Goal: Task Accomplishment & Management: Manage account settings

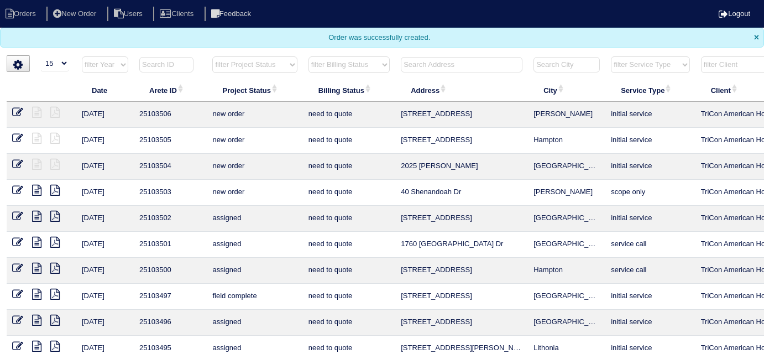
select select "15"
click at [433, 61] on input "text" at bounding box center [462, 64] width 122 height 15
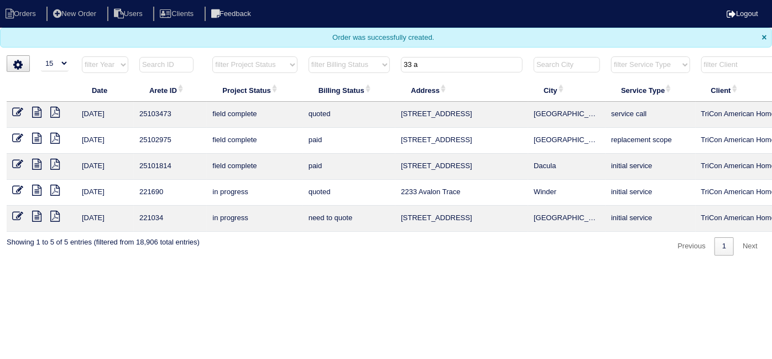
type input "33 a"
click at [19, 111] on icon at bounding box center [17, 112] width 11 height 11
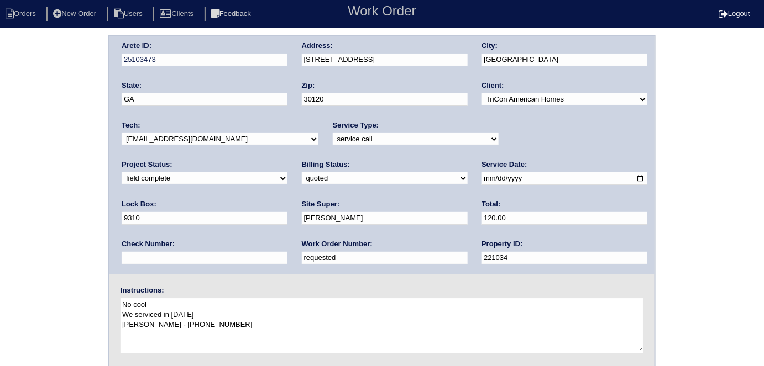
drag, startPoint x: 189, startPoint y: 254, endPoint x: 0, endPoint y: 233, distance: 190.2
click at [28, 225] on div "Arete ID: 25103473 Address: 33 Abbey Ln City: Cartersville State: GA Zip: 30120…" at bounding box center [382, 258] width 764 height 447
type input "550025"
click at [23, 260] on div "Arete ID: 25103473 Address: 33 Abbey Ln City: Cartersville State: GA Zip: 30120…" at bounding box center [382, 258] width 764 height 447
click at [86, 206] on div "Arete ID: 25103473 Address: 33 Abbey Ln City: Cartersville State: GA Zip: 30120…" at bounding box center [382, 258] width 764 height 447
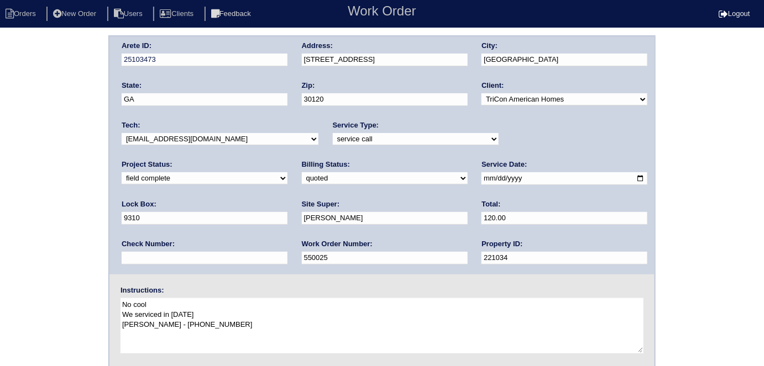
click at [302, 180] on select "need to quote quoted need to invoice invoiced paid warranty purchase order need…" at bounding box center [385, 178] width 166 height 12
select select "need to invoice"
click at [302, 172] on select "need to quote quoted need to invoice invoiced paid warranty purchase order need…" at bounding box center [385, 178] width 166 height 12
click at [35, 209] on div "Arete ID: 25103473 Address: 33 Abbey Ln City: Cartersville State: GA Zip: 30120…" at bounding box center [382, 258] width 764 height 447
click at [23, 233] on div "Arete ID: 25103473 Address: 33 Abbey Ln City: Cartersville State: GA Zip: 30120…" at bounding box center [382, 258] width 764 height 447
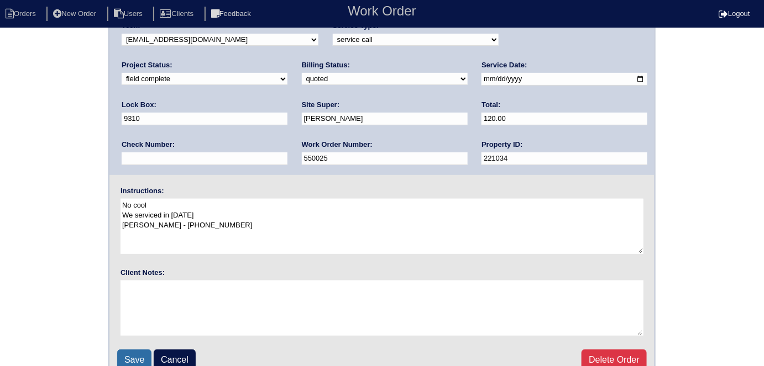
scroll to position [100, 0]
click at [123, 351] on input "Save" at bounding box center [134, 359] width 34 height 21
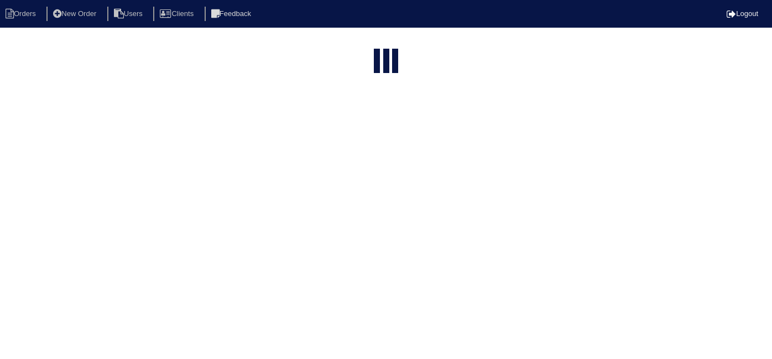
select select "15"
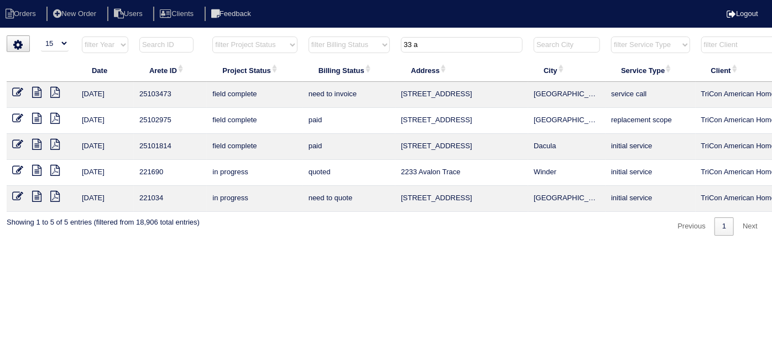
drag, startPoint x: 412, startPoint y: 46, endPoint x: 342, endPoint y: 41, distance: 69.8
click at [342, 41] on tr "filter Year -- Any Year -- 2025 2024 2023 2022 2021 2020 2019 filter Project St…" at bounding box center [486, 47] width 958 height 23
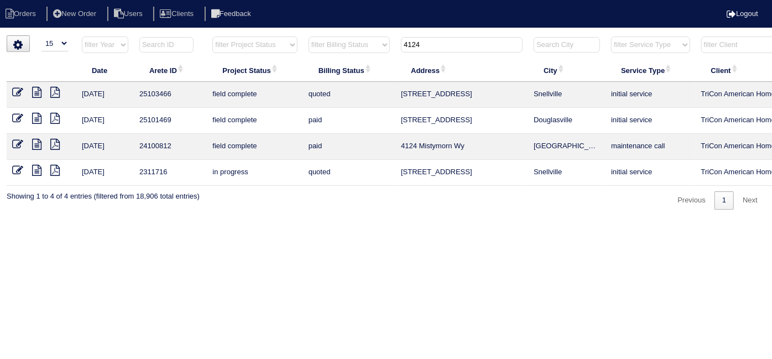
type input "4124"
click at [18, 93] on icon at bounding box center [17, 92] width 11 height 11
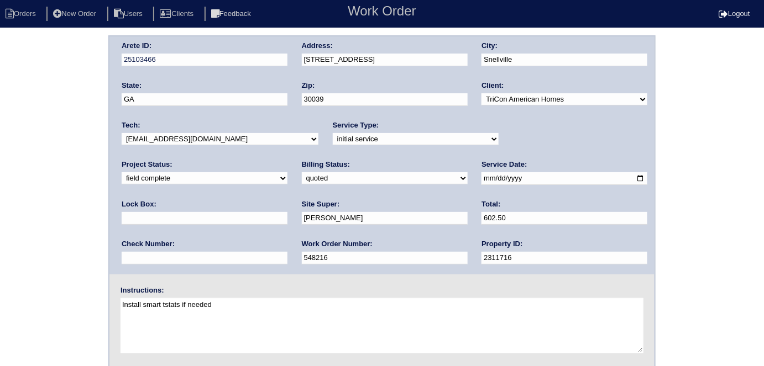
drag, startPoint x: 319, startPoint y: 217, endPoint x: 32, endPoint y: 150, distance: 294.6
click at [162, 166] on div "Arete ID: 25103466 Address: 4124 Waters End Ln City: Snellville State: GA Zip: …" at bounding box center [381, 155] width 545 height 238
type input "603.00"
click at [302, 177] on select "need to quote quoted need to invoice invoiced paid warranty purchase order need…" at bounding box center [385, 178] width 166 height 12
select select "need to invoice"
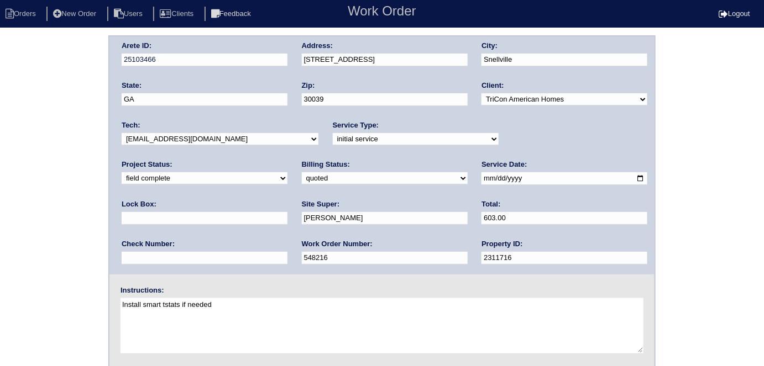
click at [302, 172] on select "need to quote quoted need to invoice invoiced paid warranty purchase order need…" at bounding box center [385, 178] width 166 height 12
click at [67, 204] on div "Arete ID: 25103466 Address: 4124 Waters End Ln City: Snellville State: GA Zip: …" at bounding box center [382, 258] width 764 height 447
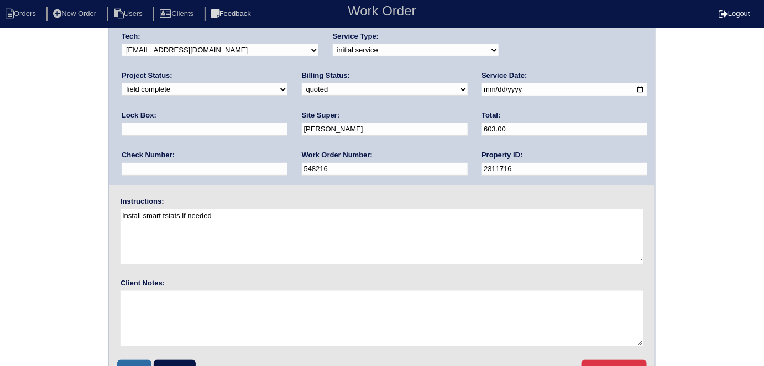
scroll to position [113, 0]
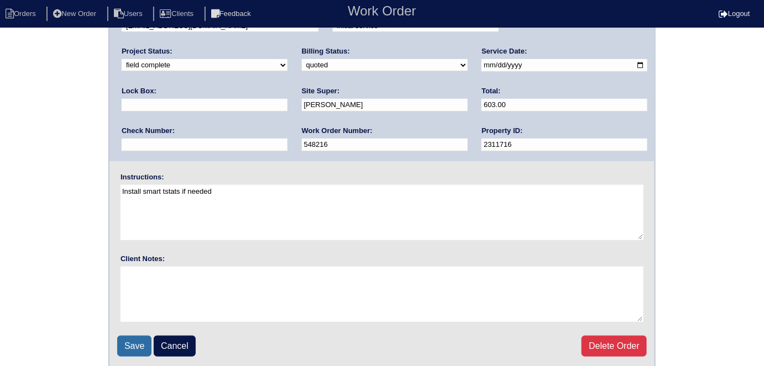
drag, startPoint x: 146, startPoint y: 349, endPoint x: 140, endPoint y: 344, distance: 8.2
click at [144, 349] on input "Save" at bounding box center [134, 346] width 34 height 21
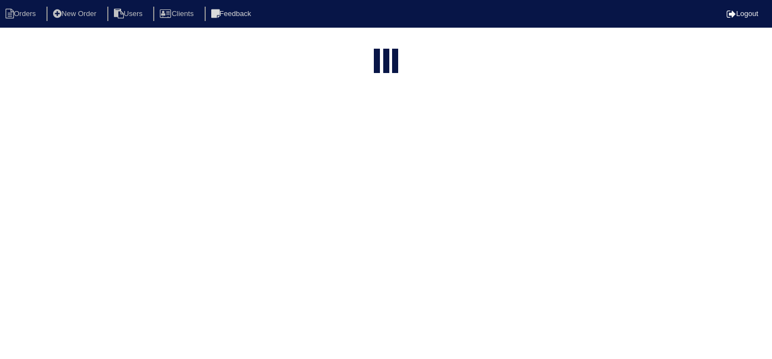
select select "15"
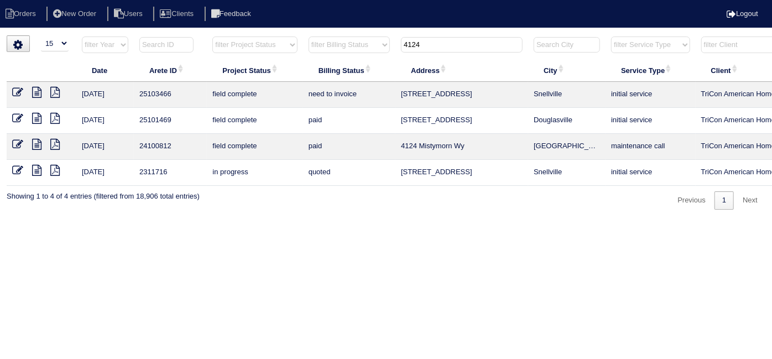
drag, startPoint x: 426, startPoint y: 43, endPoint x: 299, endPoint y: 12, distance: 130.2
click at [299, 35] on body "Orders New Order Users Clients Feedback Logout Orders New Order Users Clients M…" at bounding box center [386, 122] width 772 height 174
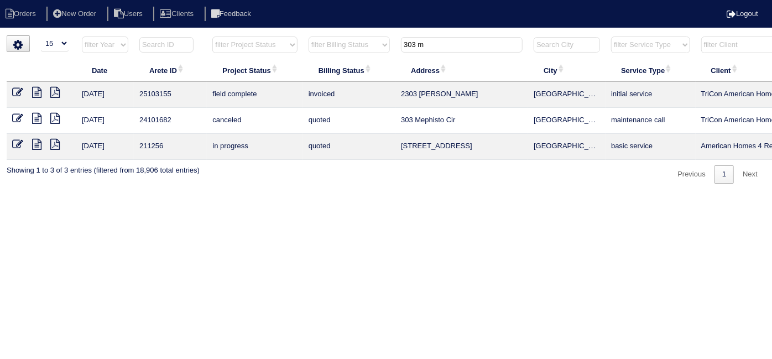
type input "303 m"
click at [38, 119] on icon at bounding box center [36, 118] width 9 height 11
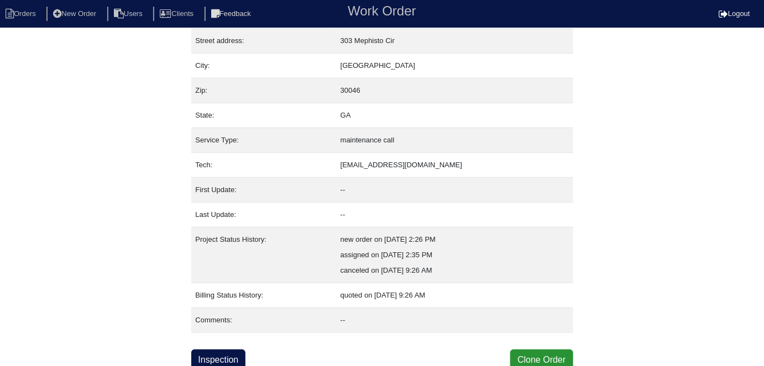
scroll to position [58, 0]
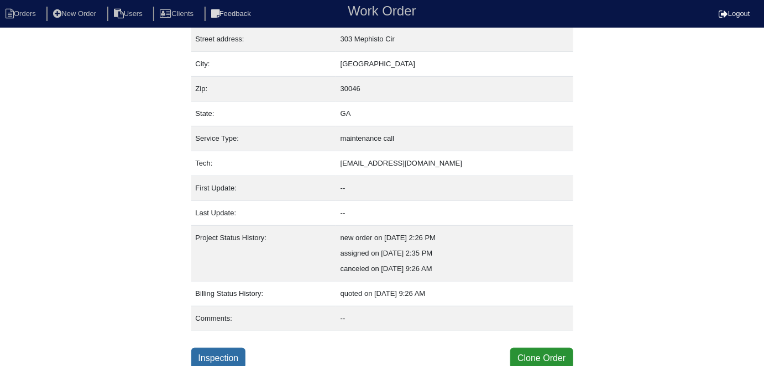
click at [219, 353] on link "Inspection" at bounding box center [218, 358] width 55 height 21
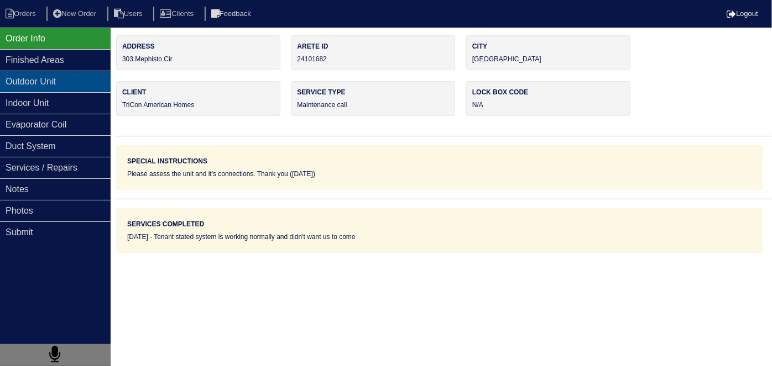
click at [93, 76] on div "Outdoor Unit" at bounding box center [55, 82] width 111 height 22
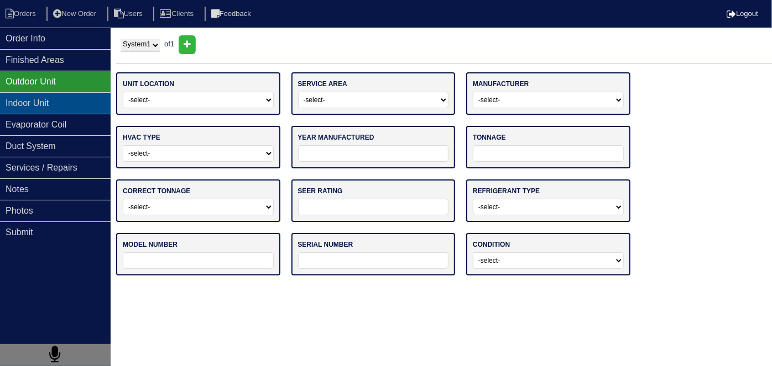
click at [76, 98] on div "Indoor Unit" at bounding box center [55, 103] width 111 height 22
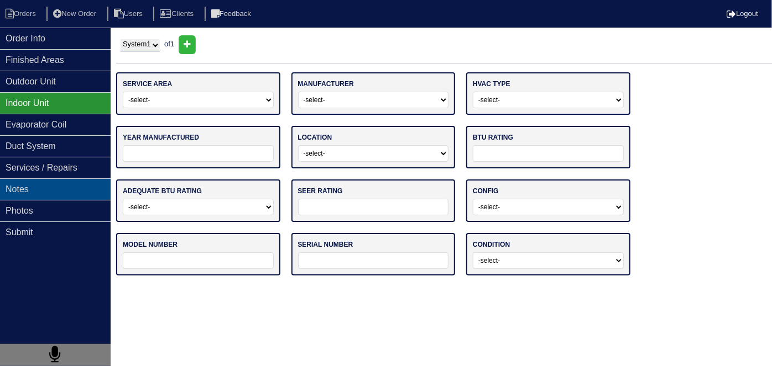
click at [50, 179] on div "Notes" at bounding box center [55, 190] width 111 height 22
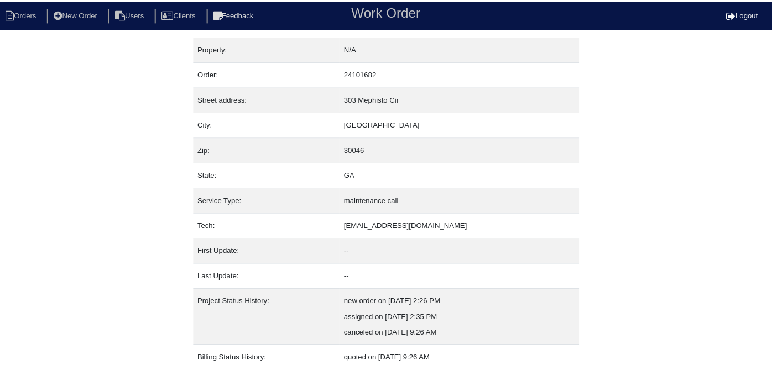
scroll to position [58, 0]
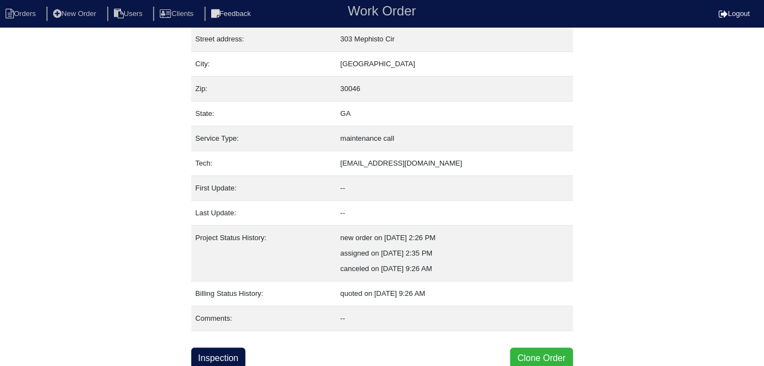
click at [531, 351] on button "Clone Order" at bounding box center [541, 358] width 62 height 21
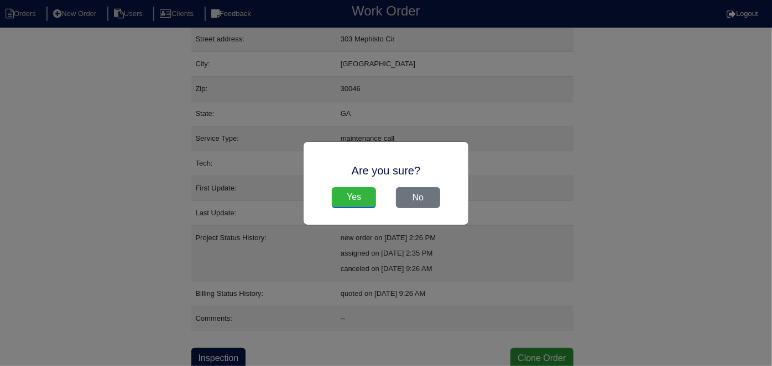
click at [354, 195] on input "Yes" at bounding box center [354, 197] width 44 height 21
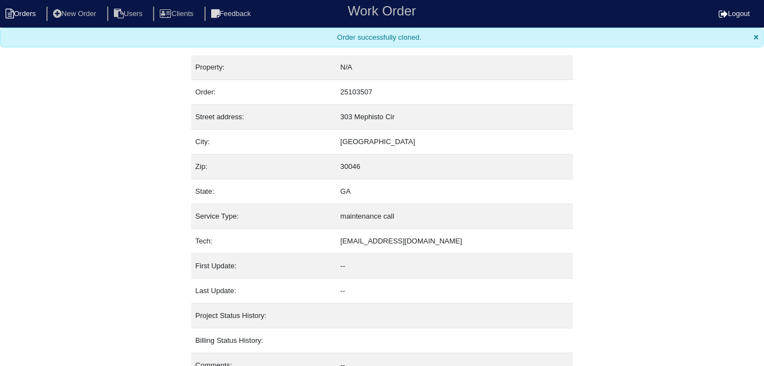
click at [36, 18] on li "Orders" at bounding box center [22, 14] width 45 height 15
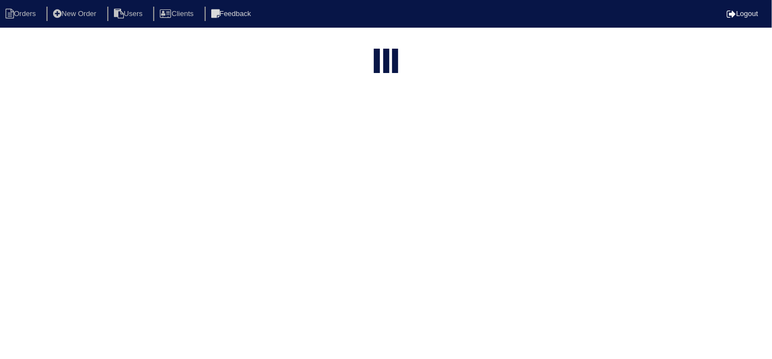
select select "15"
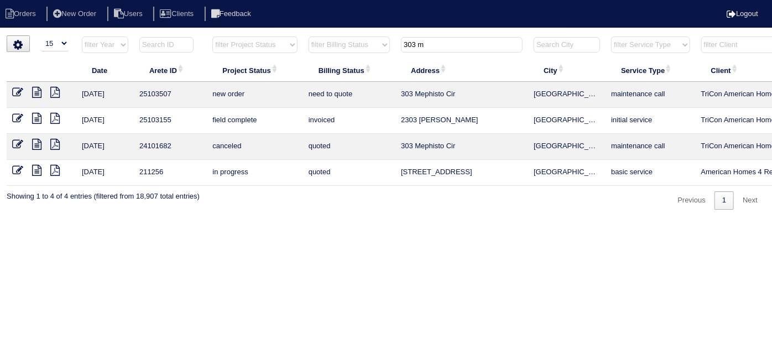
click at [15, 87] on icon at bounding box center [17, 92] width 11 height 11
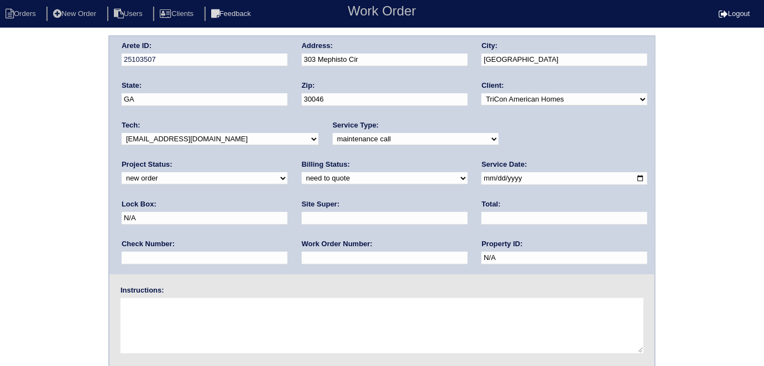
click at [374, 140] on select "-select- initial service basic service maintenance call replacement scope servi…" at bounding box center [416, 139] width 166 height 12
select select "initial service"
click at [333, 133] on select "-select- initial service basic service maintenance call replacement scope servi…" at bounding box center [416, 139] width 166 height 12
click at [302, 257] on input "text" at bounding box center [385, 258] width 166 height 13
type input "550235"
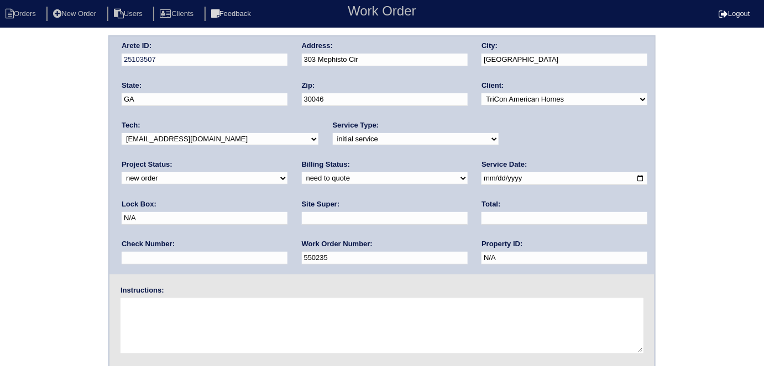
drag, startPoint x: 510, startPoint y: 169, endPoint x: 505, endPoint y: 174, distance: 6.7
click at [287, 200] on div "Lock Box: N/A" at bounding box center [205, 215] width 166 height 31
drag, startPoint x: 504, startPoint y: 176, endPoint x: 430, endPoint y: 172, distance: 74.1
click at [430, 172] on div "Arete ID: 25103507 Address: 303 Mephisto Cir City: Lawrenceville State: GA Zip:…" at bounding box center [381, 155] width 545 height 238
click at [302, 219] on input "text" at bounding box center [385, 218] width 166 height 13
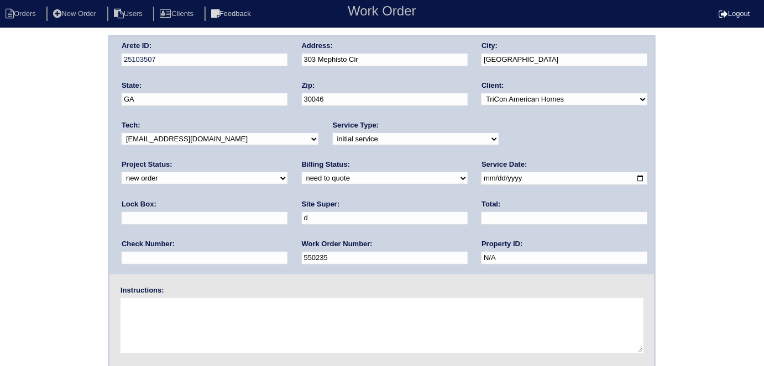
type input "Daniel Rodriguez"
click at [287, 212] on input "text" at bounding box center [205, 218] width 166 height 13
type input "0610"
click at [30, 201] on div "Arete ID: 25103507 Address: 303 Mephisto Cir City: Lawrenceville State: GA Zip:…" at bounding box center [382, 258] width 764 height 447
click at [219, 306] on textarea at bounding box center [381, 325] width 523 height 55
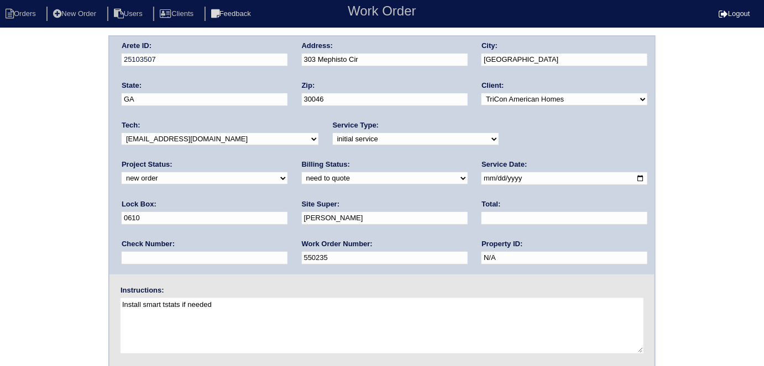
type textarea "Install smart tstats if needed"
drag, startPoint x: 0, startPoint y: 48, endPoint x: 309, endPoint y: 75, distance: 310.7
click at [1, 48] on div "Arete ID: 25103507 Address: 303 Mephisto Cir City: Lawrenceville State: GA Zip:…" at bounding box center [382, 258] width 764 height 447
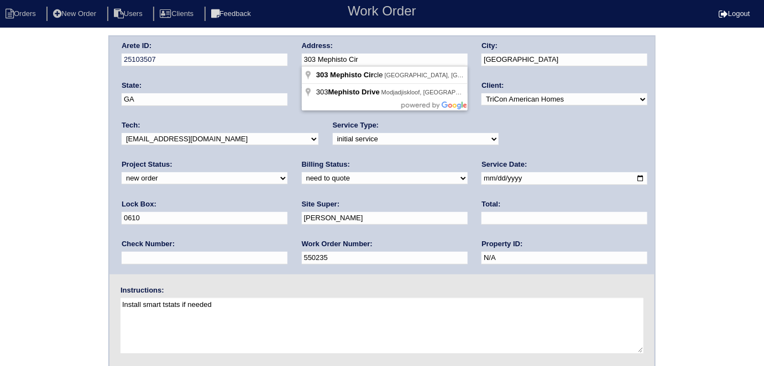
click at [281, 54] on div "Arete ID: 25103507 Address: 303 Mephisto Cir City: Lawrenceville State: GA Zip:…" at bounding box center [381, 155] width 545 height 238
click at [61, 183] on div "Arete ID: 25103507 Address: 303 Mephisto Cir City: Lawrenceville State: GA Zip:…" at bounding box center [382, 258] width 764 height 447
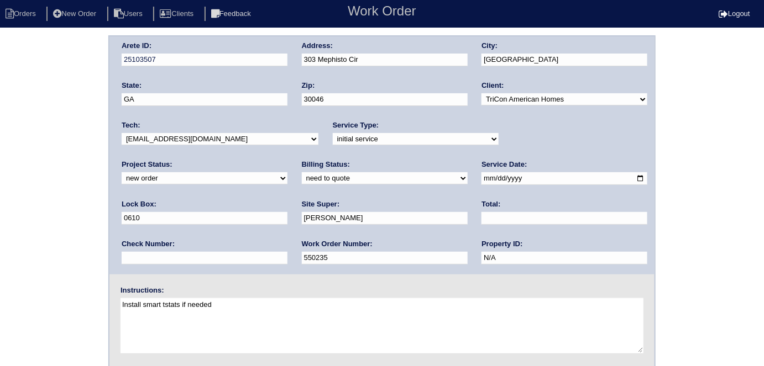
click at [27, 177] on div "Arete ID: 25103507 Address: 303 Mephisto Cir City: Lawrenceville State: GA Zip:…" at bounding box center [382, 258] width 764 height 447
drag, startPoint x: 0, startPoint y: 186, endPoint x: 3, endPoint y: 202, distance: 16.8
click at [0, 185] on div "Arete ID: 25103507 Address: 303 Mephisto Cir City: Lawrenceville State: GA Zip:…" at bounding box center [382, 258] width 764 height 447
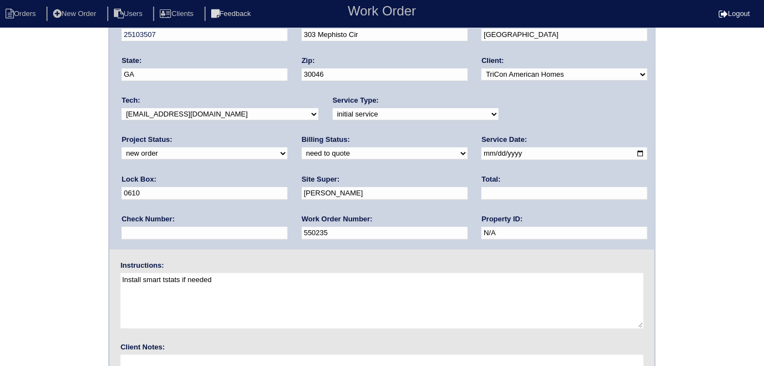
scroll to position [113, 0]
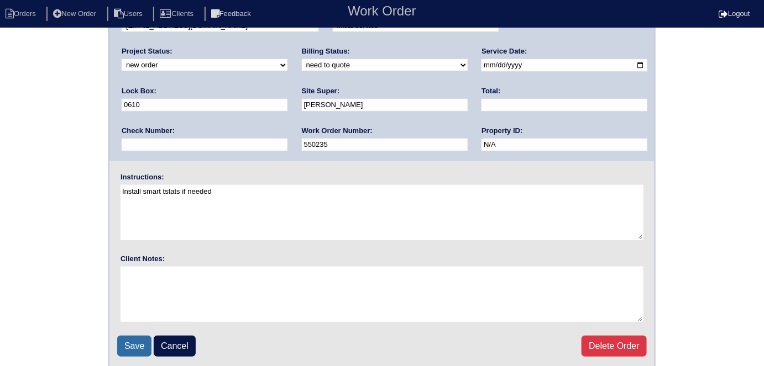
click at [120, 343] on input "Save" at bounding box center [134, 346] width 34 height 21
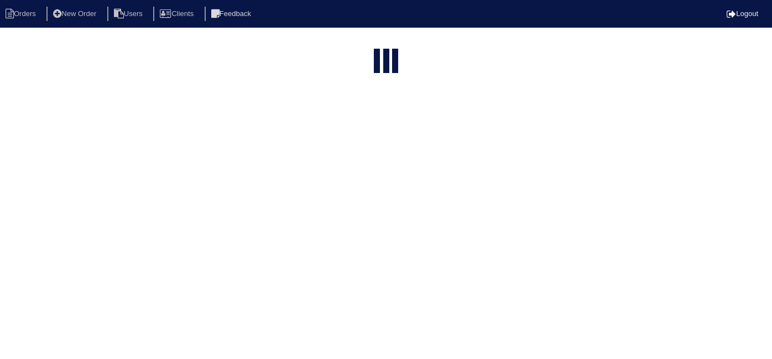
select select "15"
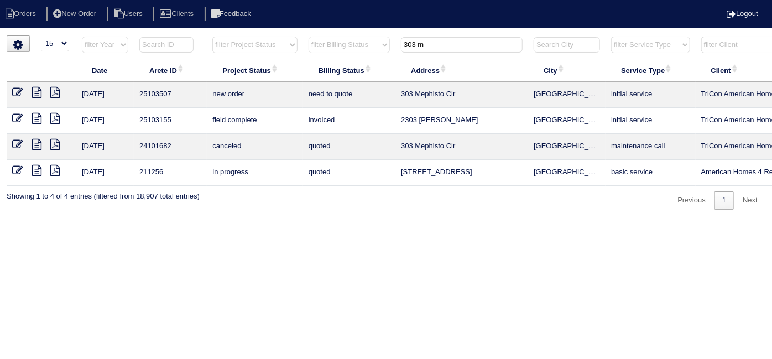
drag, startPoint x: 433, startPoint y: 44, endPoint x: 198, endPoint y: 24, distance: 235.8
click at [233, 28] on html "Orders New Order Users Clients Feedback Logout Orders New Order Users Clients M…" at bounding box center [386, 110] width 772 height 221
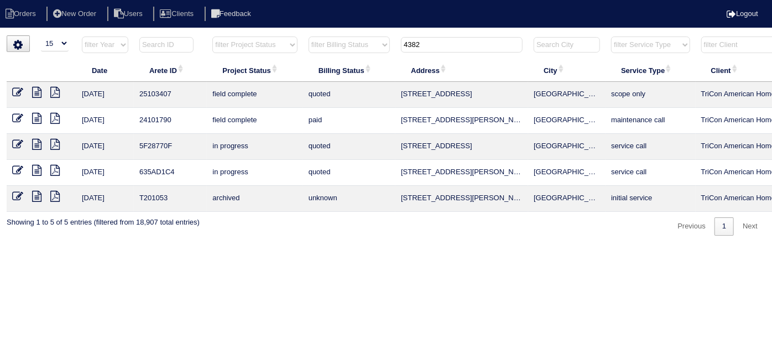
click at [427, 46] on input "4382" at bounding box center [462, 44] width 122 height 15
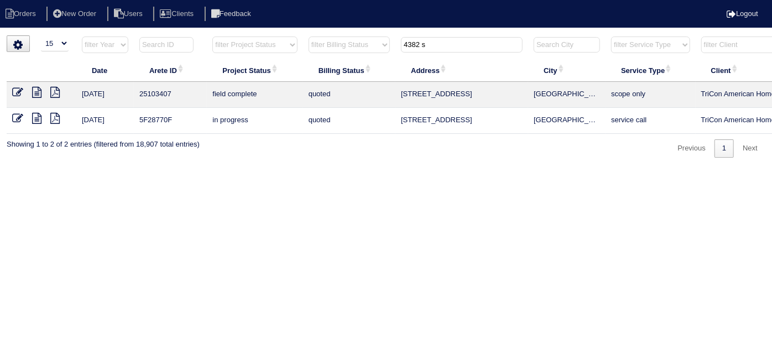
type input "4382 s"
click at [12, 88] on icon at bounding box center [17, 92] width 11 height 11
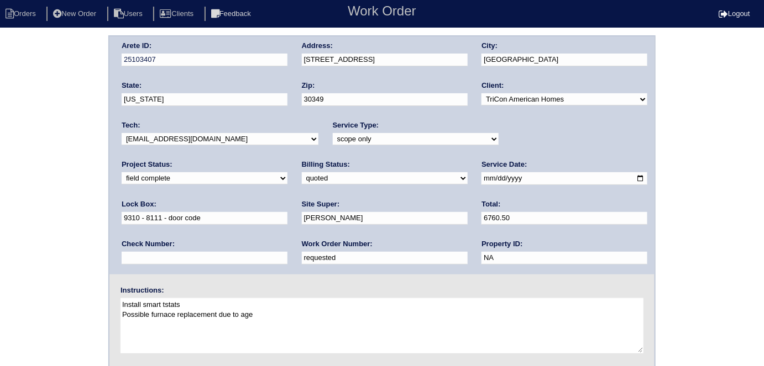
drag, startPoint x: 172, startPoint y: 256, endPoint x: 0, endPoint y: 192, distance: 183.6
click at [0, 195] on div "Arete ID: 25103407 Address: 4382 Savannah Drive City: Atlanta State: Georgia Zi…" at bounding box center [382, 258] width 764 height 447
type input "550252"
click at [14, 179] on div "Arete ID: 25103407 Address: 4382 Savannah Drive City: Atlanta State: Georgia Zi…" at bounding box center [382, 258] width 764 height 447
click at [287, 172] on select "new order assigned in progress field complete need to schedule admin review arc…" at bounding box center [205, 178] width 166 height 12
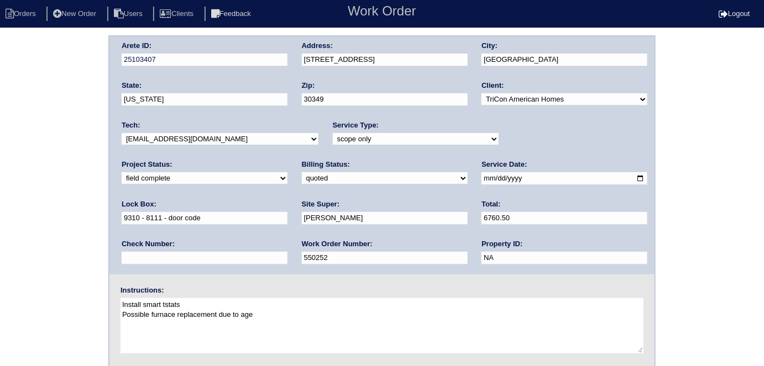
select select "need to schedule"
click at [287, 172] on select "new order assigned in progress field complete need to schedule admin review arc…" at bounding box center [205, 178] width 166 height 12
click at [481, 176] on input "2025-09-16" at bounding box center [564, 178] width 166 height 13
type input "2025-09-24"
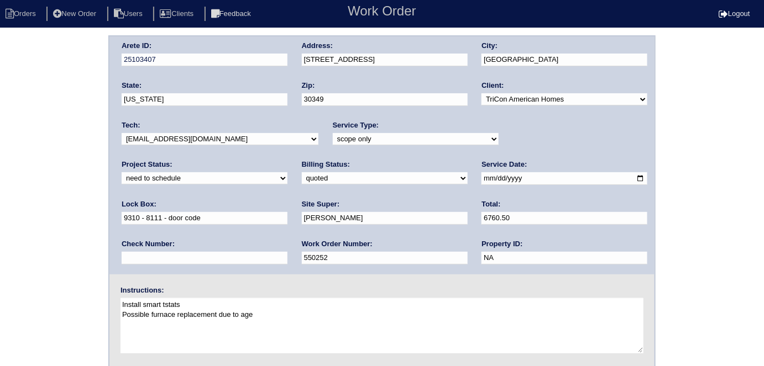
click at [1, 233] on div "Arete ID: 25103407 Address: 4382 Savannah Drive City: Atlanta State: Georgia Zi…" at bounding box center [382, 258] width 764 height 447
click at [302, 175] on select "need to quote quoted need to invoice invoiced paid warranty purchase order need…" at bounding box center [385, 178] width 166 height 12
select select "need to invoice"
click at [302, 172] on select "need to quote quoted need to invoice invoiced paid warranty purchase order need…" at bounding box center [385, 178] width 166 height 12
click at [48, 218] on div "Arete ID: 25103407 Address: 4382 Savannah Drive City: Atlanta State: Georgia Zi…" at bounding box center [382, 258] width 764 height 447
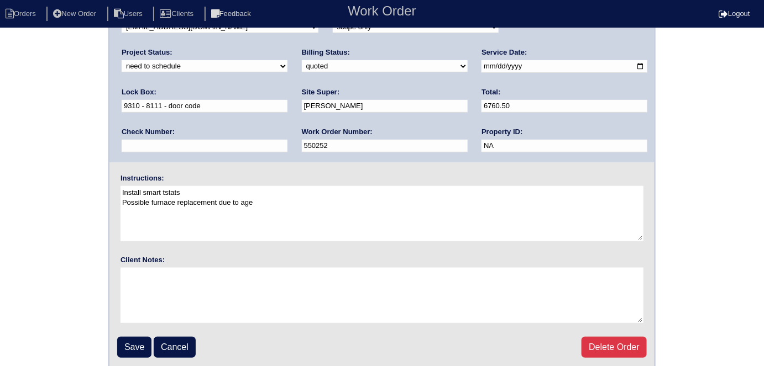
scroll to position [113, 0]
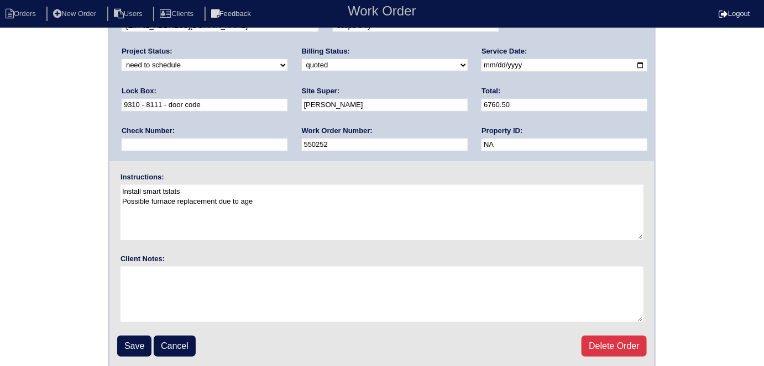
click at [133, 340] on input "Save" at bounding box center [134, 346] width 34 height 21
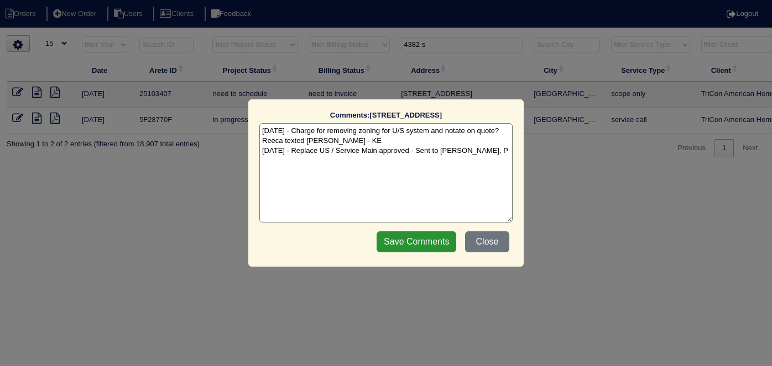
select select "15"
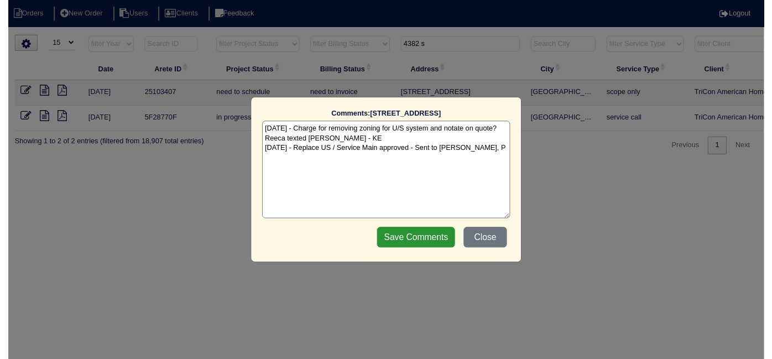
scroll to position [0, 192]
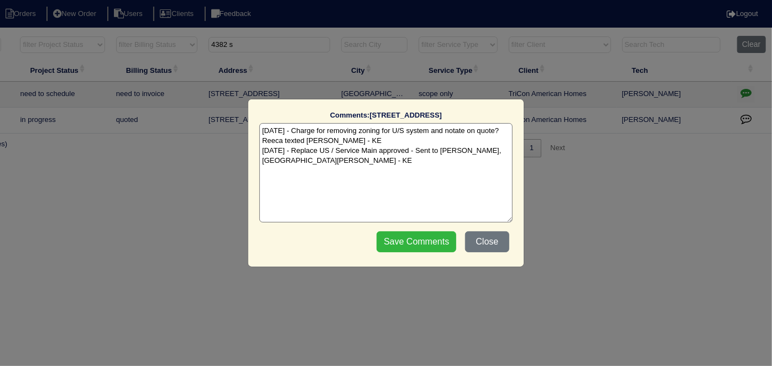
type textarea "[DATE] - Charge for removing zoning for U/S system and notate on quote? Reeca t…"
drag, startPoint x: 412, startPoint y: 237, endPoint x: 729, endPoint y: 236, distance: 317.2
click at [412, 237] on input "Save Comments" at bounding box center [416, 242] width 80 height 21
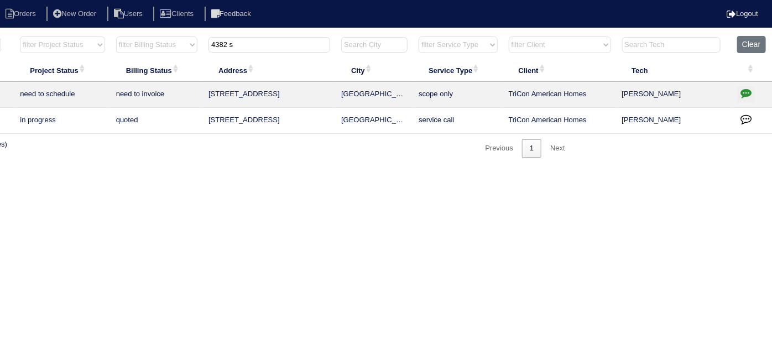
drag, startPoint x: 253, startPoint y: 49, endPoint x: 54, endPoint y: 23, distance: 200.6
click at [69, 35] on body "Orders New Order Users Clients Feedback Logout Orders New Order Users Clients M…" at bounding box center [194, 96] width 772 height 122
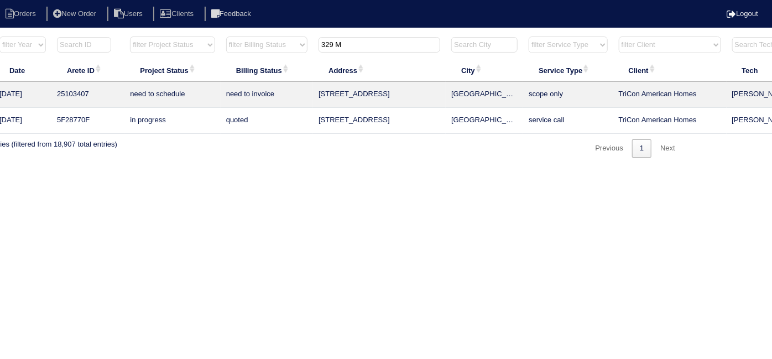
scroll to position [0, 0]
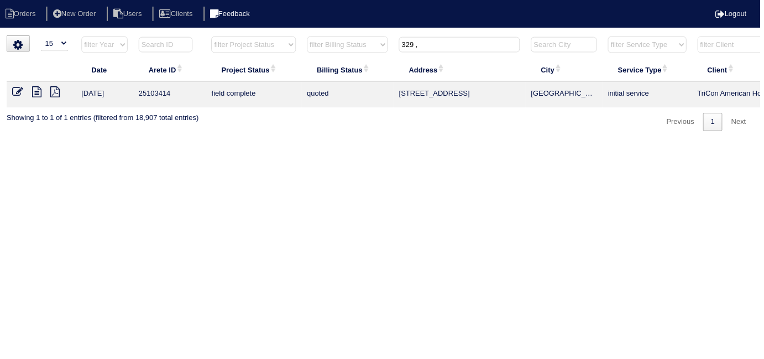
drag, startPoint x: 437, startPoint y: 45, endPoint x: 242, endPoint y: 21, distance: 196.0
click at [353, 35] on div "▼ 10 15 25 50 200 500 Search: Date Arete ID Project Status Billing Status Addre…" at bounding box center [382, 83] width 751 height 96
type input "329 M"
click at [13, 92] on icon at bounding box center [17, 92] width 11 height 11
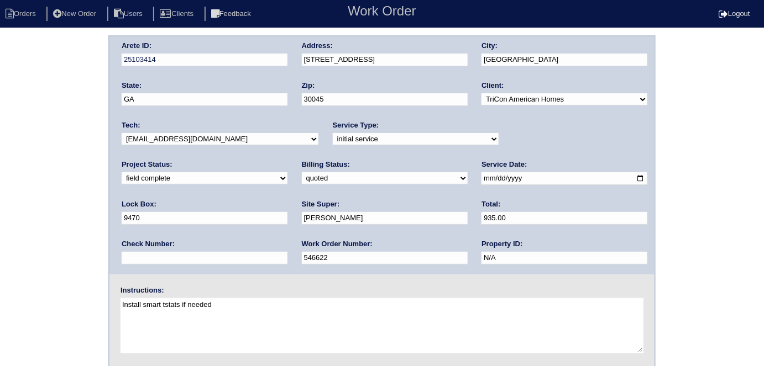
click at [481, 220] on input "935.00" at bounding box center [564, 218] width 166 height 13
type input "935.20"
click at [10, 221] on div "Arete ID: 25103414 Address: [STREET_ADDRESS] City: [GEOGRAPHIC_DATA] State: [GE…" at bounding box center [382, 258] width 764 height 447
click at [67, 186] on div "Arete ID: 25103414 Address: [STREET_ADDRESS] City: [GEOGRAPHIC_DATA] State: [GE…" at bounding box center [382, 258] width 764 height 447
click at [302, 179] on select "need to quote quoted need to invoice invoiced paid warranty purchase order need…" at bounding box center [385, 178] width 166 height 12
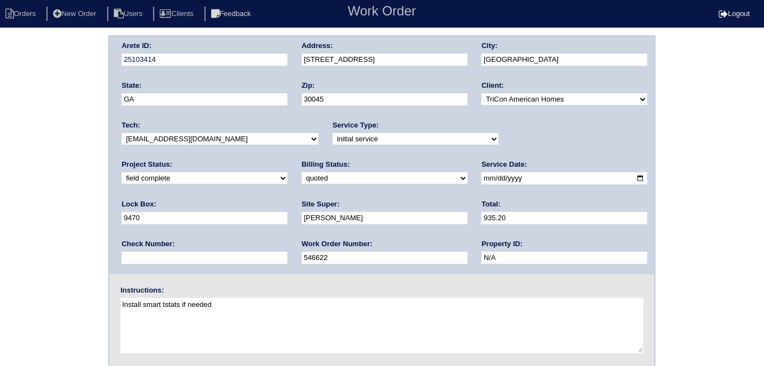
select select "need to invoice"
click at [302, 172] on select "need to quote quoted need to invoice invoiced paid warranty purchase order need…" at bounding box center [385, 178] width 166 height 12
click at [0, 229] on div "Arete ID: 25103414 Address: [STREET_ADDRESS] City: [GEOGRAPHIC_DATA] State: [GE…" at bounding box center [382, 258] width 764 height 447
click at [0, 229] on div "Arete ID: 25103414 Address: 329 Meadow Farm Ln City: Lawrenceville State: GA Zi…" at bounding box center [382, 258] width 764 height 447
click at [39, 148] on div "Arete ID: 25103414 Address: 329 Meadow Farm Ln City: Lawrenceville State: GA Zi…" at bounding box center [382, 258] width 764 height 447
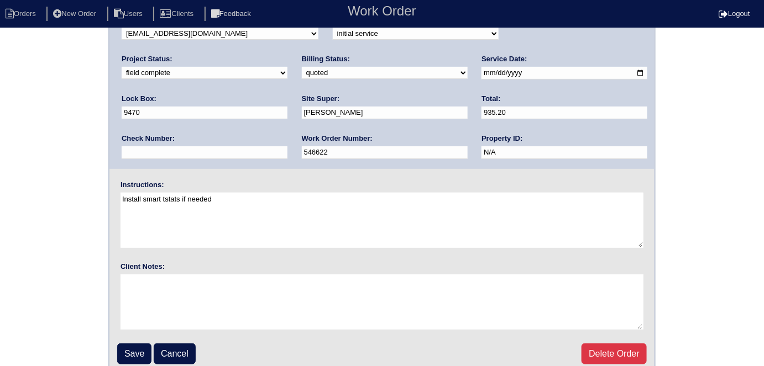
scroll to position [113, 0]
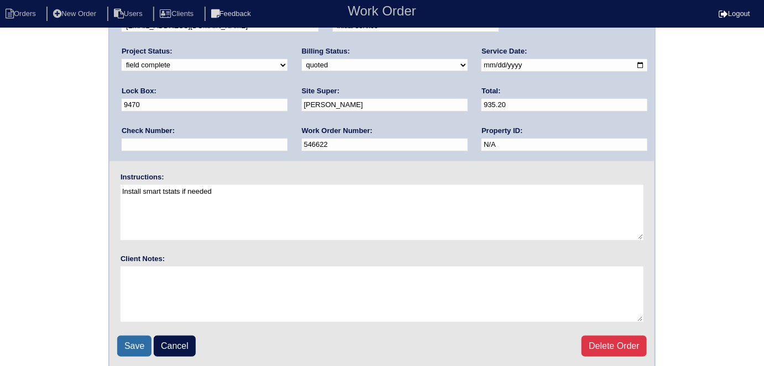
drag, startPoint x: 139, startPoint y: 344, endPoint x: 132, endPoint y: 334, distance: 12.4
click at [137, 341] on input "Save" at bounding box center [134, 346] width 34 height 21
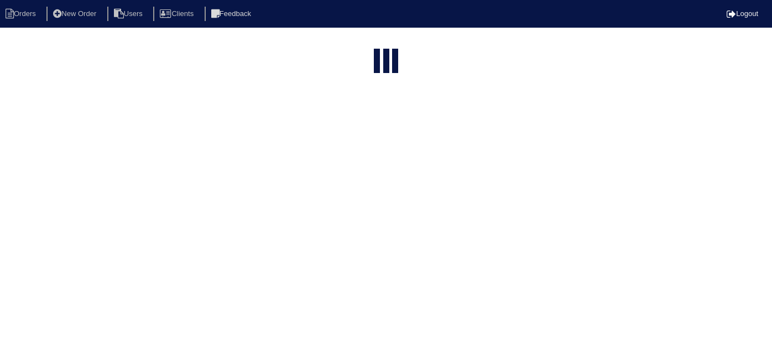
select select "15"
type input "329 M"
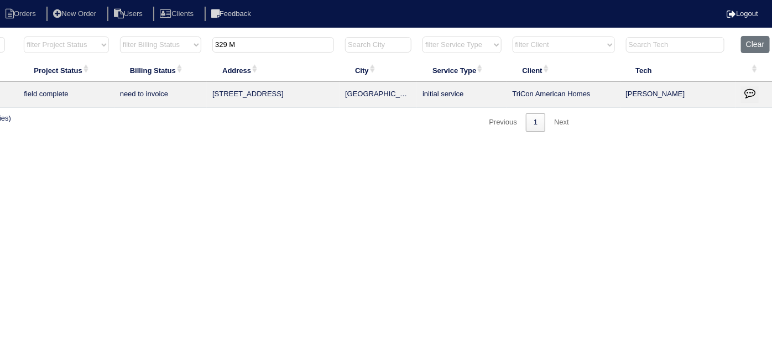
scroll to position [0, 192]
drag, startPoint x: 742, startPoint y: 92, endPoint x: 731, endPoint y: 92, distance: 10.5
click at [741, 92] on icon "button" at bounding box center [745, 92] width 11 height 11
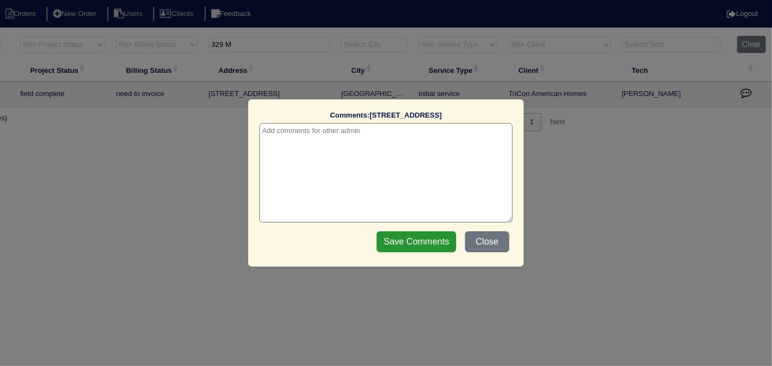
click at [324, 134] on textarea at bounding box center [385, 172] width 253 height 99
paste textarea "Duct cleaning"
type textarea "9/23/25 - Duct cleaning approved - Sent to Dan - KE"
click at [401, 239] on input "Save Comments" at bounding box center [416, 242] width 80 height 21
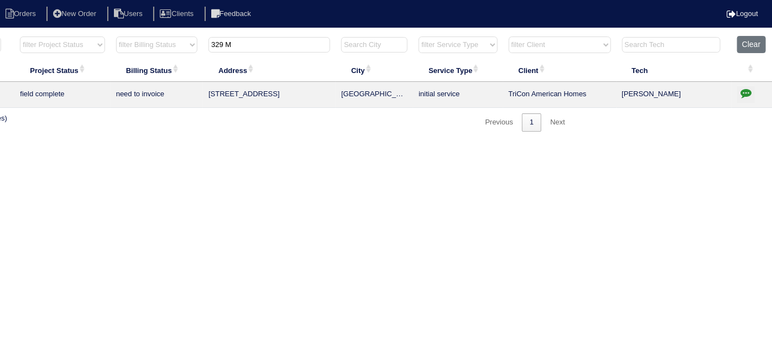
drag, startPoint x: 255, startPoint y: 49, endPoint x: 0, endPoint y: 50, distance: 254.8
click at [69, 46] on tr "filter Year -- Any Year -- 2025 2024 2023 2022 2021 2020 2019 filter Project St…" at bounding box center [293, 47] width 958 height 23
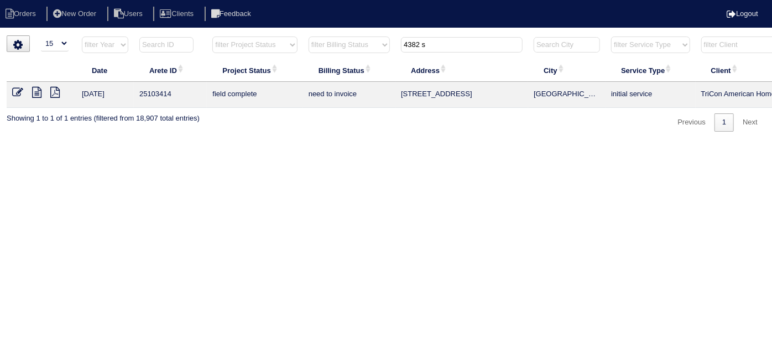
type input "4382 s"
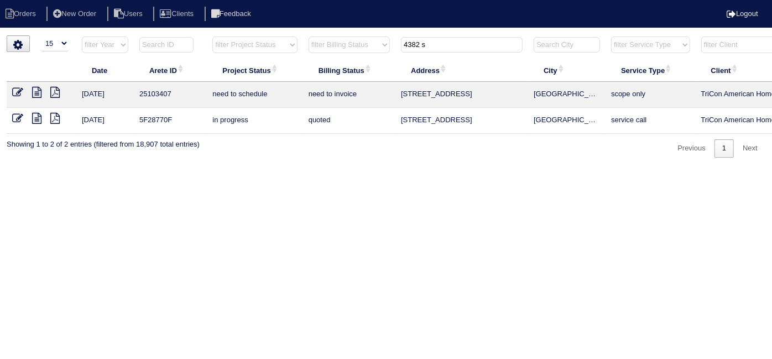
click at [22, 88] on icon at bounding box center [17, 92] width 11 height 11
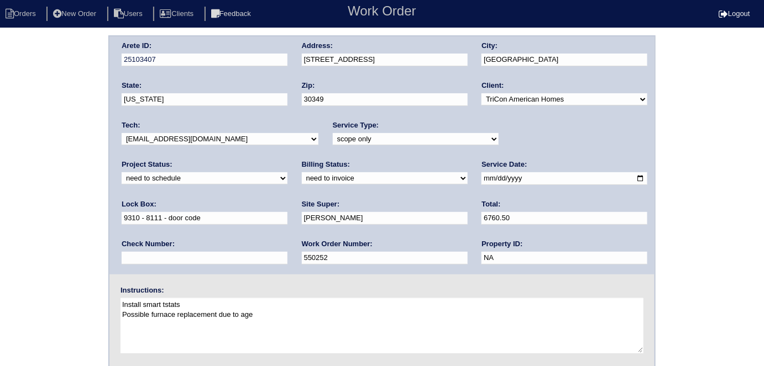
click at [0, 221] on div "Arete ID: 25103407 Address: [STREET_ADDRESS] City: [GEOGRAPHIC_DATA] State: [US…" at bounding box center [382, 258] width 764 height 447
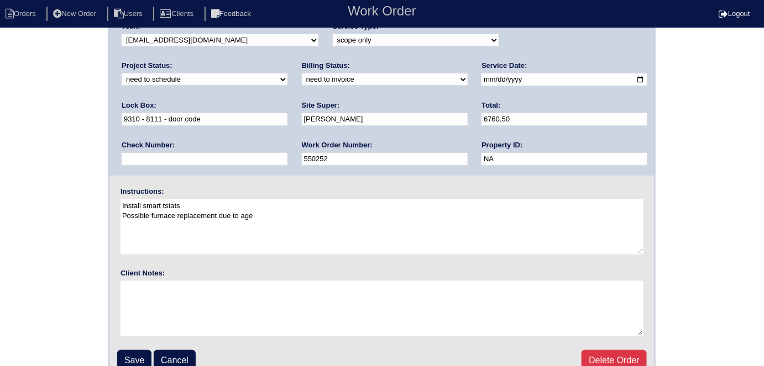
scroll to position [113, 0]
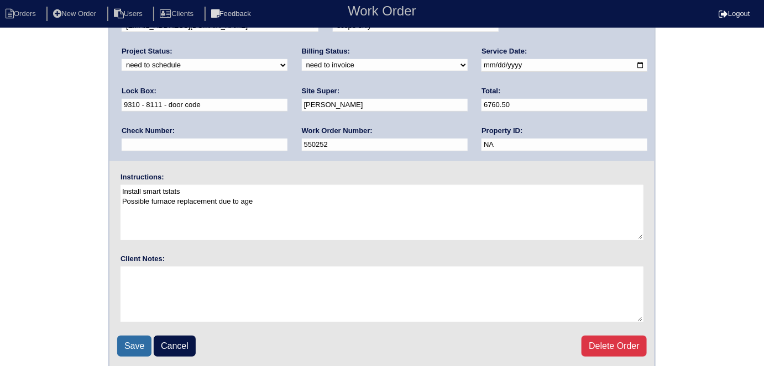
click at [145, 344] on input "Save" at bounding box center [134, 346] width 34 height 21
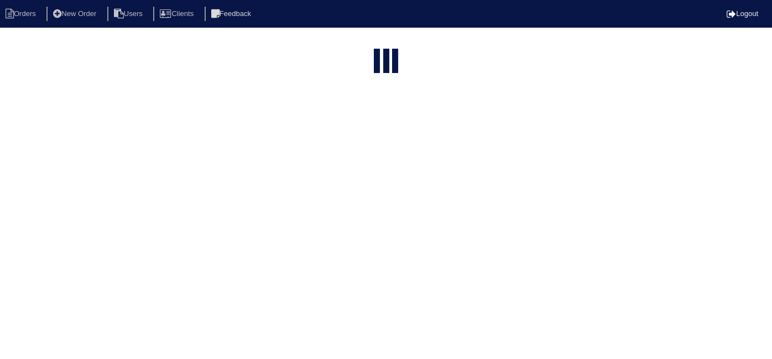
select select "15"
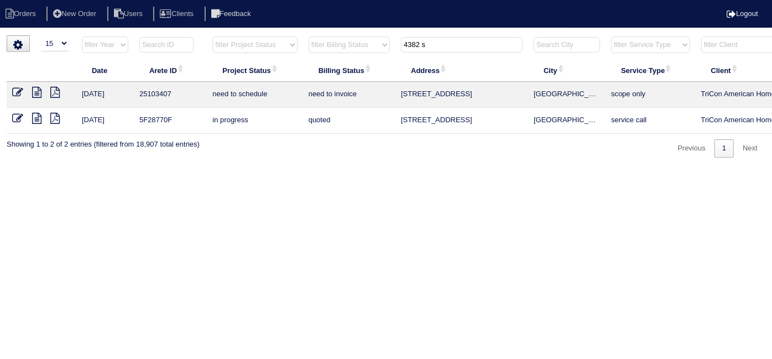
drag, startPoint x: 428, startPoint y: 44, endPoint x: 138, endPoint y: 52, distance: 290.2
click at [202, 49] on tr "filter Year -- Any Year -- 2025 2024 2023 2022 2021 2020 2019 filter Project St…" at bounding box center [486, 47] width 958 height 23
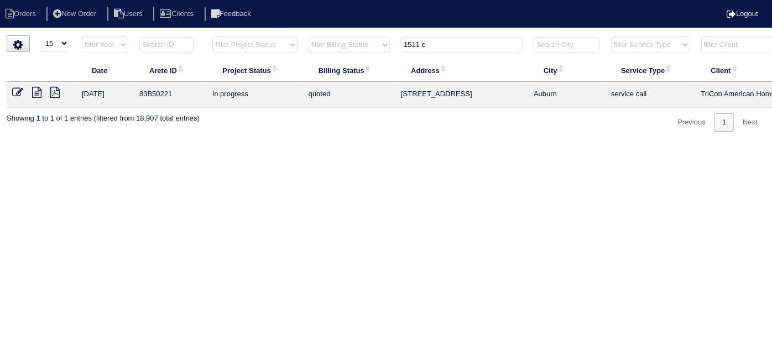
type input "1511 c"
click at [36, 97] on icon at bounding box center [36, 92] width 9 height 11
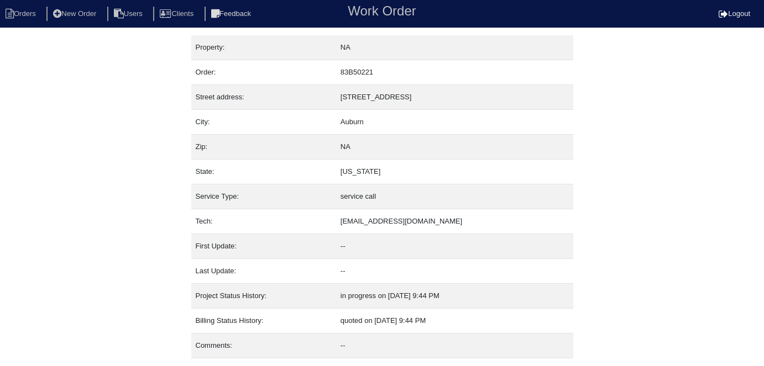
scroll to position [27, 0]
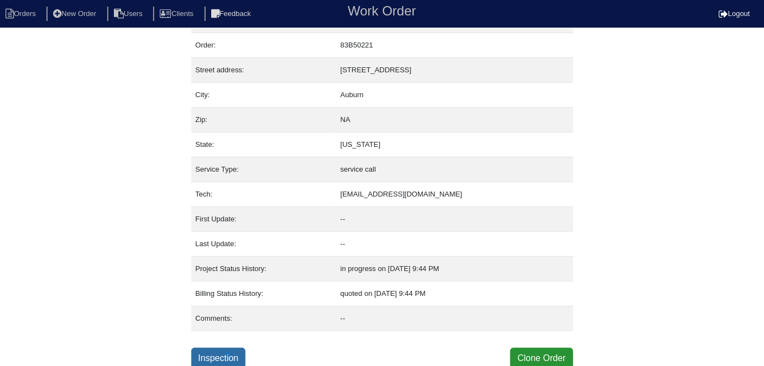
click at [213, 358] on link "Inspection" at bounding box center [218, 358] width 55 height 21
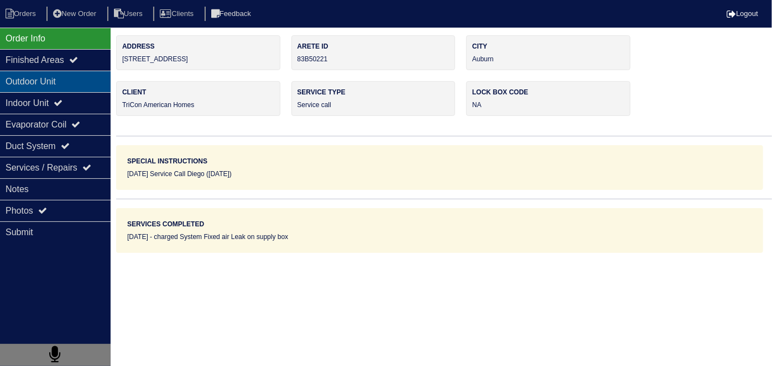
drag, startPoint x: 57, startPoint y: 77, endPoint x: 55, endPoint y: 82, distance: 6.0
click at [57, 77] on div "Outdoor Unit" at bounding box center [55, 82] width 111 height 22
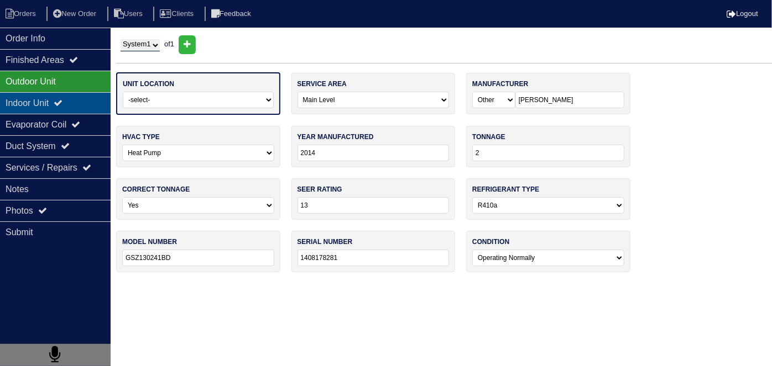
click at [61, 108] on div "Indoor Unit" at bounding box center [55, 103] width 111 height 22
type textarea "1 Lb 410A Silve Tape Mastic"
type textarea "charged System Fixed air Leak on supply box"
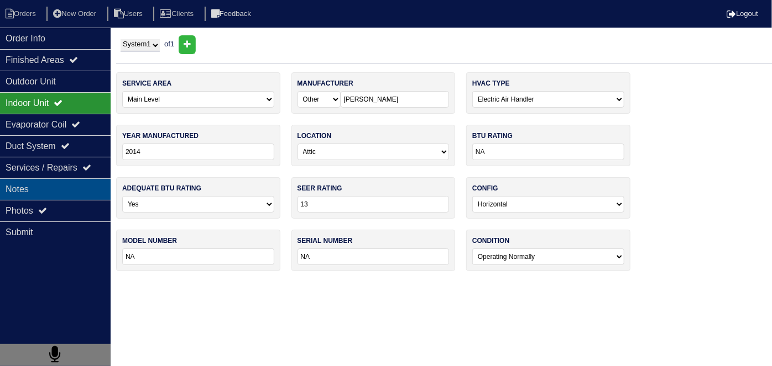
click at [78, 181] on div "Notes" at bounding box center [55, 190] width 111 height 22
type textarea "1 Lb 410A Silve Tape Mastic"
type textarea "charged System Fixed air Leak on supply box"
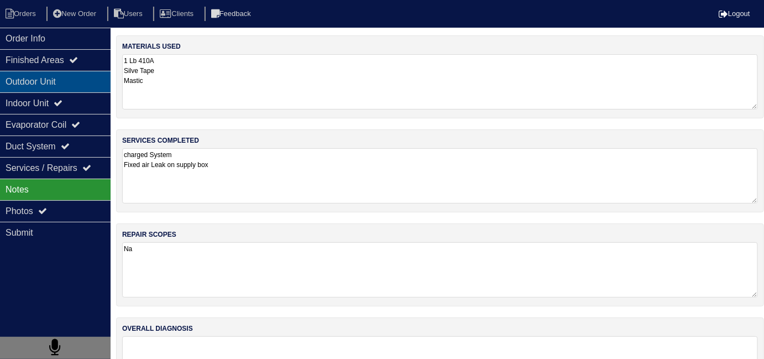
click at [57, 82] on div "Outdoor Unit" at bounding box center [55, 82] width 111 height 22
type textarea "1 Lb 410A Silve Tape Mastic"
type textarea "charged System Fixed air Leak on supply box"
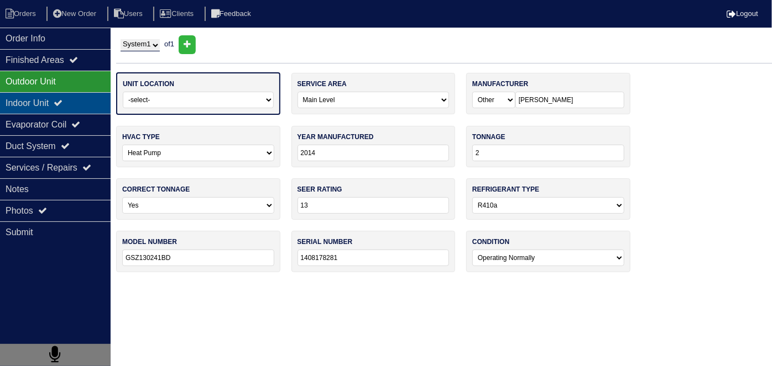
click at [51, 105] on div "Indoor Unit" at bounding box center [55, 103] width 111 height 22
type textarea "1 Lb 410A Silve Tape Mastic"
type textarea "charged System Fixed air Leak on supply box"
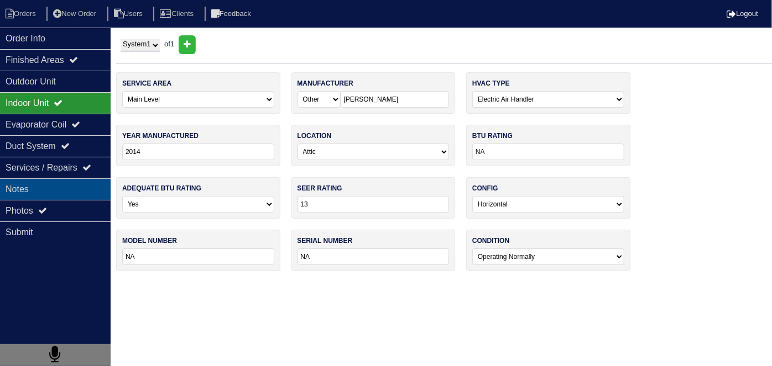
click at [53, 185] on div "Notes" at bounding box center [55, 190] width 111 height 22
type textarea "1 Lb 410A Silve Tape Mastic"
type textarea "charged System Fixed air Leak on supply box"
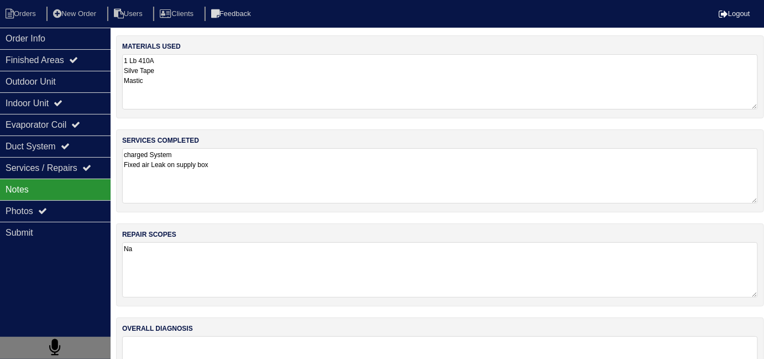
click at [338, 201] on textarea "charged System Fixed air Leak on supply box" at bounding box center [440, 175] width 636 height 55
click at [19, 97] on div "Indoor Unit" at bounding box center [55, 103] width 111 height 22
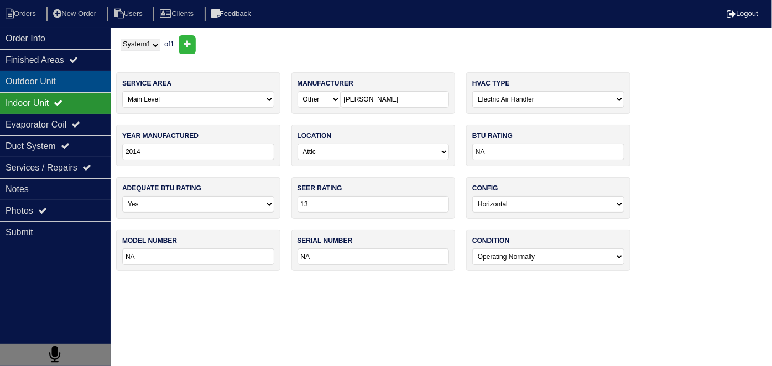
click at [22, 83] on div "Outdoor Unit" at bounding box center [55, 82] width 111 height 22
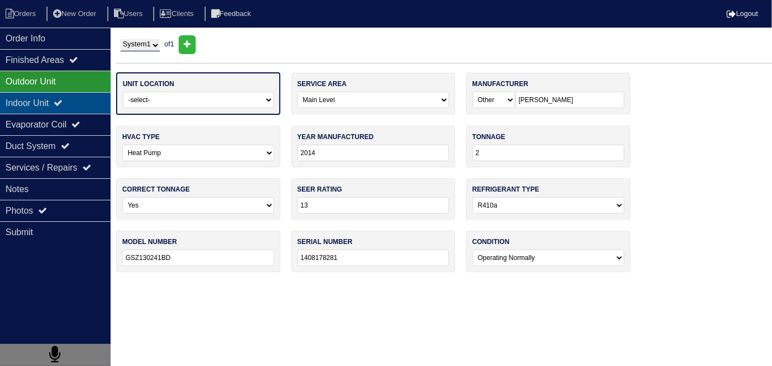
click at [18, 97] on div "Indoor Unit" at bounding box center [55, 103] width 111 height 22
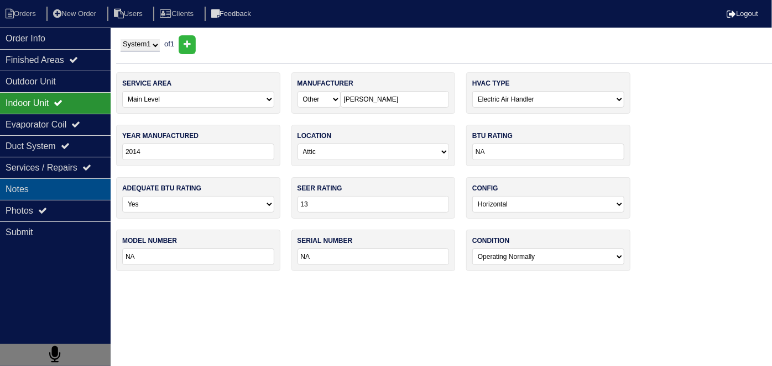
click at [43, 179] on div "Notes" at bounding box center [55, 190] width 111 height 22
type textarea "1 Lb 410A Silve Tape Mastic"
type textarea "charged System Fixed air Leak on supply box"
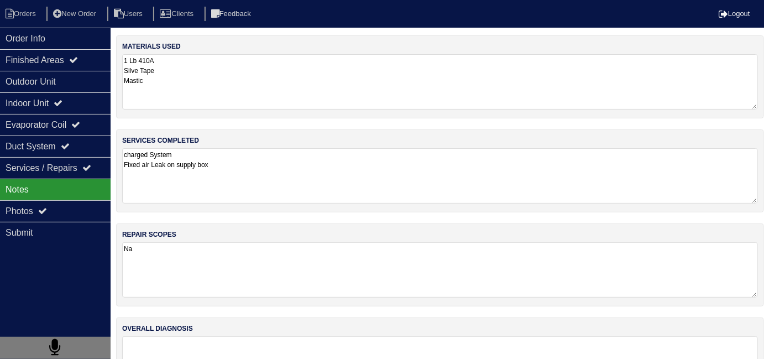
click at [287, 185] on textarea "charged System Fixed air Leak on supply box" at bounding box center [440, 175] width 636 height 55
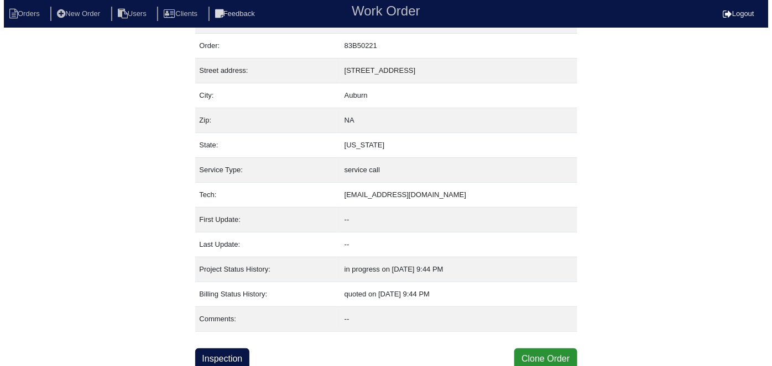
scroll to position [27, 0]
click at [564, 353] on button "Clone Order" at bounding box center [541, 358] width 62 height 21
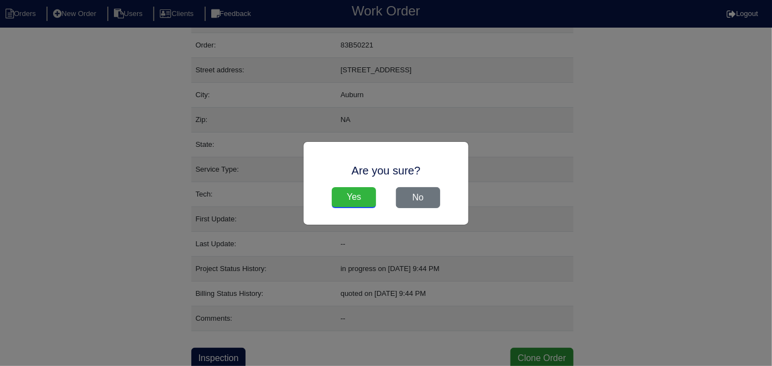
click at [362, 199] on input "Yes" at bounding box center [354, 197] width 44 height 21
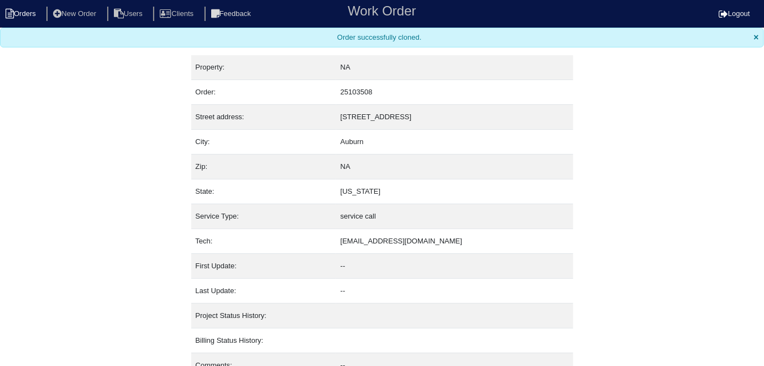
click at [34, 13] on li "Orders" at bounding box center [22, 14] width 45 height 15
select select "15"
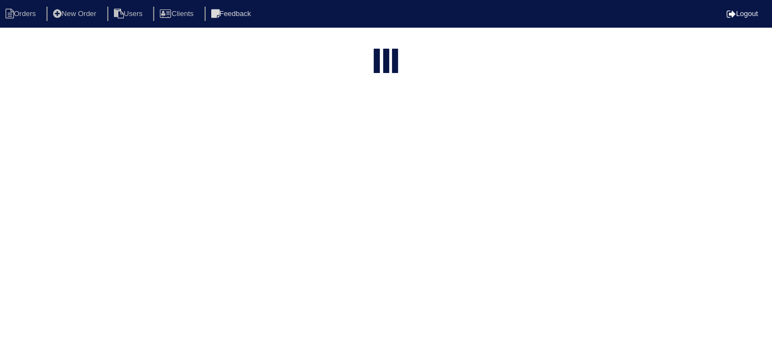
type input "1511 c"
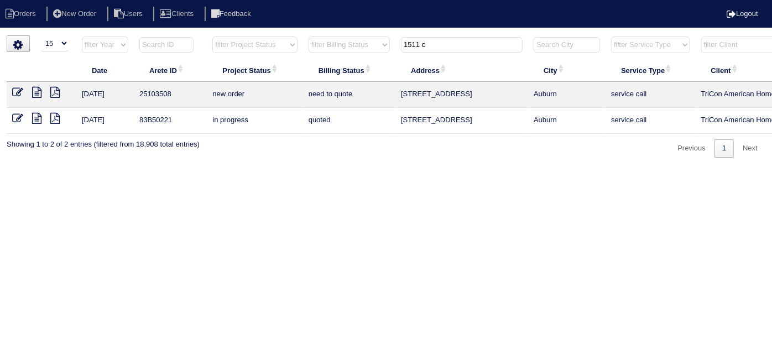
click at [19, 84] on td at bounding box center [42, 95] width 70 height 26
click at [14, 92] on icon at bounding box center [17, 92] width 11 height 11
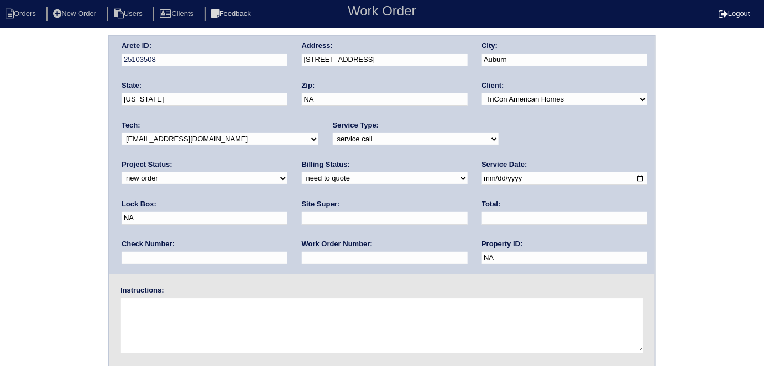
click at [333, 134] on select "-select- initial service basic service maintenance call replacement scope servi…" at bounding box center [416, 139] width 166 height 12
select select "initial service"
click at [333, 133] on select "-select- initial service basic service maintenance call replacement scope servi…" at bounding box center [416, 139] width 166 height 12
drag, startPoint x: 500, startPoint y: 176, endPoint x: 482, endPoint y: 175, distance: 17.7
click at [482, 175] on div "Arete ID: 25103508 Address: [STREET_ADDRESS] City: [GEOGRAPHIC_DATA] State: [US…" at bounding box center [381, 155] width 545 height 238
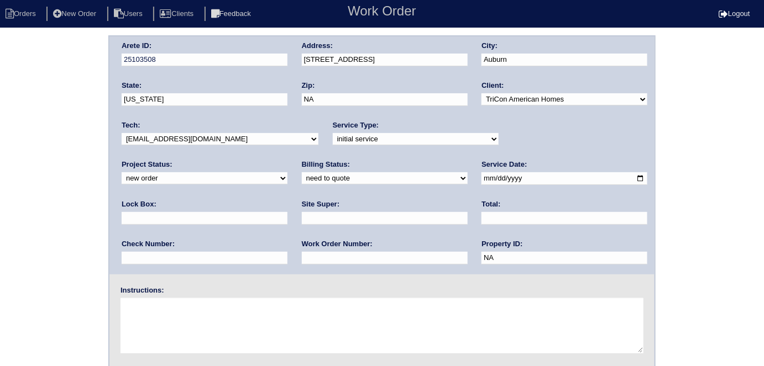
click at [302, 209] on div "Site Super:" at bounding box center [385, 215] width 166 height 31
click at [302, 216] on input "text" at bounding box center [385, 218] width 166 height 13
drag, startPoint x: 213, startPoint y: 213, endPoint x: 155, endPoint y: 198, distance: 59.9
click at [302, 200] on div "Site Super: [PERSON_NAME]" at bounding box center [385, 215] width 166 height 31
type input "C"
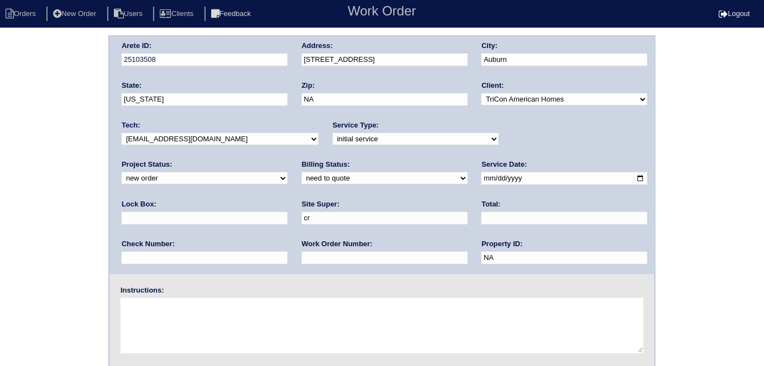
type input "[PERSON_NAME]"
click at [181, 315] on textarea at bounding box center [381, 325] width 523 height 55
type textarea "Install smart tstats"
click at [302, 255] on input "text" at bounding box center [385, 258] width 166 height 13
type input "550271"
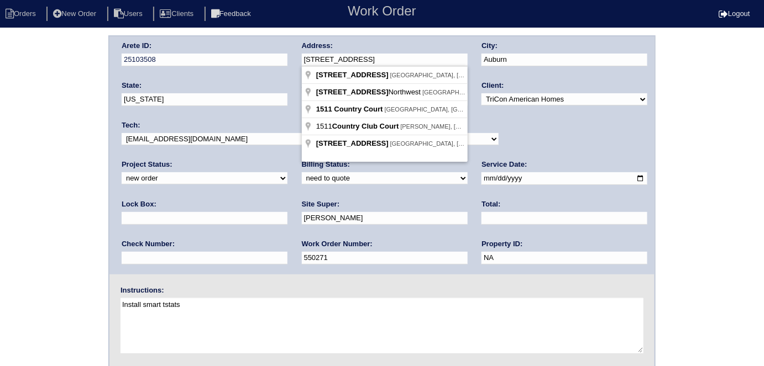
drag, startPoint x: 390, startPoint y: 54, endPoint x: 300, endPoint y: 61, distance: 89.8
click at [300, 61] on div "Arete ID: 25103508 Address: [STREET_ADDRESS] City: [GEOGRAPHIC_DATA] State: [US…" at bounding box center [381, 155] width 545 height 238
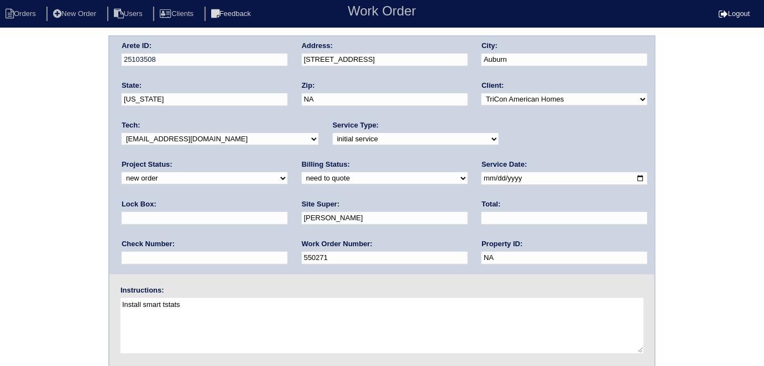
click at [61, 147] on div "Arete ID: 25103508 Address: [STREET_ADDRESS] City: [GEOGRAPHIC_DATA] State: [US…" at bounding box center [382, 258] width 764 height 447
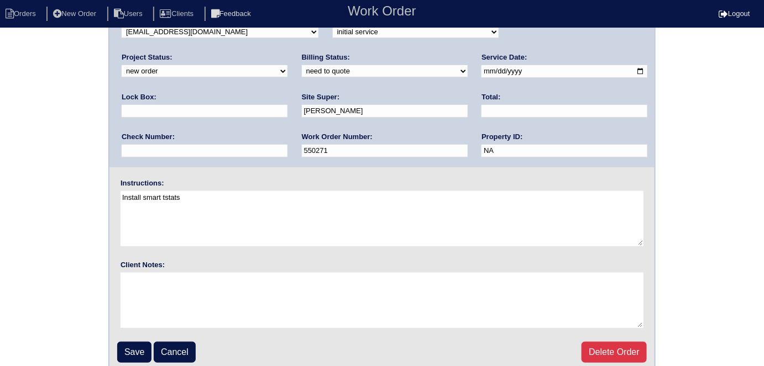
scroll to position [113, 0]
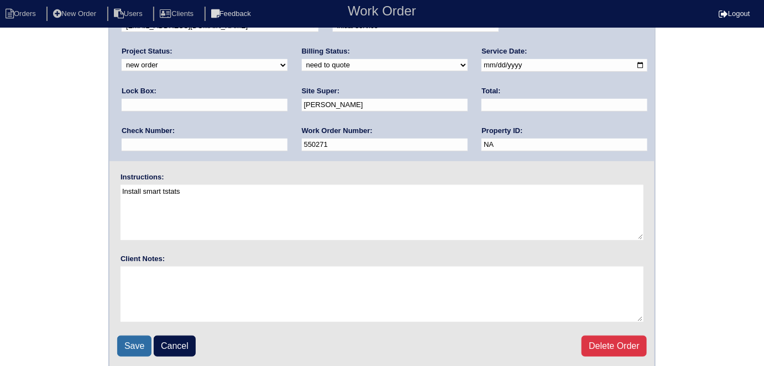
drag, startPoint x: 133, startPoint y: 345, endPoint x: 150, endPoint y: 291, distance: 56.8
click at [133, 345] on input "Save" at bounding box center [134, 346] width 34 height 21
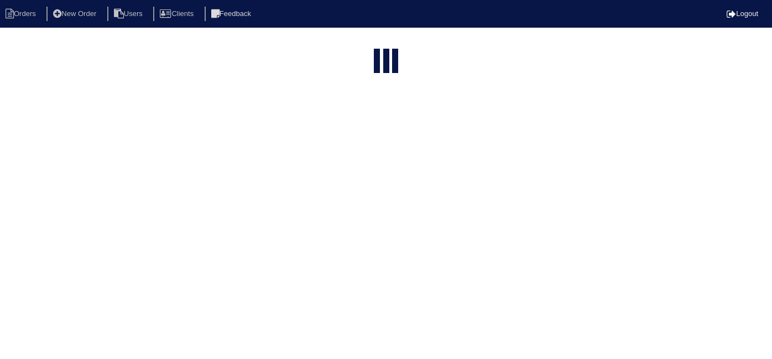
select select "15"
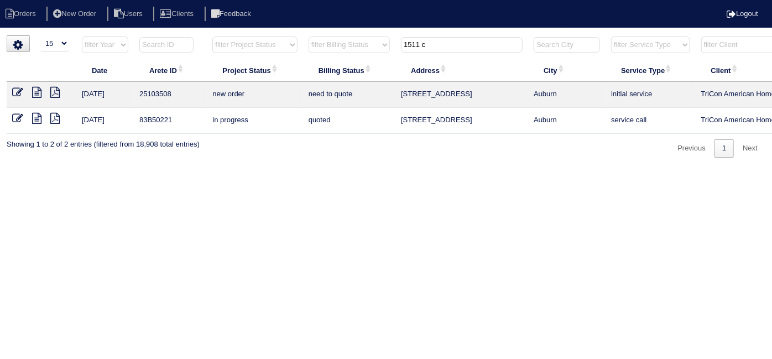
drag, startPoint x: 447, startPoint y: 48, endPoint x: 367, endPoint y: 48, distance: 80.1
click at [368, 48] on tr "filter Year -- Any Year -- 2025 2024 2023 2022 2021 2020 2019 filter Project St…" at bounding box center [486, 47] width 958 height 23
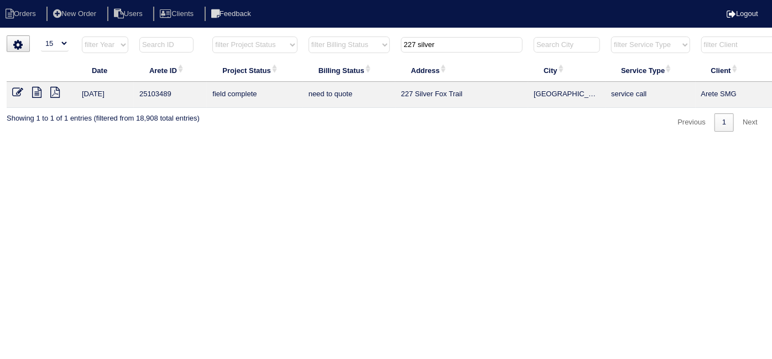
type input "227 silver"
click at [36, 87] on icon at bounding box center [36, 92] width 9 height 11
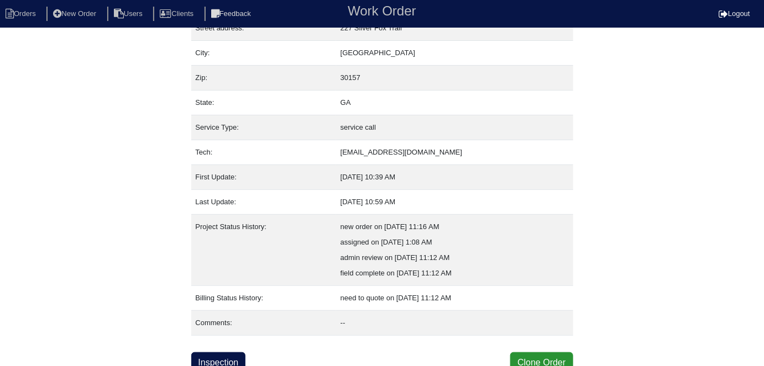
scroll to position [74, 0]
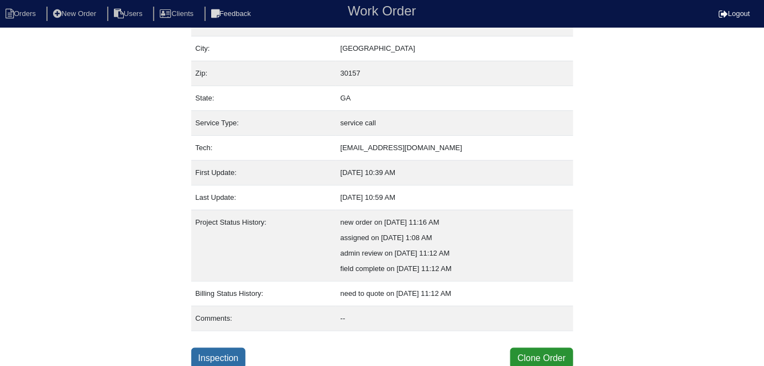
click at [227, 350] on link "Inspection" at bounding box center [218, 358] width 55 height 21
click at [221, 348] on link "Inspection" at bounding box center [218, 358] width 55 height 21
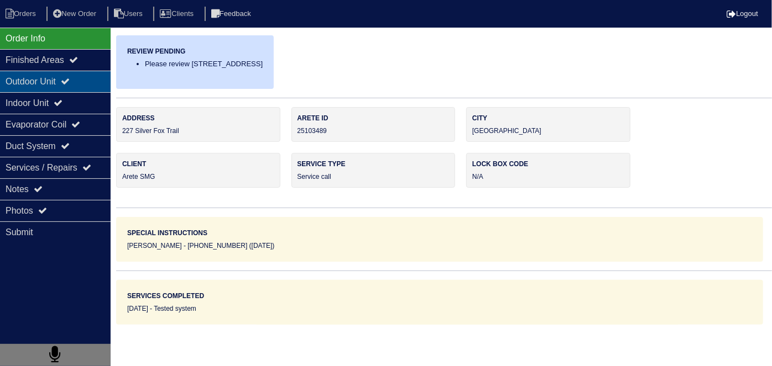
click at [50, 88] on div "Outdoor Unit" at bounding box center [55, 82] width 111 height 22
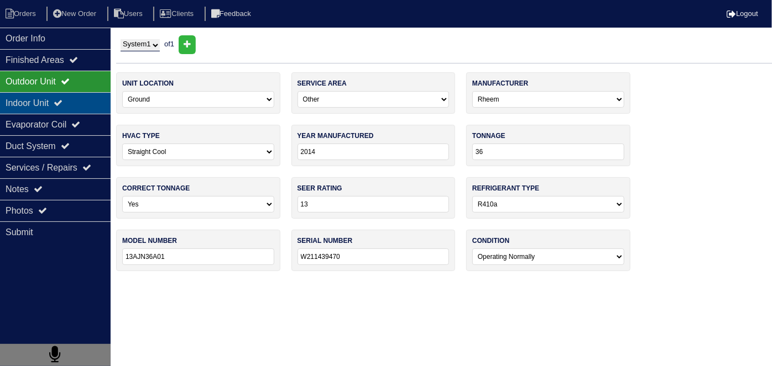
click at [51, 96] on div "Indoor Unit" at bounding box center [55, 103] width 111 height 22
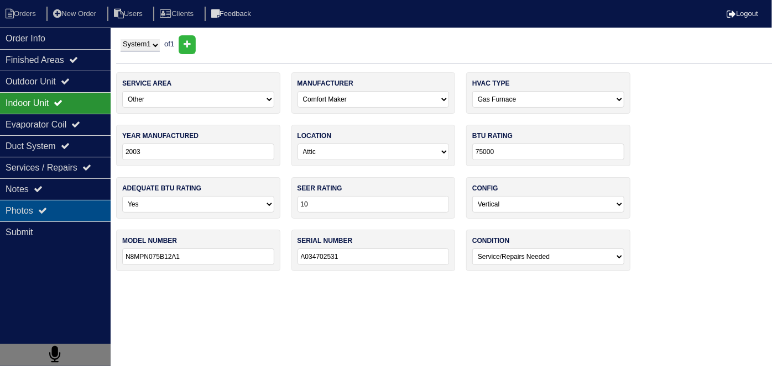
click at [48, 200] on div "Photos" at bounding box center [55, 211] width 111 height 22
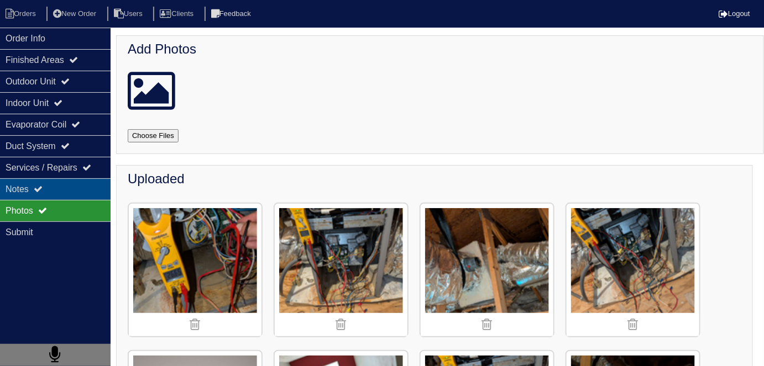
click at [50, 192] on div "Notes" at bounding box center [55, 190] width 111 height 22
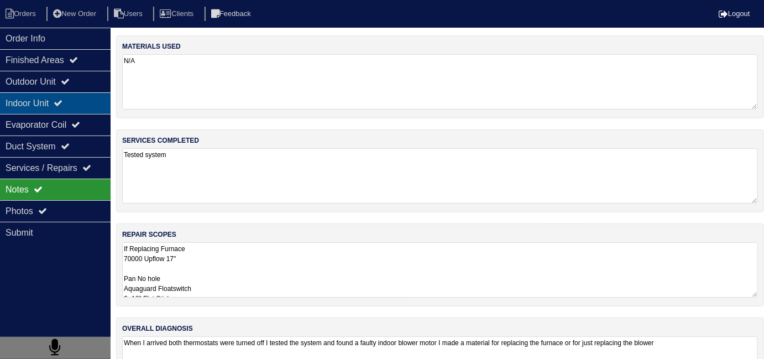
click at [35, 95] on div "Indoor Unit" at bounding box center [55, 103] width 111 height 22
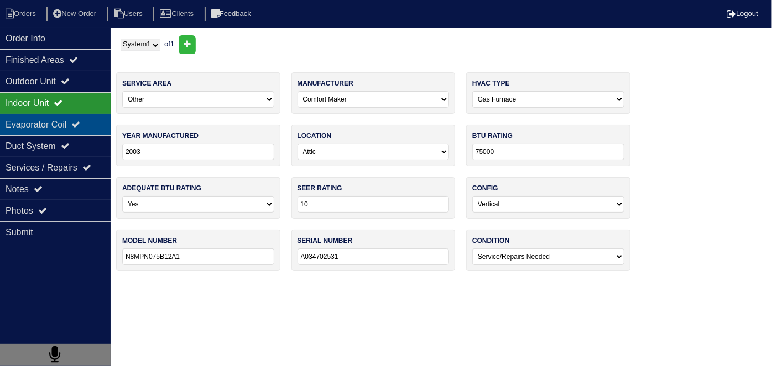
click at [34, 132] on div "Evaporator Coil" at bounding box center [55, 125] width 111 height 22
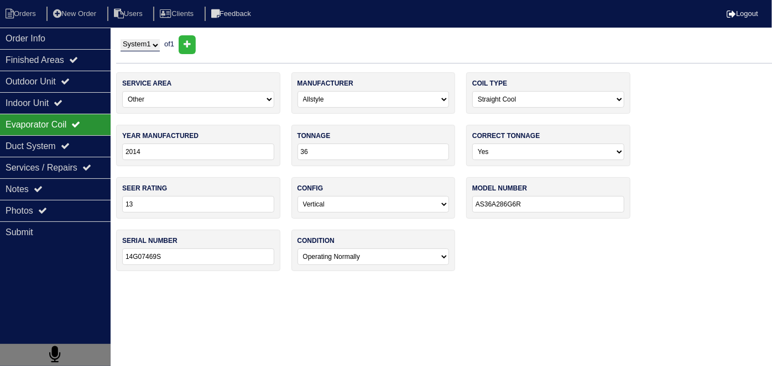
click at [34, 128] on div "Evaporator Coil" at bounding box center [55, 125] width 111 height 22
click at [45, 71] on div "Outdoor Unit" at bounding box center [55, 82] width 111 height 22
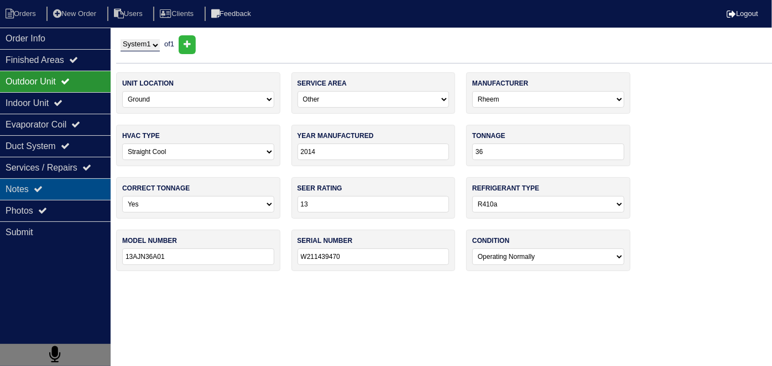
click at [54, 182] on div "Notes" at bounding box center [55, 190] width 111 height 22
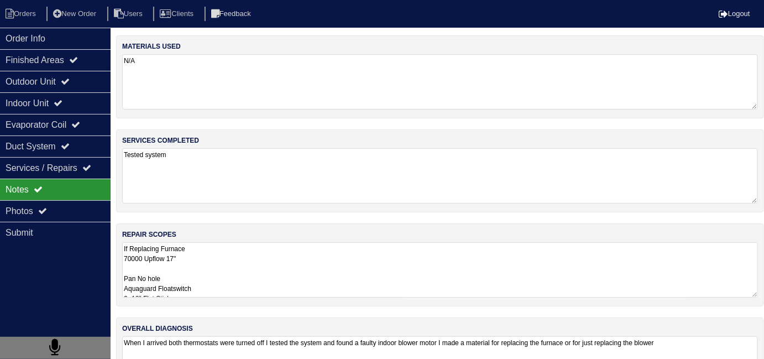
click at [341, 193] on textarea "Tested system" at bounding box center [440, 175] width 636 height 55
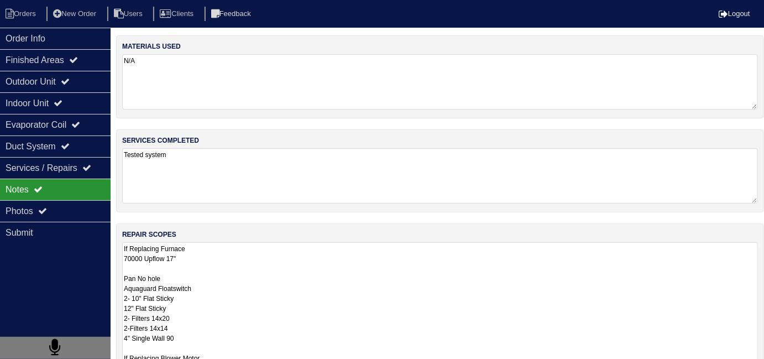
click at [348, 277] on textarea "If Replacing Furnace 70000 Upflow 17" Pan No hole Aquaguard Floatswitch 2- 10" …" at bounding box center [440, 308] width 636 height 132
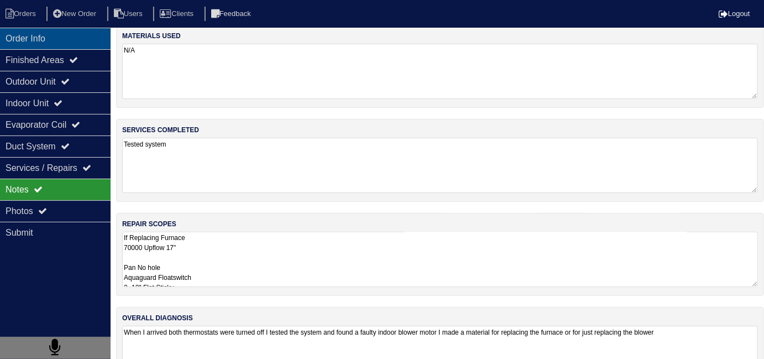
click at [24, 31] on div "Order Info" at bounding box center [55, 39] width 111 height 22
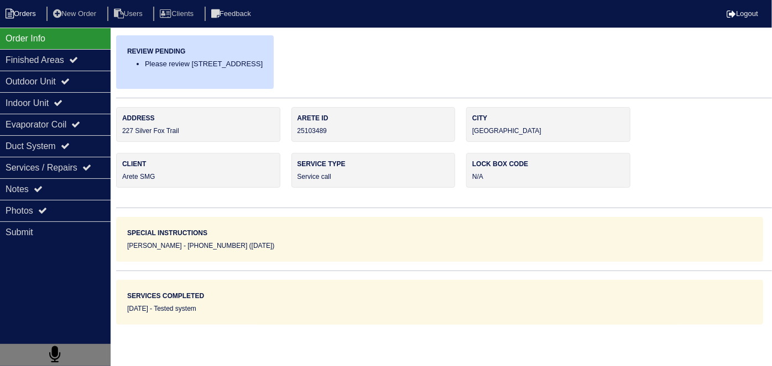
click at [19, 11] on li "Orders" at bounding box center [22, 14] width 45 height 15
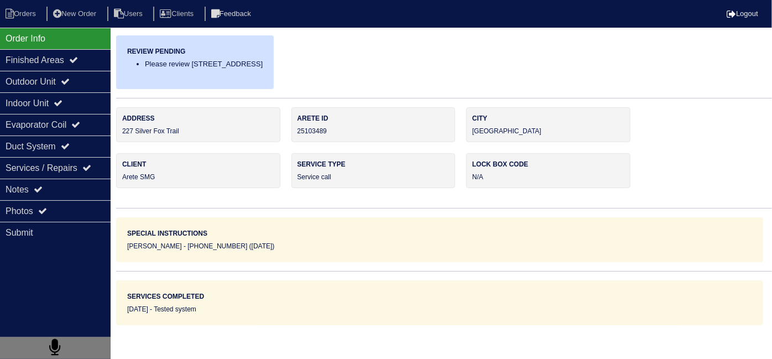
select select "15"
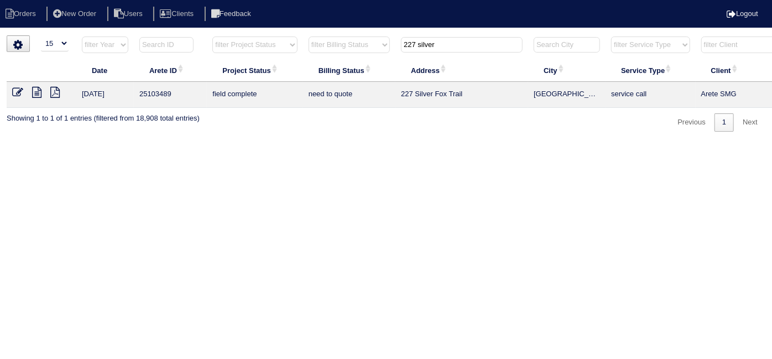
drag, startPoint x: 445, startPoint y: 46, endPoint x: 22, endPoint y: 0, distance: 425.8
click at [156, 35] on body "Orders New Order Users Clients Feedback Logout Orders New Order Users Clients M…" at bounding box center [386, 83] width 772 height 96
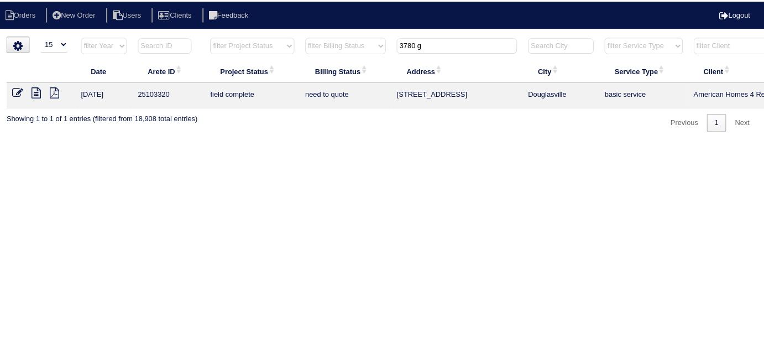
scroll to position [0, 192]
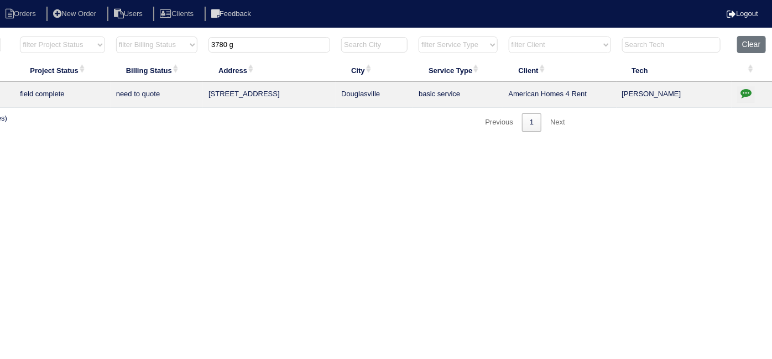
type input "3780 g"
click at [743, 93] on icon "button" at bounding box center [745, 92] width 11 height 11
type textarea "9/17/25 - texted Dan to review quote - HVAC report in folder - rk"
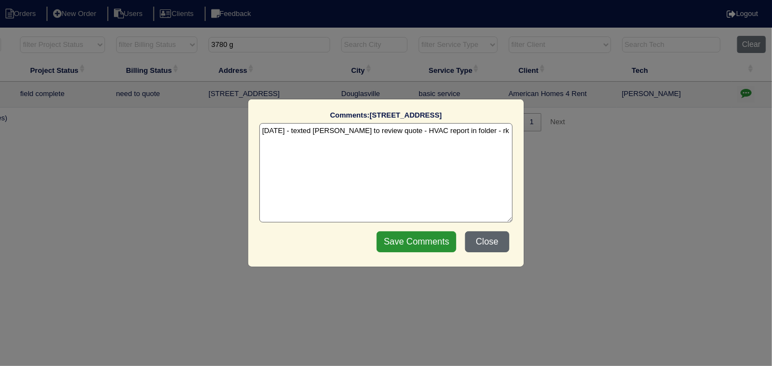
click at [497, 245] on button "Close" at bounding box center [487, 242] width 44 height 21
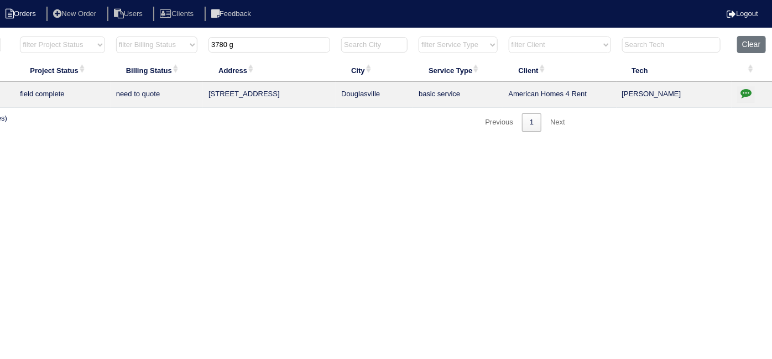
drag, startPoint x: 244, startPoint y: 43, endPoint x: 0, endPoint y: 9, distance: 246.0
click at [28, 35] on body "Orders New Order Users Clients Feedback Logout Orders New Order Users Clients M…" at bounding box center [194, 83] width 772 height 96
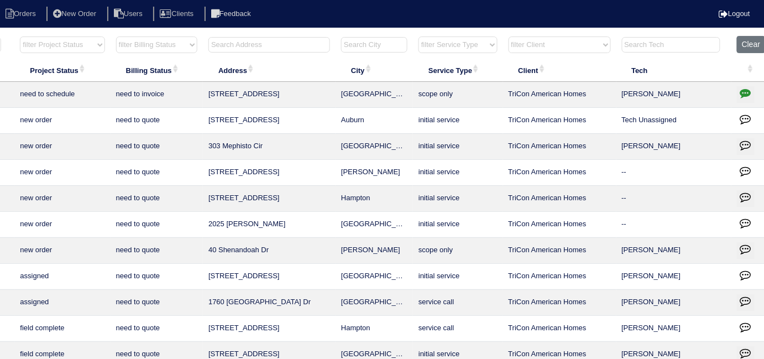
scroll to position [0, 0]
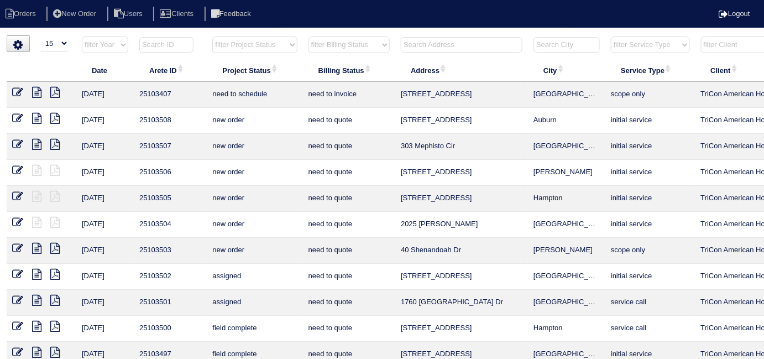
click at [252, 45] on select "filter Project Status -- Any Project Status -- new order assigned in progress f…" at bounding box center [254, 44] width 85 height 17
drag, startPoint x: 222, startPoint y: 40, endPoint x: 219, endPoint y: 45, distance: 6.0
click at [222, 40] on select "filter Project Status -- Any Project Status -- new order assigned in progress f…" at bounding box center [254, 44] width 85 height 17
click at [212, 36] on select "filter Project Status -- Any Project Status -- new order assigned in progress f…" at bounding box center [254, 44] width 85 height 17
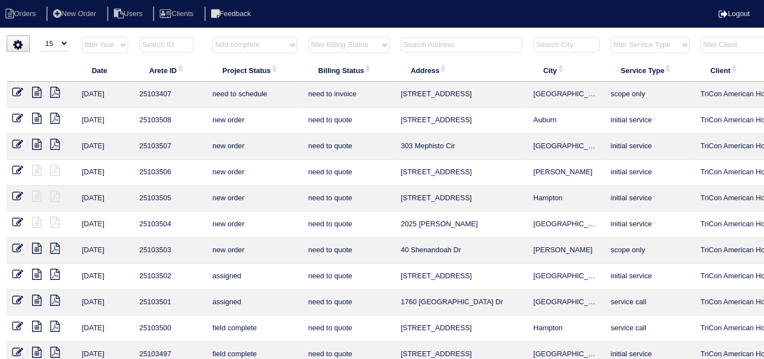
select select "field complete"
click at [323, 48] on select "filter Billing Status -- Any Billing Status -- need to quote quoted need to inv…" at bounding box center [348, 44] width 81 height 17
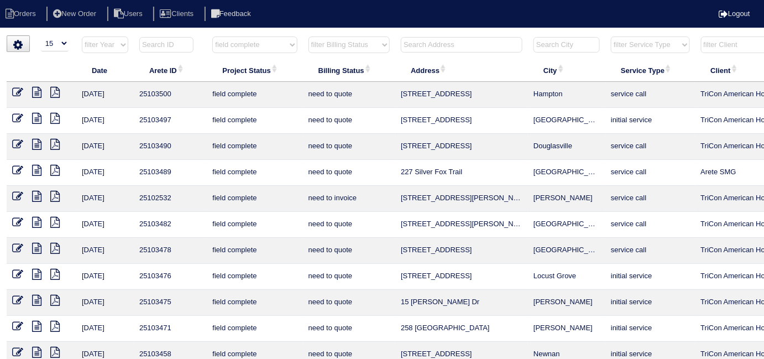
select select "need to quote"
click at [308, 36] on select "filter Billing Status -- Any Billing Status -- need to quote quoted need to inv…" at bounding box center [348, 44] width 81 height 17
select select "field complete"
select select "need to quote"
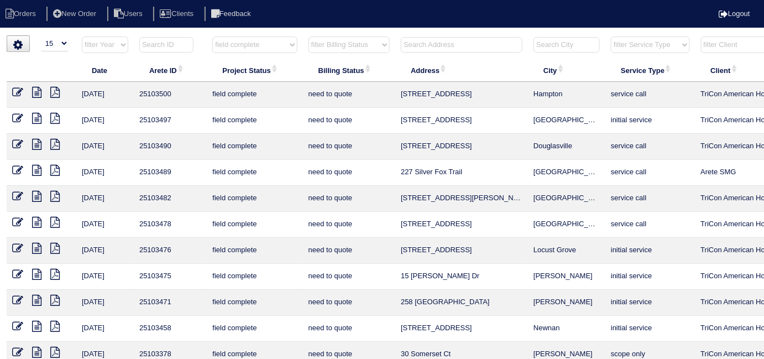
click at [56, 198] on icon at bounding box center [54, 196] width 9 height 11
click at [54, 221] on icon at bounding box center [54, 222] width 9 height 11
click at [55, 220] on icon at bounding box center [54, 222] width 9 height 11
click at [53, 243] on icon at bounding box center [54, 248] width 9 height 11
click at [58, 269] on icon at bounding box center [54, 274] width 9 height 11
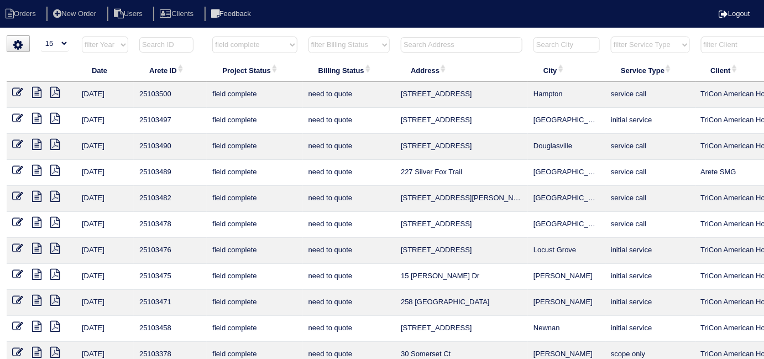
click at [51, 295] on icon at bounding box center [54, 300] width 9 height 11
click at [37, 295] on icon at bounding box center [36, 300] width 9 height 11
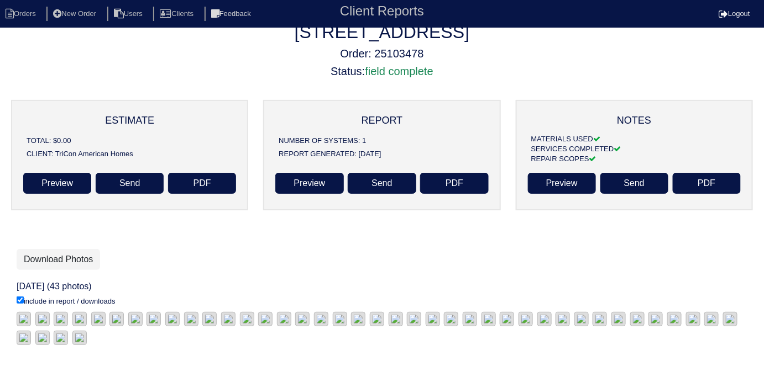
scroll to position [129, 0]
click at [45, 249] on link "Download Photos" at bounding box center [58, 259] width 83 height 21
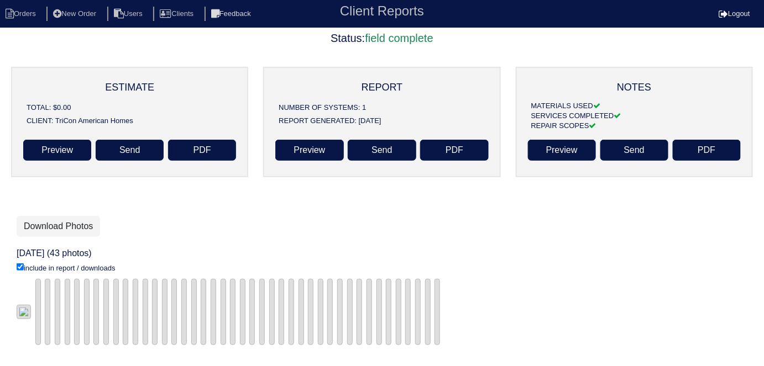
scroll to position [129, 0]
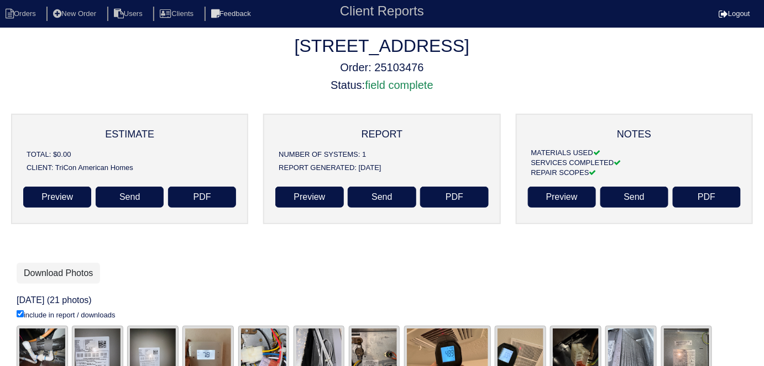
click at [299, 274] on div "Download Photos" at bounding box center [382, 273] width 731 height 21
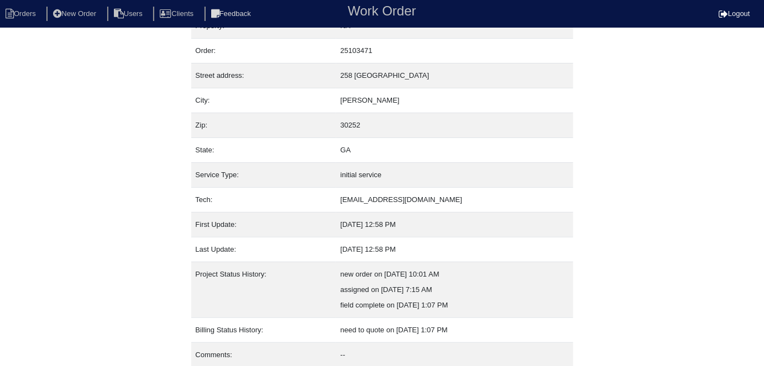
scroll to position [58, 0]
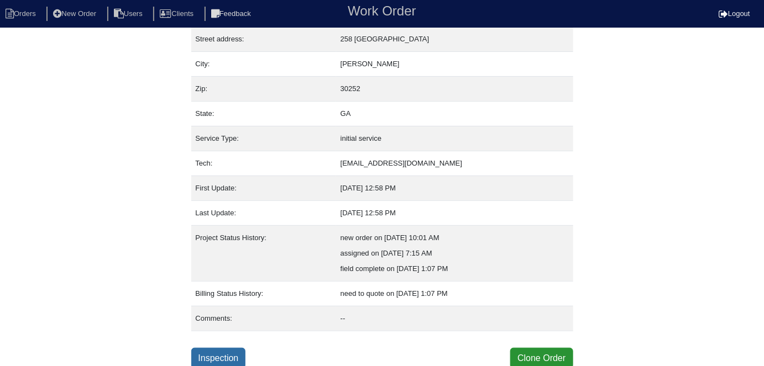
click at [215, 353] on link "Inspection" at bounding box center [218, 358] width 55 height 21
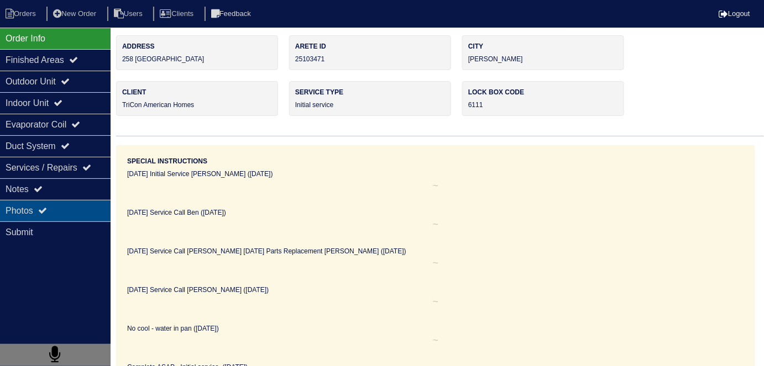
click at [70, 205] on div "Photos" at bounding box center [55, 211] width 111 height 22
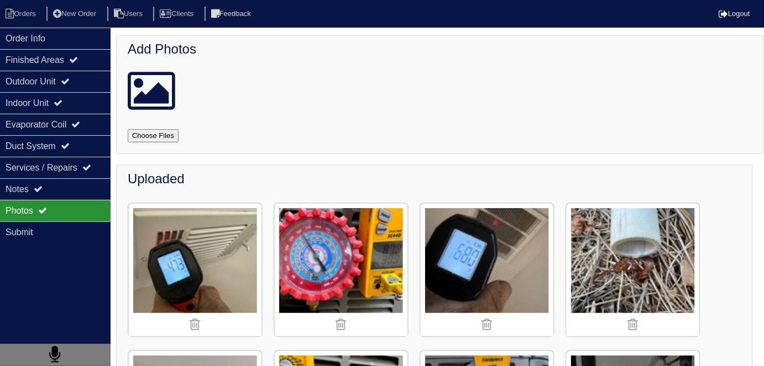
click at [165, 138] on input "file" at bounding box center [166, 135] width 77 height 13
type input "C:\fakepath\IMG_2843.JPG"
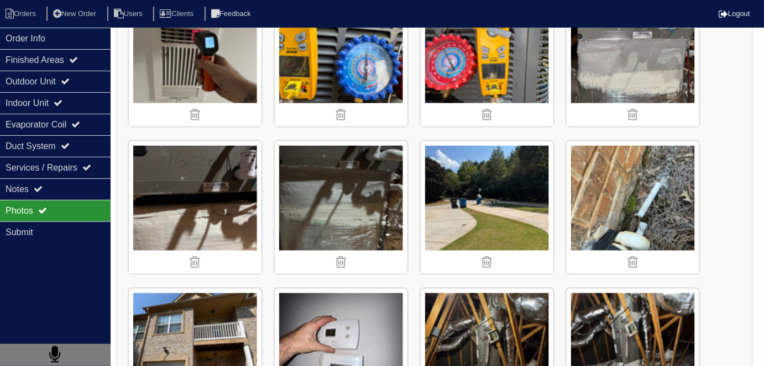
scroll to position [402, 0]
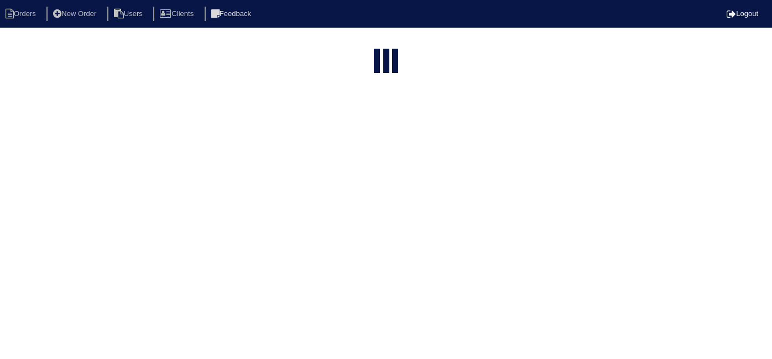
select select "15"
select select "field complete"
select select "need to quote"
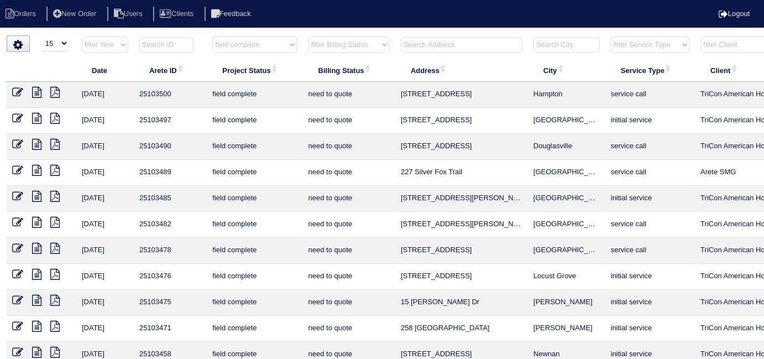
click at [40, 271] on icon at bounding box center [36, 274] width 9 height 11
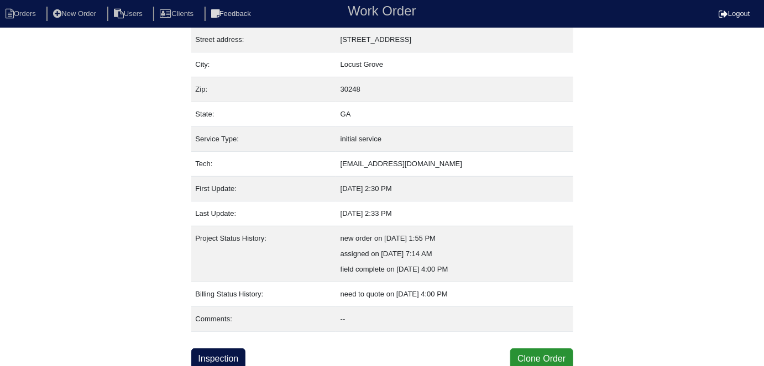
scroll to position [58, 0]
click at [232, 354] on link "Inspection" at bounding box center [218, 358] width 55 height 21
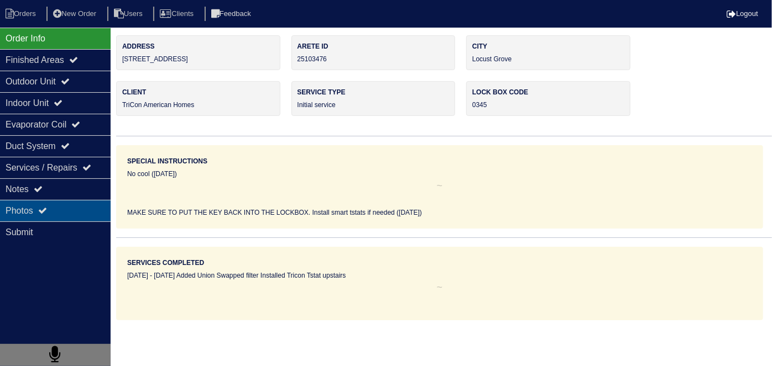
click at [55, 209] on div "Photos" at bounding box center [55, 211] width 111 height 22
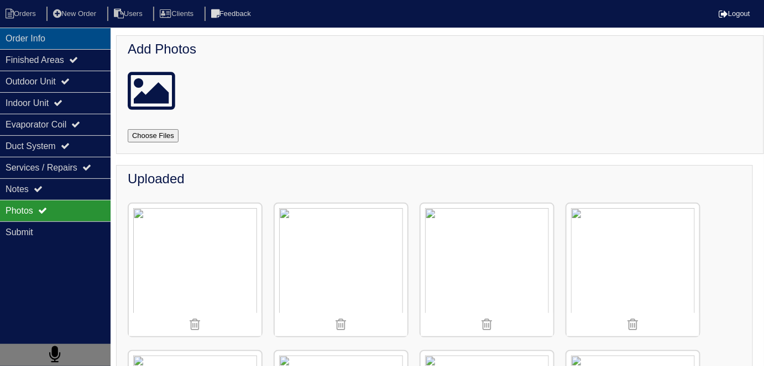
click at [63, 42] on div "Order Info" at bounding box center [55, 39] width 111 height 22
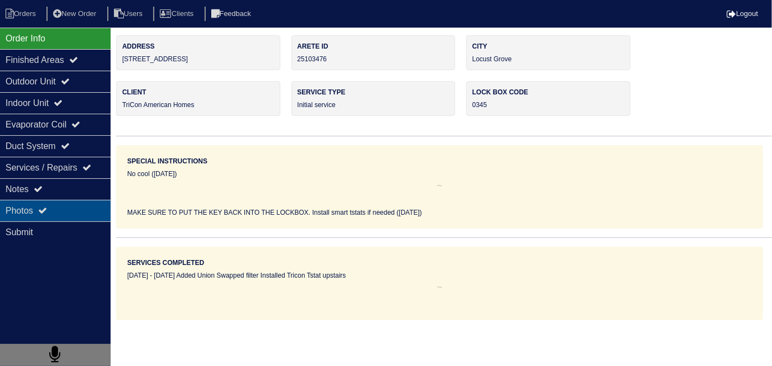
click at [47, 203] on div "Photos" at bounding box center [55, 211] width 111 height 22
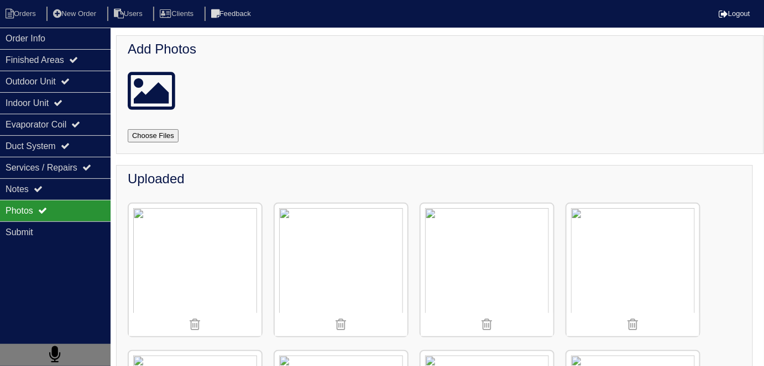
click at [181, 137] on input "file" at bounding box center [166, 135] width 77 height 13
type input "C:\fakepath\IMG_2887.JPG"
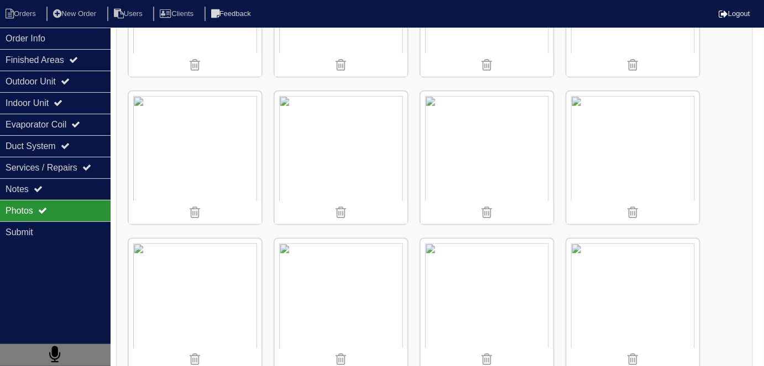
scroll to position [452, 0]
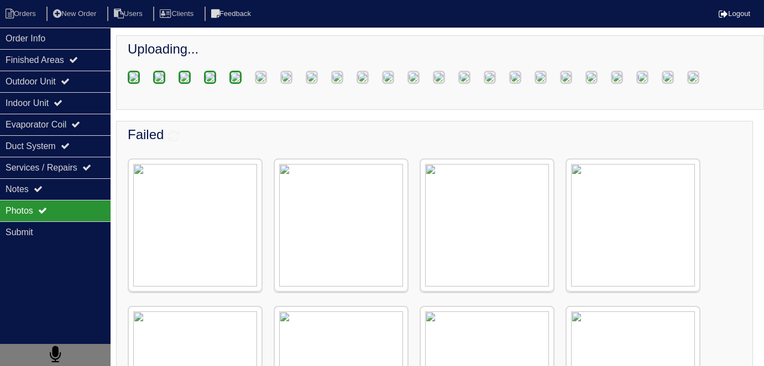
scroll to position [191, 0]
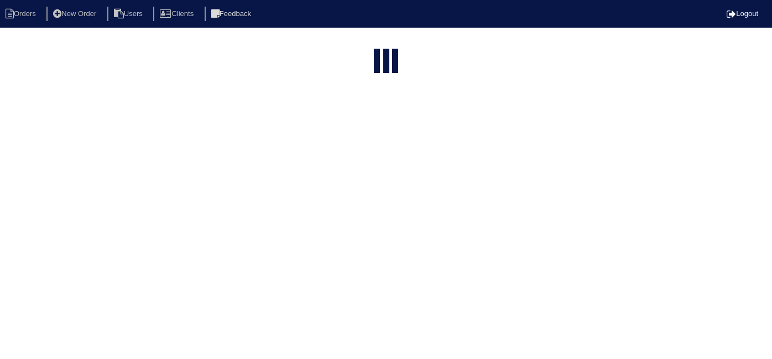
select select "15"
select select "field complete"
select select "need to quote"
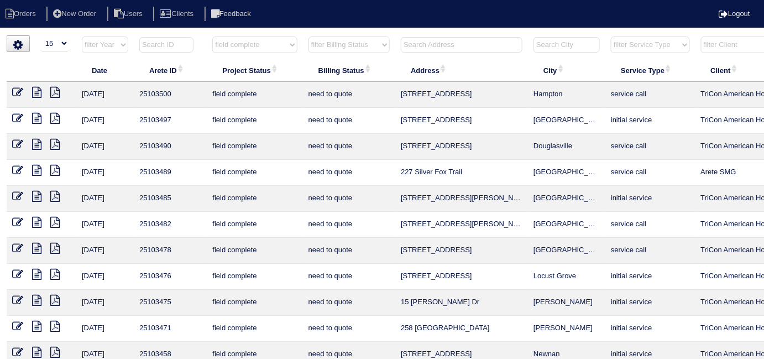
click at [255, 40] on select "filter Project Status -- Any Project Status -- new order assigned in progress f…" at bounding box center [254, 44] width 85 height 17
select select
click at [212, 36] on select "filter Project Status -- Any Project Status -- new order assigned in progress f…" at bounding box center [254, 44] width 85 height 17
drag, startPoint x: 337, startPoint y: 41, endPoint x: 339, endPoint y: 51, distance: 10.1
click at [337, 40] on select "filter Billing Status -- Any Billing Status -- need to quote quoted need to inv…" at bounding box center [348, 44] width 81 height 17
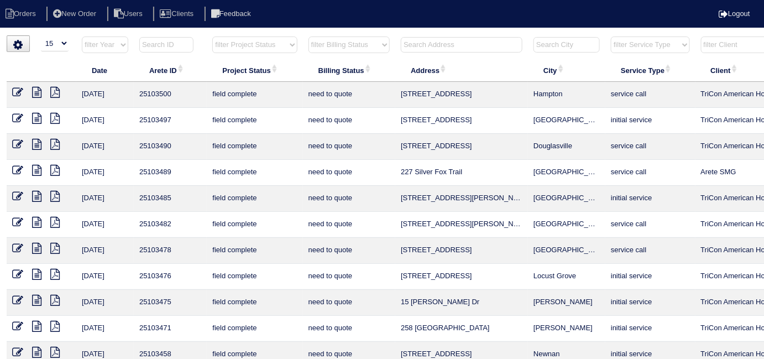
select select "need to quote"
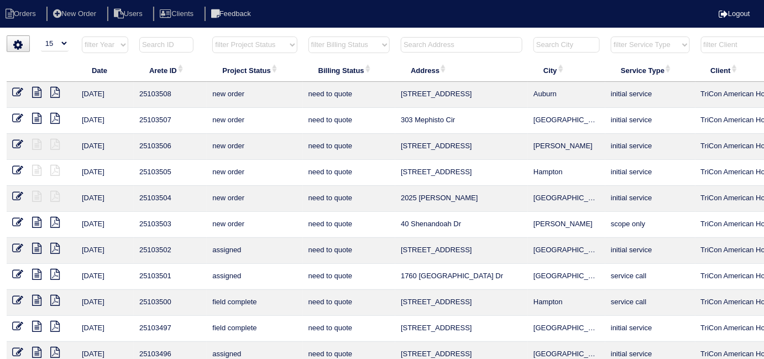
select select
click at [308, 36] on select "filter Billing Status -- Any Billing Status -- need to quote quoted need to inv…" at bounding box center [348, 44] width 81 height 17
click at [437, 39] on input "text" at bounding box center [462, 44] width 122 height 15
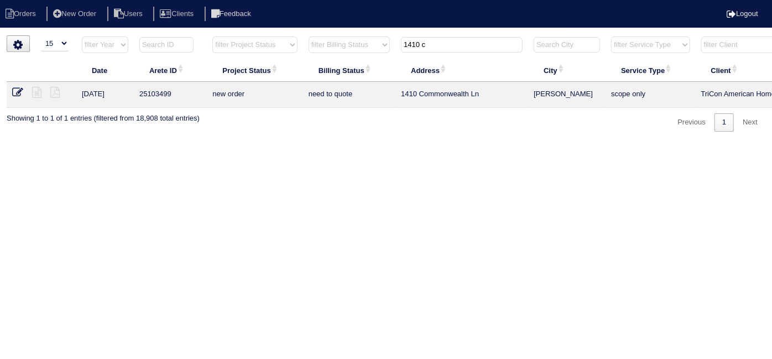
type input "1410 c"
click at [19, 91] on icon at bounding box center [17, 92] width 11 height 11
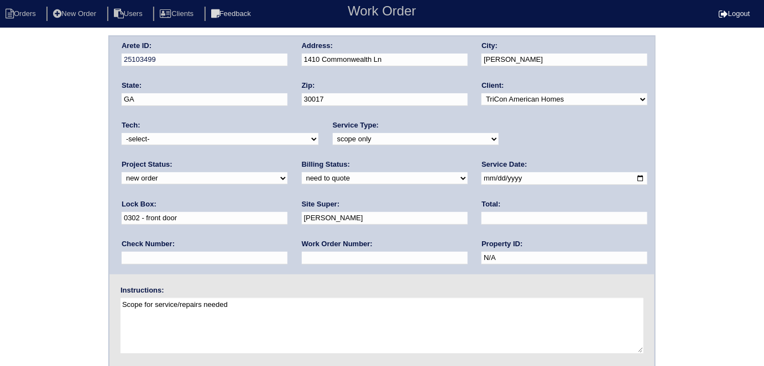
click at [333, 141] on select "-select- initial service basic service maintenance call replacement scope servi…" at bounding box center [416, 139] width 166 height 12
select select "initial service"
click at [333, 133] on select "-select- initial service basic service maintenance call replacement scope servi…" at bounding box center [416, 139] width 166 height 12
drag, startPoint x: 280, startPoint y: 304, endPoint x: 0, endPoint y: 292, distance: 279.9
click at [0, 293] on div "Arete ID: 25103499 Address: [STREET_ADDRESS] City: [PERSON_NAME] State: [GEOGRA…" at bounding box center [382, 258] width 764 height 447
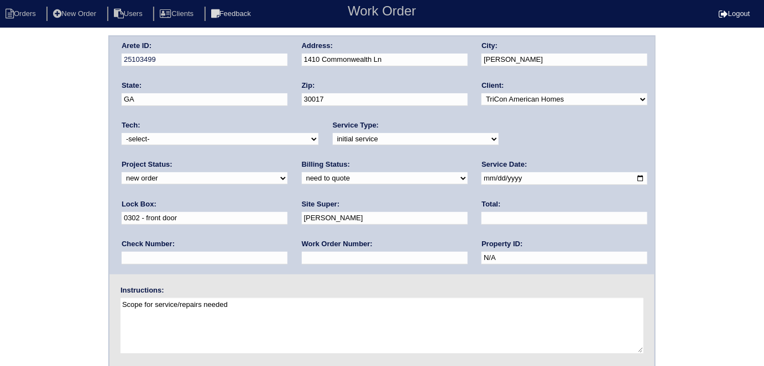
type textarea "U"
type textarea "Install smart tstats if needed"
click at [25, 148] on div "Arete ID: 25103499 Address: [STREET_ADDRESS] City: [PERSON_NAME] State: [GEOGRA…" at bounding box center [382, 258] width 764 height 447
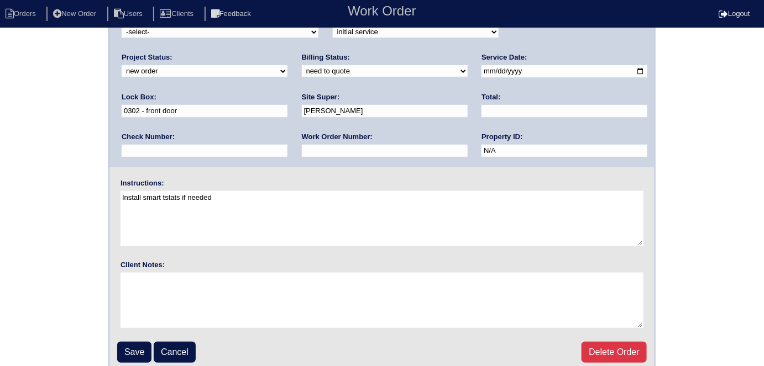
scroll to position [113, 0]
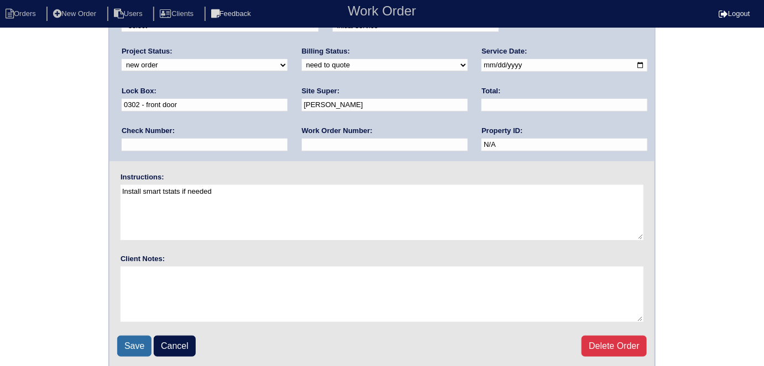
click at [137, 346] on input "Save" at bounding box center [134, 346] width 34 height 21
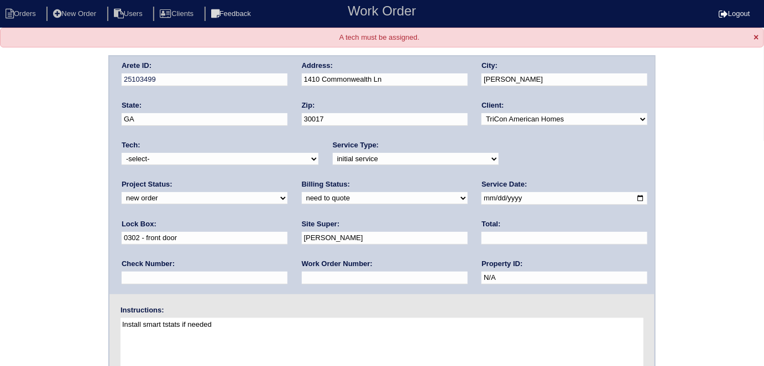
drag, startPoint x: 144, startPoint y: 279, endPoint x: 158, endPoint y: 247, distance: 34.4
click at [302, 279] on input "text" at bounding box center [385, 278] width 166 height 13
click at [302, 282] on input "text" at bounding box center [385, 278] width 166 height 13
type input "550295"
click at [0, 179] on div "Arete ID: 25103499 Address: [STREET_ADDRESS] City: [PERSON_NAME] State: [GEOGRA…" at bounding box center [382, 278] width 764 height 447
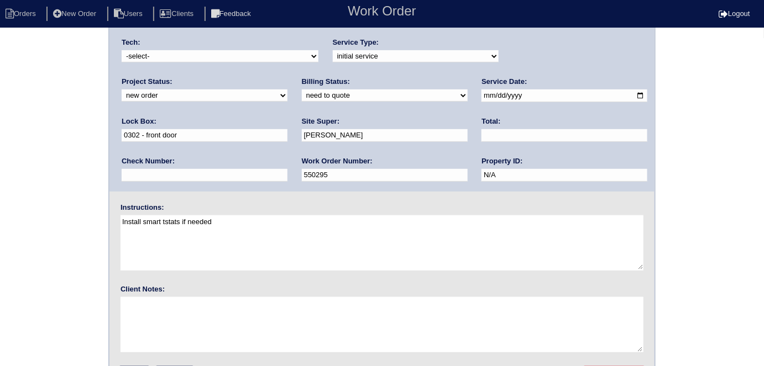
scroll to position [133, 0]
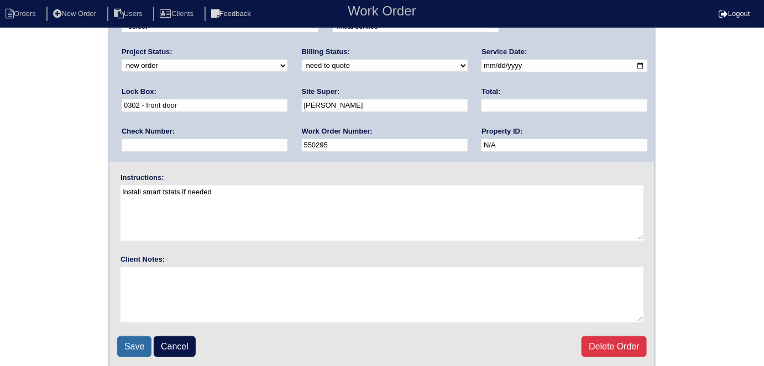
click at [134, 337] on input "Save" at bounding box center [134, 347] width 34 height 21
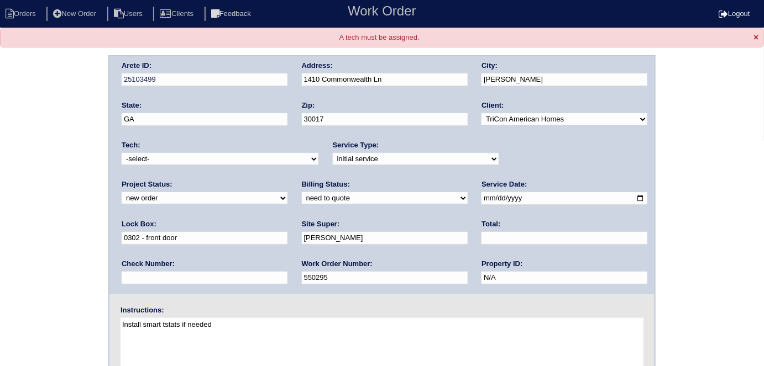
click at [179, 162] on select "-select- [EMAIL_ADDRESS][DOMAIN_NAME] [EMAIL_ADDRESS][DOMAIN_NAME] [EMAIL_ADDRE…" at bounding box center [220, 159] width 197 height 12
select select "33"
click at [122, 153] on select "-select- [EMAIL_ADDRESS][DOMAIN_NAME] [EMAIL_ADDRESS][DOMAIN_NAME] [EMAIL_ADDRE…" at bounding box center [220, 159] width 197 height 12
click at [60, 209] on div "Arete ID: 25103499 Address: 1410 Commonwealth Ln City: Grayson State: GA Zip: 3…" at bounding box center [382, 278] width 764 height 447
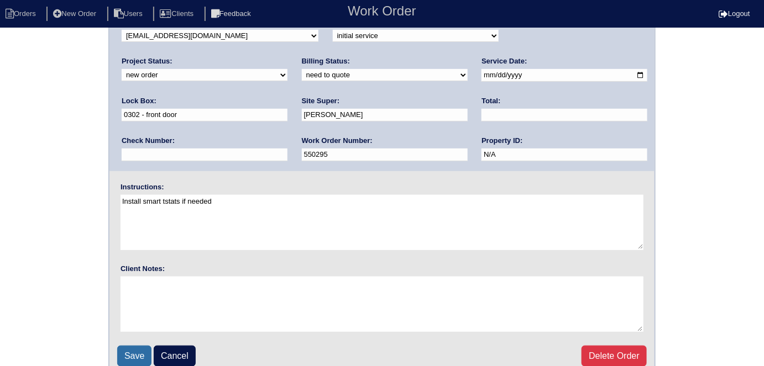
scroll to position [133, 0]
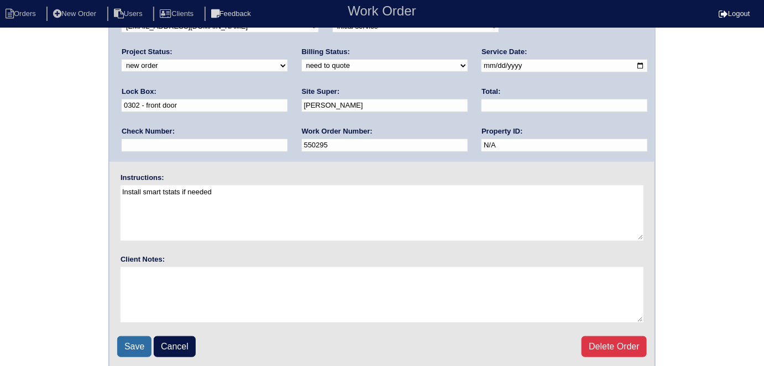
click at [142, 348] on input "Save" at bounding box center [134, 347] width 34 height 21
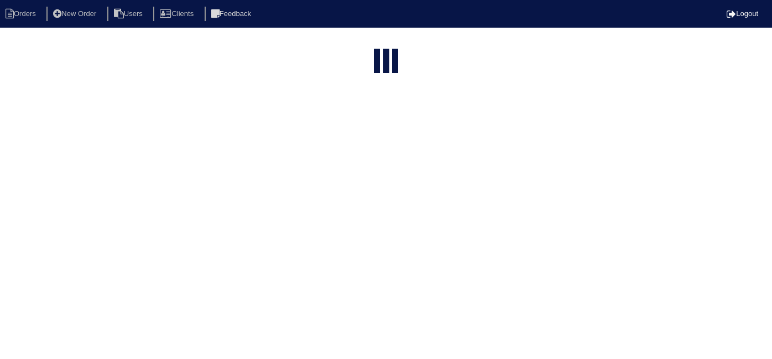
select select "15"
type input "1410 c"
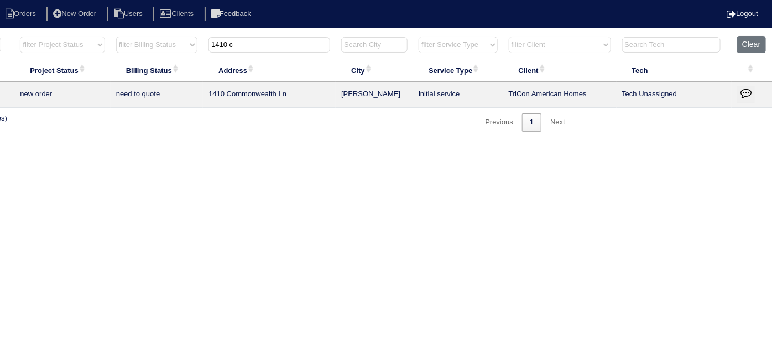
click at [747, 87] on icon "button" at bounding box center [745, 92] width 11 height 11
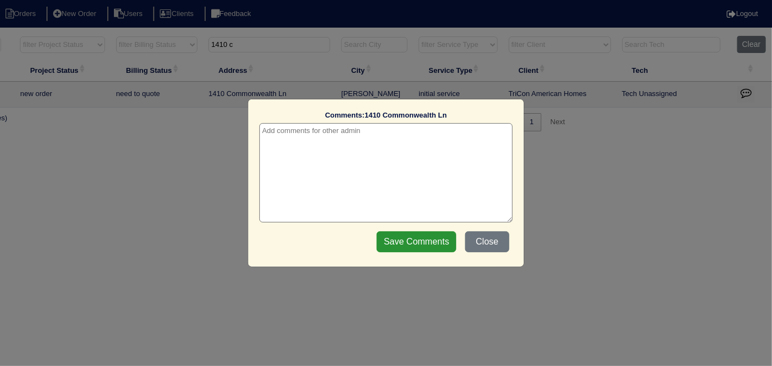
click at [326, 127] on textarea at bounding box center [385, 172] width 253 height 99
type textarea "[DATE] - Was a scope only - changed to initial service since WO was put in Appi…"
click at [392, 240] on input "Save Comments" at bounding box center [416, 242] width 80 height 21
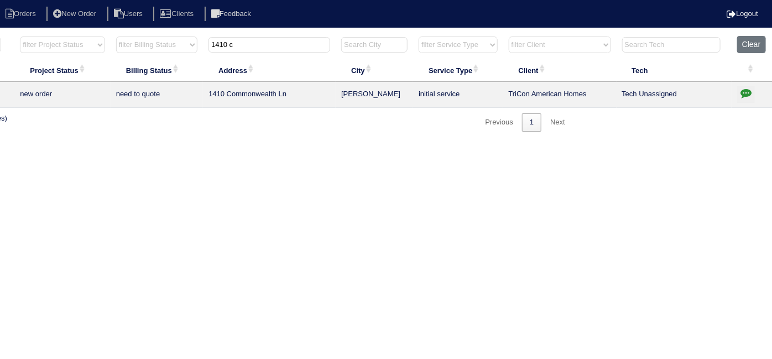
drag, startPoint x: 276, startPoint y: 36, endPoint x: 58, endPoint y: 23, distance: 218.2
click at [106, 28] on html "Orders New Order Users Clients Feedback Logout Orders New Order Users Clients M…" at bounding box center [194, 71] width 772 height 143
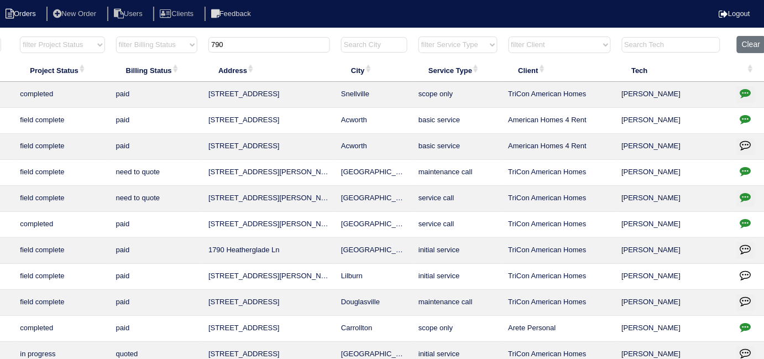
drag, startPoint x: 243, startPoint y: 48, endPoint x: 20, endPoint y: 6, distance: 226.1
click at [77, 35] on body "Orders New Order Users Clients Feedback Logout Orders New Order Users Clients M…" at bounding box center [190, 265] width 764 height 460
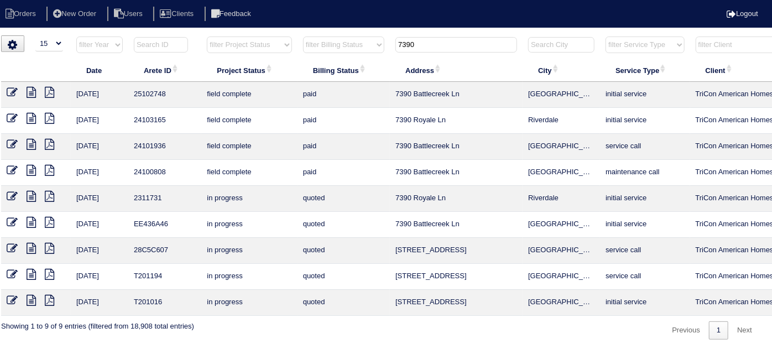
scroll to position [0, 0]
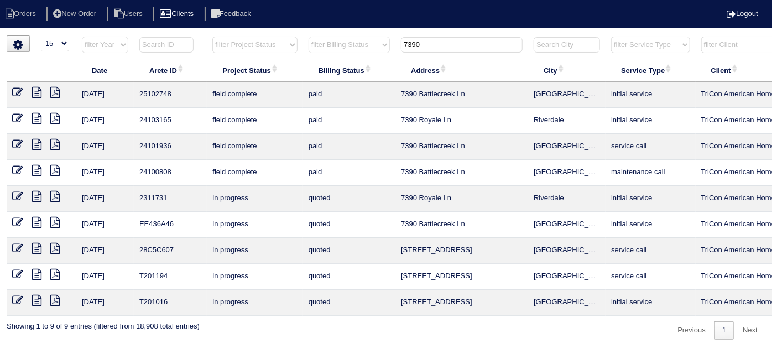
type input "7390"
click at [36, 96] on icon at bounding box center [36, 92] width 9 height 11
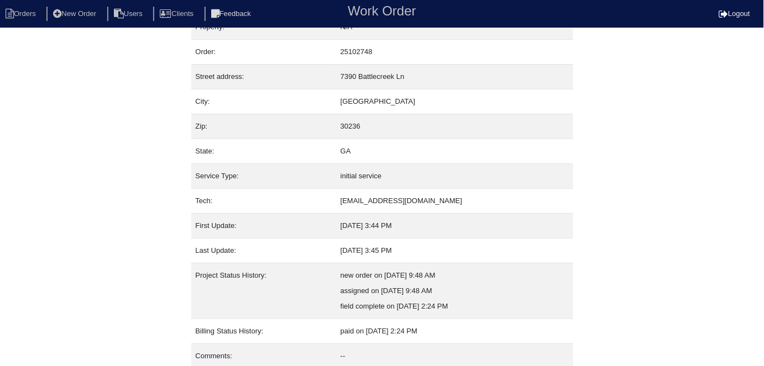
scroll to position [58, 0]
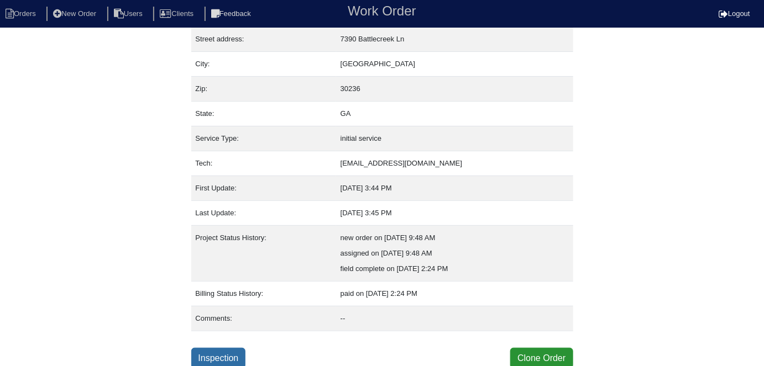
click at [217, 348] on link "Inspection" at bounding box center [218, 358] width 55 height 21
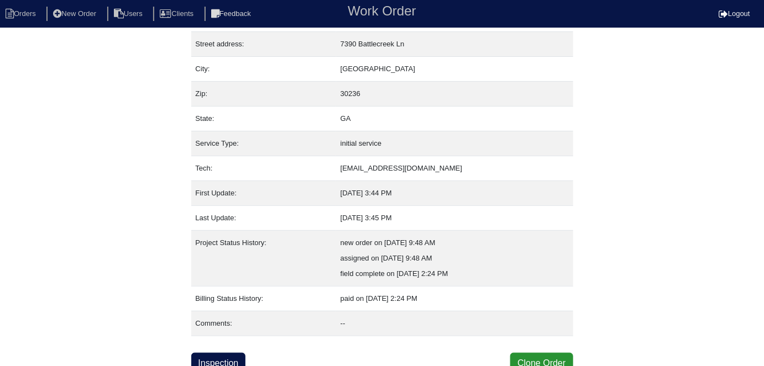
scroll to position [58, 0]
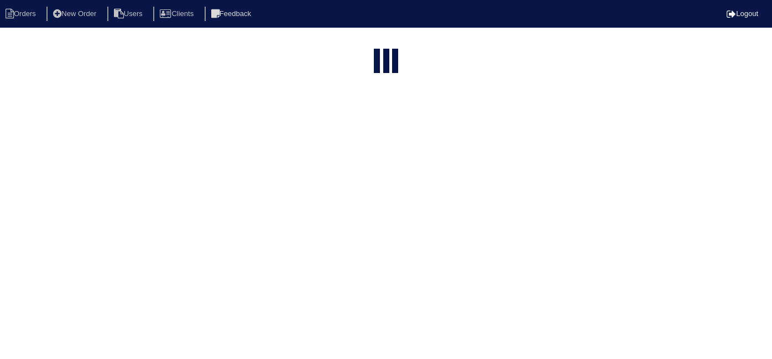
select select "15"
type input "7390"
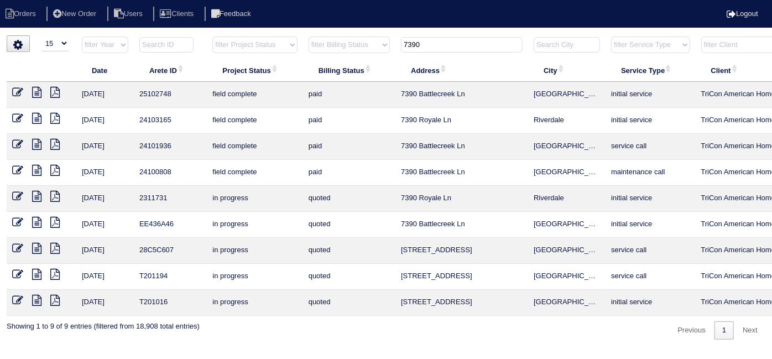
click at [18, 96] on icon at bounding box center [17, 92] width 11 height 11
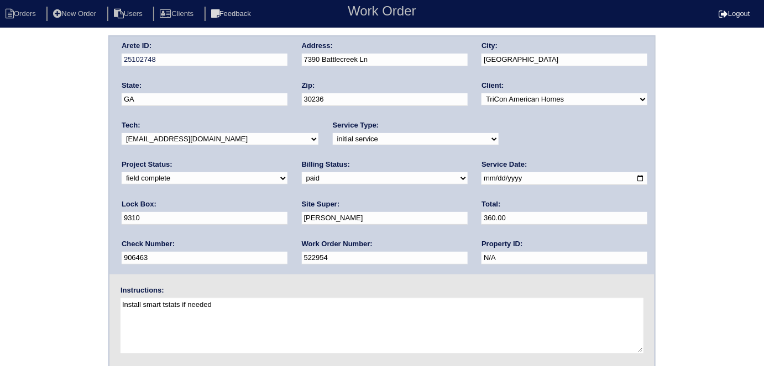
click at [25, 191] on div "Arete ID: 25102748 Address: [STREET_ADDRESS] City: [GEOGRAPHIC_DATA] State: [GE…" at bounding box center [382, 258] width 764 height 447
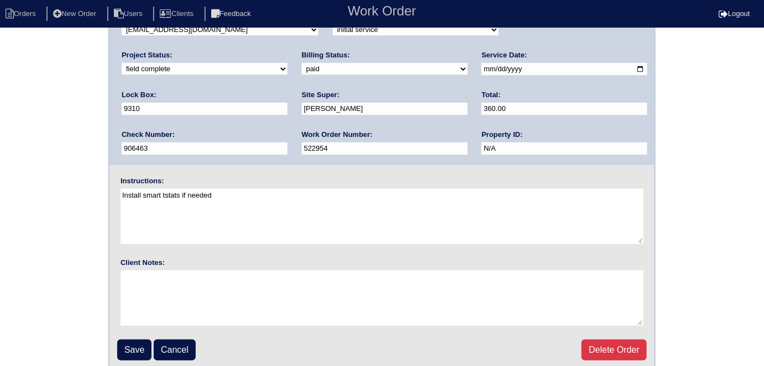
scroll to position [113, 0]
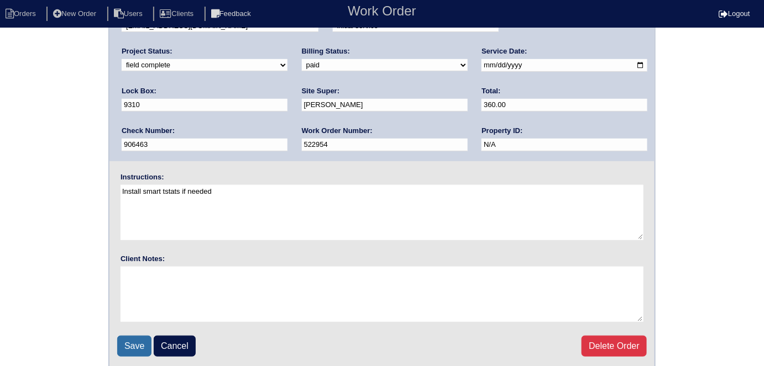
click at [121, 338] on input "Save" at bounding box center [134, 346] width 34 height 21
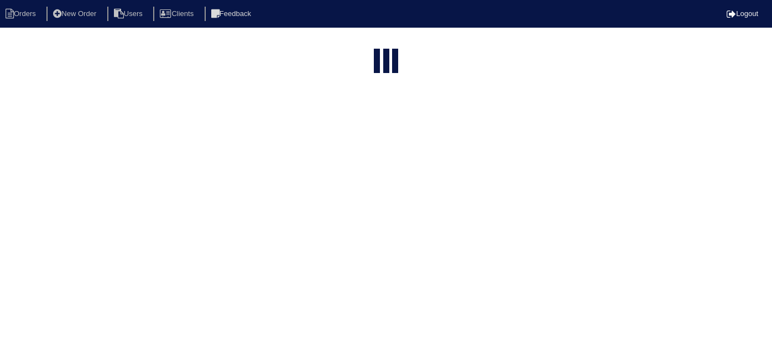
select select "15"
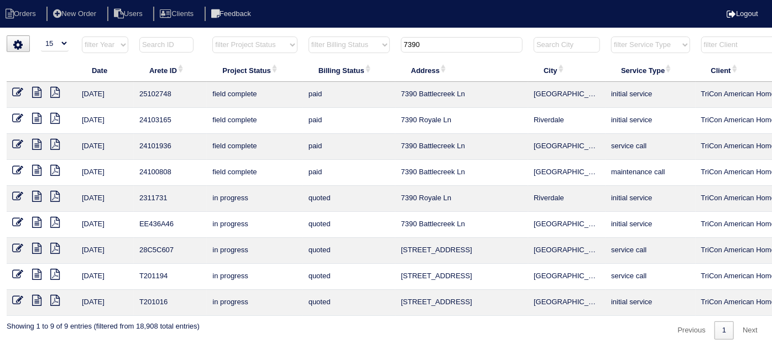
click at [469, 44] on input "7390" at bounding box center [462, 44] width 122 height 15
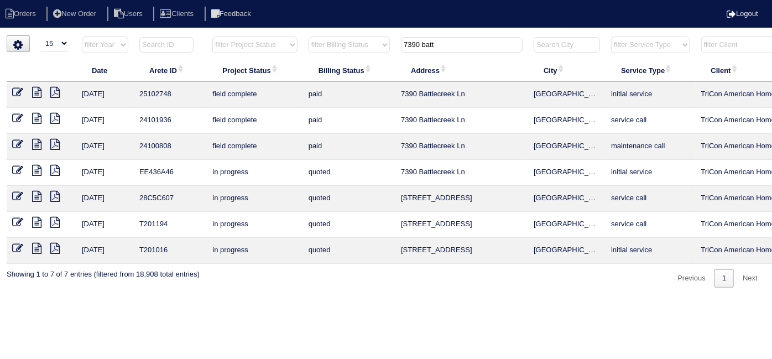
type input "7390 batt"
click at [15, 93] on icon at bounding box center [17, 92] width 11 height 11
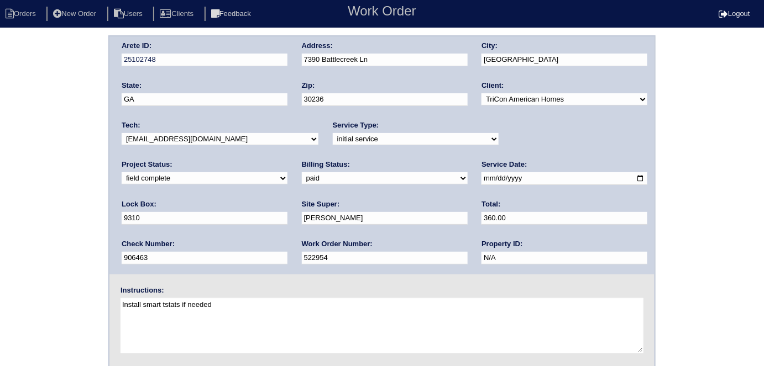
click at [3, 247] on div "Arete ID: 25102748 Address: [STREET_ADDRESS] City: [GEOGRAPHIC_DATA] State: [GE…" at bounding box center [382, 258] width 764 height 447
click at [65, 162] on div "Arete ID: 25102748 Address: [STREET_ADDRESS] City: [GEOGRAPHIC_DATA] State: [GE…" at bounding box center [382, 258] width 764 height 447
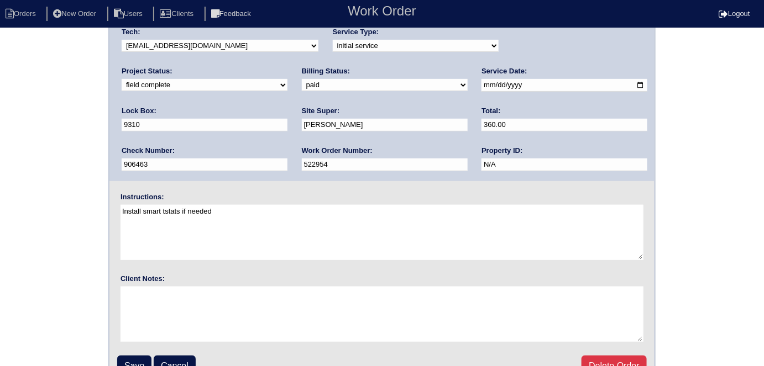
scroll to position [113, 0]
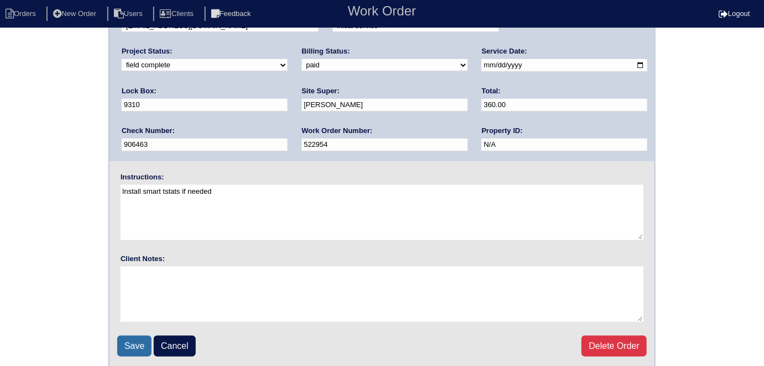
click at [129, 340] on input "Save" at bounding box center [134, 346] width 34 height 21
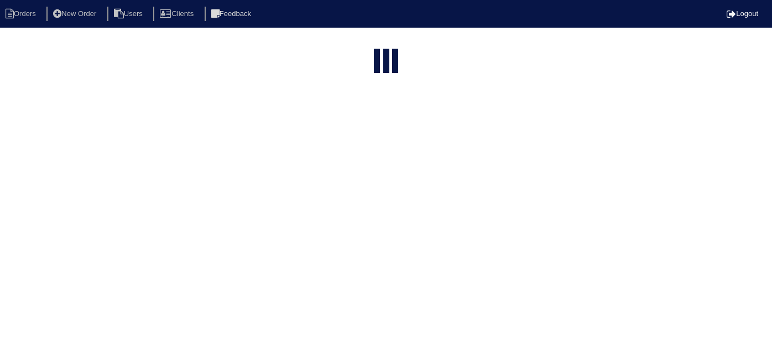
select select "15"
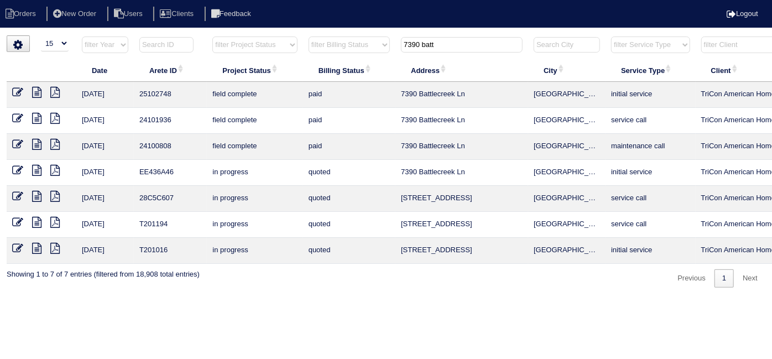
click at [40, 96] on icon at bounding box center [36, 92] width 9 height 11
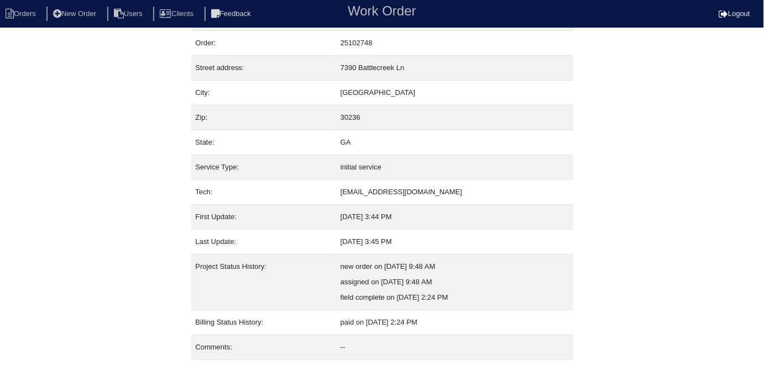
scroll to position [58, 0]
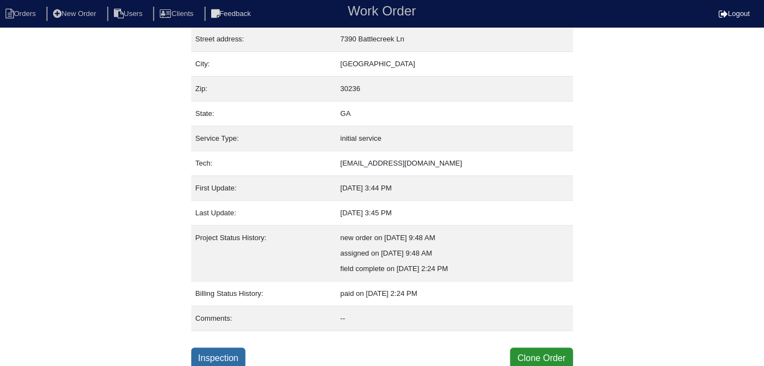
click at [213, 359] on link "Inspection" at bounding box center [218, 358] width 55 height 21
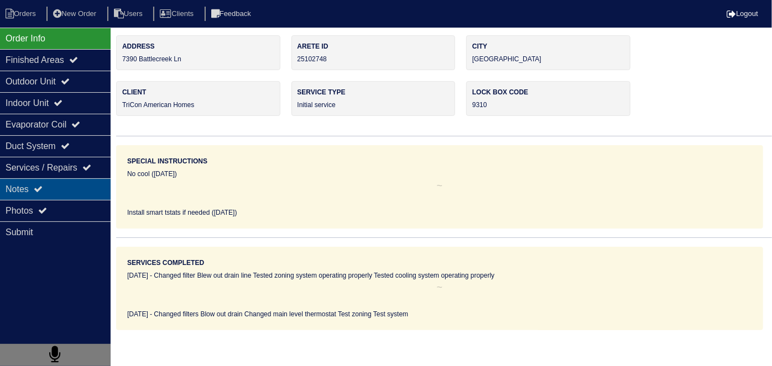
click at [35, 181] on div "Notes" at bounding box center [55, 190] width 111 height 22
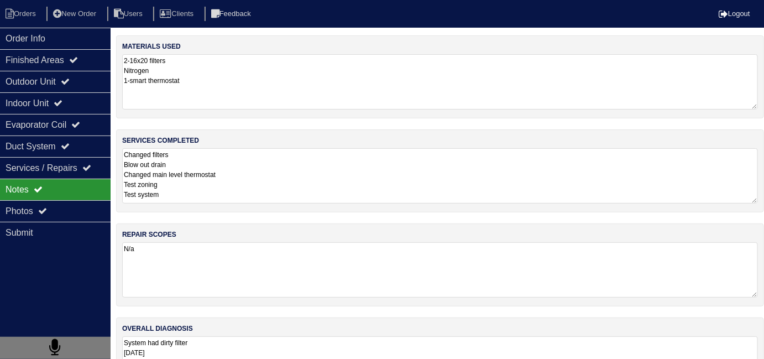
click at [334, 338] on textarea "System had dirty filter 8/1/25 Initial Service. System and zoning operating nor…" at bounding box center [440, 363] width 636 height 55
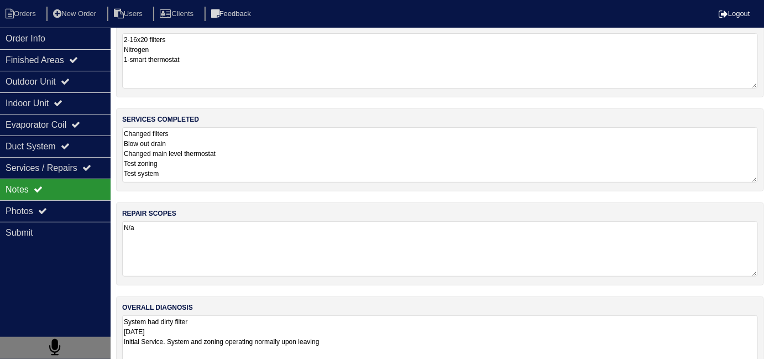
scroll to position [49, 0]
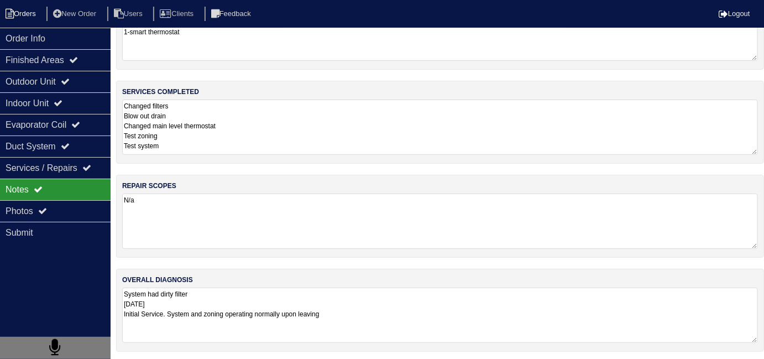
click at [28, 17] on li "Orders" at bounding box center [22, 14] width 45 height 15
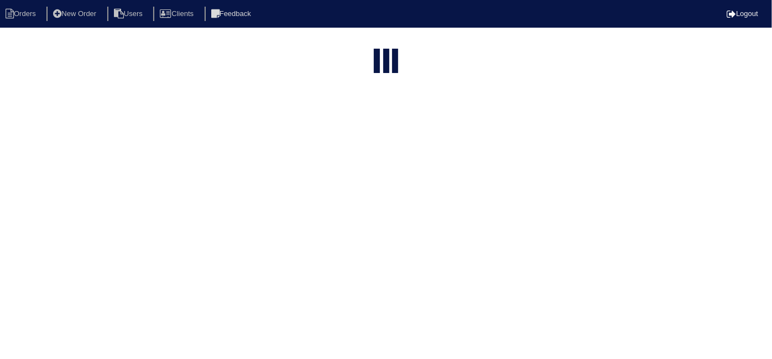
select select "15"
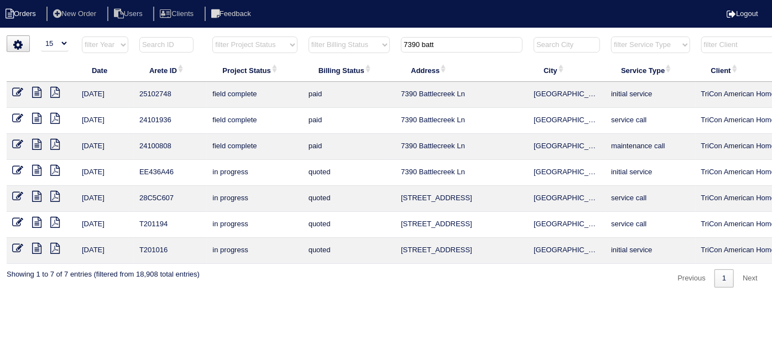
drag, startPoint x: 441, startPoint y: 44, endPoint x: 0, endPoint y: 20, distance: 441.7
click at [0, 28] on html "Orders New Order Users Clients Feedback Logout Orders New Order Users Clients M…" at bounding box center [386, 149] width 772 height 298
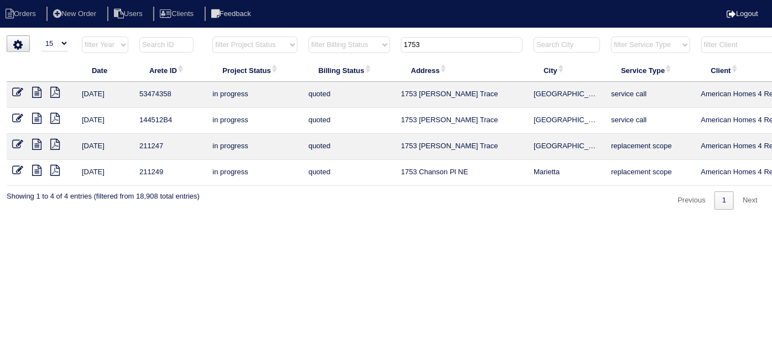
drag, startPoint x: 442, startPoint y: 39, endPoint x: 287, endPoint y: 33, distance: 155.4
click at [287, 33] on html "Orders New Order Users Clients Feedback Logout Orders New Order Users Clients M…" at bounding box center [386, 110] width 772 height 221
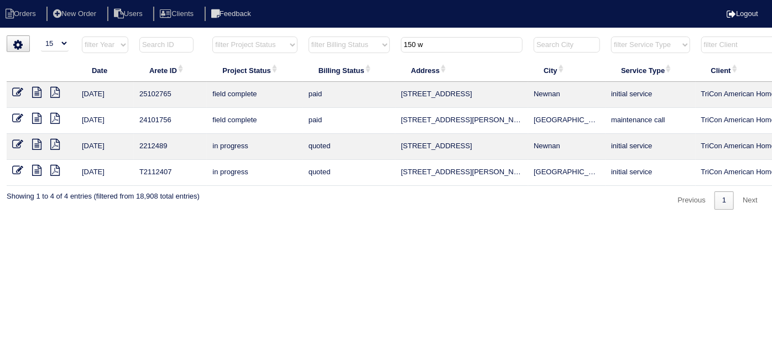
drag, startPoint x: 440, startPoint y: 47, endPoint x: 136, endPoint y: -7, distance: 309.3
click at [136, 0] on html "Orders New Order Users Clients Feedback Logout Orders New Order Users Clients M…" at bounding box center [386, 110] width 772 height 221
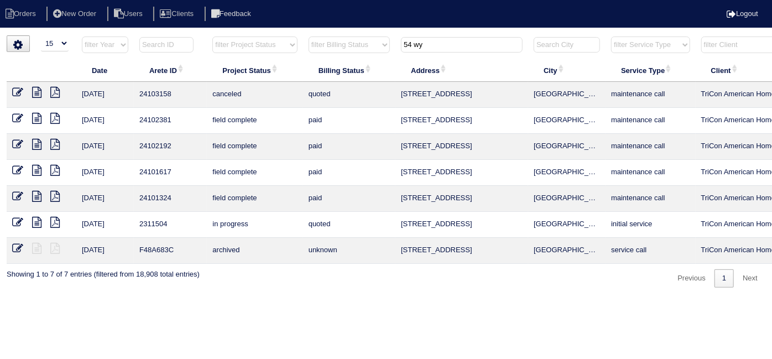
drag, startPoint x: 439, startPoint y: 41, endPoint x: 155, endPoint y: 27, distance: 284.4
click at [155, 35] on body "Orders New Order Users Clients Feedback Logout Orders New Order Users Clients M…" at bounding box center [386, 161] width 772 height 252
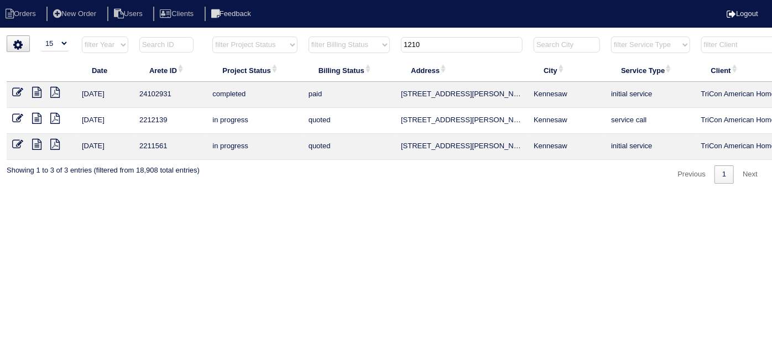
drag, startPoint x: 435, startPoint y: 48, endPoint x: 168, endPoint y: -3, distance: 272.2
click at [168, 0] on html "Orders New Order Users Clients Feedback Logout Orders New Order Users Clients M…" at bounding box center [386, 97] width 772 height 195
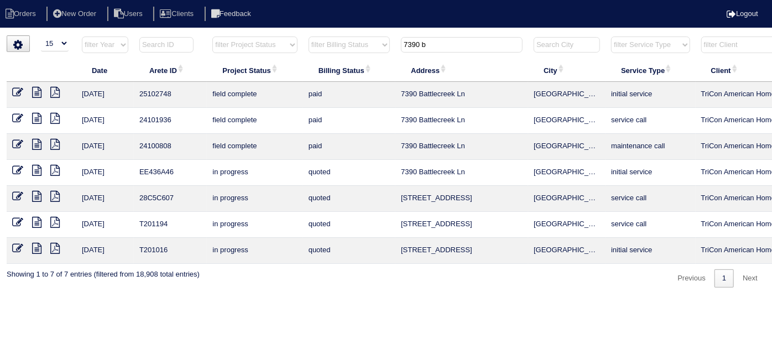
type input "7390 b"
drag, startPoint x: 474, startPoint y: 93, endPoint x: 401, endPoint y: 88, distance: 73.6
click at [401, 88] on td "7390 Battlecreek Ln" at bounding box center [461, 95] width 133 height 26
copy td "7390 Battlecreek Ln"
click at [38, 92] on icon at bounding box center [36, 92] width 9 height 11
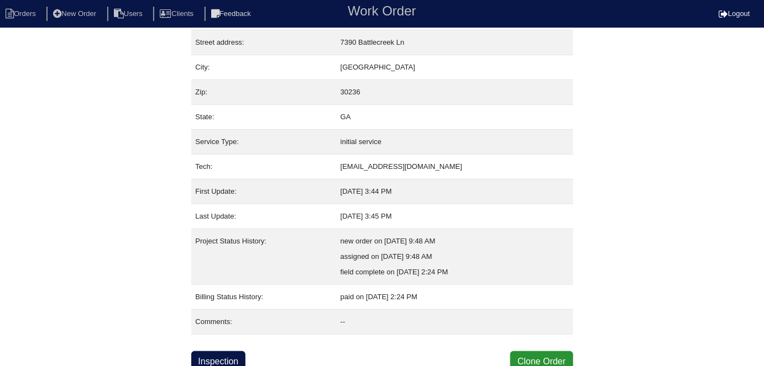
scroll to position [58, 0]
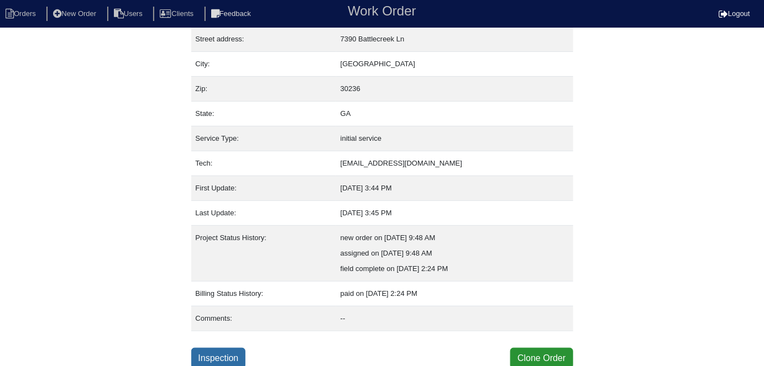
click at [217, 360] on link "Inspection" at bounding box center [218, 358] width 55 height 21
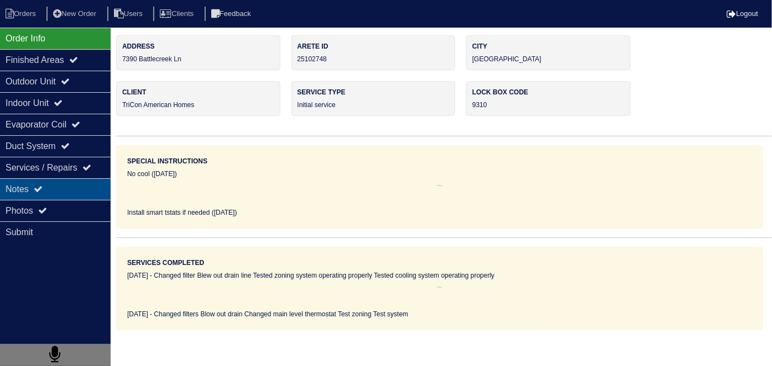
click at [70, 189] on div "Notes" at bounding box center [55, 190] width 111 height 22
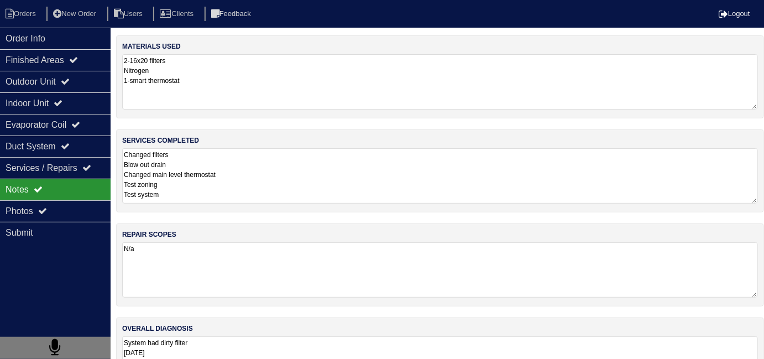
click at [353, 344] on textarea "System had dirty filter 8/1/25 Initial Service. System and zoning operating nor…" at bounding box center [440, 363] width 636 height 55
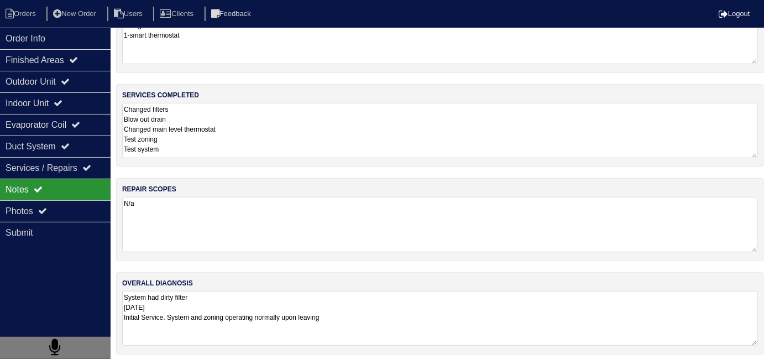
scroll to position [49, 0]
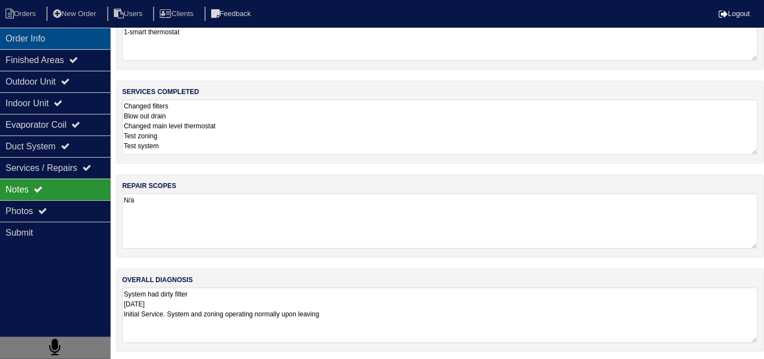
click at [51, 38] on div "Order Info" at bounding box center [55, 39] width 111 height 22
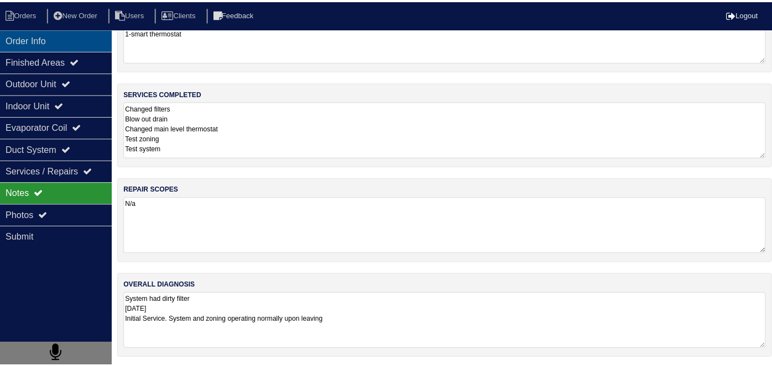
scroll to position [0, 0]
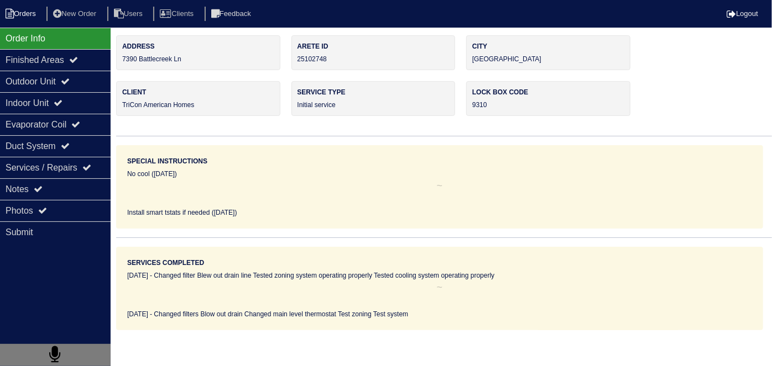
click at [22, 11] on li "Orders" at bounding box center [22, 14] width 45 height 15
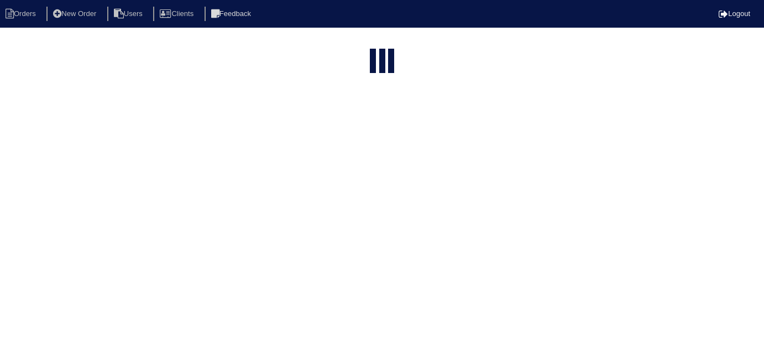
select select "15"
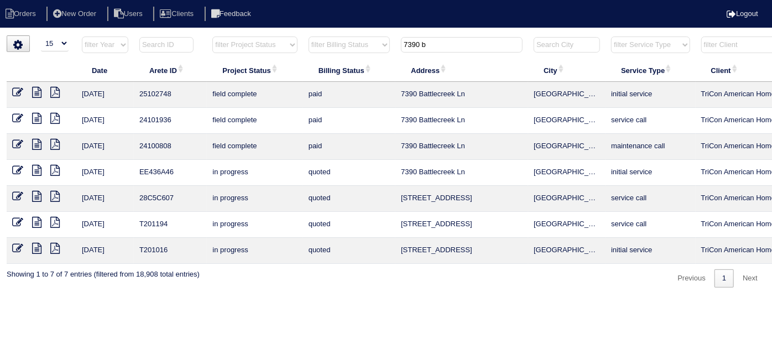
drag, startPoint x: 436, startPoint y: 44, endPoint x: 358, endPoint y: 41, distance: 78.0
click at [358, 41] on tr "filter Year -- Any Year -- 2025 2024 2023 2022 2021 2020 2019 filter Project St…" at bounding box center [486, 47] width 958 height 23
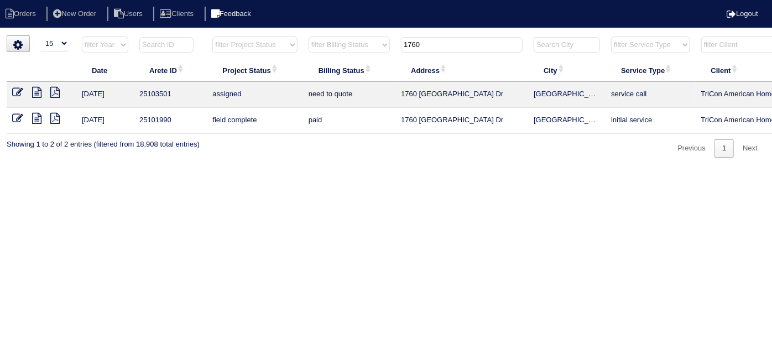
drag, startPoint x: 433, startPoint y: 43, endPoint x: 265, endPoint y: 19, distance: 170.2
click at [265, 35] on body "Orders New Order Users Clients Feedback Logout Orders New Order Users Clients M…" at bounding box center [386, 96] width 772 height 122
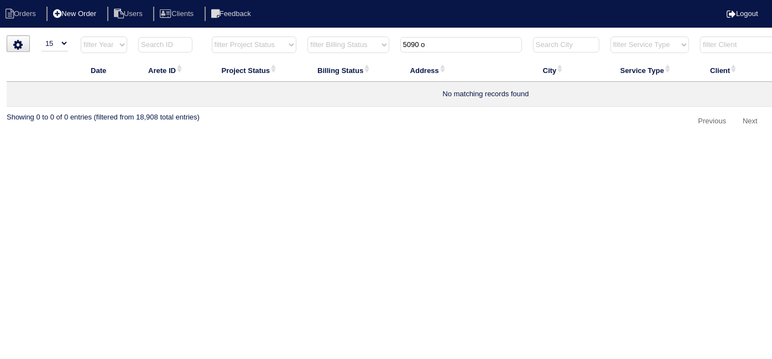
type input "5090 o"
click at [93, 12] on li "New Order" at bounding box center [75, 14] width 59 height 15
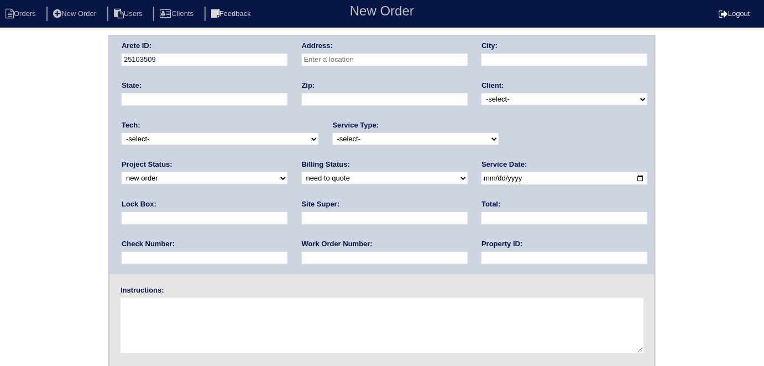
click at [349, 61] on input "text" at bounding box center [385, 60] width 166 height 13
type input "[STREET_ADDRESS]"
type input "[GEOGRAPHIC_DATA]"
type input "GA"
type input "30291"
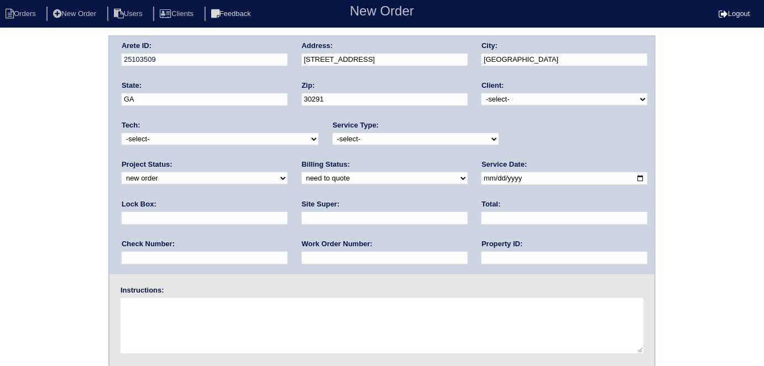
click at [511, 100] on select "-select- TriCon American Homes American Homes 4 Rent First Key Homes Zillow The…" at bounding box center [564, 99] width 166 height 12
select select "1"
click at [482, 93] on select "-select- TriCon American Homes American Homes 4 Rent First Key Homes Zillow The…" at bounding box center [564, 99] width 166 height 12
drag, startPoint x: 355, startPoint y: 137, endPoint x: 349, endPoint y: 143, distance: 8.6
click at [355, 137] on select "-select- initial service basic service maintenance call replacement scope servi…" at bounding box center [416, 139] width 166 height 12
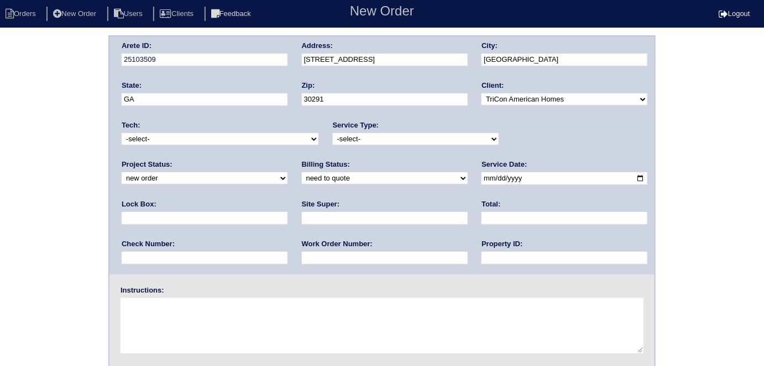
select select "scope only"
click at [333, 133] on select "-select- initial service basic service maintenance call replacement scope servi…" at bounding box center [416, 139] width 166 height 12
click at [287, 212] on input "text" at bounding box center [205, 218] width 166 height 13
type input "9310 - behind home where you park"
click at [481, 180] on input "date" at bounding box center [564, 178] width 166 height 13
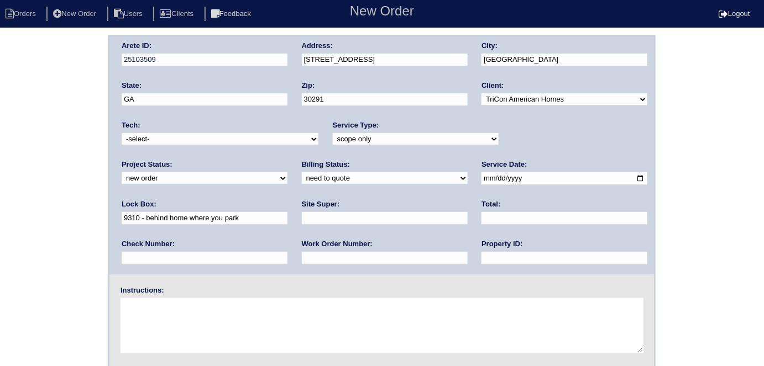
type input "2025-09-23"
click at [481, 258] on input "text" at bounding box center [564, 258] width 166 height 13
type input "N/A"
click at [302, 218] on input "text" at bounding box center [385, 218] width 166 height 13
type input "Trevonte Jones"
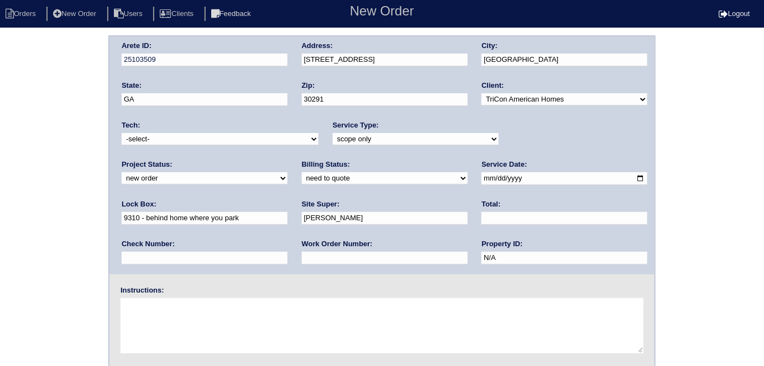
click at [169, 328] on textarea at bounding box center [381, 325] width 523 height 55
type textarea "Scope for service/repairs needed Install smart tstats"
drag, startPoint x: 635, startPoint y: 183, endPoint x: 510, endPoint y: 186, distance: 124.9
click at [287, 200] on div "Lock Box: 9310 - behind home where you park" at bounding box center [205, 215] width 166 height 31
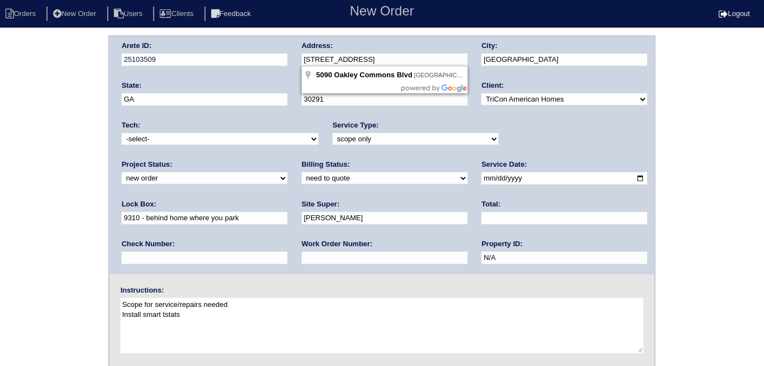
drag, startPoint x: 423, startPoint y: 60, endPoint x: 228, endPoint y: 72, distance: 195.5
click at [228, 72] on div "Arete ID: 25103509 Address: 5090 Oakley Commons Blvd City: Union City State: GA…" at bounding box center [381, 155] width 545 height 238
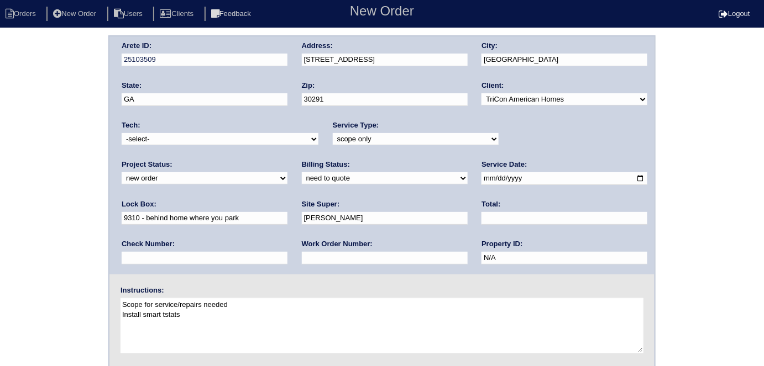
click at [0, 178] on div "Arete ID: 25103509 Address: 5090 Oakley Commons Blvd City: Union City State: GA…" at bounding box center [382, 258] width 764 height 447
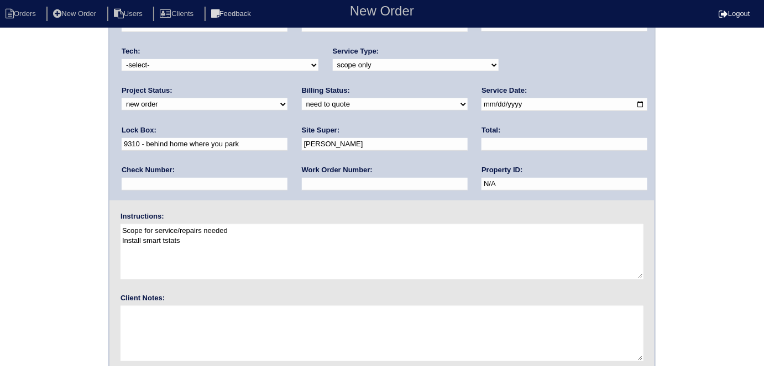
scroll to position [113, 0]
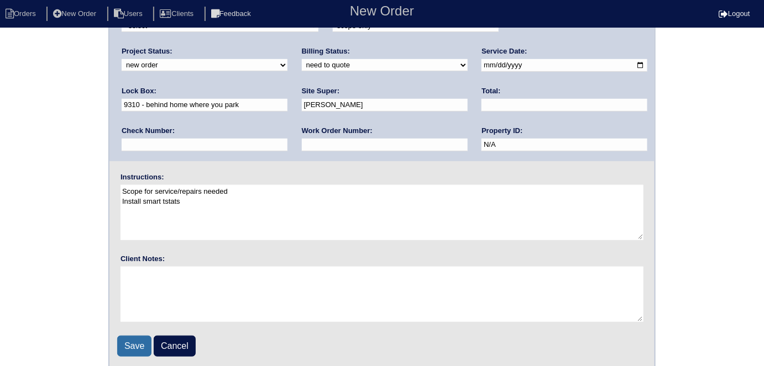
click at [133, 347] on input "Save" at bounding box center [134, 346] width 34 height 21
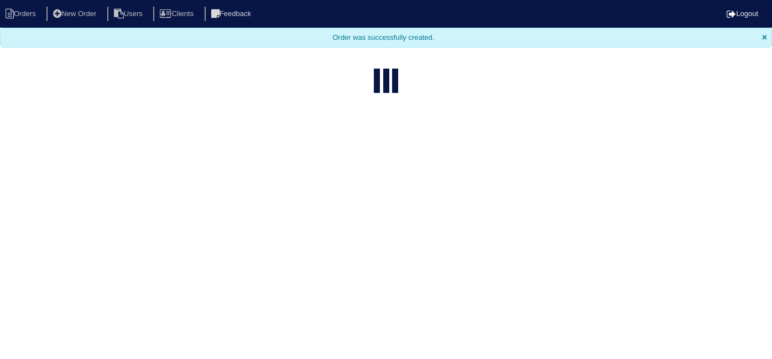
select select "15"
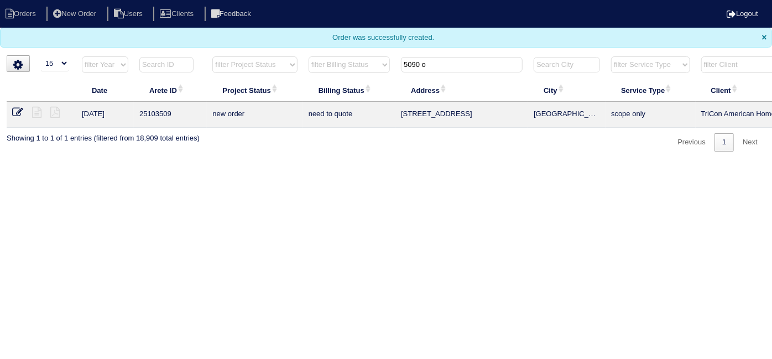
click at [444, 61] on input "5090 o" at bounding box center [462, 64] width 122 height 15
drag, startPoint x: 444, startPoint y: 61, endPoint x: 269, endPoint y: 53, distance: 174.8
click at [285, 57] on tr "filter Year -- Any Year -- 2025 2024 2023 2022 2021 2020 2019 filter Project St…" at bounding box center [486, 67] width 958 height 23
type input "1770 r"
click at [40, 114] on icon at bounding box center [36, 112] width 9 height 11
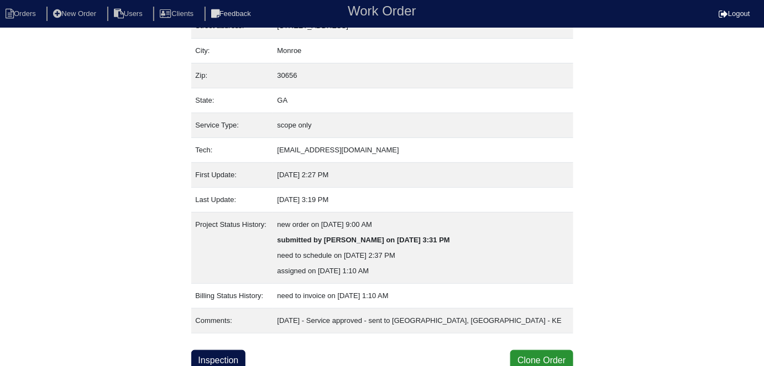
scroll to position [74, 0]
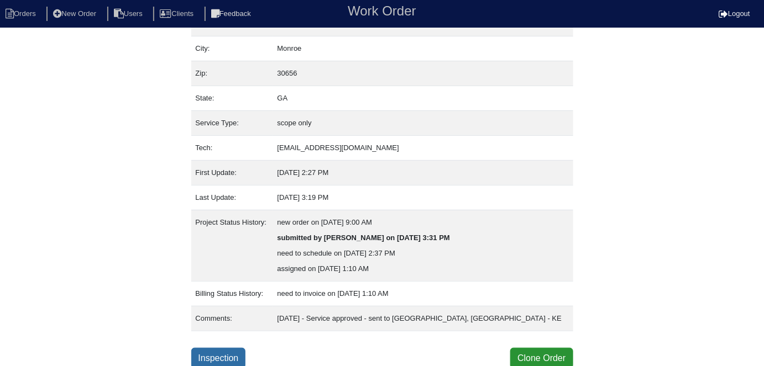
click at [238, 353] on link "Inspection" at bounding box center [218, 358] width 55 height 21
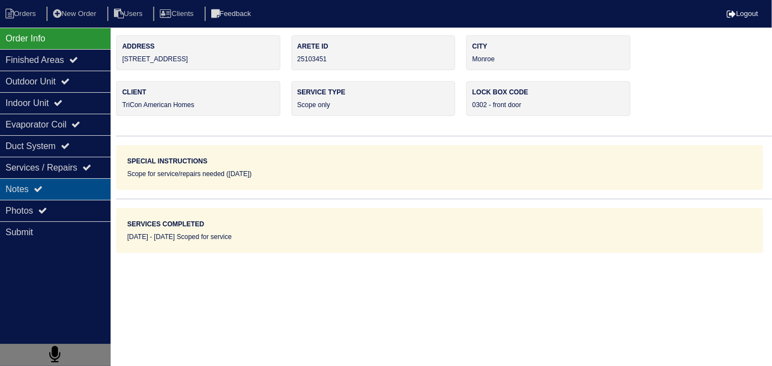
click at [47, 194] on div "Notes" at bounding box center [55, 190] width 111 height 22
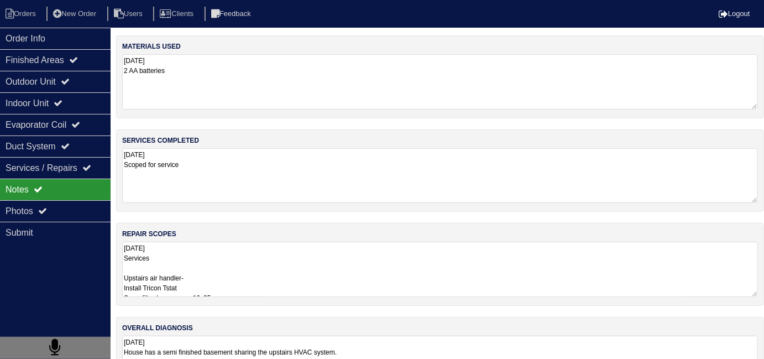
drag, startPoint x: 209, startPoint y: 186, endPoint x: 251, endPoint y: 282, distance: 105.2
click at [209, 188] on textarea "[DATE] Scoped for service" at bounding box center [440, 175] width 636 height 55
click at [252, 282] on textarea "9.19.25 Services Upstairs air handler- Install Tricon Tstat Swap filter leave s…" at bounding box center [440, 269] width 636 height 55
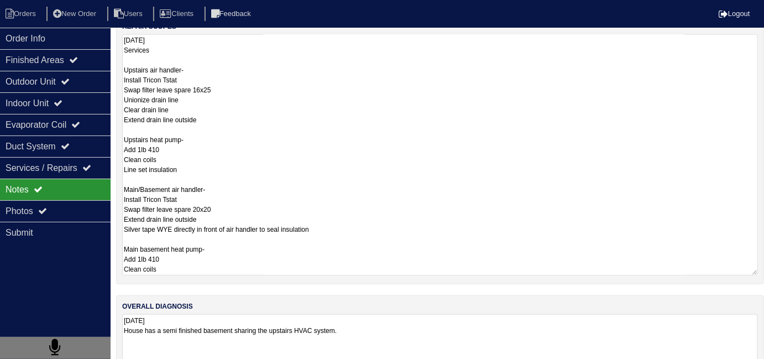
scroll to position [209, 0]
click at [418, 221] on textarea "9.19.25 Services Upstairs air handler- Install Tricon Tstat Swap filter leave s…" at bounding box center [440, 153] width 636 height 241
click at [339, 255] on textarea "9.19.25 Services Upstairs air handler- Install Tricon Tstat Swap filter leave s…" at bounding box center [440, 153] width 636 height 241
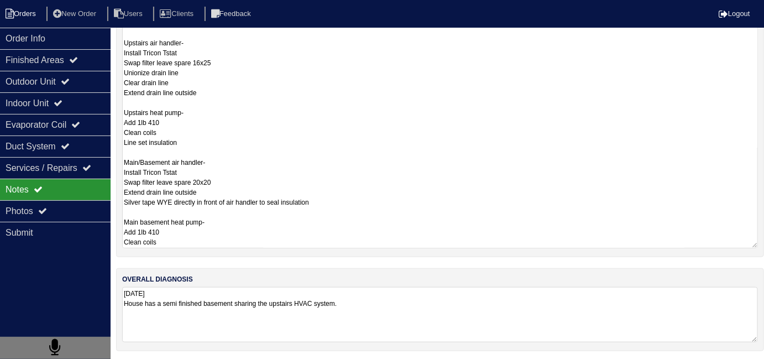
scroll to position [49, 0]
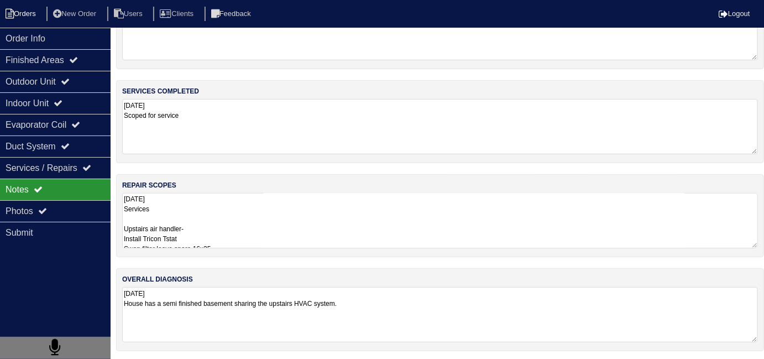
click at [19, 18] on li "Orders" at bounding box center [22, 14] width 45 height 15
select select "15"
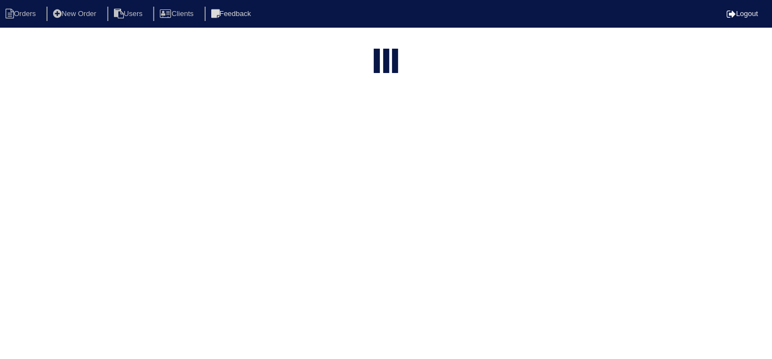
type input "1770 r"
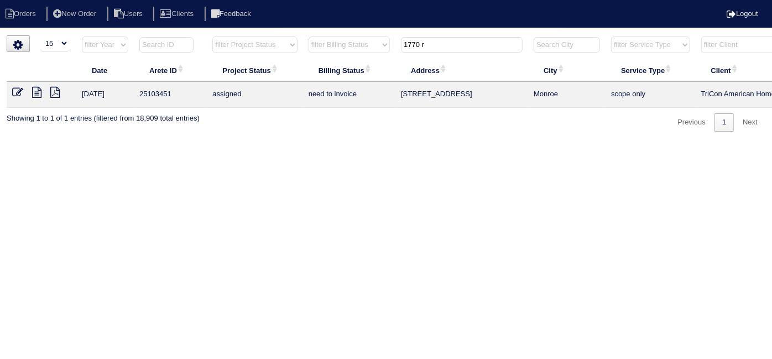
scroll to position [0, 192]
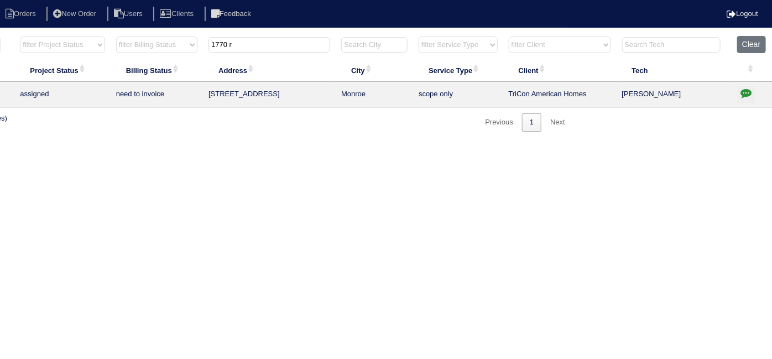
click at [744, 91] on icon "button" at bounding box center [745, 92] width 11 height 11
type textarea "9/22/25 - Service approved - sent to Dan, Payton - KE"
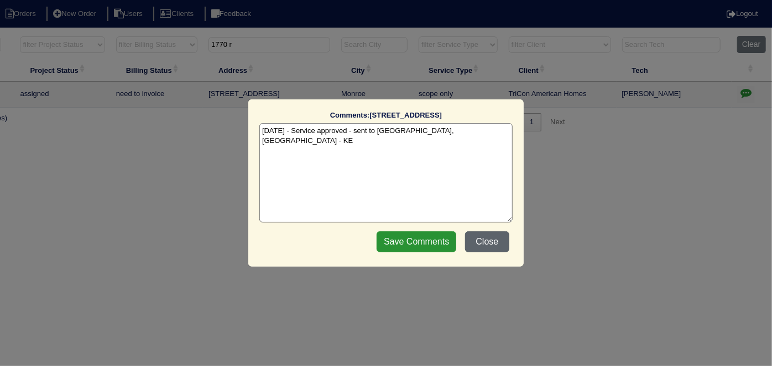
click at [488, 249] on button "Close" at bounding box center [487, 242] width 44 height 21
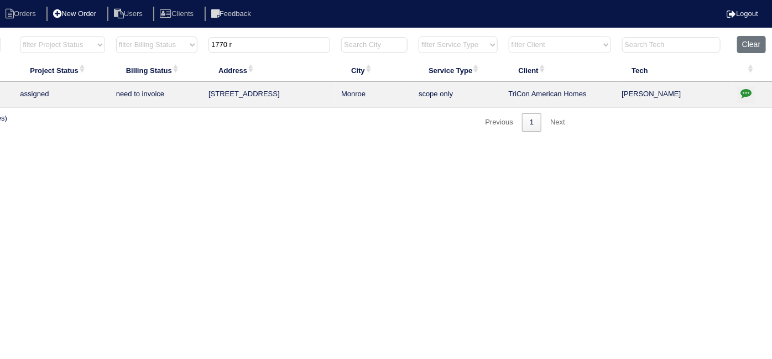
drag, startPoint x: 238, startPoint y: 49, endPoint x: 94, endPoint y: 12, distance: 148.4
click at [94, 35] on body "Orders New Order Users Clients Feedback Logout Orders New Order Users Clients M…" at bounding box center [194, 83] width 772 height 96
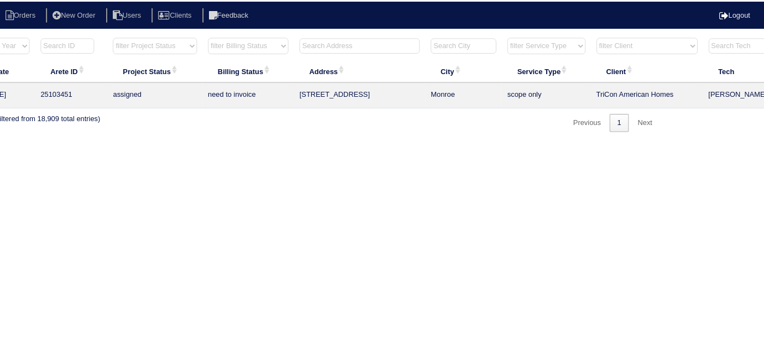
scroll to position [0, 0]
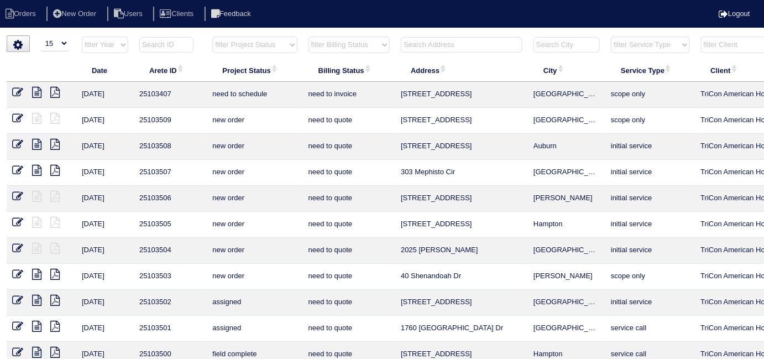
click at [246, 46] on select "filter Project Status -- Any Project Status -- new order assigned in progress f…" at bounding box center [254, 44] width 85 height 17
click at [212, 36] on select "filter Project Status -- Any Project Status -- new order assigned in progress f…" at bounding box center [254, 44] width 85 height 17
select select "field complete"
click at [328, 38] on select "filter Billing Status -- Any Billing Status -- need to quote quoted need to inv…" at bounding box center [348, 44] width 81 height 17
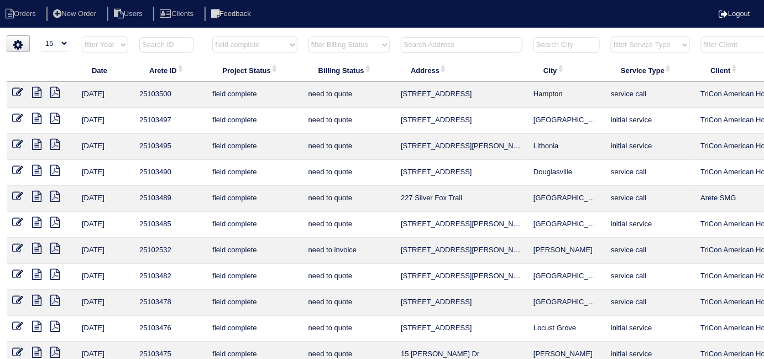
select select "need to quote"
click at [308, 36] on select "filter Billing Status -- Any Billing Status -- need to quote quoted need to inv…" at bounding box center [348, 44] width 81 height 17
select select "field complete"
select select "need to quote"
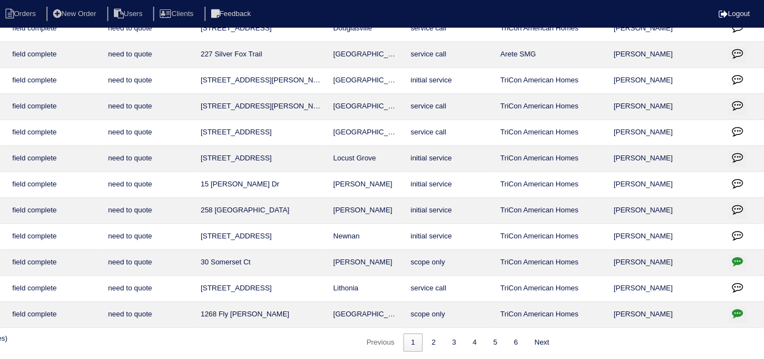
scroll to position [144, 0]
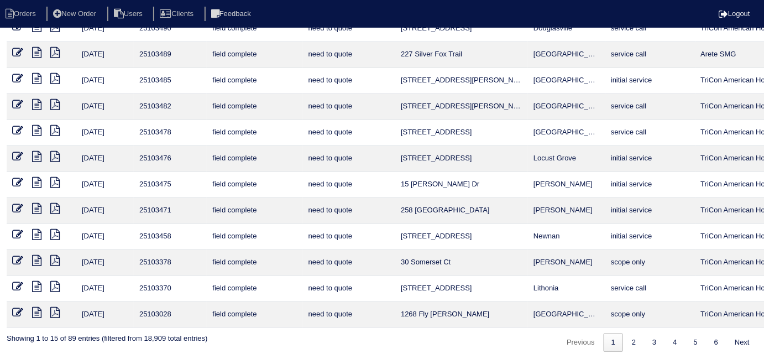
click at [56, 229] on icon at bounding box center [54, 234] width 9 height 11
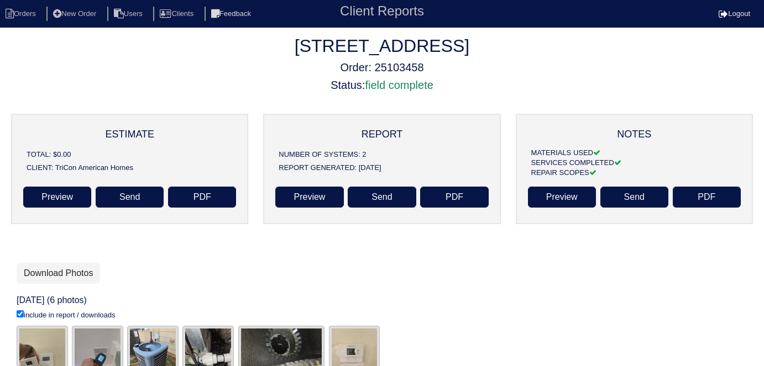
scroll to position [250, 0]
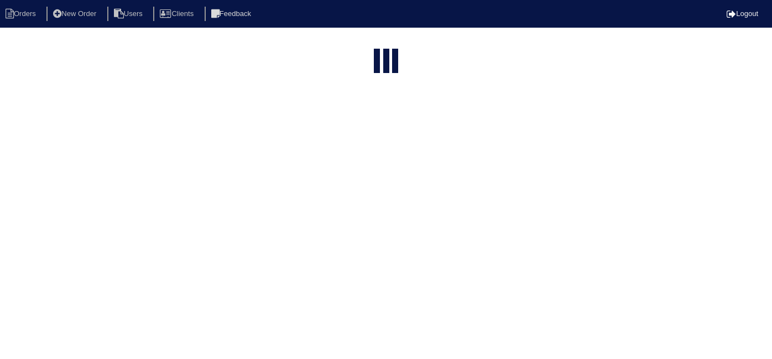
select select "15"
select select "field complete"
select select "need to quote"
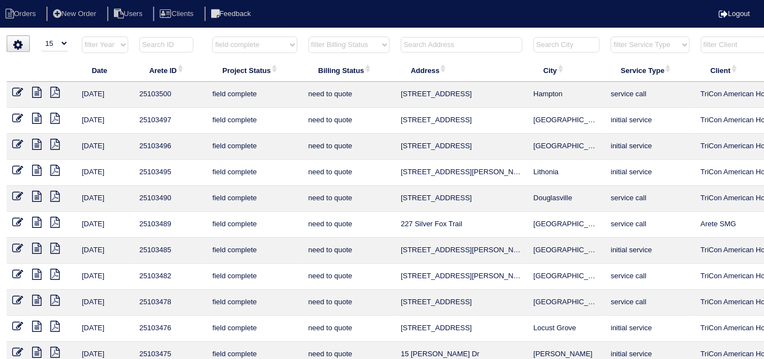
click at [262, 50] on select "filter Project Status -- Any Project Status -- new order assigned in progress f…" at bounding box center [254, 44] width 85 height 17
select select
click at [212, 36] on select "filter Project Status -- Any Project Status -- new order assigned in progress f…" at bounding box center [254, 44] width 85 height 17
select select "need to quote"
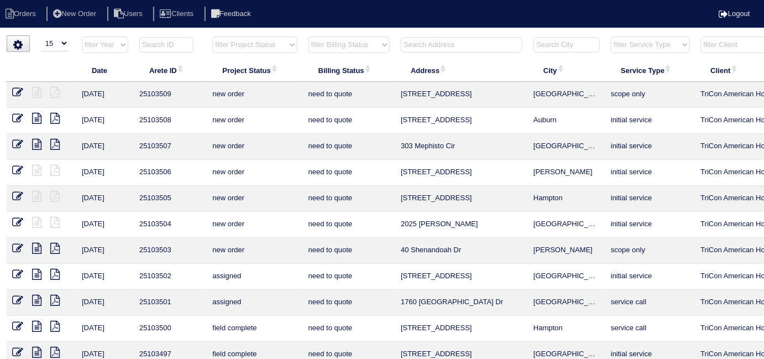
click at [326, 42] on select "filter Billing Status -- Any Billing Status -- need to quote quoted need to inv…" at bounding box center [348, 44] width 81 height 17
select select
click at [308, 36] on select "filter Billing Status -- Any Billing Status -- need to quote quoted need to inv…" at bounding box center [348, 44] width 81 height 17
click at [439, 46] on input "text" at bounding box center [462, 44] width 122 height 15
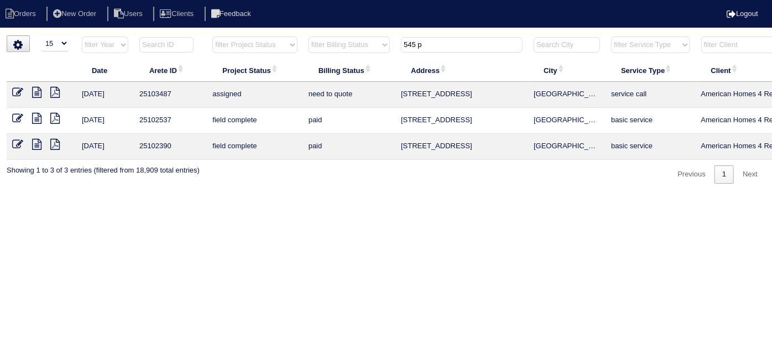
type input "545 p"
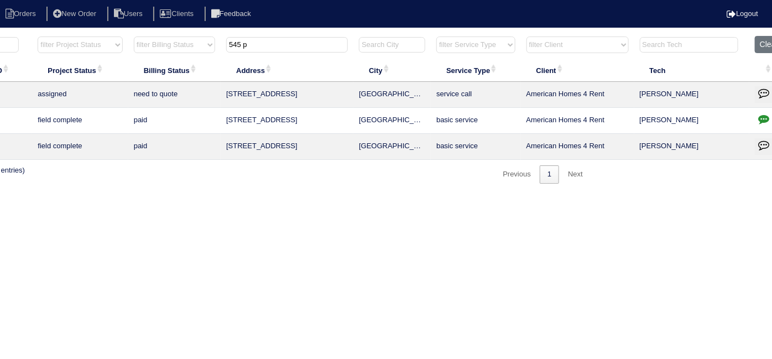
scroll to position [0, 192]
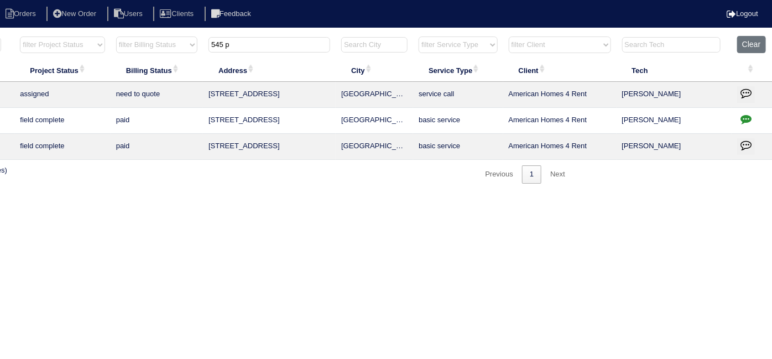
click at [751, 109] on td at bounding box center [751, 121] width 41 height 26
click at [744, 117] on icon "button" at bounding box center [745, 118] width 11 height 11
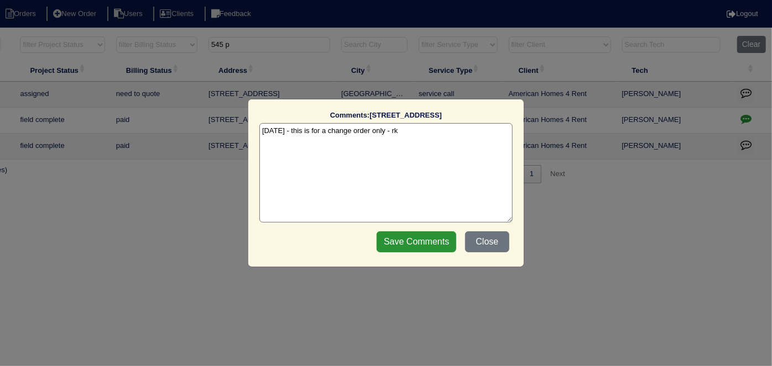
click at [438, 132] on textarea "[DATE] - this is for a change order only - rk" at bounding box center [385, 172] width 253 height 99
click at [484, 246] on button "Close" at bounding box center [487, 242] width 44 height 21
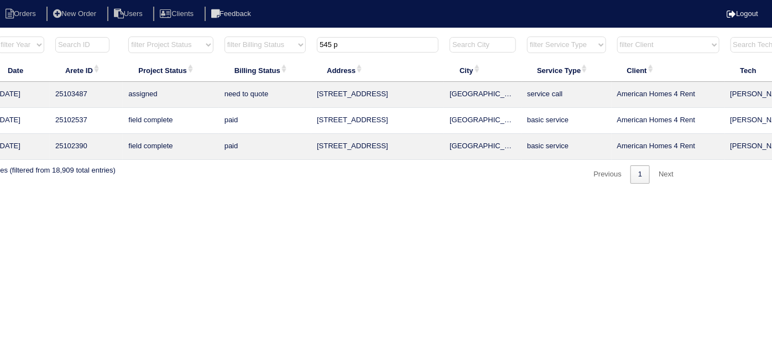
scroll to position [0, 0]
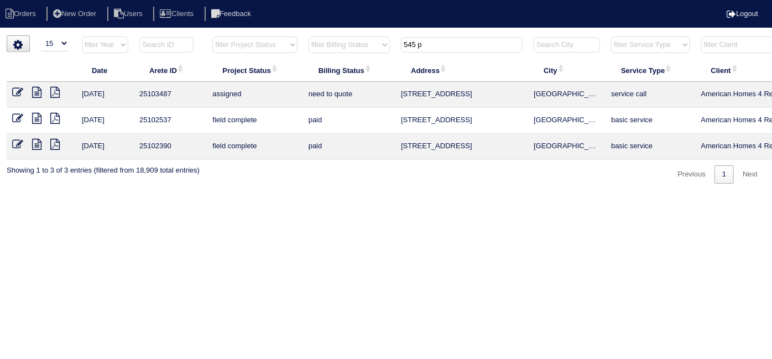
click at [34, 113] on icon at bounding box center [36, 118] width 9 height 11
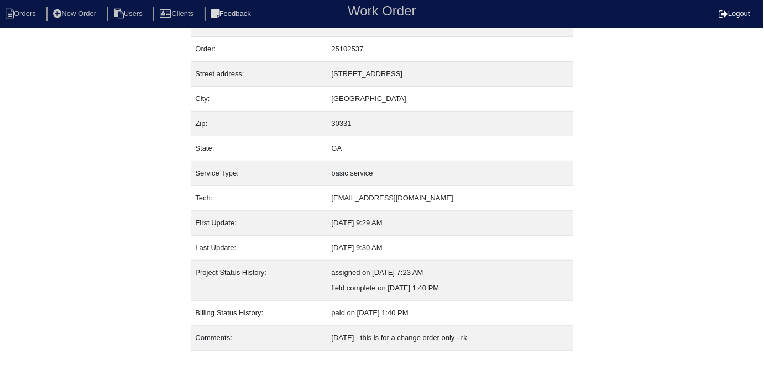
scroll to position [43, 0]
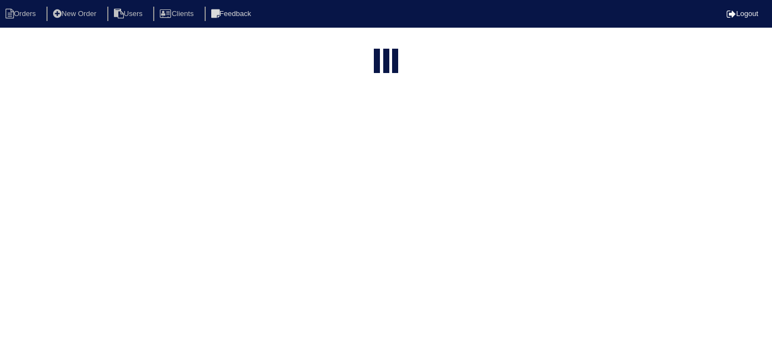
select select "15"
type input "545 p"
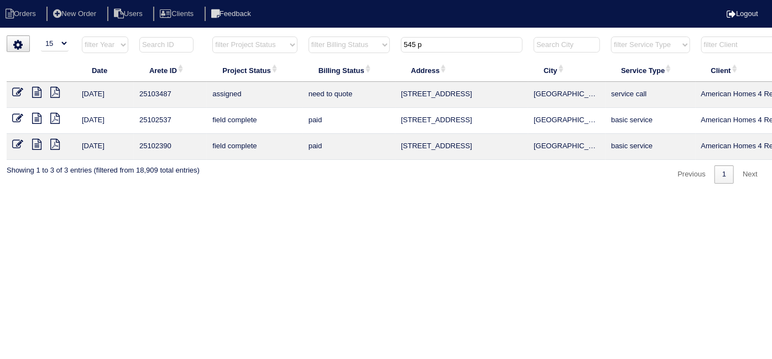
click at [38, 142] on icon at bounding box center [36, 144] width 9 height 11
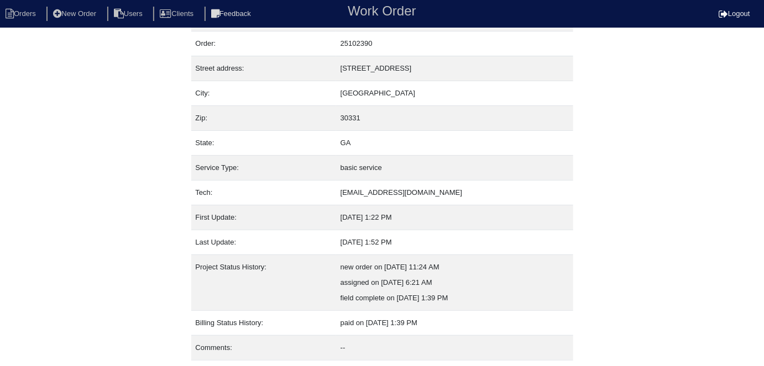
scroll to position [58, 0]
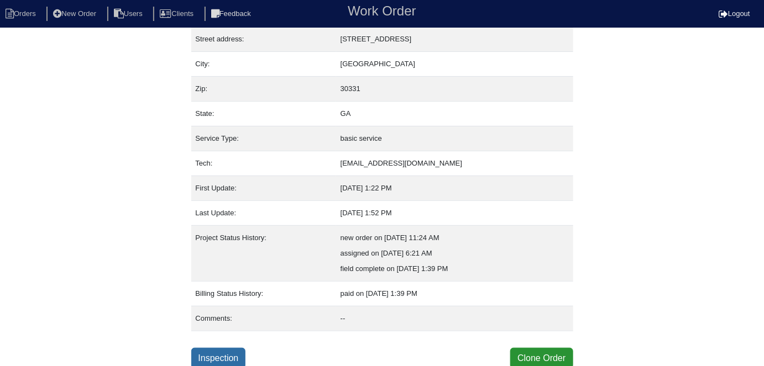
click at [218, 356] on link "Inspection" at bounding box center [218, 358] width 55 height 21
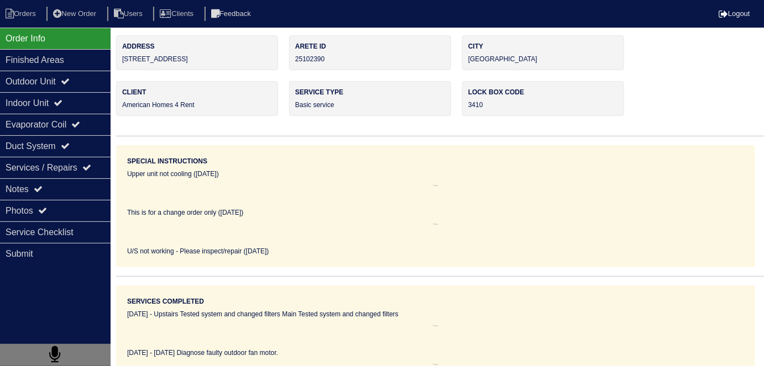
click at [29, 187] on div "Notes" at bounding box center [55, 190] width 111 height 22
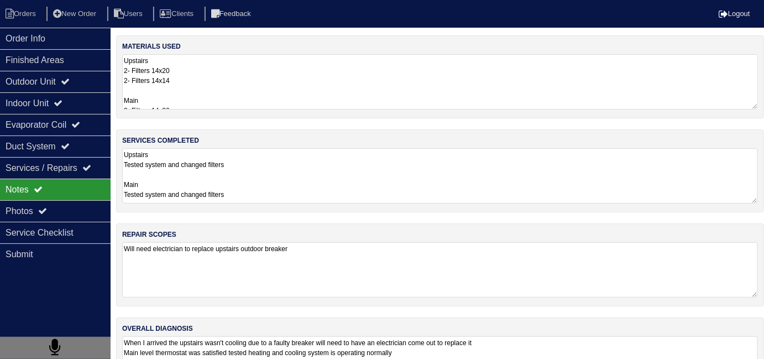
click at [297, 193] on textarea "Upstairs Tested system and changed filters Main Tested system and changed filte…" at bounding box center [440, 175] width 636 height 55
click at [361, 251] on textarea "Will need electrician to replace upstairs outdoor breaker" at bounding box center [440, 269] width 636 height 55
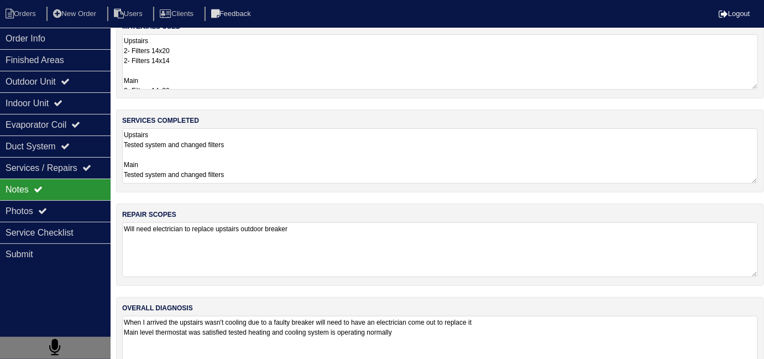
scroll to position [49, 0]
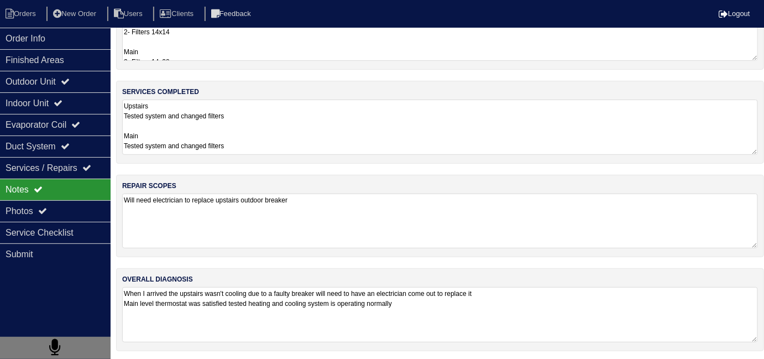
click at [293, 53] on textarea "Upstairs 2- Filters 14x20 2- Filters 14x14 Main 2- Filters 14x20 2- Filters 14x…" at bounding box center [440, 33] width 636 height 55
click at [451, 312] on textarea "When I arrived the upstairs wasn't cooling due to a faulty breaker will need to…" at bounding box center [440, 314] width 636 height 55
click at [266, 137] on textarea "Upstairs Tested system and changed filters Main Tested system and changed filte…" at bounding box center [440, 126] width 636 height 55
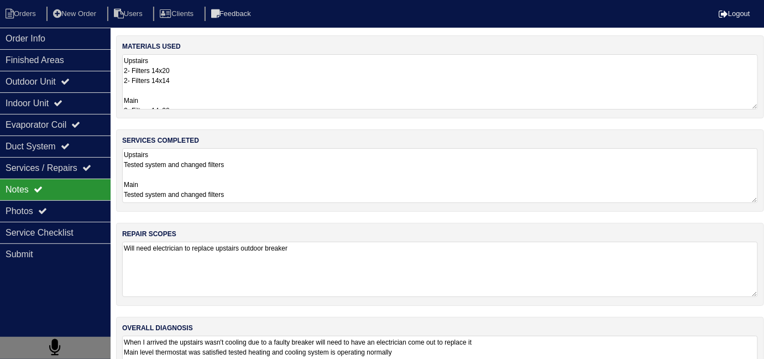
scroll to position [0, 0]
click at [576, 335] on textarea "When I arrived the upstairs wasn't cooling due to a faulty breaker will need to…" at bounding box center [440, 362] width 636 height 55
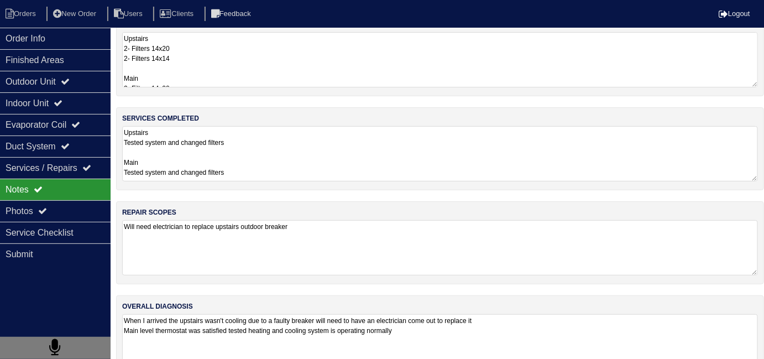
scroll to position [49, 0]
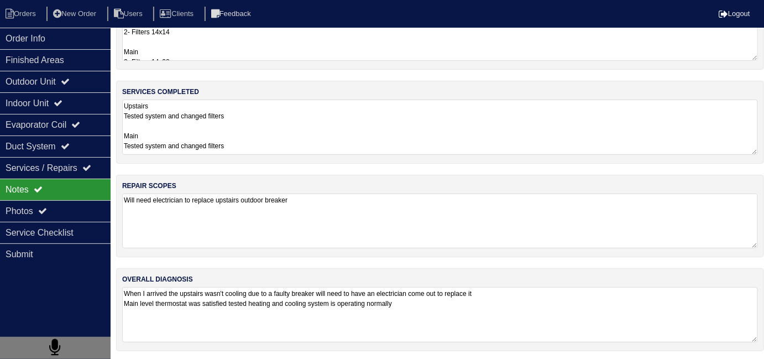
click at [339, 204] on textarea "Will need electrician to replace upstairs outdoor breaker" at bounding box center [440, 220] width 636 height 55
click at [317, 123] on textarea "Upstairs Tested system and changed filters Main Tested system and changed filte…" at bounding box center [440, 126] width 636 height 55
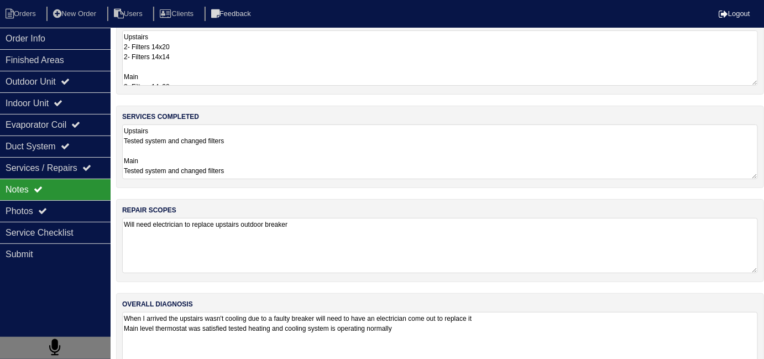
scroll to position [0, 0]
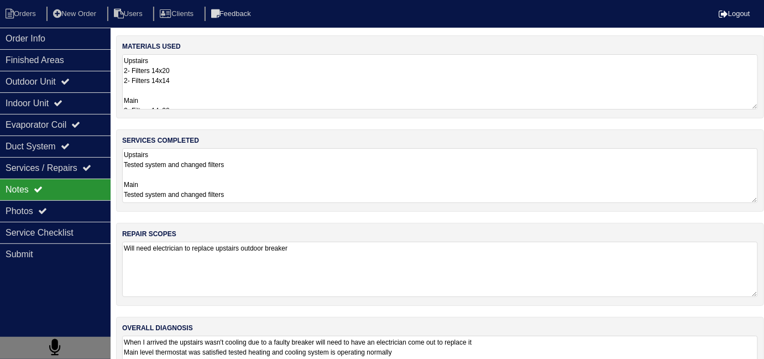
click at [288, 101] on textarea "Upstairs 2- Filters 14x20 2- Filters 14x14 Main 2- Filters 14x20 2- Filters 14x…" at bounding box center [440, 81] width 636 height 55
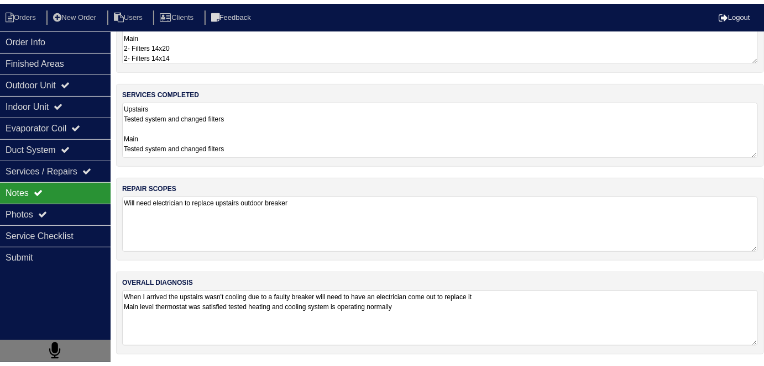
scroll to position [58, 0]
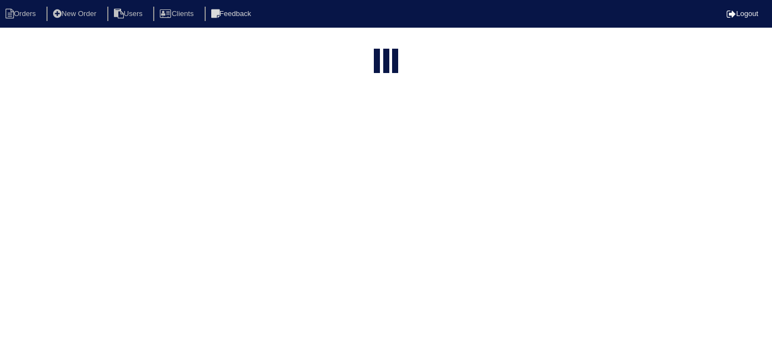
select select "15"
type input "545 p"
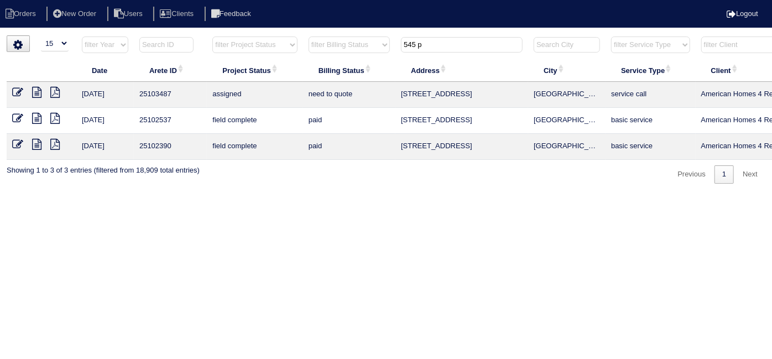
click at [38, 118] on icon at bounding box center [36, 118] width 9 height 11
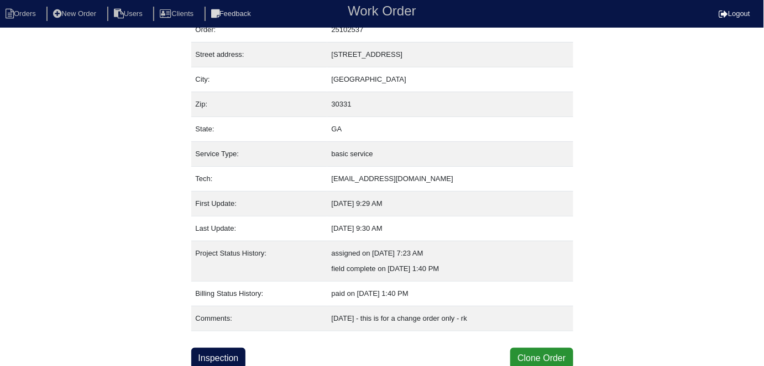
scroll to position [43, 0]
click at [235, 360] on link "Inspection" at bounding box center [218, 358] width 55 height 21
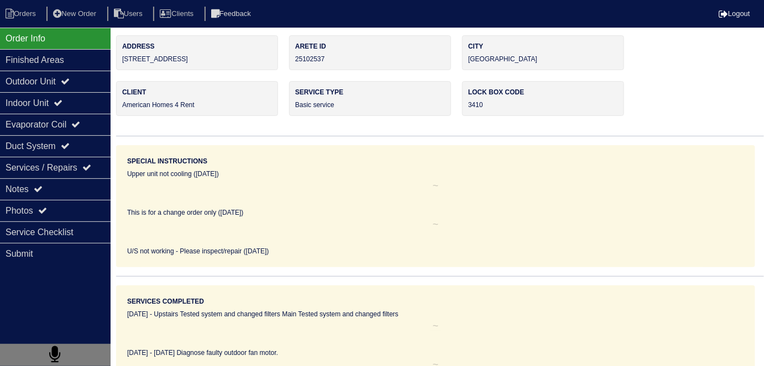
click at [62, 179] on div "Notes" at bounding box center [55, 190] width 111 height 22
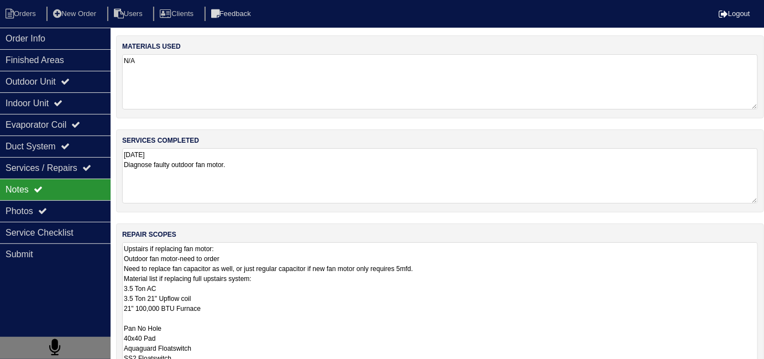
click at [400, 287] on textarea "Upstairs if replacing fan motor: Outdoor fan motor-need to order Need to replac…" at bounding box center [440, 342] width 636 height 201
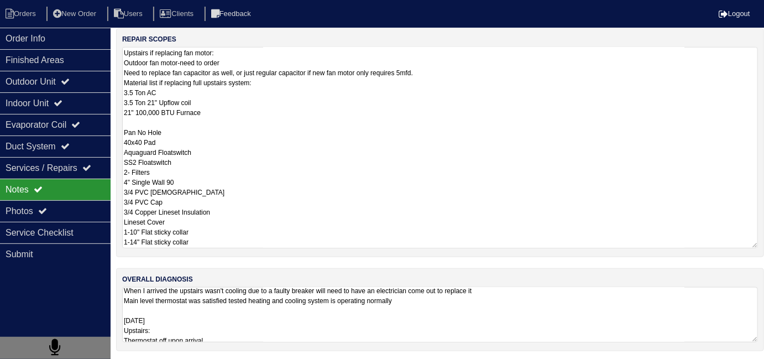
scroll to position [135, 0]
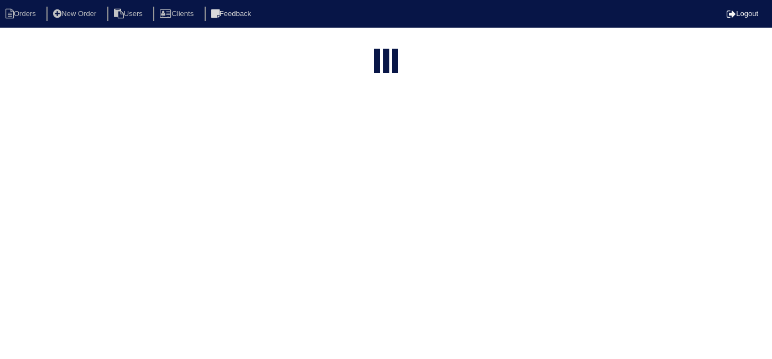
select select "15"
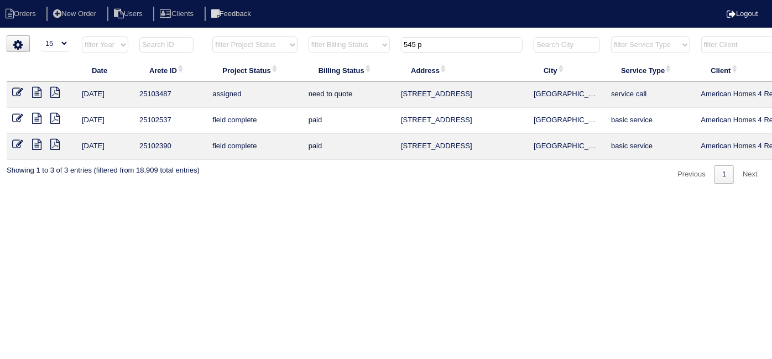
click at [36, 117] on icon at bounding box center [36, 118] width 9 height 11
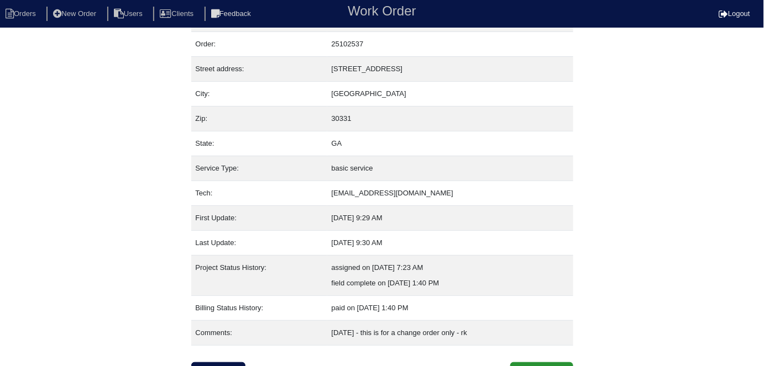
scroll to position [43, 0]
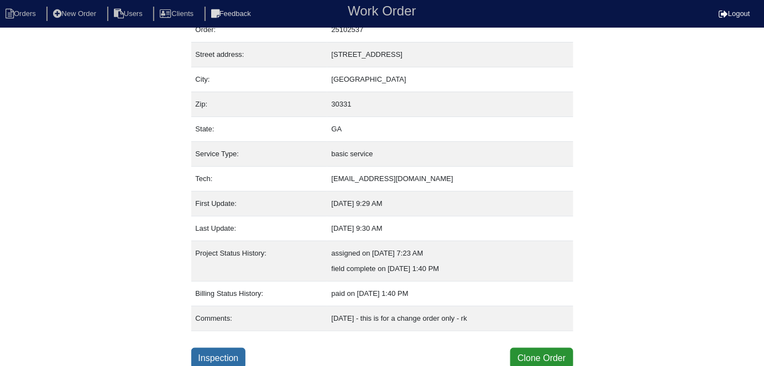
click at [229, 353] on link "Inspection" at bounding box center [218, 358] width 55 height 21
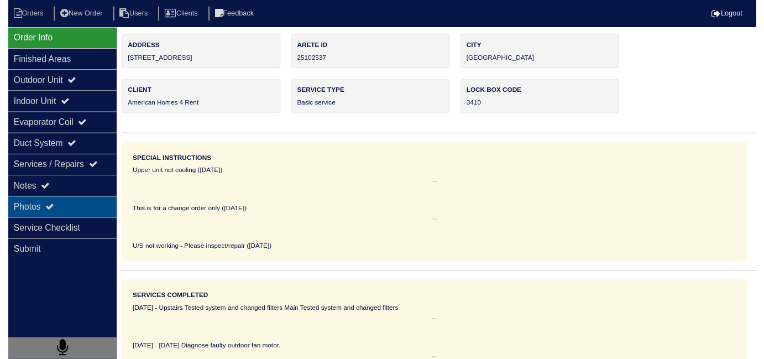
scroll to position [1, 0]
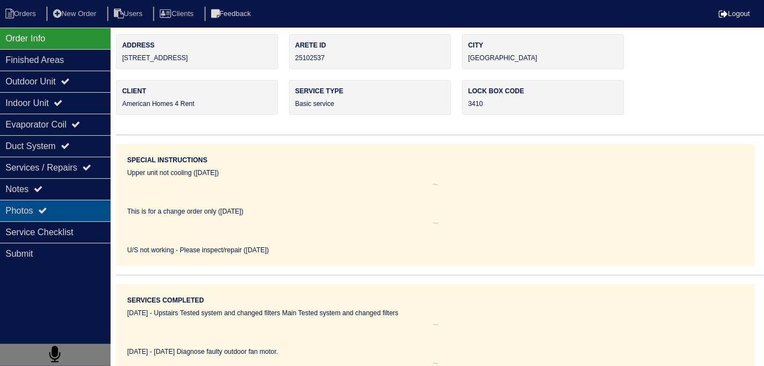
click at [65, 200] on div "Photos" at bounding box center [55, 211] width 111 height 22
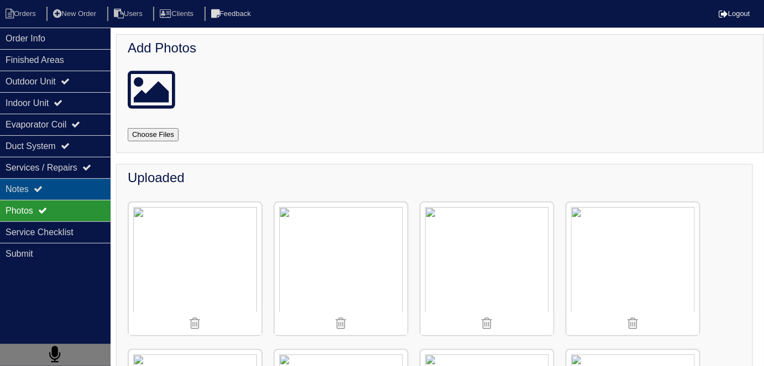
click at [62, 187] on div "Notes" at bounding box center [55, 190] width 111 height 22
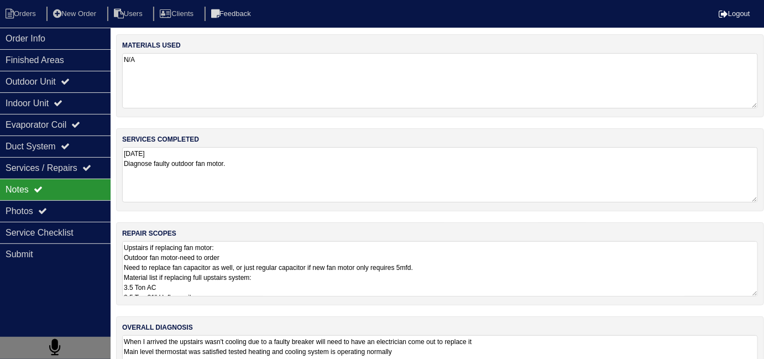
click at [385, 276] on textarea "Upstairs if replacing fan motor: Outdoor fan motor-need to order Need to replac…" at bounding box center [440, 268] width 636 height 55
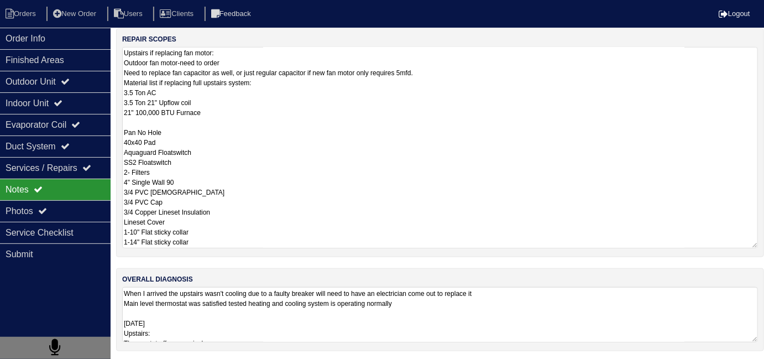
scroll to position [135, 0]
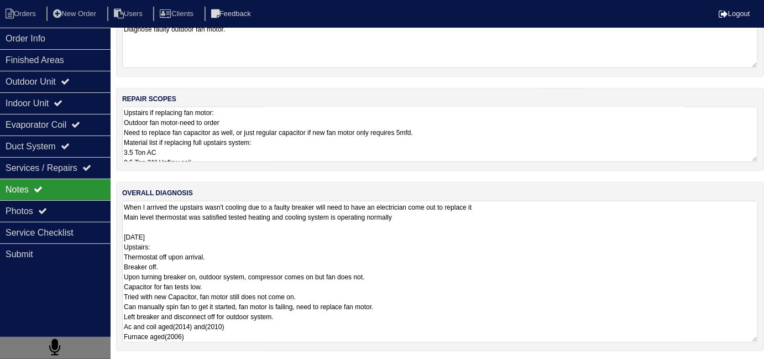
scroll to position [1, 0]
click at [307, 135] on textarea "Upstairs if replacing fan motor: Outdoor fan motor-need to order Need to replac…" at bounding box center [440, 134] width 636 height 55
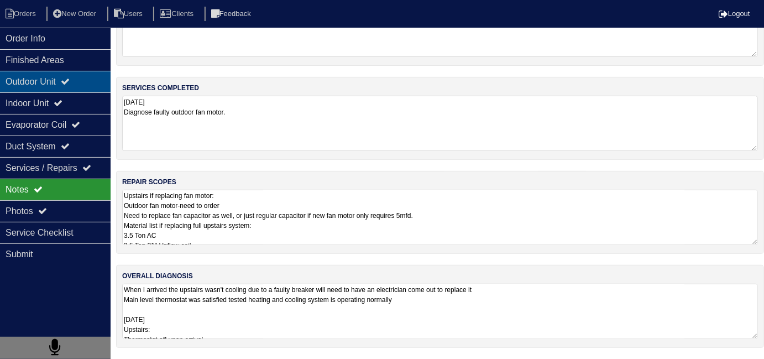
click at [80, 80] on div "Outdoor Unit" at bounding box center [55, 82] width 111 height 22
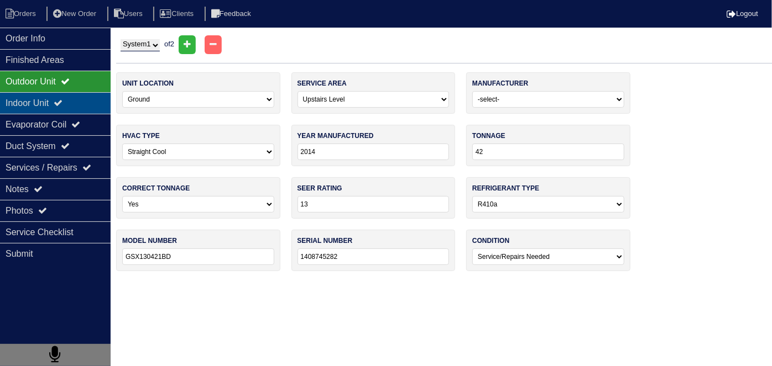
click at [62, 98] on icon at bounding box center [58, 102] width 9 height 9
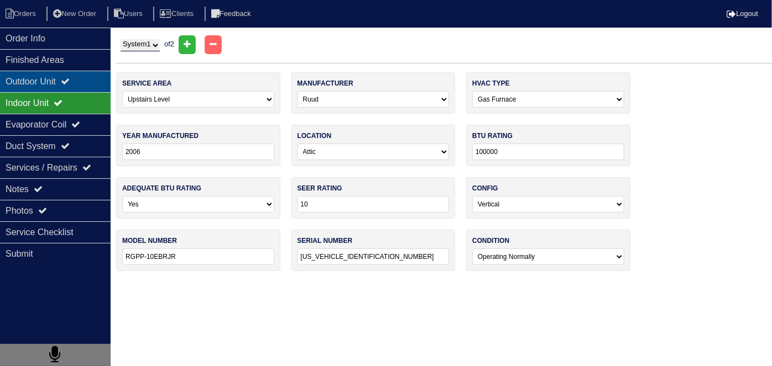
click at [62, 86] on div "Outdoor Unit" at bounding box center [55, 82] width 111 height 22
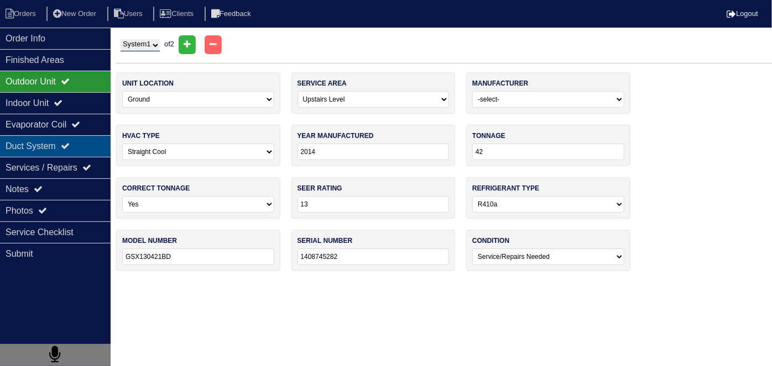
click at [61, 137] on div "Duct System" at bounding box center [55, 146] width 111 height 22
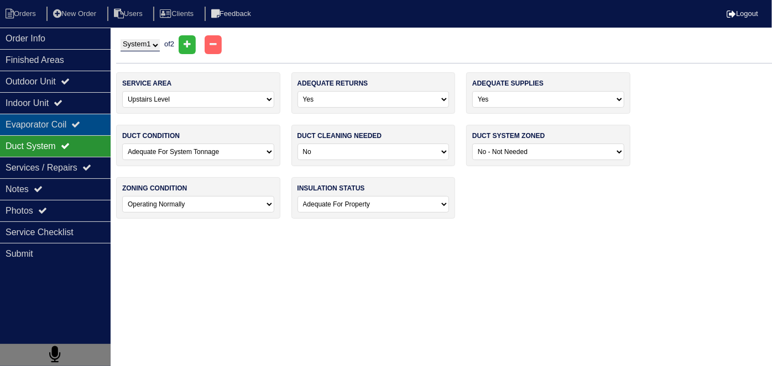
click at [60, 129] on div "Evaporator Coil" at bounding box center [55, 125] width 111 height 22
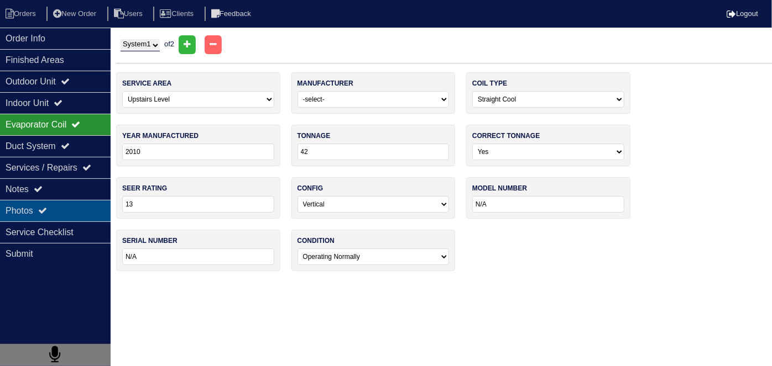
click at [53, 209] on div "Photos" at bounding box center [55, 211] width 111 height 22
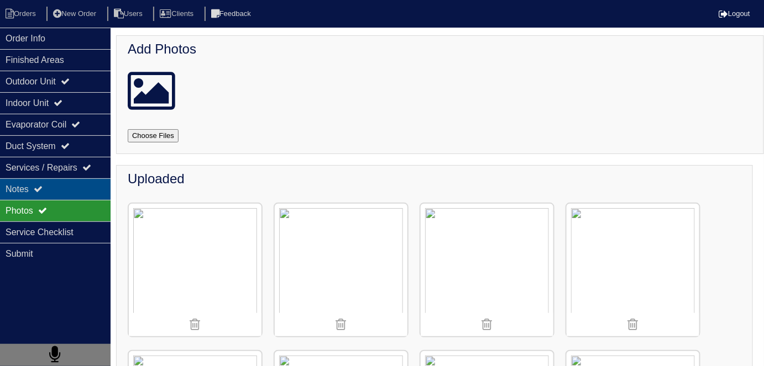
click at [66, 191] on div "Notes" at bounding box center [55, 190] width 111 height 22
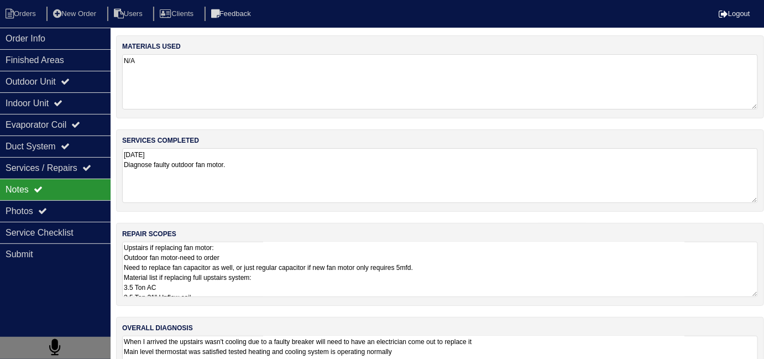
click at [253, 178] on textarea "7/17/25 Diagnose faulty outdoor fan motor." at bounding box center [440, 175] width 636 height 55
click at [361, 271] on textarea "Upstairs if replacing fan motor: Outdoor fan motor-need to order Need to replac…" at bounding box center [440, 269] width 636 height 55
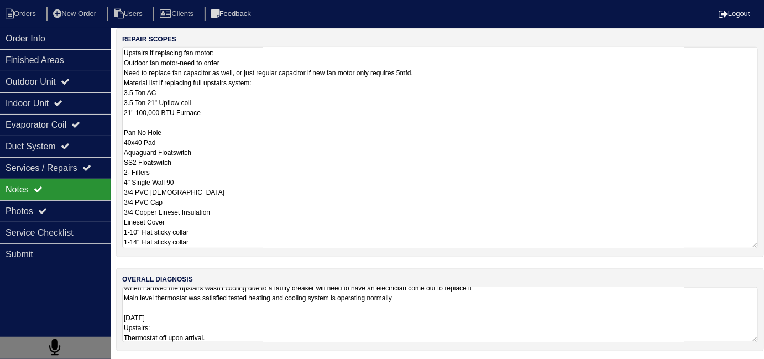
scroll to position [6, 0]
click at [436, 301] on textarea "When I arrived the upstairs wasn't cooling due to a faulty breaker will need to…" at bounding box center [440, 314] width 636 height 55
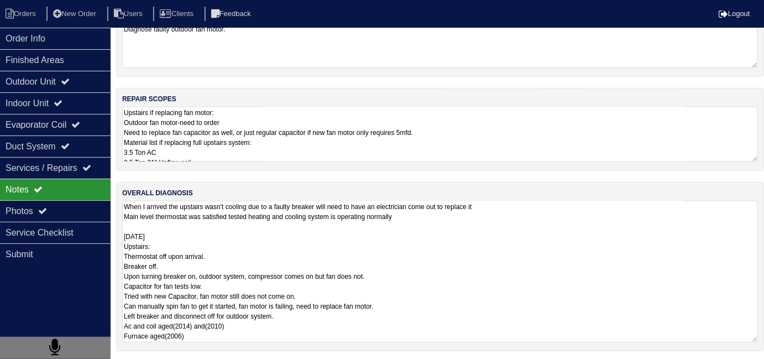
click at [437, 298] on textarea "When I arrived the upstairs wasn't cooling due to a faulty breaker will need to…" at bounding box center [440, 271] width 636 height 141
click at [421, 320] on textarea "When I arrived the upstairs wasn't cooling due to a faulty breaker will need to…" at bounding box center [440, 271] width 636 height 141
click at [480, 309] on textarea "When I arrived the upstairs wasn't cooling due to a faulty breaker will need to…" at bounding box center [440, 271] width 636 height 141
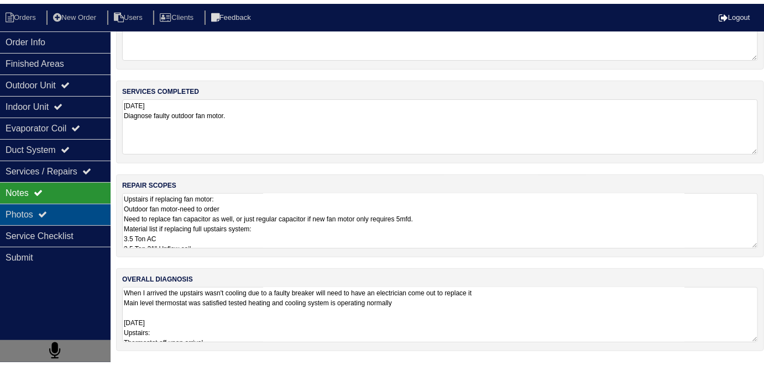
scroll to position [49, 0]
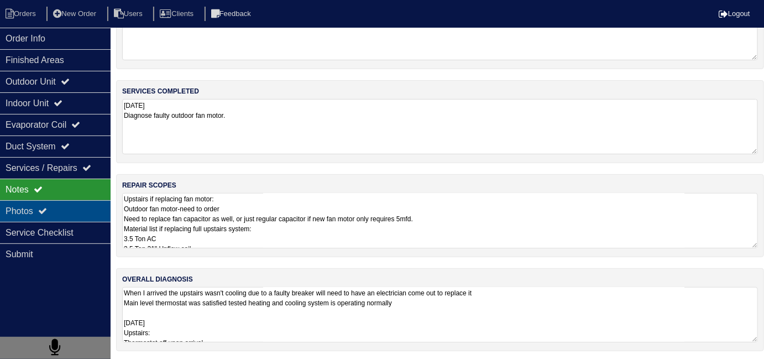
click at [69, 211] on div "Photos" at bounding box center [55, 211] width 111 height 22
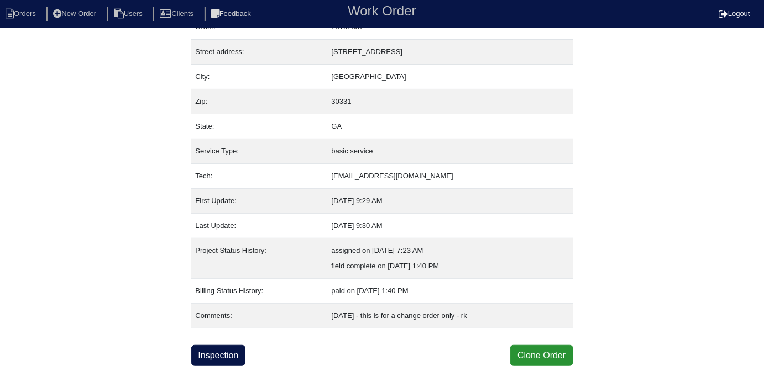
scroll to position [43, 0]
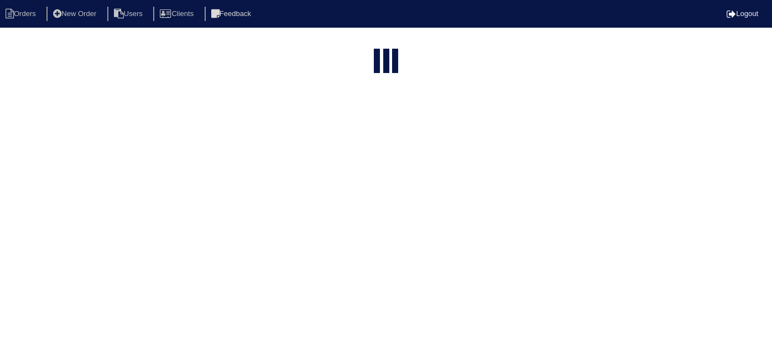
select select "15"
type input "545 p"
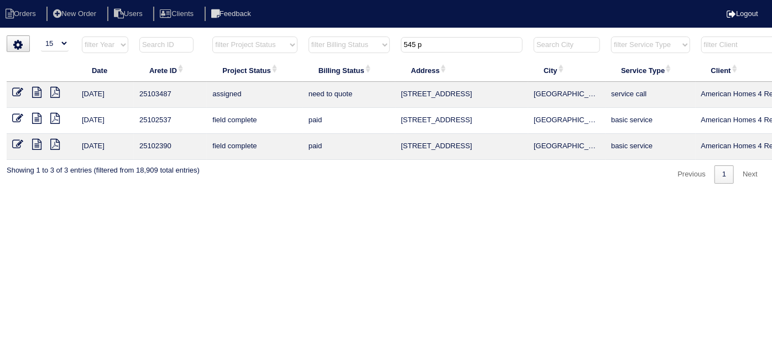
click at [17, 114] on icon at bounding box center [17, 118] width 11 height 11
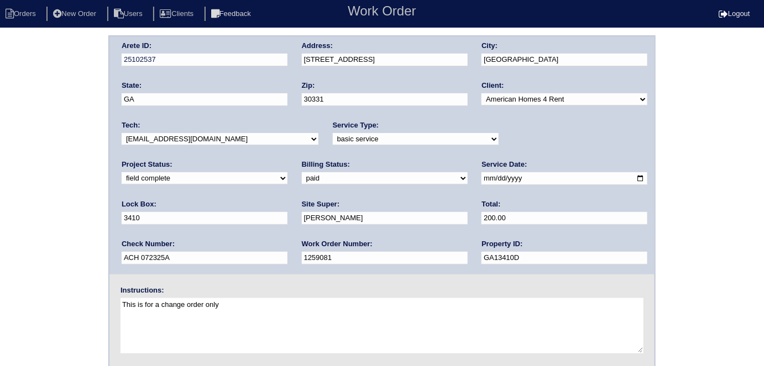
click at [287, 172] on select "new order assigned in progress field complete need to schedule admin review arc…" at bounding box center [205, 178] width 166 height 12
select select "assigned"
click at [287, 172] on select "new order assigned in progress field complete need to schedule admin review arc…" at bounding box center [205, 178] width 166 height 12
click at [0, 224] on div "Arete ID: 25102537 Address: 545 Platoro Ct SW City: Atlanta State: GA Zip: 3033…" at bounding box center [382, 258] width 764 height 447
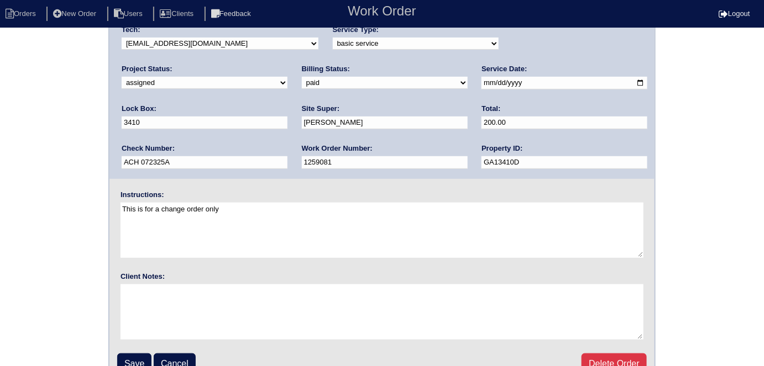
scroll to position [113, 0]
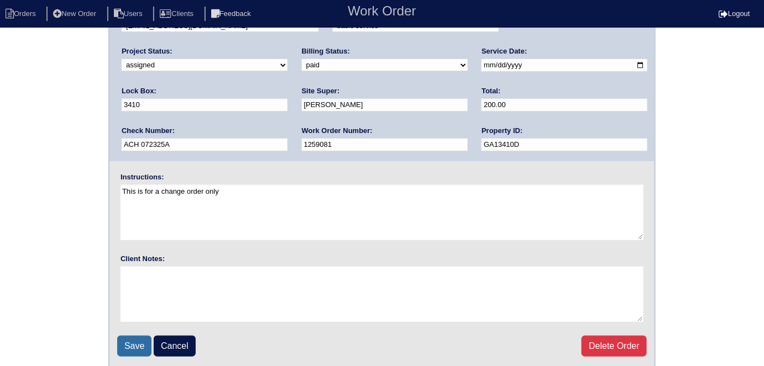
click at [135, 348] on input "Save" at bounding box center [134, 346] width 34 height 21
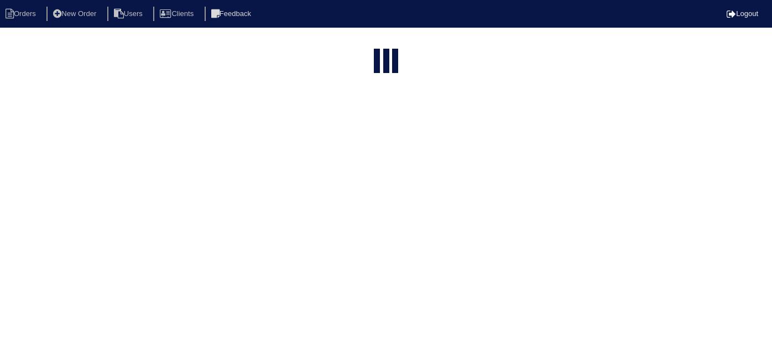
select select "15"
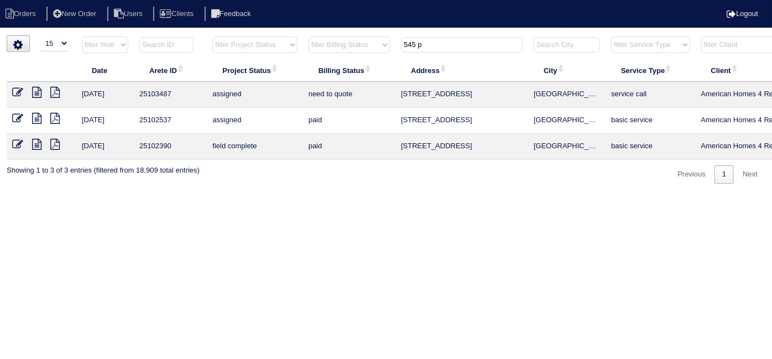
click at [37, 117] on icon at bounding box center [36, 118] width 9 height 11
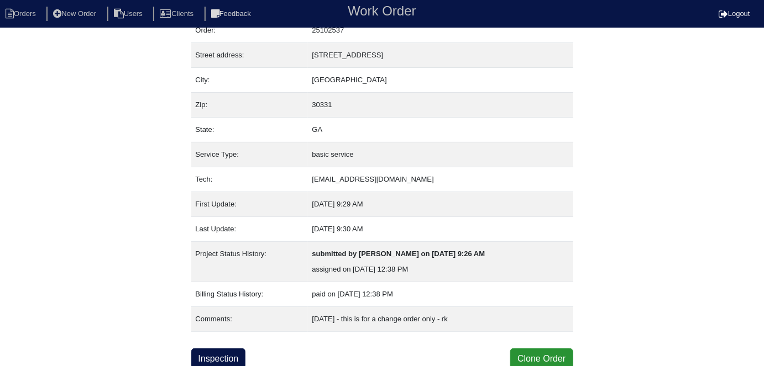
scroll to position [43, 0]
click at [225, 348] on link "Inspection" at bounding box center [218, 358] width 55 height 21
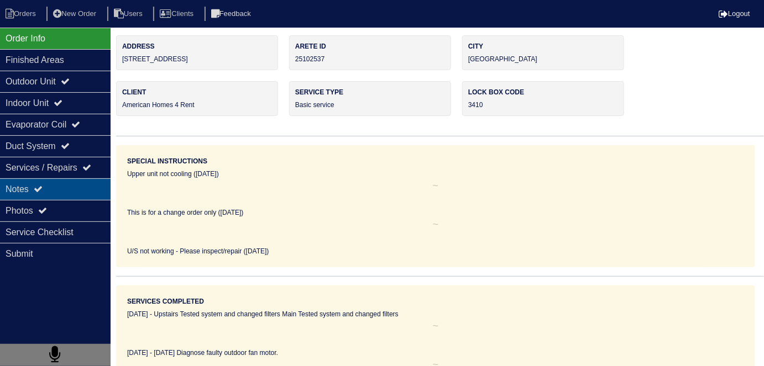
click at [43, 186] on icon at bounding box center [38, 189] width 9 height 9
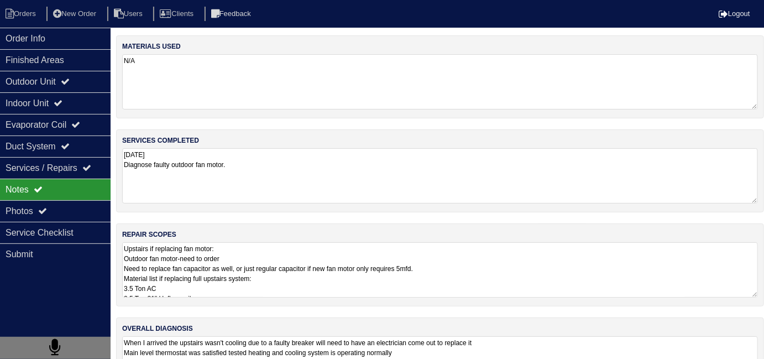
click at [267, 161] on textarea "7/17/25 Diagnose faulty outdoor fan motor." at bounding box center [440, 175] width 636 height 55
click at [498, 258] on textarea "Upstairs if replacing fan motor: Outdoor fan motor-need to order Need to replac…" at bounding box center [440, 269] width 636 height 55
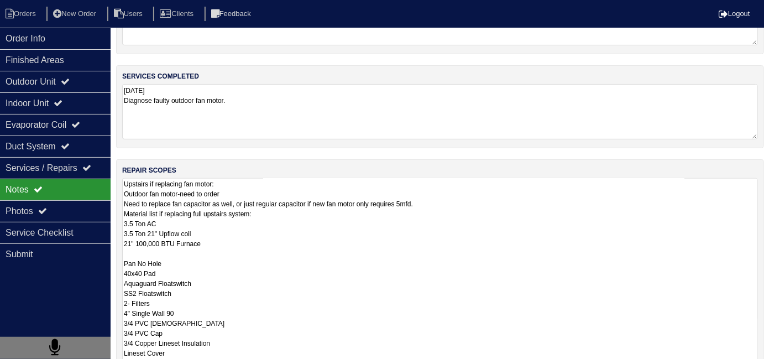
scroll to position [49, 0]
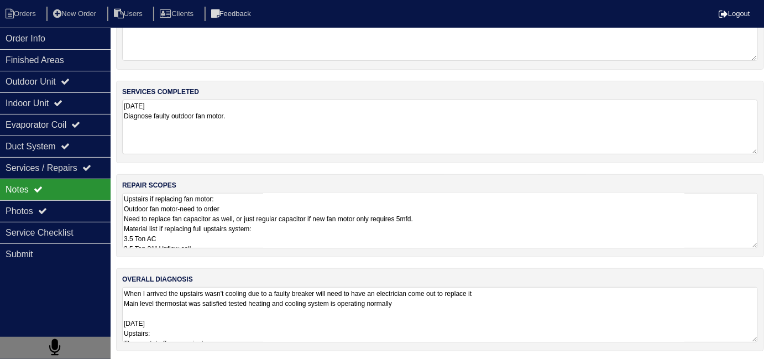
click at [253, 100] on textarea "7/17/25 Diagnose faulty outdoor fan motor." at bounding box center [440, 126] width 636 height 55
click at [264, 111] on textarea "7/17/25 Diagnose faulty outdoor fan motor." at bounding box center [440, 126] width 636 height 55
click at [362, 230] on textarea "Upstairs if replacing fan motor: Outdoor fan motor-need to order Need to replac…" at bounding box center [440, 220] width 636 height 55
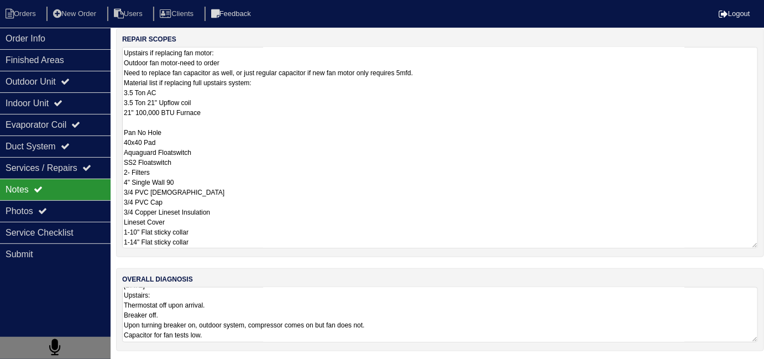
scroll to position [1, 0]
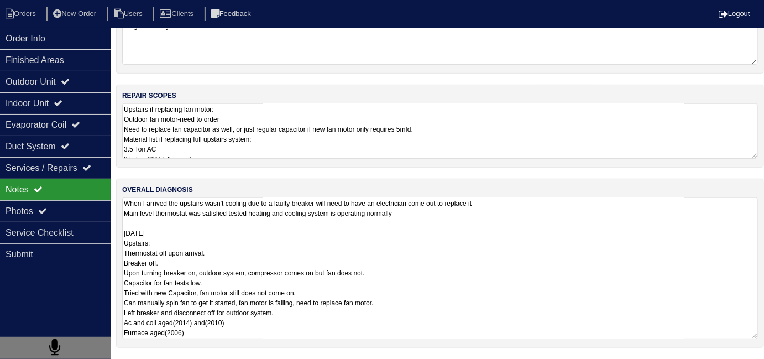
click at [466, 309] on textarea "When I arrived the upstairs wasn't cooling due to a faulty breaker will need to…" at bounding box center [440, 267] width 636 height 141
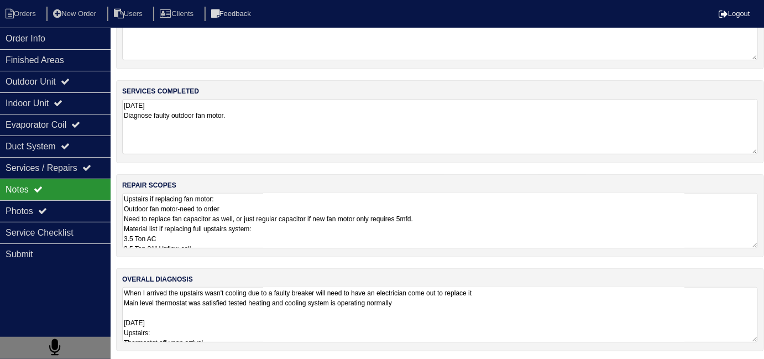
scroll to position [135, 0]
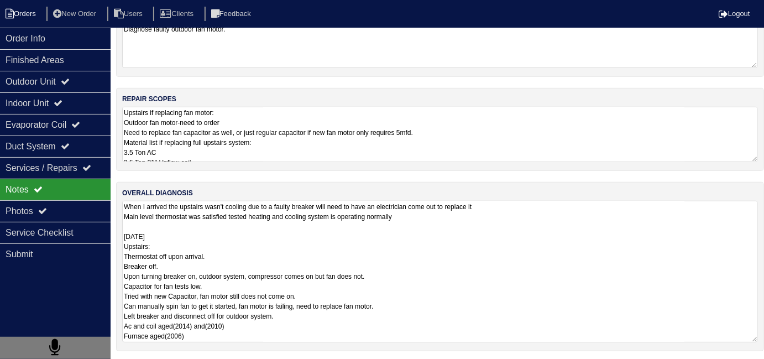
click at [32, 14] on li "Orders" at bounding box center [22, 14] width 45 height 15
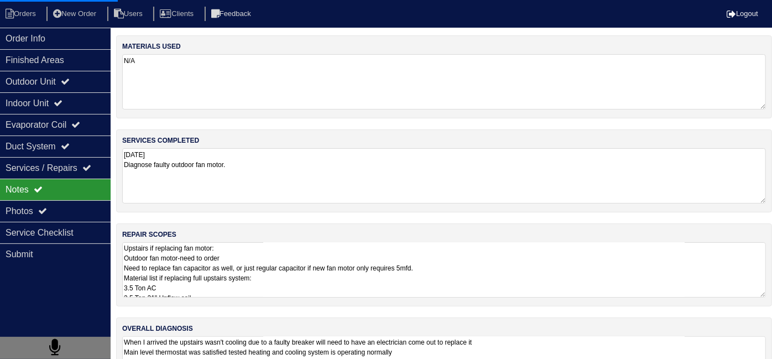
select select "15"
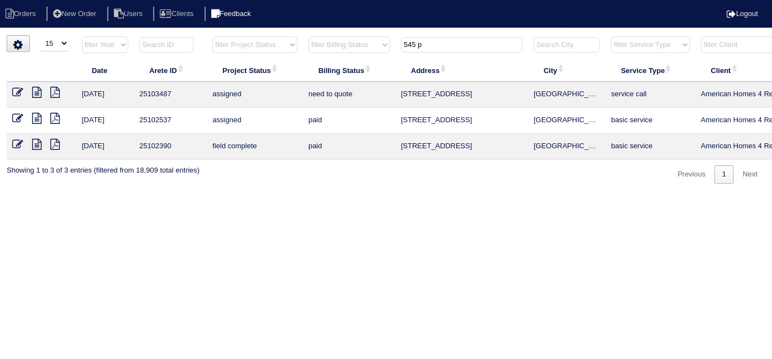
drag, startPoint x: 443, startPoint y: 43, endPoint x: 266, endPoint y: 15, distance: 179.0
click at [321, 29] on html "Orders New Order Users Clients Feedback Logout Orders New Order Users Clients M…" at bounding box center [386, 97] width 772 height 195
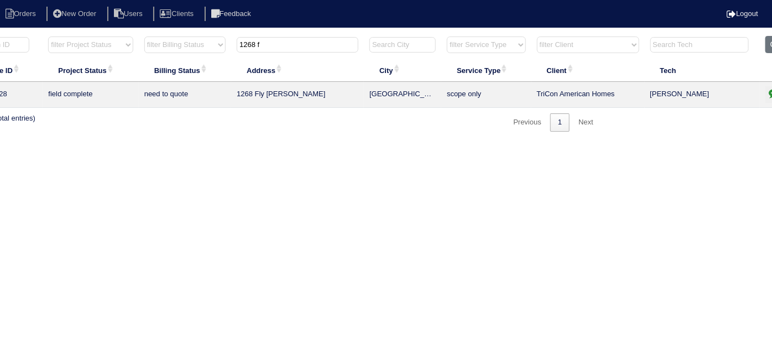
scroll to position [0, 192]
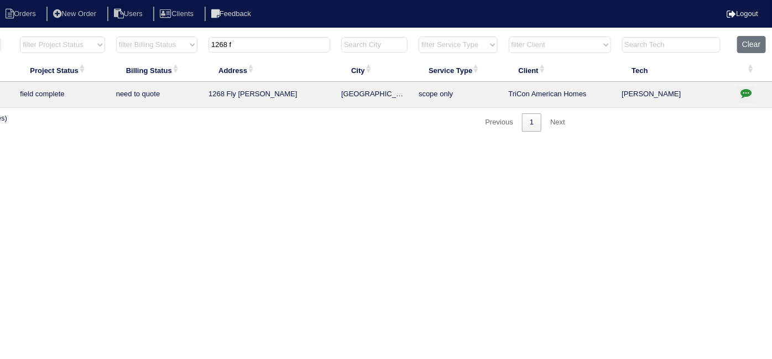
type input "1268 f"
click at [743, 87] on icon "button" at bounding box center [745, 92] width 11 height 11
type textarea "8/19/25 - Emailed site super - no electricity unable to test - rk 9/19/25 - Pow…"
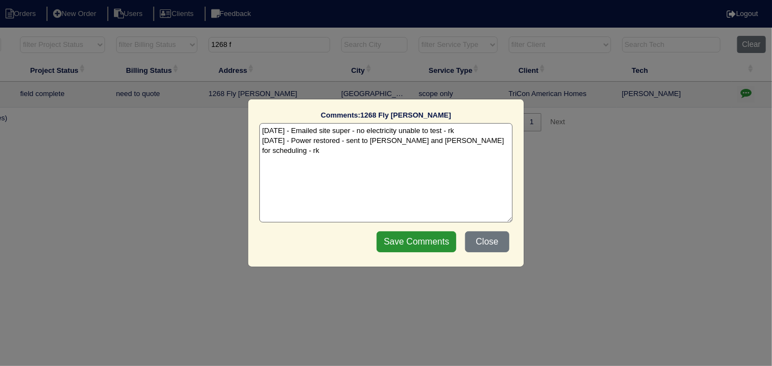
click at [489, 140] on textarea "8/19/25 - Emailed site super - no electricity unable to test - rk 9/19/25 - Pow…" at bounding box center [385, 172] width 253 height 99
click at [483, 245] on button "Close" at bounding box center [487, 242] width 44 height 21
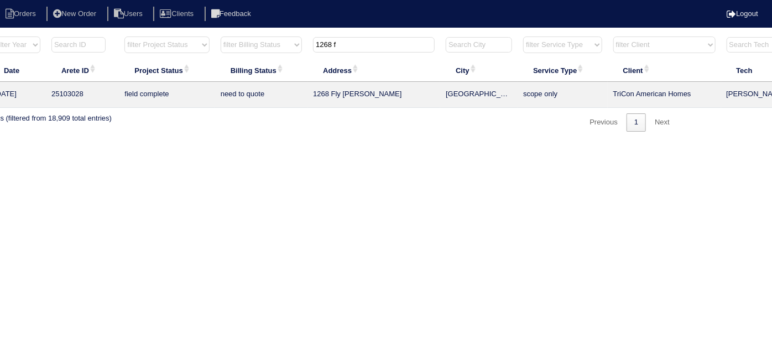
scroll to position [0, 0]
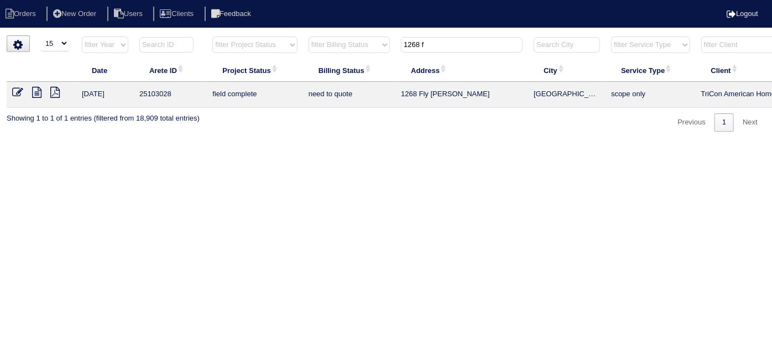
click at [35, 92] on icon at bounding box center [36, 92] width 9 height 11
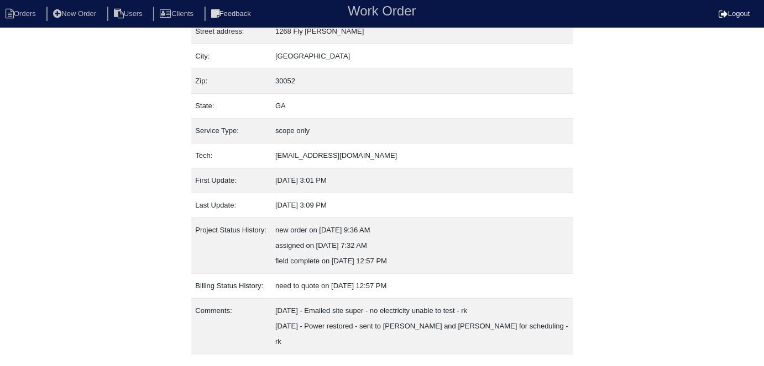
scroll to position [74, 0]
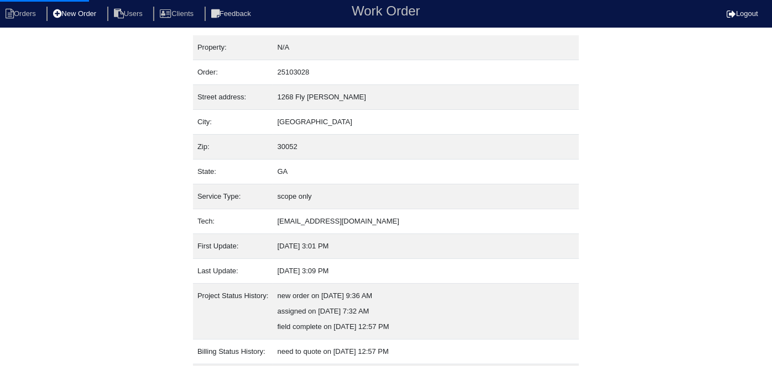
select select "0"
select select "Daikin"
select select "1"
select select "0"
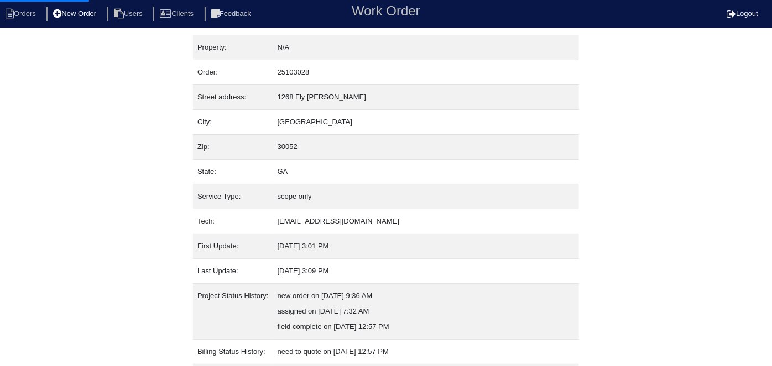
select select "1"
select select "0"
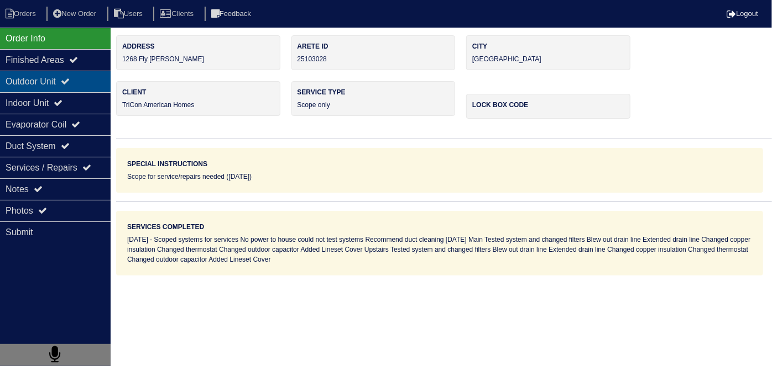
click at [42, 72] on div "Outdoor Unit" at bounding box center [55, 82] width 111 height 22
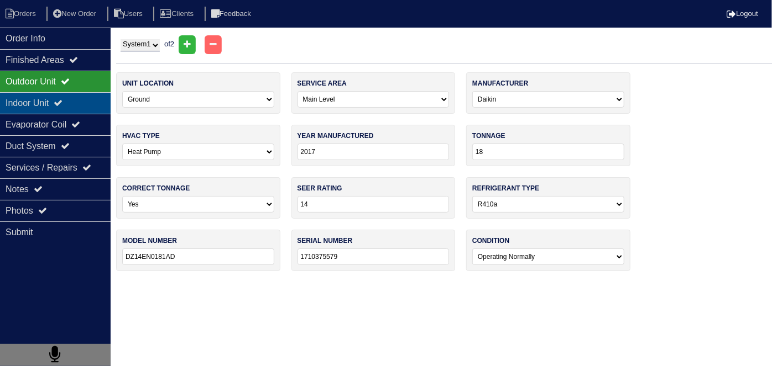
click at [36, 98] on div "Indoor Unit" at bounding box center [55, 103] width 111 height 22
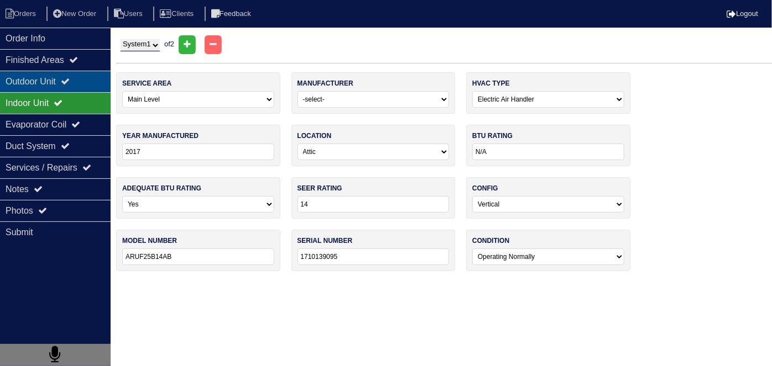
click at [32, 86] on div "Outdoor Unit" at bounding box center [55, 82] width 111 height 22
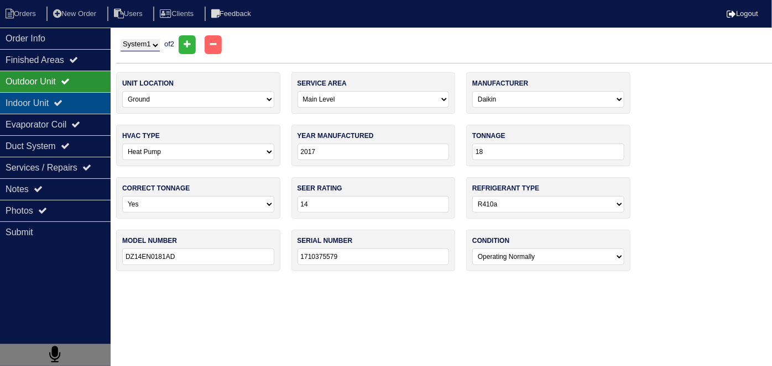
click at [43, 99] on div "Indoor Unit" at bounding box center [55, 103] width 111 height 22
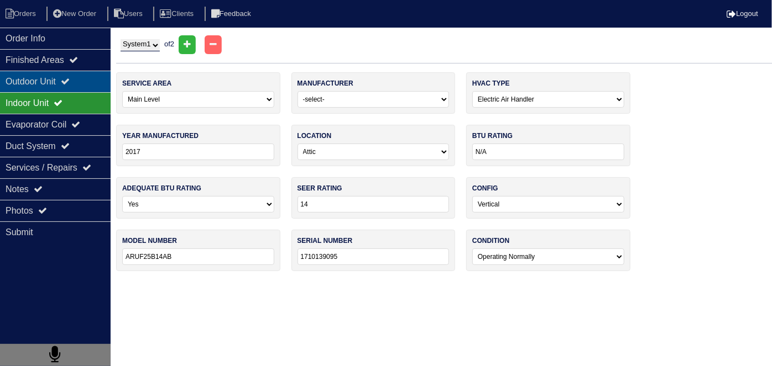
click at [35, 77] on div "Outdoor Unit" at bounding box center [55, 82] width 111 height 22
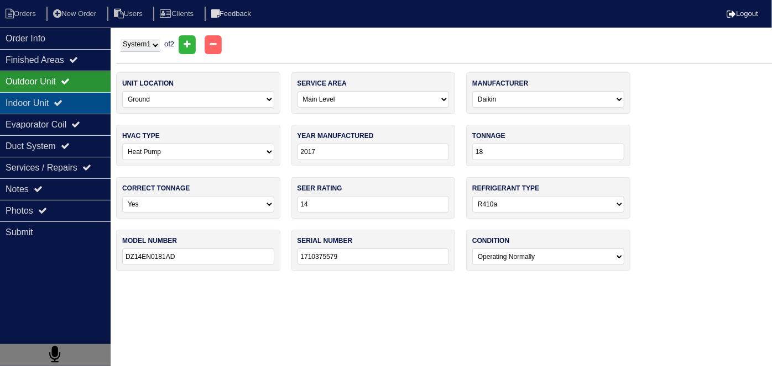
click at [72, 99] on div "Indoor Unit" at bounding box center [55, 103] width 111 height 22
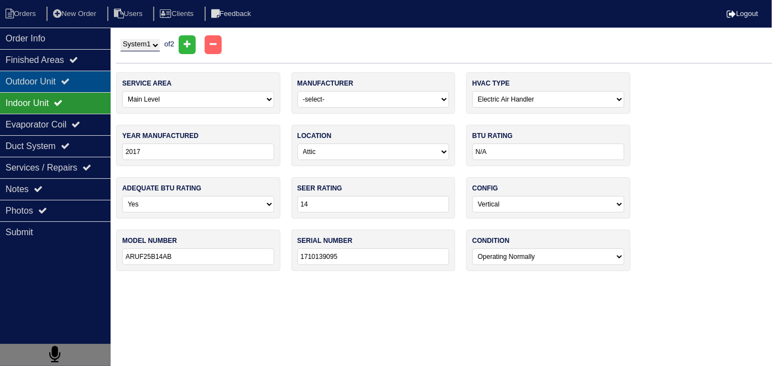
click at [62, 85] on div "Outdoor Unit" at bounding box center [55, 82] width 111 height 22
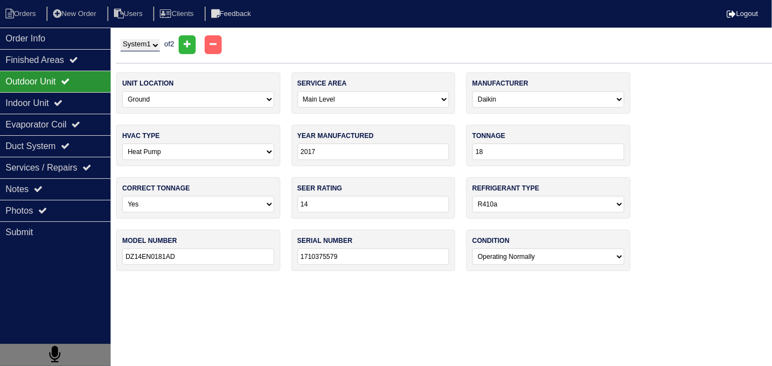
click at [136, 44] on select "System 1 System 2" at bounding box center [139, 45] width 39 height 12
select select "2"
click at [120, 39] on select "System 1 System 2" at bounding box center [139, 45] width 39 height 12
select select "1"
select select "Goodman"
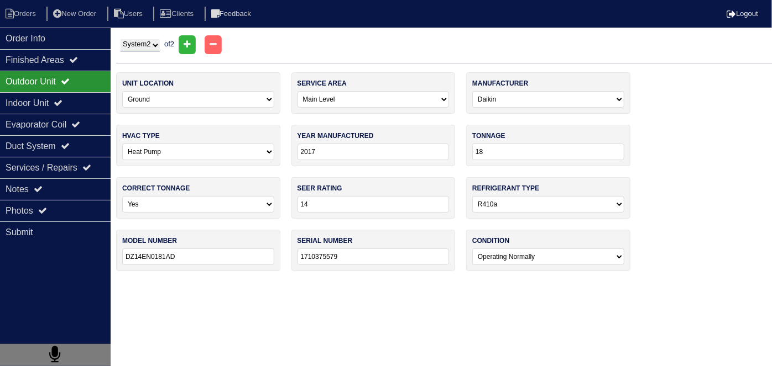
type input "2018"
type input "24"
type input "GSZ140241KH"
type input "1806181993"
click at [75, 106] on div "Indoor Unit" at bounding box center [55, 103] width 111 height 22
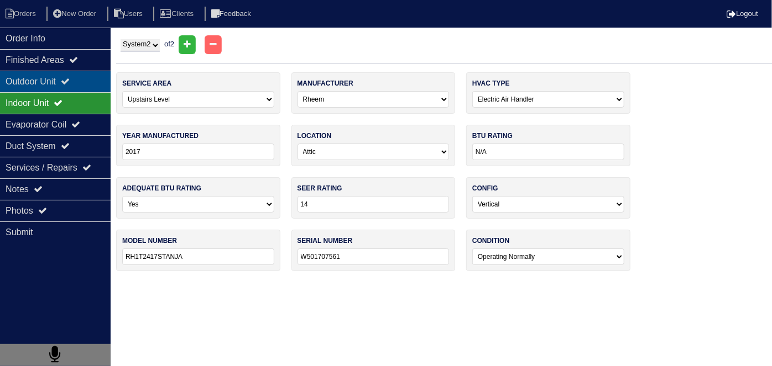
click at [63, 88] on div "Outdoor Unit" at bounding box center [55, 82] width 111 height 22
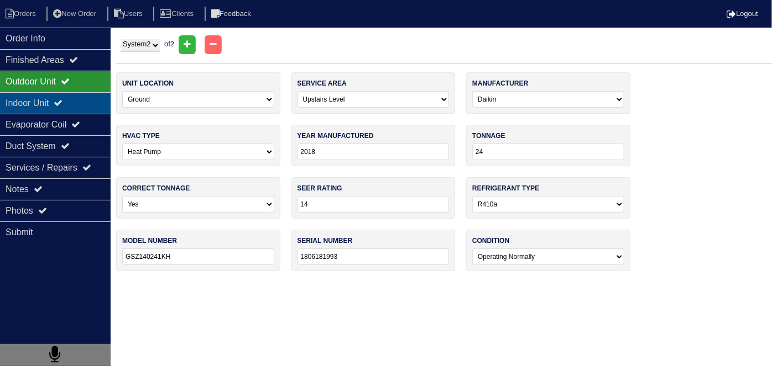
click at [59, 105] on div "Indoor Unit" at bounding box center [55, 103] width 111 height 22
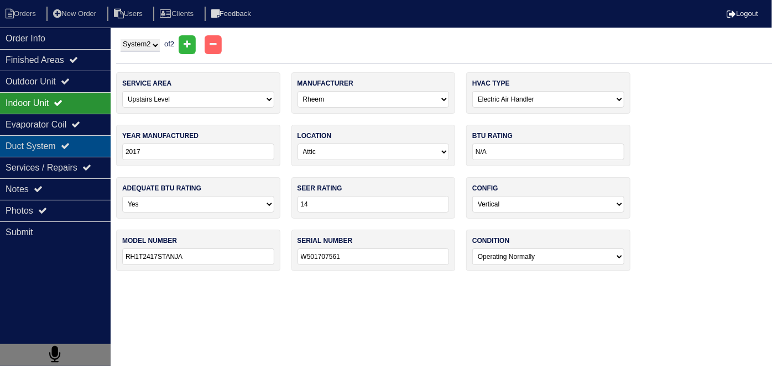
click at [51, 146] on div "Duct System" at bounding box center [55, 146] width 111 height 22
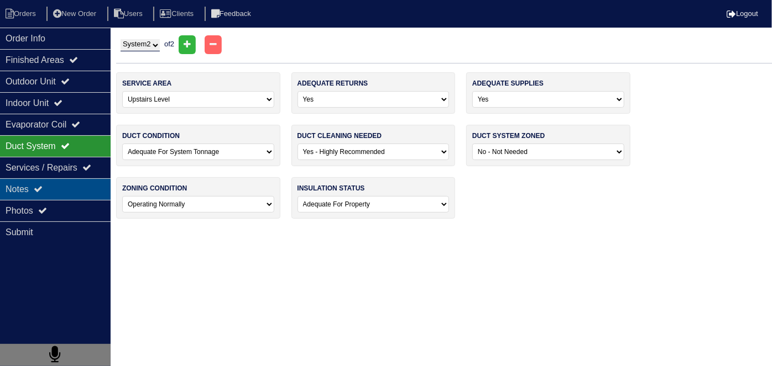
click at [34, 187] on div "Notes" at bounding box center [55, 190] width 111 height 22
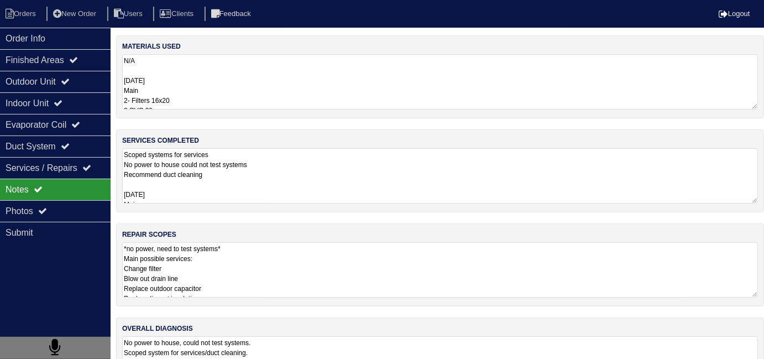
click at [304, 255] on textarea "*no power, need to test systems* Main possible services: Change filter Blow out…" at bounding box center [440, 269] width 636 height 55
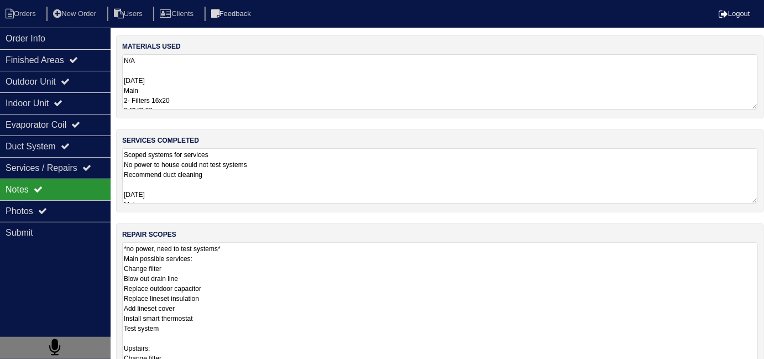
click at [349, 176] on textarea "Scoped systems for services No power to house could not test systems Recommend …" at bounding box center [440, 175] width 636 height 55
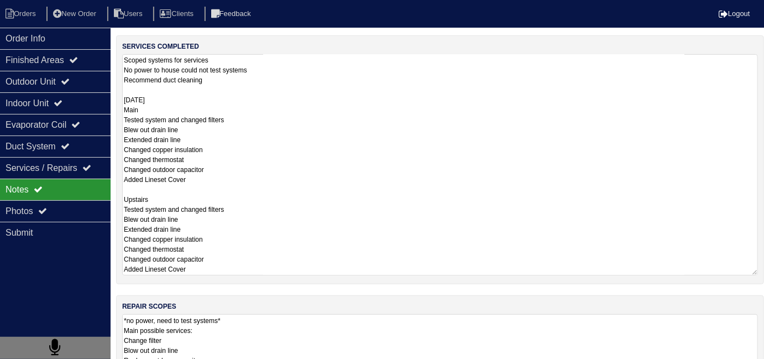
scroll to position [94, 0]
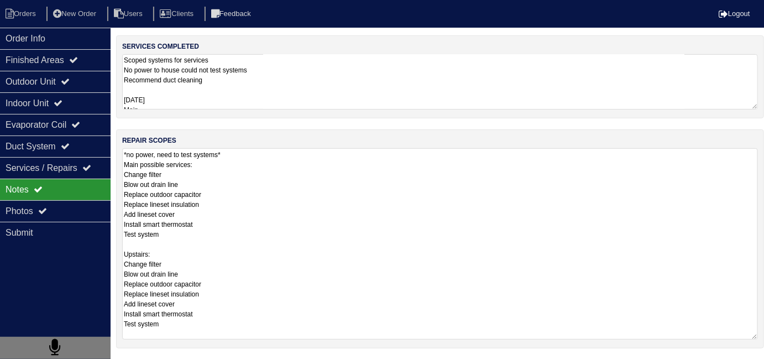
click at [439, 322] on textarea "*no power, need to test systems* Main possible services: Change filter Blow out…" at bounding box center [440, 243] width 636 height 191
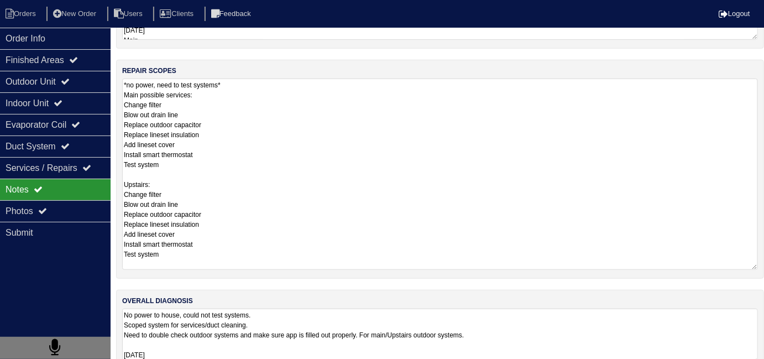
scroll to position [185, 0]
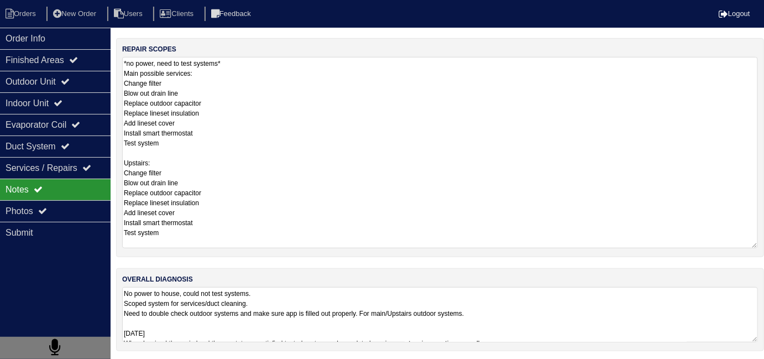
click at [556, 313] on textarea "No power to house, could not test systems. Scoped system for services/duct clea…" at bounding box center [440, 314] width 636 height 55
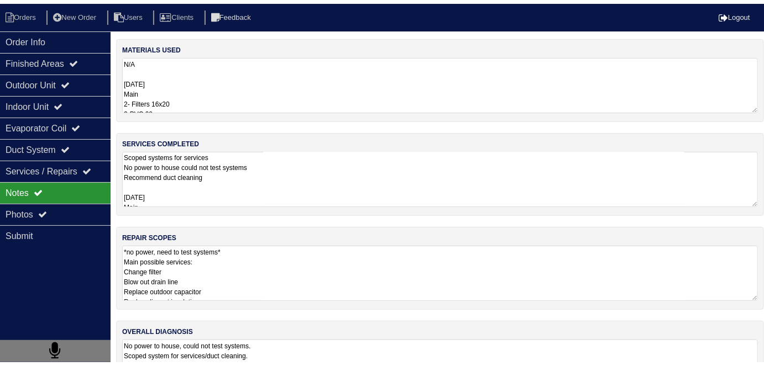
scroll to position [0, 0]
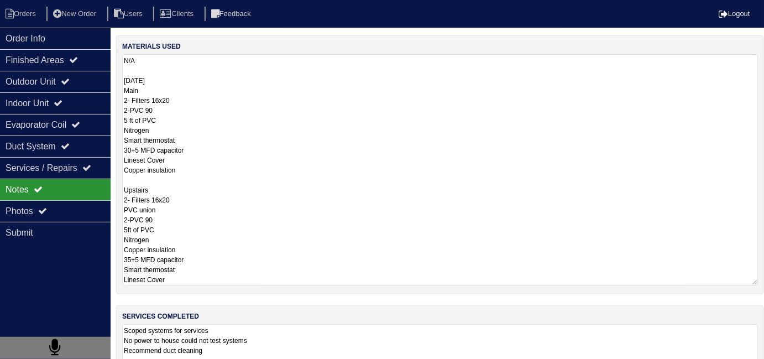
click at [260, 106] on textarea "N/A 09-22-25 Main 2- Filters 16x20 2-PVC 90 5 ft of PVC Nitrogen Smart thermost…" at bounding box center [440, 169] width 636 height 231
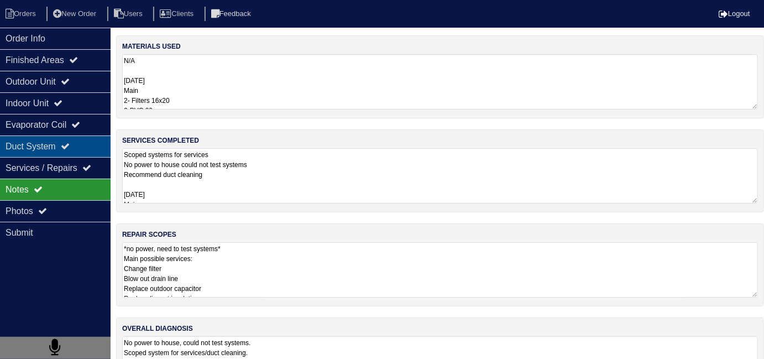
click at [20, 151] on div "Duct System" at bounding box center [55, 146] width 111 height 22
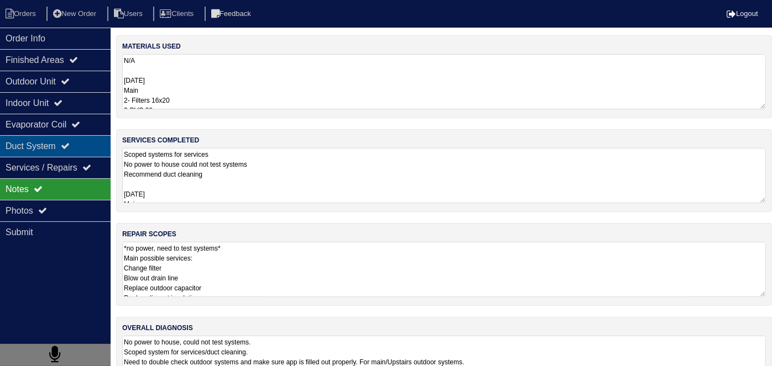
select select "2"
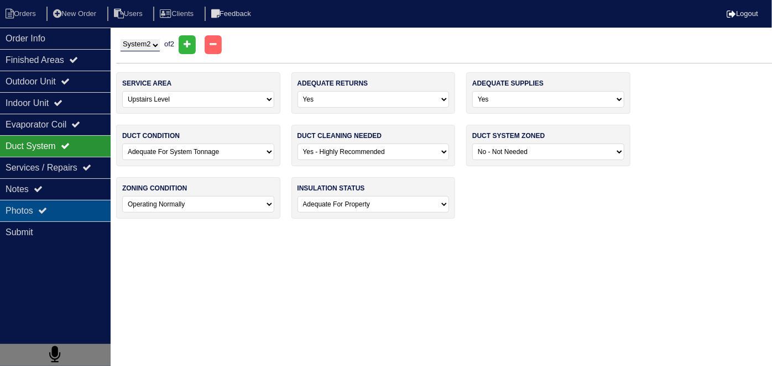
click at [32, 209] on div "Photos" at bounding box center [55, 211] width 111 height 22
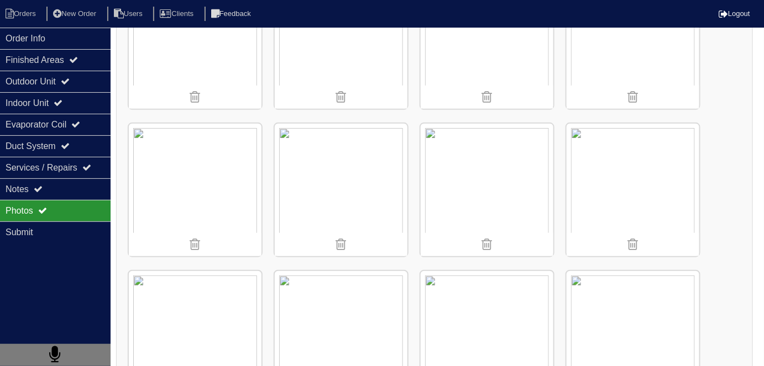
scroll to position [1556, 0]
click at [28, 19] on li "Orders" at bounding box center [22, 14] width 45 height 15
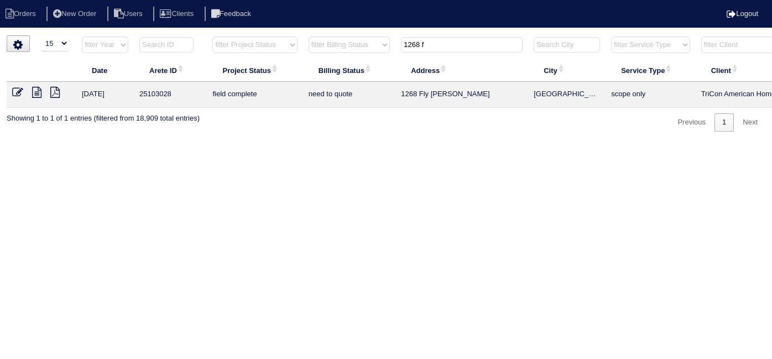
select select "15"
drag, startPoint x: 442, startPoint y: 43, endPoint x: 268, endPoint y: 12, distance: 176.9
click at [268, 35] on body "Orders New Order Users Clients Feedback Logout Orders New Order Users Clients M…" at bounding box center [386, 83] width 772 height 96
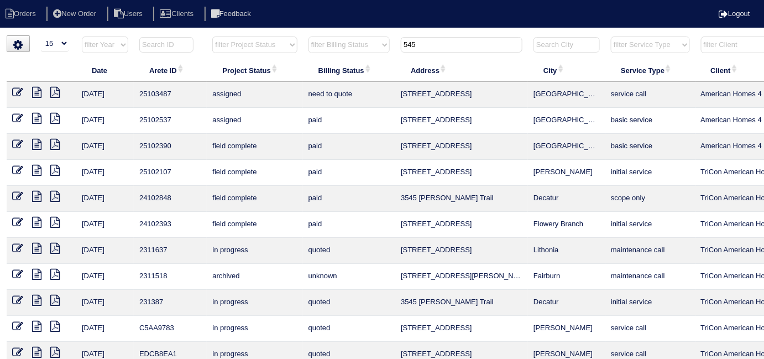
type input "545"
click at [18, 115] on icon at bounding box center [17, 118] width 11 height 11
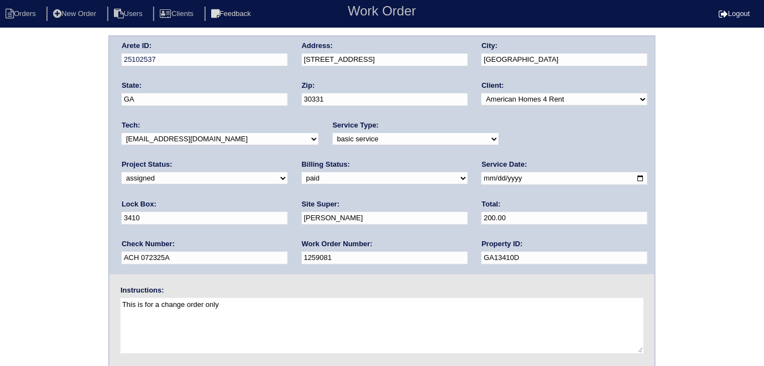
click at [287, 172] on select "new order assigned in progress field complete need to schedule admin review arc…" at bounding box center [205, 178] width 166 height 12
select select "field complete"
click at [287, 172] on select "new order assigned in progress field complete need to schedule admin review arc…" at bounding box center [205, 178] width 166 height 12
click at [0, 184] on div "Arete ID: 25102537 Address: [STREET_ADDRESS] City: [GEOGRAPHIC_DATA] State: [GE…" at bounding box center [382, 258] width 764 height 447
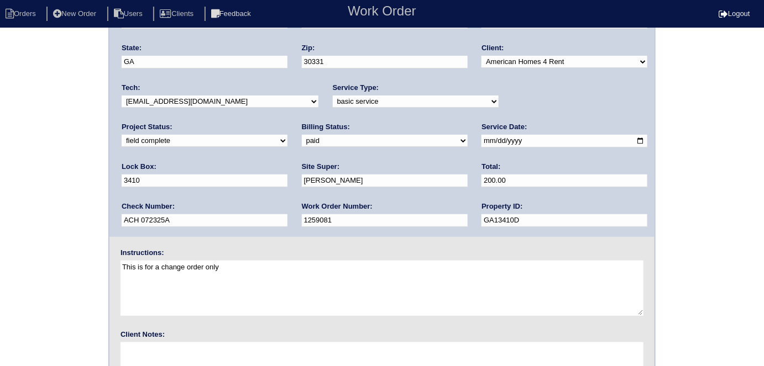
scroll to position [113, 0]
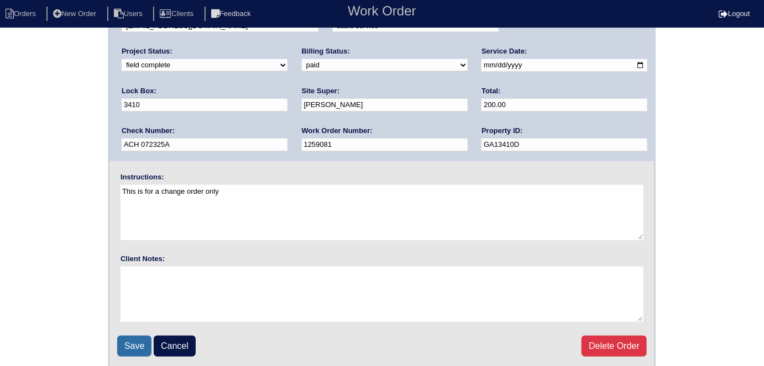
click at [123, 337] on input "Save" at bounding box center [134, 346] width 34 height 21
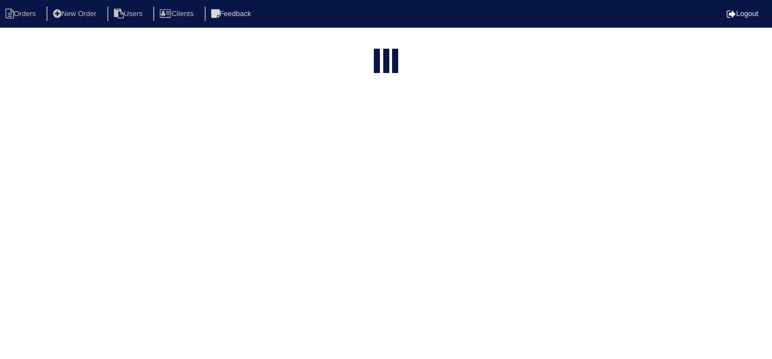
select select "15"
type input "545"
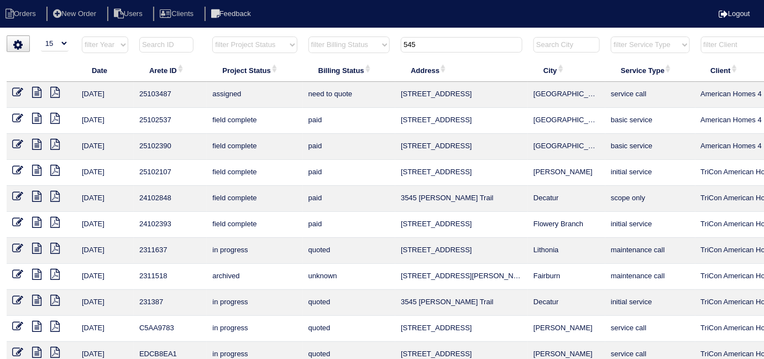
click at [34, 119] on icon at bounding box center [36, 118] width 9 height 11
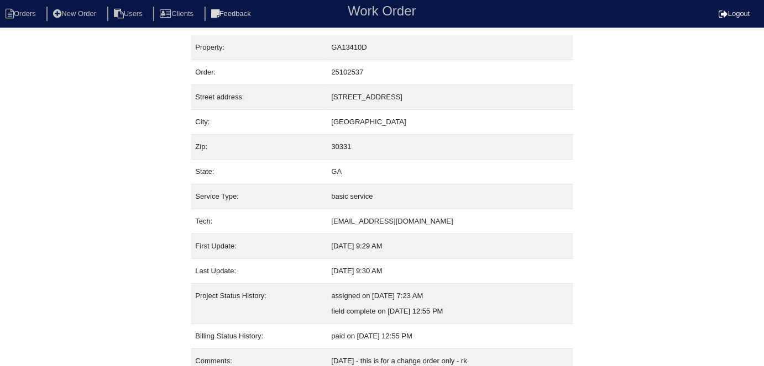
scroll to position [43, 0]
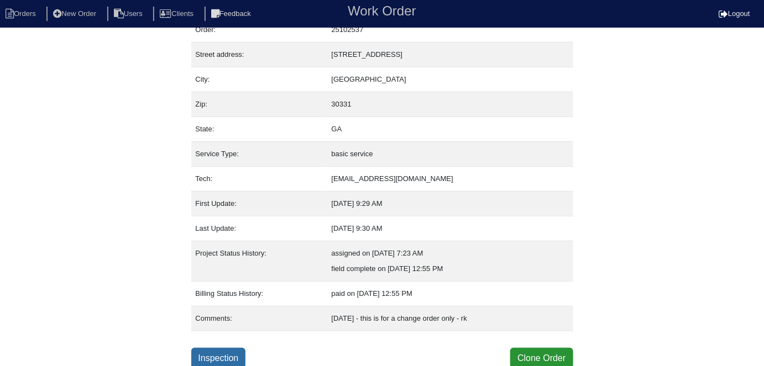
click at [211, 350] on link "Inspection" at bounding box center [218, 358] width 55 height 21
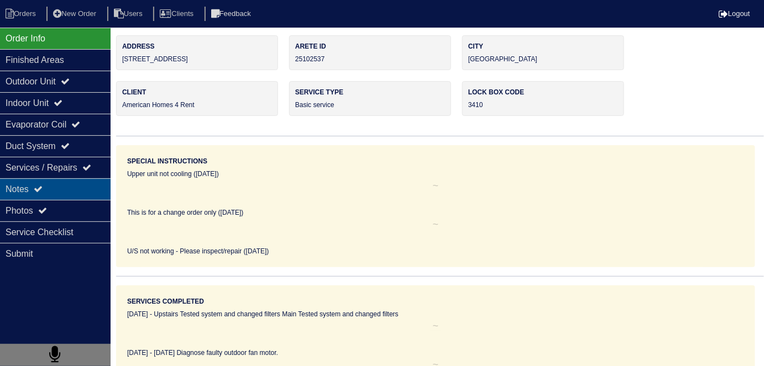
click at [51, 193] on div "Notes" at bounding box center [55, 190] width 111 height 22
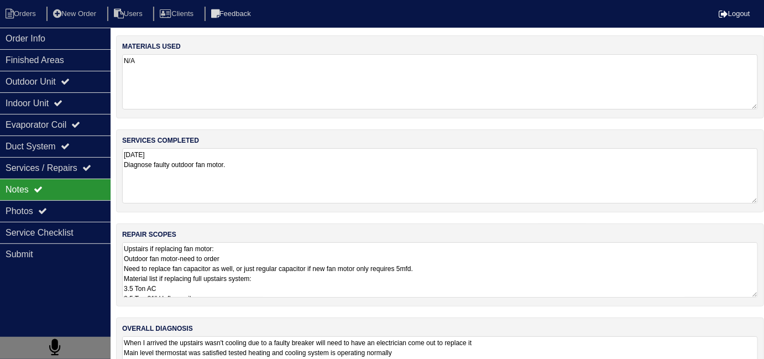
click at [293, 283] on textarea "Upstairs if replacing fan motor: Outdoor fan motor-need to order Need to replac…" at bounding box center [440, 269] width 636 height 55
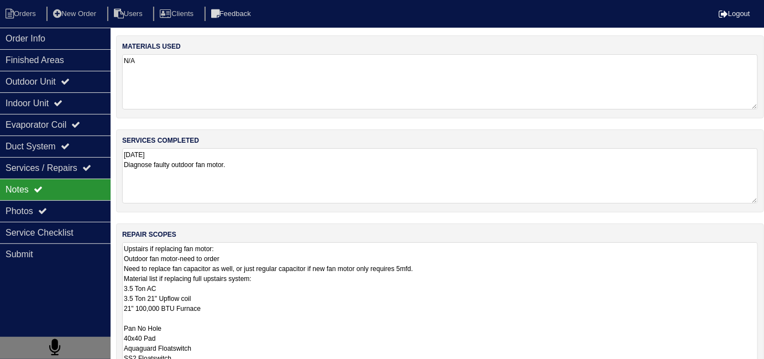
click at [268, 166] on textarea "[DATE] Diagnose faulty outdoor fan motor." at bounding box center [440, 175] width 636 height 55
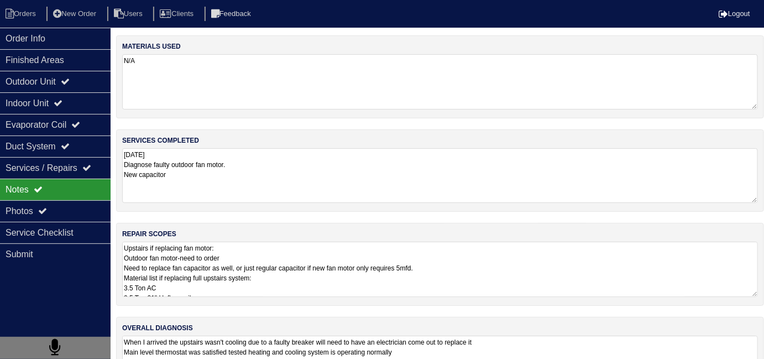
click at [125, 162] on textarea "7/17/25 Diagnose faulty outdoor fan motor. New capacitor" at bounding box center [440, 175] width 636 height 55
click at [138, 172] on textarea "7/17/25 Upstairs level: Diagnose faulty outdoor fan motor. New capacitor" at bounding box center [440, 175] width 636 height 55
type textarea "7/17/25 Upstairs level: Diagnose faulty outdoor fan motor. New dual capacitor"
click at [334, 291] on textarea "Upstairs if replacing fan motor: Outdoor fan motor-need to order Need to replac…" at bounding box center [440, 269] width 636 height 55
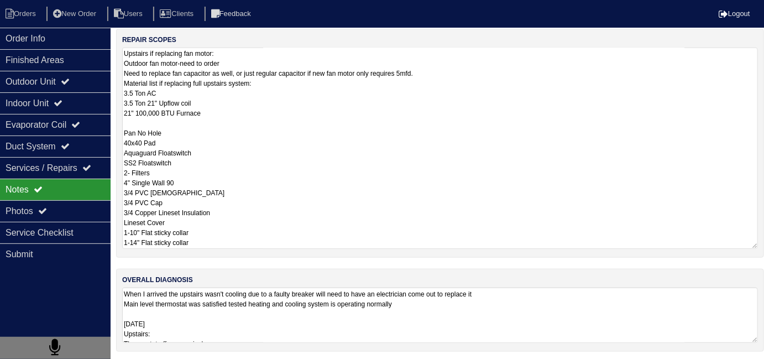
scroll to position [195, 0]
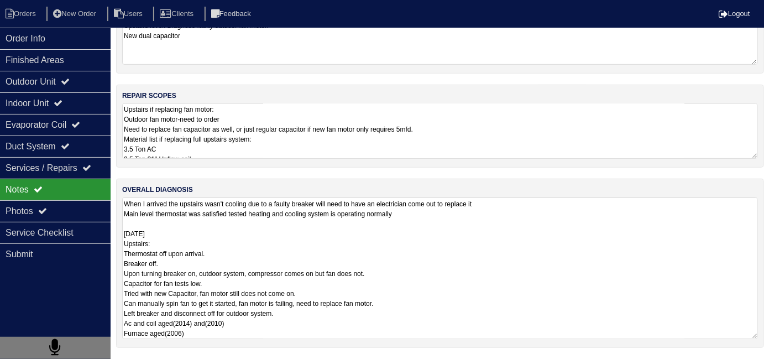
click at [334, 322] on textarea "When I arrived the upstairs wasn't cooling due to a faulty breaker will need to…" at bounding box center [440, 267] width 636 height 141
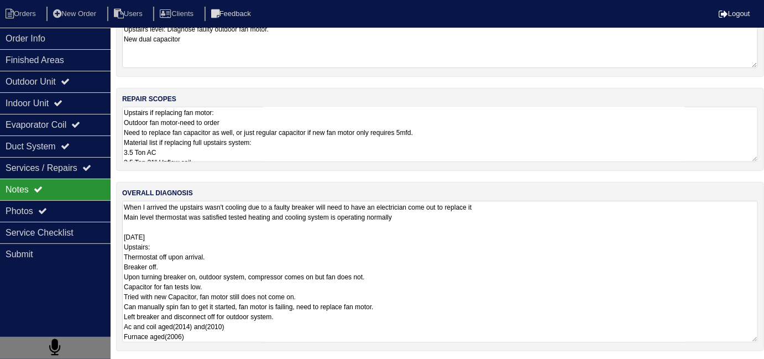
scroll to position [1, 0]
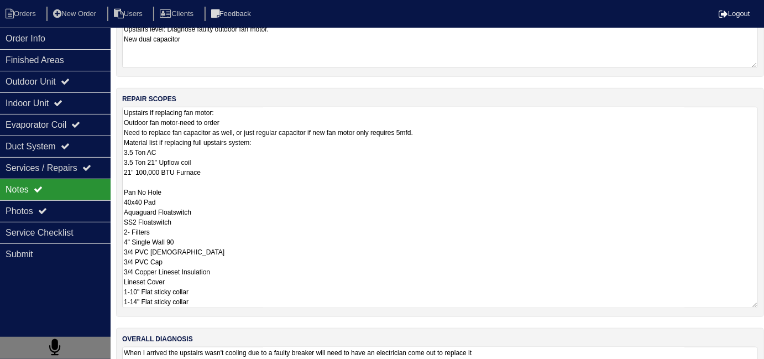
click at [283, 145] on textarea "Upstairs if replacing fan motor: Outdoor fan motor-need to order Need to replac…" at bounding box center [440, 207] width 636 height 201
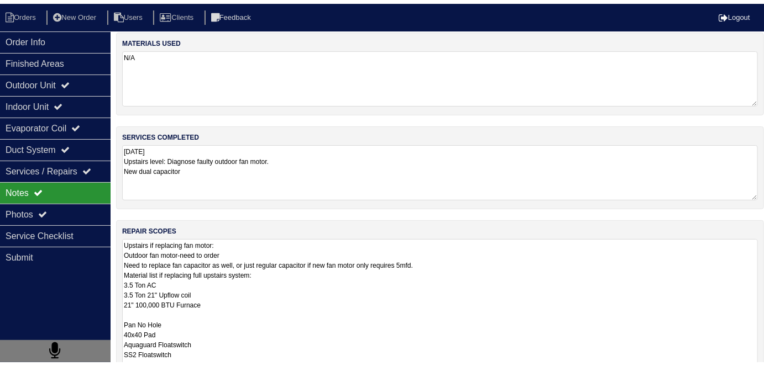
scroll to position [0, 0]
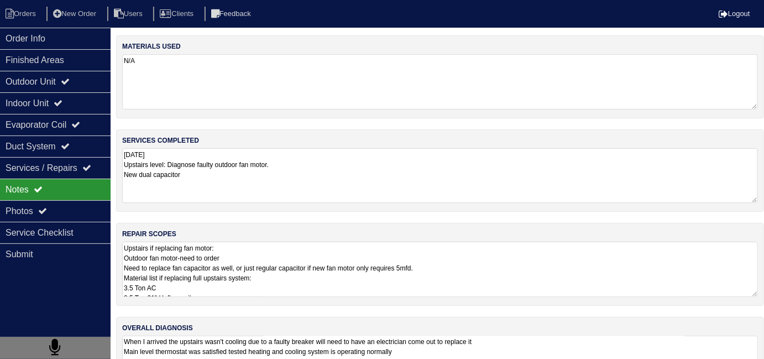
drag, startPoint x: 206, startPoint y: 179, endPoint x: 116, endPoint y: 150, distance: 94.4
click at [116, 150] on div "services completed 7/17/25 Upstairs level: Diagnose faulty outdoor fan motor. N…" at bounding box center [440, 170] width 648 height 82
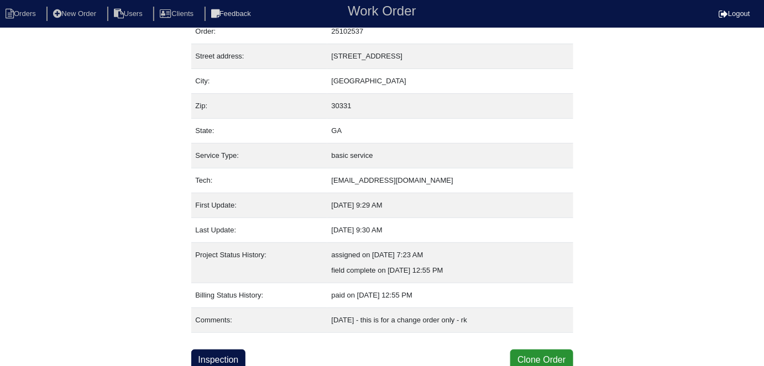
scroll to position [43, 0]
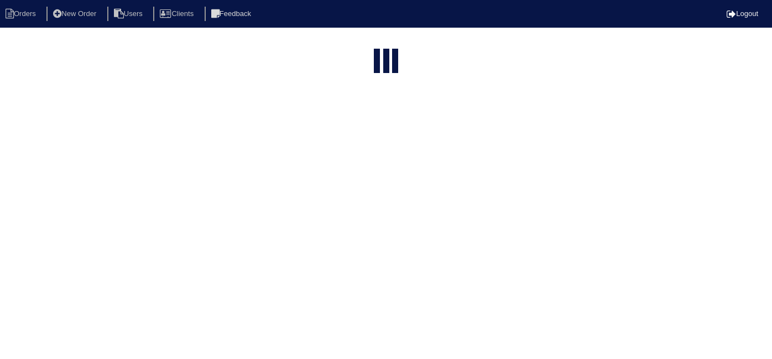
select select "15"
type input "545"
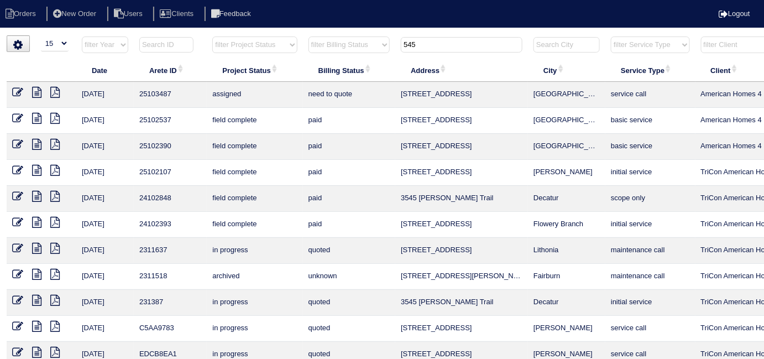
click at [15, 91] on icon at bounding box center [17, 92] width 11 height 11
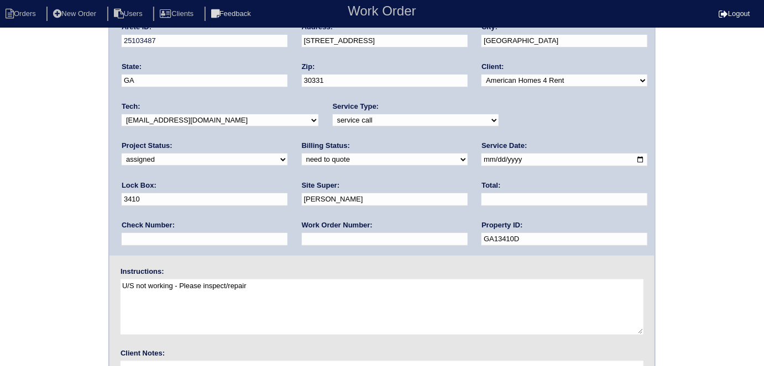
scroll to position [113, 0]
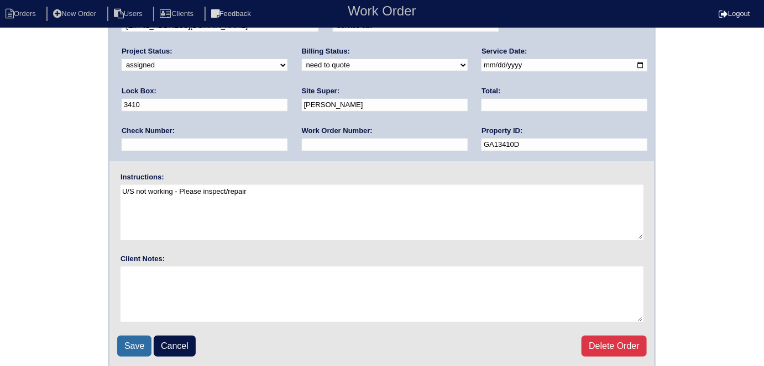
click at [128, 342] on input "Save" at bounding box center [134, 346] width 34 height 21
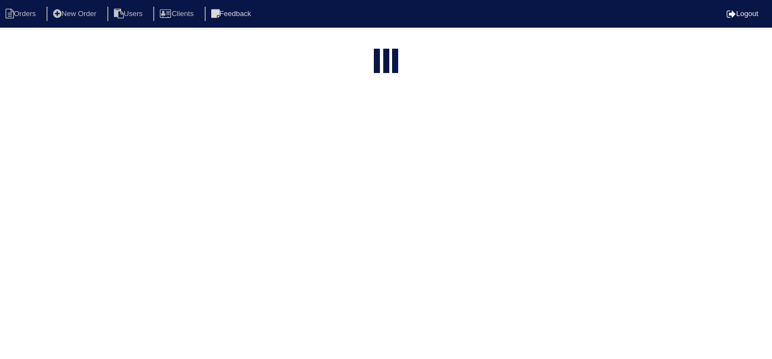
select select "15"
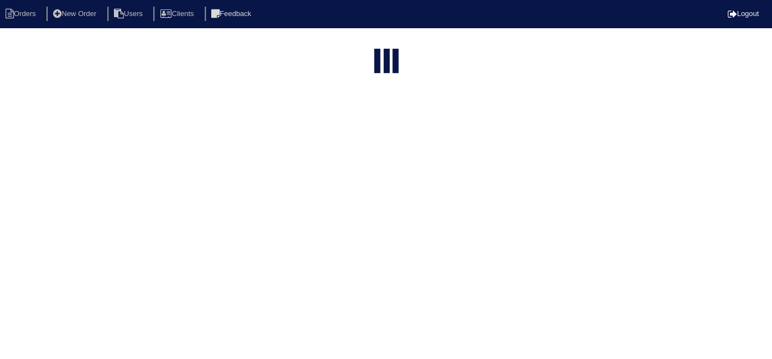
type input "545"
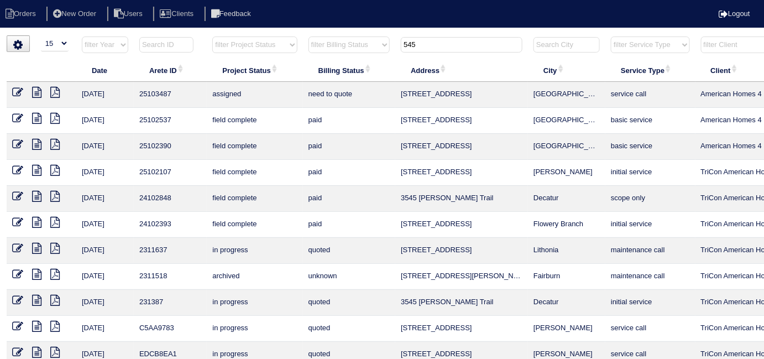
click at [35, 88] on icon at bounding box center [36, 92] width 9 height 11
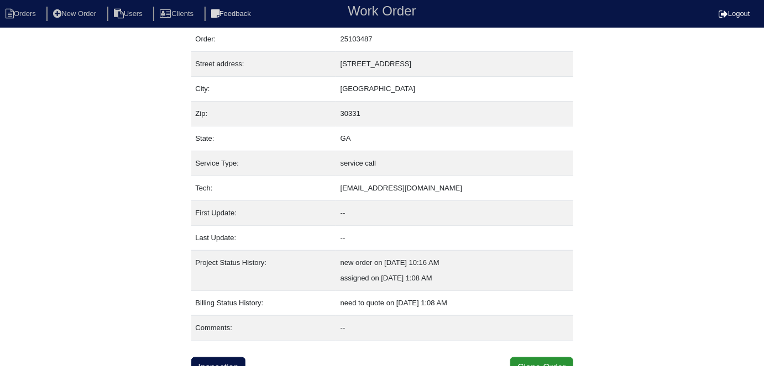
scroll to position [43, 0]
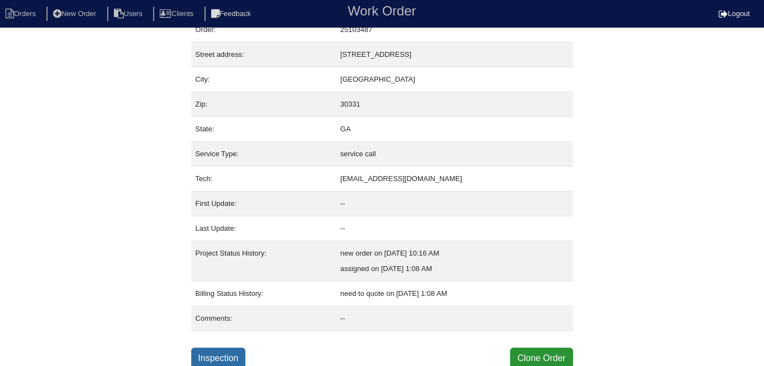
click at [242, 350] on link "Inspection" at bounding box center [218, 358] width 55 height 21
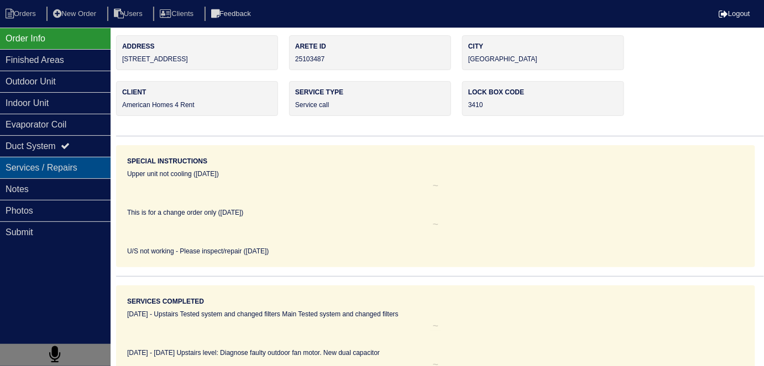
click at [44, 177] on div "Services / Repairs" at bounding box center [55, 168] width 111 height 22
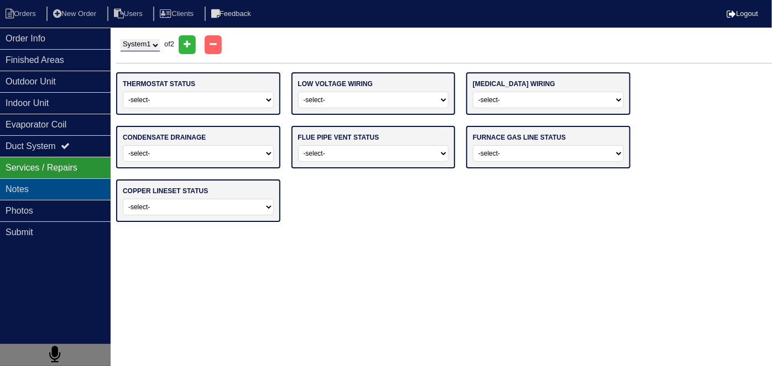
click at [43, 185] on div "Notes" at bounding box center [55, 190] width 111 height 22
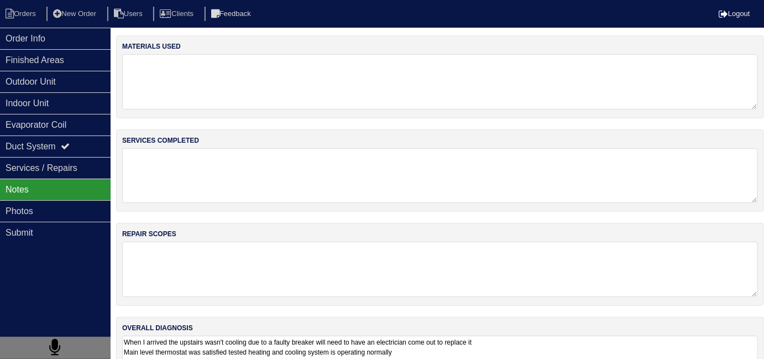
click at [155, 155] on textarea at bounding box center [440, 175] width 636 height 55
paste textarea "[DATE] Upstairs level: Diagnose faulty outdoor fan motor. New dual capacitor"
click at [158, 158] on textarea "[DATE] Upstairs level: Diagnose faulty outdoor fan motor. New dual capacitor" at bounding box center [440, 175] width 636 height 55
type textarea "7/17/25 and 9/23/25 Upstairs level: Diagnose faulty outdoor fan motor. New dual…"
click at [160, 251] on textarea at bounding box center [440, 269] width 636 height 55
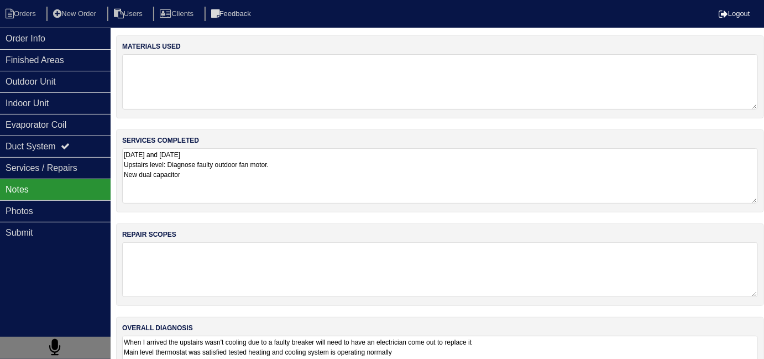
paste textarea "Upstairs if replacing fan motor: Outdoor fan motor-need to order Need to replac…"
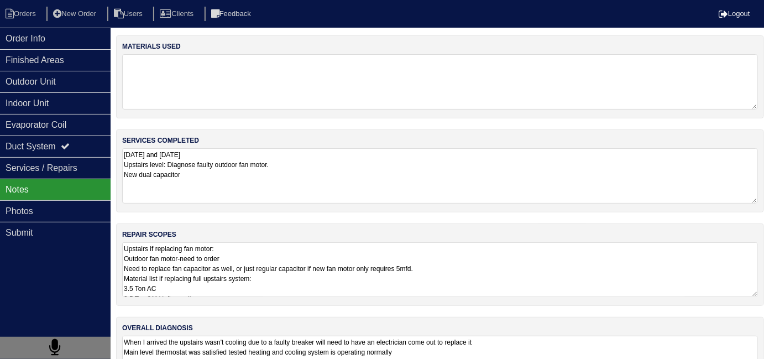
scroll to position [145, 0]
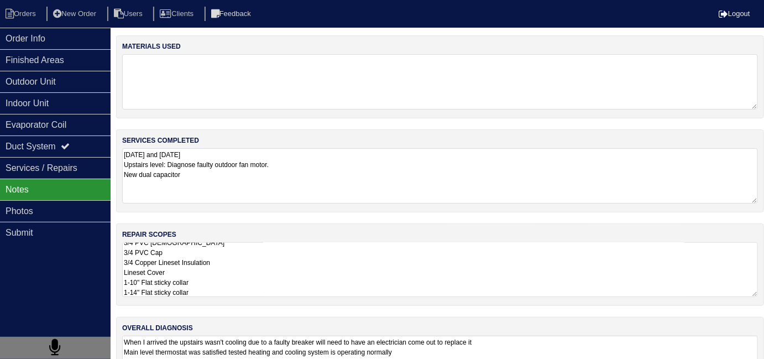
click at [253, 277] on textarea "Upstairs if replacing fan motor: Outdoor fan motor-need to order Need to replac…" at bounding box center [440, 269] width 636 height 55
click at [274, 263] on textarea "Upstairs if replacing fan motor: Outdoor fan motor-need to order Need to replac…" at bounding box center [440, 269] width 636 height 55
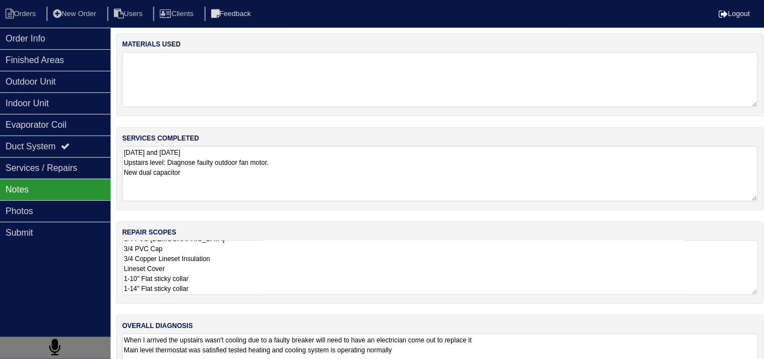
scroll to position [0, 0]
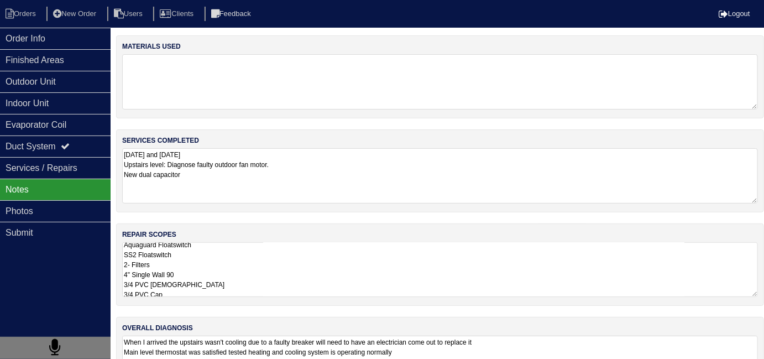
click at [257, 263] on textarea "Upstairs if replacing fan motor: Outdoor fan motor-need to order Need to replac…" at bounding box center [440, 269] width 636 height 55
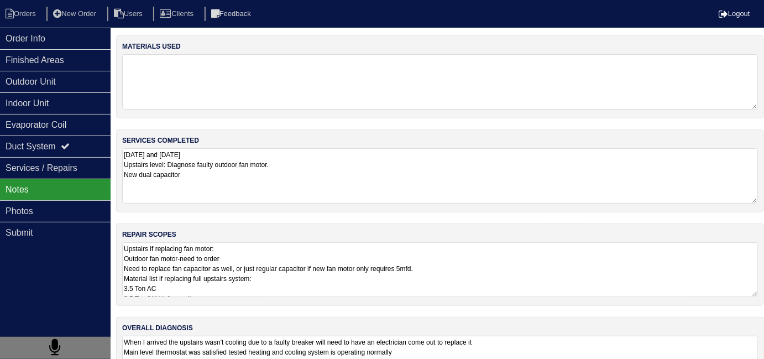
type textarea "Upstairs if replacing fan motor: Outdoor fan motor-need to order Need to replac…"
drag, startPoint x: 537, startPoint y: 336, endPoint x: 531, endPoint y: 336, distance: 6.6
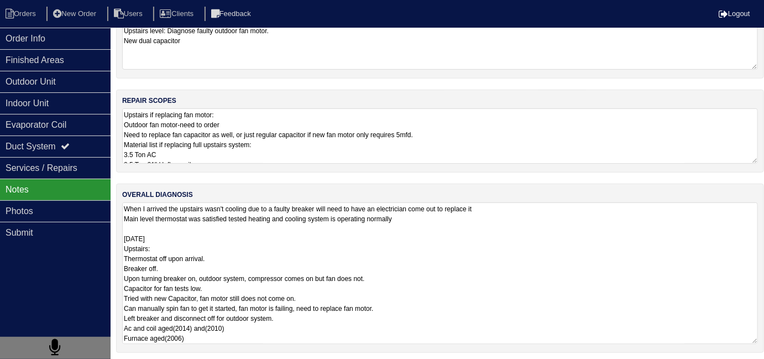
scroll to position [132, 0]
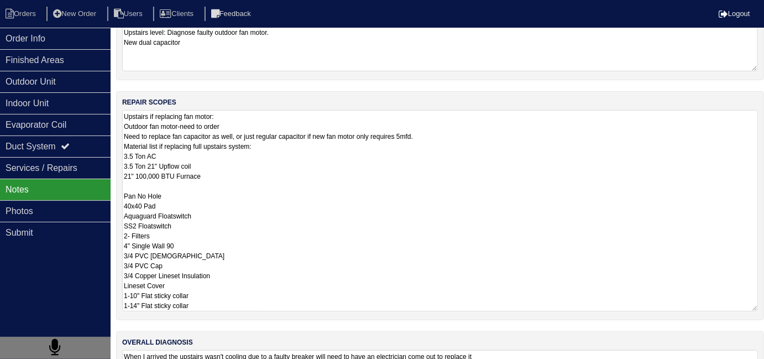
click at [292, 154] on textarea "Upstairs if replacing fan motor: Outdoor fan motor-need to order Need to replac…" at bounding box center [440, 210] width 636 height 201
click at [353, 241] on textarea "Upstairs if replacing fan motor: Outdoor fan motor-need to order Need to replac…" at bounding box center [440, 210] width 636 height 201
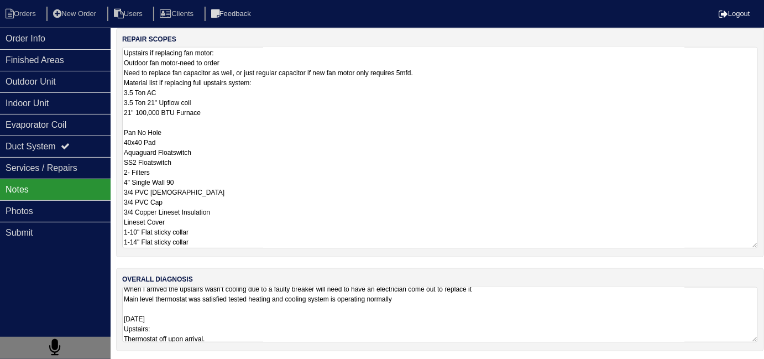
scroll to position [135, 0]
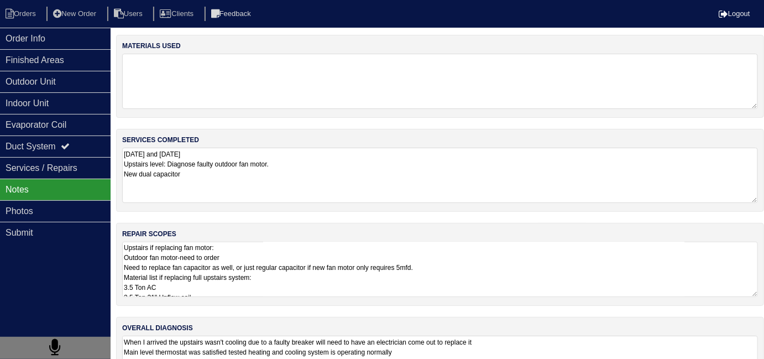
scroll to position [0, 0]
click at [228, 154] on textarea "7/17/25 and 9/23/25 Upstairs level: Diagnose faulty outdoor fan motor. New dual…" at bounding box center [440, 175] width 636 height 55
click at [255, 189] on textarea "7/17/25 and 9/23/25 Upstairs level: Diagnose faulty outdoor fan motor. New dual…" at bounding box center [440, 175] width 636 height 55
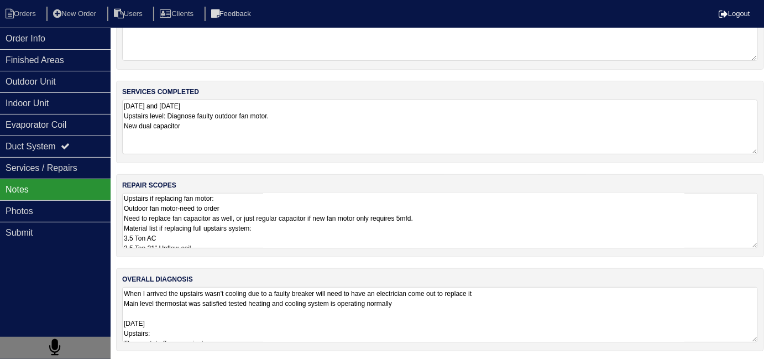
scroll to position [2, 0]
click at [192, 129] on textarea "7/17/25 and 9/23/25 Upstairs level: Diagnose faulty outdoor fan motor. New dual…" at bounding box center [440, 126] width 636 height 55
click at [72, 87] on div "Outdoor Unit" at bounding box center [55, 82] width 111 height 22
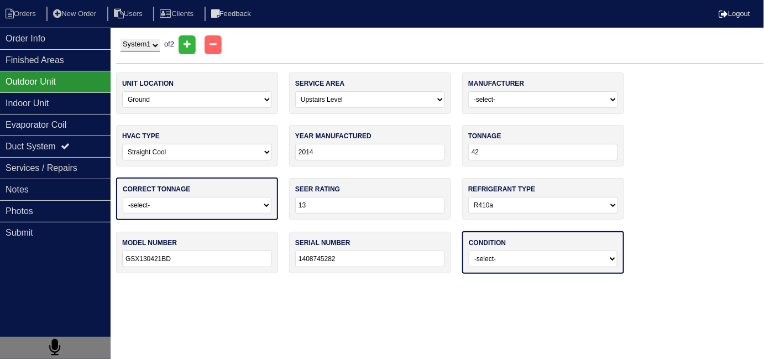
scroll to position [0, 0]
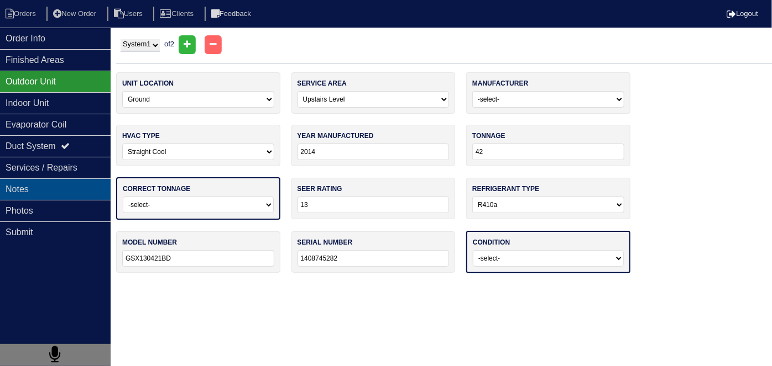
click at [65, 190] on div "Notes" at bounding box center [55, 190] width 111 height 22
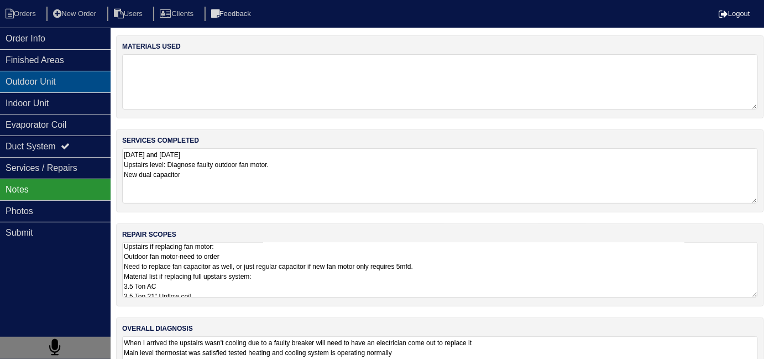
click at [83, 72] on div "Outdoor Unit" at bounding box center [55, 82] width 111 height 22
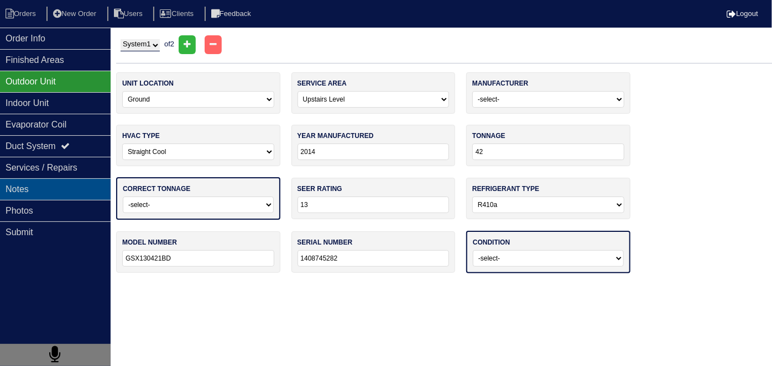
click at [41, 181] on div "Notes" at bounding box center [55, 190] width 111 height 22
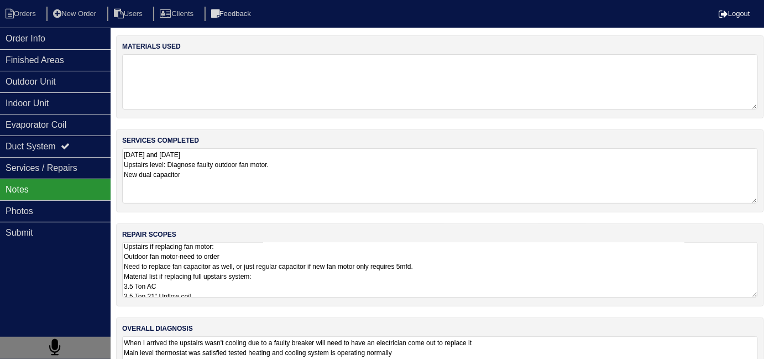
click at [187, 174] on textarea "7/17/25 and 9/23/25 Upstairs level: Diagnose faulty outdoor fan motor. New dual…" at bounding box center [440, 175] width 636 height 55
click at [203, 174] on textarea "7/17/25 and 9/23/25 Upstairs level: Diagnose faulty outdoor fan motor. New dual…" at bounding box center [440, 175] width 636 height 55
drag, startPoint x: 301, startPoint y: 285, endPoint x: 299, endPoint y: 277, distance: 7.5
click at [301, 285] on textarea "Upstairs if replacing fan motor: Outdoor fan motor-need to order Need to replac…" at bounding box center [440, 269] width 636 height 55
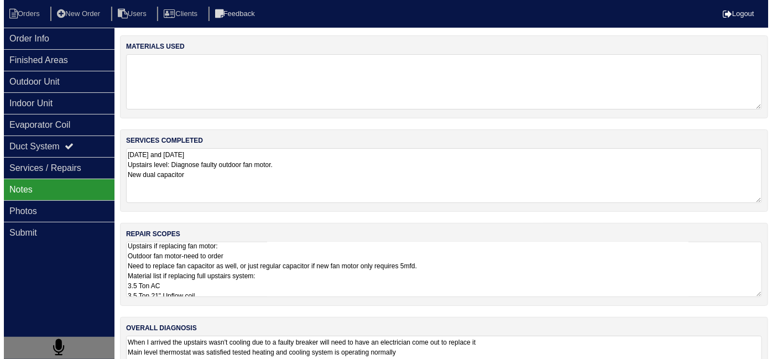
scroll to position [1, 0]
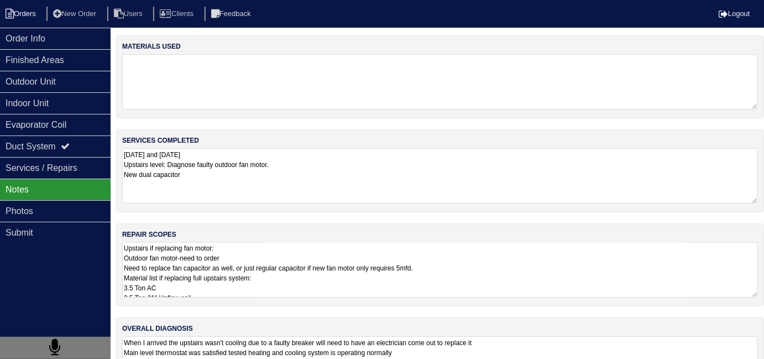
click at [40, 12] on li "Orders" at bounding box center [22, 14] width 45 height 15
select select "15"
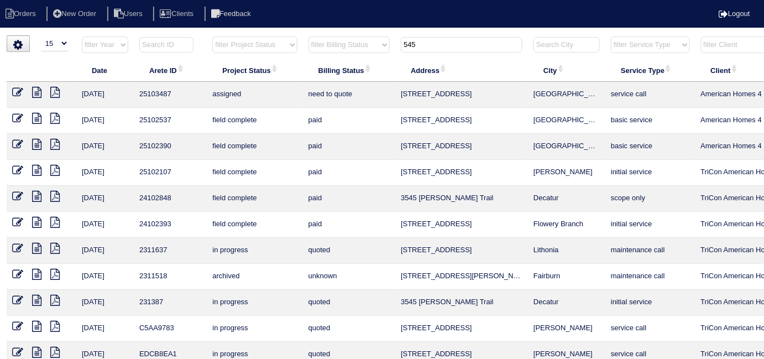
drag, startPoint x: 421, startPoint y: 42, endPoint x: 312, endPoint y: 31, distance: 109.4
click at [316, 34] on html "Orders New Order Users Clients Feedback Logout Orders New Order Users Clients M…" at bounding box center [382, 253] width 764 height 506
type input "1268"
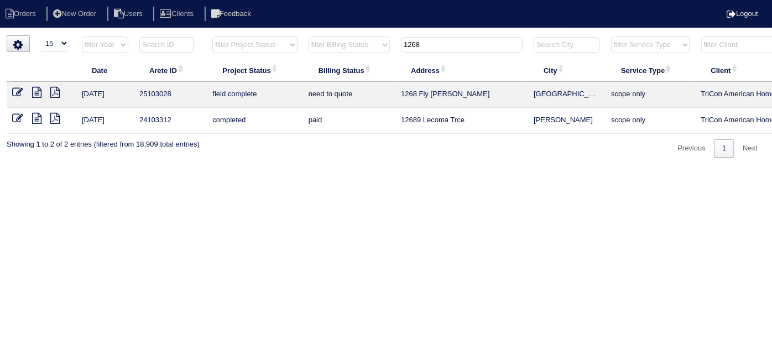
click at [41, 90] on icon at bounding box center [36, 92] width 9 height 11
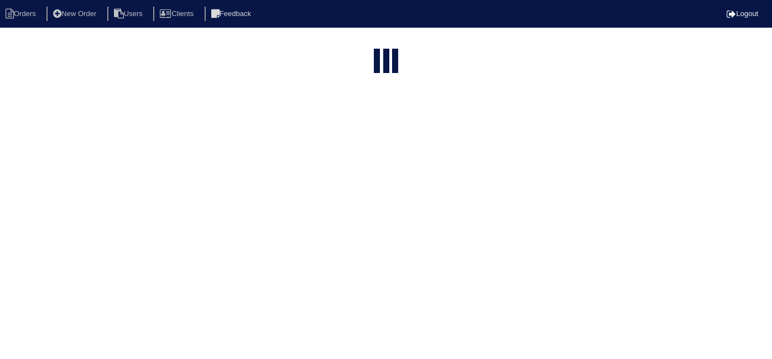
select select "15"
type input "545"
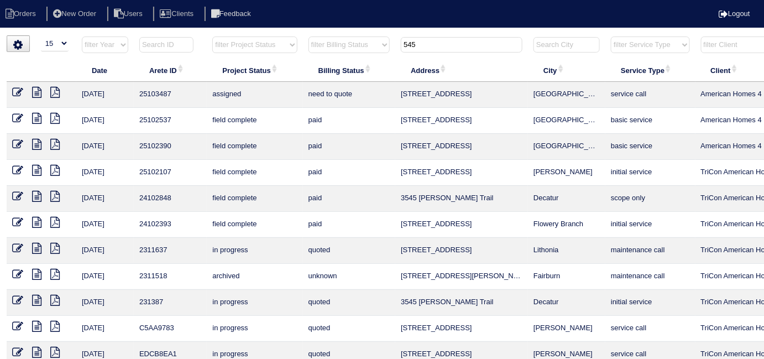
click at [35, 119] on icon at bounding box center [36, 118] width 9 height 11
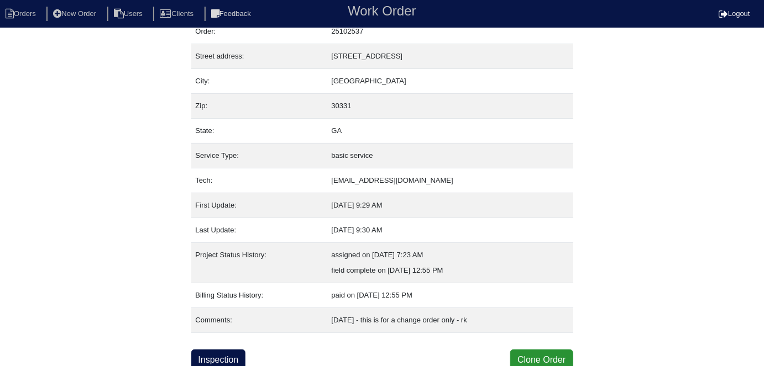
scroll to position [43, 0]
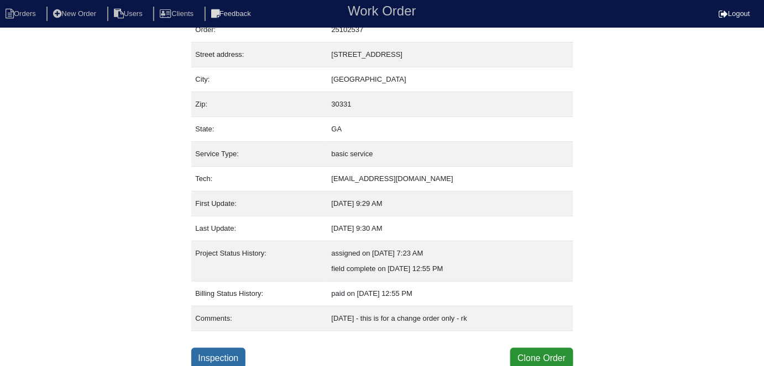
click at [224, 356] on link "Inspection" at bounding box center [218, 358] width 55 height 21
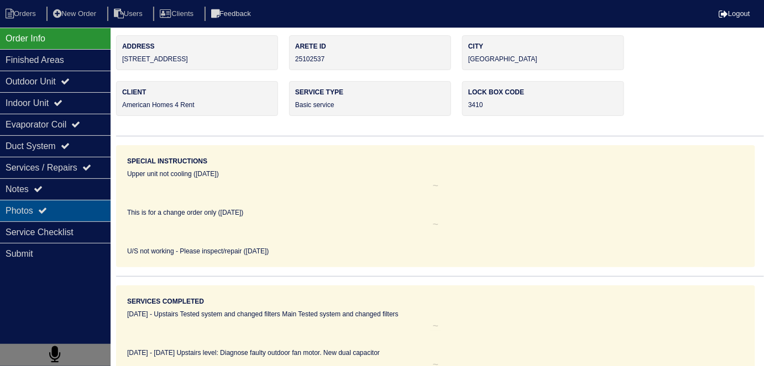
drag, startPoint x: 134, startPoint y: 251, endPoint x: 59, endPoint y: 200, distance: 91.1
click at [59, 200] on div "Photos" at bounding box center [55, 211] width 111 height 22
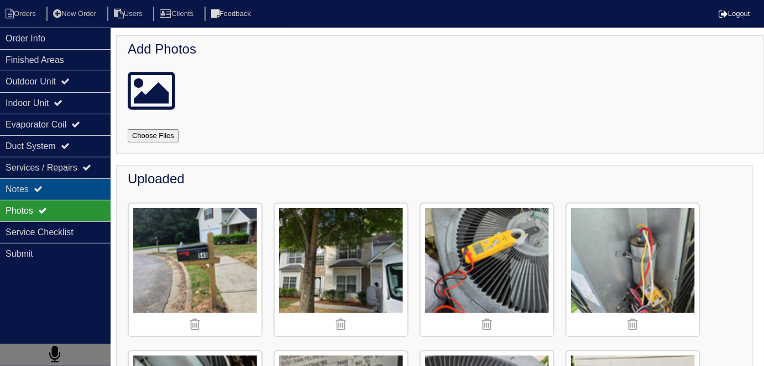
click at [59, 195] on div "Notes" at bounding box center [55, 190] width 111 height 22
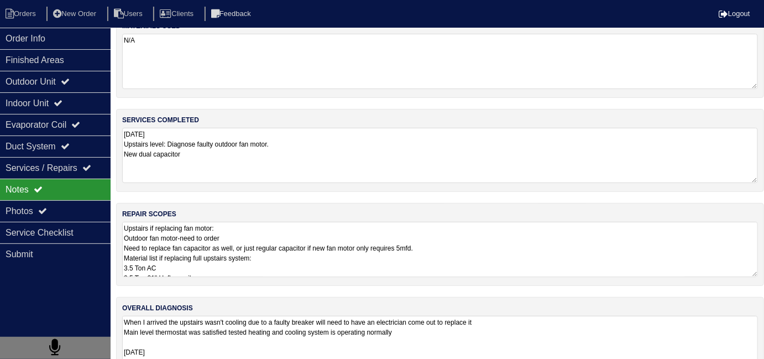
scroll to position [49, 0]
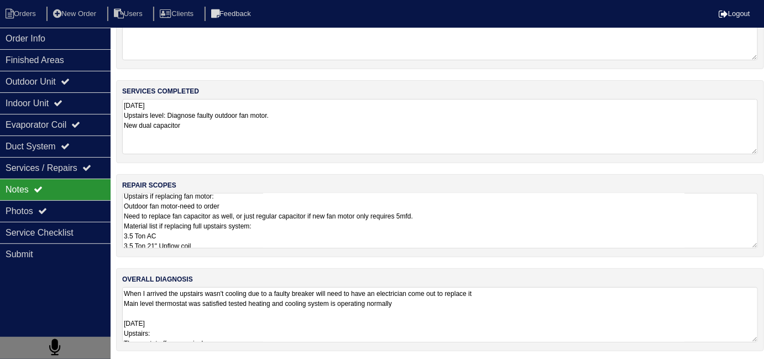
click at [216, 218] on textarea "Upstairs if replacing fan motor: Outdoor fan motor-need to order Need to replac…" at bounding box center [440, 220] width 636 height 55
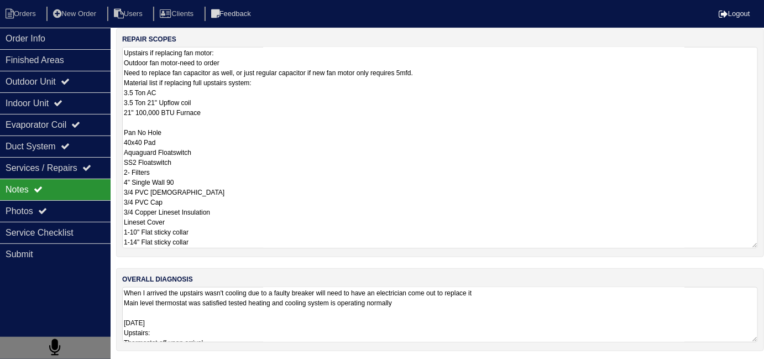
scroll to position [1, 0]
drag, startPoint x: 206, startPoint y: 244, endPoint x: 117, endPoint y: 53, distance: 210.2
click at [117, 53] on div "repair scopes Upstairs if replacing fan motor: Outdoor fan motor-need to order …" at bounding box center [440, 142] width 648 height 229
click at [288, 183] on textarea "Upstairs if replacing fan motor: Outdoor fan motor-need to order Need to replac…" at bounding box center [440, 147] width 636 height 201
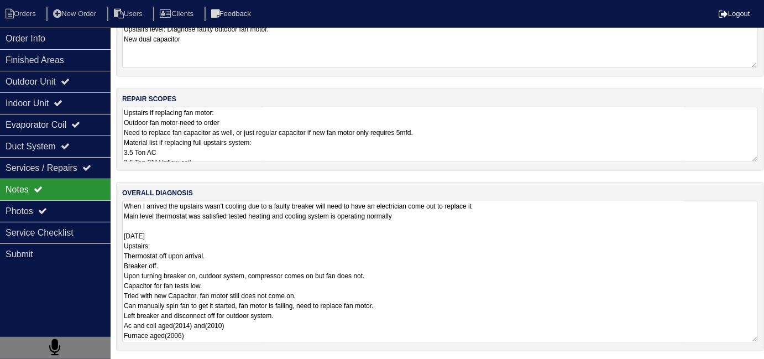
scroll to position [1, 0]
click at [364, 317] on textarea "When I arrived the upstairs wasn't cooling due to a faulty breaker will need to…" at bounding box center [440, 271] width 636 height 141
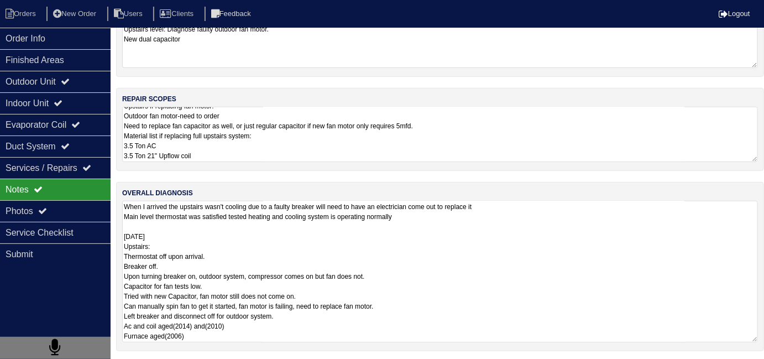
scroll to position [11, 0]
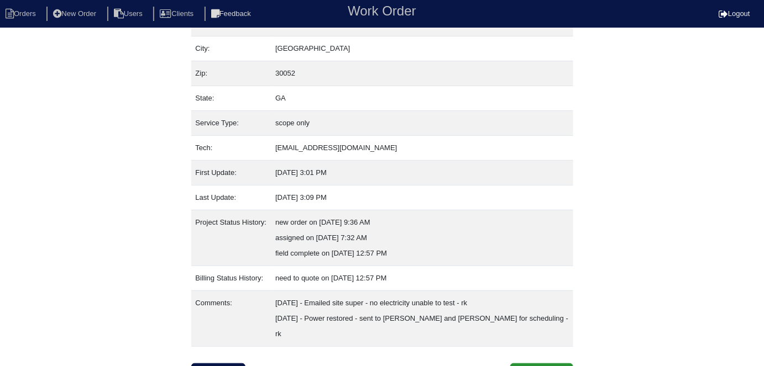
scroll to position [74, 0]
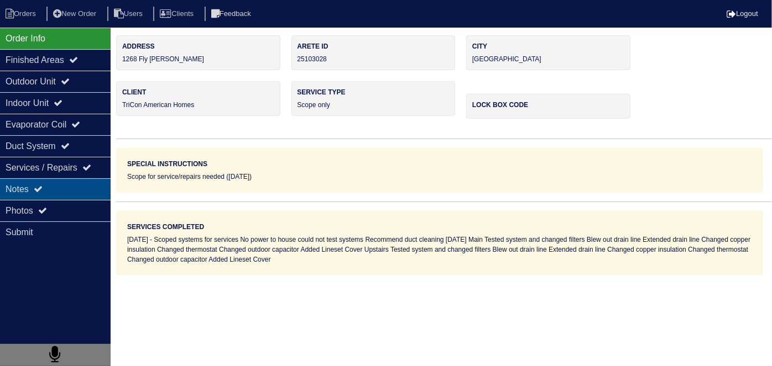
click at [71, 186] on div "Notes" at bounding box center [55, 190] width 111 height 22
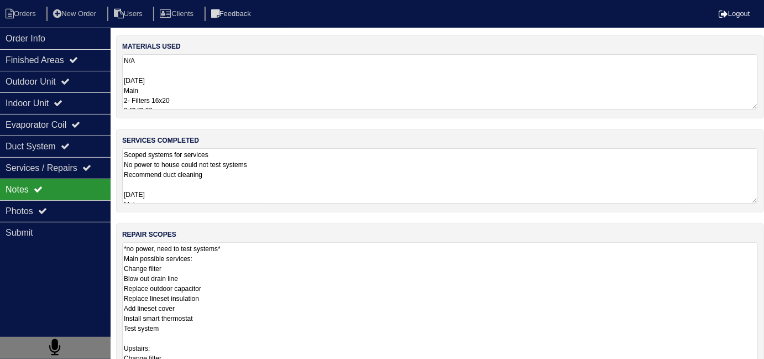
click at [390, 295] on textarea "*no power, need to test systems* Main possible services: Change filter Blow out…" at bounding box center [440, 337] width 636 height 191
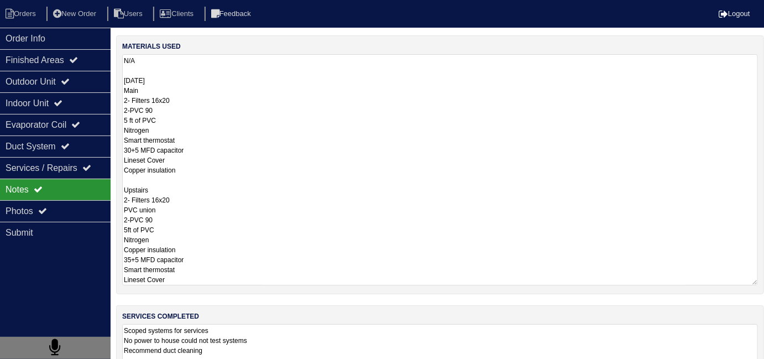
click at [318, 70] on textarea "N/A 09-22-25 Main 2- Filters 16x20 2-PVC 90 5 ft of PVC Nitrogen Smart thermost…" at bounding box center [440, 169] width 636 height 231
click at [306, 166] on textarea "N/A 09-22-25 Main 2- Filters 16x20 2-PVC 90 5 ft of PVC Nitrogen Smart thermost…" at bounding box center [440, 169] width 636 height 231
click at [55, 212] on div "Photos" at bounding box center [55, 211] width 111 height 22
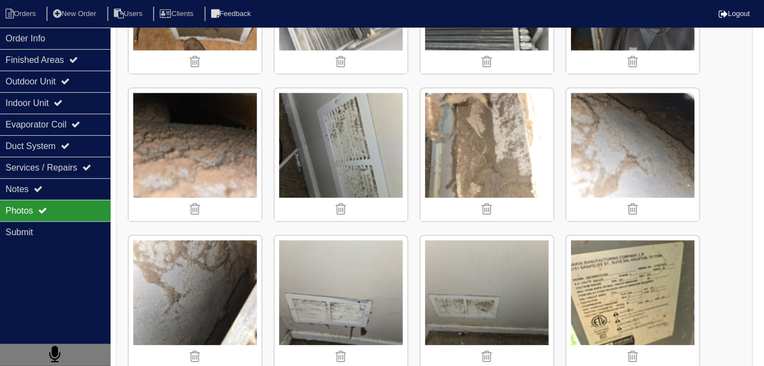
scroll to position [854, 0]
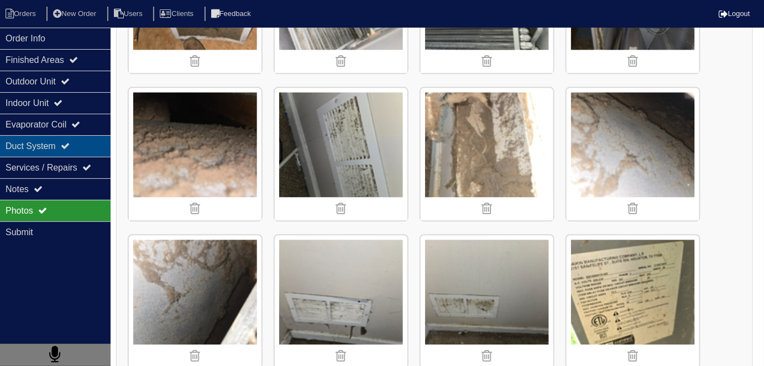
click at [20, 154] on div "Duct System" at bounding box center [55, 146] width 111 height 22
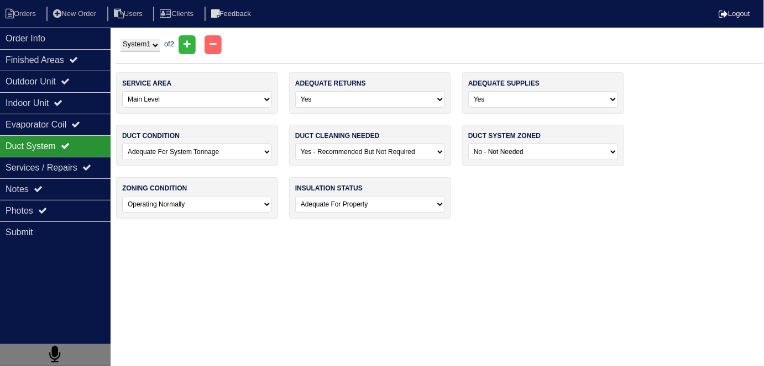
scroll to position [0, 0]
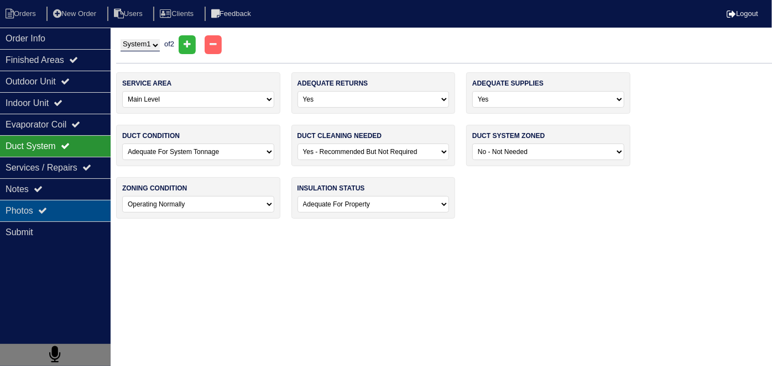
click at [39, 208] on div "Photos" at bounding box center [55, 211] width 111 height 22
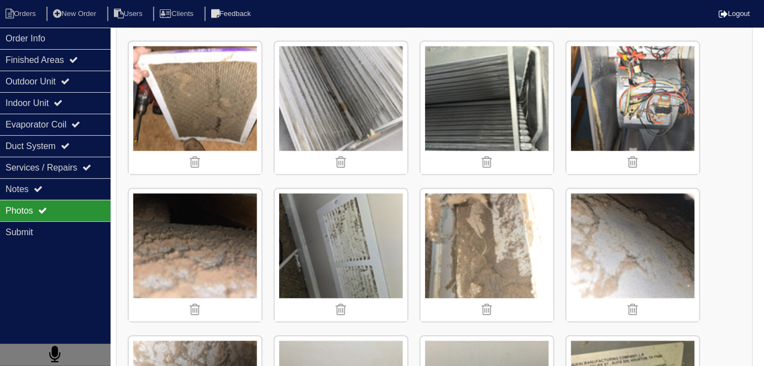
scroll to position [753, 0]
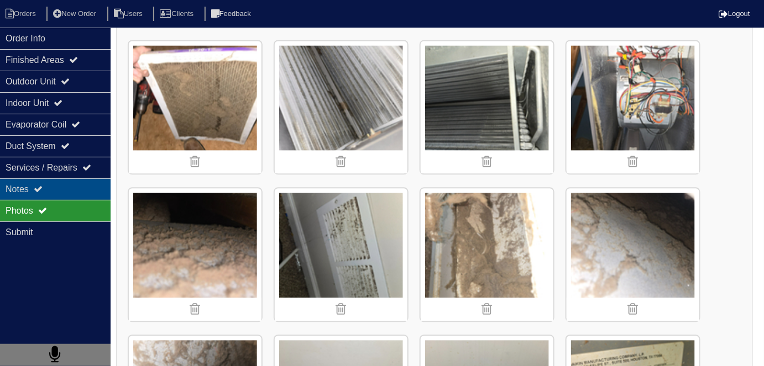
click at [84, 183] on div "Notes" at bounding box center [55, 190] width 111 height 22
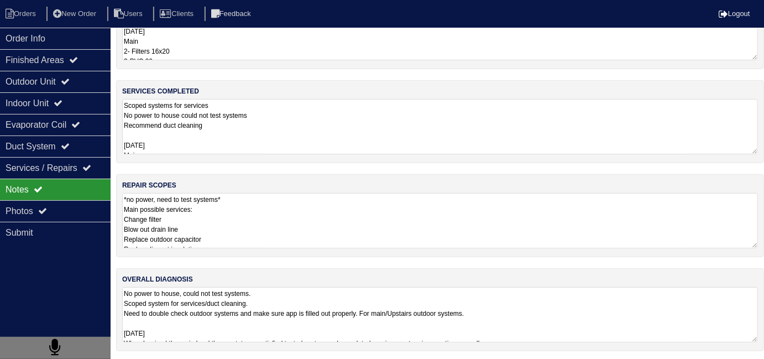
click at [370, 229] on textarea "*no power, need to test systems* Main possible services: Change filter Blow out…" at bounding box center [440, 220] width 636 height 55
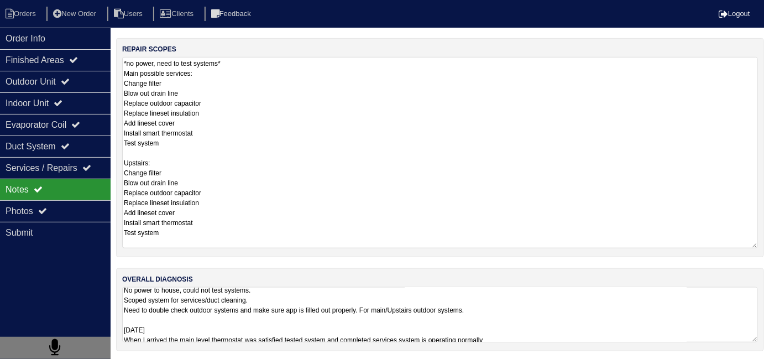
scroll to position [66, 0]
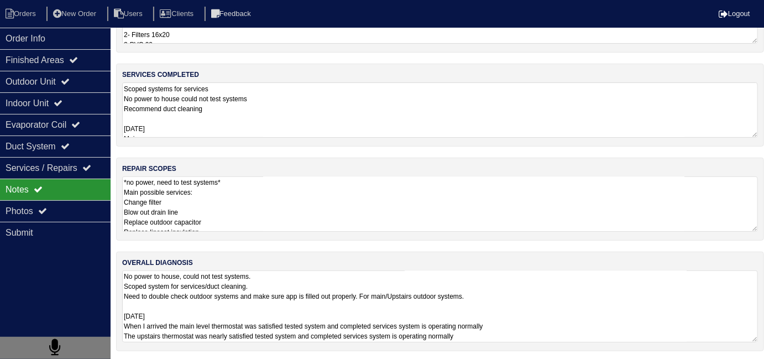
click at [380, 228] on textarea "*no power, need to test systems* Main possible services: Change filter Blow out…" at bounding box center [440, 203] width 636 height 55
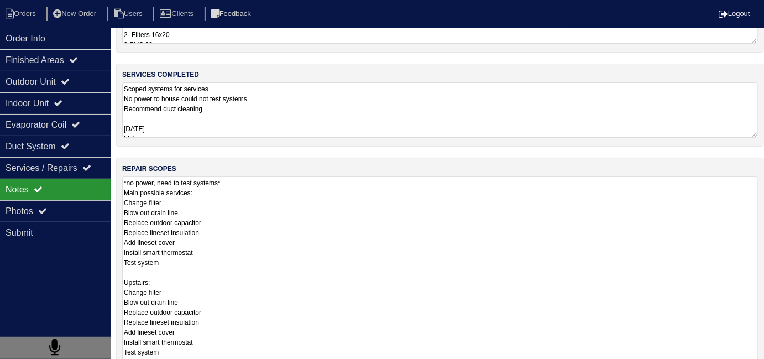
click at [242, 201] on textarea "*no power, need to test systems* Main possible services: Change filter Blow out…" at bounding box center [440, 271] width 636 height 191
click at [64, 40] on div "Order Info" at bounding box center [55, 39] width 111 height 22
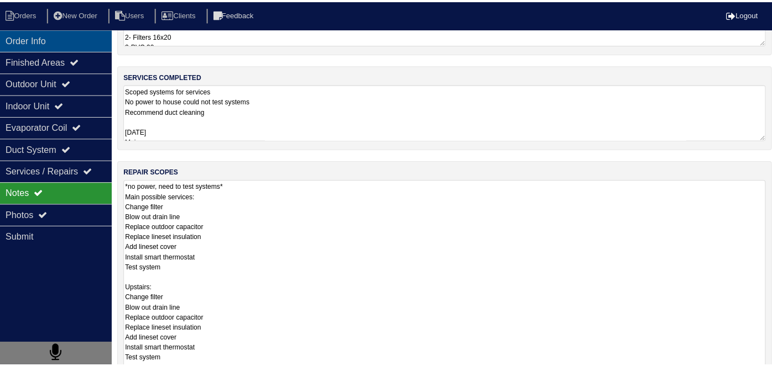
scroll to position [0, 0]
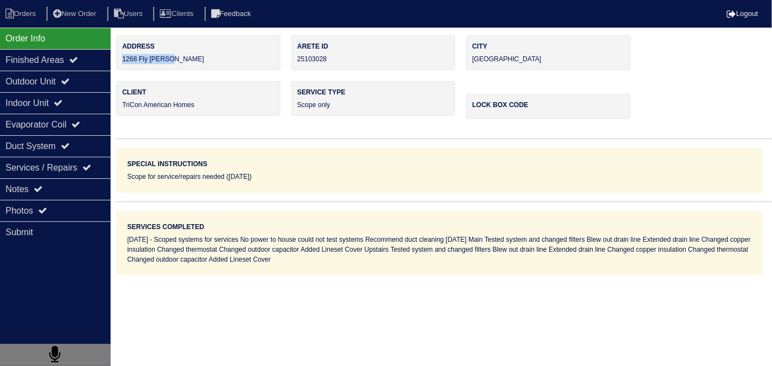
drag, startPoint x: 187, startPoint y: 61, endPoint x: 122, endPoint y: 68, distance: 65.5
click at [122, 68] on div "Address 1268 Fly Rod Ln" at bounding box center [198, 52] width 164 height 35
copy div "1268 Fly [PERSON_NAME]"
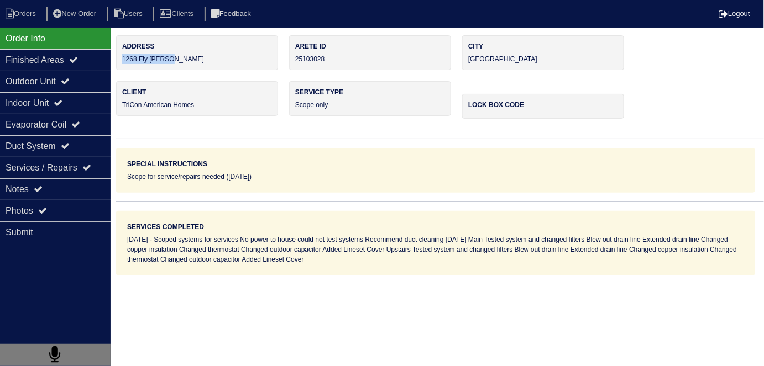
scroll to position [74, 0]
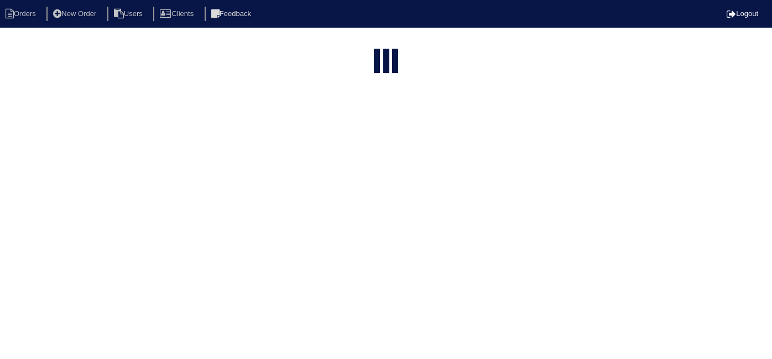
select select "15"
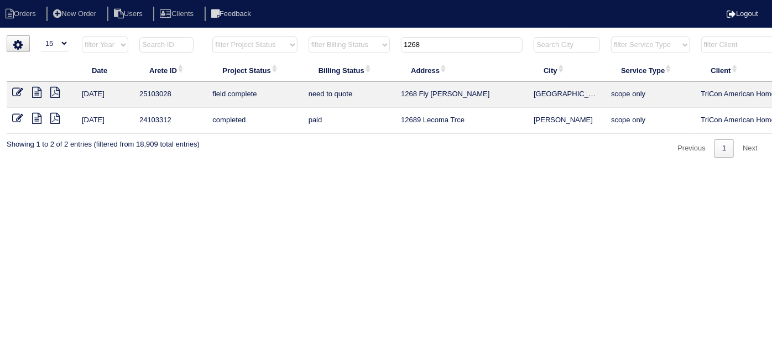
click at [15, 92] on icon at bounding box center [17, 92] width 11 height 11
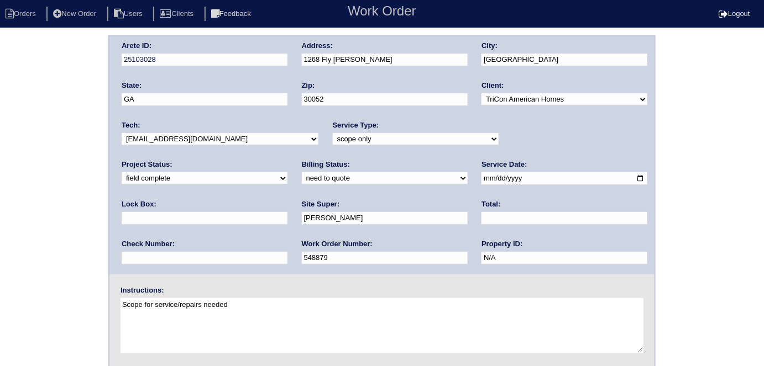
click at [302, 172] on select "need to quote quoted need to invoice invoiced paid warranty purchase order need…" at bounding box center [385, 178] width 166 height 12
select select "quoted"
click at [302, 172] on select "need to quote quoted need to invoice invoiced paid warranty purchase order need…" at bounding box center [385, 178] width 166 height 12
click at [481, 216] on input "text" at bounding box center [564, 218] width 166 height 13
type input "2995.00"
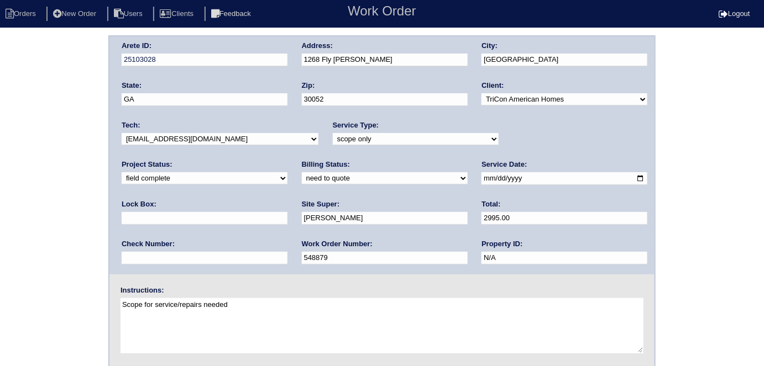
click at [0, 167] on div "Arete ID: 25103028 Address: 1268 Fly Rod Ln City: [GEOGRAPHIC_DATA] State: [GEO…" at bounding box center [382, 258] width 764 height 447
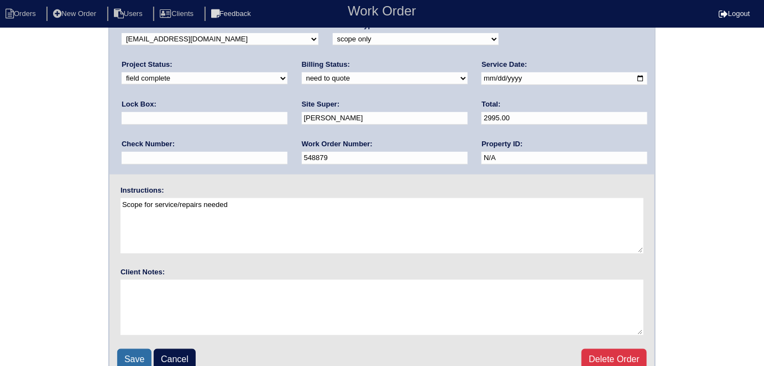
scroll to position [100, 0]
click at [130, 349] on input "Save" at bounding box center [134, 359] width 34 height 21
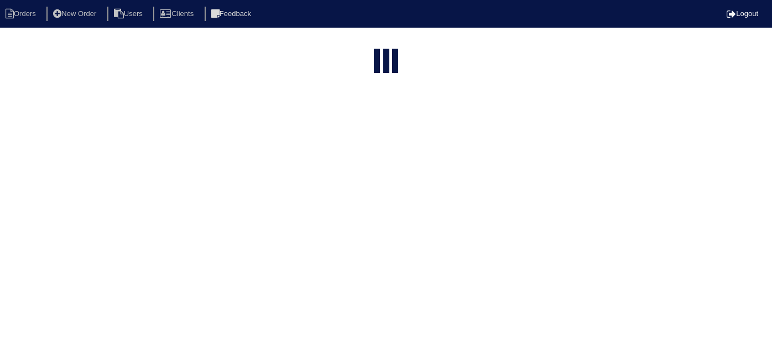
select select "15"
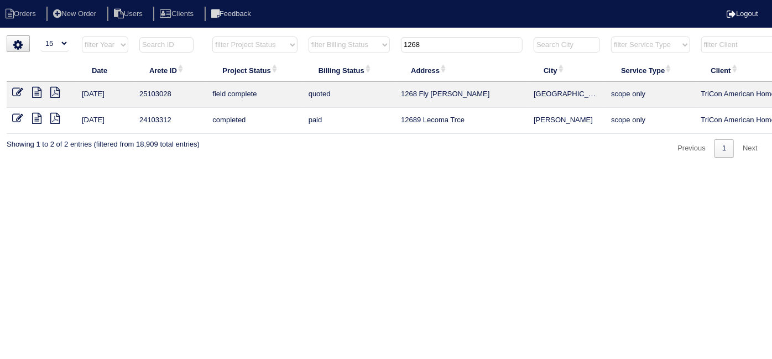
drag, startPoint x: 421, startPoint y: 42, endPoint x: 296, endPoint y: 46, distance: 125.0
click at [307, 51] on tr "filter Year -- Any Year -- 2025 2024 2023 2022 2021 2020 2019 filter Project St…" at bounding box center [486, 47] width 958 height 23
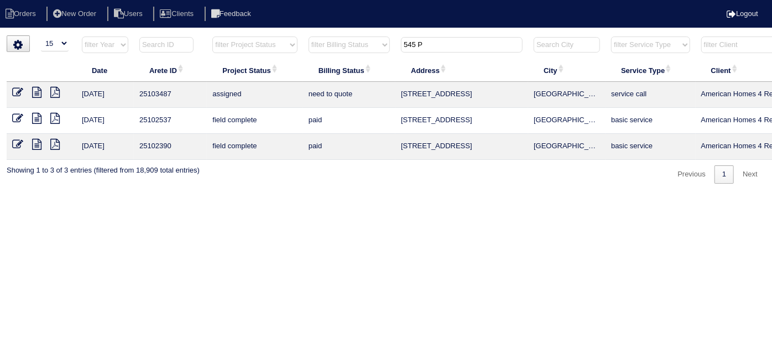
type input "545 P"
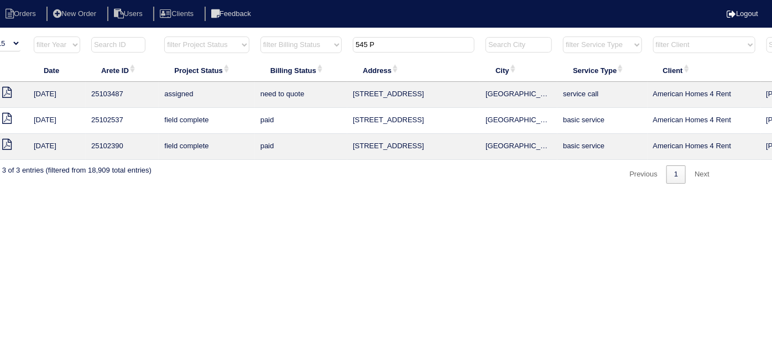
scroll to position [0, 192]
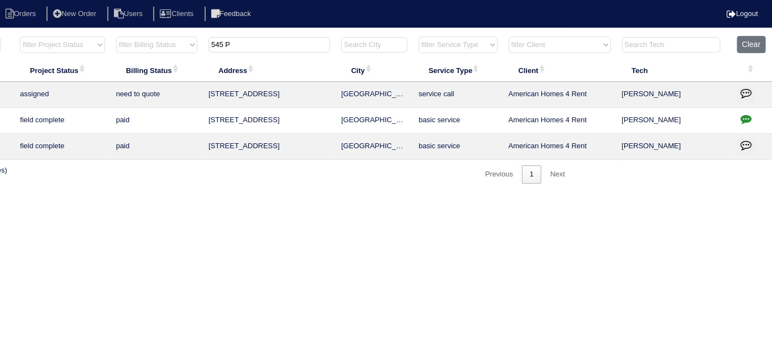
click at [747, 119] on icon "button" at bounding box center [745, 118] width 11 height 11
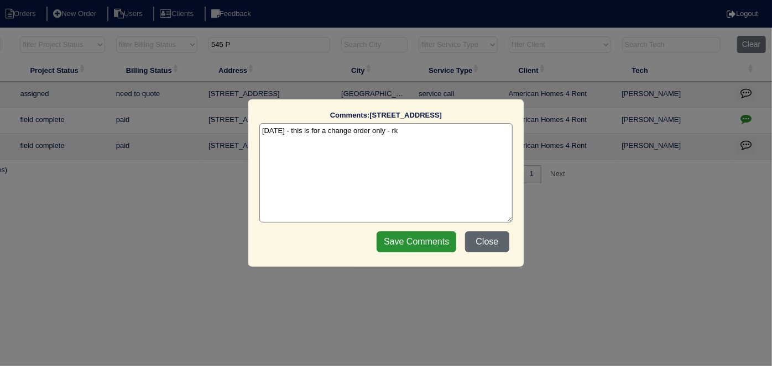
click at [492, 240] on button "Close" at bounding box center [487, 242] width 44 height 21
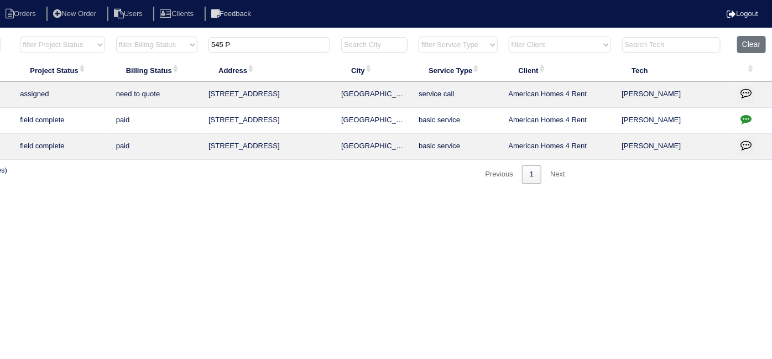
click at [743, 87] on icon "button" at bounding box center [745, 92] width 11 height 11
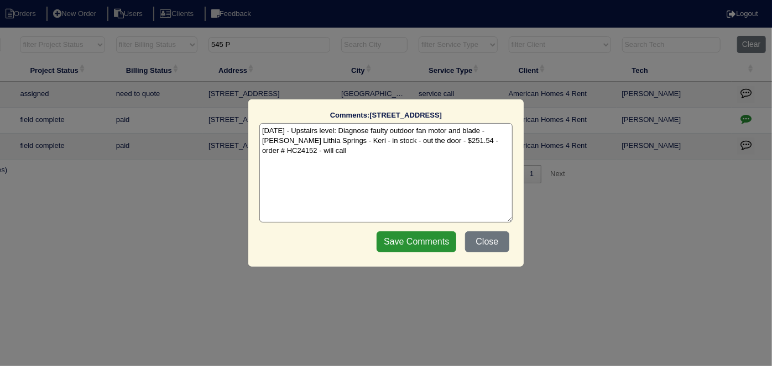
click at [340, 155] on textarea "[DATE] - Upstairs level: Diagnose faulty outdoor fan motor and blade - [PERSON_…" at bounding box center [385, 172] width 253 height 99
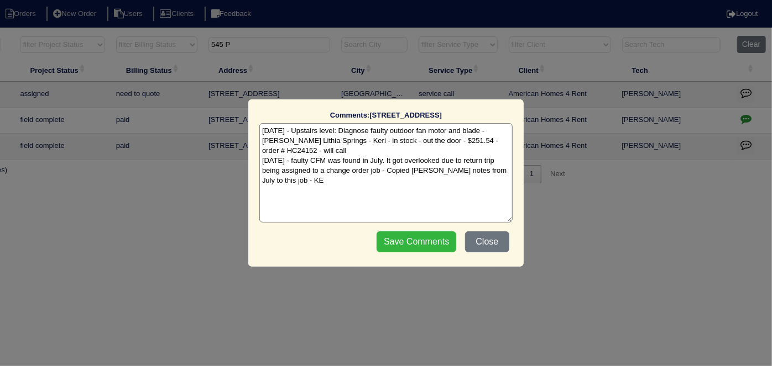
click at [400, 245] on input "Save Comments" at bounding box center [416, 242] width 80 height 21
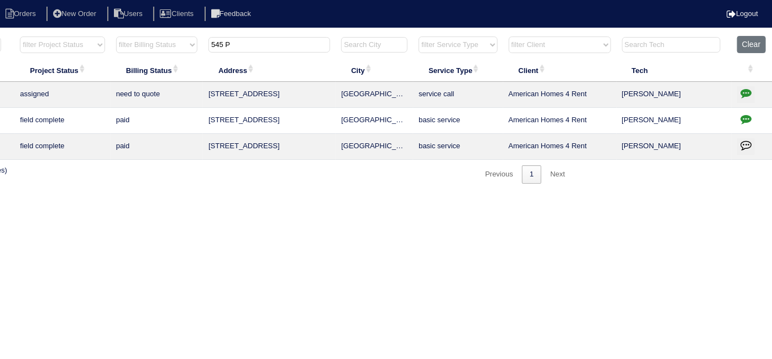
click at [743, 90] on icon "button" at bounding box center [745, 92] width 11 height 11
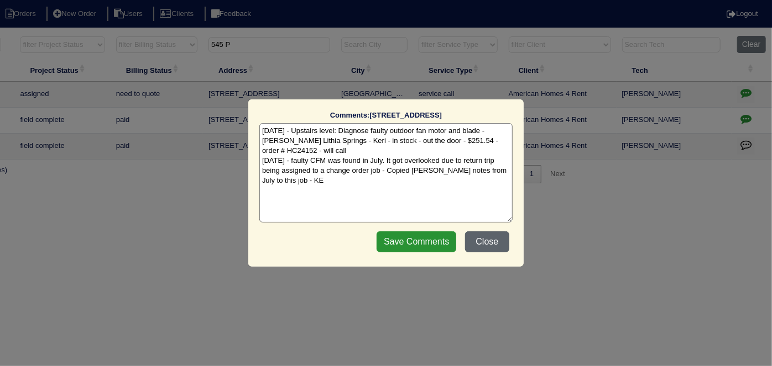
click at [499, 233] on button "Close" at bounding box center [487, 242] width 44 height 21
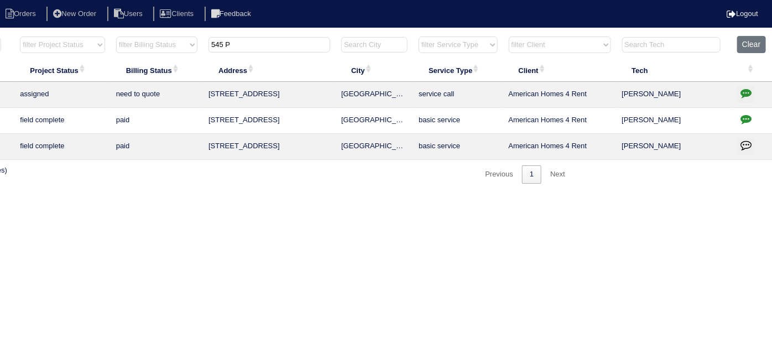
click at [746, 118] on icon "button" at bounding box center [745, 118] width 11 height 11
type textarea "[DATE] - this is for a change order only - rk"
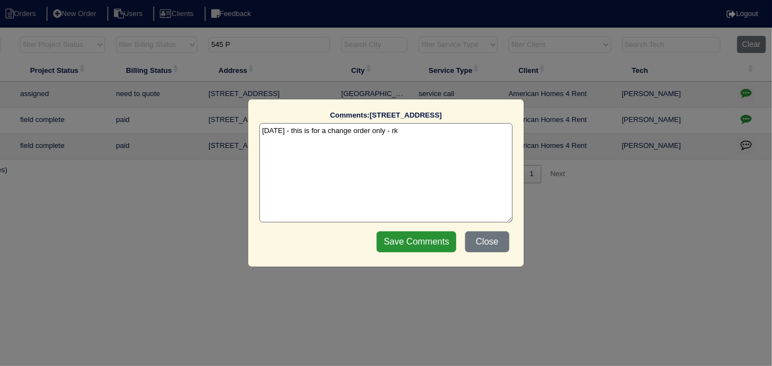
click at [432, 134] on textarea "[DATE] - this is for a change order only - rk" at bounding box center [385, 172] width 253 height 99
click at [477, 245] on button "Close" at bounding box center [487, 242] width 44 height 21
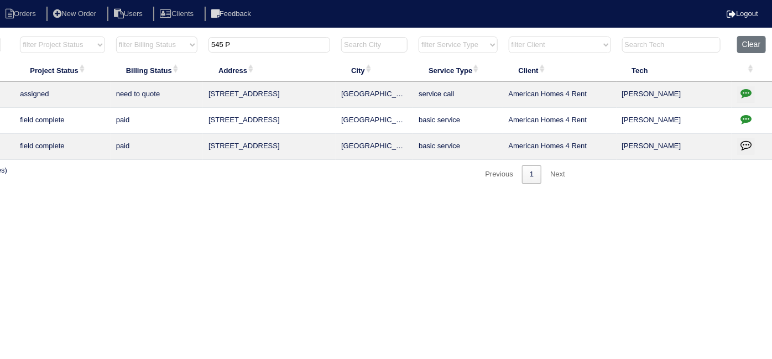
click at [746, 116] on icon "button" at bounding box center [745, 118] width 11 height 11
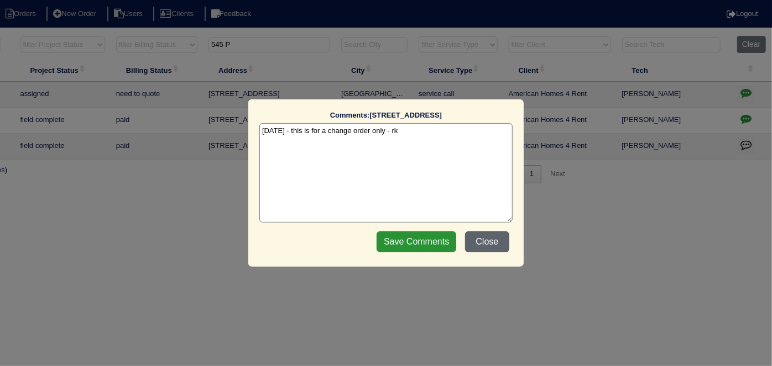
click at [489, 244] on button "Close" at bounding box center [487, 242] width 44 height 21
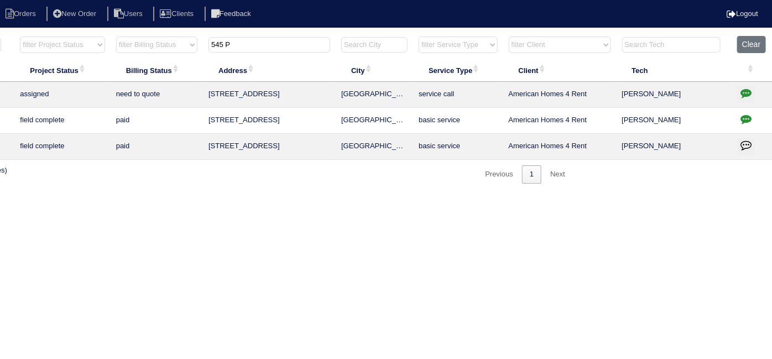
drag, startPoint x: 251, startPoint y: 49, endPoint x: 9, endPoint y: 4, distance: 246.7
click at [27, 35] on body "Orders New Order Users Clients Feedback Logout Orders New Order Users Clients M…" at bounding box center [194, 109] width 772 height 148
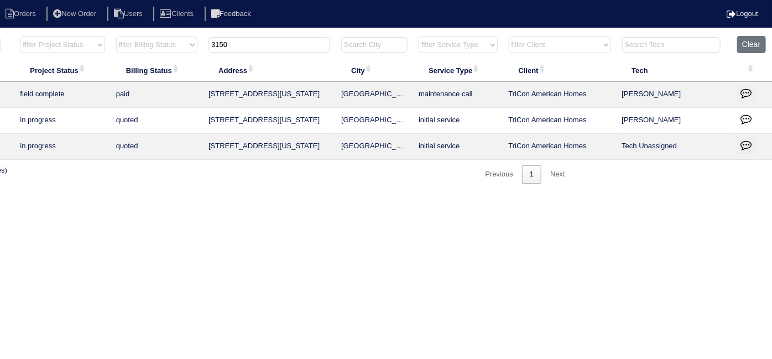
type input "3150"
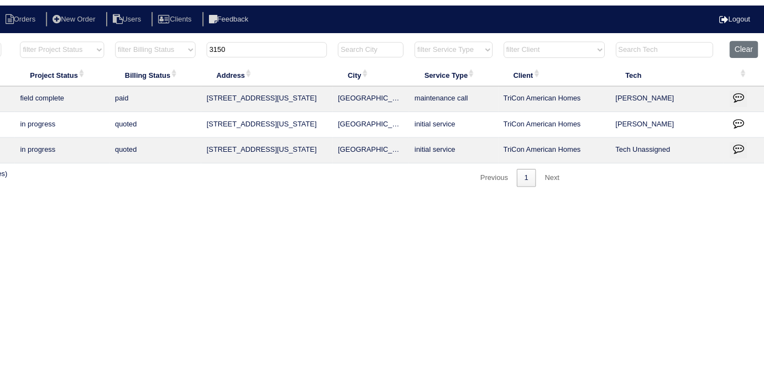
scroll to position [0, 0]
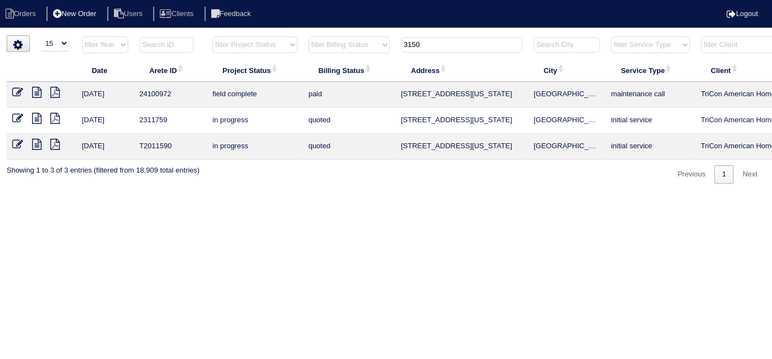
click at [87, 17] on li "New Order" at bounding box center [75, 14] width 59 height 15
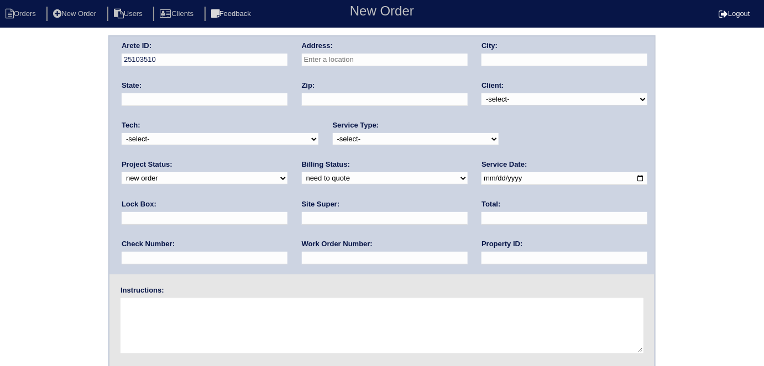
click at [340, 59] on input "text" at bounding box center [385, 60] width 166 height 13
type input "[STREET_ADDRESS]"
type input "Austell"
type input "GA"
type input "30106"
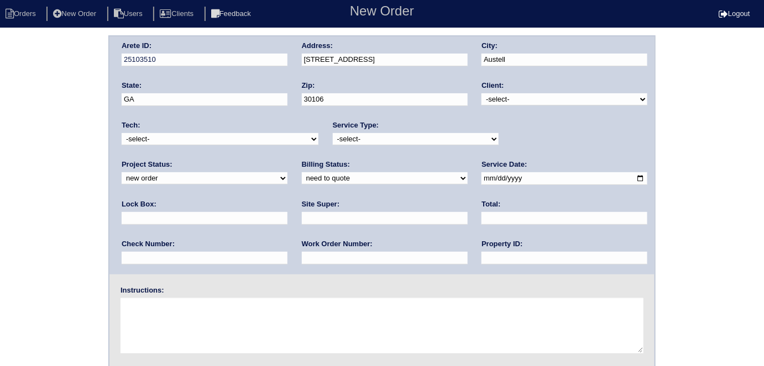
click at [505, 106] on div "Client: -select- TriCon American Homes American Homes 4 Rent First Key Homes Zi…" at bounding box center [564, 96] width 166 height 30
drag, startPoint x: 502, startPoint y: 97, endPoint x: 500, endPoint y: 103, distance: 7.2
click at [502, 97] on select "-select- TriCon American Homes American Homes 4 Rent First Key Homes Zillow The…" at bounding box center [564, 99] width 166 height 12
select select "1"
click at [482, 93] on select "-select- TriCon American Homes American Homes 4 Rent First Key Homes Zillow The…" at bounding box center [564, 99] width 166 height 12
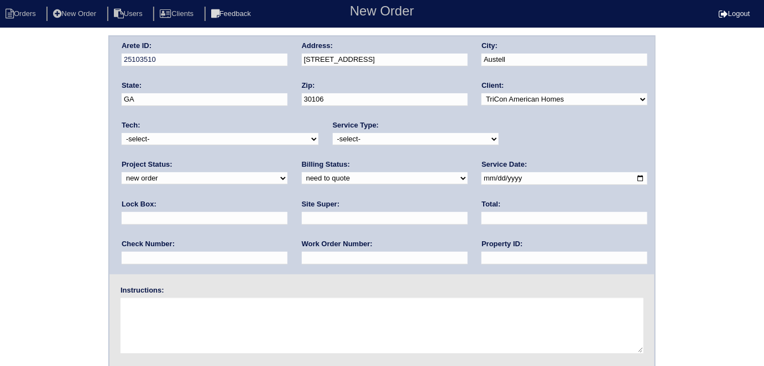
click at [367, 139] on select "-select- initial service basic service maintenance call replacement scope servi…" at bounding box center [416, 139] width 166 height 12
select select "initial service"
click at [333, 133] on select "-select- initial service basic service maintenance call replacement scope servi…" at bounding box center [416, 139] width 166 height 12
click at [287, 212] on input "text" at bounding box center [205, 218] width 166 height 13
type input "9310"
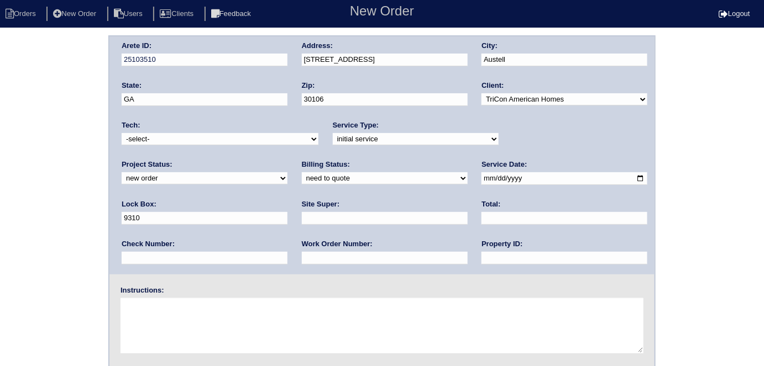
click at [481, 177] on input "date" at bounding box center [564, 178] width 166 height 13
type input "2025-09-23"
click at [481, 254] on input "text" at bounding box center [564, 258] width 166 height 13
type input "N/A"
click at [302, 220] on input "text" at bounding box center [385, 218] width 166 height 13
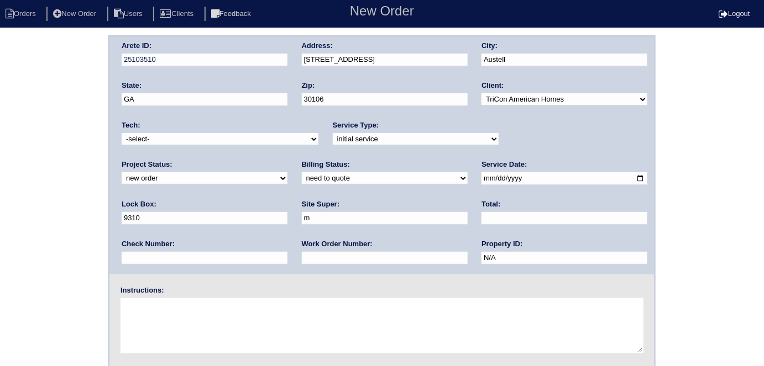
type input "Mandy Van Etten"
click at [302, 250] on div "Work Order Number:" at bounding box center [385, 254] width 166 height 31
click at [302, 258] on input "text" at bounding box center [385, 258] width 166 height 13
type input "550383"
click at [187, 311] on textarea at bounding box center [381, 325] width 523 height 55
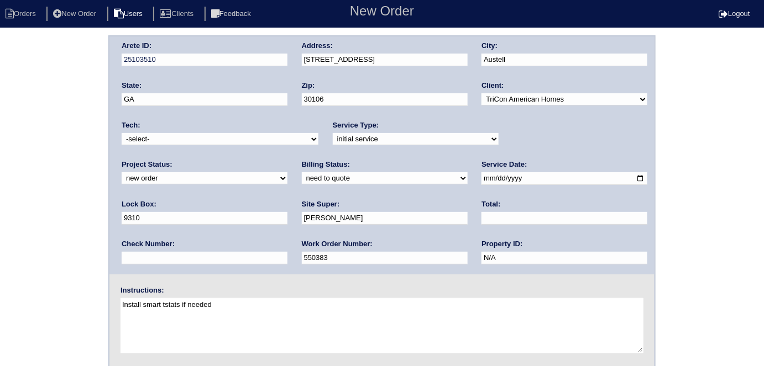
type textarea "Install smart tstats if needed"
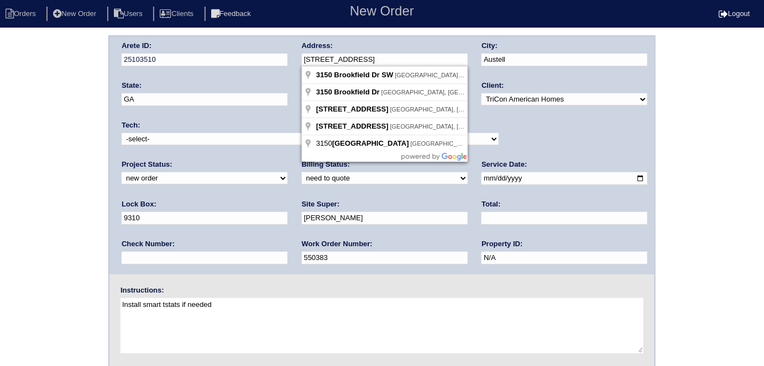
click at [149, 59] on div "Arete ID: 25103510 Address: 3150 Brookfield Dr SW City: Austell State: GA Zip: …" at bounding box center [381, 155] width 545 height 238
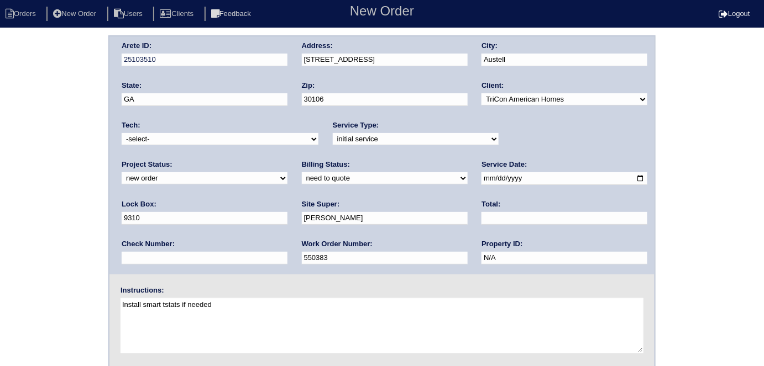
click at [0, 216] on div "Arete ID: 25103510 Address: 3150 Brookfield Dr SW City: Austell State: GA Zip: …" at bounding box center [382, 258] width 764 height 447
click at [0, 199] on div "Arete ID: 25103510 Address: 3150 Brookfield Dr SW City: Austell State: GA Zip: …" at bounding box center [382, 258] width 764 height 447
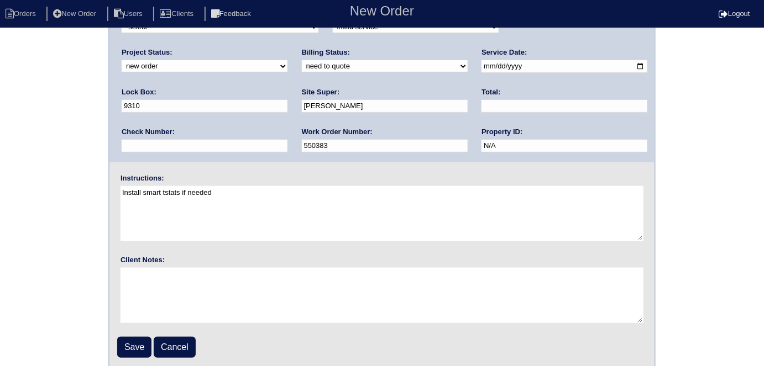
scroll to position [113, 0]
drag, startPoint x: 39, startPoint y: 135, endPoint x: 38, endPoint y: 143, distance: 8.3
click at [38, 137] on div "Arete ID: 25103510 Address: 3150 Brookfield Dr SW City: Austell State: GA Zip: …" at bounding box center [382, 145] width 764 height 447
click at [139, 345] on input "Save" at bounding box center [134, 346] width 34 height 21
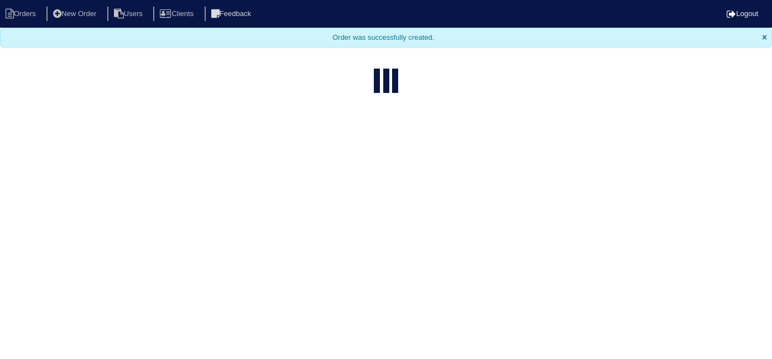
select select "15"
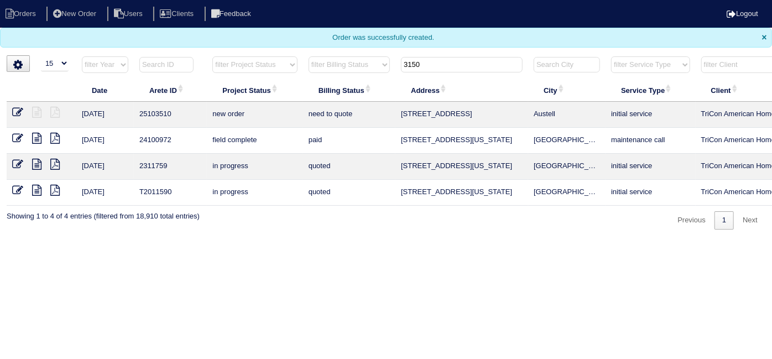
drag, startPoint x: 457, startPoint y: 64, endPoint x: 292, endPoint y: 62, distance: 165.2
click at [292, 62] on tr "filter Year -- Any Year -- 2025 2024 2023 2022 2021 2020 2019 filter Project St…" at bounding box center [486, 67] width 958 height 23
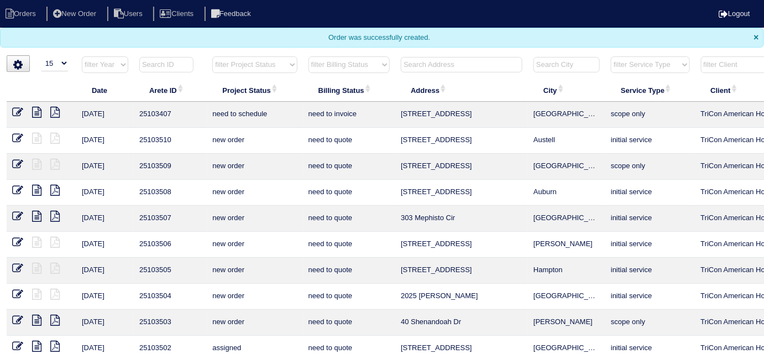
click at [433, 68] on input "text" at bounding box center [462, 64] width 122 height 15
type input "2996 a"
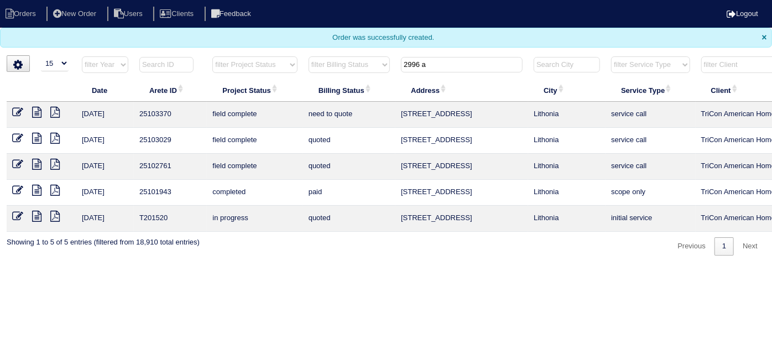
click at [36, 110] on icon at bounding box center [36, 112] width 9 height 11
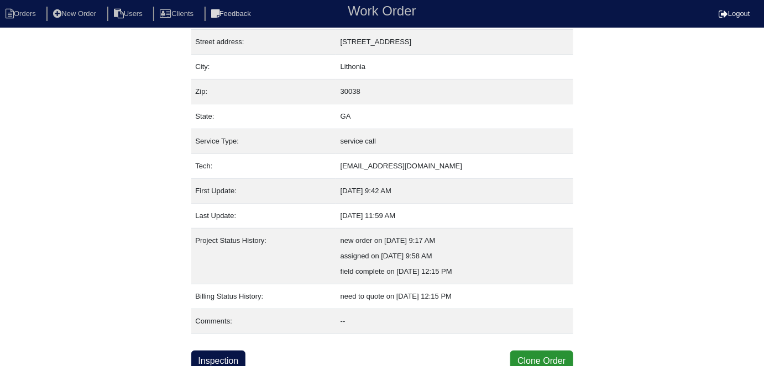
scroll to position [58, 0]
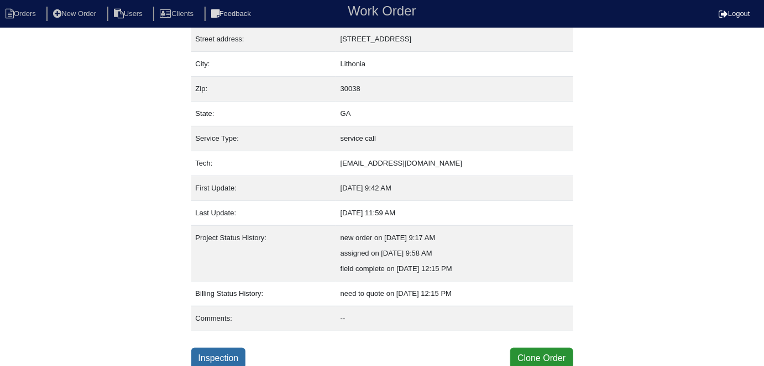
drag, startPoint x: 212, startPoint y: 351, endPoint x: 618, endPoint y: 279, distance: 412.6
click at [212, 349] on link "Inspection" at bounding box center [218, 358] width 55 height 21
select select "0"
select select "3"
select select "[PERSON_NAME]"
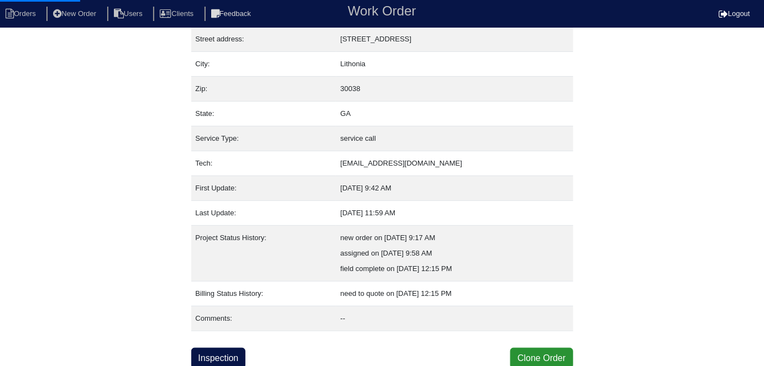
select select "0"
select select "2"
select select "0"
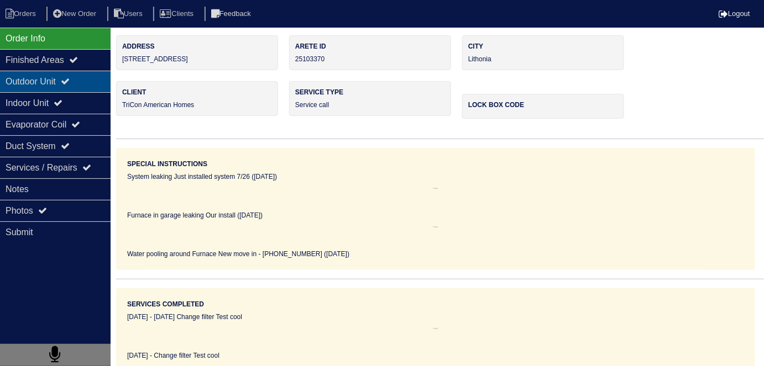
click at [83, 83] on div "Outdoor Unit" at bounding box center [55, 82] width 111 height 22
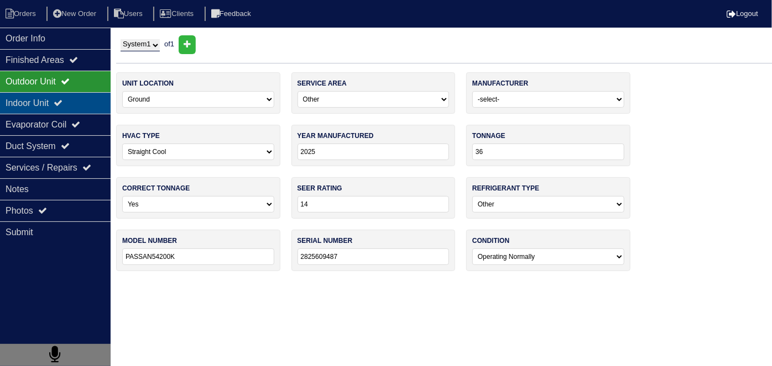
click at [76, 97] on div "Indoor Unit" at bounding box center [55, 103] width 111 height 22
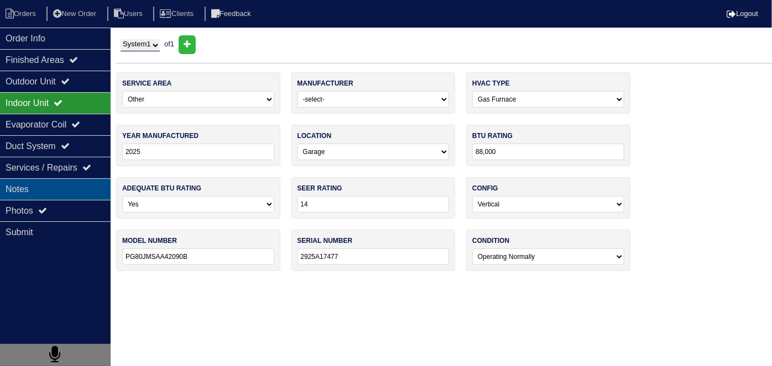
click at [73, 194] on div "Notes" at bounding box center [55, 190] width 111 height 22
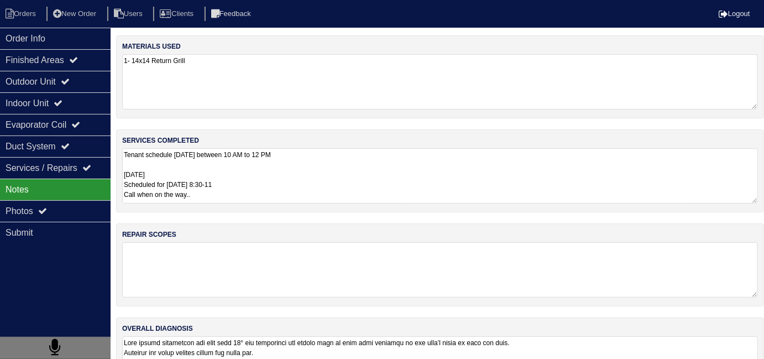
click at [316, 175] on textarea "Tenant schedule [DATE] between 10 AM to 12 PM [DATE] Scheduled for [DATE] 8:30-…" at bounding box center [440, 175] width 636 height 55
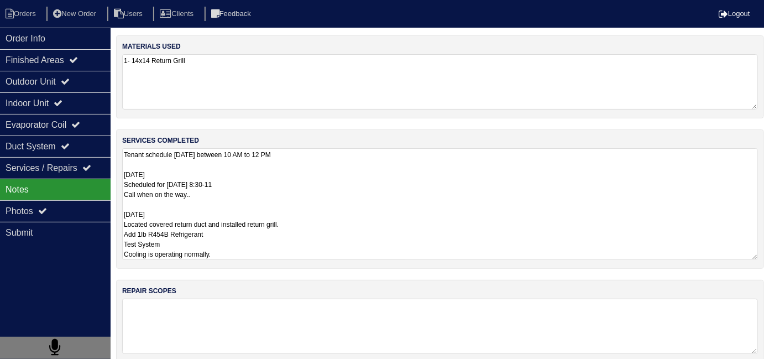
click at [248, 239] on textarea "Tenant schedule [DATE] between 10 AM to 12 PM [DATE] Scheduled for [DATE] 8:30-…" at bounding box center [440, 204] width 636 height 112
click at [250, 233] on textarea "Tenant schedule [DATE] between 10 AM to 12 PM [DATE] Scheduled for [DATE] 8:30-…" at bounding box center [440, 204] width 636 height 112
click at [351, 228] on textarea "Tenant schedule [DATE] between 10 AM to 12 PM [DATE] Scheduled for [DATE] 8:30-…" at bounding box center [440, 204] width 636 height 112
click at [438, 242] on textarea "Tenant schedule [DATE] between 10 AM to 12 PM [DATE] Scheduled for [DATE] 8:30-…" at bounding box center [440, 204] width 636 height 112
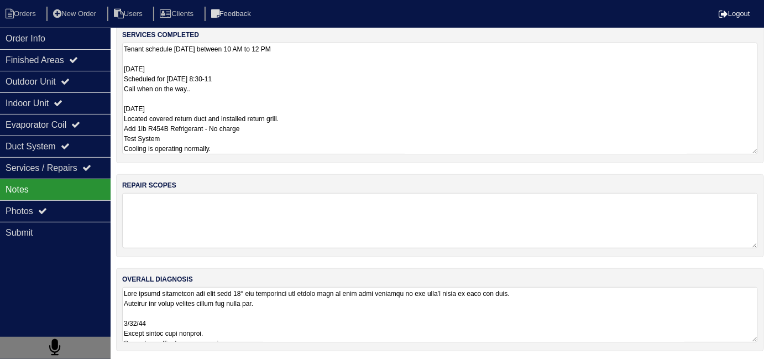
type textarea "Tenant schedule Monday 9/15/25 between 10 AM to 12 PM 9/19/25 Scheduled for mon…"
click at [438, 330] on textarea at bounding box center [440, 314] width 636 height 55
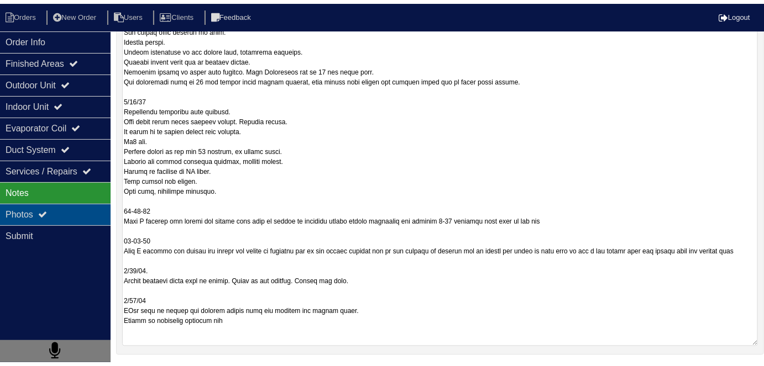
scroll to position [49, 0]
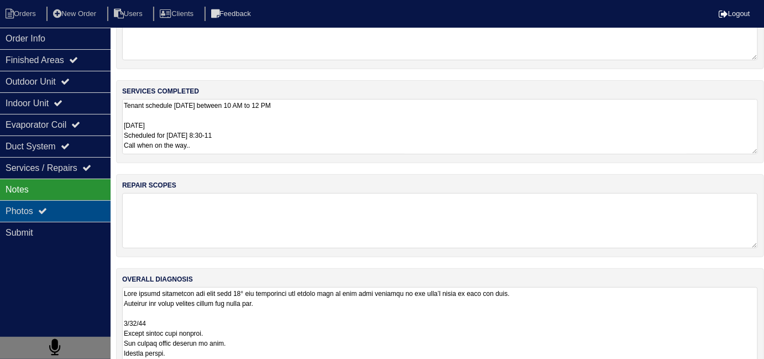
click at [53, 214] on div "Photos" at bounding box center [55, 211] width 111 height 22
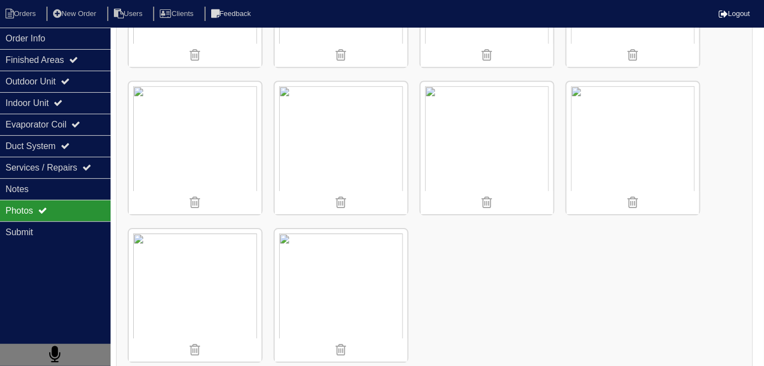
scroll to position [2489, 0]
click at [608, 111] on img at bounding box center [632, 142] width 133 height 133
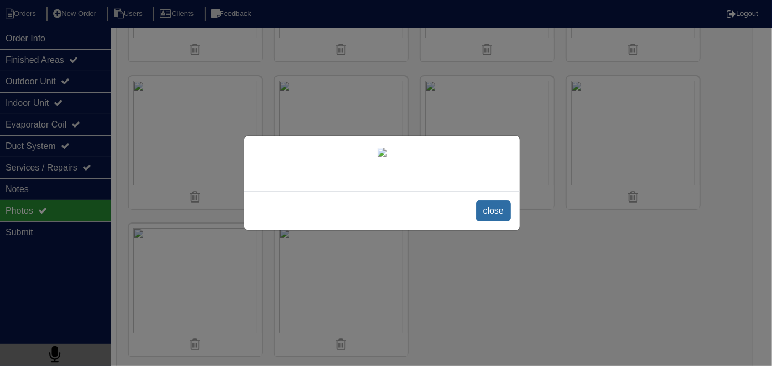
click at [498, 222] on span "close" at bounding box center [493, 211] width 35 height 21
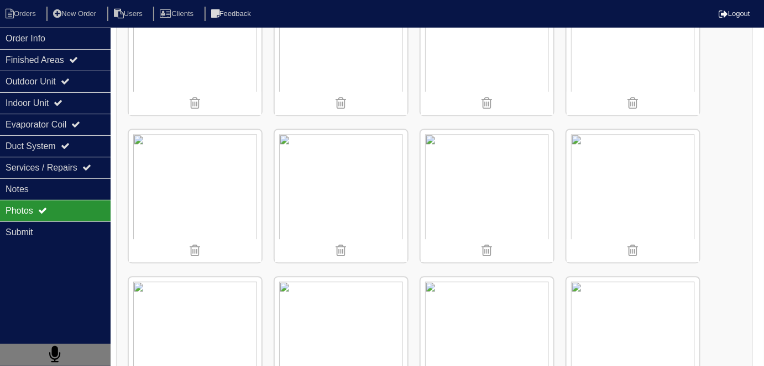
scroll to position [2288, 0]
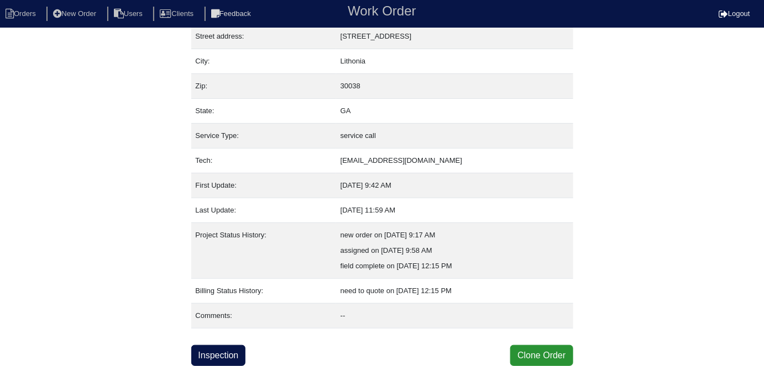
scroll to position [58, 0]
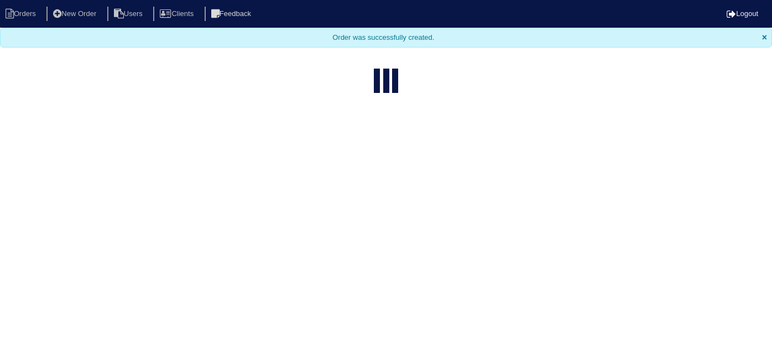
select select "15"
type input "2996 a"
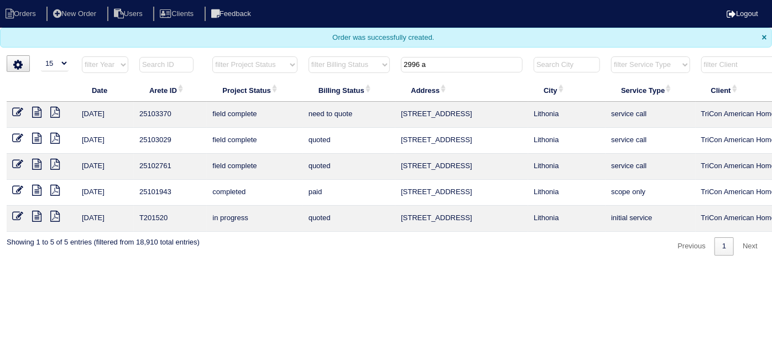
click at [39, 139] on icon at bounding box center [36, 138] width 9 height 11
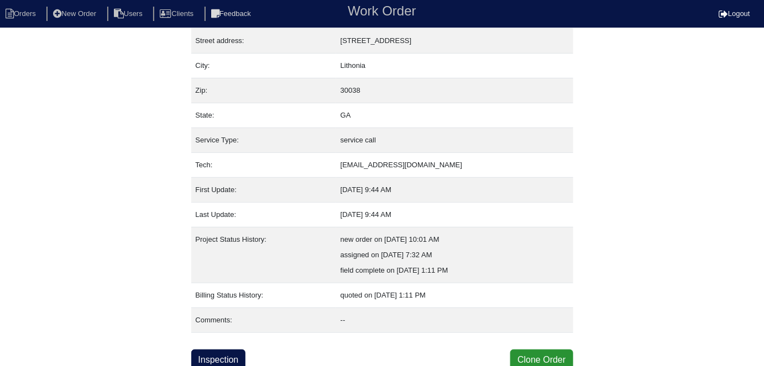
scroll to position [58, 0]
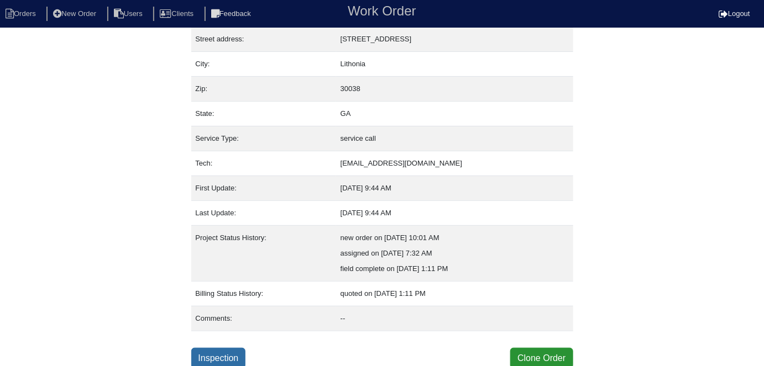
click at [221, 354] on link "Inspection" at bounding box center [218, 358] width 55 height 21
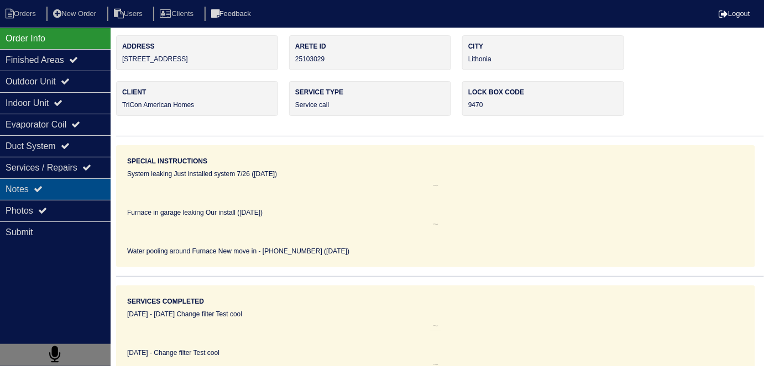
click at [38, 191] on icon at bounding box center [38, 189] width 9 height 9
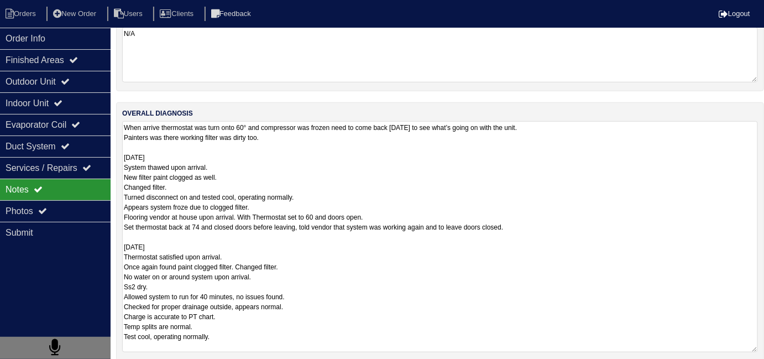
scroll to position [225, 0]
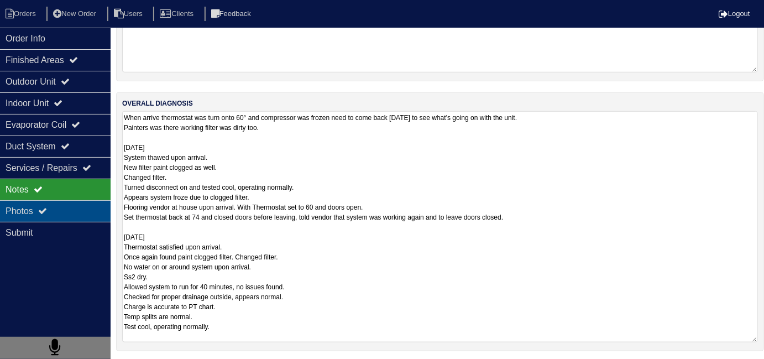
click at [12, 209] on div "Photos" at bounding box center [55, 211] width 111 height 22
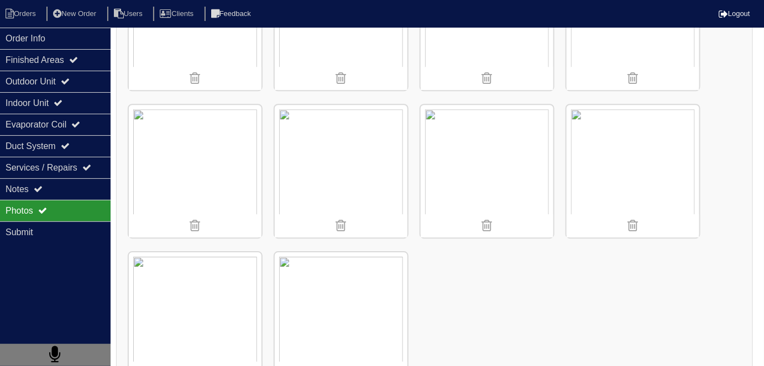
scroll to position [1021, 0]
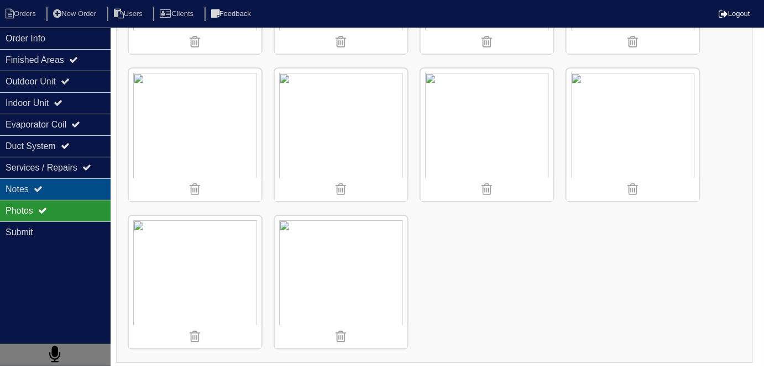
click at [78, 183] on div "Notes" at bounding box center [55, 190] width 111 height 22
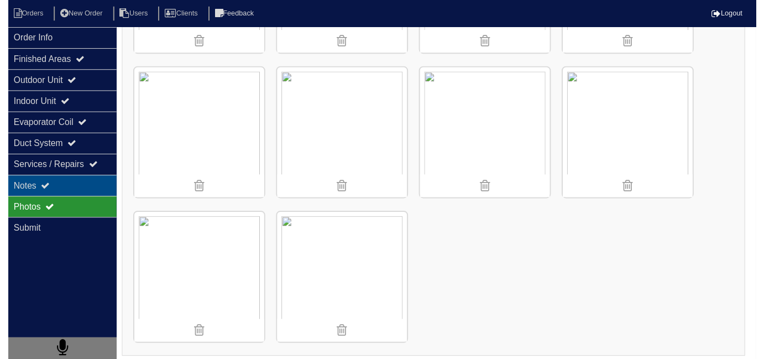
scroll to position [49, 0]
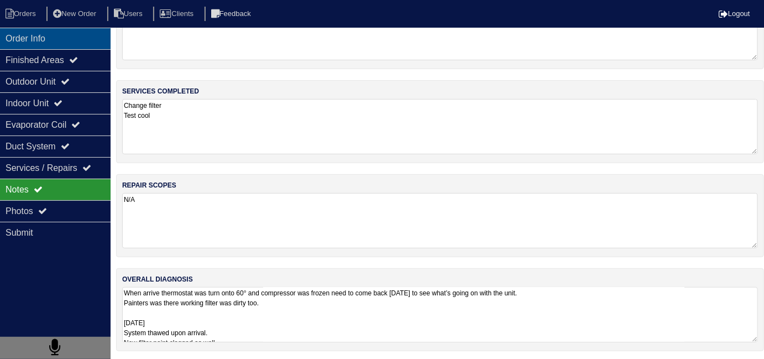
click at [0, 28] on div "Order Info" at bounding box center [55, 39] width 111 height 22
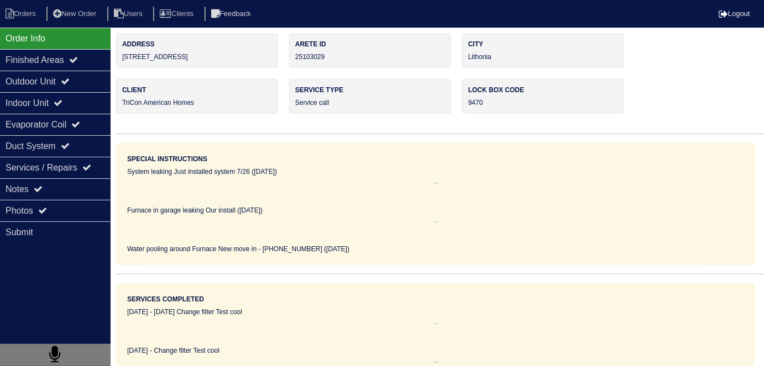
scroll to position [0, 0]
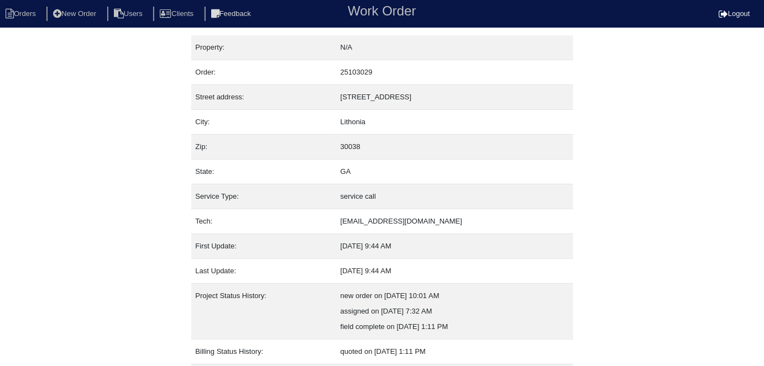
scroll to position [58, 0]
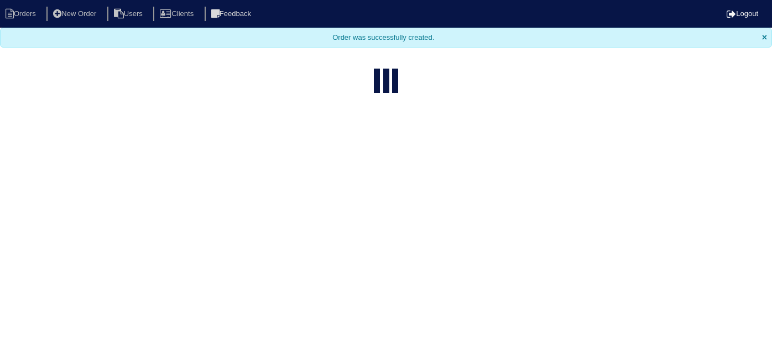
select select "15"
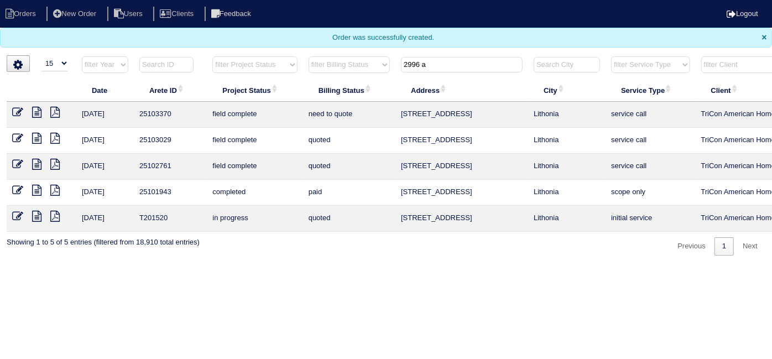
click at [36, 162] on icon at bounding box center [36, 164] width 9 height 11
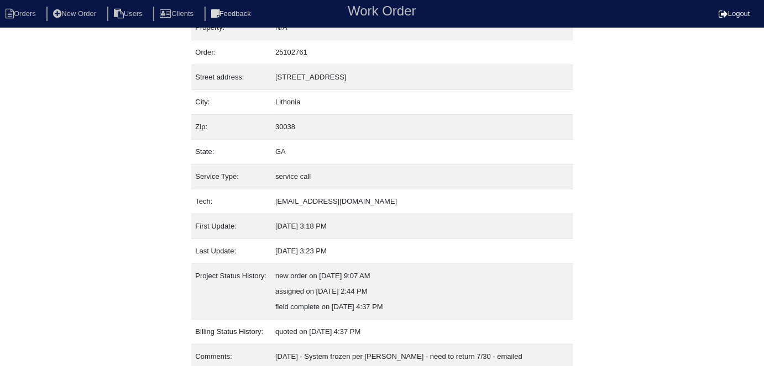
scroll to position [74, 0]
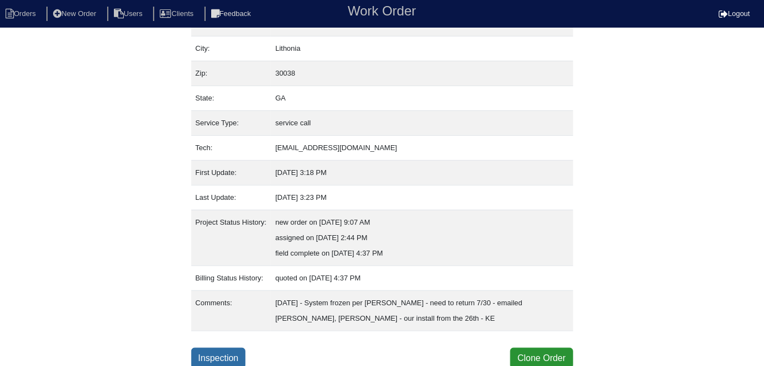
click at [222, 353] on link "Inspection" at bounding box center [218, 358] width 55 height 21
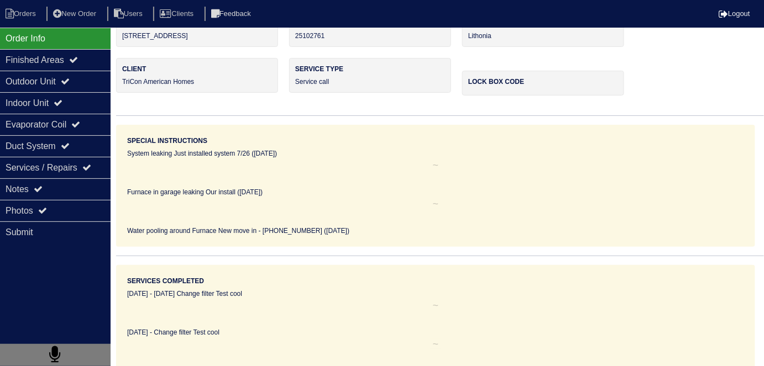
scroll to position [53, 0]
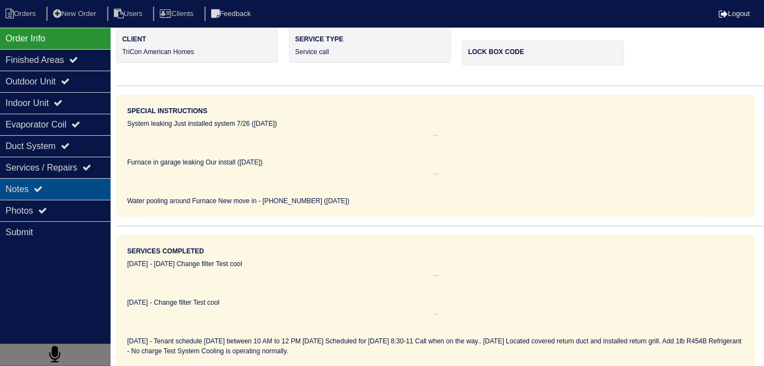
click at [40, 179] on div "Notes" at bounding box center [55, 190] width 111 height 22
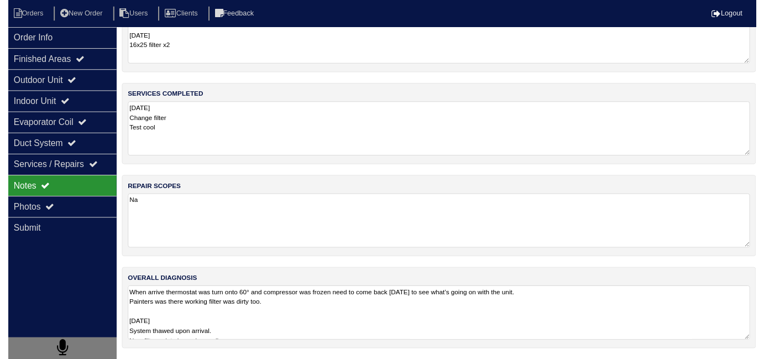
scroll to position [49, 0]
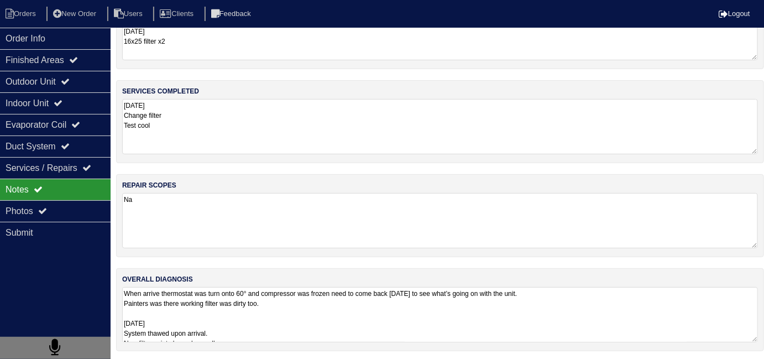
click at [364, 315] on textarea "When arrive thermostat was turn onto 60° and compressor was frozen need to come…" at bounding box center [440, 314] width 636 height 55
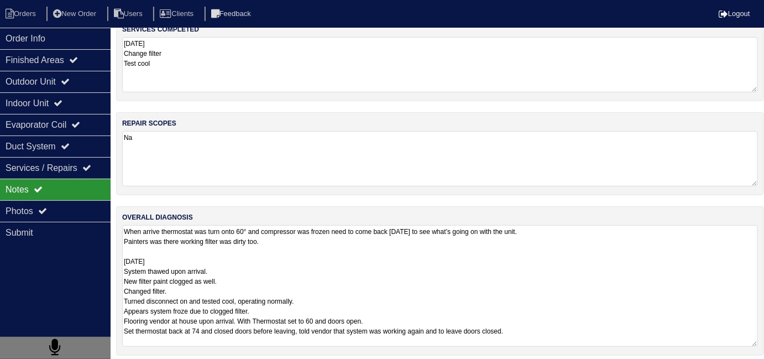
scroll to position [116, 0]
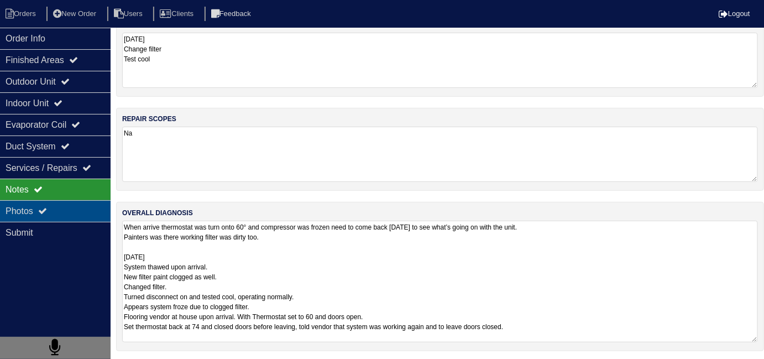
click at [41, 209] on div "Photos" at bounding box center [55, 211] width 111 height 22
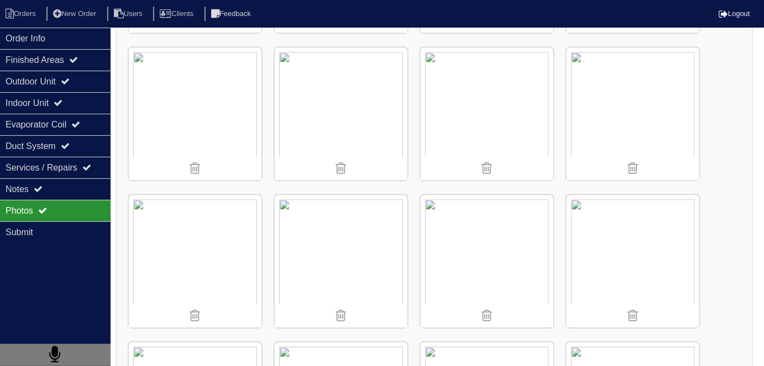
scroll to position [894, 0]
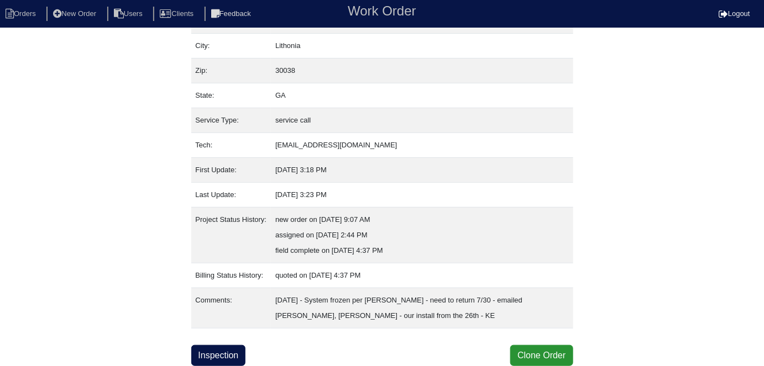
scroll to position [74, 0]
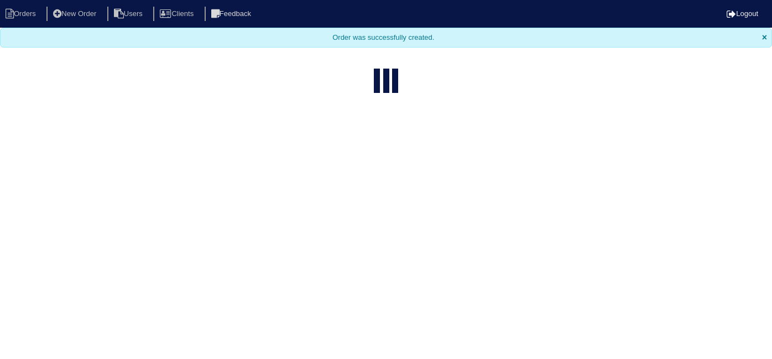
select select "15"
type input "2996 a"
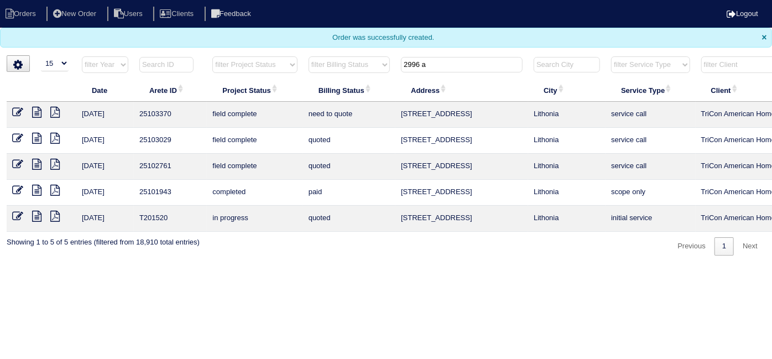
click at [35, 162] on icon at bounding box center [36, 164] width 9 height 11
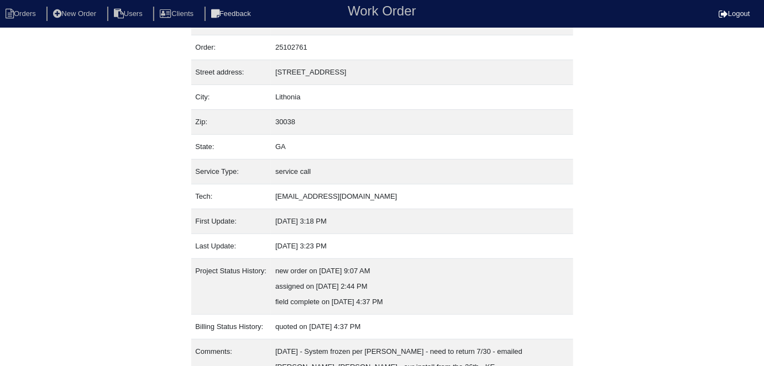
scroll to position [74, 0]
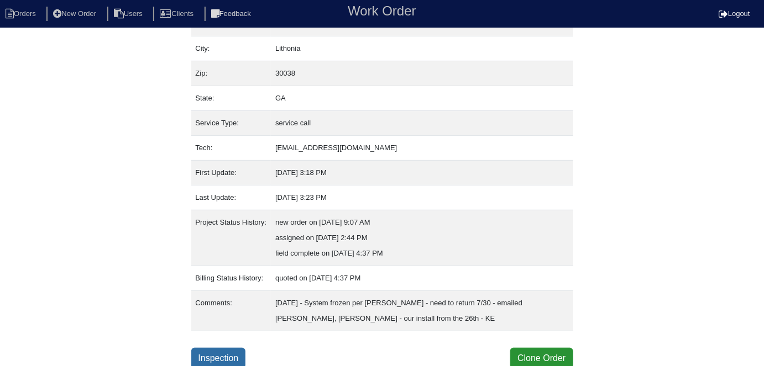
click at [222, 354] on link "Inspection" at bounding box center [218, 358] width 55 height 21
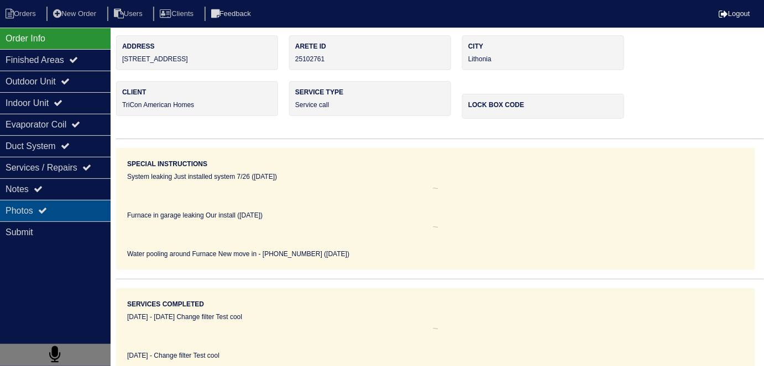
click at [63, 212] on div "Photos" at bounding box center [55, 211] width 111 height 22
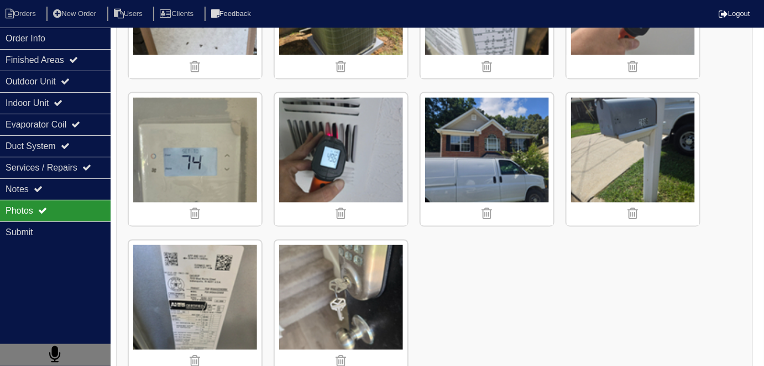
scroll to position [2048, 0]
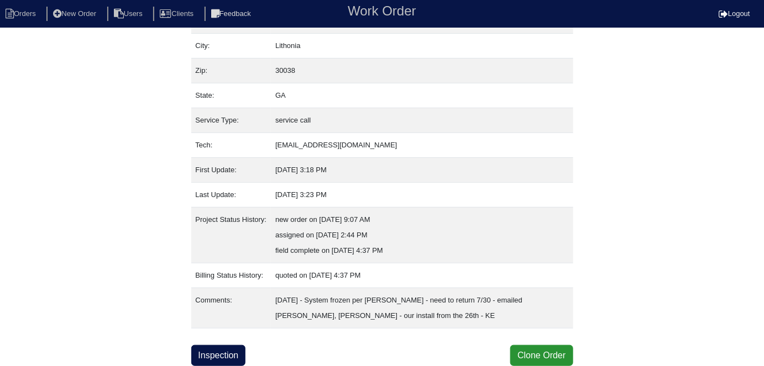
scroll to position [74, 0]
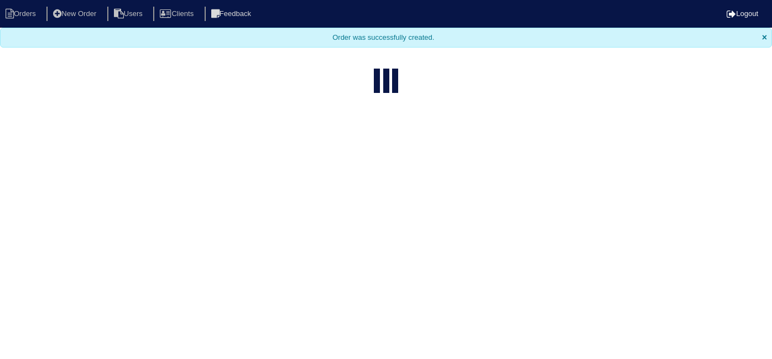
select select "15"
type input "2996 a"
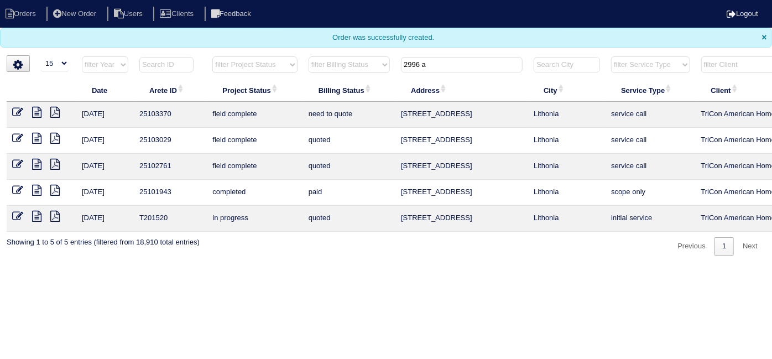
click at [35, 136] on icon at bounding box center [36, 138] width 9 height 11
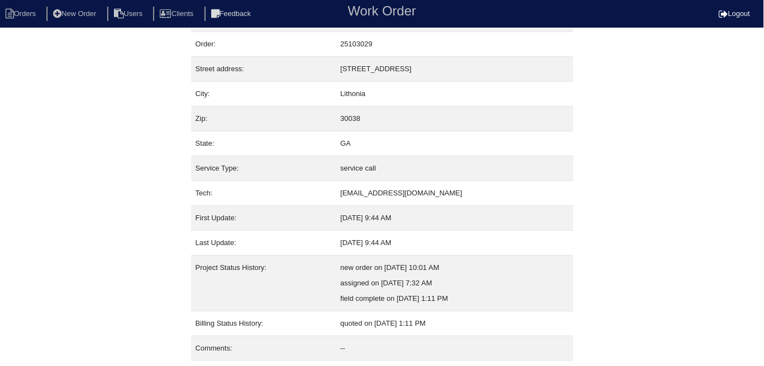
scroll to position [58, 0]
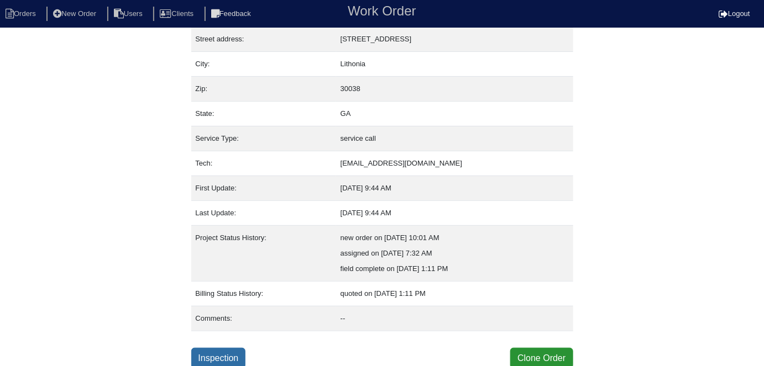
click at [227, 354] on link "Inspection" at bounding box center [218, 358] width 55 height 21
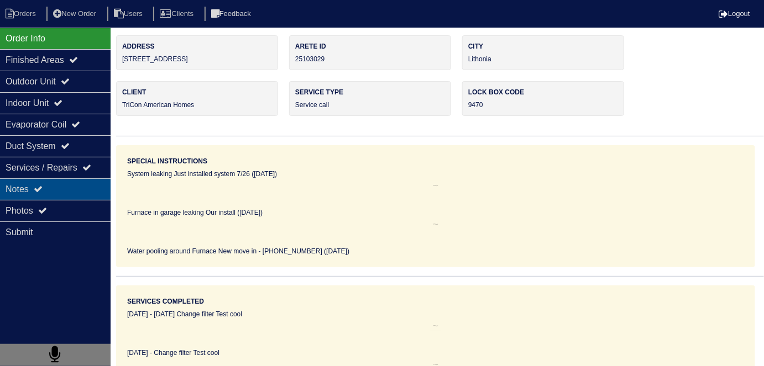
click at [61, 195] on div "Notes" at bounding box center [55, 190] width 111 height 22
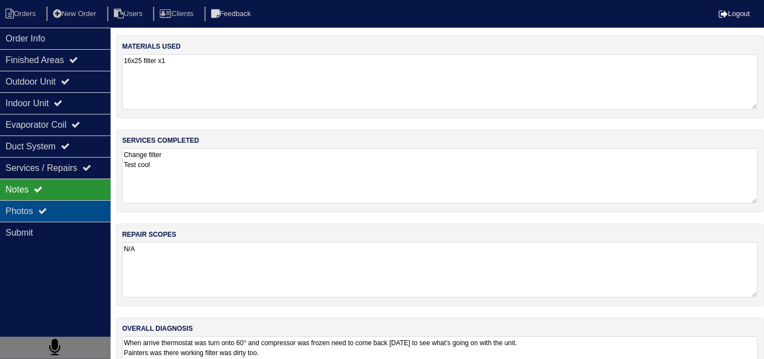
click at [79, 211] on div "Photos" at bounding box center [55, 211] width 111 height 22
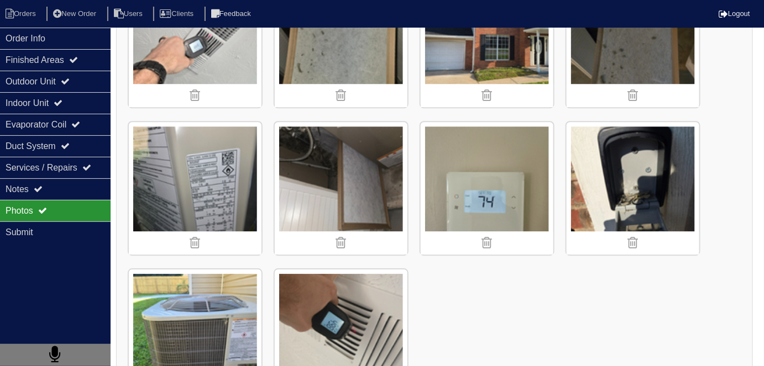
scroll to position [1021, 0]
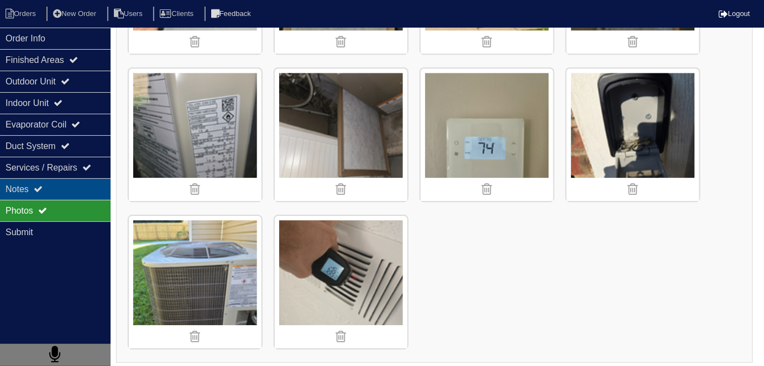
click at [67, 194] on div "Notes" at bounding box center [55, 190] width 111 height 22
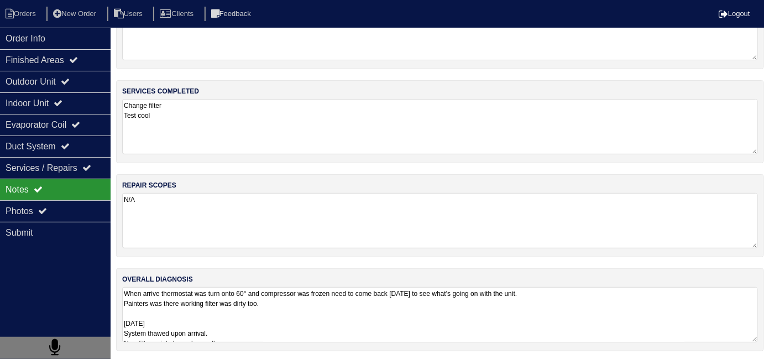
click at [340, 319] on textarea "When arrive thermostat was turn onto 60° and compressor was frozen need to come…" at bounding box center [440, 314] width 636 height 55
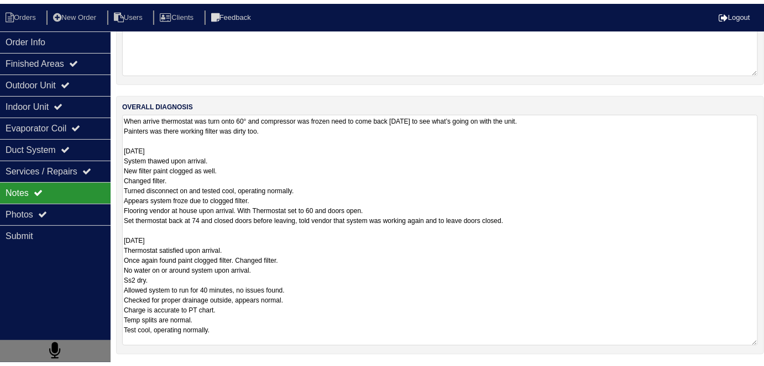
scroll to position [58, 0]
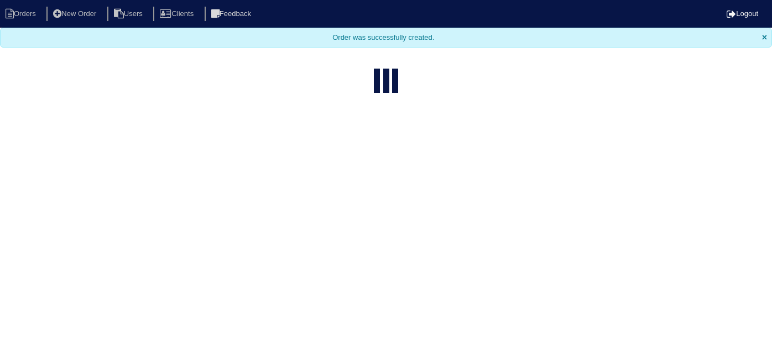
select select "15"
type input "2996 a"
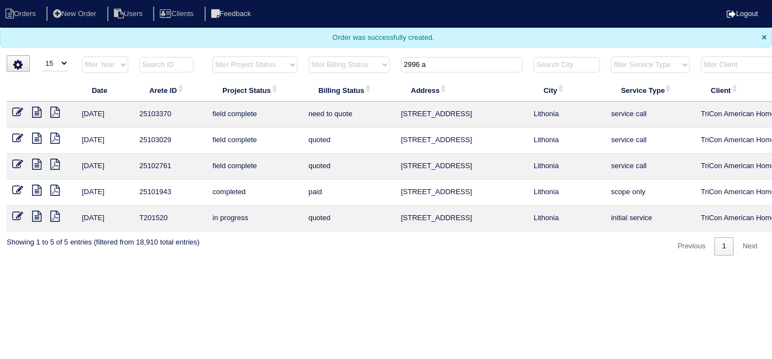
click at [35, 185] on icon at bounding box center [36, 190] width 9 height 11
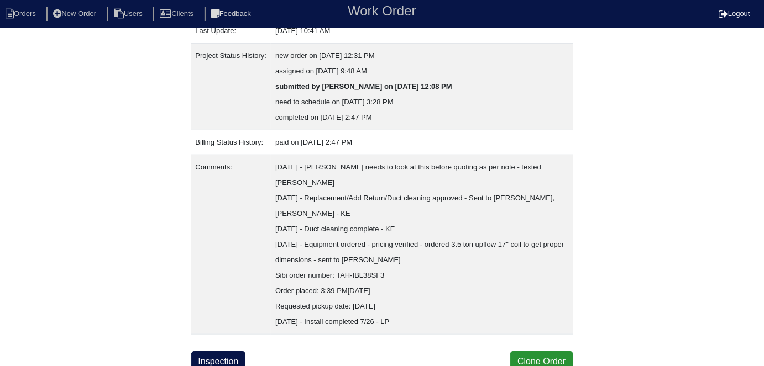
scroll to position [244, 0]
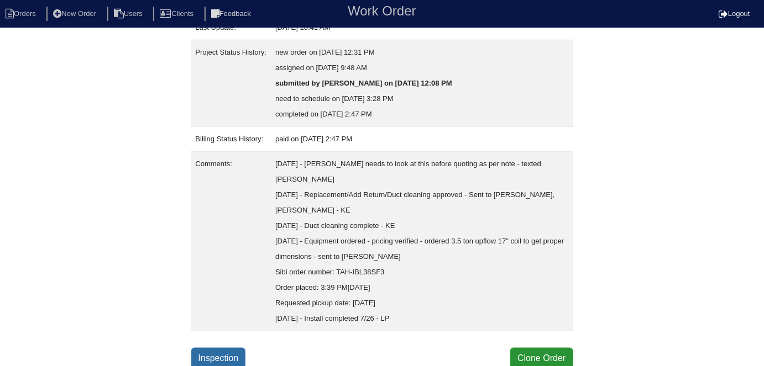
click at [227, 354] on link "Inspection" at bounding box center [218, 358] width 55 height 21
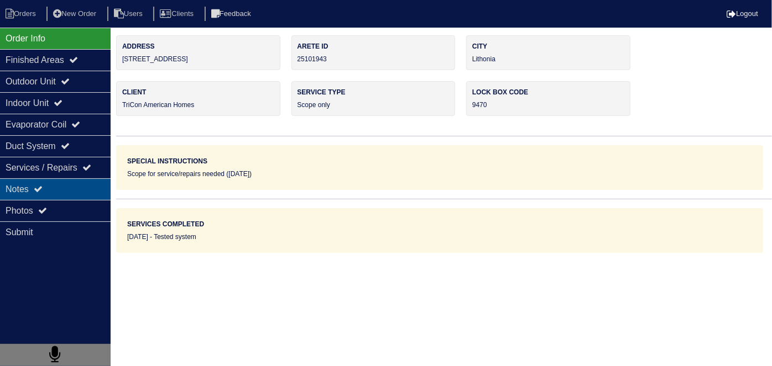
click at [72, 198] on div "Notes" at bounding box center [55, 190] width 111 height 22
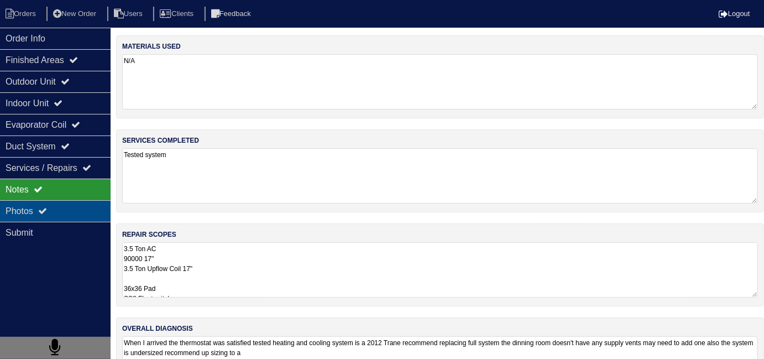
click at [71, 200] on div "Photos" at bounding box center [55, 211] width 111 height 22
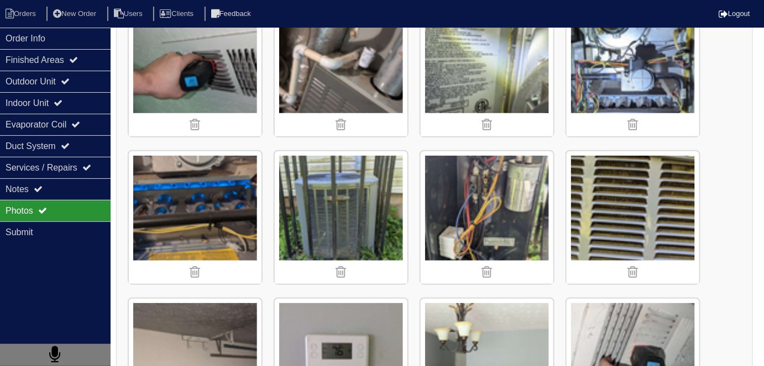
scroll to position [201, 0]
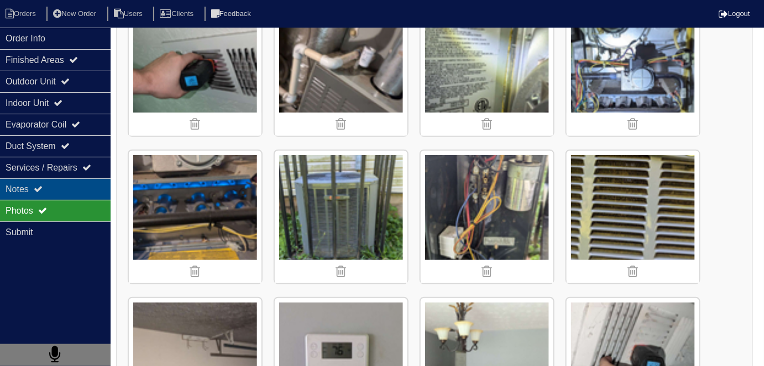
click at [27, 180] on div "Notes" at bounding box center [55, 190] width 111 height 22
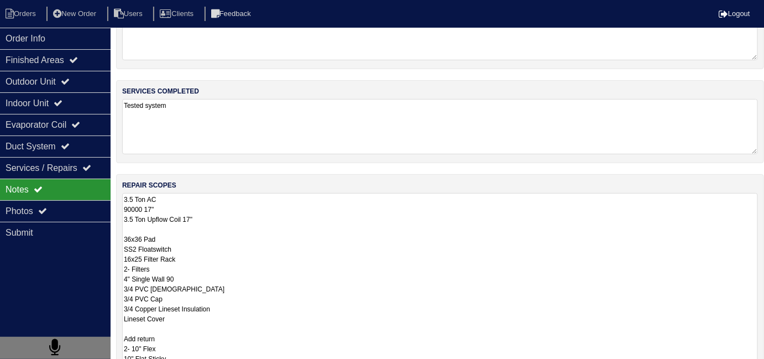
drag, startPoint x: 299, startPoint y: 207, endPoint x: 394, endPoint y: 254, distance: 106.0
click at [301, 207] on textarea "3.5 Ton AC 90000 17" 3.5 Ton Upflow Coil 17" 36x36 Pad SS2 Floatswitch 16x25 Fi…" at bounding box center [440, 293] width 636 height 201
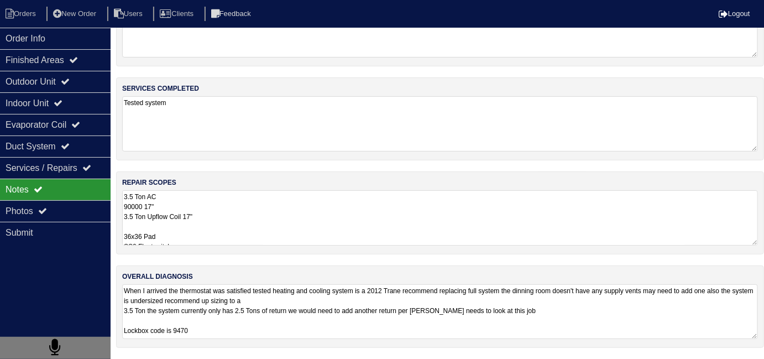
scroll to position [49, 0]
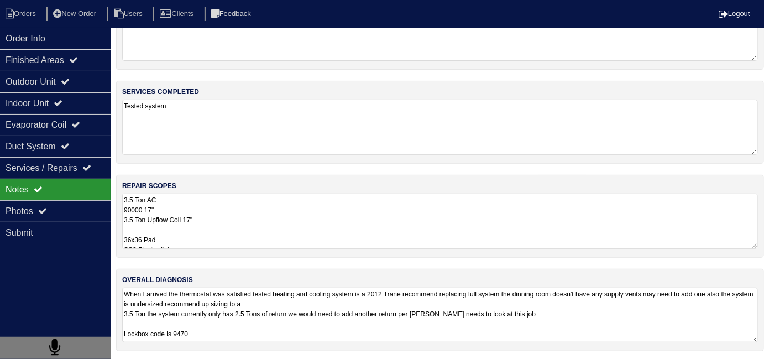
click at [492, 321] on textarea "When I arrived the thermostat was satisfied tested heating and cooling system i…" at bounding box center [440, 314] width 636 height 55
click at [396, 252] on div "repair scopes 3.5 Ton AC 90000 17" 3.5 Ton Upflow Coil 17" 36x36 Pad SS2 Floats…" at bounding box center [440, 216] width 648 height 83
click at [392, 227] on textarea "3.5 Ton AC 90000 17" 3.5 Ton Upflow Coil 17" 36x36 Pad SS2 Floatswitch 16x25 Fi…" at bounding box center [440, 220] width 636 height 55
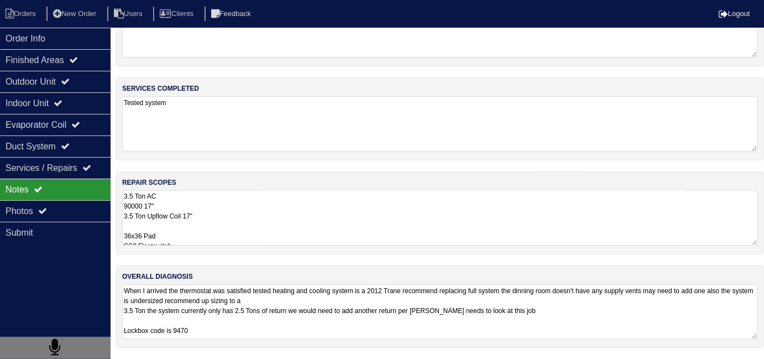
scroll to position [49, 0]
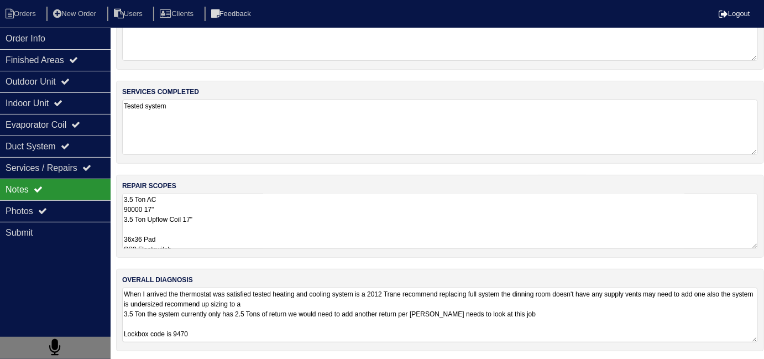
click at [456, 326] on textarea "When I arrived the thermostat was satisfied tested heating and cooling system i…" at bounding box center [440, 314] width 636 height 55
click at [325, 211] on textarea "3.5 Ton AC 90000 17" 3.5 Ton Upflow Coil 17" 36x36 Pad SS2 Floatswitch 16x25 Fi…" at bounding box center [440, 220] width 636 height 55
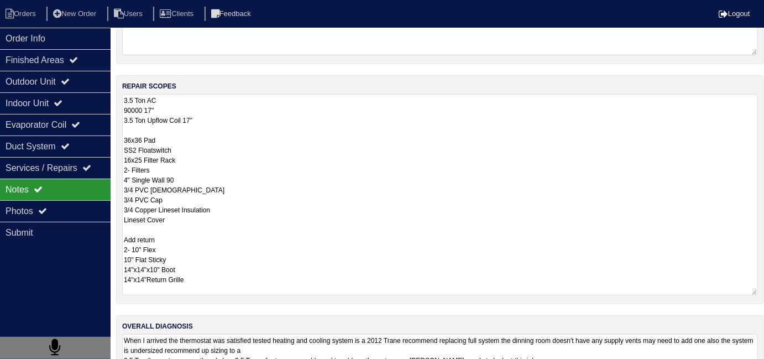
scroll to position [195, 0]
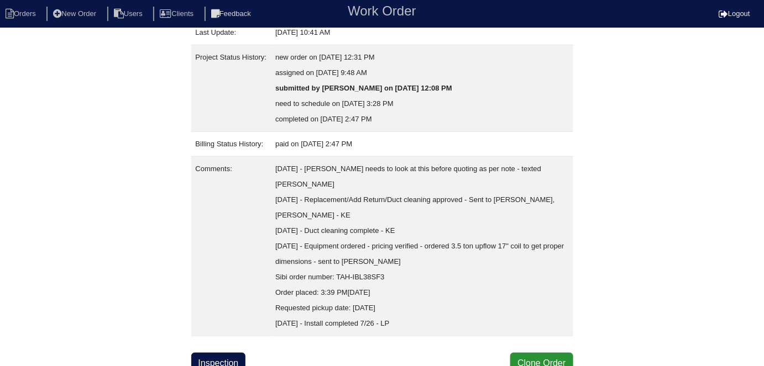
scroll to position [244, 0]
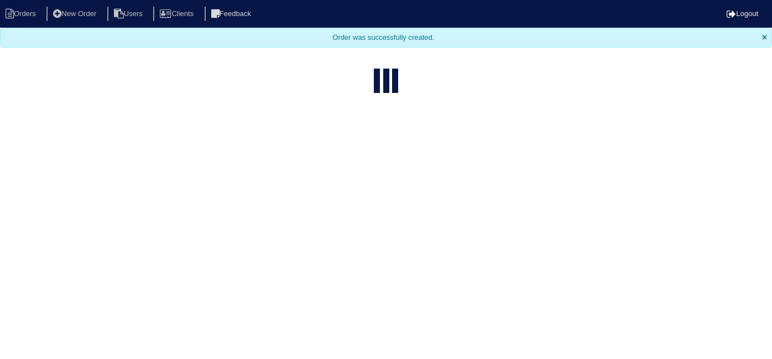
select select "15"
type input "2996 a"
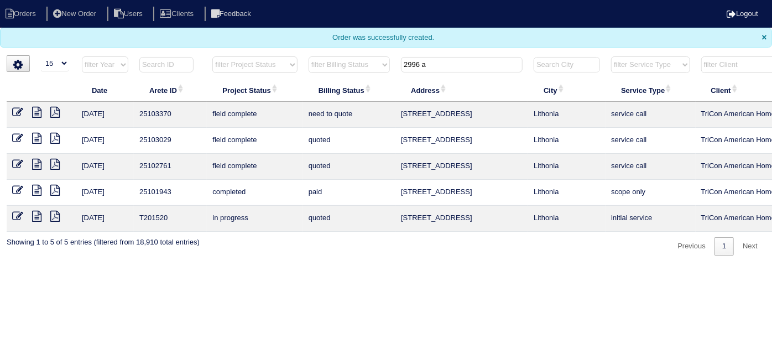
click at [40, 113] on icon at bounding box center [36, 112] width 9 height 11
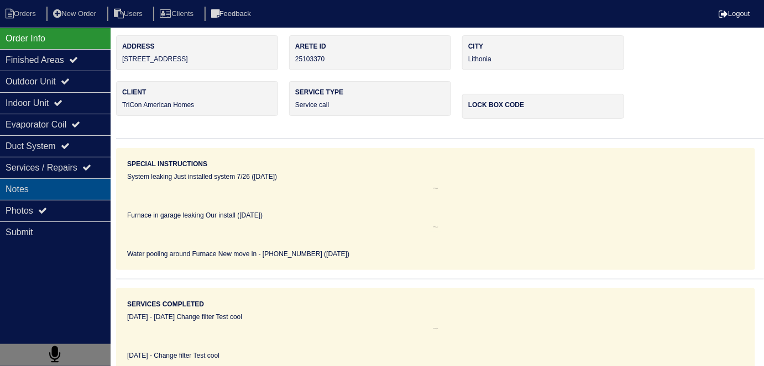
click at [38, 187] on div "Notes" at bounding box center [55, 190] width 111 height 22
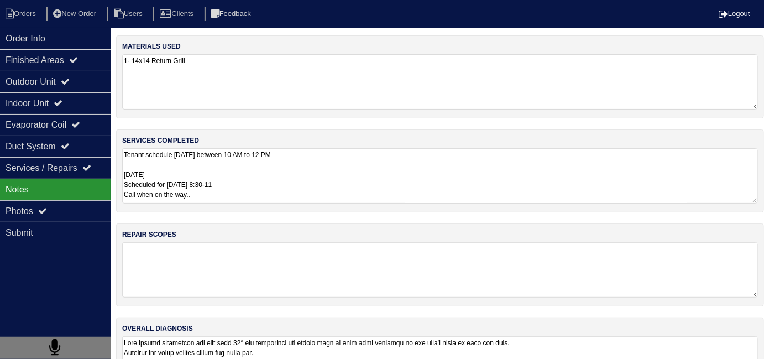
click at [277, 187] on textarea "Tenant schedule [DATE] between 10 AM to 12 PM [DATE] Scheduled for [DATE] 8:30-…" at bounding box center [440, 175] width 636 height 55
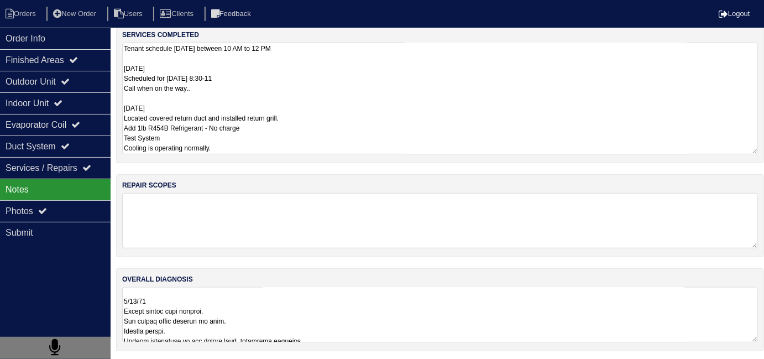
scroll to position [1, 0]
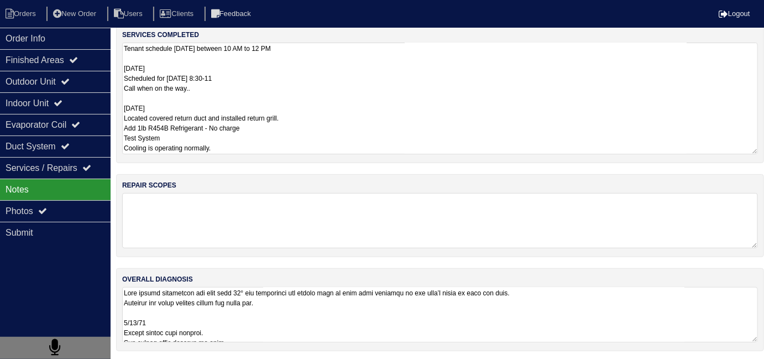
click at [378, 325] on textarea at bounding box center [440, 314] width 636 height 55
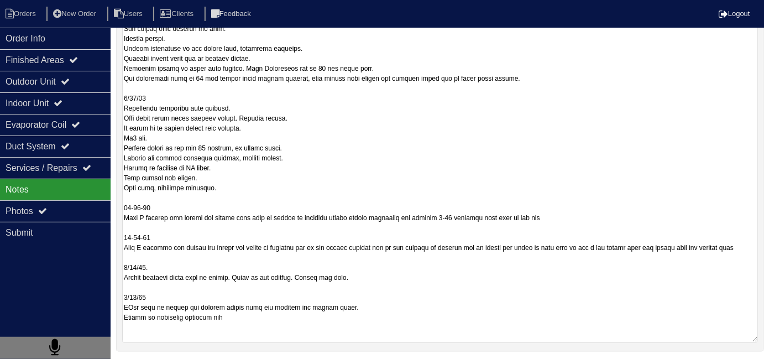
scroll to position [49, 0]
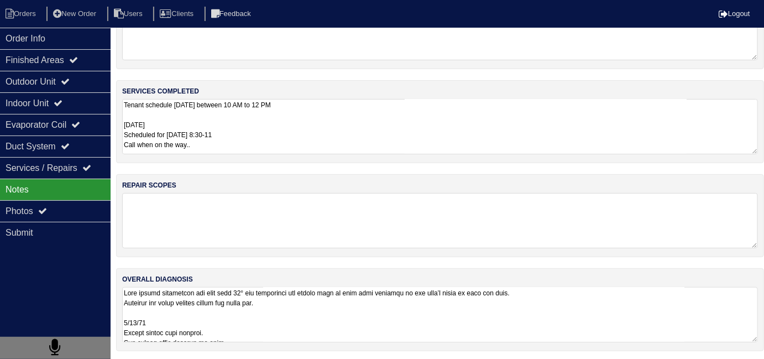
click at [387, 330] on textarea at bounding box center [440, 314] width 636 height 55
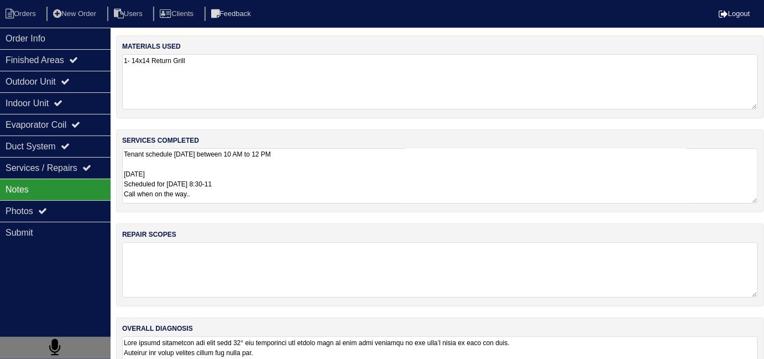
scroll to position [0, 0]
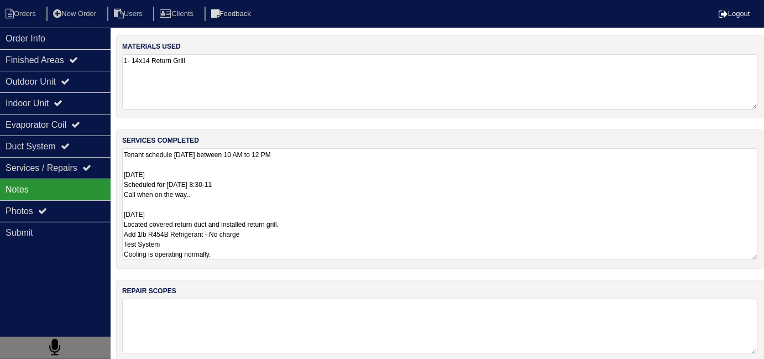
click at [280, 173] on textarea "Tenant schedule Monday 9/15/25 between 10 AM to 12 PM 9/19/25 Scheduled for mon…" at bounding box center [440, 204] width 636 height 112
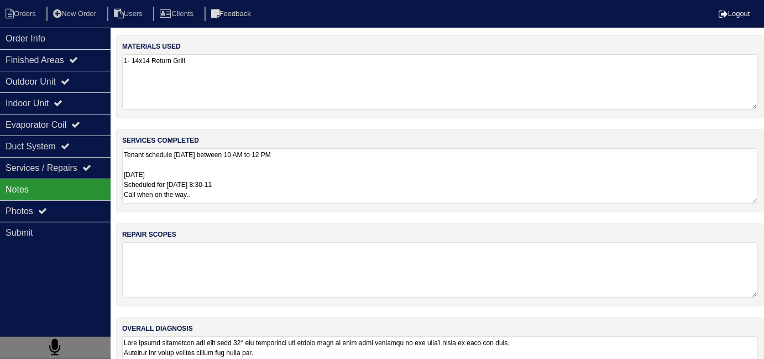
click at [526, 347] on div "materials used 1- 14x14 Return Grill services completed Tenant schedule [DATE] …" at bounding box center [440, 223] width 648 height 376
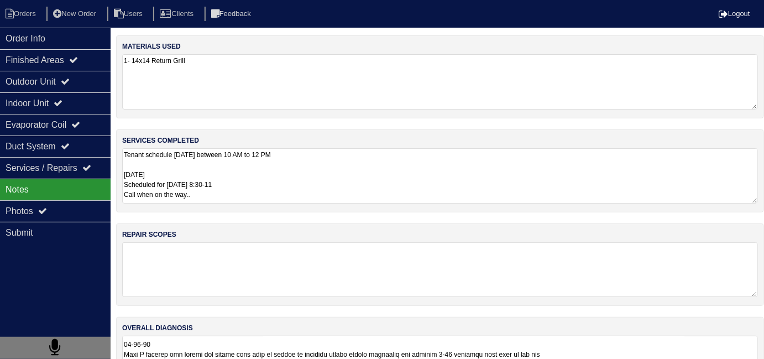
scroll to position [1, 0]
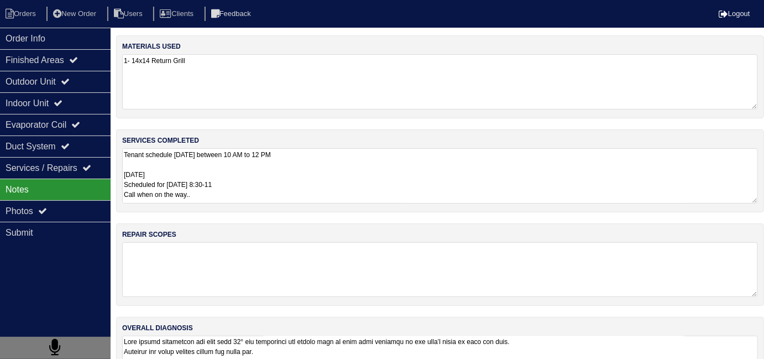
click at [518, 339] on textarea at bounding box center [440, 362] width 636 height 55
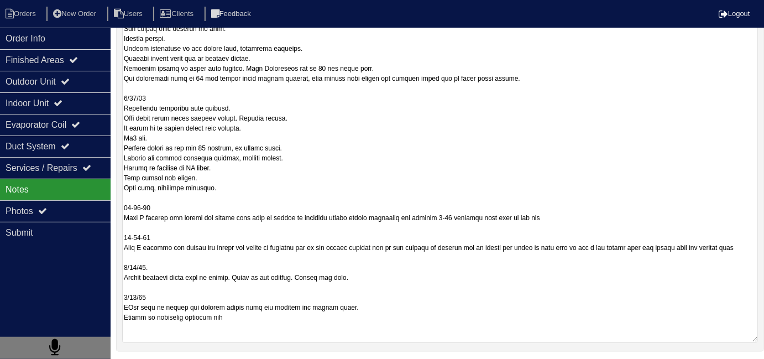
scroll to position [49, 0]
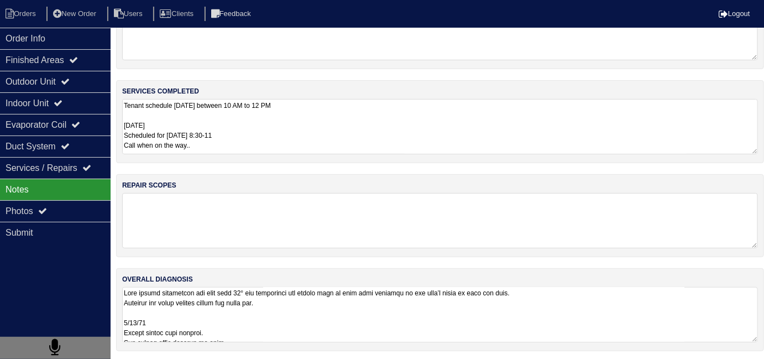
click at [354, 136] on textarea "Tenant schedule [DATE] between 10 AM to 12 PM [DATE] Scheduled for [DATE] 8:30-…" at bounding box center [440, 126] width 636 height 55
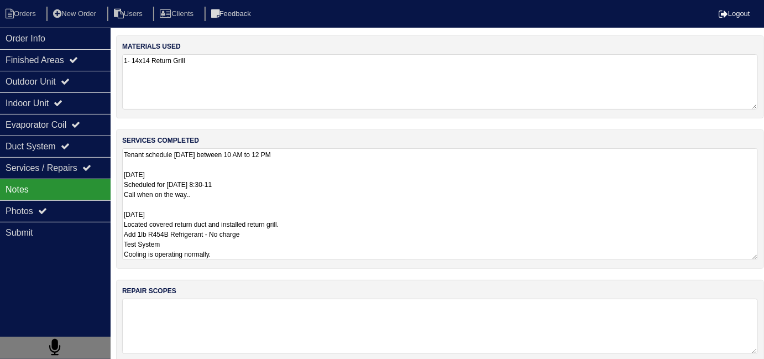
scroll to position [0, 0]
click at [489, 186] on textarea "Tenant schedule [DATE] between 10 AM to 12 PM [DATE] Scheduled for [DATE] 8:30-…" at bounding box center [440, 204] width 636 height 112
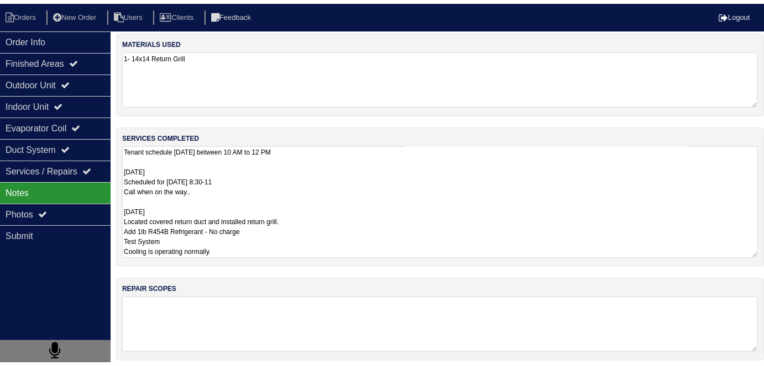
scroll to position [7, 0]
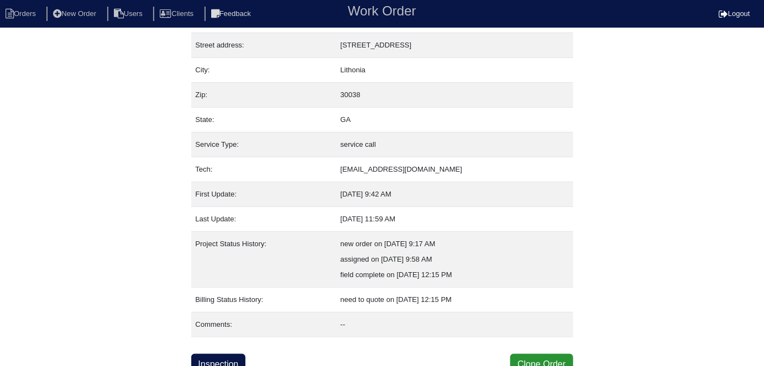
scroll to position [58, 0]
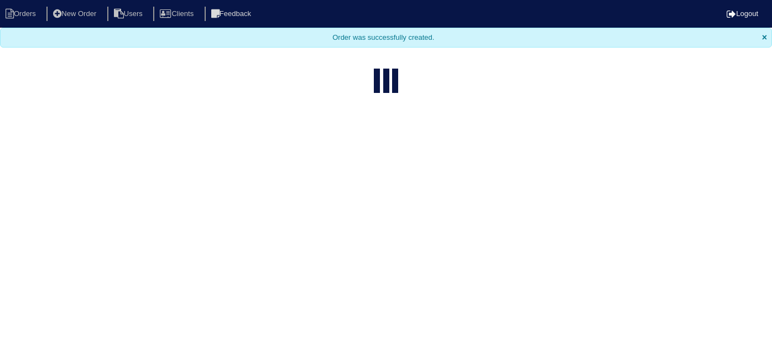
select select "15"
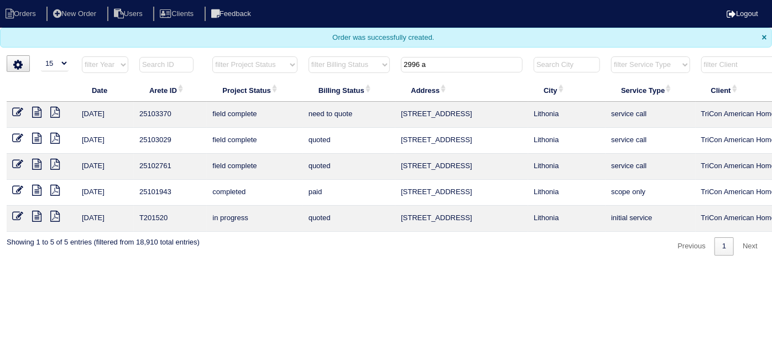
click at [34, 112] on icon at bounding box center [36, 112] width 9 height 11
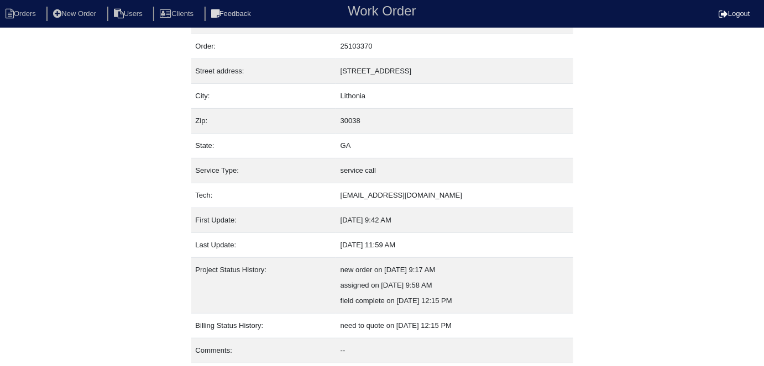
scroll to position [58, 0]
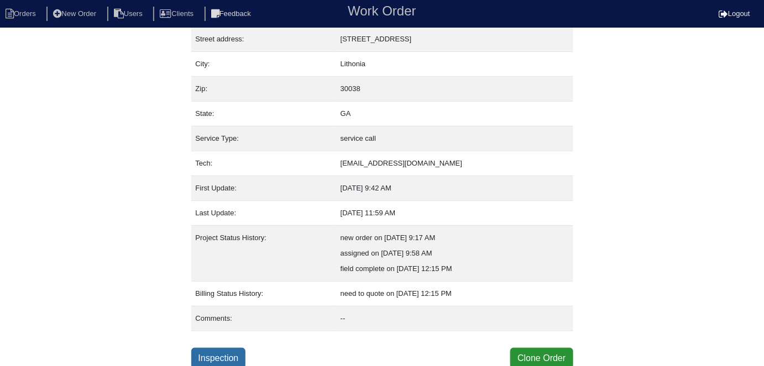
click at [212, 364] on link "Inspection" at bounding box center [218, 358] width 55 height 21
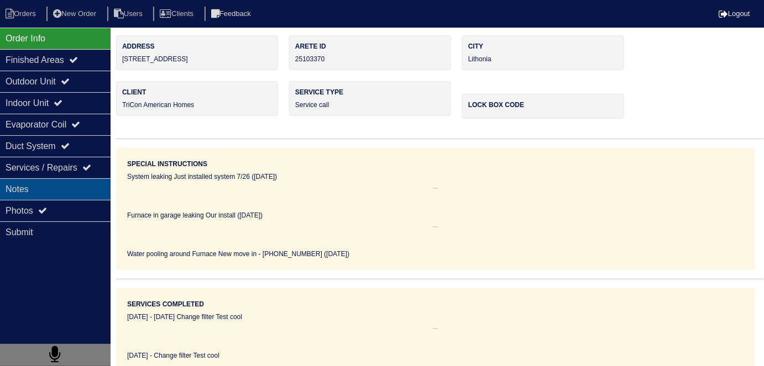
click at [42, 188] on div "Notes" at bounding box center [55, 190] width 111 height 22
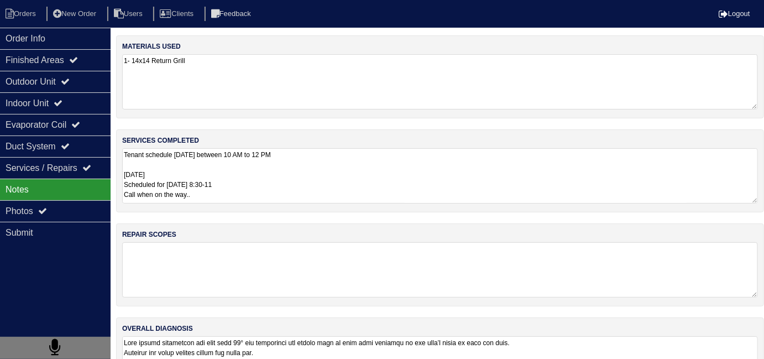
click at [329, 191] on textarea "Tenant schedule [DATE] between 10 AM to 12 PM [DATE] Scheduled for [DATE] 8:30-…" at bounding box center [440, 175] width 636 height 55
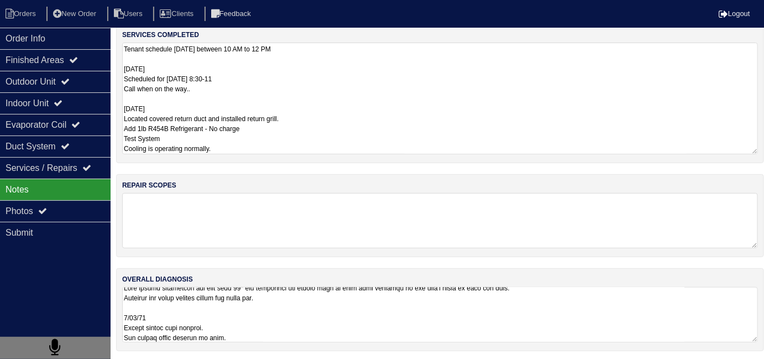
scroll to position [1, 0]
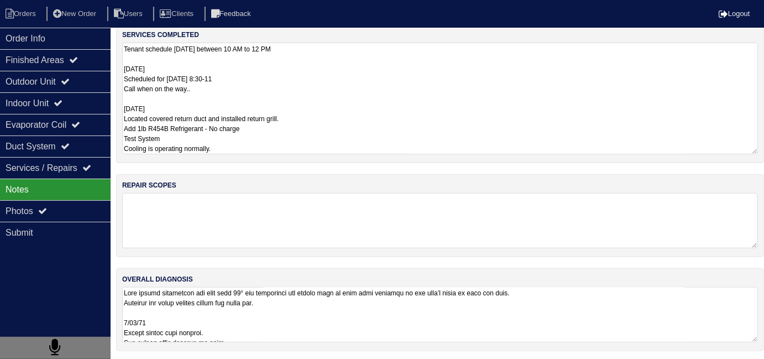
click at [557, 324] on textarea at bounding box center [440, 314] width 636 height 55
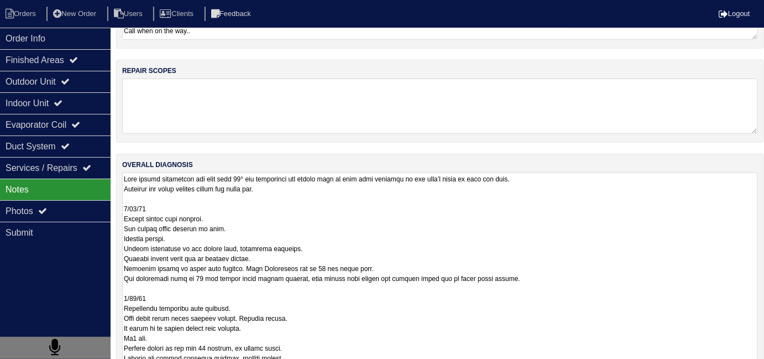
scroll to position [166, 0]
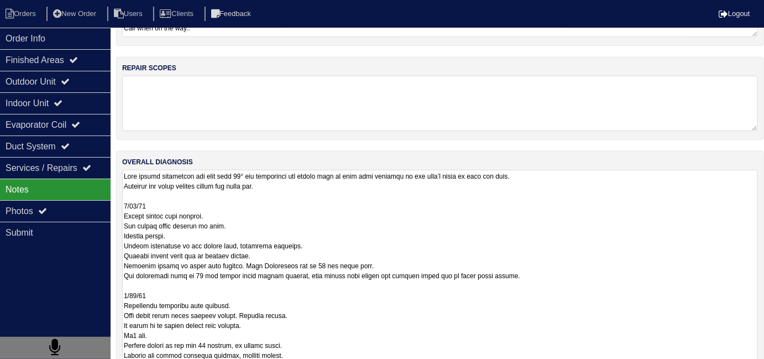
click at [279, 103] on div "materials used 1- 14x14 Return Grill services completed Tenant schedule Monday …" at bounding box center [440, 214] width 648 height 691
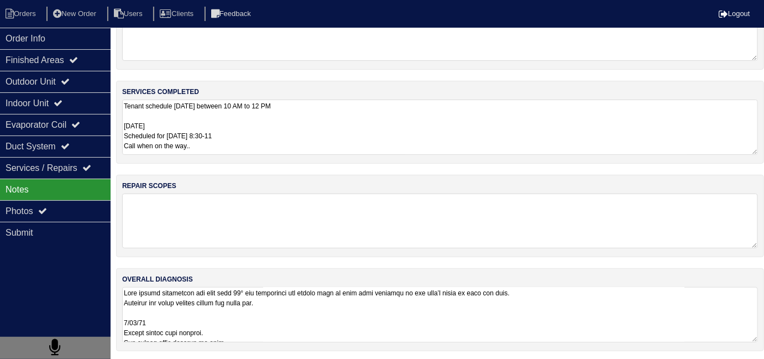
click at [331, 235] on textarea at bounding box center [440, 220] width 636 height 55
click at [240, 203] on textarea at bounding box center [440, 220] width 636 height 55
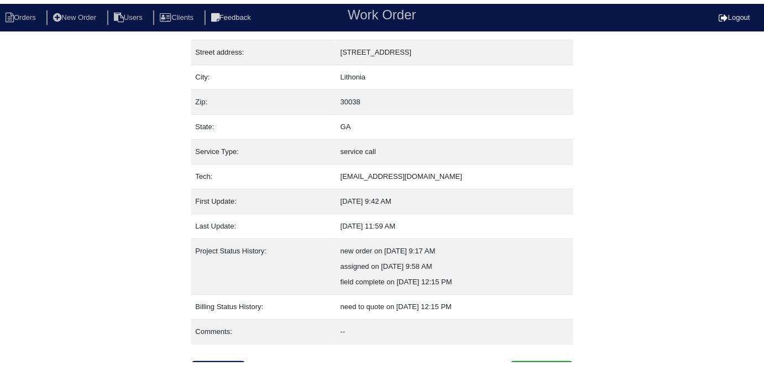
scroll to position [58, 0]
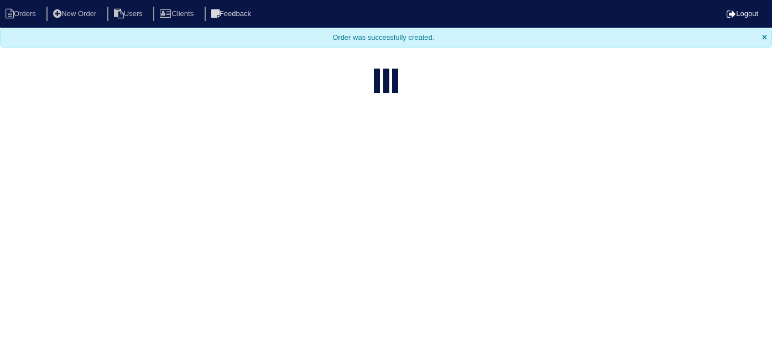
select select "15"
type input "2996 a"
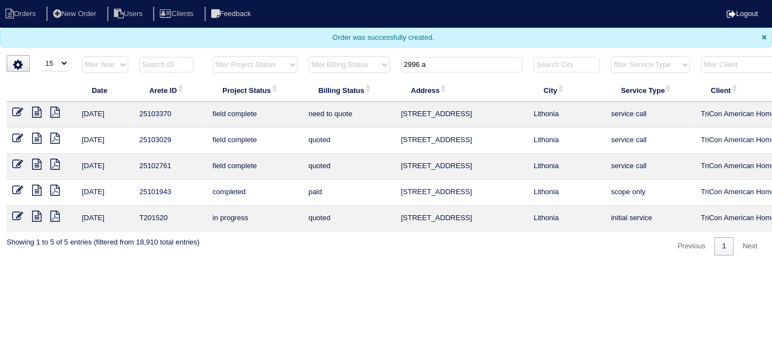
click at [35, 137] on icon at bounding box center [36, 138] width 9 height 11
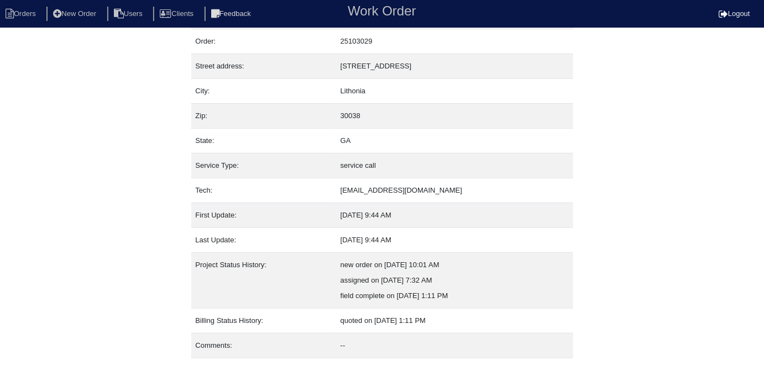
scroll to position [58, 0]
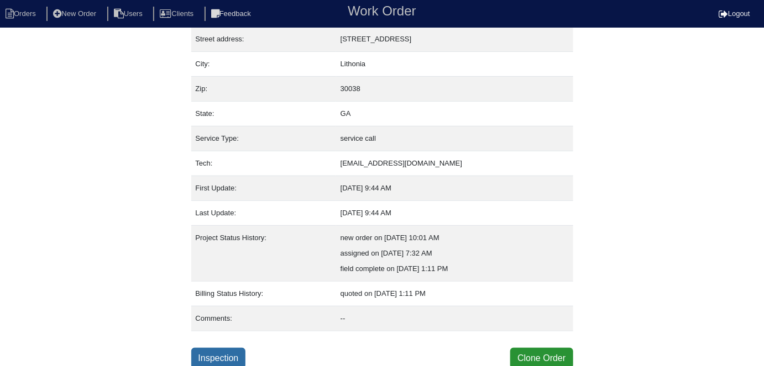
click at [222, 358] on link "Inspection" at bounding box center [218, 358] width 55 height 21
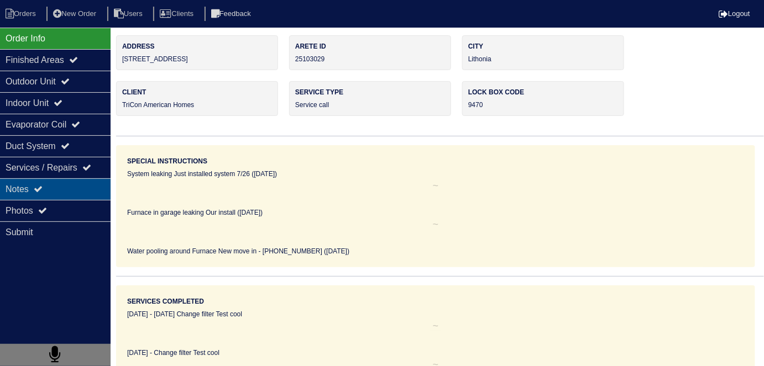
click at [40, 179] on div "Notes" at bounding box center [55, 190] width 111 height 22
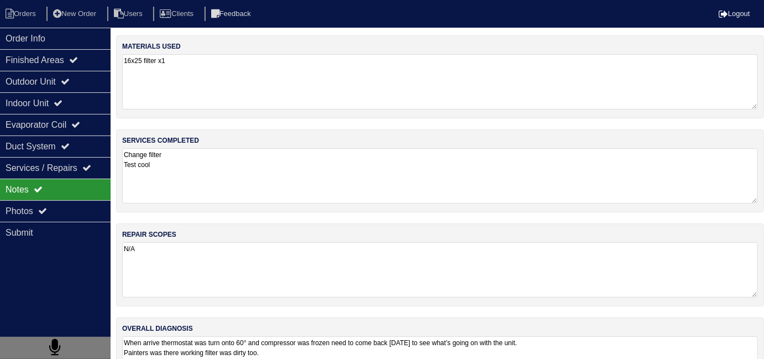
click at [233, 259] on textarea "N/A" at bounding box center [440, 269] width 636 height 55
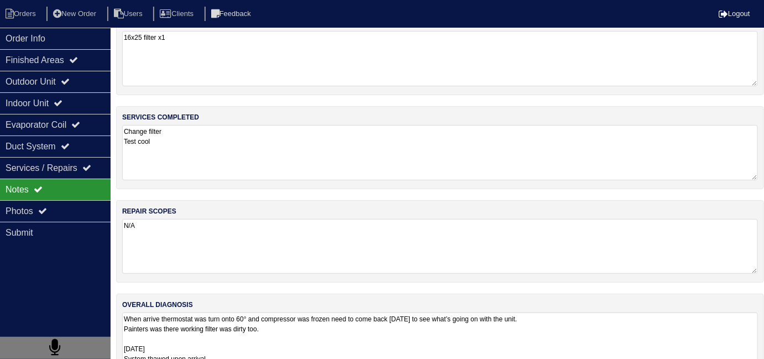
scroll to position [49, 0]
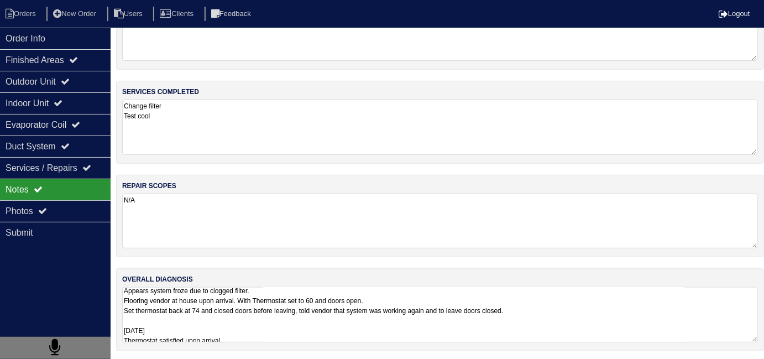
click at [400, 305] on textarea "When arrive thermostat was turn onto 60° and compressor was frozen need to come…" at bounding box center [440, 314] width 636 height 55
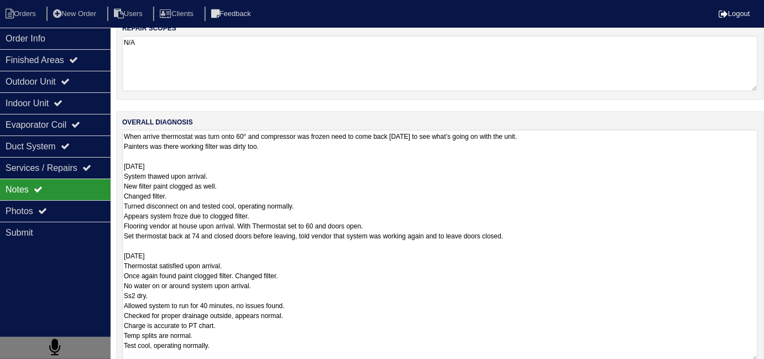
scroll to position [225, 0]
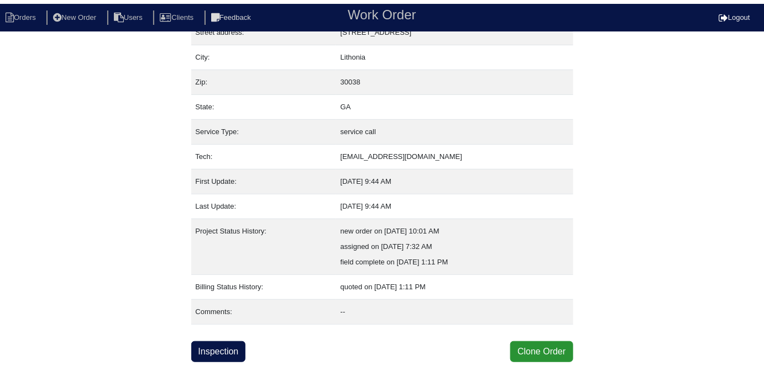
scroll to position [58, 0]
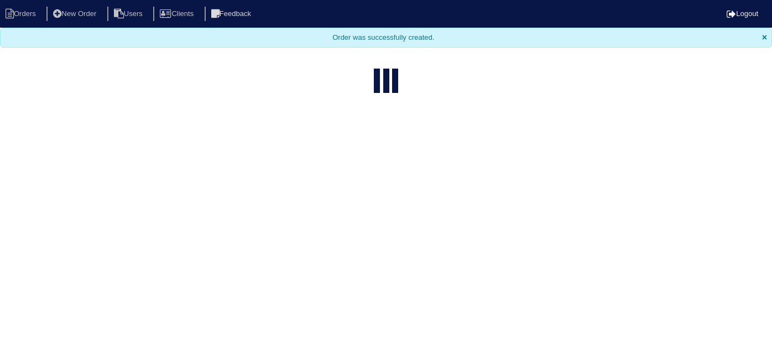
select select "15"
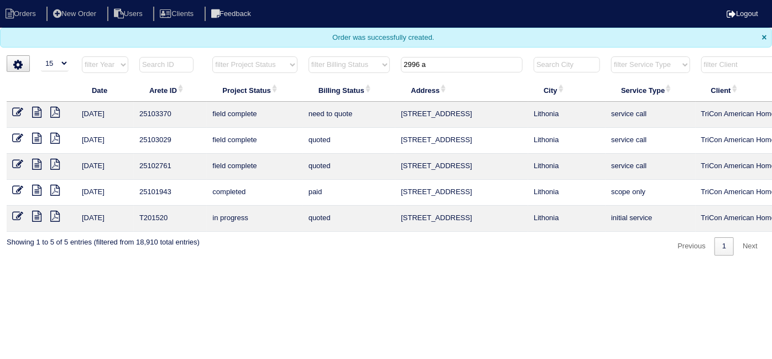
click at [35, 108] on icon at bounding box center [36, 112] width 9 height 11
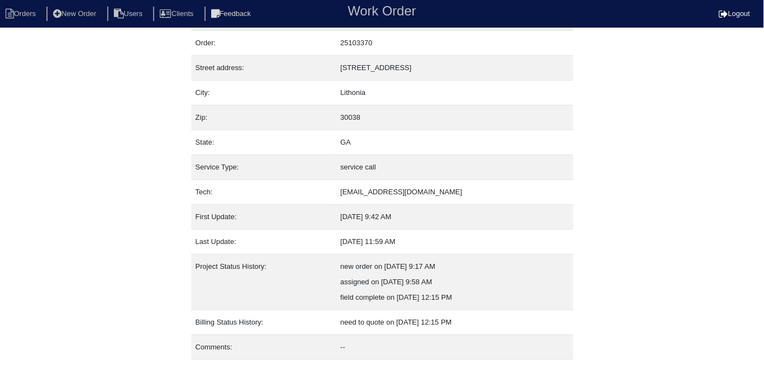
scroll to position [58, 0]
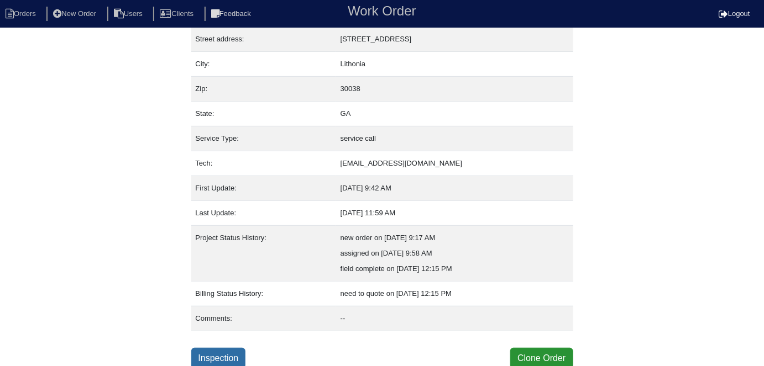
click at [230, 358] on link "Inspection" at bounding box center [218, 358] width 55 height 21
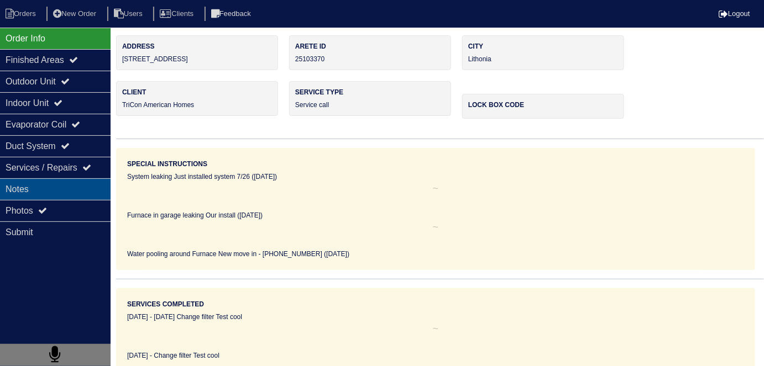
click at [58, 195] on div "Notes" at bounding box center [55, 190] width 111 height 22
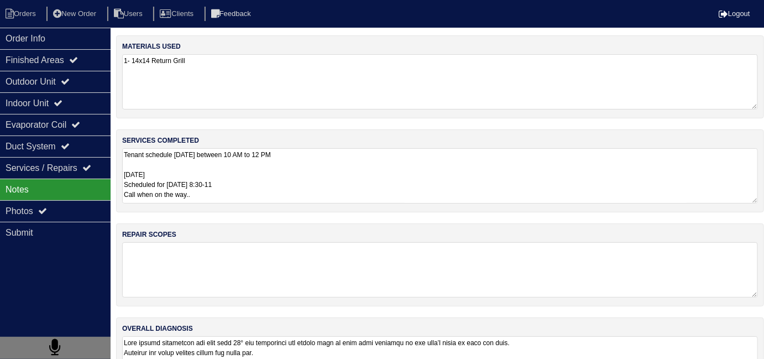
click at [370, 197] on textarea "Tenant schedule Monday 9/15/25 between 10 AM to 12 PM 9/19/25 Scheduled for mon…" at bounding box center [440, 175] width 636 height 55
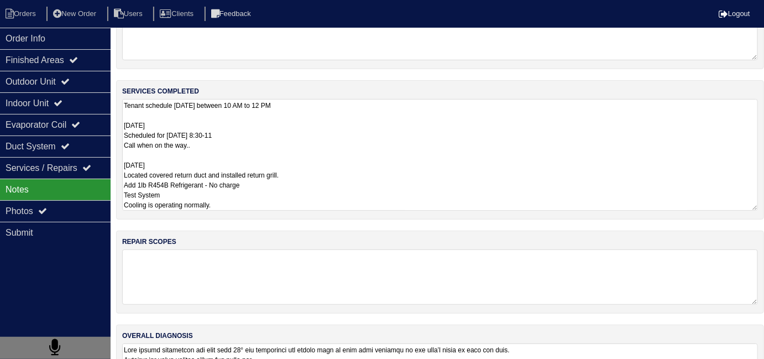
scroll to position [50, 0]
click at [382, 330] on div "overall diagnosis" at bounding box center [440, 365] width 648 height 83
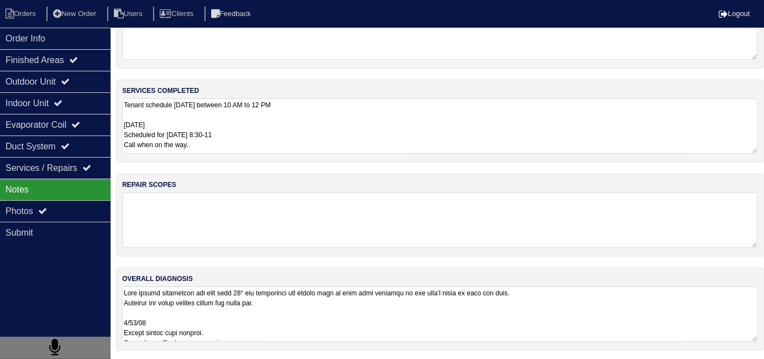
click at [381, 334] on textarea at bounding box center [440, 313] width 636 height 55
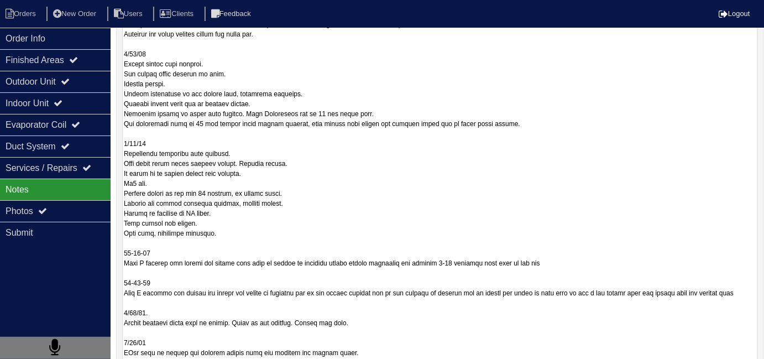
scroll to position [364, 0]
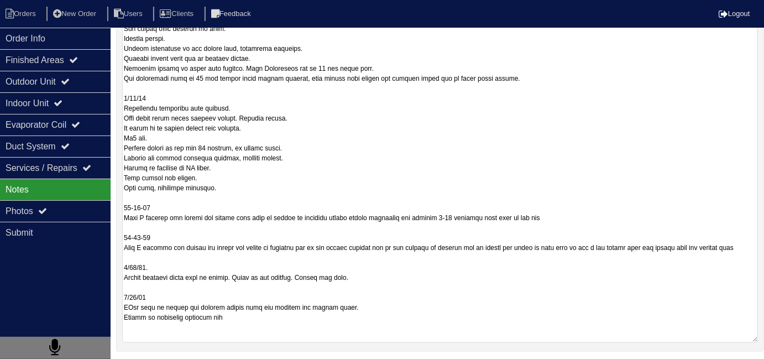
click at [461, 327] on textarea at bounding box center [440, 157] width 636 height 370
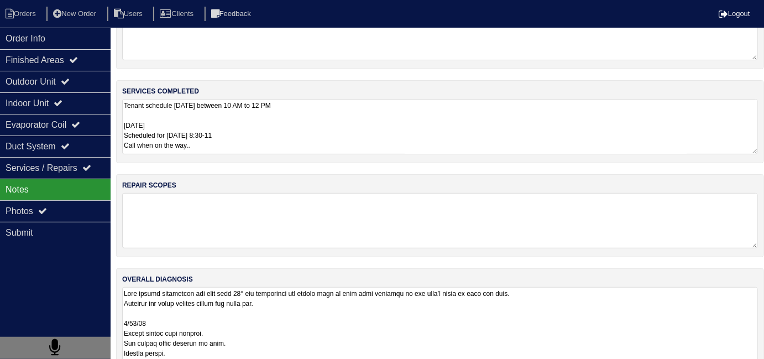
click at [342, 136] on textarea "Tenant schedule Monday 9/15/25 between 10 AM to 12 PM 9/19/25 Scheduled for mon…" at bounding box center [440, 126] width 636 height 55
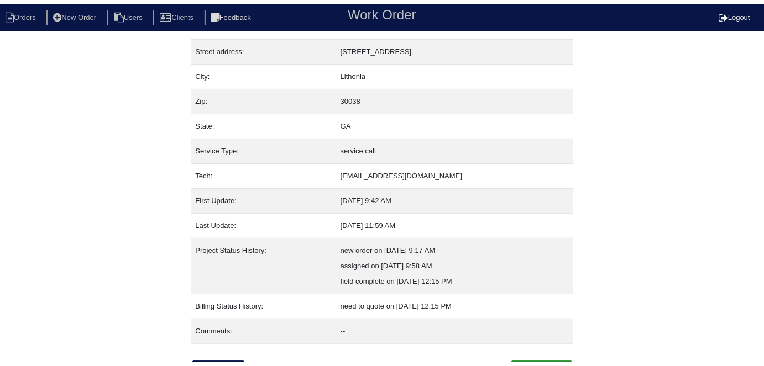
scroll to position [58, 0]
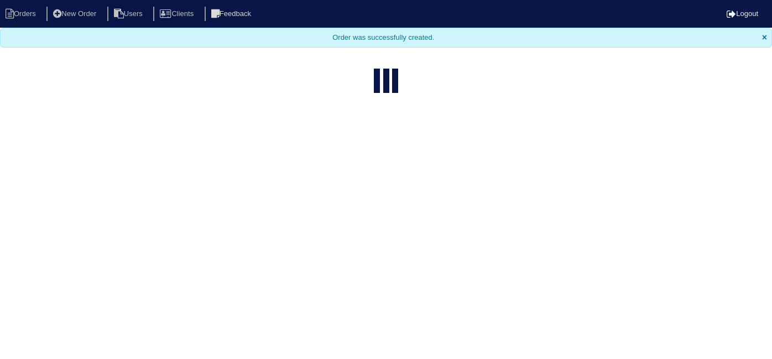
select select "15"
type input "2996 a"
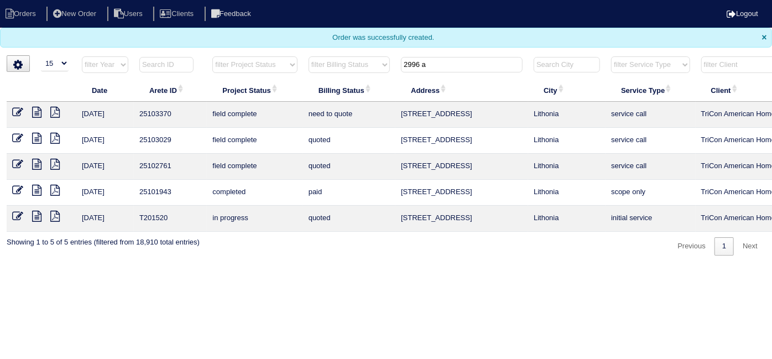
click at [18, 112] on icon at bounding box center [17, 112] width 11 height 11
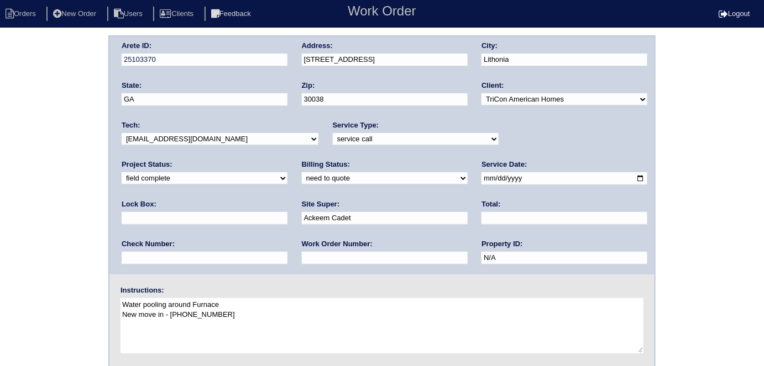
click at [302, 187] on div "Billing Status: need to quote quoted need to invoice invoiced paid warranty pur…" at bounding box center [385, 175] width 166 height 30
click at [38, 247] on div "Arete ID: 25103370 Address: [STREET_ADDRESS] City: [GEOGRAPHIC_DATA] State: [GE…" at bounding box center [382, 258] width 764 height 447
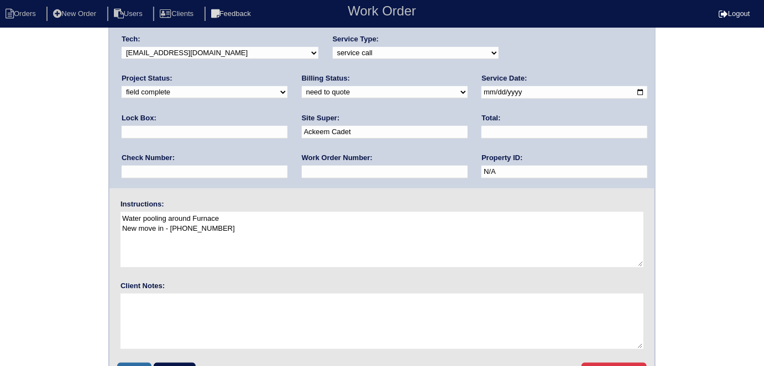
scroll to position [113, 0]
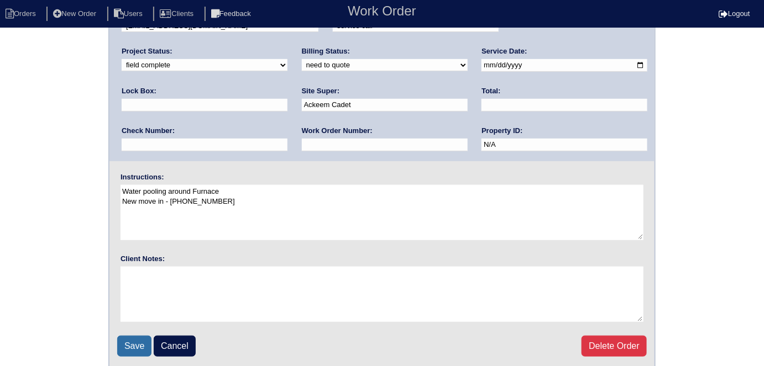
click at [124, 344] on input "Save" at bounding box center [134, 346] width 34 height 21
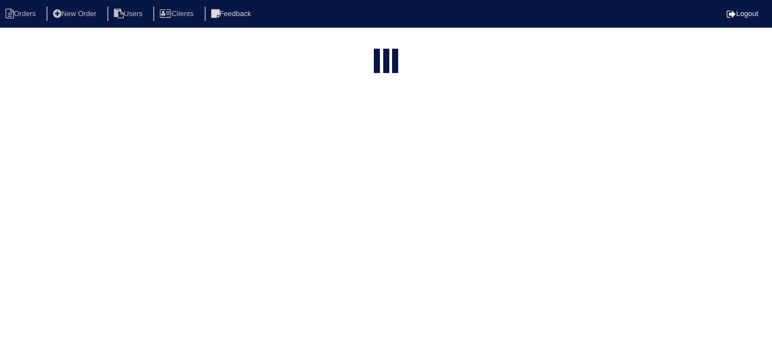
select select "15"
type input "2996 a"
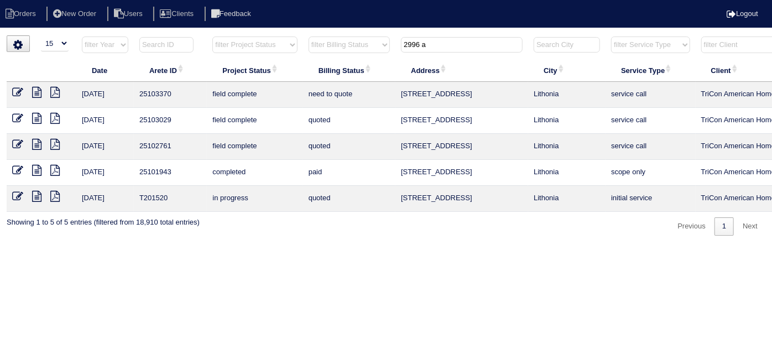
click at [38, 93] on icon at bounding box center [36, 92] width 9 height 11
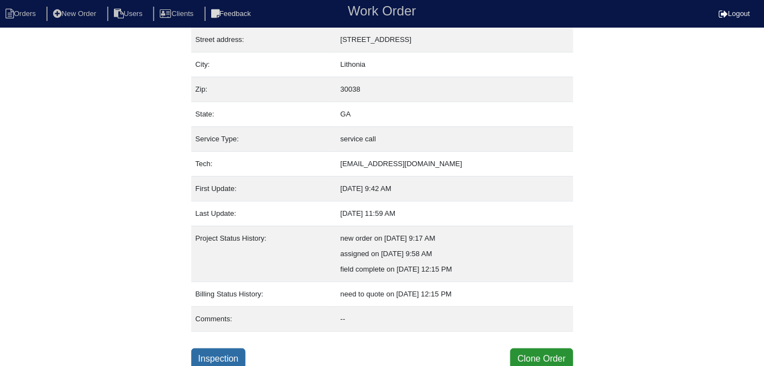
scroll to position [58, 0]
click at [213, 355] on link "Inspection" at bounding box center [218, 358] width 55 height 21
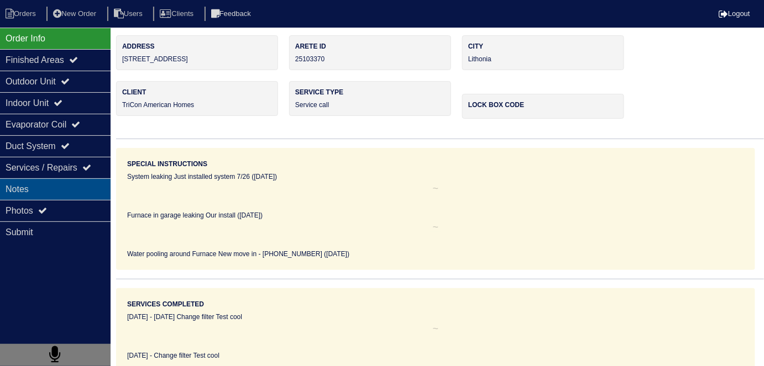
click at [62, 196] on div "Notes" at bounding box center [55, 190] width 111 height 22
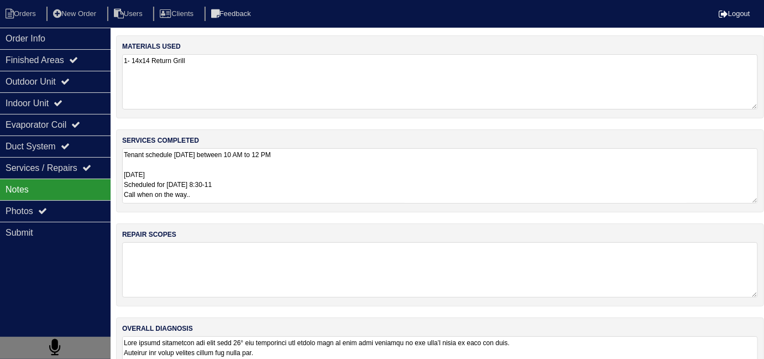
click at [325, 193] on textarea "Tenant schedule Monday 9/15/25 between 10 AM to 12 PM 9/19/25 Scheduled for mon…" at bounding box center [440, 175] width 636 height 55
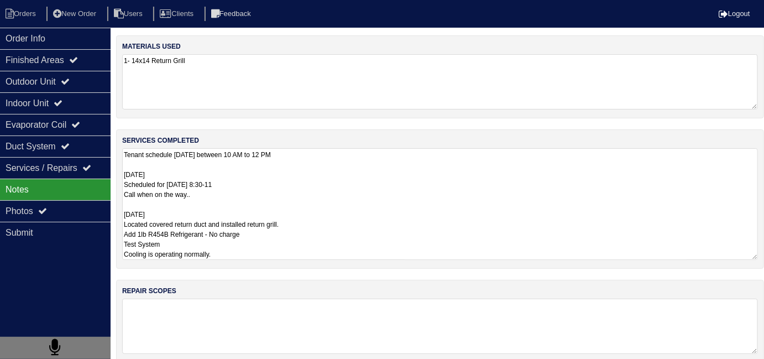
click at [354, 234] on textarea "Tenant schedule Monday 9/15/25 between 10 AM to 12 PM 9/19/25 Scheduled for mon…" at bounding box center [440, 204] width 636 height 112
click at [371, 257] on textarea "Tenant schedule Monday 9/15/25 between 10 AM to 12 PM 9/19/25 Scheduled for mon…" at bounding box center [440, 204] width 636 height 112
drag, startPoint x: 371, startPoint y: 257, endPoint x: 520, endPoint y: 208, distance: 156.4
click at [522, 208] on textarea "Tenant schedule Monday 9/15/25 between 10 AM to 12 PM 9/19/25 Scheduled for mon…" at bounding box center [440, 204] width 636 height 112
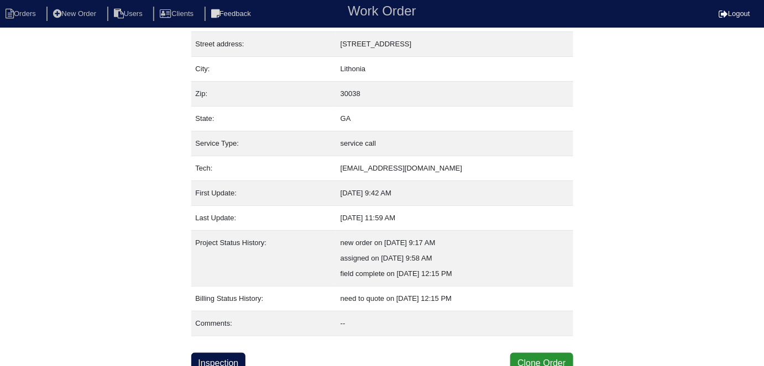
scroll to position [58, 0]
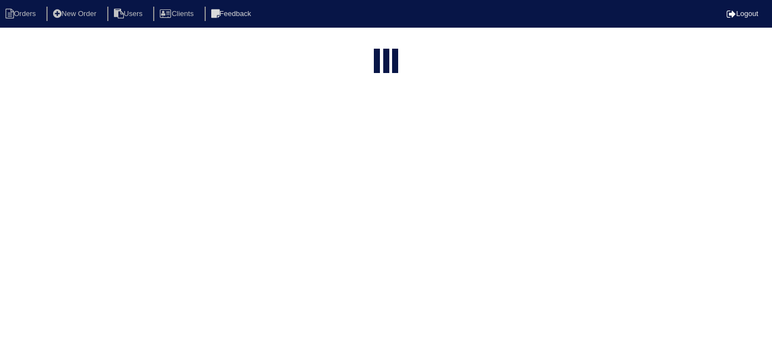
select select "15"
type input "2996 a"
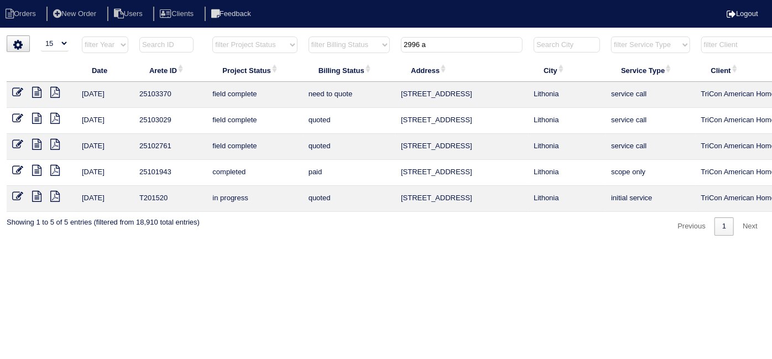
scroll to position [0, 192]
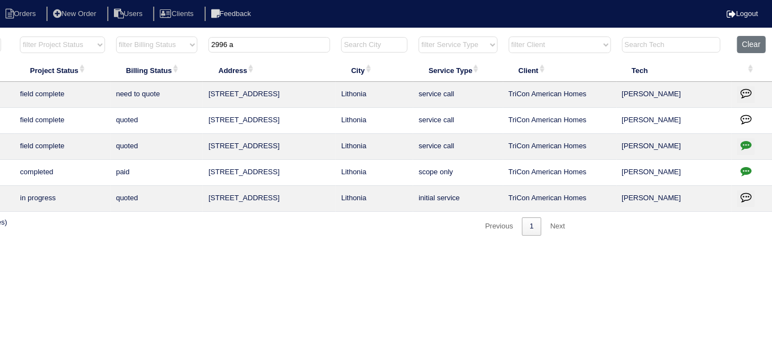
click at [742, 88] on icon "button" at bounding box center [745, 92] width 11 height 11
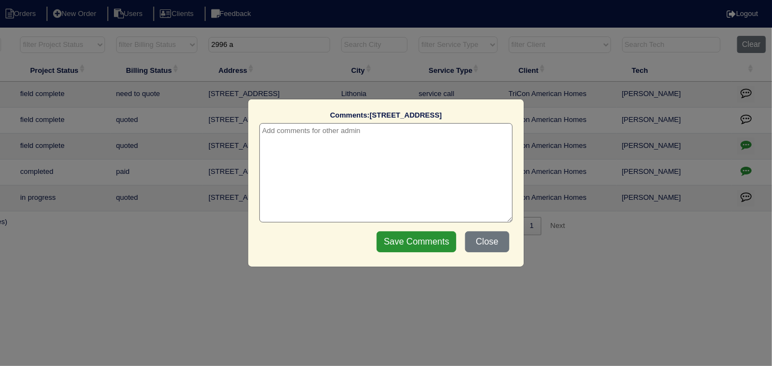
click at [303, 125] on textarea at bounding box center [385, 172] width 253 height 99
click at [300, 132] on textarea at bounding box center [385, 172] width 253 height 99
click at [417, 139] on textarea "[DATE] - Covered this call under warranty - we were supposed to have installed …" at bounding box center [385, 172] width 253 height 99
click at [466, 135] on textarea "[DATE] - Covered this call under warranty - we were supposed to have installed …" at bounding box center [385, 172] width 253 height 99
click at [436, 132] on textarea "[DATE] - Covered this call under warranty - we were supposed to have installed …" at bounding box center [385, 172] width 253 height 99
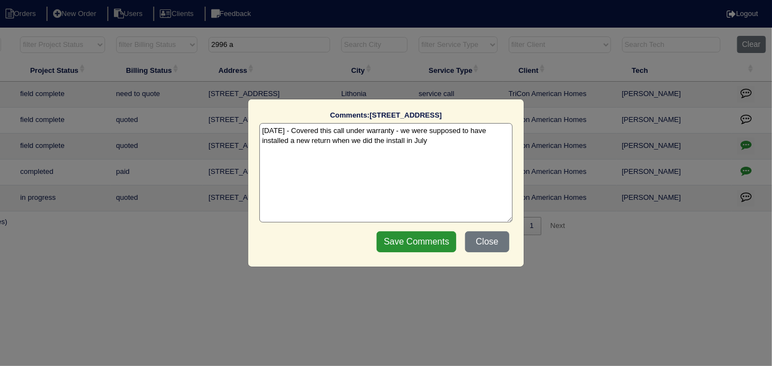
click at [437, 148] on textarea "[DATE] - Covered this call under warranty - we were supposed to have installed …" at bounding box center [385, 172] width 253 height 99
type textarea "[DATE] - Covered this call under warranty - we were supposed to have installed …"
click at [402, 243] on input "Save Comments" at bounding box center [416, 242] width 80 height 21
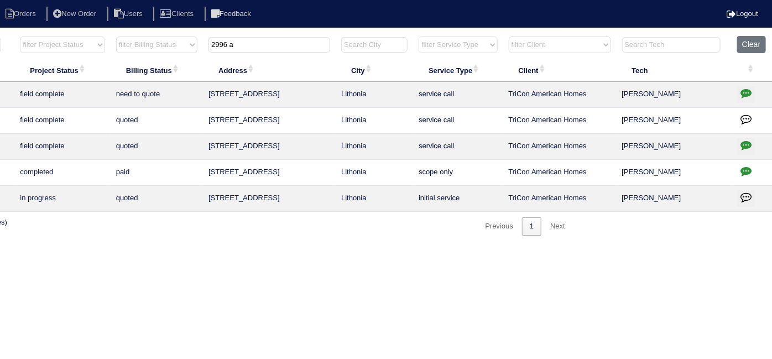
drag, startPoint x: 248, startPoint y: 47, endPoint x: 44, endPoint y: 22, distance: 204.9
click at [85, 35] on body "Orders New Order Users Clients Feedback Logout Orders New Order Users Clients M…" at bounding box center [194, 135] width 772 height 200
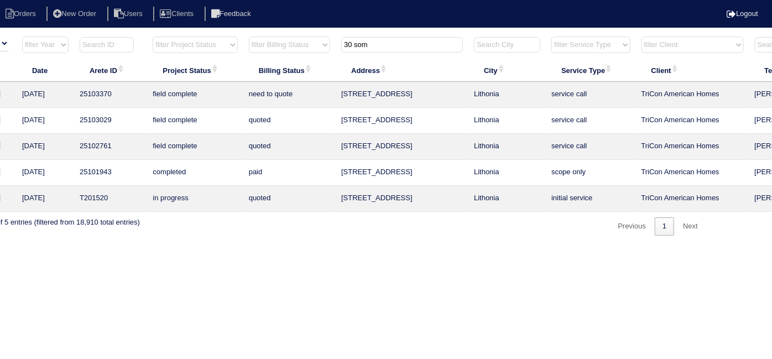
scroll to position [0, 0]
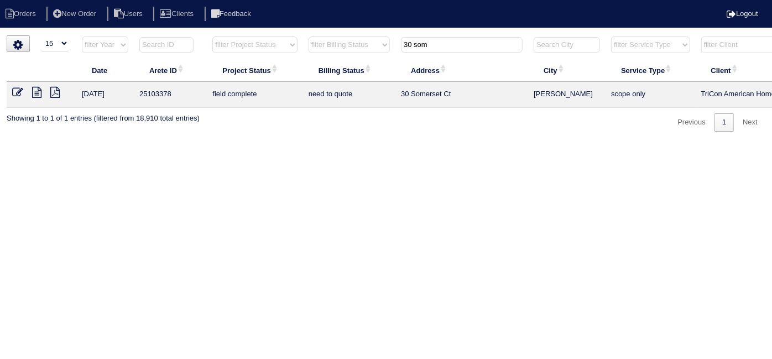
type input "30 som"
click at [36, 90] on icon at bounding box center [36, 92] width 9 height 11
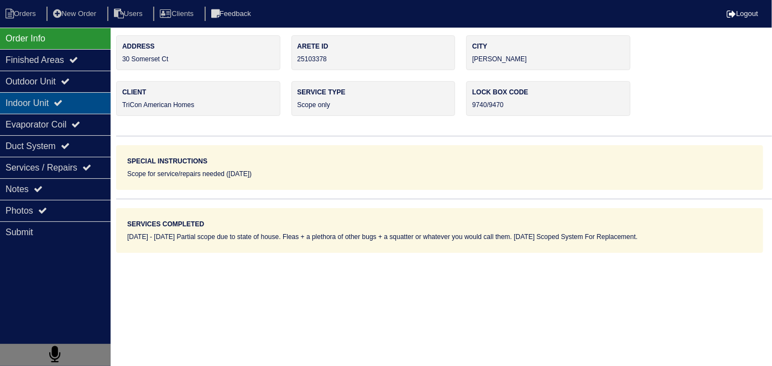
click at [62, 93] on div "Indoor Unit" at bounding box center [55, 103] width 111 height 22
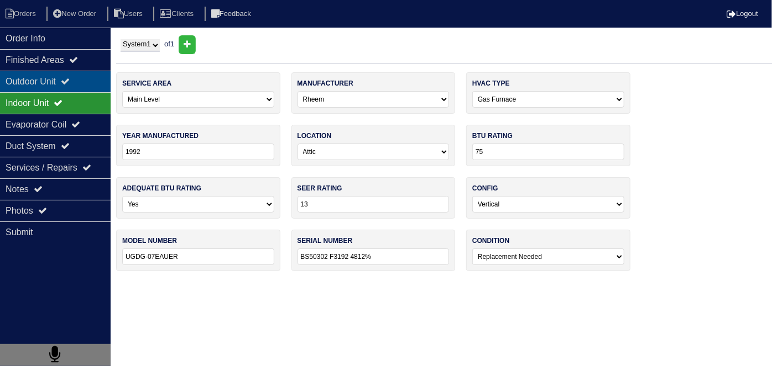
click at [57, 86] on div "Outdoor Unit" at bounding box center [55, 82] width 111 height 22
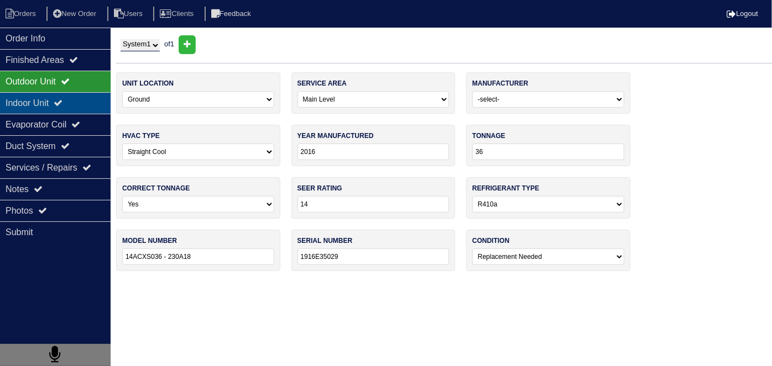
click at [46, 96] on div "Indoor Unit" at bounding box center [55, 103] width 111 height 22
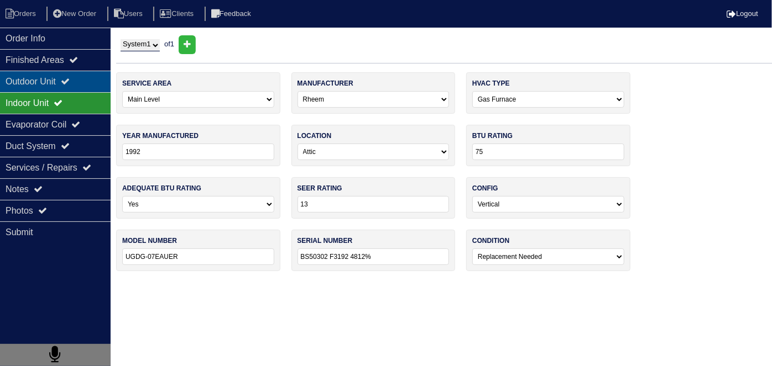
click at [41, 81] on div "Outdoor Unit" at bounding box center [55, 82] width 111 height 22
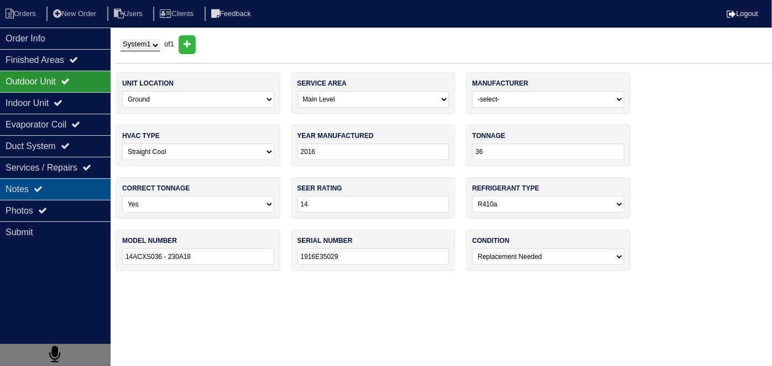
click at [63, 195] on div "Notes" at bounding box center [55, 190] width 111 height 22
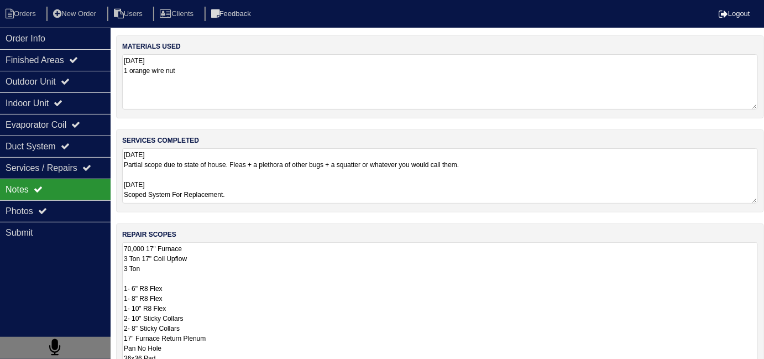
click at [255, 255] on textarea "70,000 17" Furnace 3 Ton 17" Coil Upflow 3 Ton 1- 6" R8 Flex 1- 8" R8 Flex 1- 1…" at bounding box center [440, 342] width 636 height 201
click at [291, 188] on textarea "[DATE] Partial scope due to state of house. Fleas + a plethora of other bugs + …" at bounding box center [440, 175] width 636 height 55
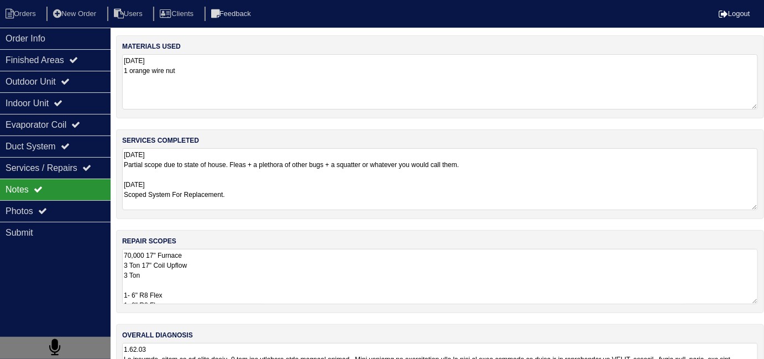
click at [329, 282] on textarea "70,000 17" Furnace 3 Ton 17" Coil Upflow 3 Ton 1- 6" R8 Flex 1- 8" R8 Flex 1- 1…" at bounding box center [440, 276] width 636 height 55
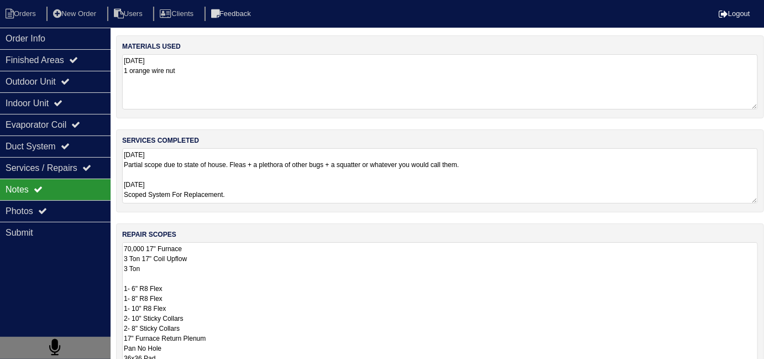
click at [271, 277] on textarea "70,000 17" Furnace 3 Ton 17" Coil Upflow 3 Ton 1- 6" R8 Flex 1- 8" R8 Flex 1- 1…" at bounding box center [440, 342] width 636 height 201
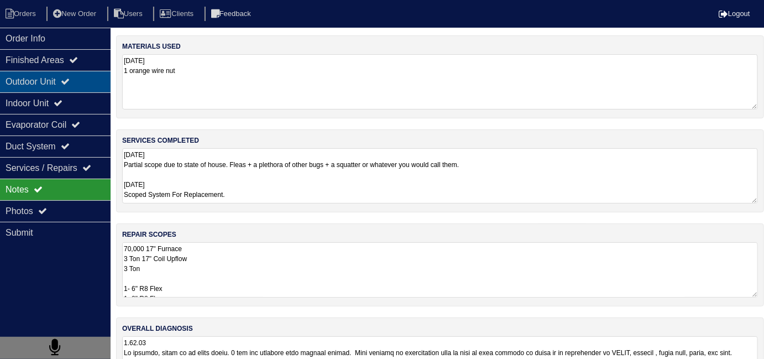
click at [54, 86] on div "Outdoor Unit" at bounding box center [55, 82] width 111 height 22
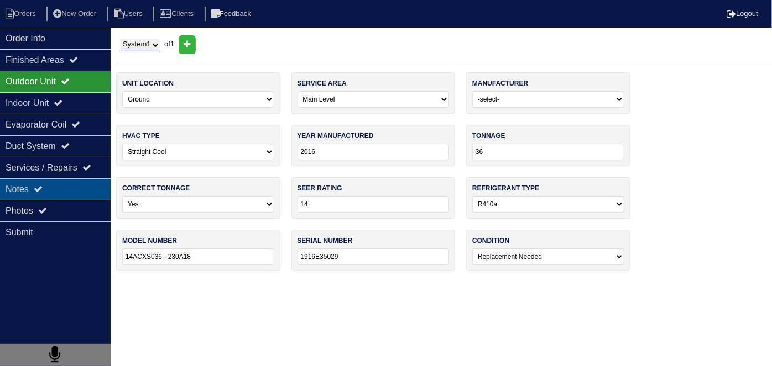
click at [41, 190] on icon at bounding box center [38, 189] width 9 height 9
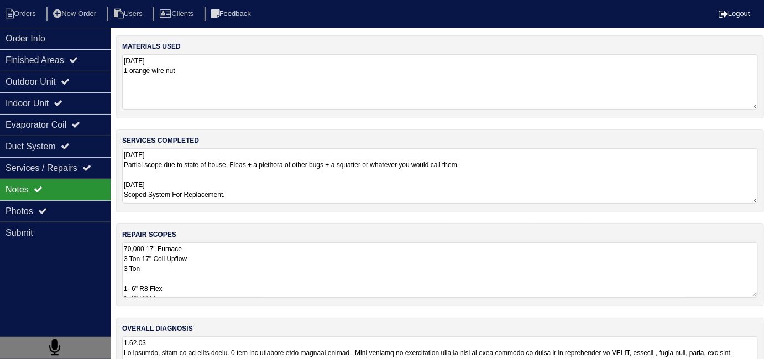
click at [265, 280] on textarea "70,000 17" Furnace 3 Ton 17" Coil Upflow 3 Ton 1- 6" R8 Flex 1- 8" R8 Flex 1- 1…" at bounding box center [440, 269] width 636 height 55
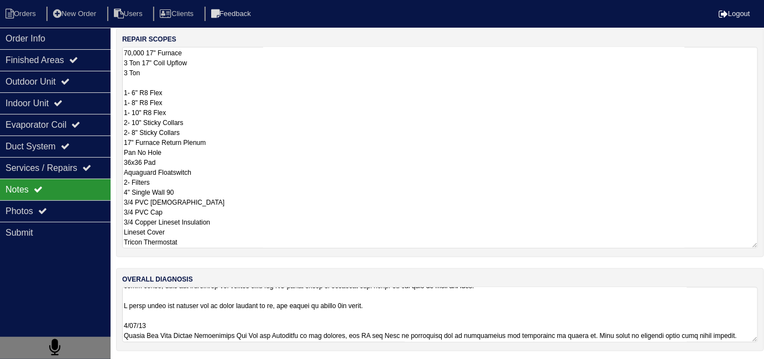
scroll to position [97, 0]
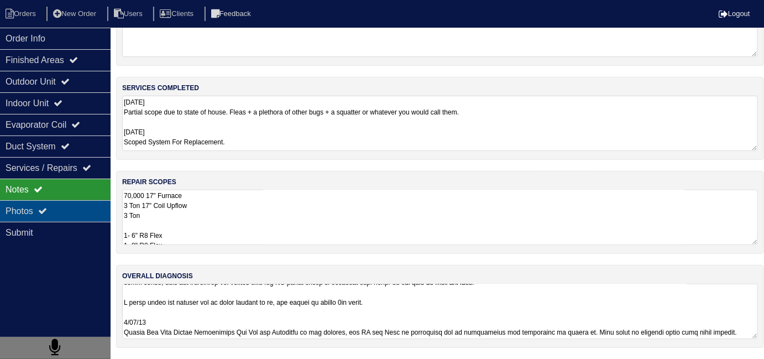
click at [65, 212] on div "Photos" at bounding box center [55, 211] width 111 height 22
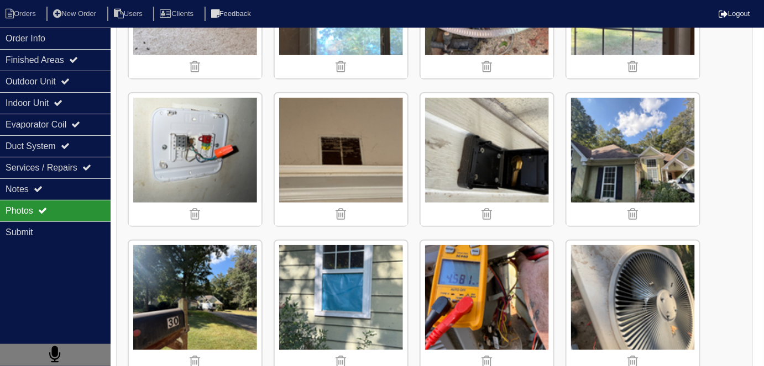
scroll to position [259, 0]
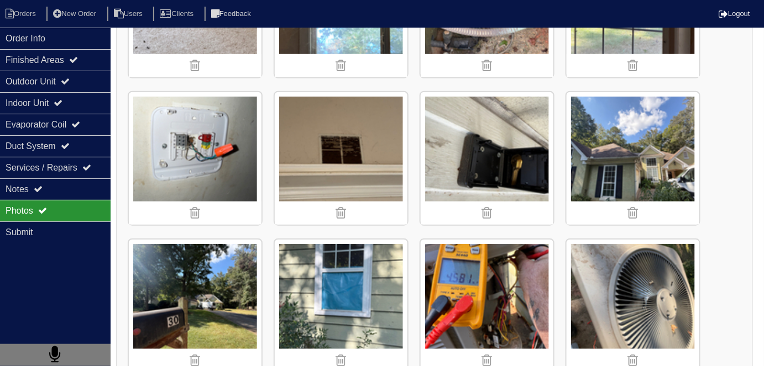
click at [608, 144] on img at bounding box center [632, 158] width 133 height 133
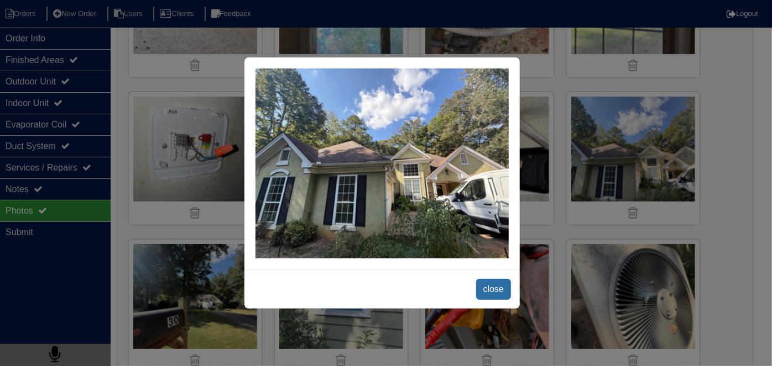
click at [496, 279] on span "close" at bounding box center [493, 289] width 35 height 21
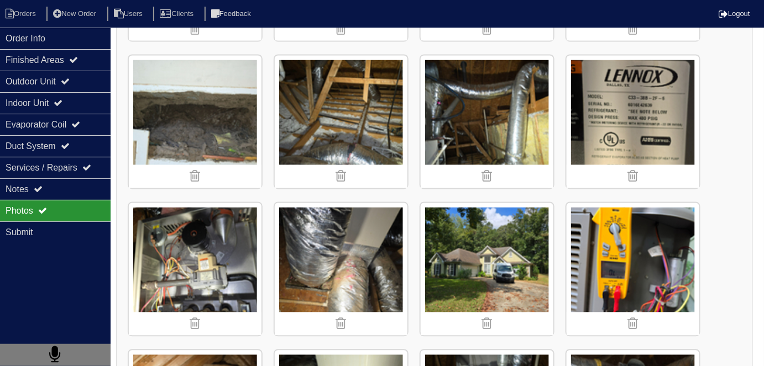
scroll to position [2067, 0]
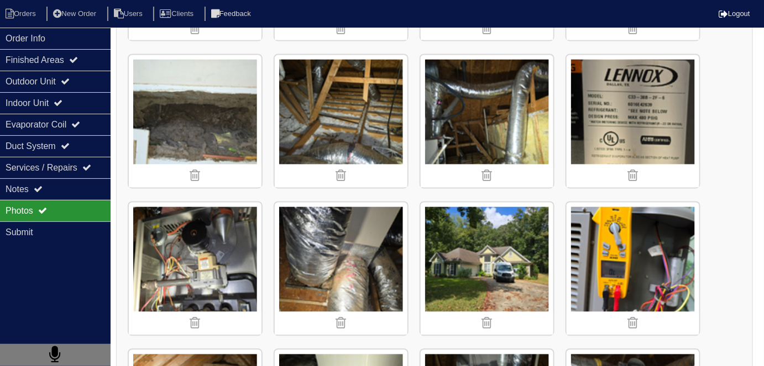
click at [488, 258] on img at bounding box center [487, 269] width 133 height 133
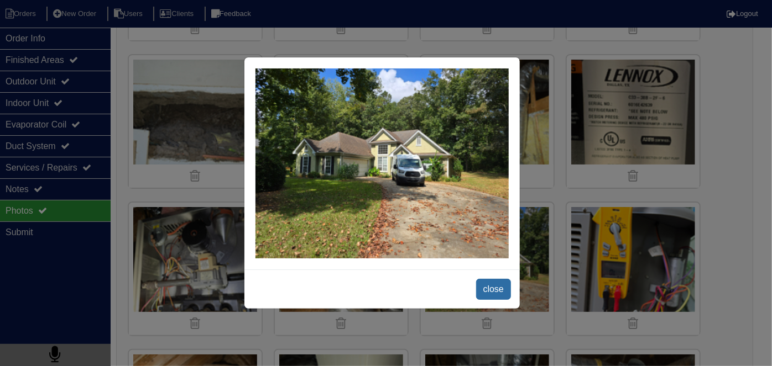
click at [491, 280] on span "close" at bounding box center [493, 289] width 35 height 21
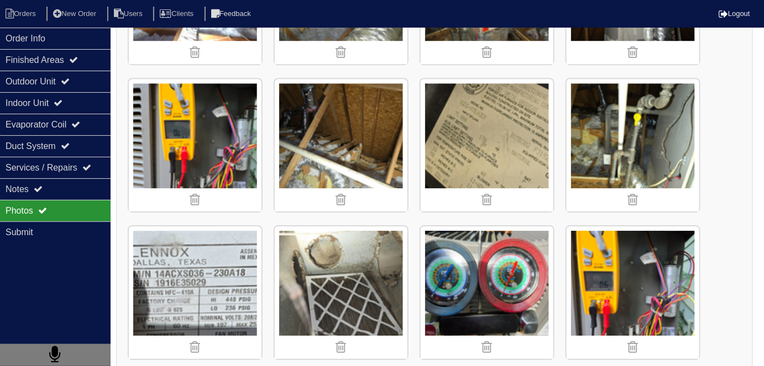
scroll to position [2485, 0]
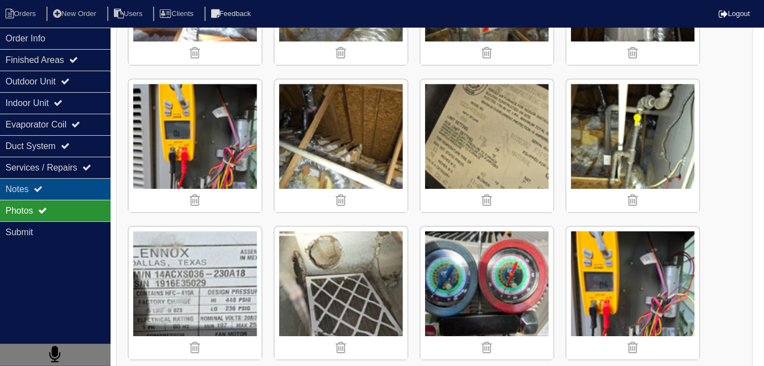
click at [40, 192] on icon at bounding box center [38, 189] width 9 height 9
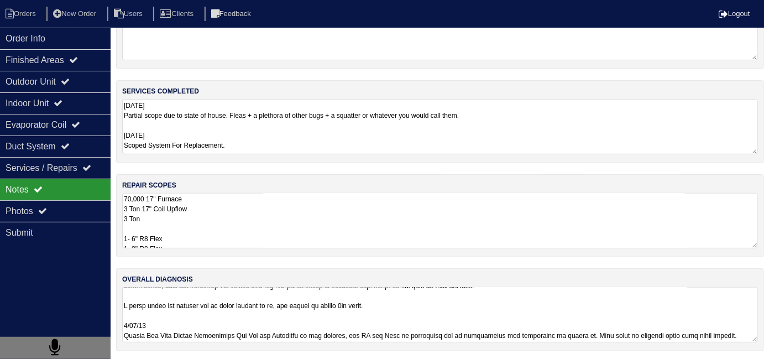
scroll to position [195, 0]
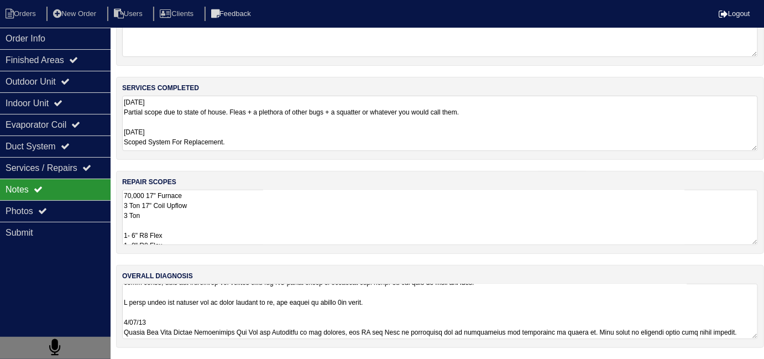
click at [246, 194] on textarea "70,000 17" Furnace 3 Ton 17" Coil Upflow 3 Ton 1- 6" R8 Flex 1- 8" R8 Flex 1- 1…" at bounding box center [440, 217] width 636 height 55
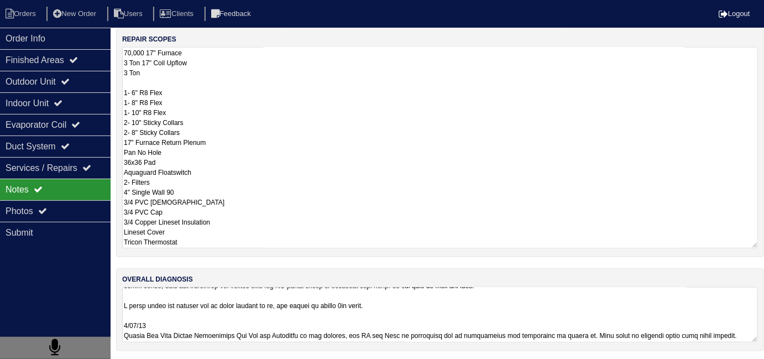
click at [301, 176] on textarea "70,000 17" Furnace 3 Ton 17" Coil Upflow 3 Ton 1- 6" R8 Flex 1- 8" R8 Flex 1- 1…" at bounding box center [440, 147] width 636 height 201
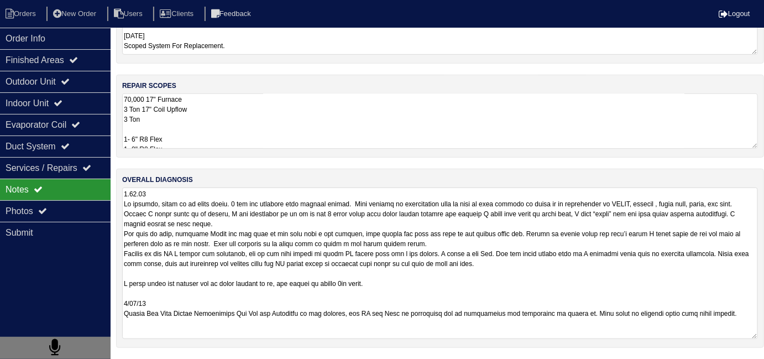
scroll to position [145, 0]
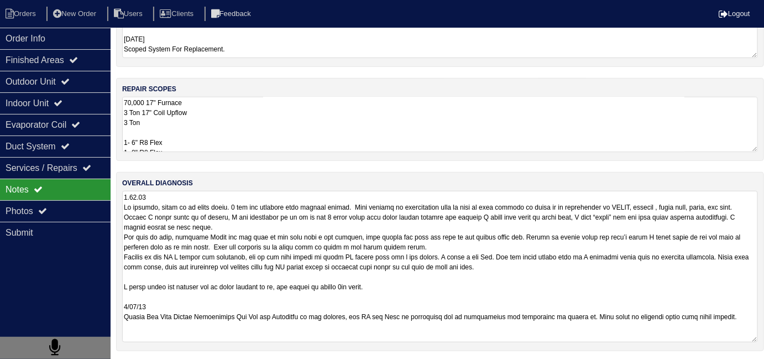
click at [454, 302] on textarea at bounding box center [440, 266] width 636 height 151
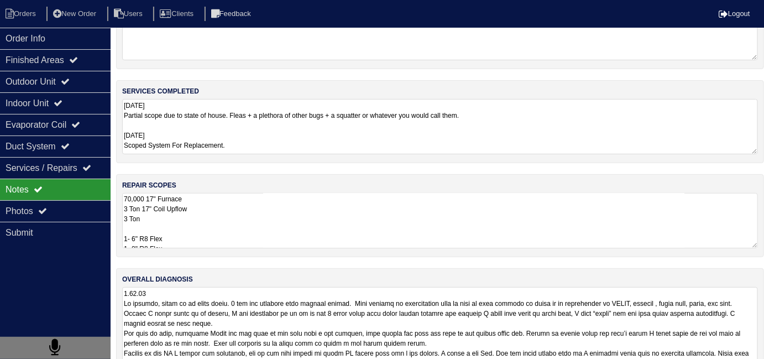
click at [354, 161] on div "materials used [DATE] 1 orange wire nut services completed [DATE] Partial scope…" at bounding box center [440, 222] width 648 height 472
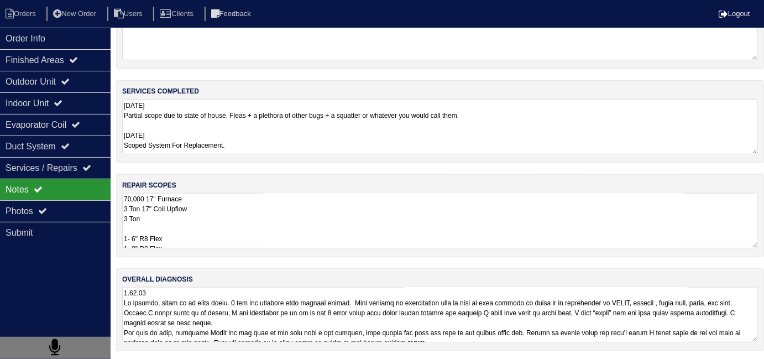
scroll to position [145, 0]
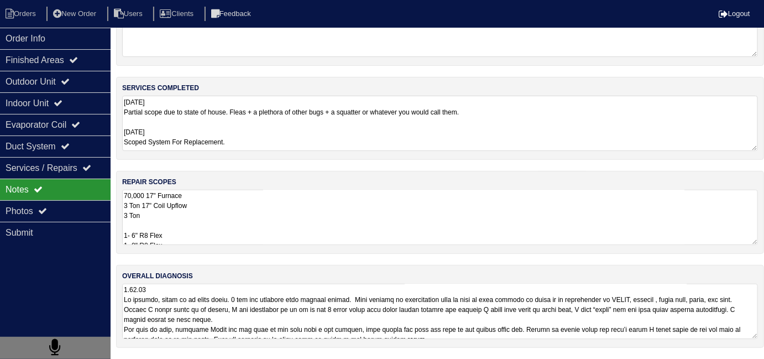
click at [336, 205] on textarea "70,000 17" Furnace 3 Ton 17" Coil Upflow 3 Ton 1- 6" R8 Flex 1- 8" R8 Flex 1- 1…" at bounding box center [440, 217] width 636 height 55
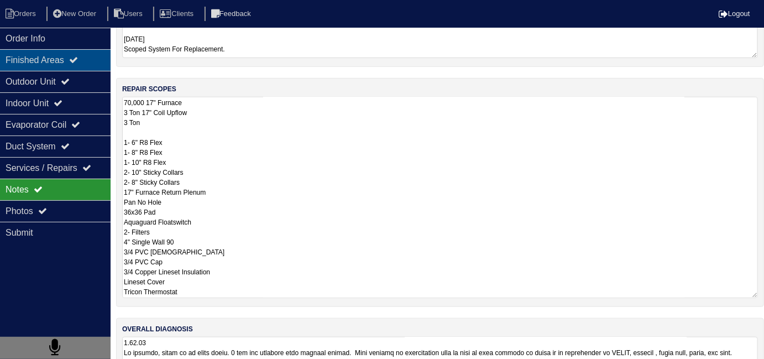
click at [62, 59] on div "Finished Areas" at bounding box center [55, 60] width 111 height 22
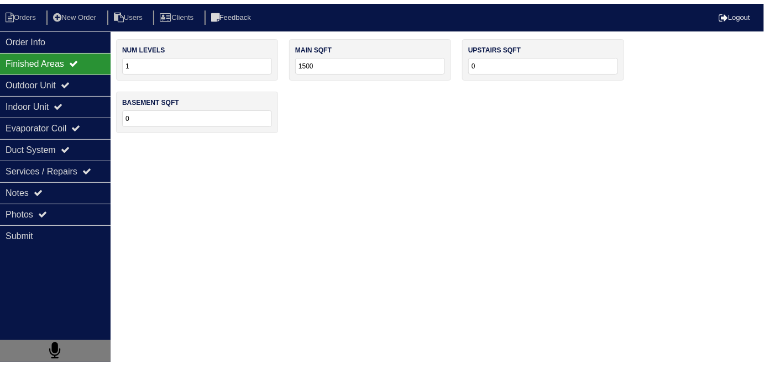
scroll to position [0, 0]
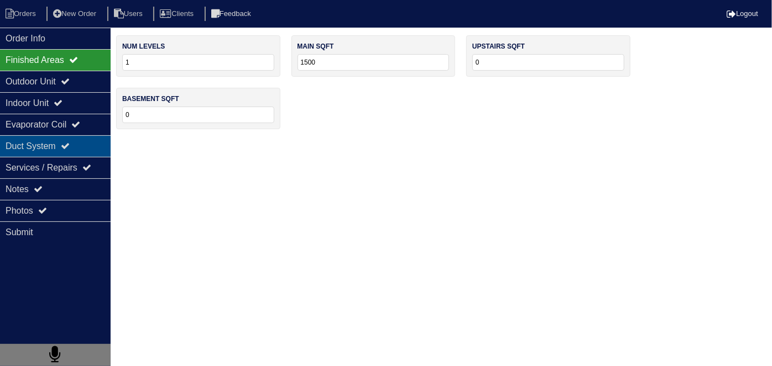
click at [76, 152] on div "Duct System" at bounding box center [55, 146] width 111 height 22
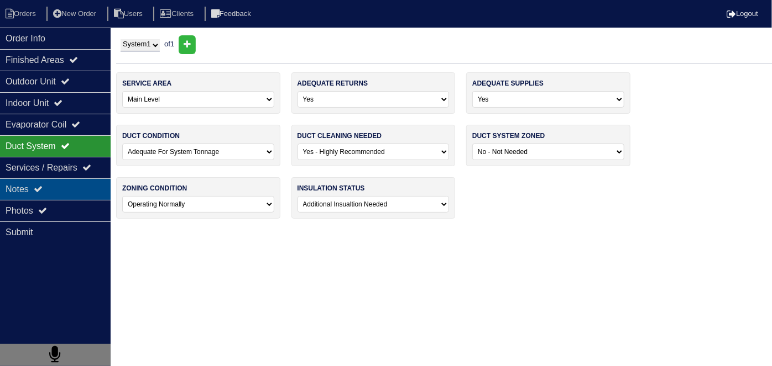
click at [60, 198] on div "Notes" at bounding box center [55, 190] width 111 height 22
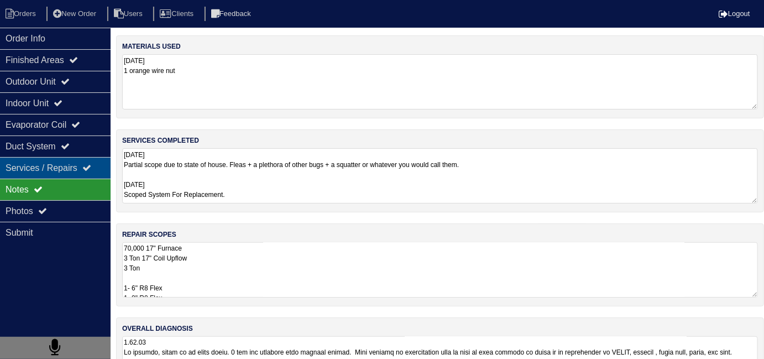
click at [62, 157] on div "Services / Repairs" at bounding box center [55, 168] width 111 height 22
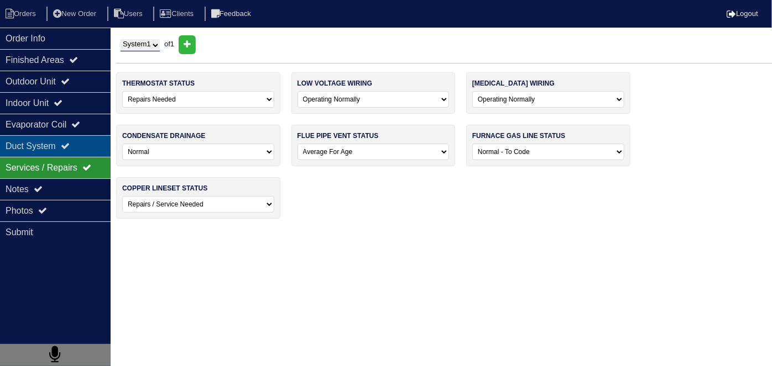
click at [65, 148] on div "Duct System" at bounding box center [55, 146] width 111 height 22
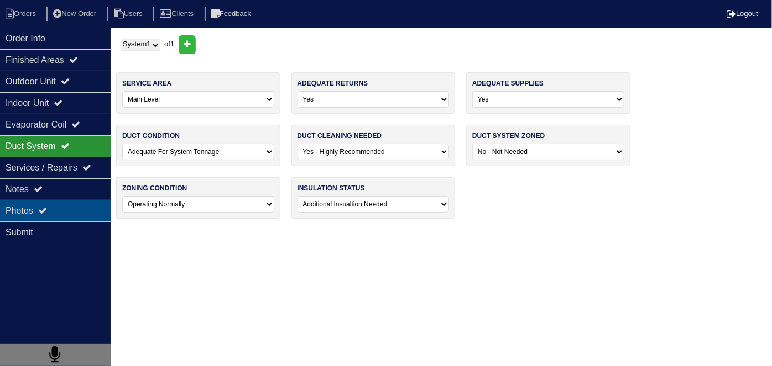
click at [48, 201] on div "Photos" at bounding box center [55, 211] width 111 height 22
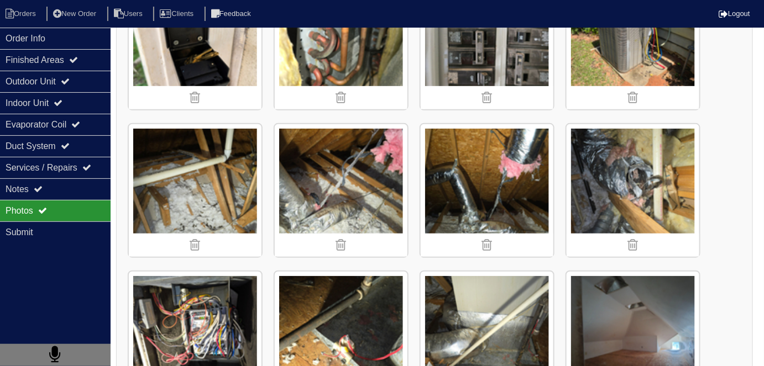
scroll to position [1556, 0]
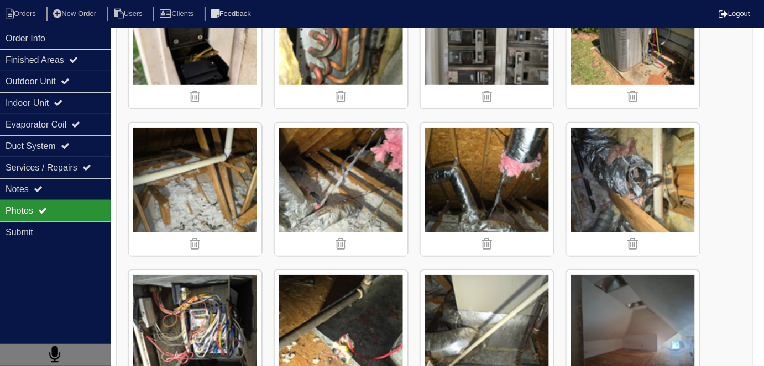
click at [325, 144] on img at bounding box center [341, 189] width 133 height 133
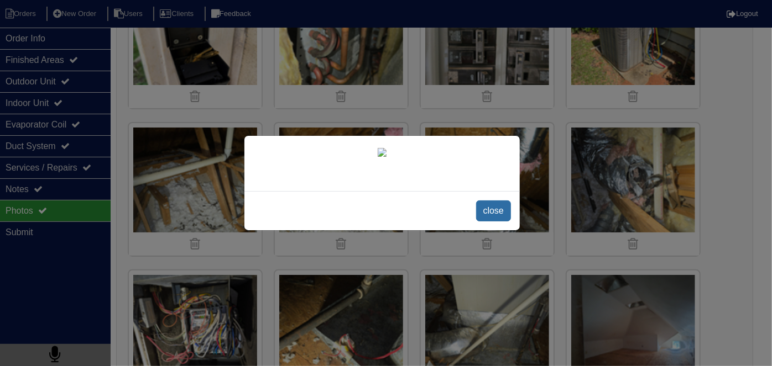
click at [500, 222] on span "close" at bounding box center [493, 211] width 35 height 21
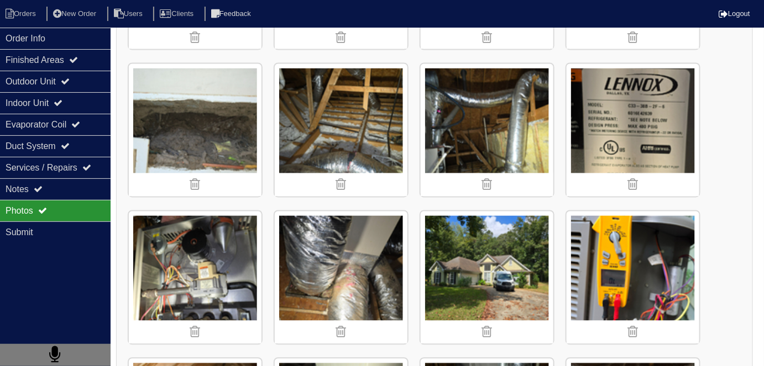
scroll to position [2059, 0]
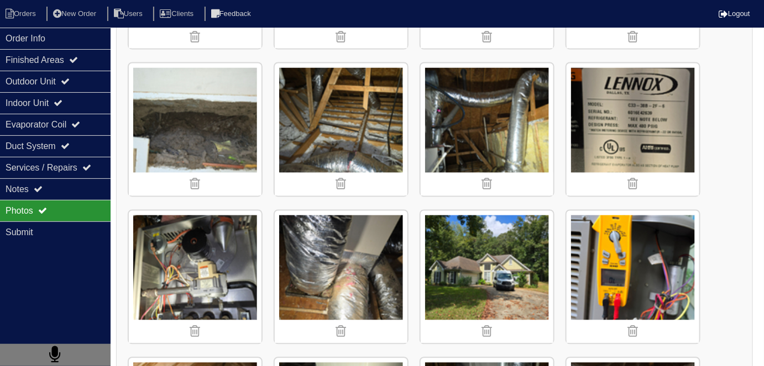
click at [50, 200] on div "Photos" at bounding box center [55, 211] width 111 height 22
click at [53, 193] on div "Notes" at bounding box center [55, 190] width 111 height 22
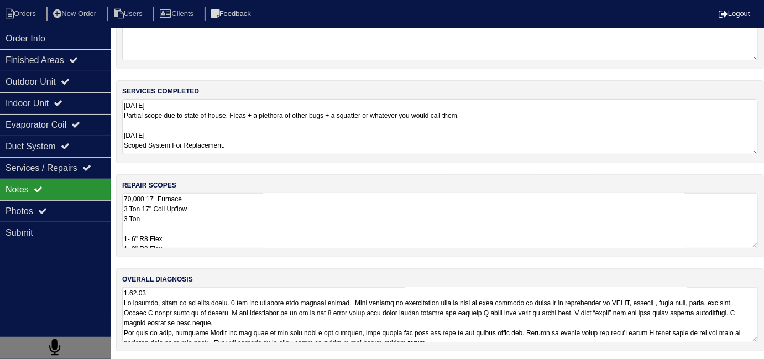
scroll to position [195, 0]
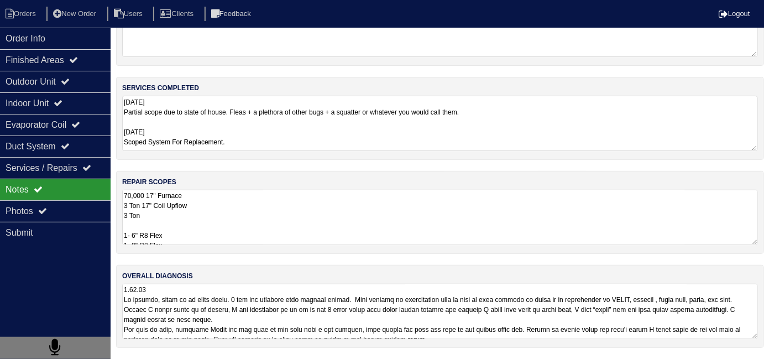
click at [296, 227] on textarea "70,000 17" Furnace 3 Ton 17" Coil Upflow 3 Ton 1- 6" R8 Flex 1- 8" R8 Flex 1- 1…" at bounding box center [440, 217] width 636 height 55
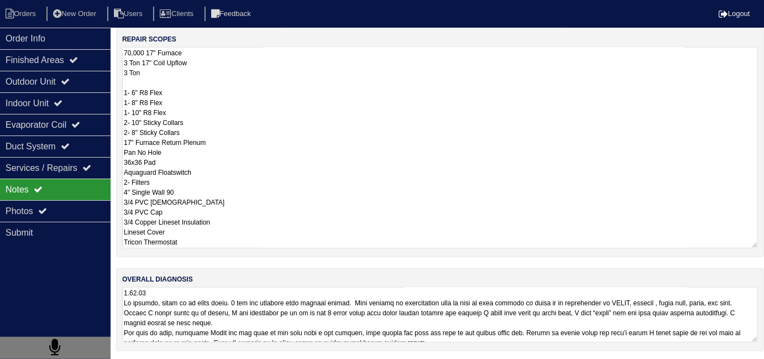
click at [443, 319] on textarea at bounding box center [440, 314] width 636 height 55
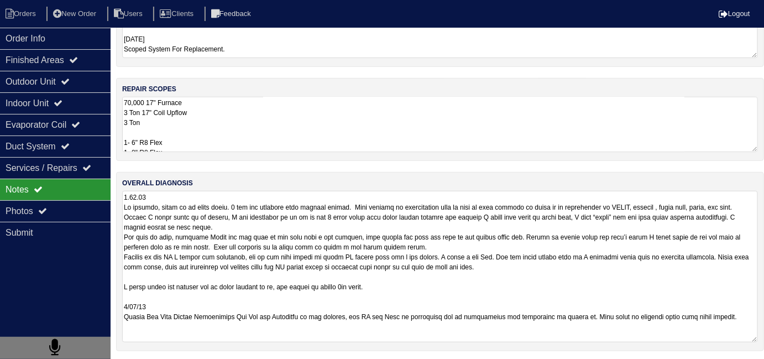
click at [460, 287] on textarea at bounding box center [440, 266] width 636 height 151
click at [454, 281] on textarea at bounding box center [440, 266] width 636 height 151
click at [627, 263] on textarea at bounding box center [440, 266] width 636 height 151
click at [432, 284] on textarea at bounding box center [440, 266] width 636 height 151
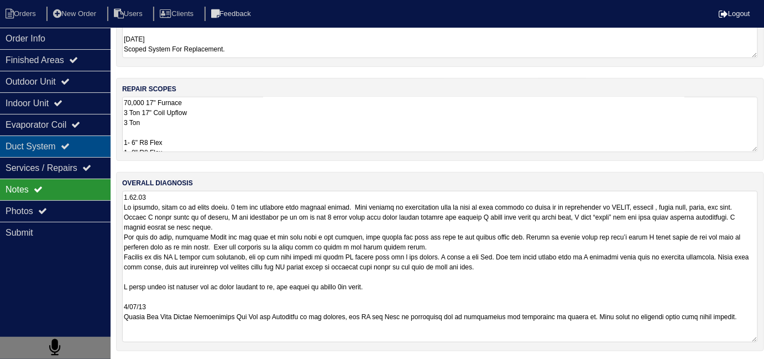
scroll to position [49, 0]
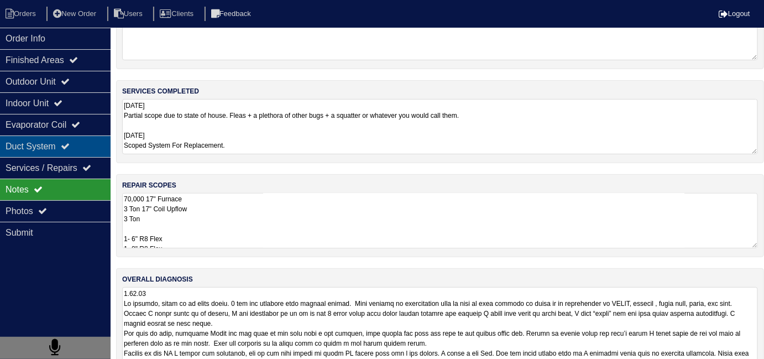
click at [54, 148] on div "Duct System" at bounding box center [55, 146] width 111 height 22
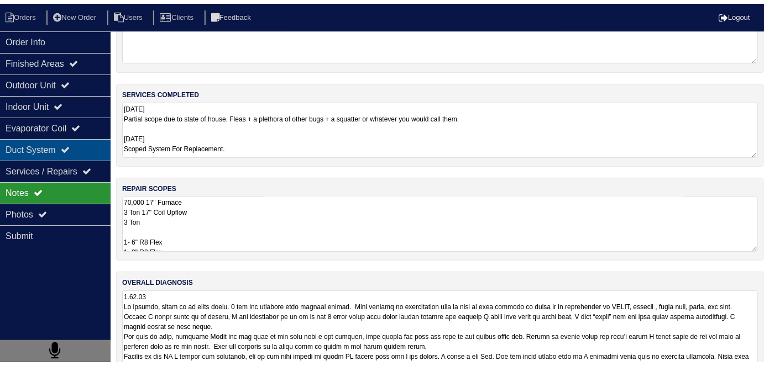
scroll to position [0, 0]
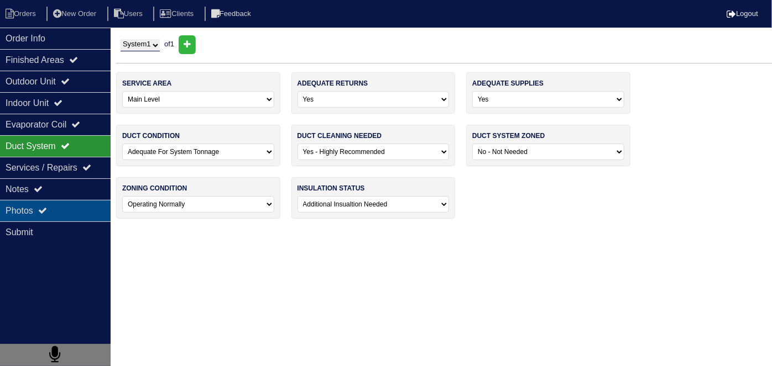
click at [59, 210] on div "Photos" at bounding box center [55, 211] width 111 height 22
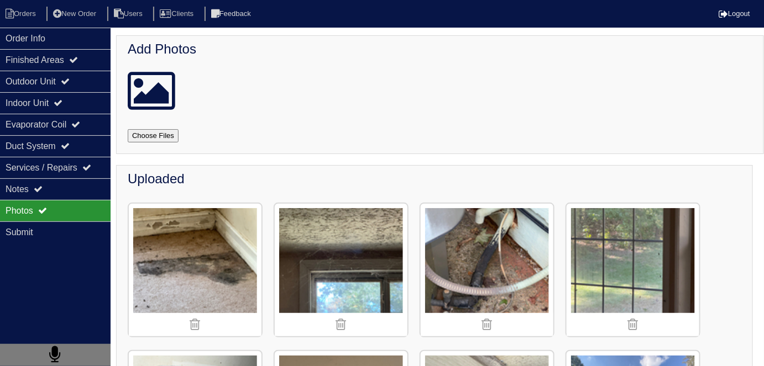
click at [375, 244] on img at bounding box center [341, 270] width 133 height 133
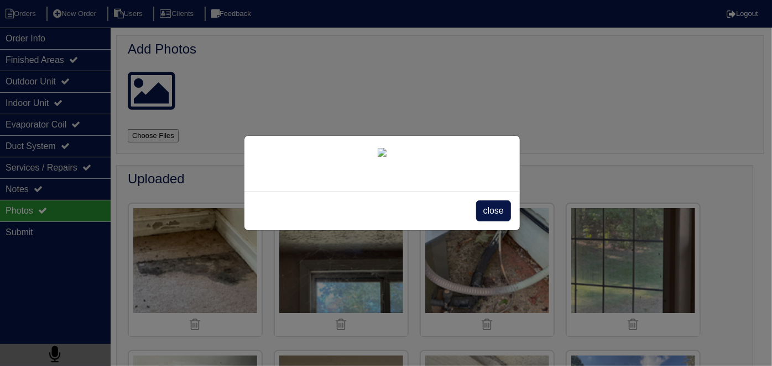
drag, startPoint x: 527, startPoint y: 202, endPoint x: 439, endPoint y: 214, distance: 89.3
click at [526, 202] on div "close" at bounding box center [386, 183] width 772 height 366
click at [489, 207] on span "close" at bounding box center [493, 211] width 35 height 21
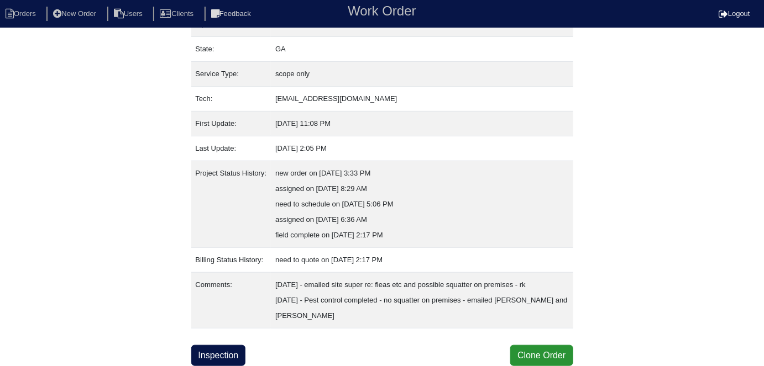
scroll to position [135, 0]
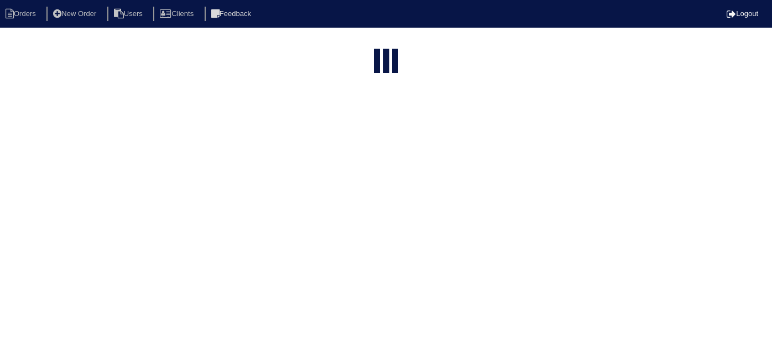
select select "15"
type input "30 som"
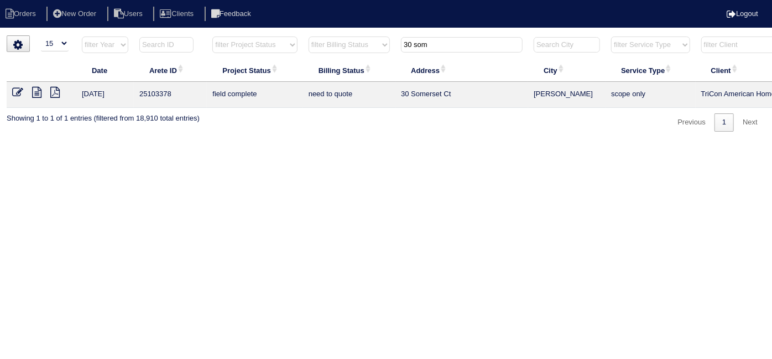
click at [14, 94] on icon at bounding box center [17, 92] width 11 height 11
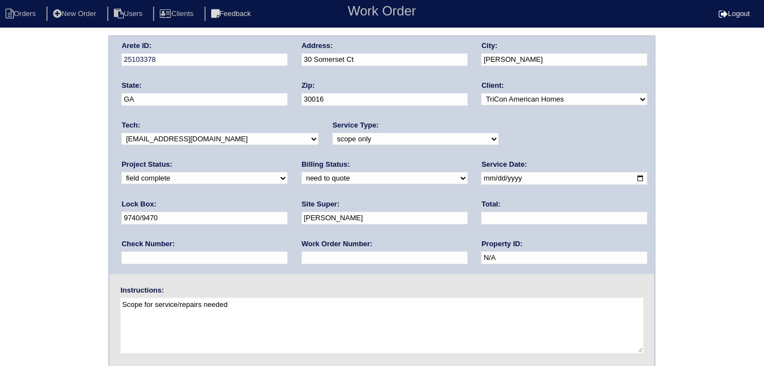
click at [302, 179] on select "need to quote quoted need to invoice invoiced paid warranty purchase order need…" at bounding box center [385, 178] width 166 height 12
select select "quoted"
click at [302, 172] on select "need to quote quoted need to invoice invoiced paid warranty purchase order need…" at bounding box center [385, 178] width 166 height 12
drag, startPoint x: 171, startPoint y: 256, endPoint x: 169, endPoint y: 225, distance: 30.5
click at [302, 256] on input "text" at bounding box center [385, 258] width 166 height 13
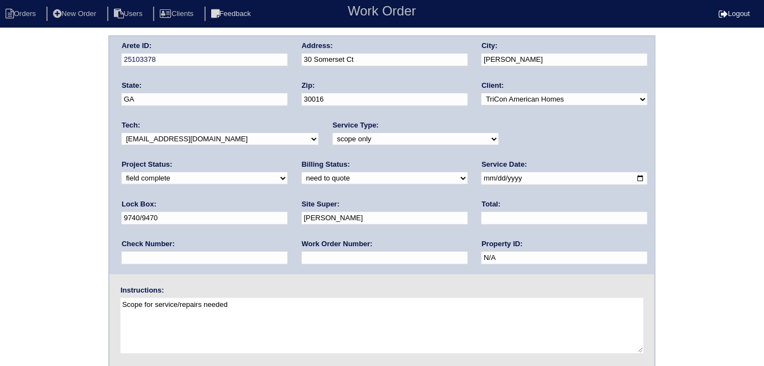
type input "requested"
click at [481, 218] on input "text" at bounding box center [564, 218] width 166 height 13
type input "5485.00"
click at [273, 60] on div "Arete ID: 25103378 Address: 30 Somerset Ct City: Covington State: GA Zip: 30016…" at bounding box center [381, 155] width 545 height 238
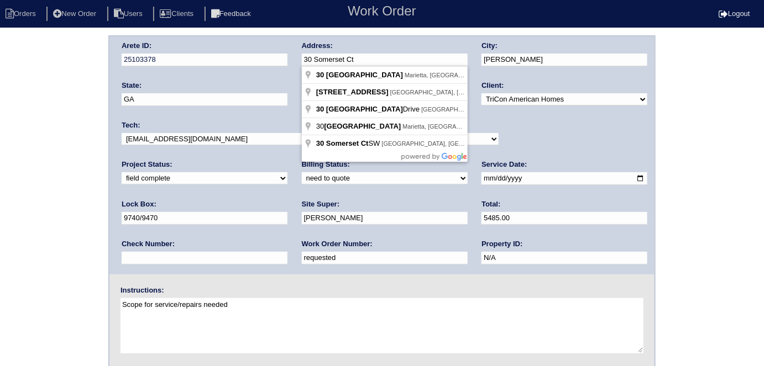
click at [0, 195] on div "Arete ID: 25103378 Address: 30 Somerset Ct City: Covington State: GA Zip: 30016…" at bounding box center [382, 258] width 764 height 447
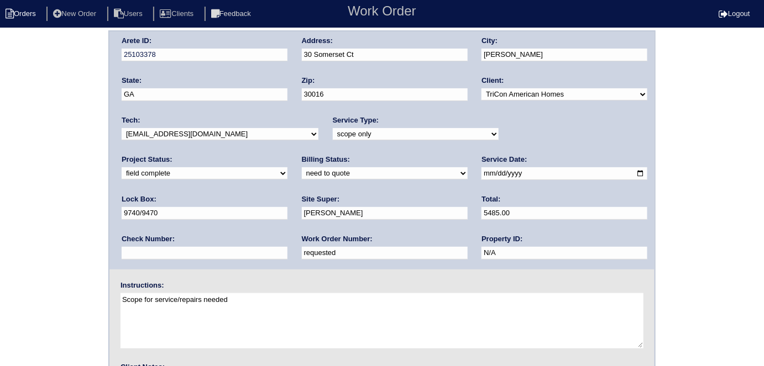
click at [0, 12] on li "Orders" at bounding box center [22, 14] width 45 height 15
select select "15"
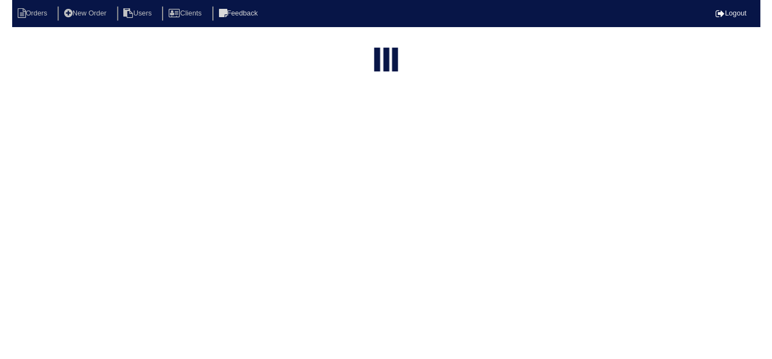
scroll to position [0, 0]
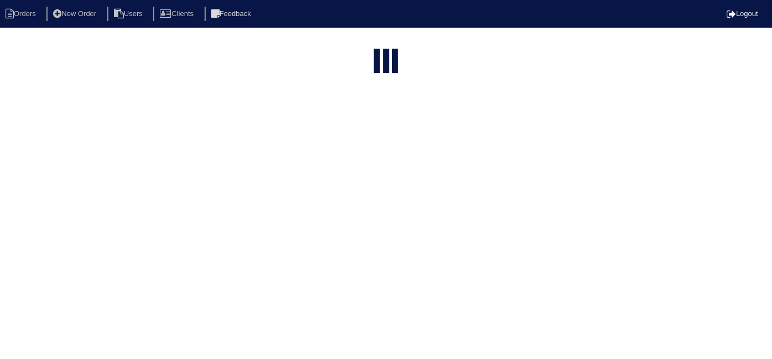
type input "30 som"
click at [19, 107] on div "loading... ▼ 10 15 25 50 200 500 Search: Date Arete ID Project Status Billing S…" at bounding box center [386, 114] width 772 height 131
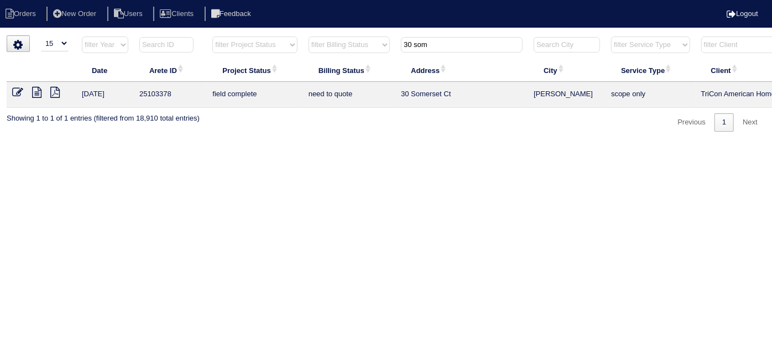
click at [13, 92] on icon at bounding box center [17, 92] width 11 height 11
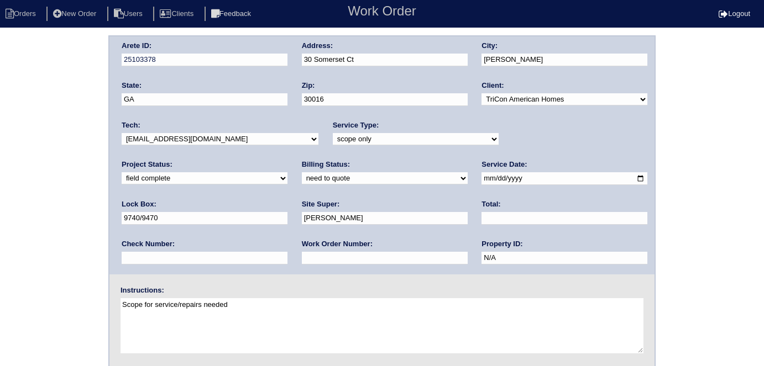
select select "quoted"
click at [302, 266] on div "Work Order Number:" at bounding box center [385, 254] width 166 height 31
click at [481, 222] on input "text" at bounding box center [564, 218] width 166 height 13
type input "5485.00"
drag, startPoint x: 251, startPoint y: 255, endPoint x: 226, endPoint y: 251, distance: 25.8
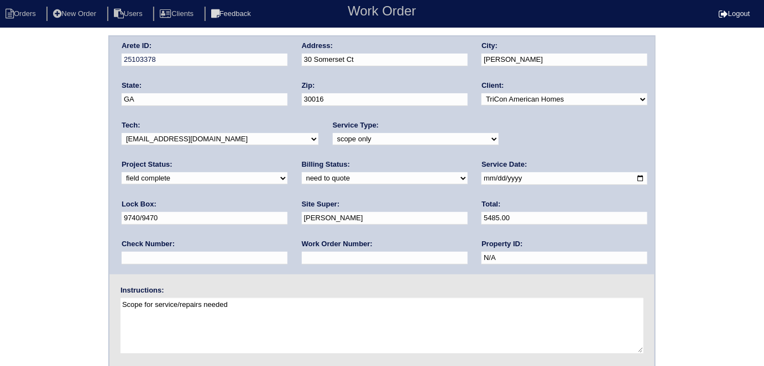
click at [302, 255] on input "text" at bounding box center [385, 258] width 166 height 13
type input "requested"
click at [7, 186] on div "Arete ID: 25103378 Address: [STREET_ADDRESS] City: [GEOGRAPHIC_DATA] State: [GE…" at bounding box center [382, 258] width 764 height 447
click at [0, 202] on div "Arete ID: 25103378 Address: [STREET_ADDRESS] City: [GEOGRAPHIC_DATA] State: [GE…" at bounding box center [382, 258] width 764 height 447
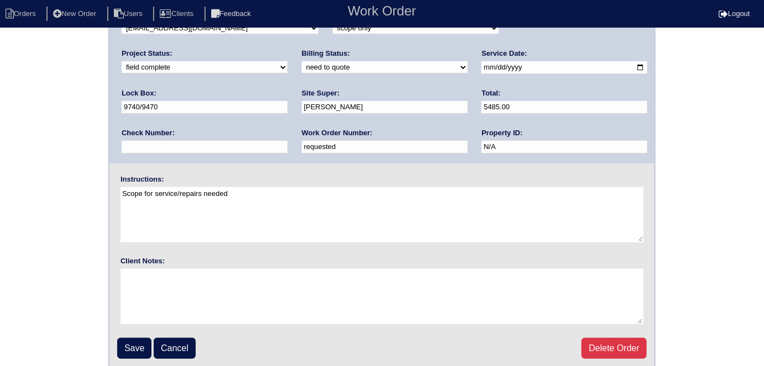
scroll to position [113, 0]
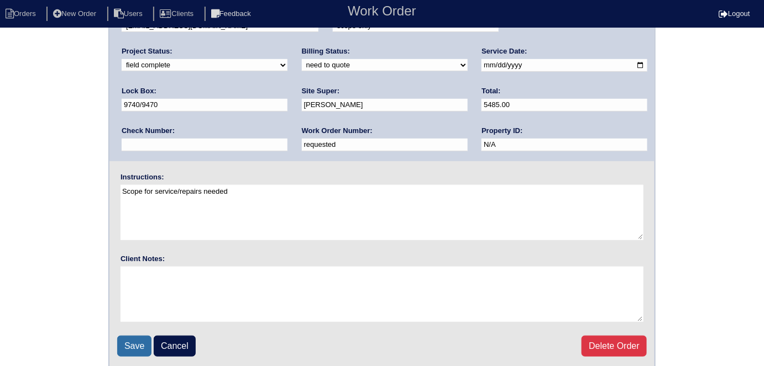
click at [139, 339] on input "Save" at bounding box center [134, 346] width 34 height 21
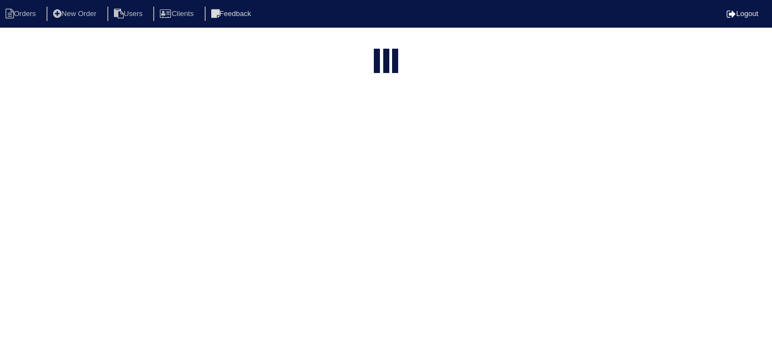
select select "15"
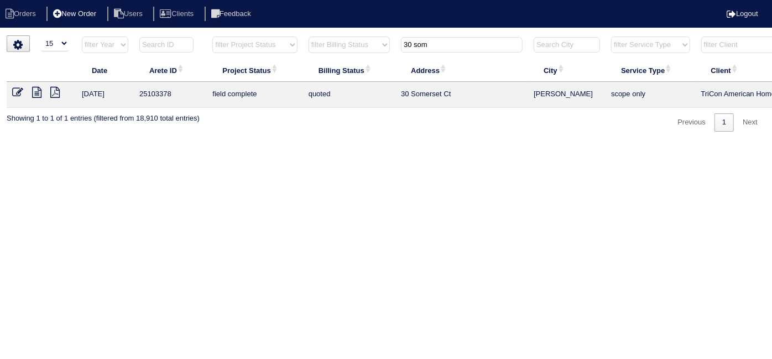
drag, startPoint x: 455, startPoint y: 48, endPoint x: 60, endPoint y: 13, distance: 396.1
click at [169, 35] on body "Orders New Order Users Clients Feedback Logout Orders New Order Users Clients M…" at bounding box center [386, 83] width 772 height 96
type input "254 sc"
click at [299, 143] on html "Orders New Order Users Clients Feedback Logout Orders New Order Users Clients M…" at bounding box center [386, 71] width 772 height 143
click at [35, 97] on icon at bounding box center [36, 92] width 9 height 11
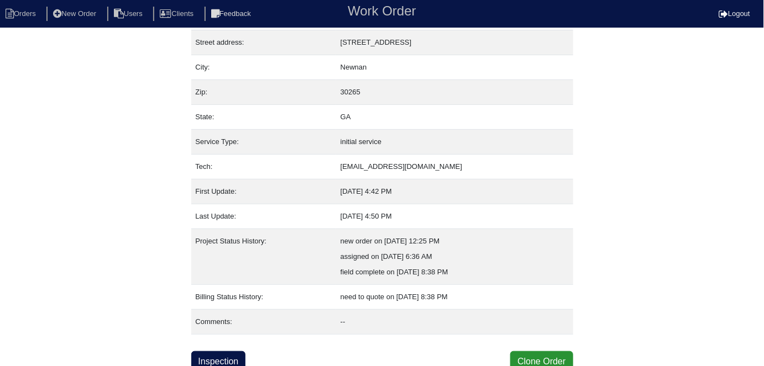
scroll to position [58, 0]
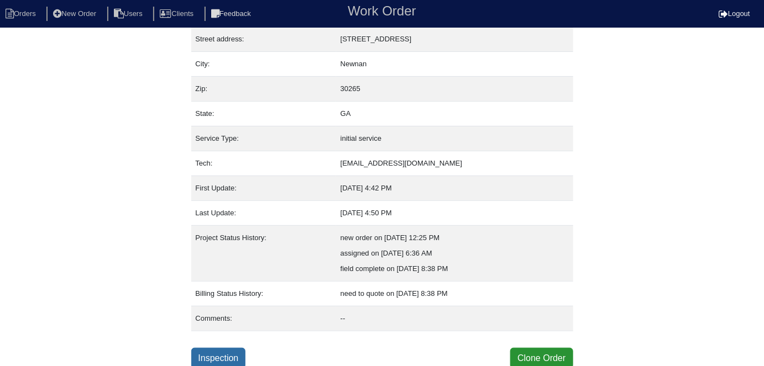
click at [221, 355] on link "Inspection" at bounding box center [218, 358] width 55 height 21
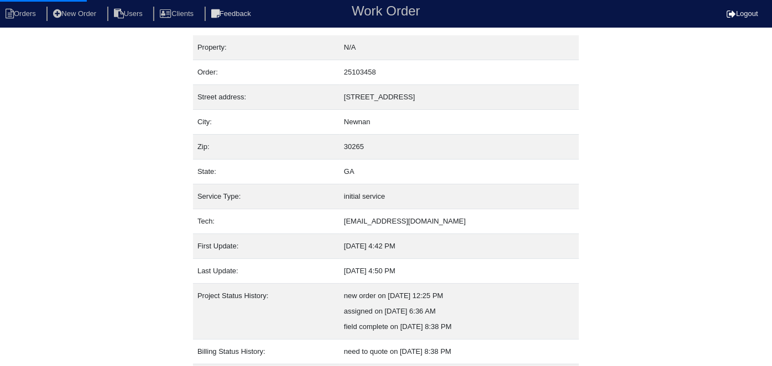
select select "0"
select select "[PERSON_NAME]"
select select "0"
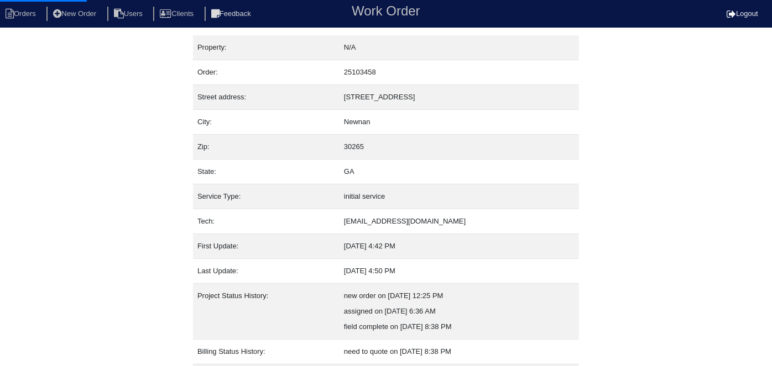
select select "1"
select select "0"
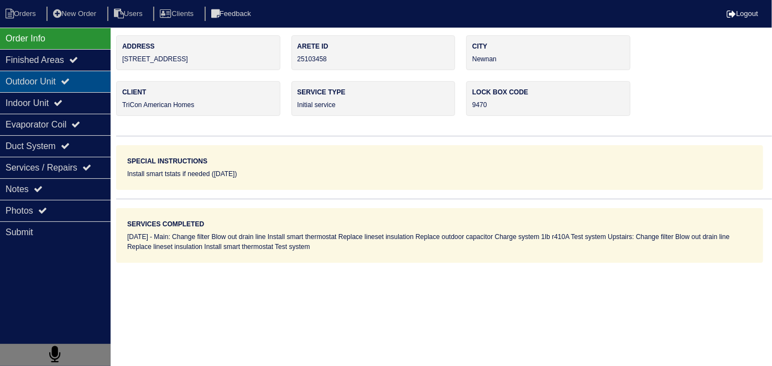
click at [62, 86] on div "Outdoor Unit" at bounding box center [55, 82] width 111 height 22
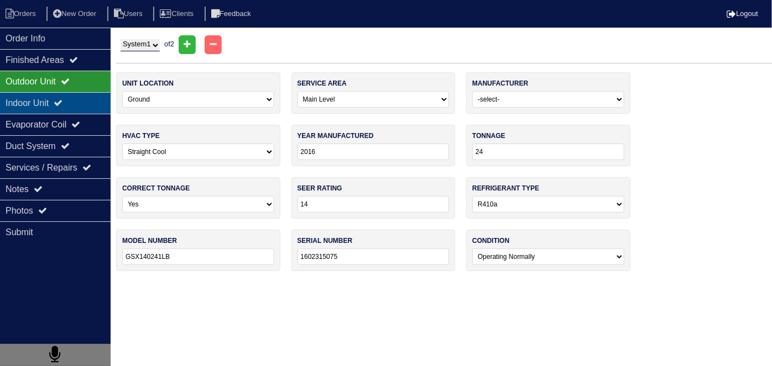
click at [62, 98] on icon at bounding box center [58, 102] width 9 height 9
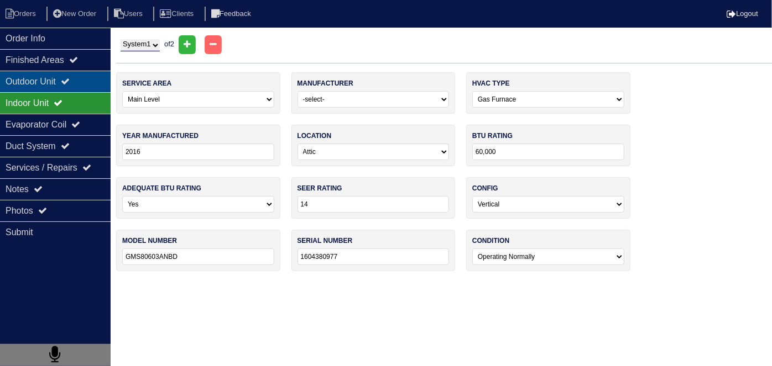
click at [62, 75] on div "Outdoor Unit" at bounding box center [55, 82] width 111 height 22
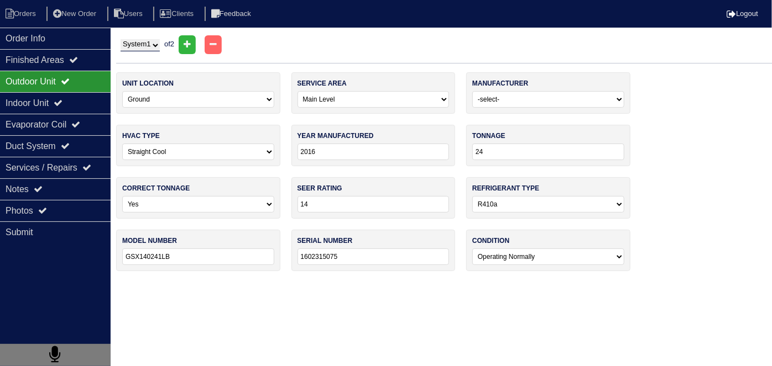
click at [132, 45] on select "System 1 System 2" at bounding box center [139, 45] width 39 height 12
select select "2"
click at [120, 39] on select "System 1 System 2" at bounding box center [139, 45] width 39 height 12
select select "1"
type input "2024"
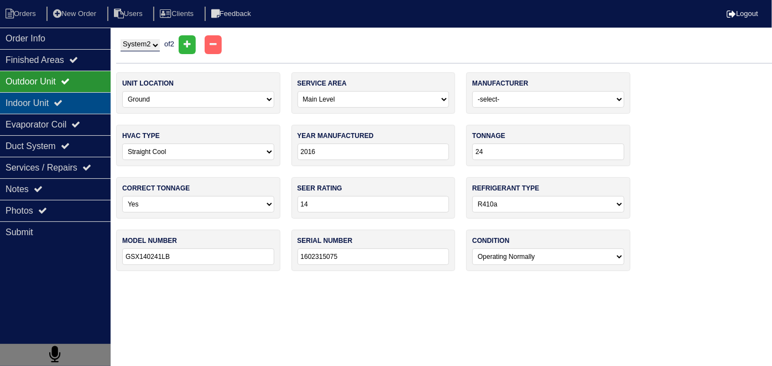
type input "30"
type input "GSXN403010AB"
type input "2405329918"
click at [75, 101] on div "Indoor Unit" at bounding box center [55, 103] width 111 height 22
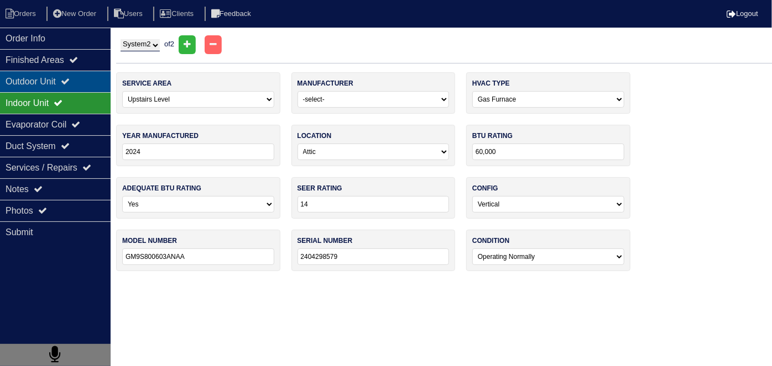
click at [51, 80] on div "Outdoor Unit" at bounding box center [55, 82] width 111 height 22
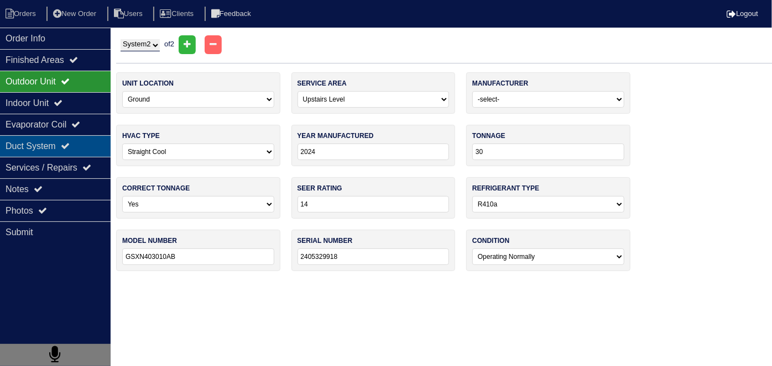
click at [85, 148] on div "Duct System" at bounding box center [55, 146] width 111 height 22
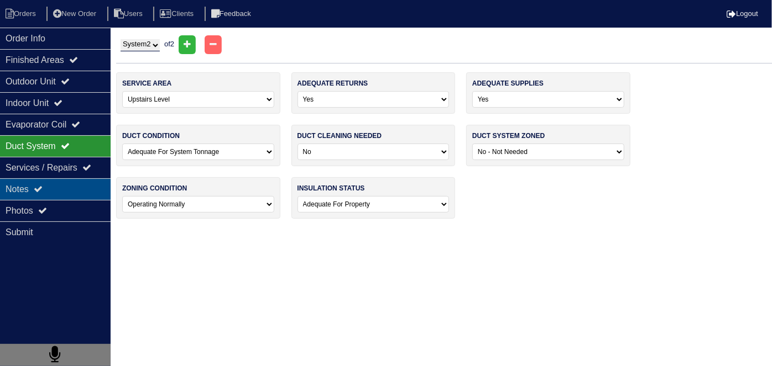
click at [62, 193] on div "Notes" at bounding box center [55, 190] width 111 height 22
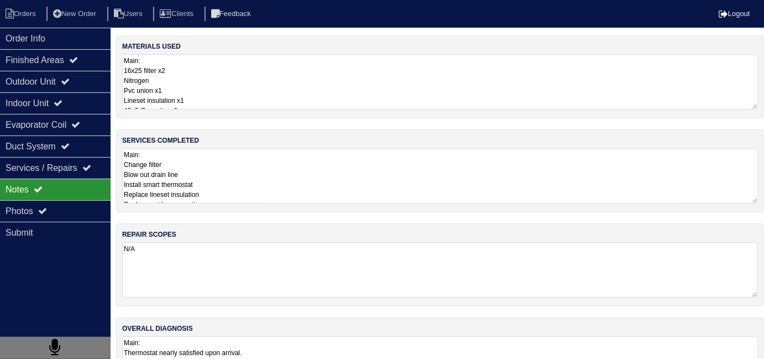
click at [219, 165] on textarea "Main: Change filter Blow out drain line Install smart thermostat Replace linese…" at bounding box center [440, 175] width 636 height 55
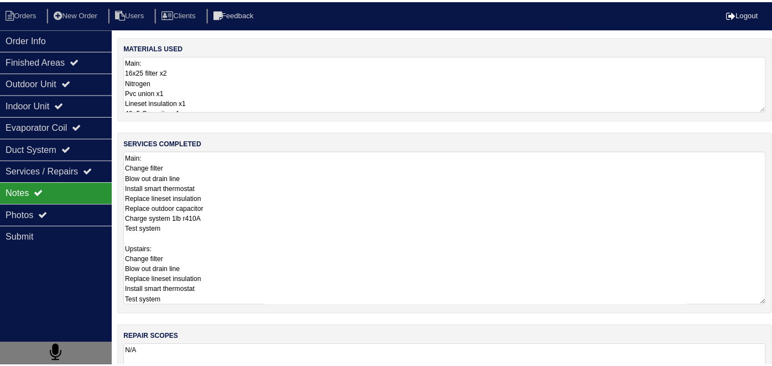
scroll to position [1, 0]
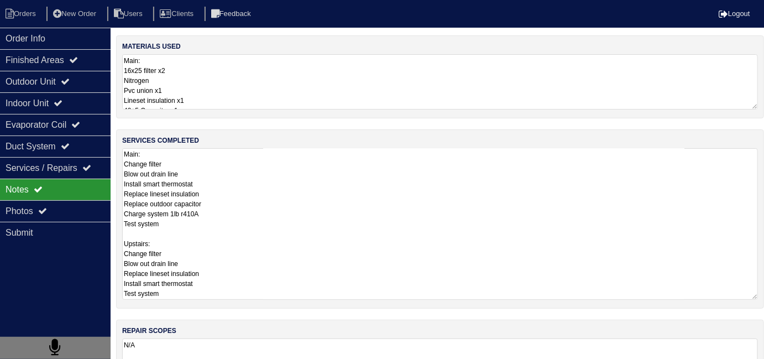
click at [366, 221] on textarea "Main: Change filter Blow out drain line Install smart thermostat Replace linese…" at bounding box center [440, 223] width 636 height 151
click at [259, 86] on textarea "Main: 16x25 filter x2 Nitrogen Pvc union x1 Lineset insulation x1 40+5 Capacito…" at bounding box center [440, 81] width 636 height 55
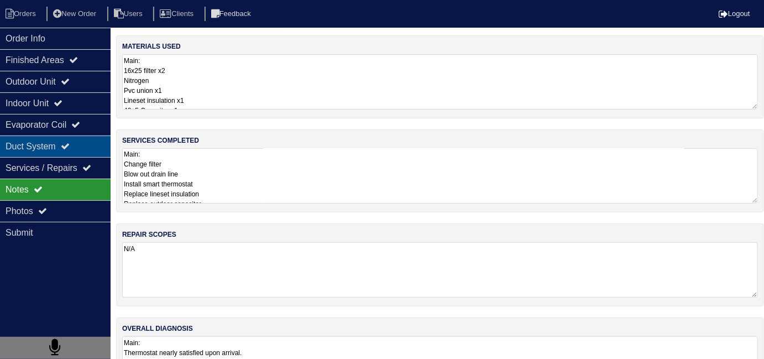
click at [76, 154] on div "Duct System" at bounding box center [55, 146] width 111 height 22
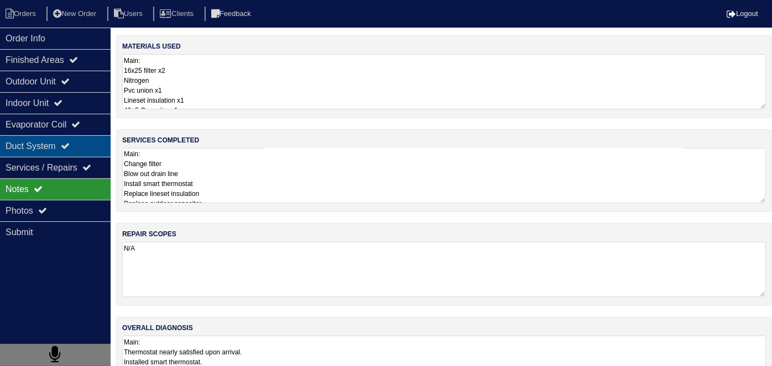
select select "2"
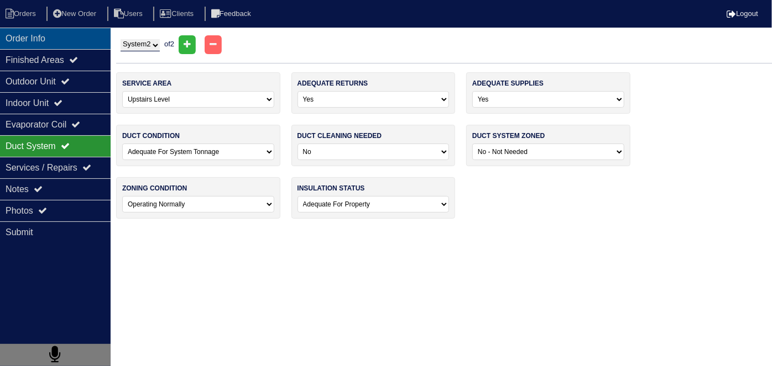
click at [72, 42] on div "Order Info" at bounding box center [55, 39] width 111 height 22
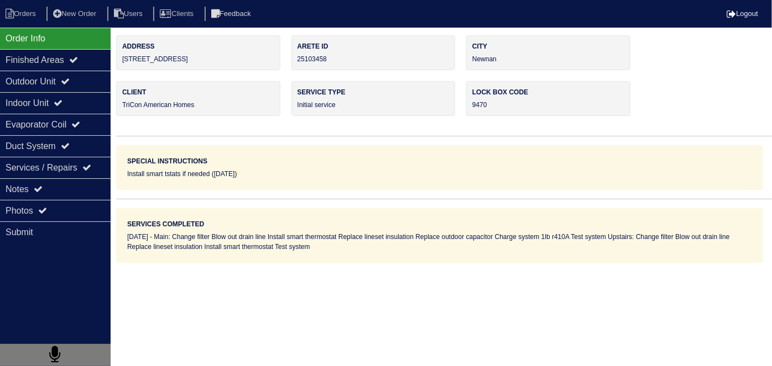
drag, startPoint x: 187, startPoint y: 60, endPoint x: 122, endPoint y: 60, distance: 65.8
click at [122, 60] on div "Address [STREET_ADDRESS]" at bounding box center [198, 52] width 164 height 35
copy div "[STREET_ADDRESS]"
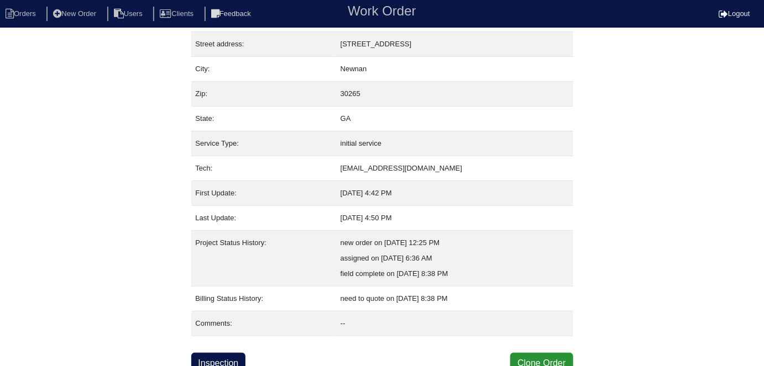
scroll to position [58, 0]
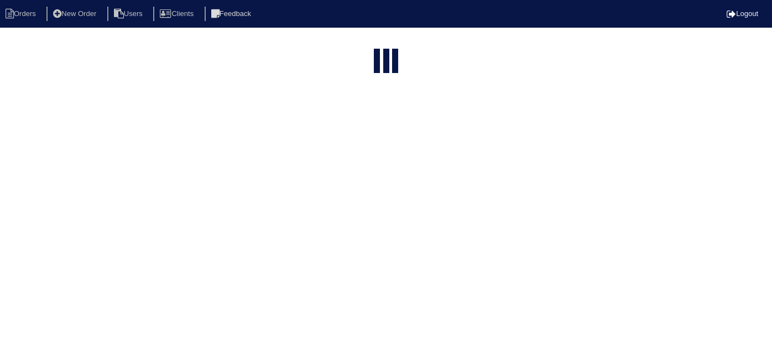
select select "15"
type input "254 sc"
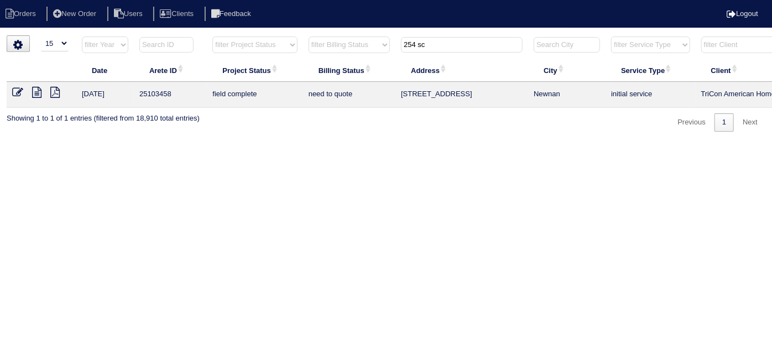
click at [15, 90] on icon at bounding box center [17, 92] width 11 height 11
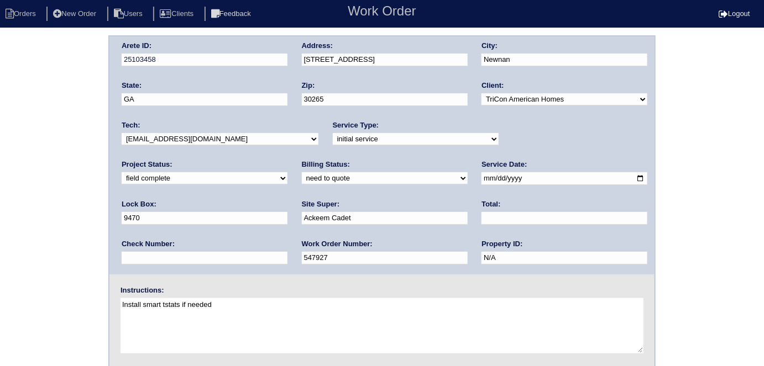
click at [481, 212] on input "text" at bounding box center [564, 218] width 166 height 13
type input "1504.00"
click at [302, 183] on select "need to quote quoted need to invoice invoiced paid warranty purchase order need…" at bounding box center [385, 178] width 166 height 12
select select "quoted"
click at [302, 172] on select "need to quote quoted need to invoice invoiced paid warranty purchase order need…" at bounding box center [385, 178] width 166 height 12
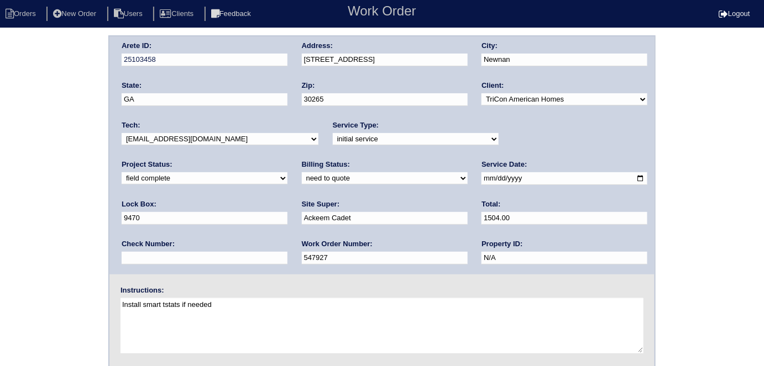
click at [27, 200] on div "Arete ID: 25103458 Address: [STREET_ADDRESS] City: [GEOGRAPHIC_DATA] State: [GE…" at bounding box center [382, 258] width 764 height 447
click at [69, 139] on div "Arete ID: 25103458 Address: [STREET_ADDRESS] City: [GEOGRAPHIC_DATA] State: [GE…" at bounding box center [382, 258] width 764 height 447
click at [57, 111] on div "Arete ID: 25103458 Address: [STREET_ADDRESS] City: [GEOGRAPHIC_DATA] State: [GE…" at bounding box center [382, 258] width 764 height 447
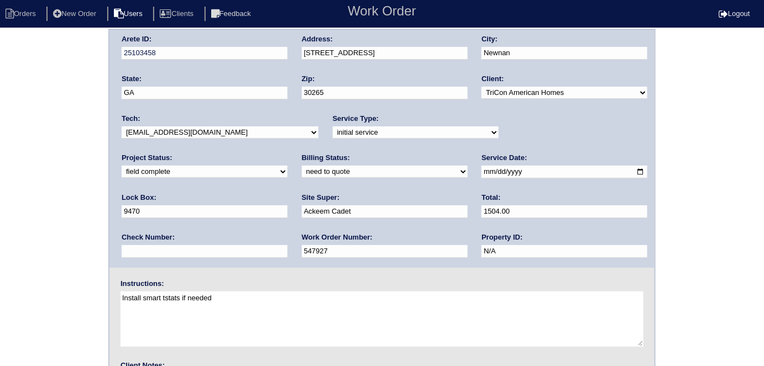
scroll to position [7, 0]
click at [25, 175] on div "Arete ID: 25103458 Address: [STREET_ADDRESS] City: [GEOGRAPHIC_DATA] State: [GE…" at bounding box center [382, 251] width 764 height 447
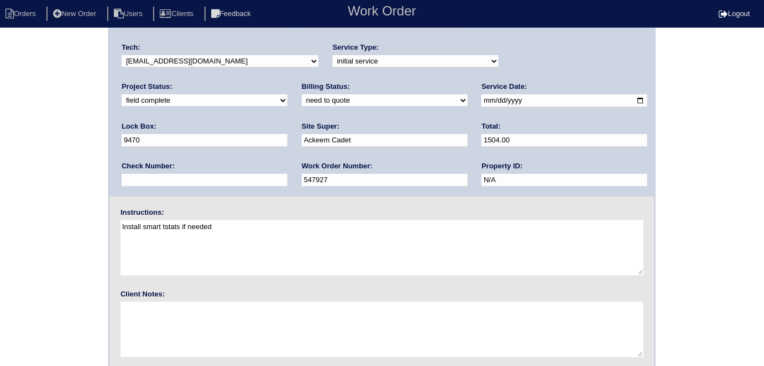
scroll to position [113, 0]
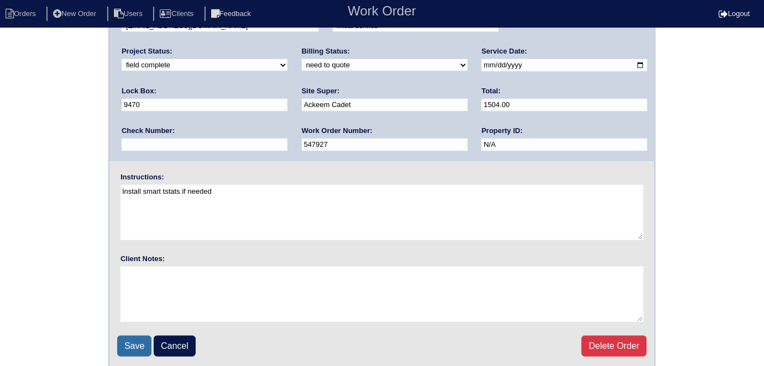
click at [127, 336] on input "Save" at bounding box center [134, 346] width 34 height 21
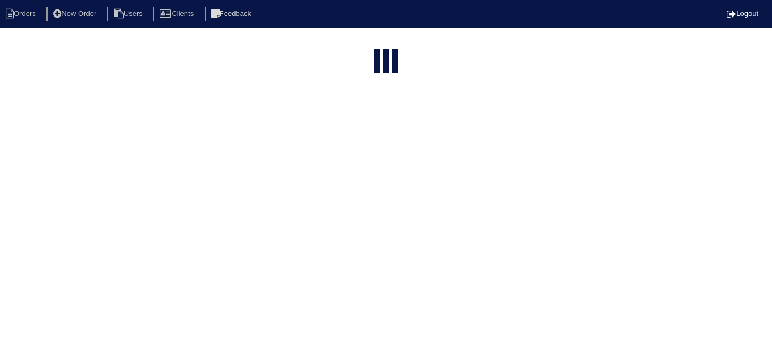
select select "15"
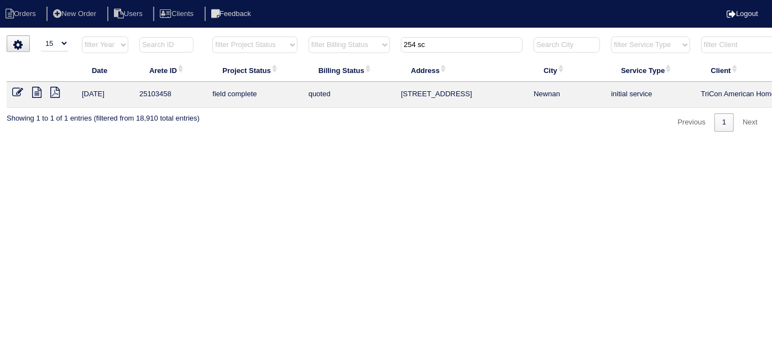
drag, startPoint x: 444, startPoint y: 50, endPoint x: 346, endPoint y: 33, distance: 99.4
click at [354, 46] on tr "filter Year -- Any Year -- 2025 2024 2023 2022 2021 2020 2019 filter Project St…" at bounding box center [486, 47] width 958 height 23
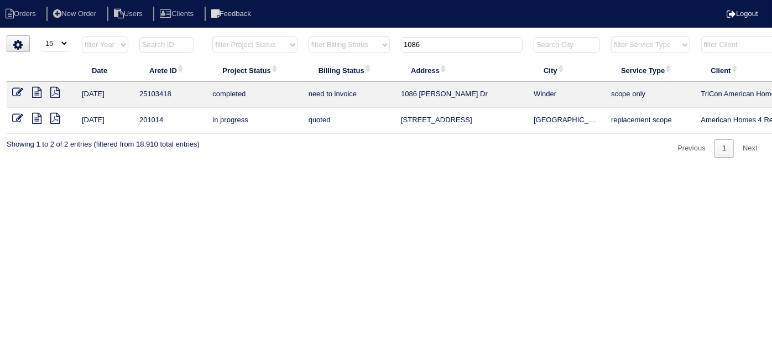
scroll to position [0, 192]
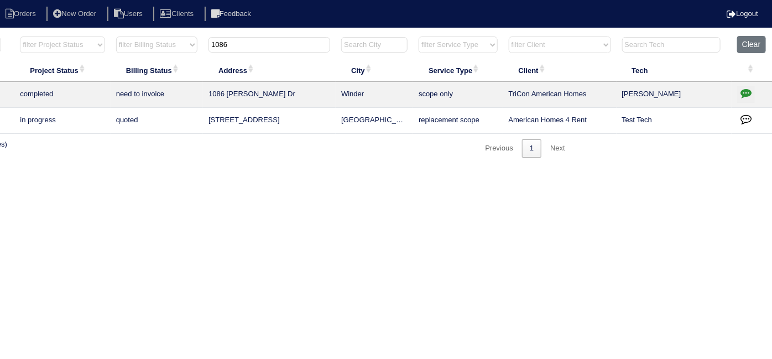
type input "1086"
click at [752, 91] on button "button" at bounding box center [746, 94] width 18 height 17
type textarea "9/18/25 - Furnace replacement X2/service approved - Sent to Dan, Payton, Reeca …"
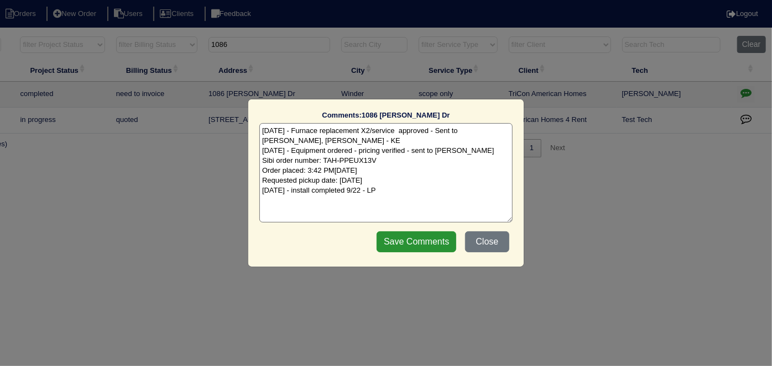
click at [393, 192] on textarea "9/18/25 - Furnace replacement X2/service approved - Sent to Dan, Payton, Reeca …" at bounding box center [385, 172] width 253 height 99
click at [490, 233] on button "Close" at bounding box center [487, 242] width 44 height 21
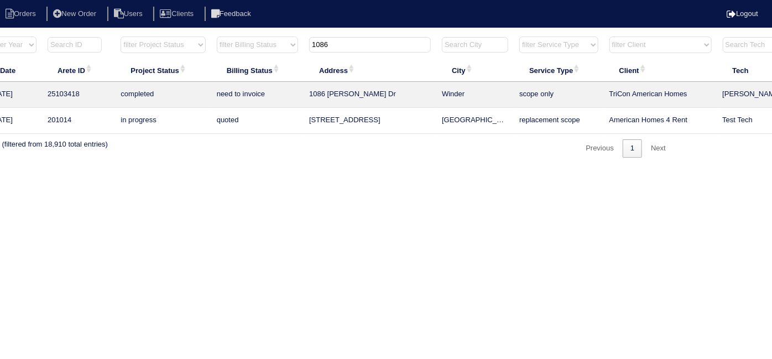
scroll to position [0, 0]
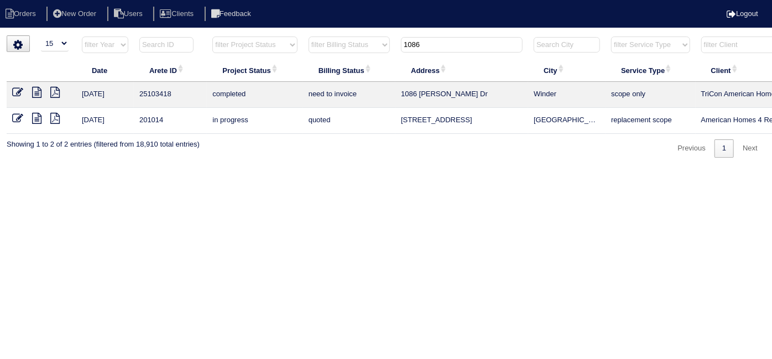
click at [35, 95] on icon at bounding box center [36, 92] width 9 height 11
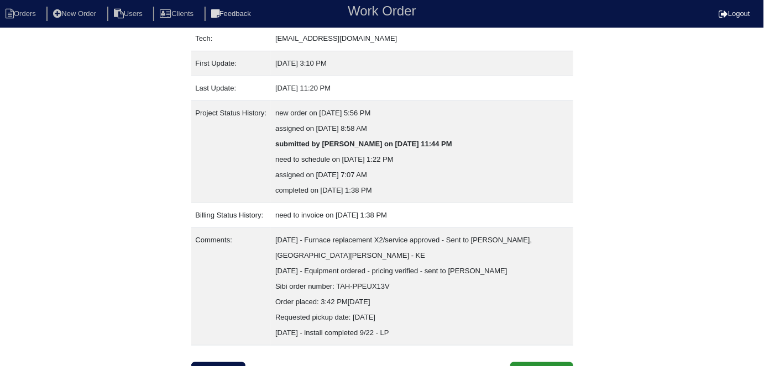
scroll to position [197, 0]
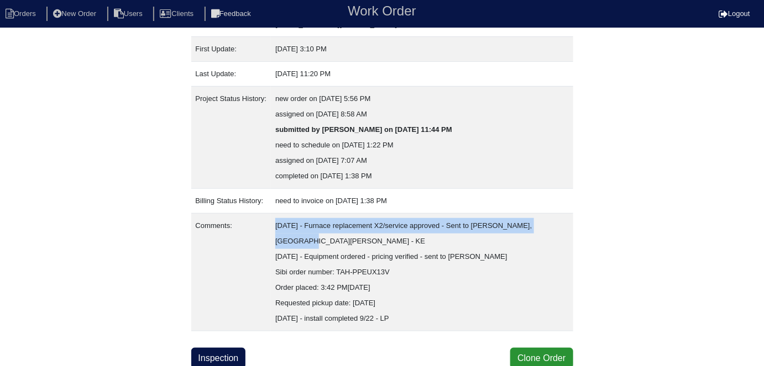
drag, startPoint x: 347, startPoint y: 240, endPoint x: 283, endPoint y: 227, distance: 65.5
click at [283, 227] on td "9/18/25 - Furnace replacement X2/service approved - Sent to Dan, Payton, Reeca …" at bounding box center [422, 273] width 302 height 118
click at [228, 358] on link "Inspection" at bounding box center [218, 358] width 55 height 21
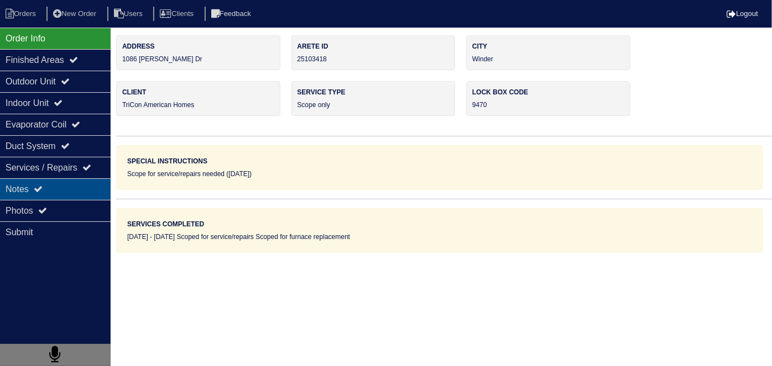
click at [14, 185] on div "Notes" at bounding box center [55, 190] width 111 height 22
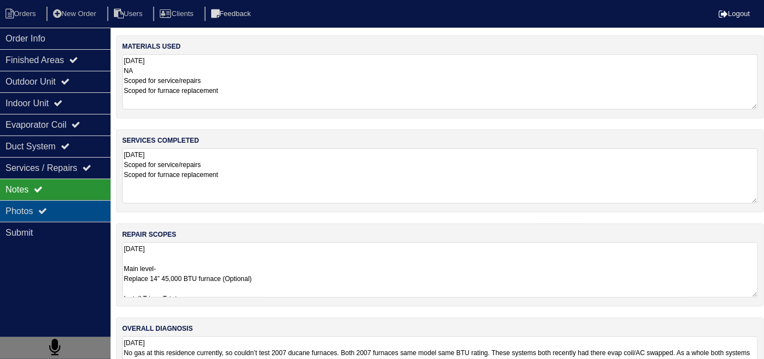
click at [34, 214] on div "Photos" at bounding box center [55, 211] width 111 height 22
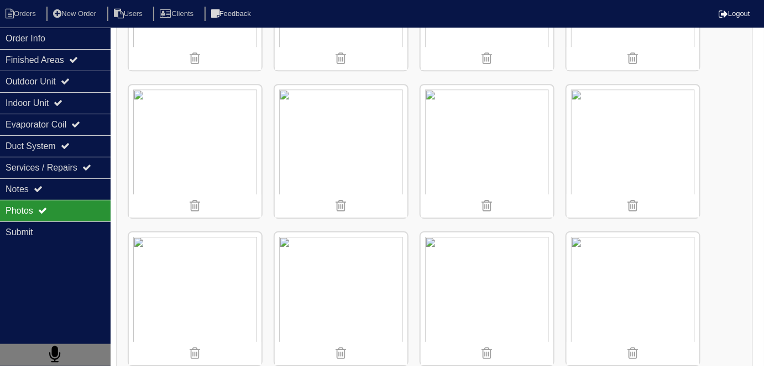
scroll to position [1005, 0]
click at [23, 81] on div "Outdoor Unit" at bounding box center [55, 82] width 111 height 22
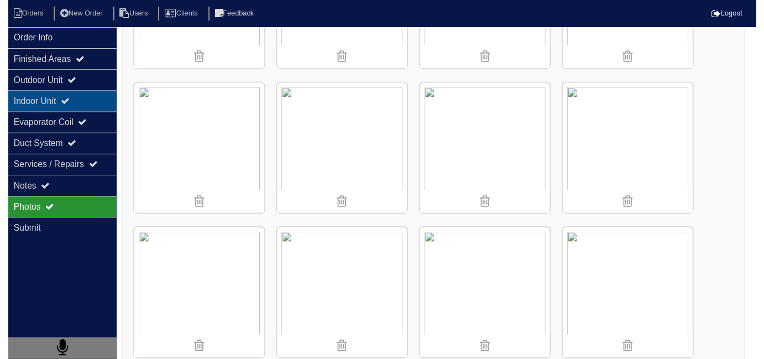
scroll to position [0, 0]
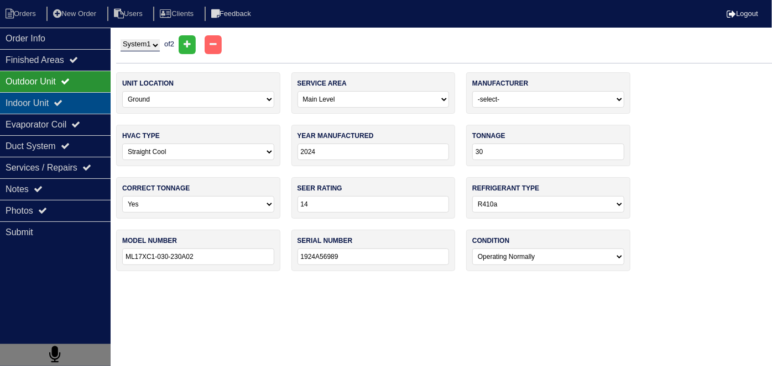
click at [23, 97] on div "Indoor Unit" at bounding box center [55, 103] width 111 height 22
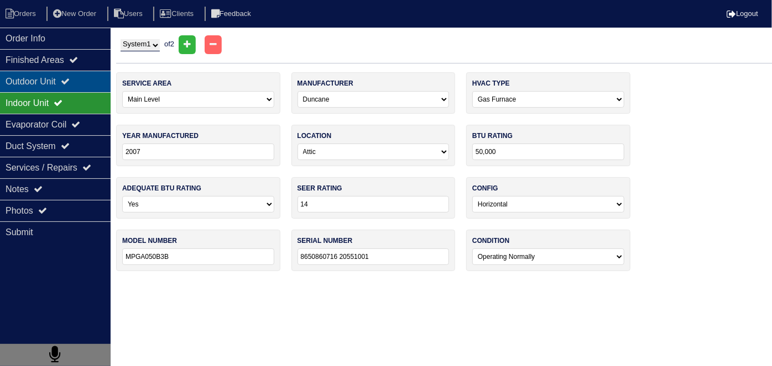
click at [22, 80] on div "Outdoor Unit" at bounding box center [55, 82] width 111 height 22
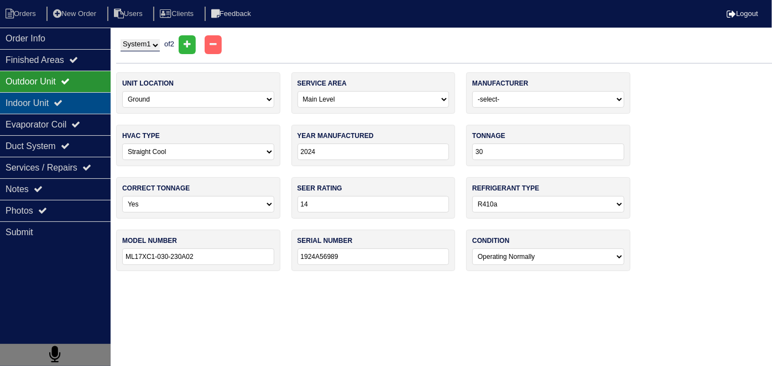
click at [25, 99] on div "Indoor Unit" at bounding box center [55, 103] width 111 height 22
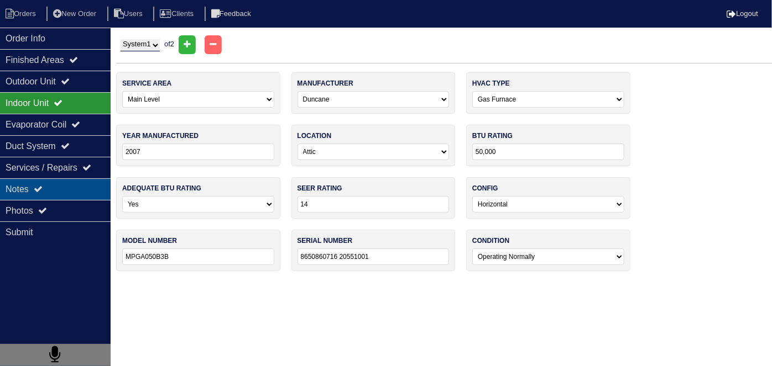
click at [50, 192] on div "Notes" at bounding box center [55, 190] width 111 height 22
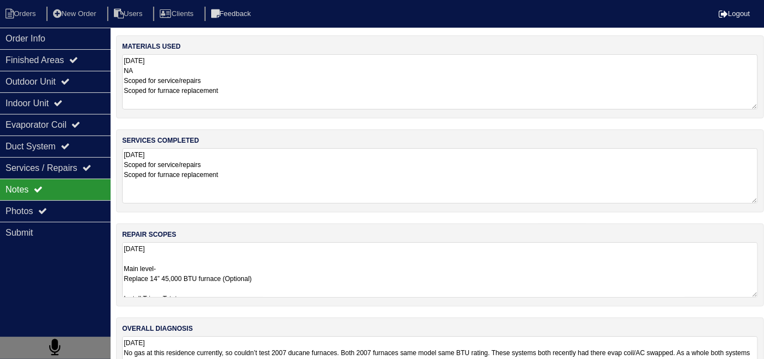
click at [314, 243] on textarea "9.16.25 Main level- Replace 14” 45,000 BTU furnace (Optional) Install Tricon Ts…" at bounding box center [440, 269] width 636 height 55
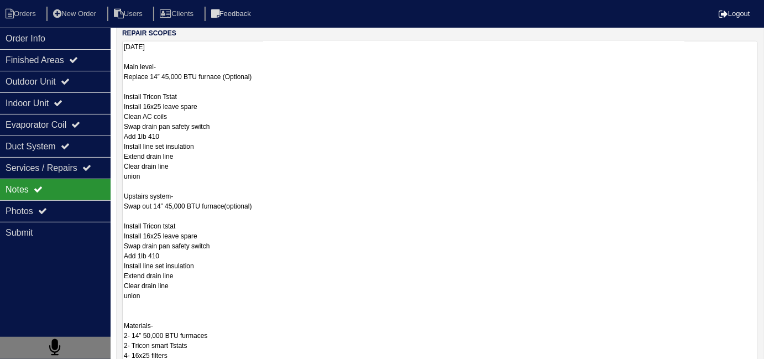
scroll to position [202, 0]
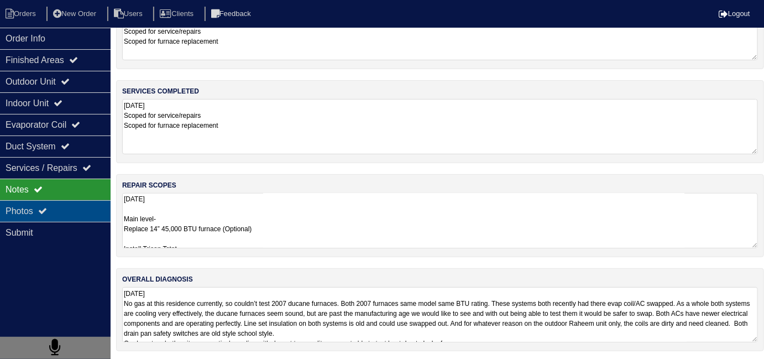
click at [0, 214] on div "Photos" at bounding box center [55, 211] width 111 height 22
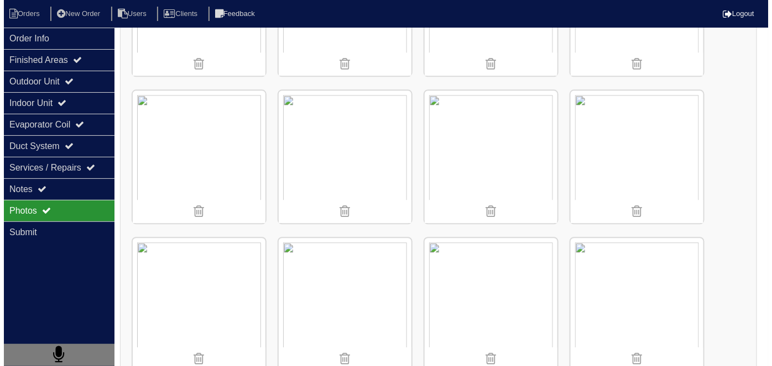
scroll to position [852, 0]
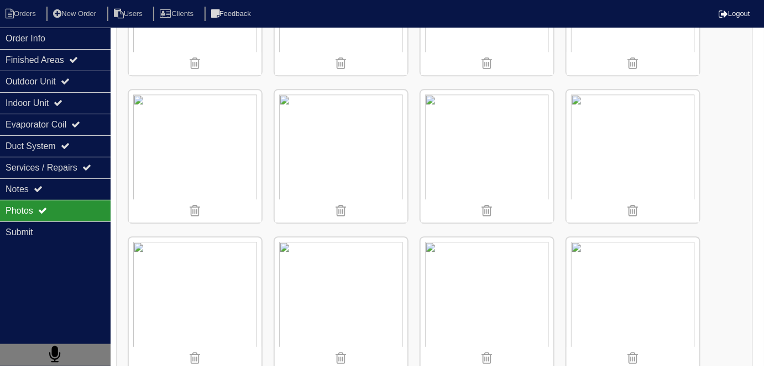
click at [347, 124] on img at bounding box center [341, 156] width 133 height 133
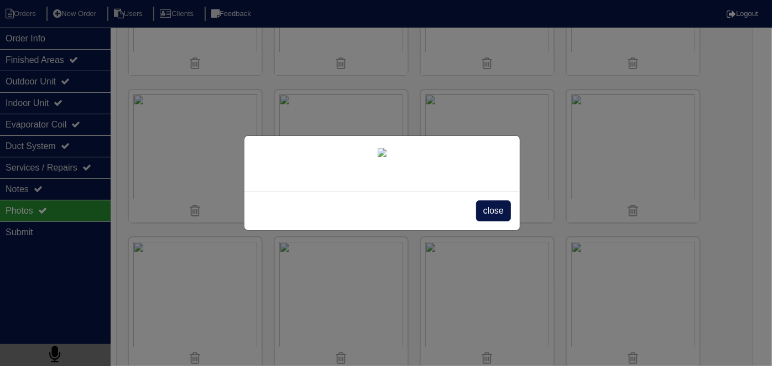
scroll to position [64, 0]
click at [495, 222] on span "close" at bounding box center [493, 211] width 35 height 21
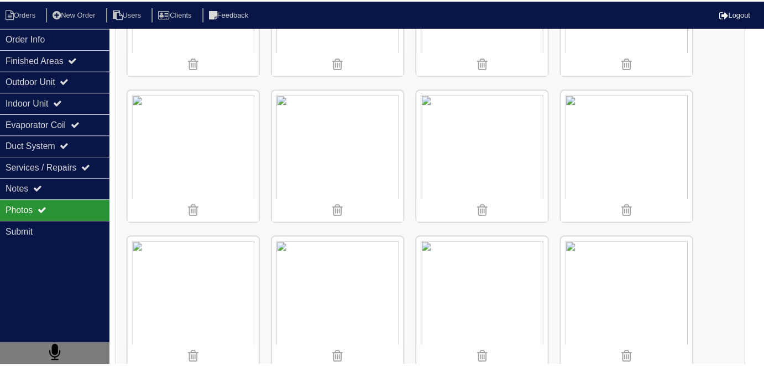
scroll to position [0, 0]
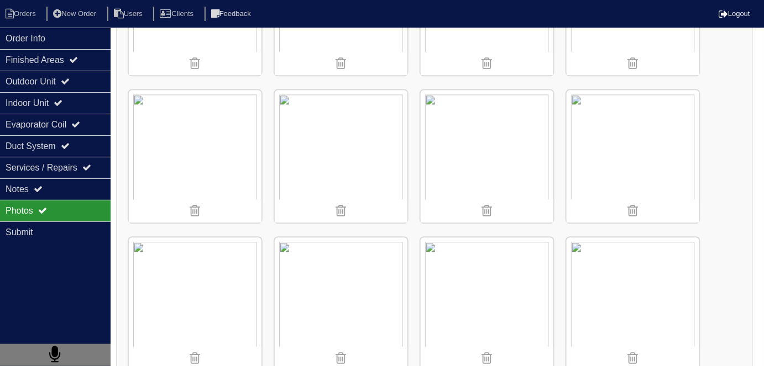
click at [215, 164] on img at bounding box center [195, 156] width 133 height 133
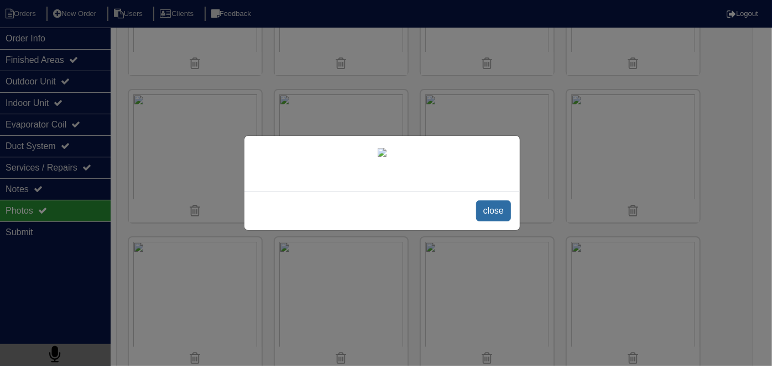
click at [496, 222] on span "close" at bounding box center [493, 211] width 35 height 21
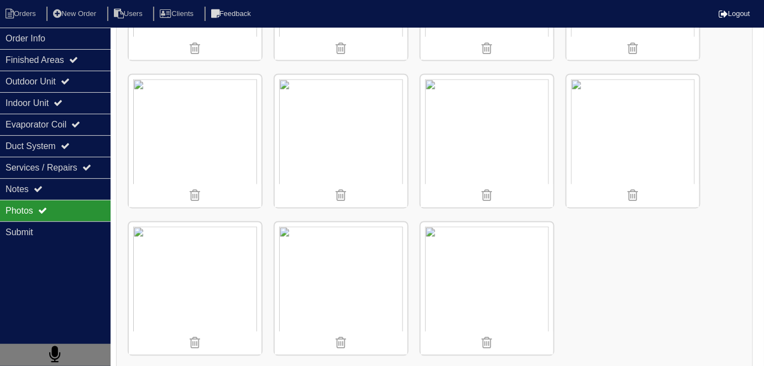
scroll to position [2048, 0]
click at [29, 12] on li "Orders" at bounding box center [22, 14] width 45 height 15
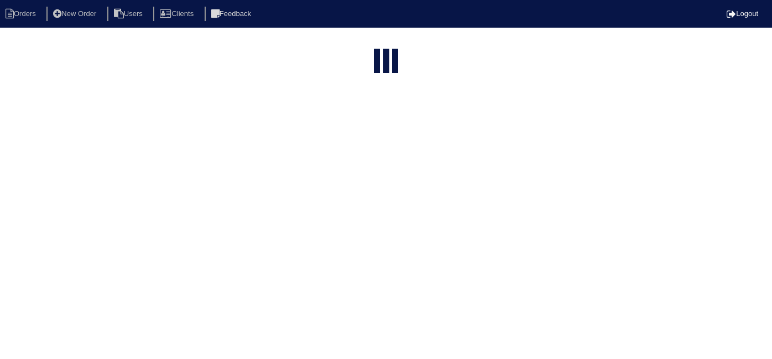
select select "15"
type input "1086"
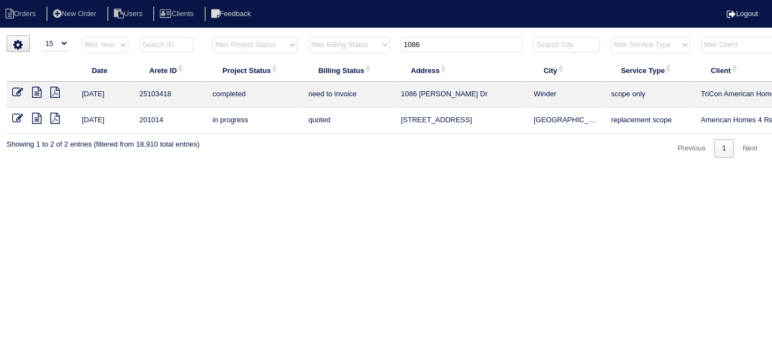
drag, startPoint x: 442, startPoint y: 50, endPoint x: 355, endPoint y: 47, distance: 86.8
click at [355, 47] on tr "filter Year -- Any Year -- 2025 2024 2023 2022 2021 2020 2019 filter Project St…" at bounding box center [486, 47] width 958 height 23
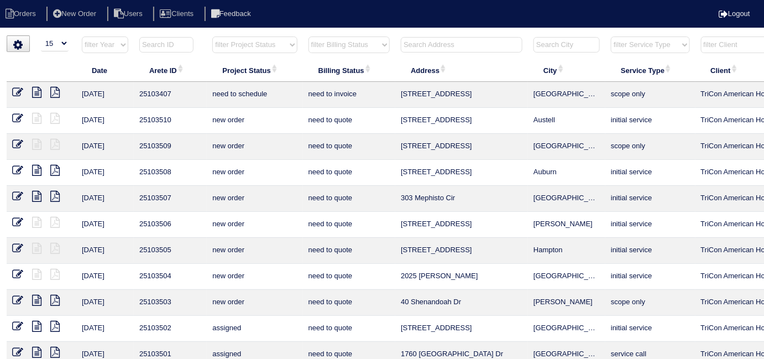
click at [413, 44] on input "text" at bounding box center [462, 44] width 122 height 15
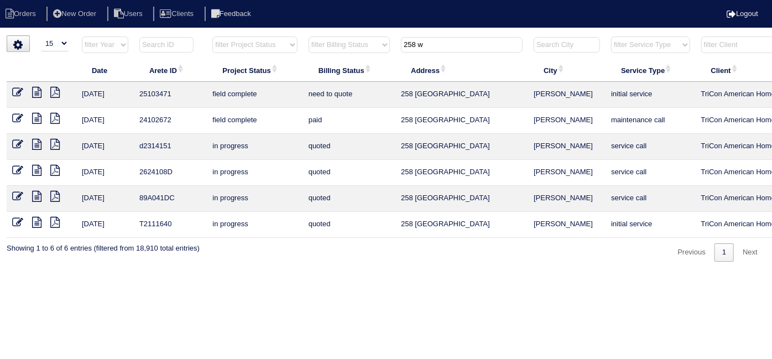
type input "258 w"
click at [35, 90] on icon at bounding box center [36, 92] width 9 height 11
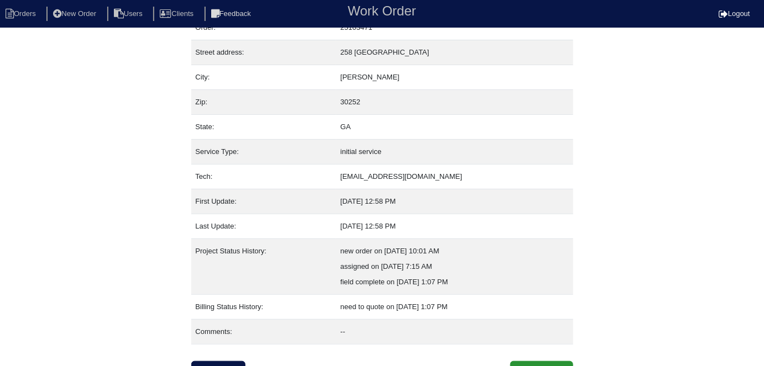
scroll to position [58, 0]
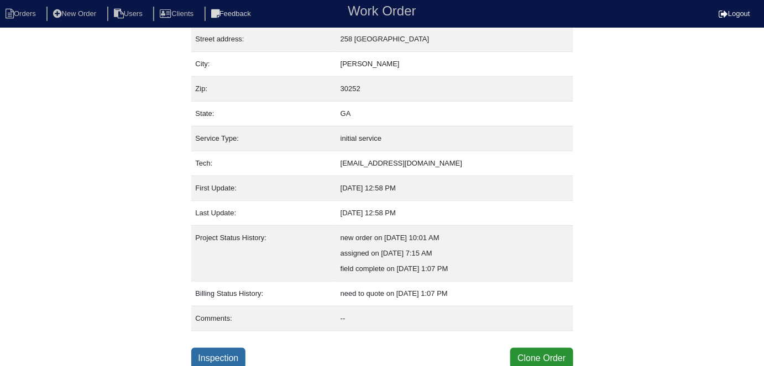
click at [234, 357] on link "Inspection" at bounding box center [218, 358] width 55 height 21
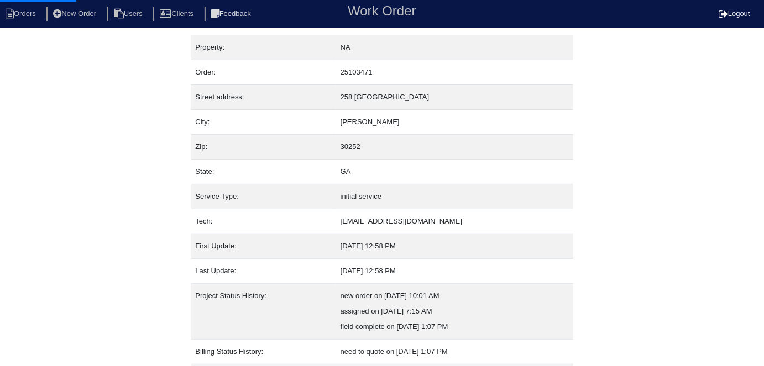
select select "0"
select select "Other"
select select "1"
select select "0"
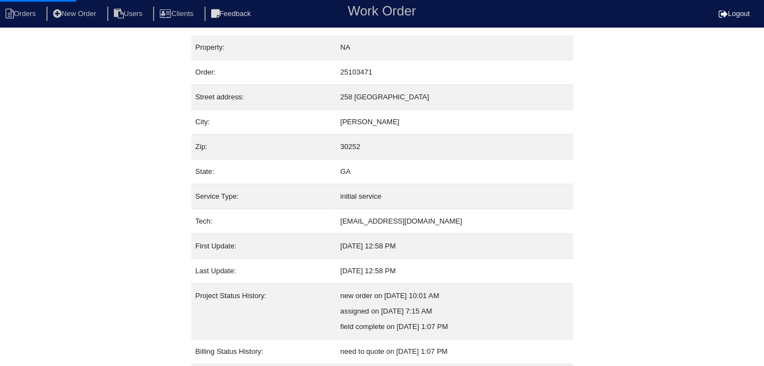
select select "1"
select select "0"
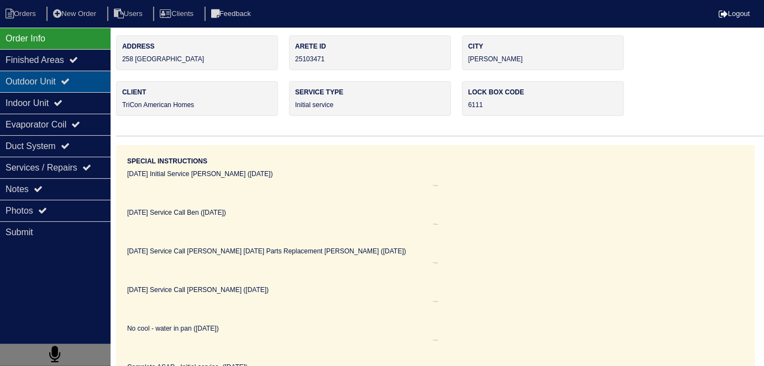
click at [70, 85] on icon at bounding box center [65, 81] width 9 height 9
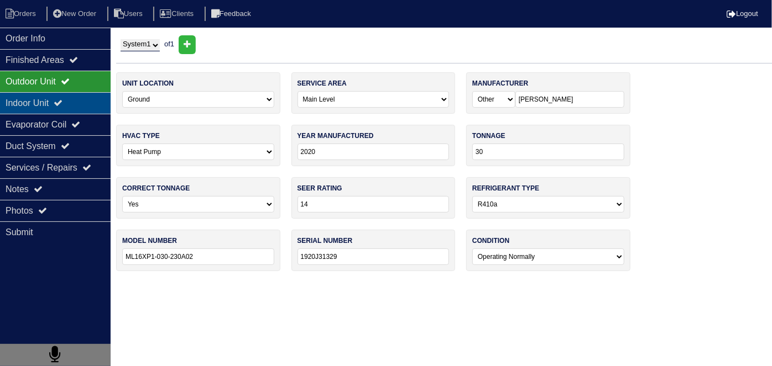
click at [62, 98] on icon at bounding box center [58, 102] width 9 height 9
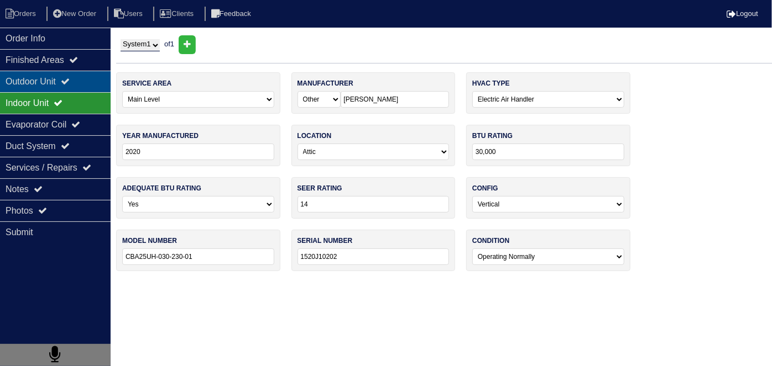
click at [63, 85] on div "Outdoor Unit" at bounding box center [55, 82] width 111 height 22
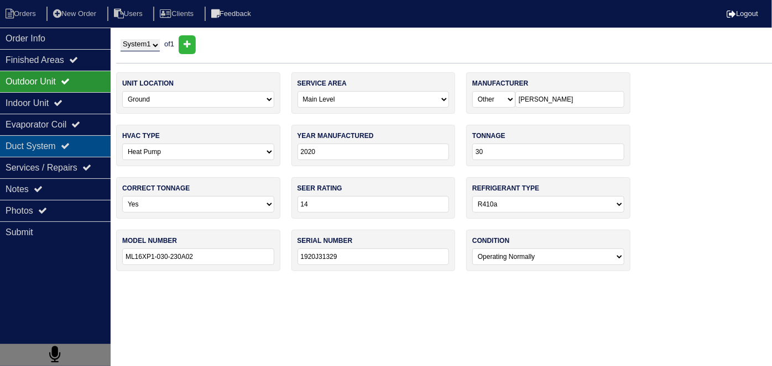
click at [59, 142] on div "Duct System" at bounding box center [55, 146] width 111 height 22
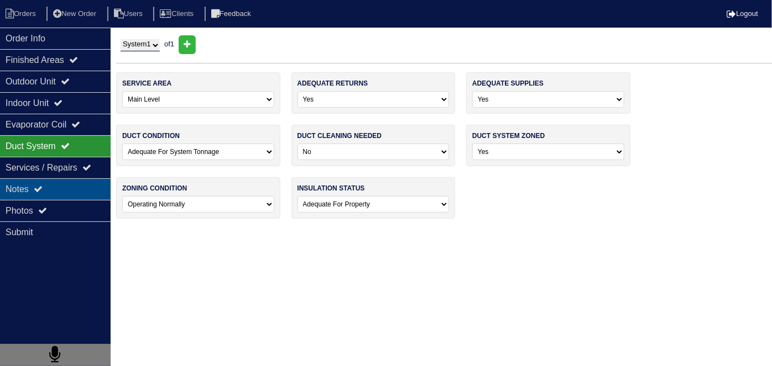
click at [35, 193] on div "Notes" at bounding box center [55, 190] width 111 height 22
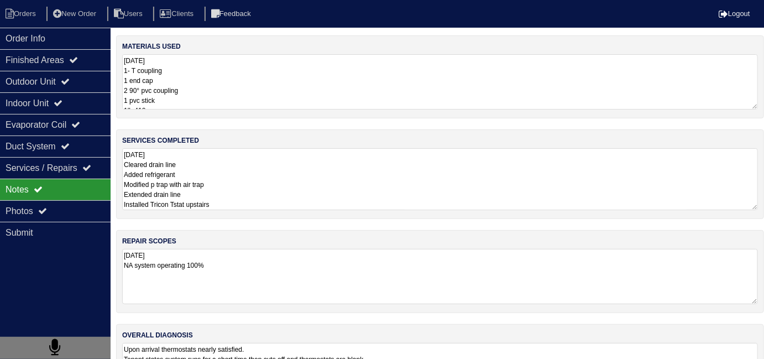
click at [373, 180] on textarea "9.22.25 Cleared drain line Added refrigerant Modified p trap with air trap Exte…" at bounding box center [440, 179] width 636 height 62
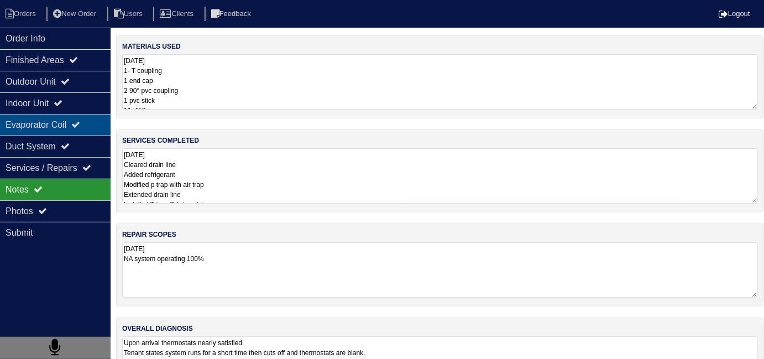
click at [46, 134] on div "Evaporator Coil" at bounding box center [55, 125] width 111 height 22
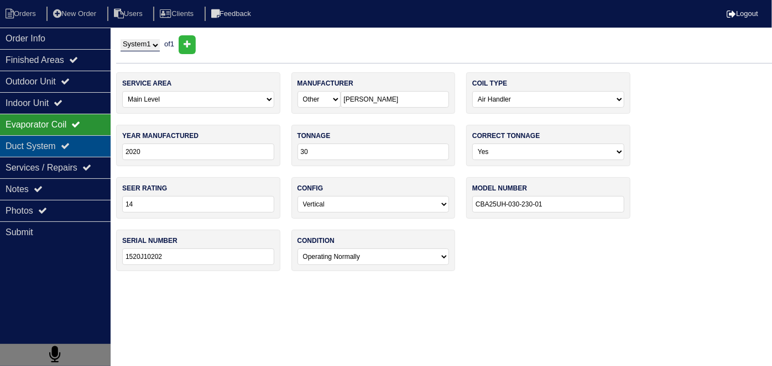
click at [42, 146] on div "Duct System" at bounding box center [55, 146] width 111 height 22
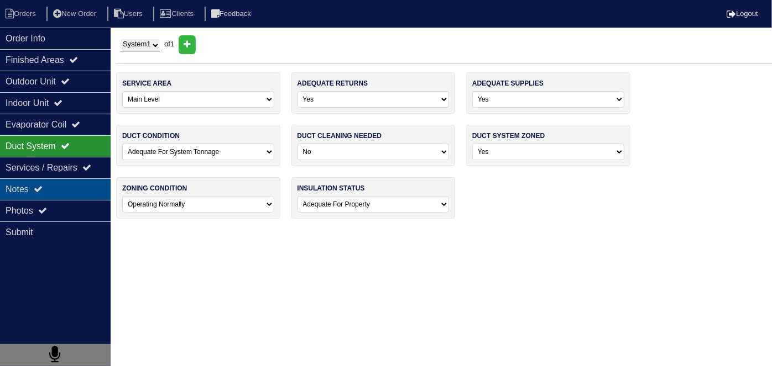
click at [46, 192] on div "Notes" at bounding box center [55, 190] width 111 height 22
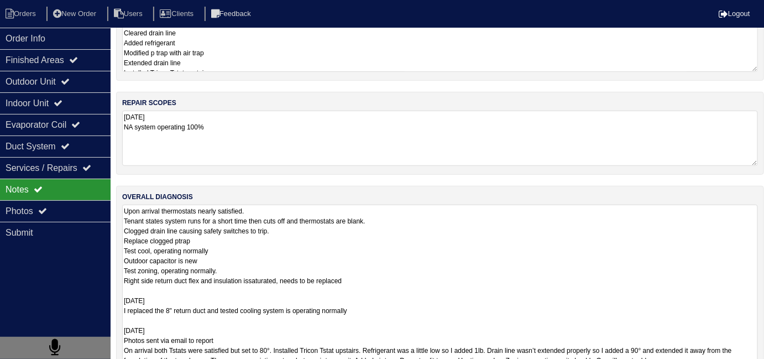
scroll to position [165, 0]
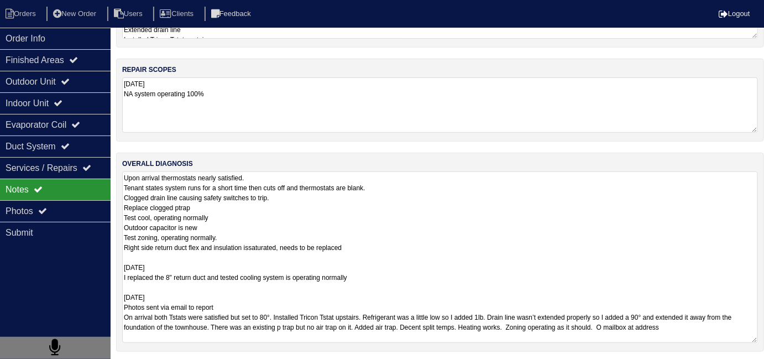
click at [511, 269] on textarea "Upon arrival thermostats nearly satisfied. Tenant states system runs for a shor…" at bounding box center [440, 256] width 636 height 171
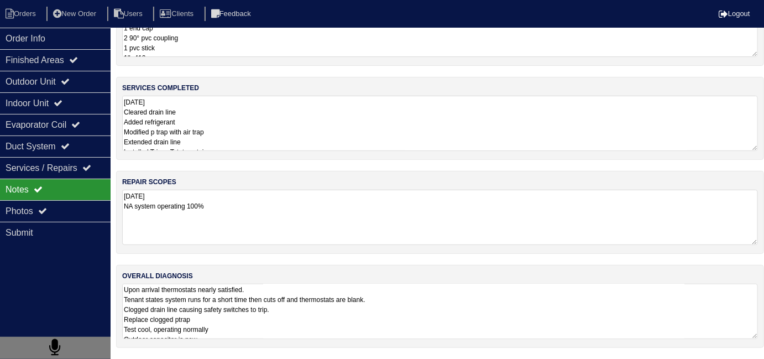
scroll to position [49, 0]
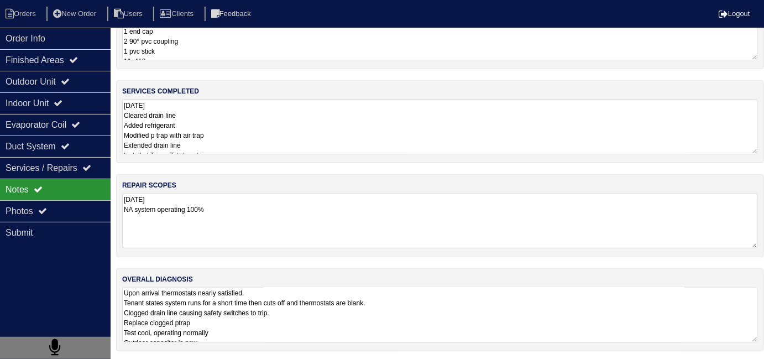
click at [381, 131] on div "materials used 9.22.25 1- T coupling 1 end cap 2 90° pvc coupling 1 pvc stick 1…" at bounding box center [440, 174] width 648 height 376
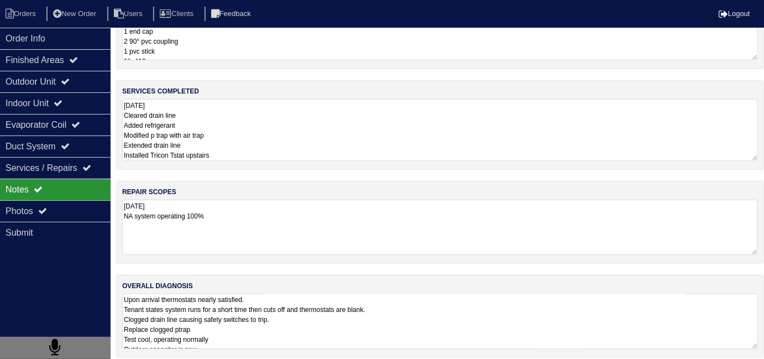
click at [474, 340] on textarea "Upon arrival thermostats nearly satisfied. Tenant states system runs for a shor…" at bounding box center [440, 320] width 636 height 55
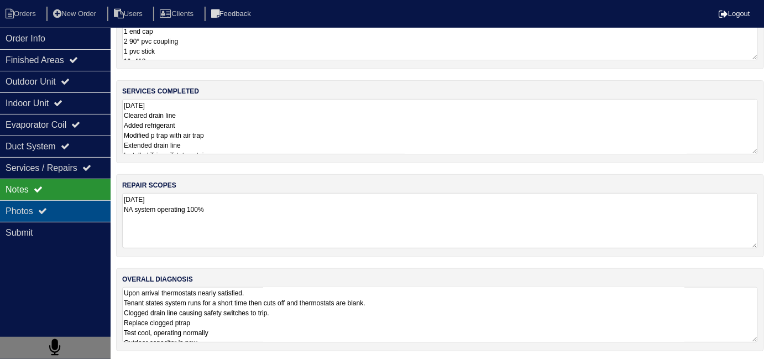
click at [61, 211] on div "Photos" at bounding box center [55, 211] width 111 height 22
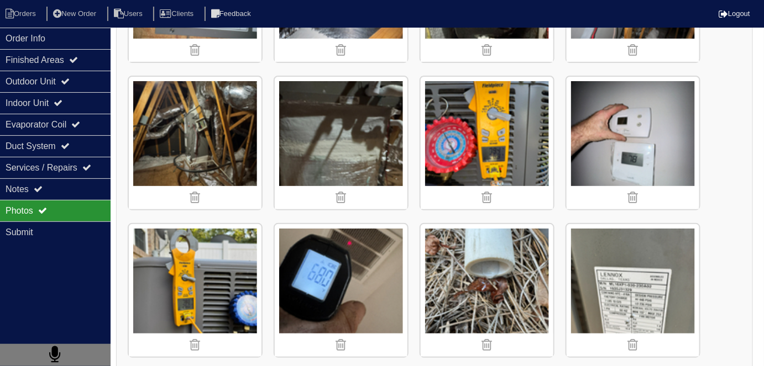
scroll to position [1461, 0]
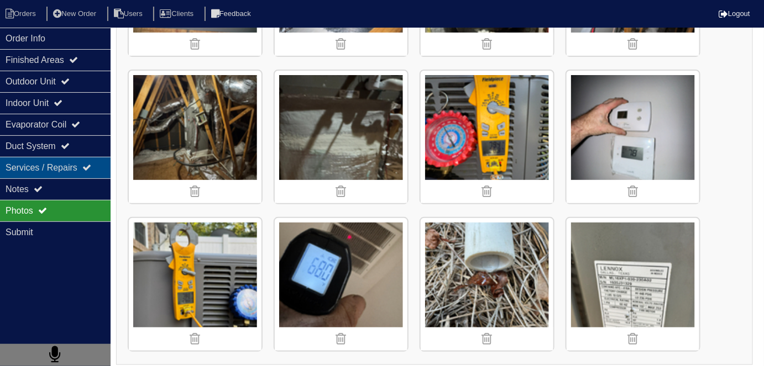
click at [54, 158] on div "Services / Repairs" at bounding box center [55, 168] width 111 height 22
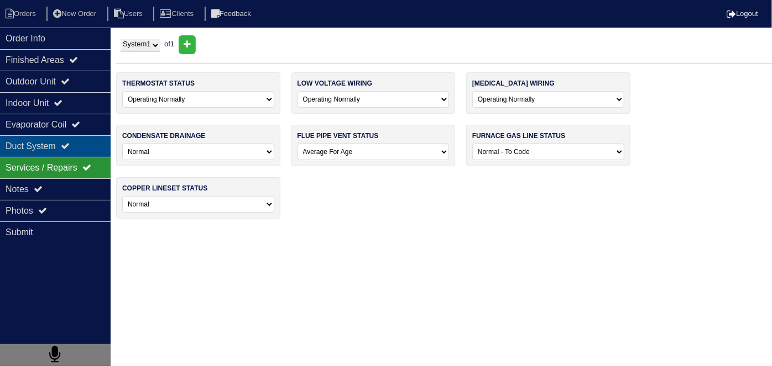
click at [55, 148] on div "Duct System" at bounding box center [55, 146] width 111 height 22
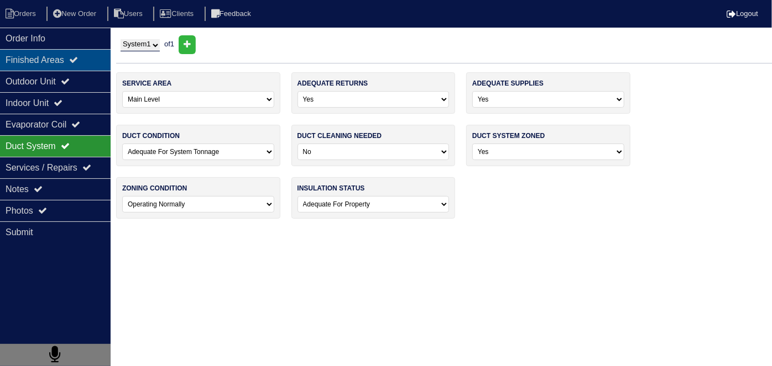
drag, startPoint x: 91, startPoint y: 43, endPoint x: 96, endPoint y: 52, distance: 9.9
click at [90, 43] on div "Order Info" at bounding box center [55, 39] width 111 height 22
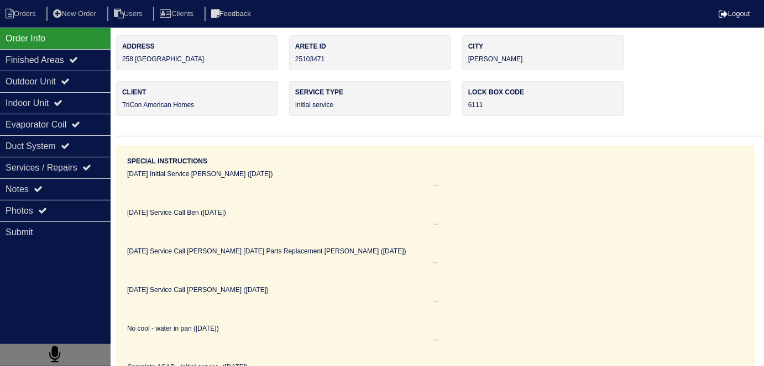
drag, startPoint x: 204, startPoint y: 61, endPoint x: 114, endPoint y: 59, distance: 90.1
click at [115, 57] on div "Order Info Finished Areas Outdoor Unit Indoor Unit Evaporator Coil Duct System …" at bounding box center [382, 352] width 764 height 634
click at [228, 83] on div "Client TriCon American Homes" at bounding box center [197, 98] width 162 height 35
drag, startPoint x: 210, startPoint y: 59, endPoint x: 118, endPoint y: 61, distance: 91.8
click at [118, 61] on div "Address 258 White Mountain Pass" at bounding box center [197, 52] width 162 height 35
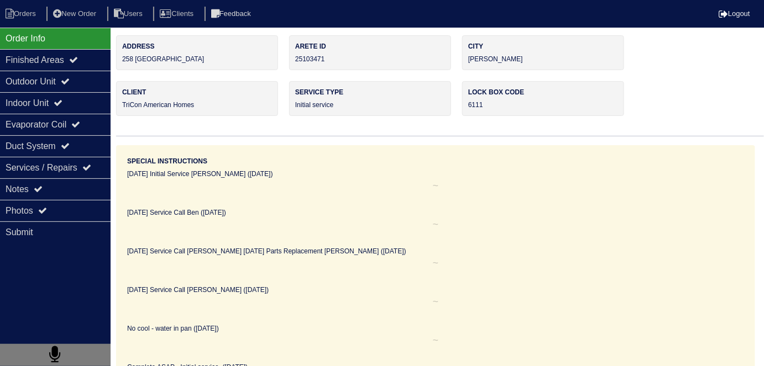
copy div "258 White Mountain Pass"
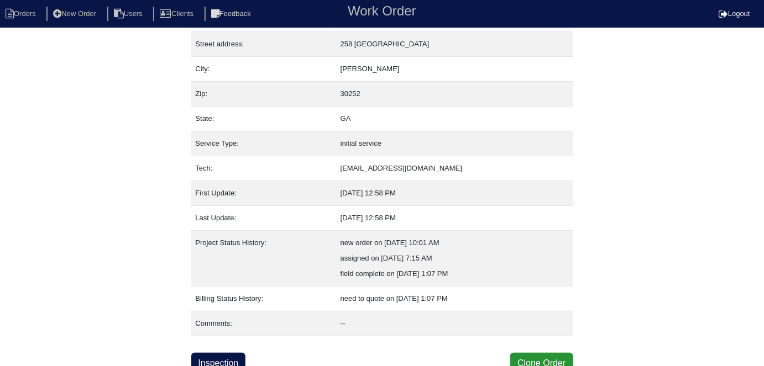
scroll to position [58, 0]
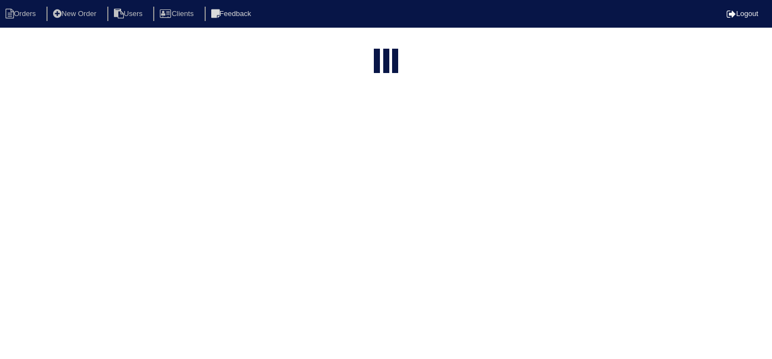
select select "15"
type input "258 w"
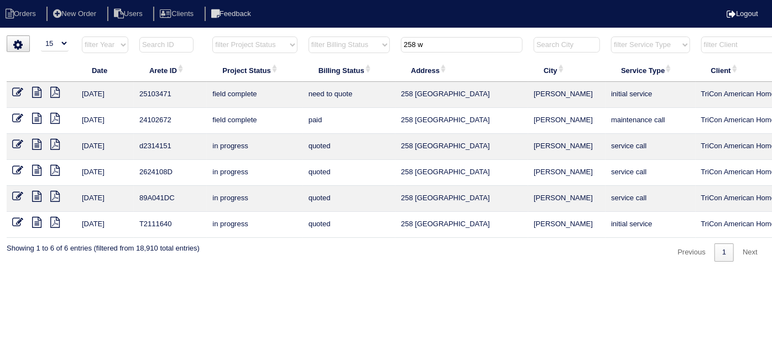
click at [17, 92] on icon at bounding box center [17, 92] width 11 height 11
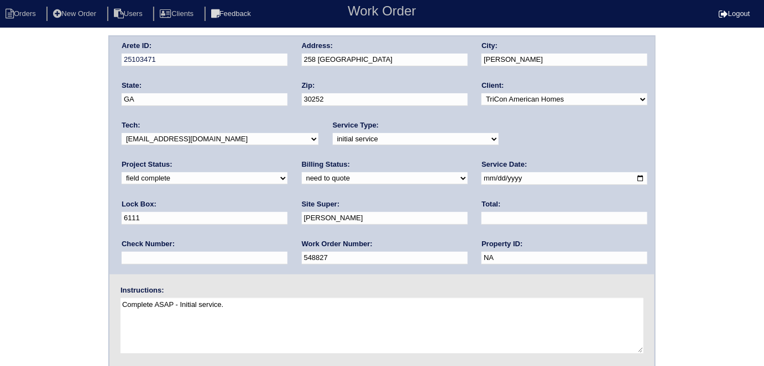
drag, startPoint x: 181, startPoint y: 174, endPoint x: 172, endPoint y: 181, distance: 11.7
click at [302, 173] on select "need to quote quoted need to invoice invoiced paid warranty purchase order need…" at bounding box center [385, 178] width 166 height 12
select select "quoted"
click at [302, 172] on select "need to quote quoted need to invoice invoiced paid warranty purchase order need…" at bounding box center [385, 178] width 166 height 12
drag, startPoint x: 320, startPoint y: 218, endPoint x: 312, endPoint y: 209, distance: 11.7
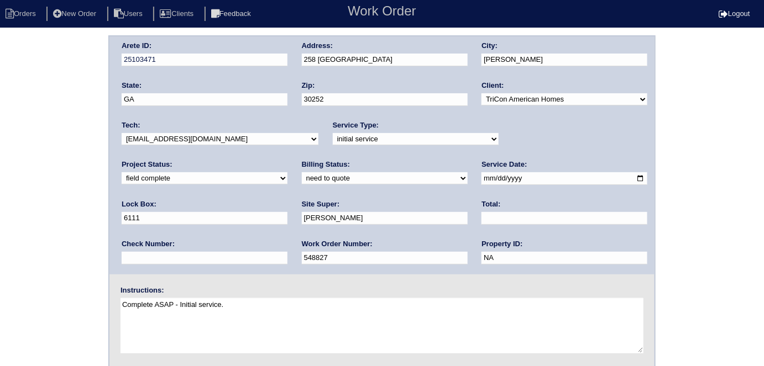
click at [481, 209] on div "Total:" at bounding box center [564, 215] width 166 height 31
type input "702.50"
click at [77, 167] on div "Arete ID: 25103471 Address: 258 White Mountain Pass City: McDonough State: GA Z…" at bounding box center [382, 258] width 764 height 447
click at [26, 112] on div "Arete ID: 25103471 Address: 258 White Mountain Pass City: McDonough State: GA Z…" at bounding box center [382, 258] width 764 height 447
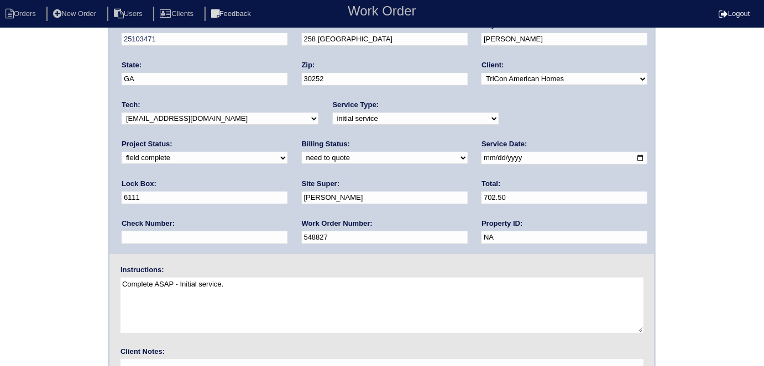
scroll to position [113, 0]
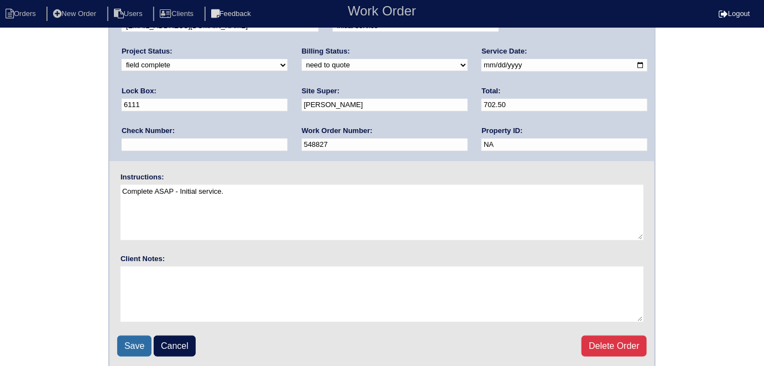
click at [125, 342] on input "Save" at bounding box center [134, 346] width 34 height 21
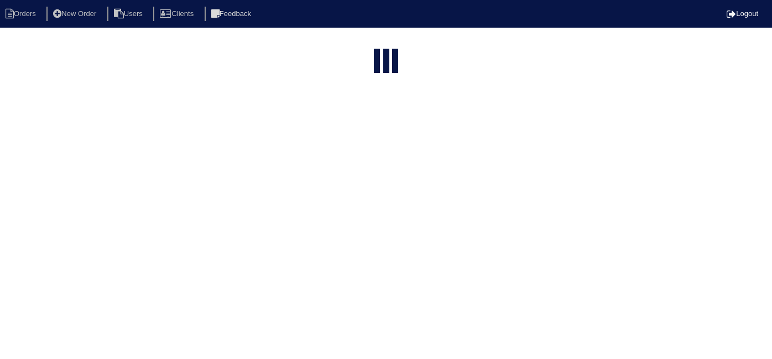
select select "15"
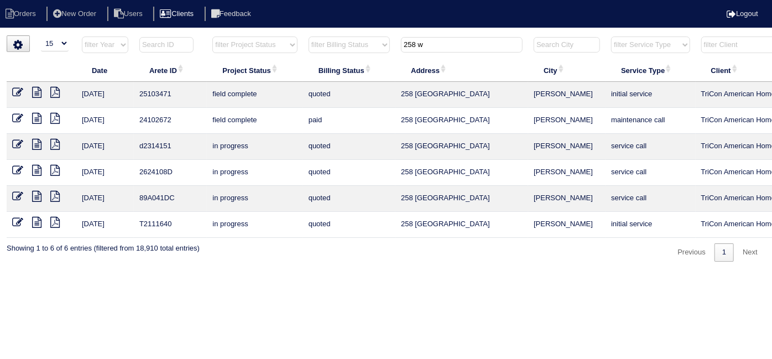
drag, startPoint x: 435, startPoint y: 46, endPoint x: 175, endPoint y: 7, distance: 263.2
click at [220, 35] on body "Orders New Order Users Clients Feedback Logout Orders New Order Users Clients M…" at bounding box center [386, 148] width 772 height 226
type input "15 he"
click at [35, 94] on icon at bounding box center [36, 92] width 9 height 11
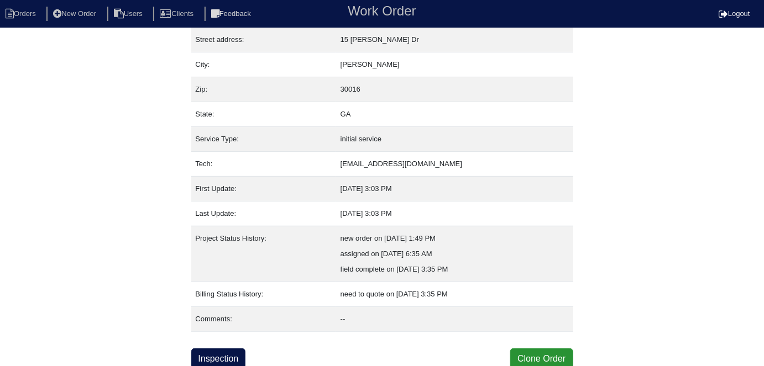
scroll to position [58, 0]
click at [220, 363] on link "Inspection" at bounding box center [218, 358] width 55 height 21
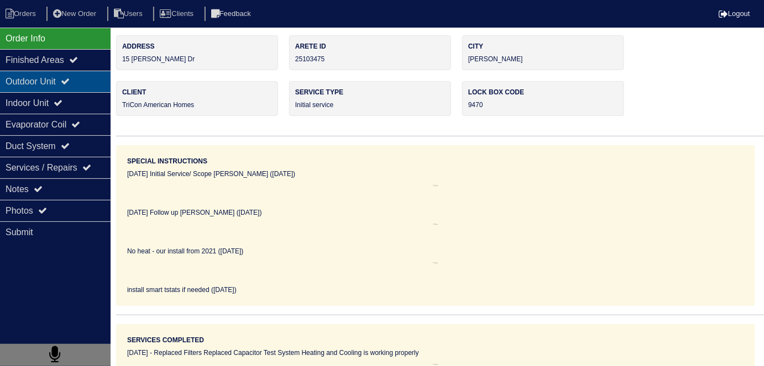
click at [65, 81] on div "Outdoor Unit" at bounding box center [55, 82] width 111 height 22
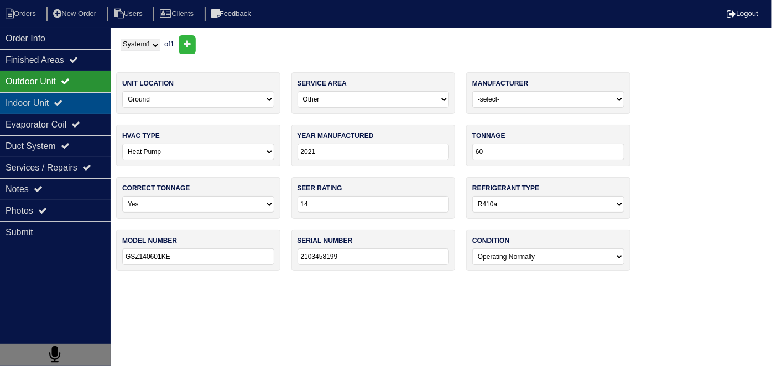
click at [55, 103] on div "Indoor Unit" at bounding box center [55, 103] width 111 height 22
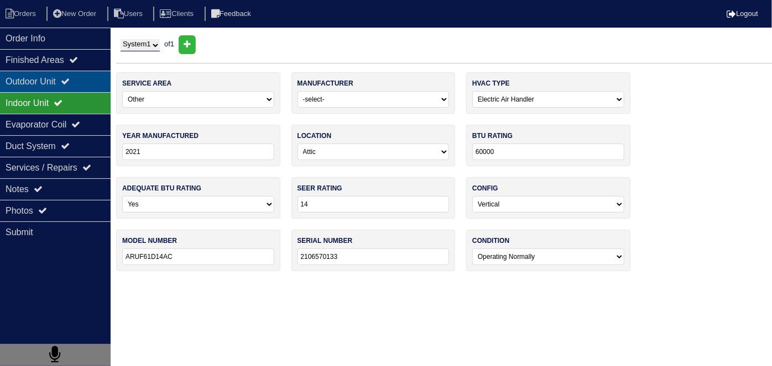
click at [59, 83] on div "Outdoor Unit" at bounding box center [55, 82] width 111 height 22
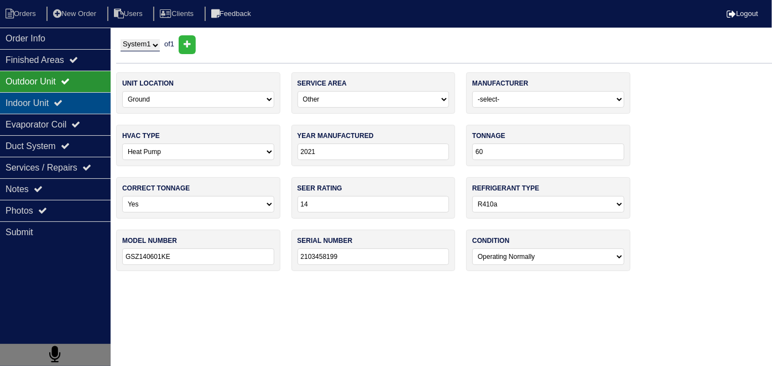
click at [56, 104] on div "Indoor Unit" at bounding box center [55, 103] width 111 height 22
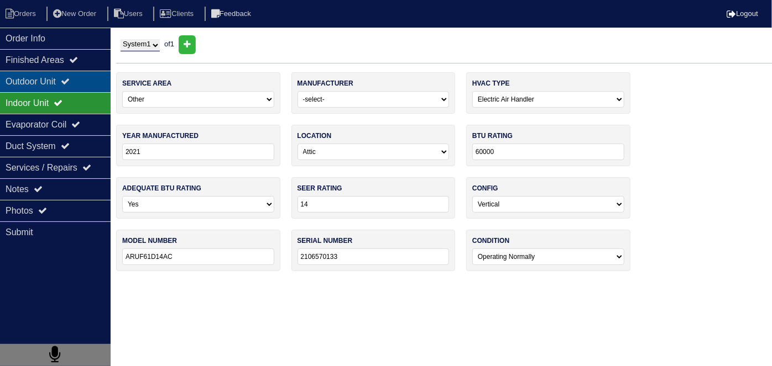
click at [57, 87] on div "Outdoor Unit" at bounding box center [55, 82] width 111 height 22
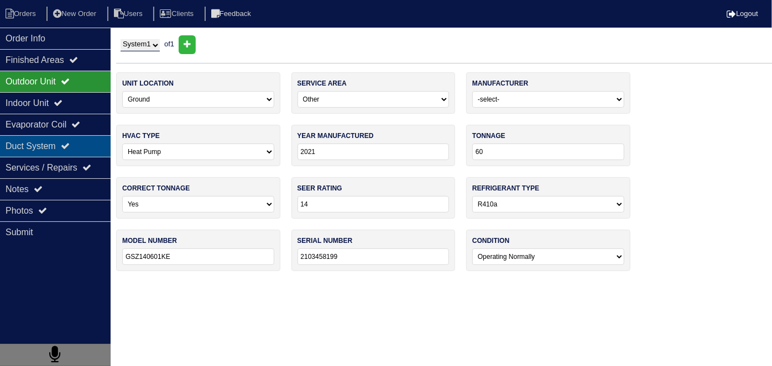
click at [90, 145] on div "Duct System" at bounding box center [55, 146] width 111 height 22
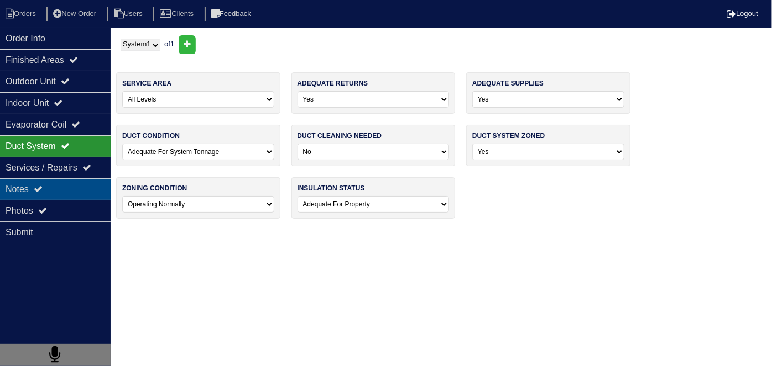
click at [56, 185] on div "Notes" at bounding box center [55, 190] width 111 height 22
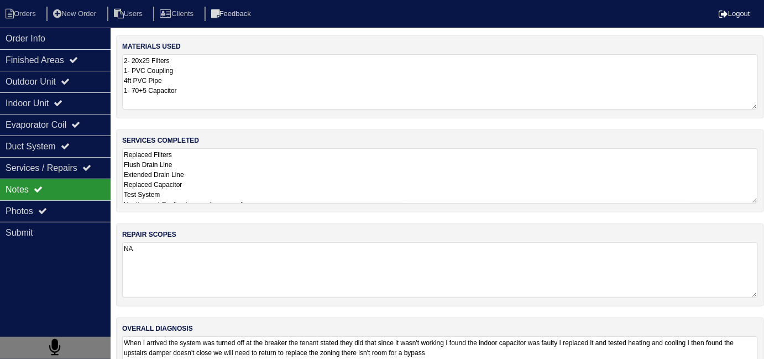
click at [284, 172] on textarea "Replaced Filters Flush Drain Line Extended Drain Line Replaced Capacitor Test S…" at bounding box center [440, 175] width 636 height 55
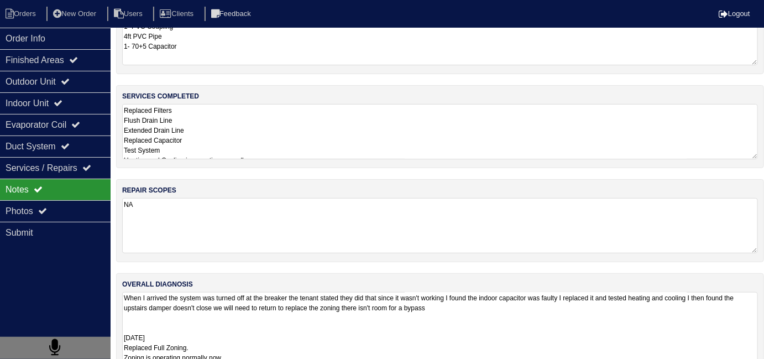
scroll to position [106, 0]
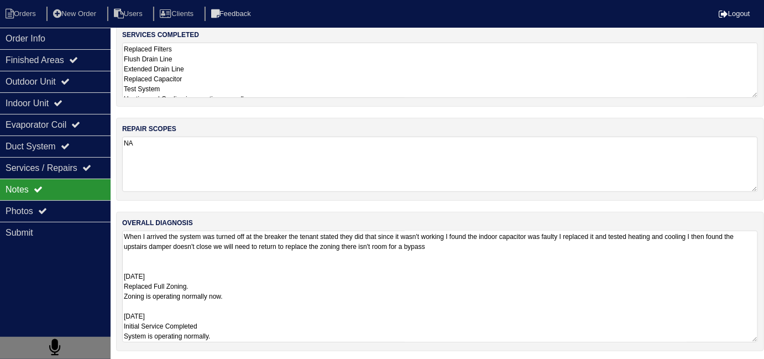
click at [386, 326] on textarea "When I arrived the system was turned off at the breaker the tenant stated they …" at bounding box center [440, 286] width 636 height 112
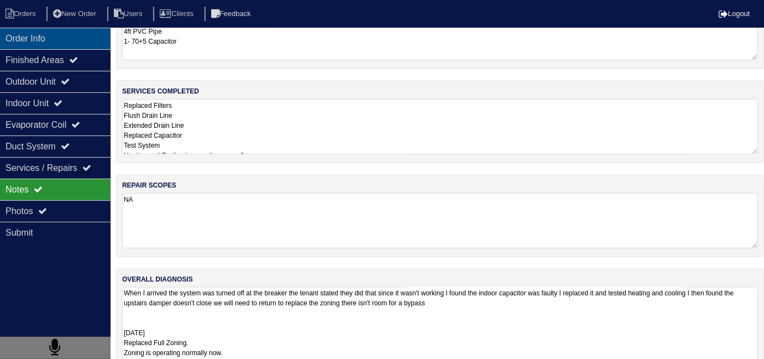
drag, startPoint x: 80, startPoint y: 44, endPoint x: 95, endPoint y: 46, distance: 14.6
click at [80, 44] on div "Order Info" at bounding box center [55, 39] width 111 height 22
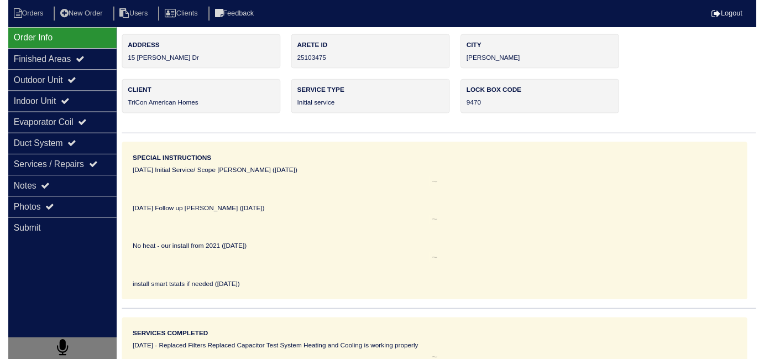
scroll to position [0, 0]
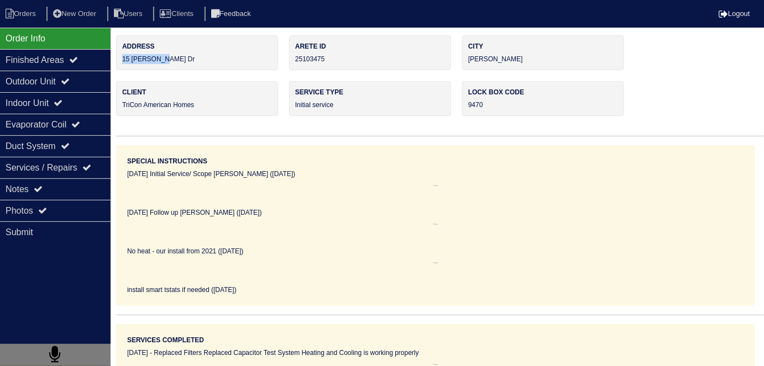
drag, startPoint x: 180, startPoint y: 62, endPoint x: 120, endPoint y: 62, distance: 59.7
click at [120, 62] on div "Address [STREET_ADDRESS][PERSON_NAME]" at bounding box center [197, 52] width 162 height 35
copy div "15 [PERSON_NAME] Dr"
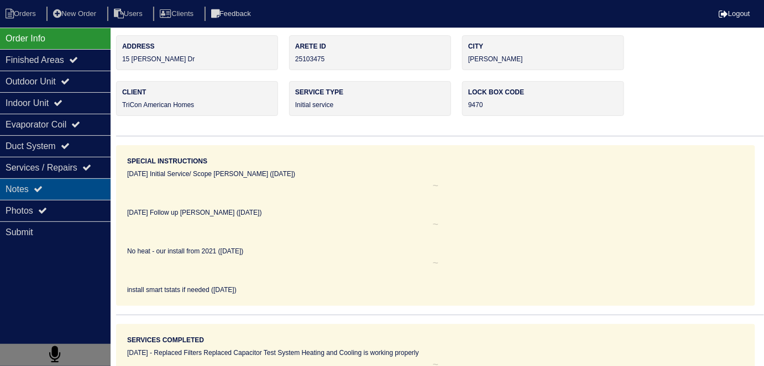
click at [14, 183] on div "Notes" at bounding box center [55, 190] width 111 height 22
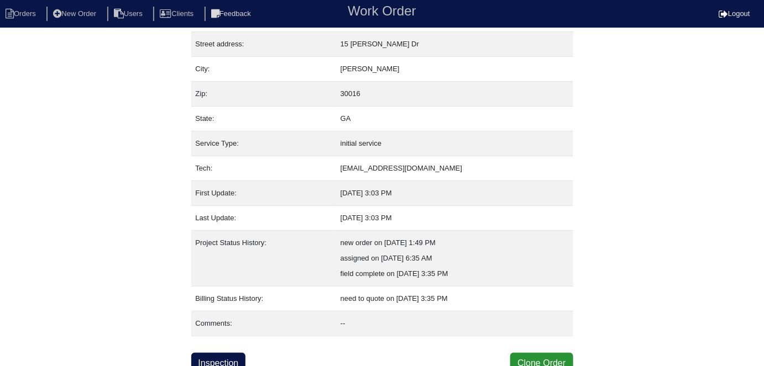
scroll to position [58, 0]
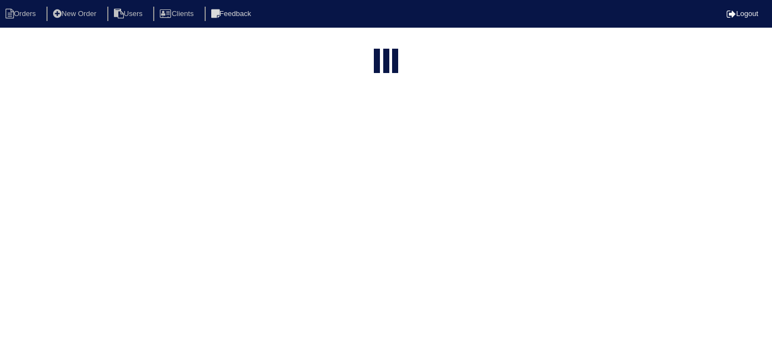
select select "15"
type input "15 he"
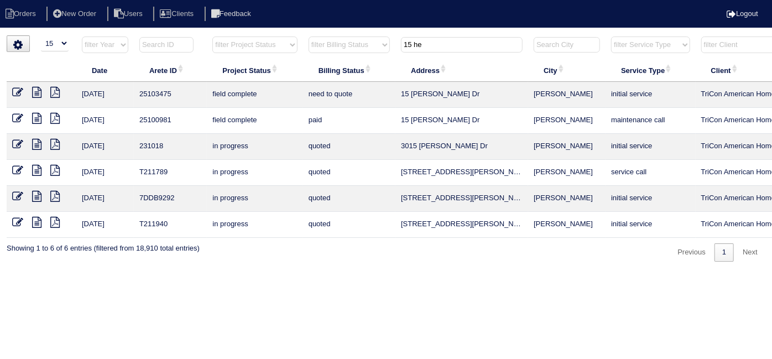
click at [17, 91] on icon at bounding box center [17, 92] width 11 height 11
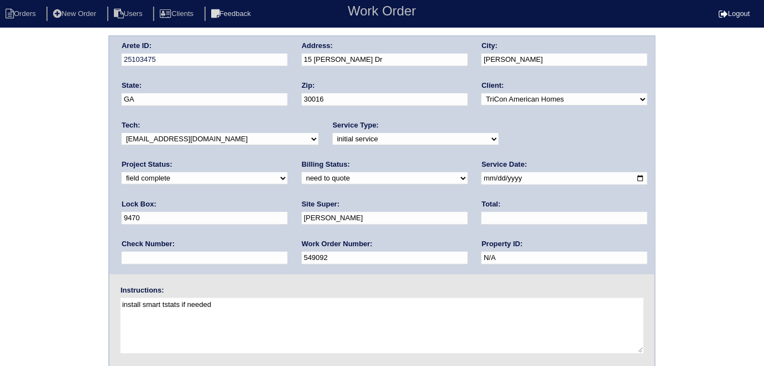
click at [302, 179] on select "need to quote quoted need to invoice invoiced paid warranty purchase order need…" at bounding box center [385, 178] width 166 height 12
select select "quoted"
click at [302, 172] on select "need to quote quoted need to invoice invoiced paid warranty purchase order need…" at bounding box center [385, 178] width 166 height 12
click at [481, 216] on input "text" at bounding box center [564, 218] width 166 height 13
type input "585.00"
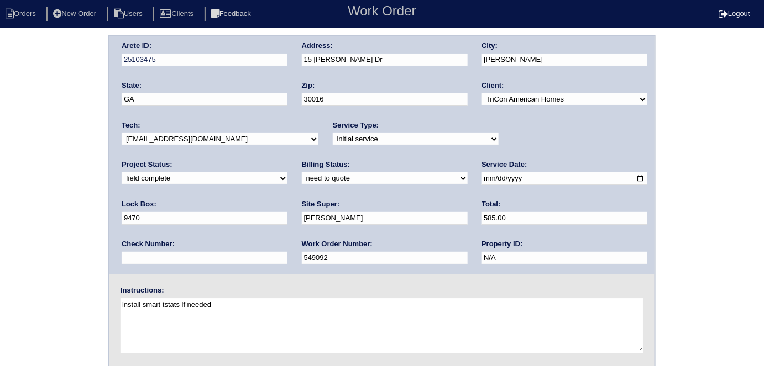
click at [0, 204] on div "Arete ID: 25103475 Address: 15 Heaton Dr City: Covington State: GA Zip: 30016 C…" at bounding box center [382, 258] width 764 height 447
click at [59, 216] on div "Arete ID: 25103475 Address: 15 Heaton Dr City: Covington State: GA Zip: 30016 C…" at bounding box center [382, 258] width 764 height 447
click at [0, 151] on div "Arete ID: 25103475 Address: 15 Heaton Dr City: Covington State: GA Zip: 30016 C…" at bounding box center [382, 258] width 764 height 447
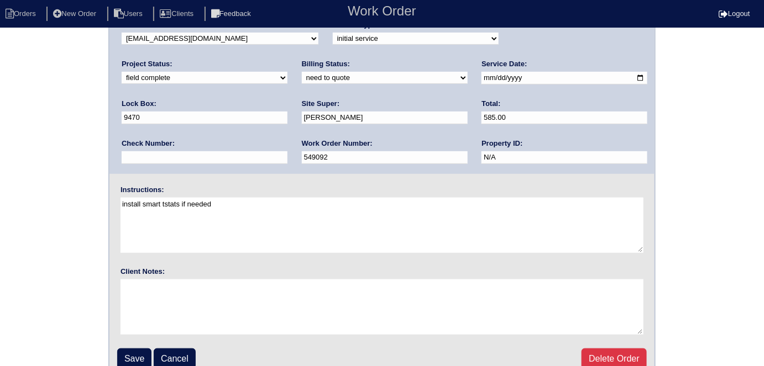
scroll to position [113, 0]
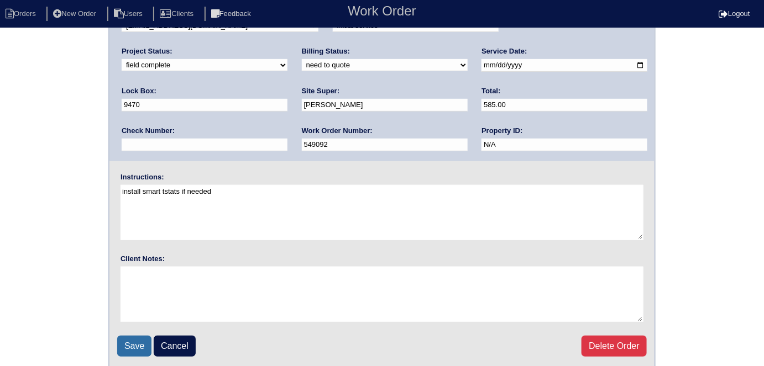
drag, startPoint x: 125, startPoint y: 340, endPoint x: 122, endPoint y: 324, distance: 16.9
click at [124, 338] on input "Save" at bounding box center [134, 346] width 34 height 21
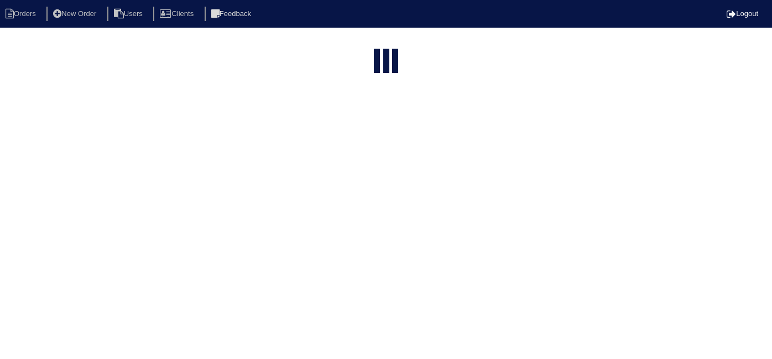
select select "15"
type input "15 he"
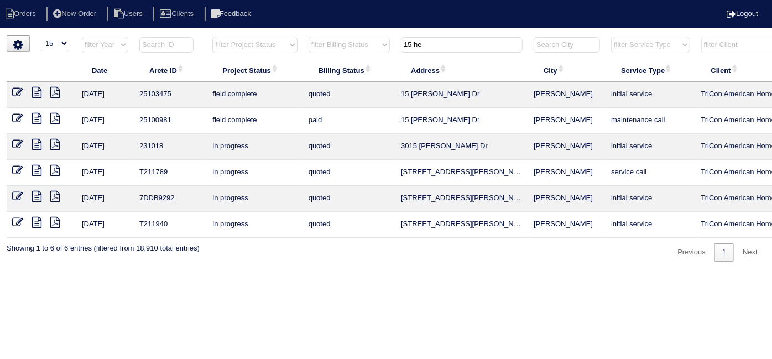
drag, startPoint x: 452, startPoint y: 47, endPoint x: 287, endPoint y: 32, distance: 166.0
click at [291, 34] on html "Orders New Order Users Clients Feedback Logout Orders New Order Users Clients M…" at bounding box center [386, 136] width 772 height 272
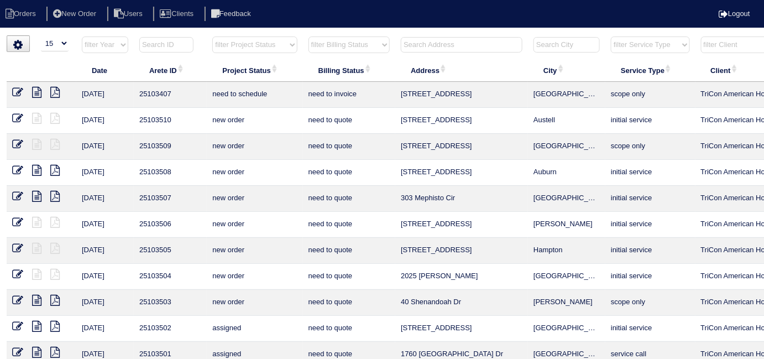
click at [422, 41] on input "text" at bounding box center [462, 44] width 122 height 15
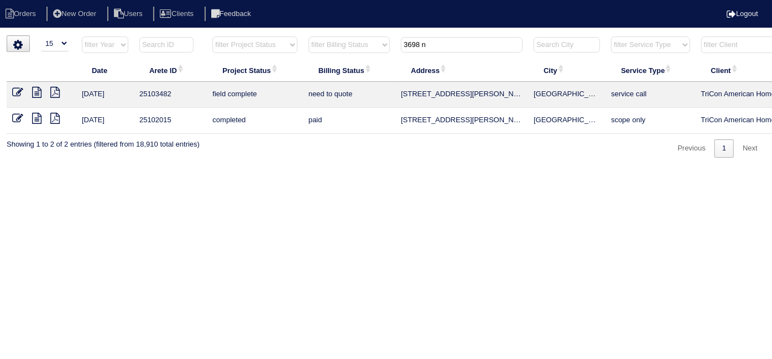
type input "3698 n"
click at [34, 93] on icon at bounding box center [36, 92] width 9 height 11
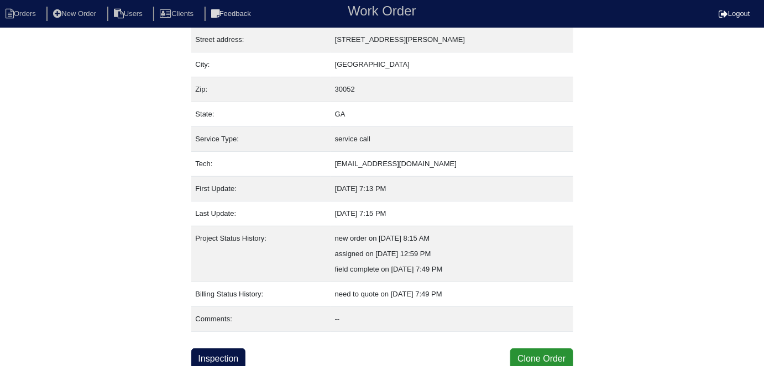
scroll to position [58, 0]
click at [225, 348] on link "Inspection" at bounding box center [218, 358] width 55 height 21
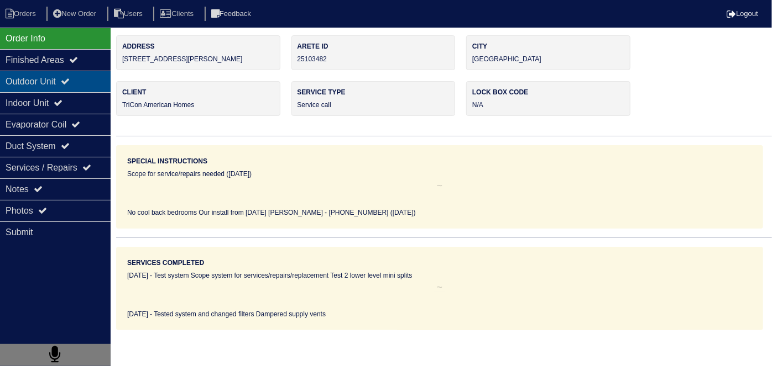
click at [15, 81] on div "Outdoor Unit" at bounding box center [55, 82] width 111 height 22
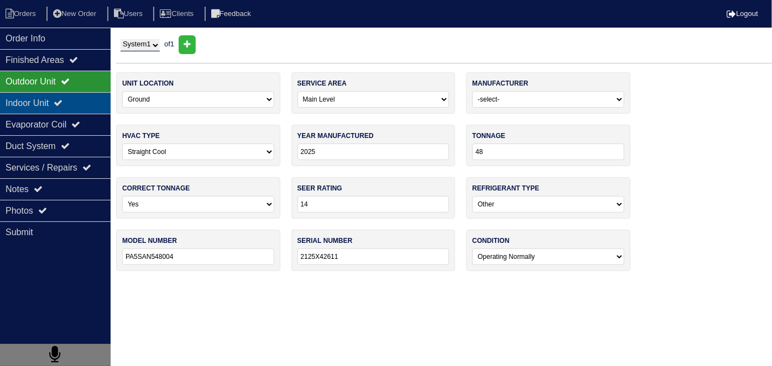
click at [16, 103] on div "Indoor Unit" at bounding box center [55, 103] width 111 height 22
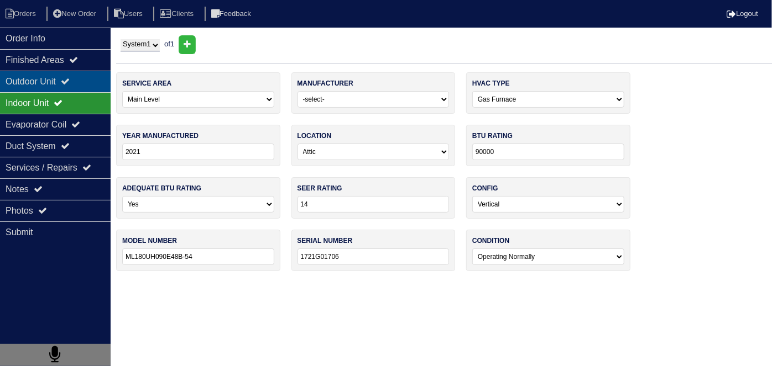
click at [16, 81] on div "Outdoor Unit" at bounding box center [55, 82] width 111 height 22
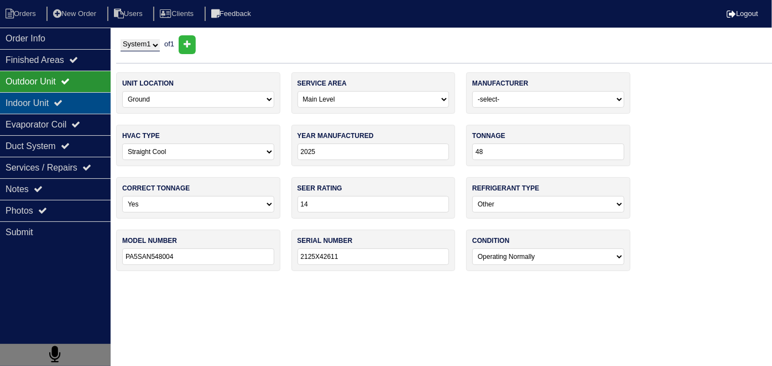
click at [18, 99] on div "Indoor Unit" at bounding box center [55, 103] width 111 height 22
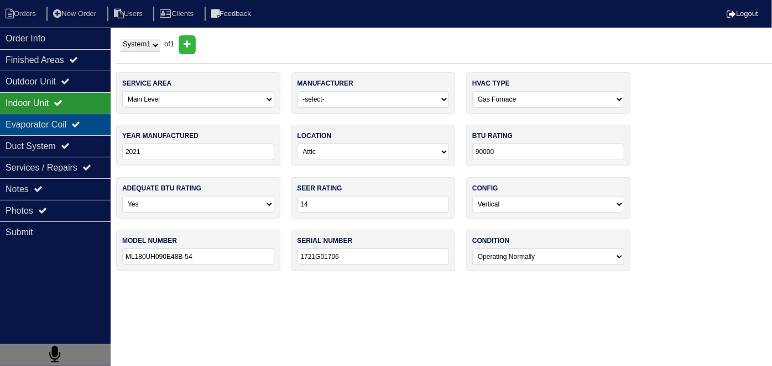
click at [22, 131] on div "Evaporator Coil" at bounding box center [55, 125] width 111 height 22
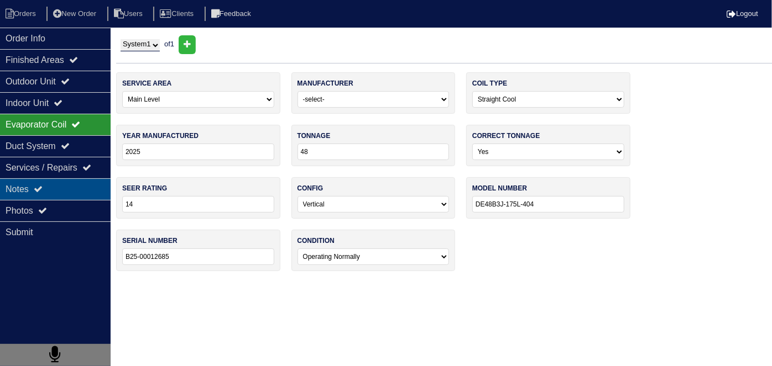
click at [14, 195] on div "Notes" at bounding box center [55, 190] width 111 height 22
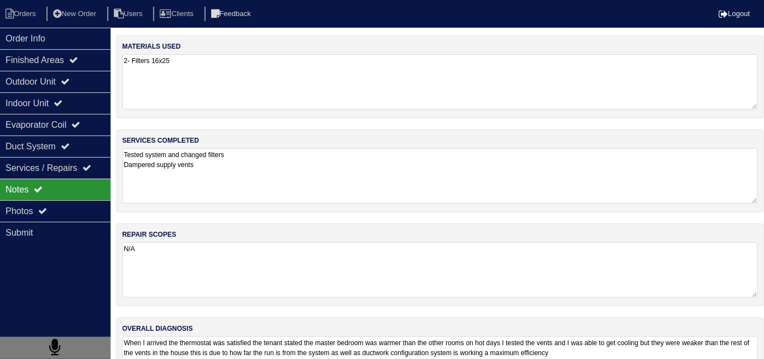
click at [275, 185] on textarea "Tested system and changed filters Dampered supply vents" at bounding box center [440, 175] width 636 height 55
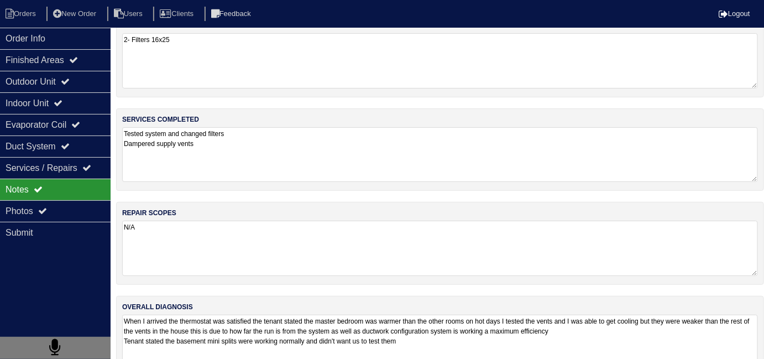
scroll to position [49, 0]
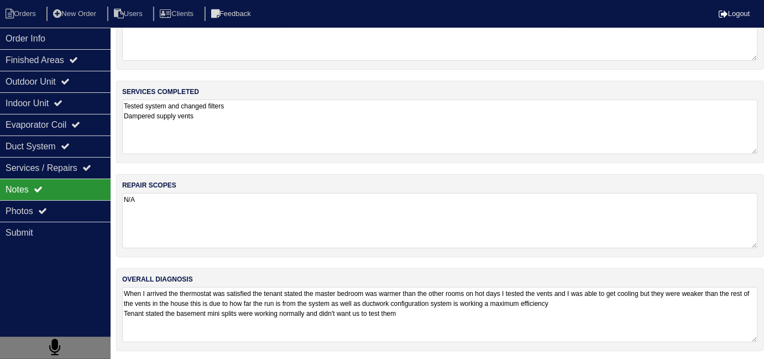
click at [465, 329] on textarea "When I arrived the thermostat was satisfied the tenant stated the master bedroo…" at bounding box center [440, 314] width 636 height 55
click at [456, 314] on textarea "When I arrived the thermostat was satisfied the tenant stated the master bedroo…" at bounding box center [440, 314] width 636 height 55
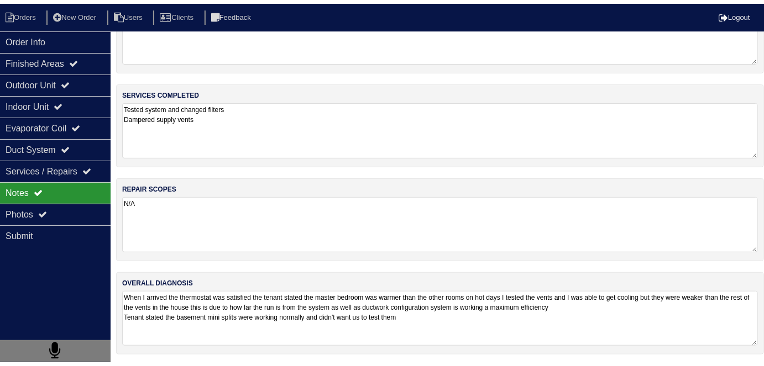
scroll to position [48, 0]
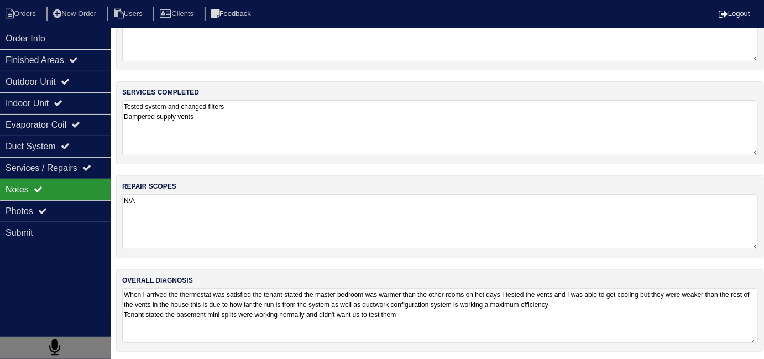
click at [507, 330] on textarea "When I arrived the thermostat was satisfied the tenant stated the master bedroo…" at bounding box center [440, 315] width 636 height 55
click at [489, 314] on textarea "When I arrived the thermostat was satisfied the tenant stated the master bedroo…" at bounding box center [440, 315] width 636 height 55
click at [31, 209] on div "Photos" at bounding box center [55, 211] width 111 height 22
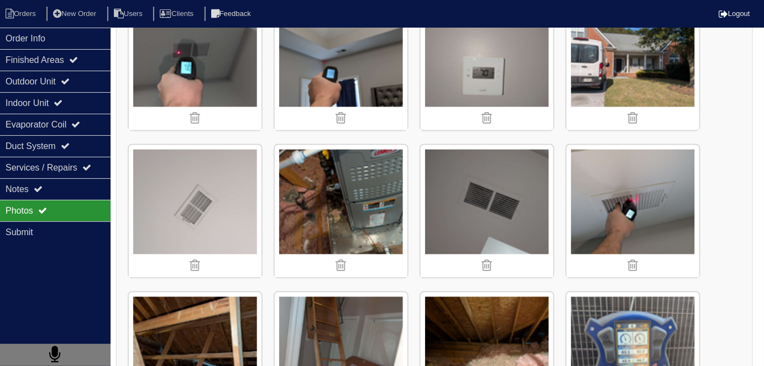
scroll to position [650, 0]
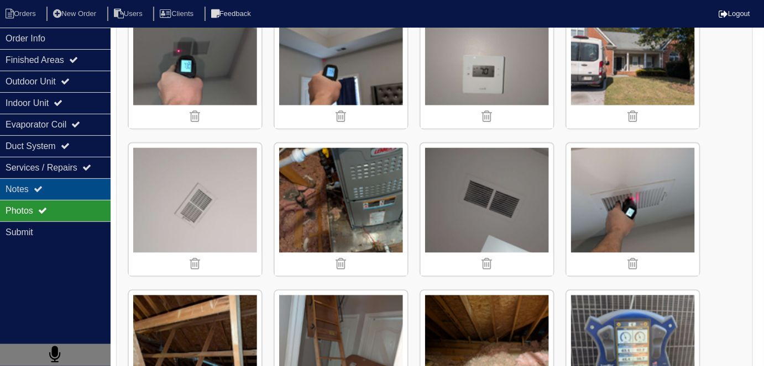
click at [31, 186] on div "Notes" at bounding box center [55, 190] width 111 height 22
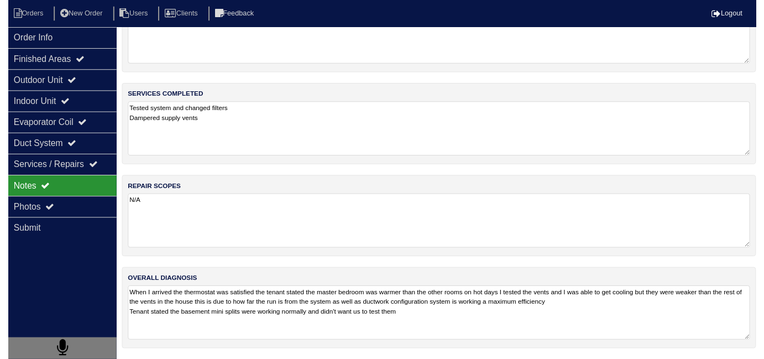
scroll to position [49, 0]
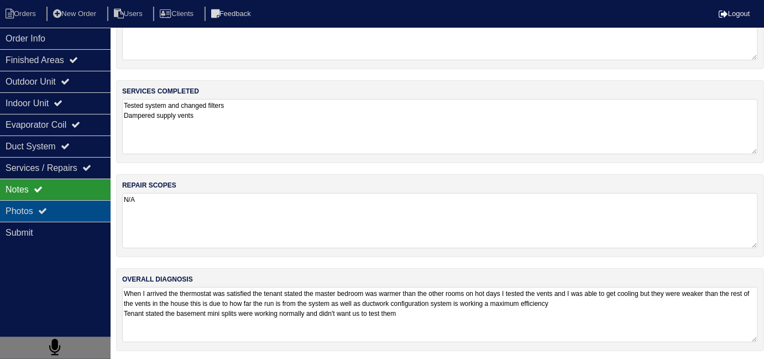
click at [36, 204] on div "Photos" at bounding box center [55, 211] width 111 height 22
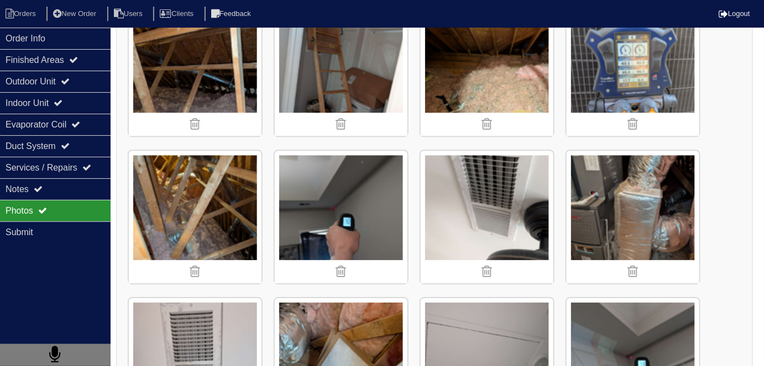
scroll to position [1021, 0]
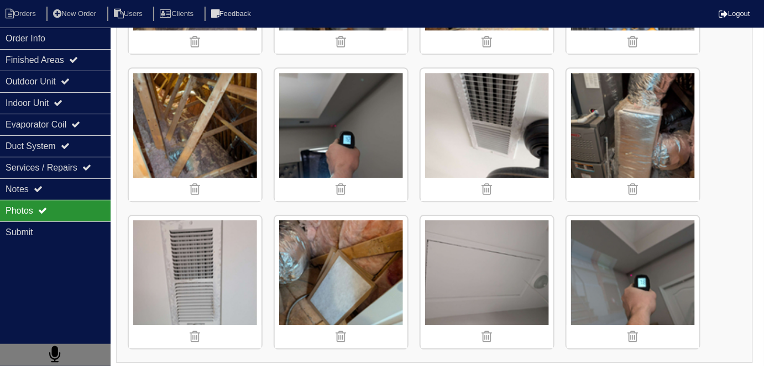
scroll to position [58, 0]
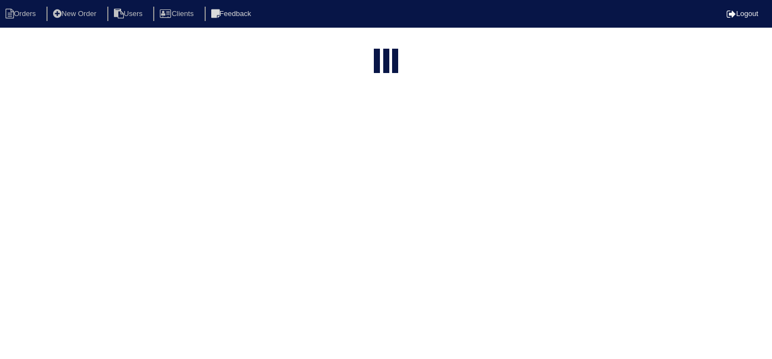
select select "15"
type input "3698 n"
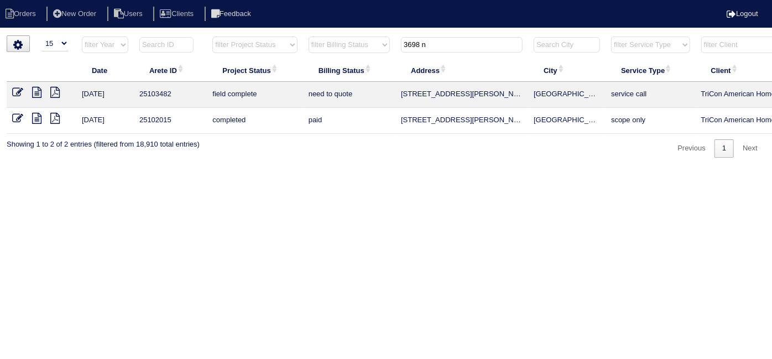
click at [15, 92] on icon at bounding box center [17, 92] width 11 height 11
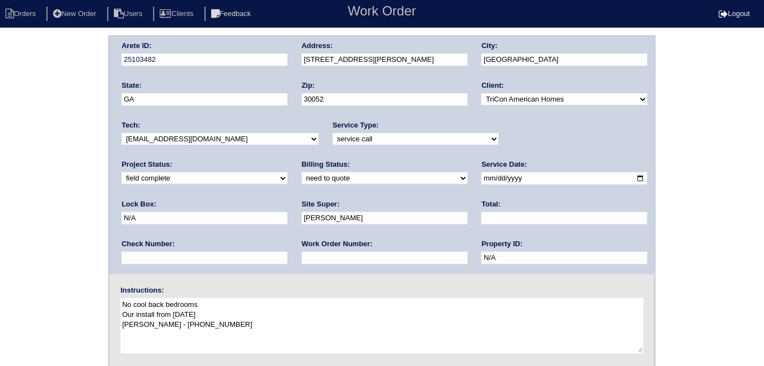
click at [0, 201] on div "Arete ID: 25103482 Address: [STREET_ADDRESS][PERSON_NAME] City: [GEOGRAPHIC_DAT…" at bounding box center [382, 258] width 764 height 447
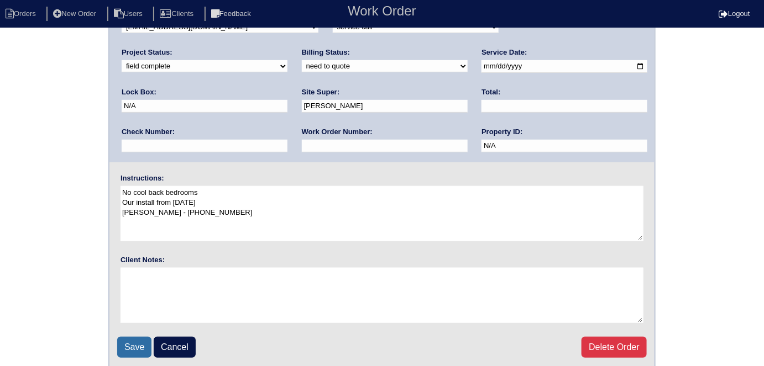
scroll to position [113, 0]
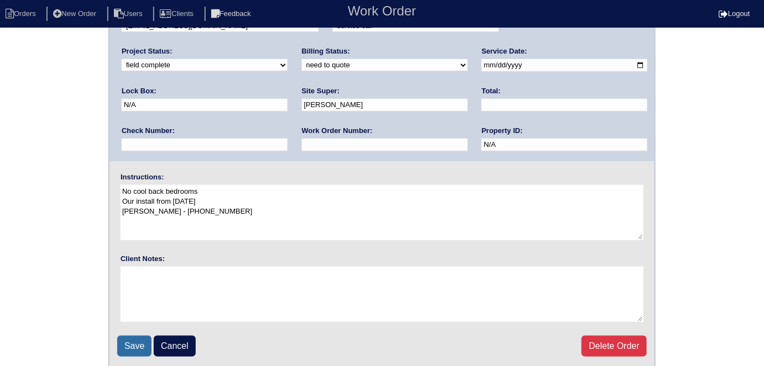
click at [129, 350] on input "Save" at bounding box center [134, 346] width 34 height 21
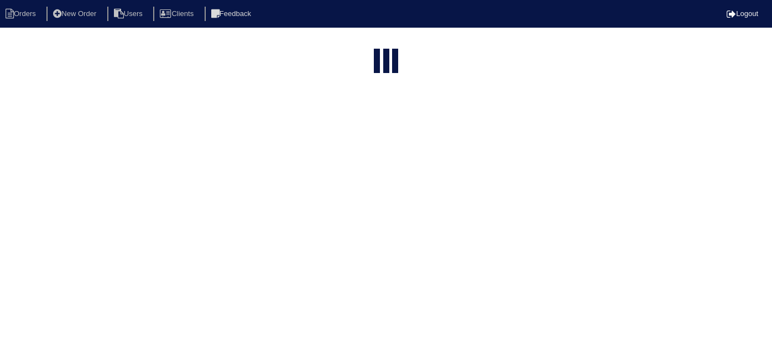
select select "15"
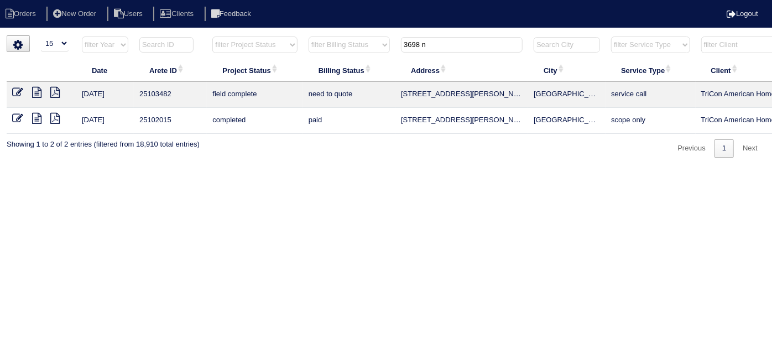
drag, startPoint x: 459, startPoint y: 45, endPoint x: 192, endPoint y: 2, distance: 271.0
click at [192, 35] on body "Orders New Order Users Clients Feedback Logout Orders New Order Users Clients M…" at bounding box center [386, 96] width 772 height 122
type input "823 a"
click at [36, 92] on icon at bounding box center [36, 92] width 9 height 11
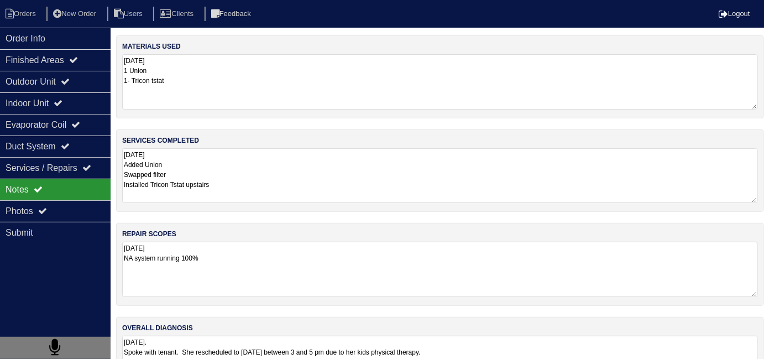
click at [575, 344] on textarea "2/12/25. Spoke with tenant. She rescheduled to Thursday 2/13/25 between 3 and 5…" at bounding box center [440, 362] width 636 height 55
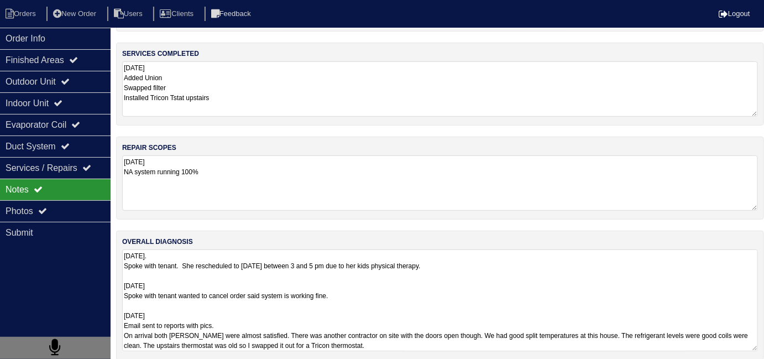
scroll to position [96, 0]
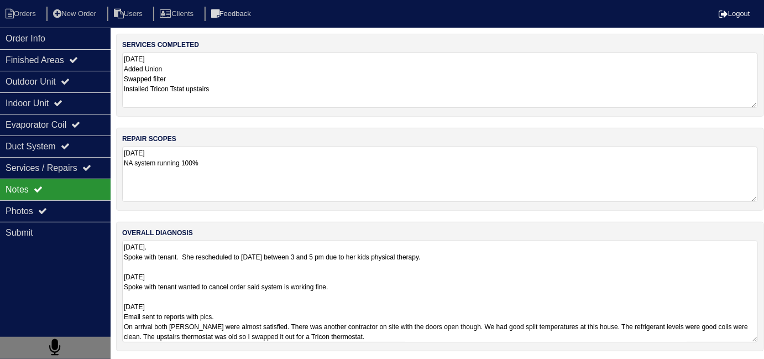
click at [536, 337] on textarea "2/12/25. Spoke with tenant. She rescheduled to Thursday 2/13/25 between 3 and 5…" at bounding box center [440, 291] width 636 height 102
click at [527, 330] on textarea "2/12/25. Spoke with tenant. She rescheduled to Thursday 2/13/25 between 3 and 5…" at bounding box center [440, 291] width 636 height 102
click at [54, 30] on div "Order Info" at bounding box center [55, 39] width 111 height 22
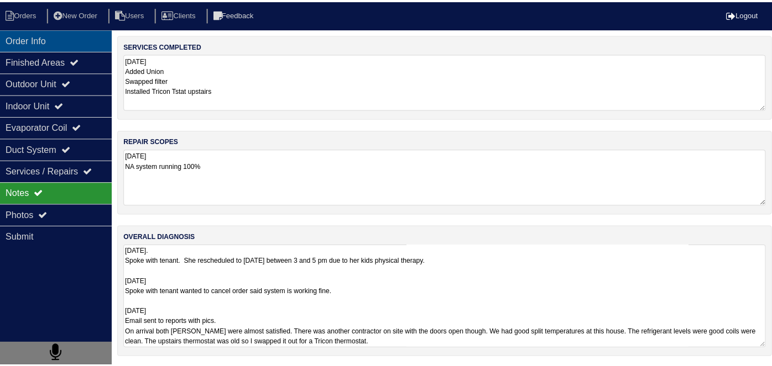
scroll to position [0, 0]
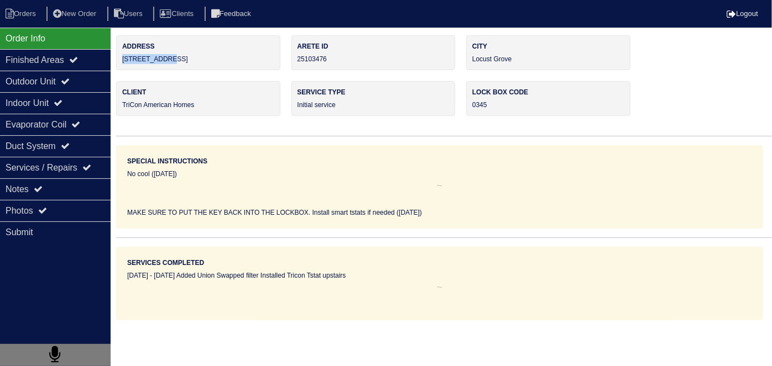
drag, startPoint x: 176, startPoint y: 65, endPoint x: 122, endPoint y: 64, distance: 54.2
click at [122, 64] on div "Address 823 Athens Ln" at bounding box center [198, 52] width 164 height 35
copy div "823 Athens Ln"
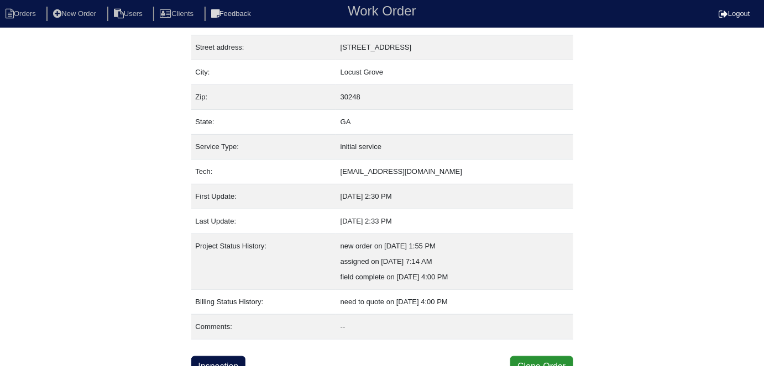
scroll to position [58, 0]
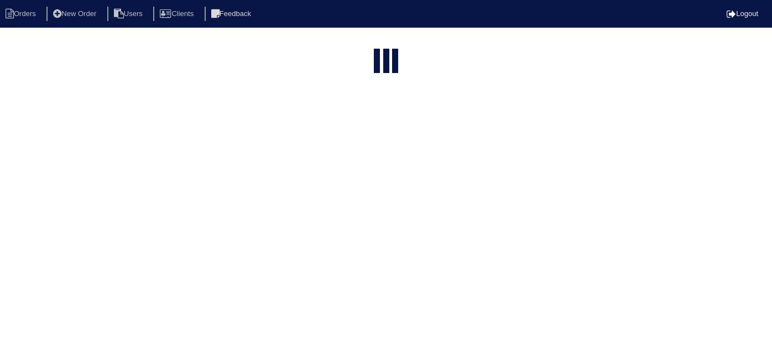
select select "15"
type input "823 a"
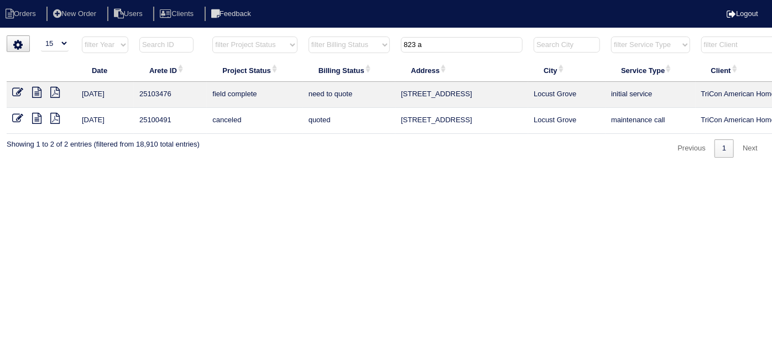
click at [14, 87] on icon at bounding box center [17, 92] width 11 height 11
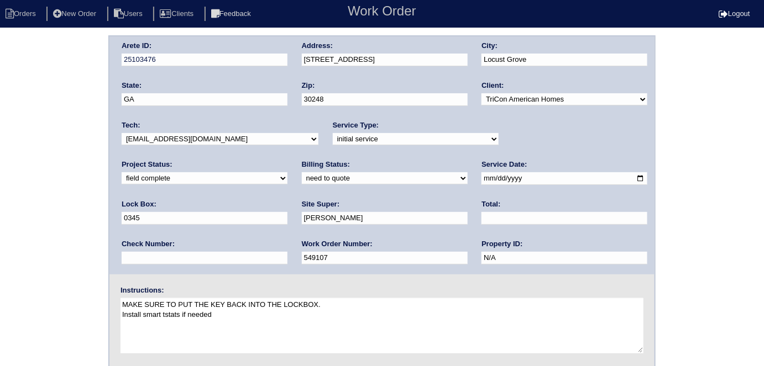
click at [302, 176] on select "need to quote quoted need to invoice invoiced paid warranty purchase order need…" at bounding box center [385, 178] width 166 height 12
select select "quoted"
click at [302, 172] on select "need to quote quoted need to invoice invoiced paid warranty purchase order need…" at bounding box center [385, 178] width 166 height 12
drag, startPoint x: 312, startPoint y: 214, endPoint x: 302, endPoint y: 199, distance: 17.9
click at [481, 203] on div "Total:" at bounding box center [564, 215] width 166 height 31
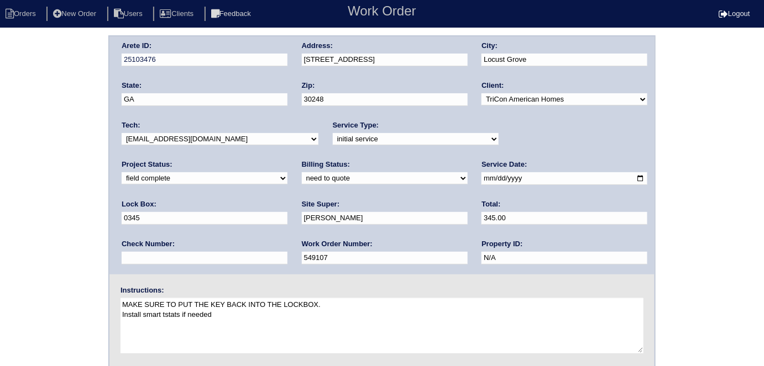
type input "345.00"
click at [0, 222] on div "Arete ID: 25103476 Address: 823 Athens Ln City: Locust Grove State: GA Zip: 302…" at bounding box center [382, 258] width 764 height 447
click at [0, 255] on div "Arete ID: 25103476 Address: 823 Athens Ln City: Locust Grove State: GA Zip: 302…" at bounding box center [382, 258] width 764 height 447
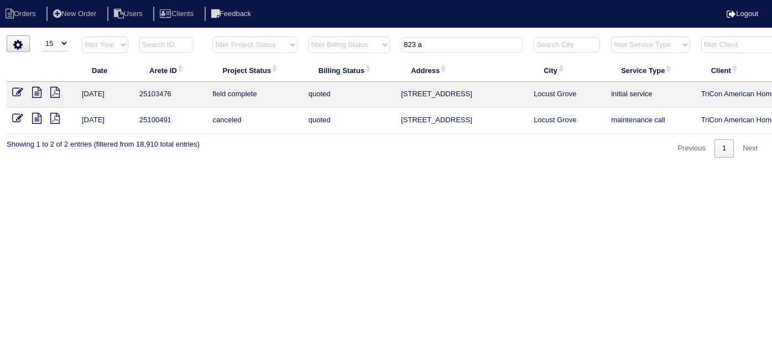
select select "15"
drag, startPoint x: 469, startPoint y: 43, endPoint x: 158, endPoint y: 43, distance: 310.6
click at [203, 35] on body "Orders New Order Users Clients Feedback Logout Orders New Order Users Clients M…" at bounding box center [386, 96] width 772 height 122
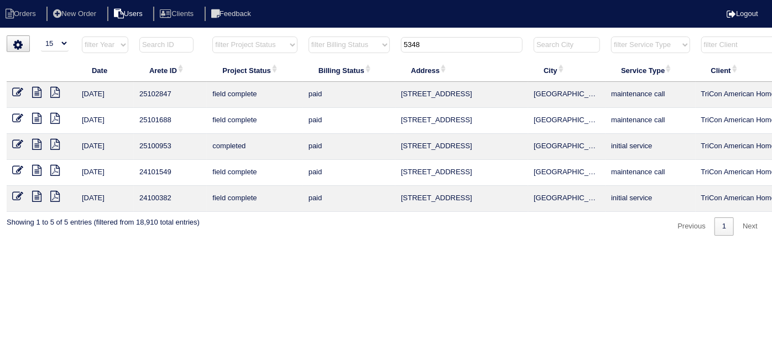
type input "5348"
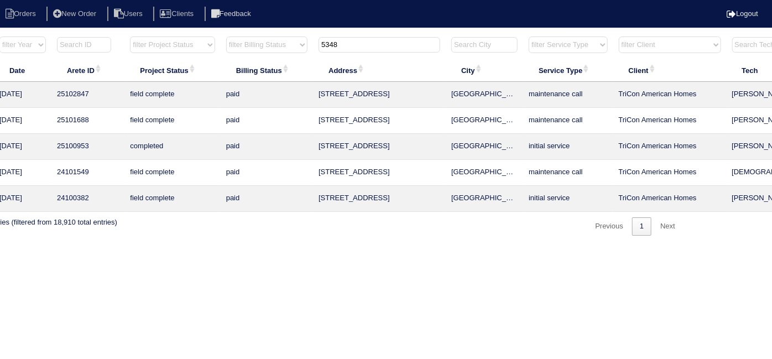
scroll to position [0, 192]
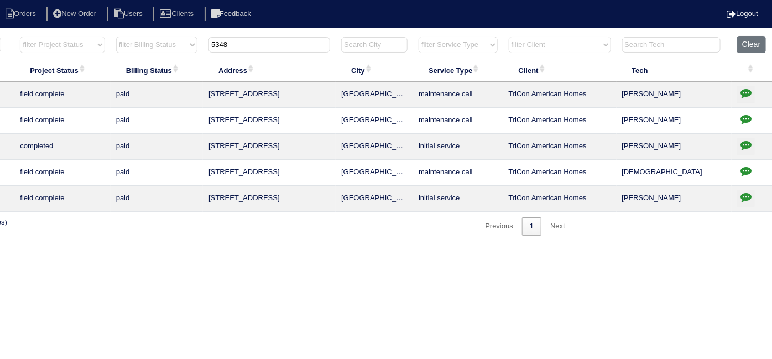
click at [744, 86] on button "button" at bounding box center [746, 94] width 18 height 17
type textarea "[DATE] - Per [PERSON_NAME] - there is no resolution to this problem - copied no…"
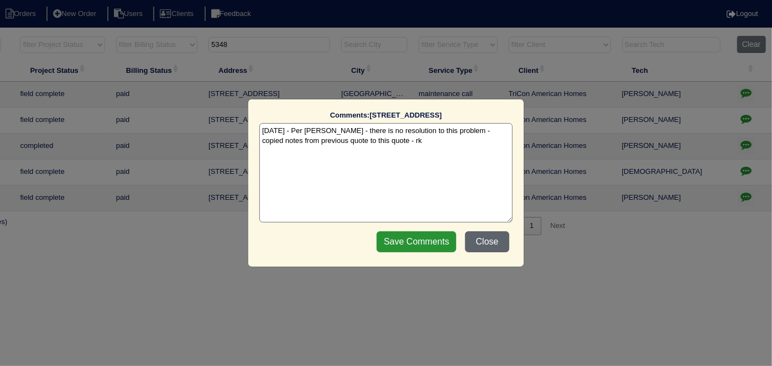
click at [488, 239] on button "Close" at bounding box center [487, 242] width 44 height 21
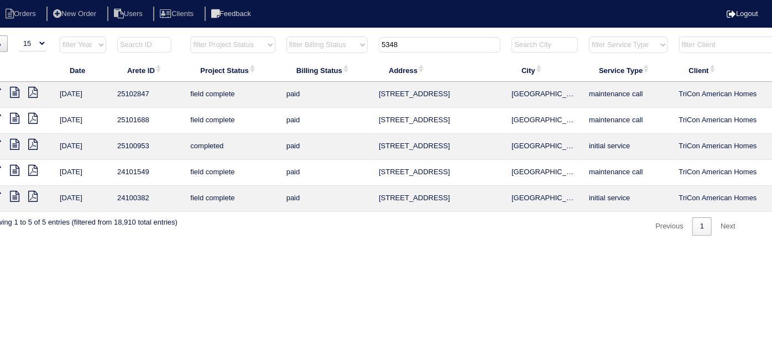
scroll to position [0, 0]
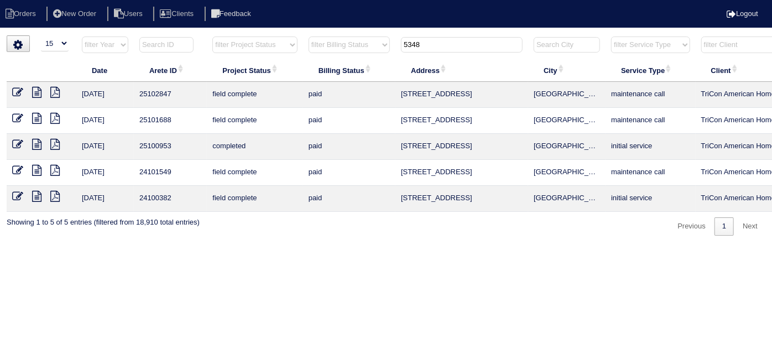
click at [37, 94] on icon at bounding box center [36, 92] width 9 height 11
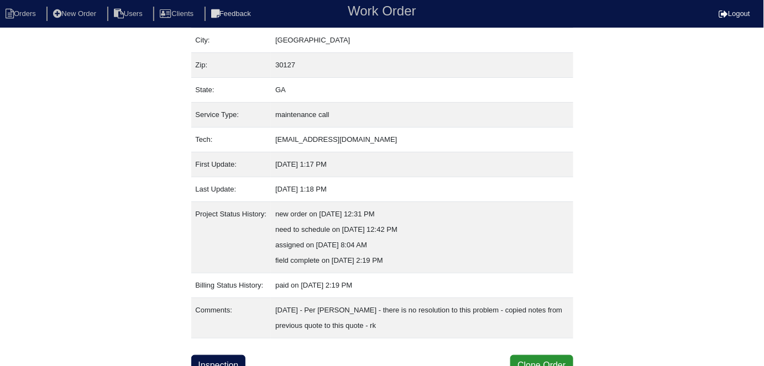
scroll to position [89, 0]
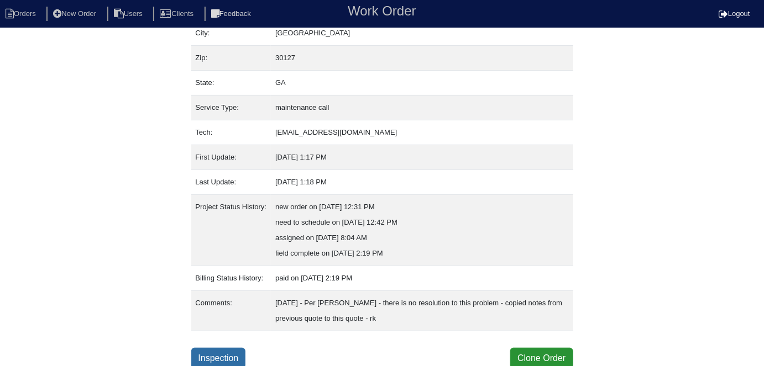
click at [237, 358] on link "Inspection" at bounding box center [218, 358] width 55 height 21
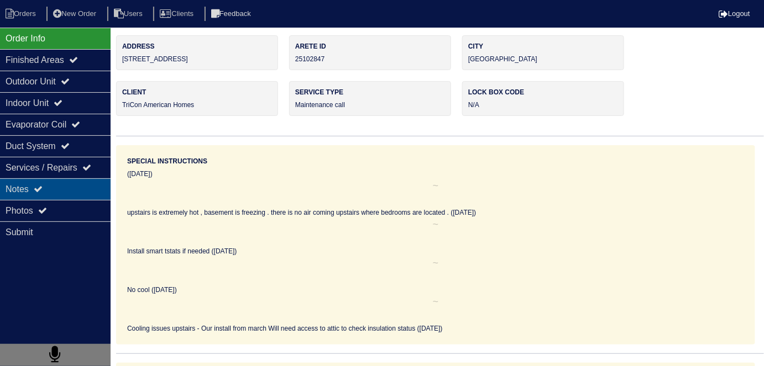
click at [30, 187] on div "Notes" at bounding box center [55, 190] width 111 height 22
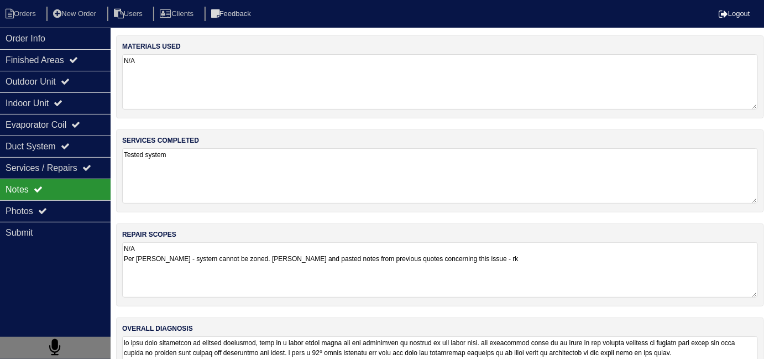
click at [556, 257] on textarea "N/A Per [PERSON_NAME] - system cannot be zoned. [PERSON_NAME] and pasted notes …" at bounding box center [440, 269] width 636 height 55
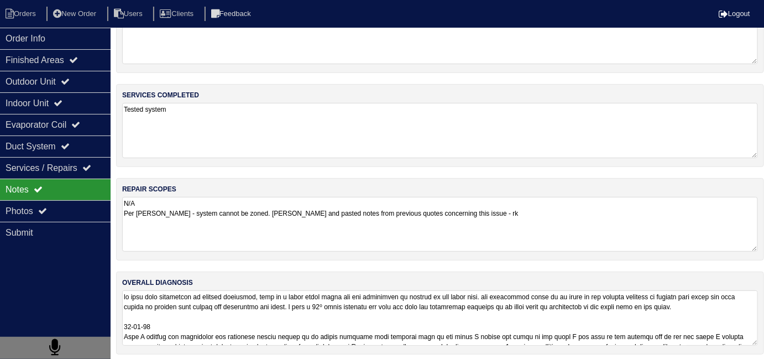
scroll to position [49, 0]
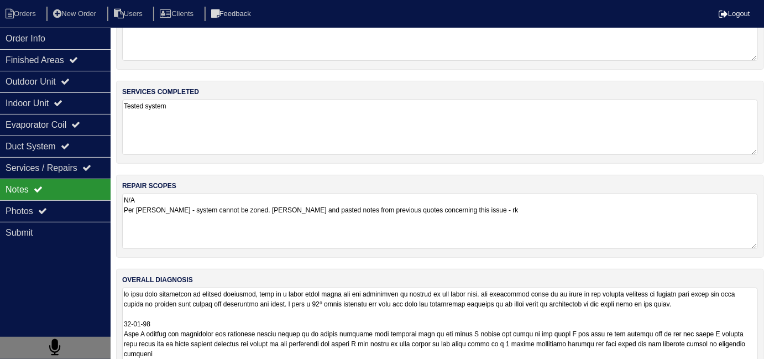
click at [503, 314] on textarea at bounding box center [440, 348] width 636 height 122
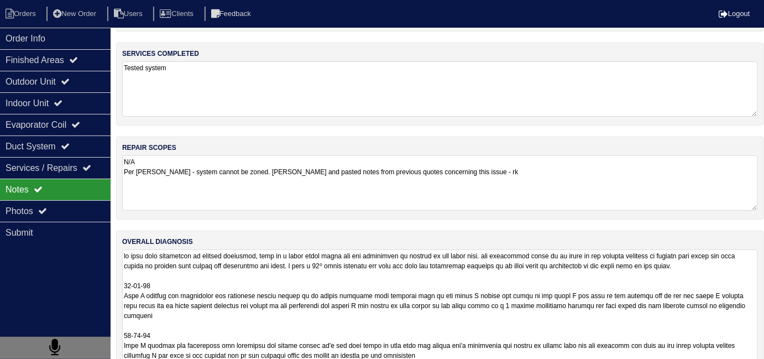
scroll to position [116, 0]
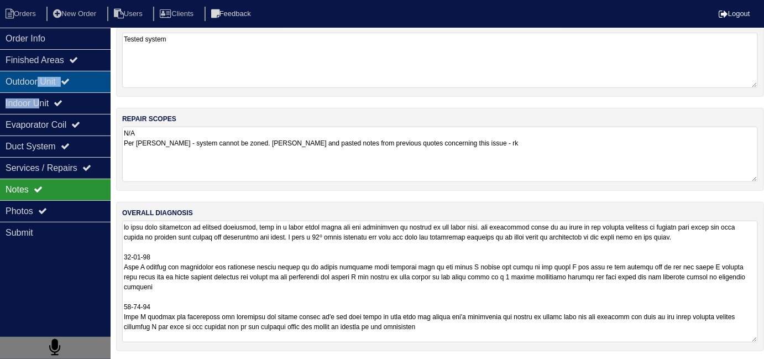
click at [43, 91] on div "Order Info Finished Areas Outdoor Unit Indoor Unit Evaporator Coil Duct System …" at bounding box center [55, 207] width 111 height 359
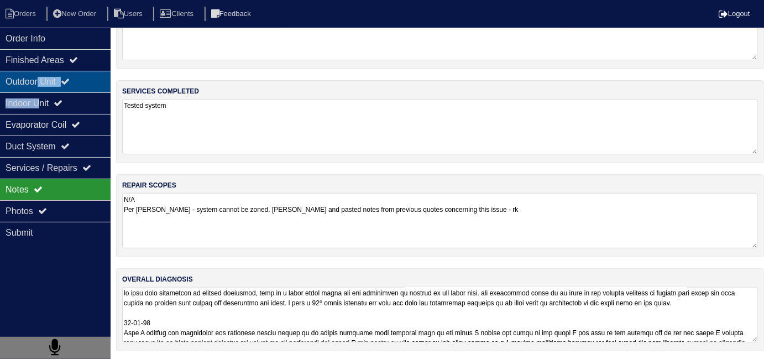
click at [41, 83] on div "Outdoor Unit" at bounding box center [55, 82] width 111 height 22
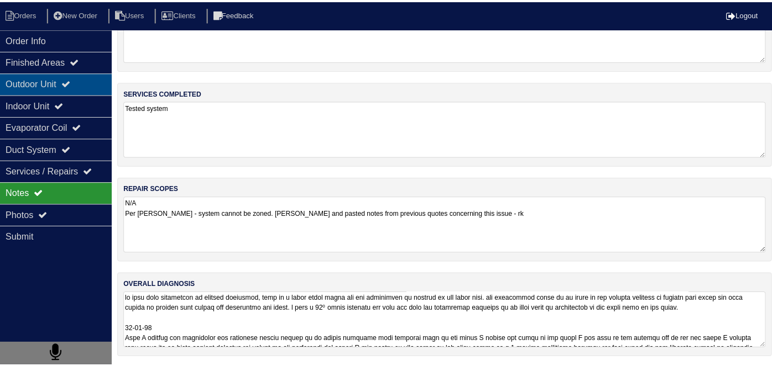
scroll to position [0, 0]
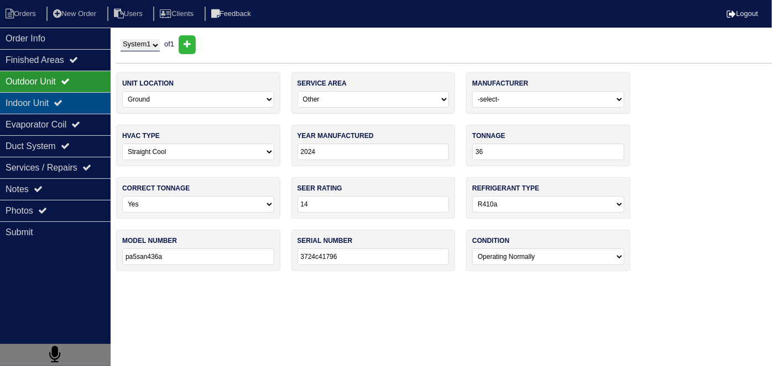
click at [45, 101] on div "Indoor Unit" at bounding box center [55, 103] width 111 height 22
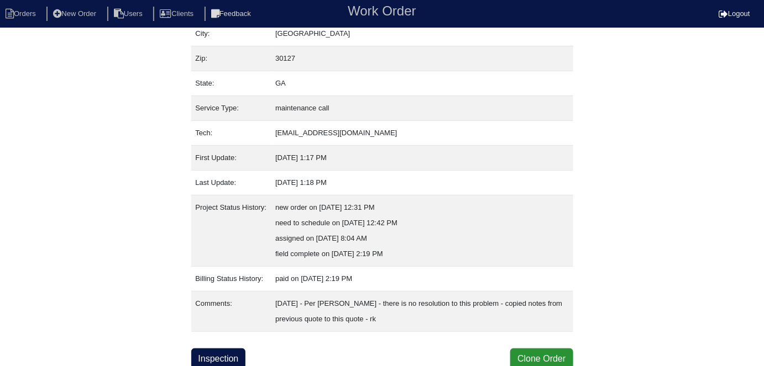
scroll to position [89, 0]
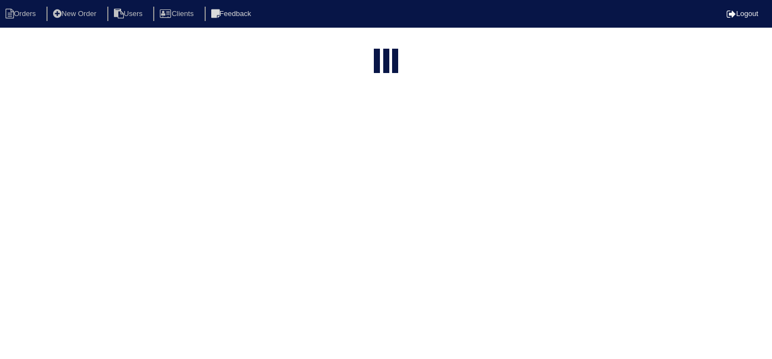
select select "15"
type input "5348"
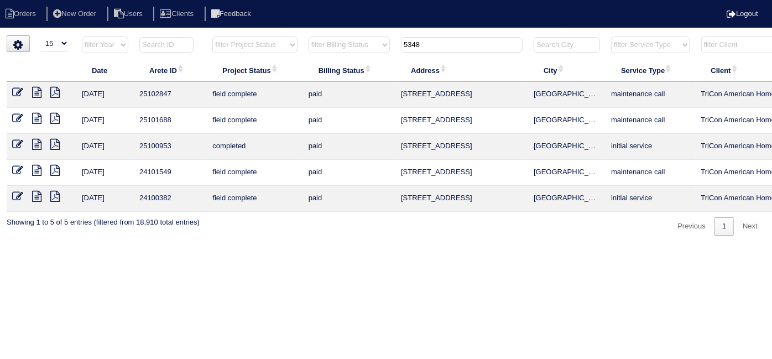
scroll to position [0, 192]
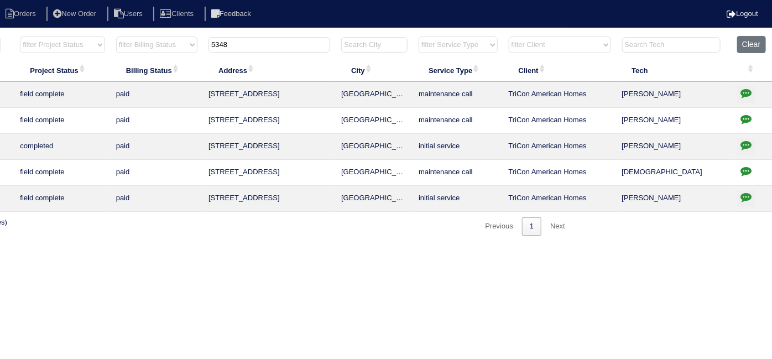
click at [741, 199] on icon "button" at bounding box center [745, 196] width 11 height 11
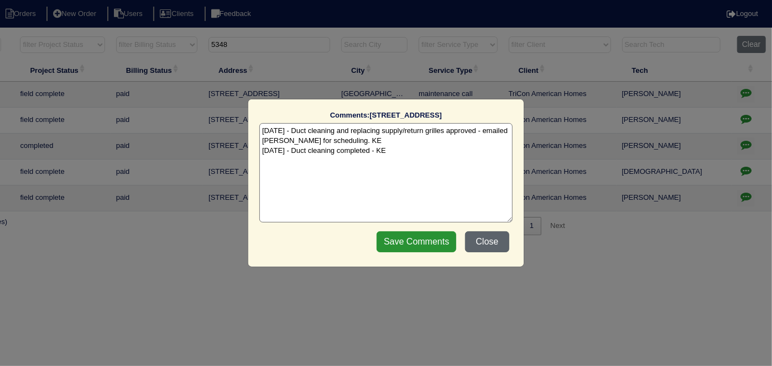
click at [496, 247] on button "Close" at bounding box center [487, 242] width 44 height 21
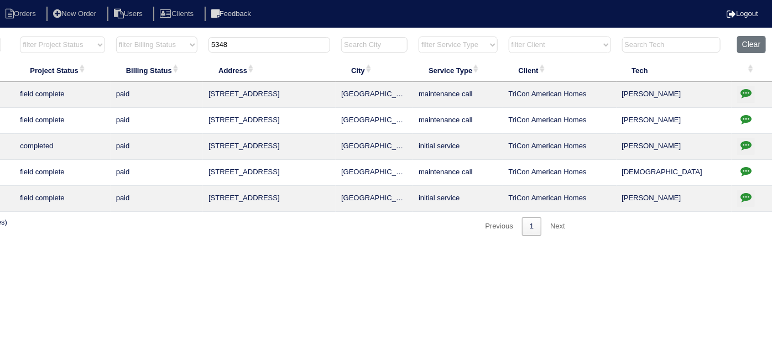
click at [742, 168] on icon "button" at bounding box center [745, 170] width 11 height 11
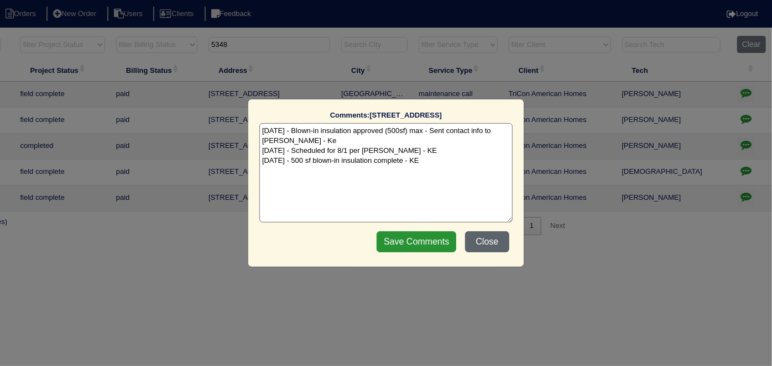
click at [501, 243] on button "Close" at bounding box center [487, 242] width 44 height 21
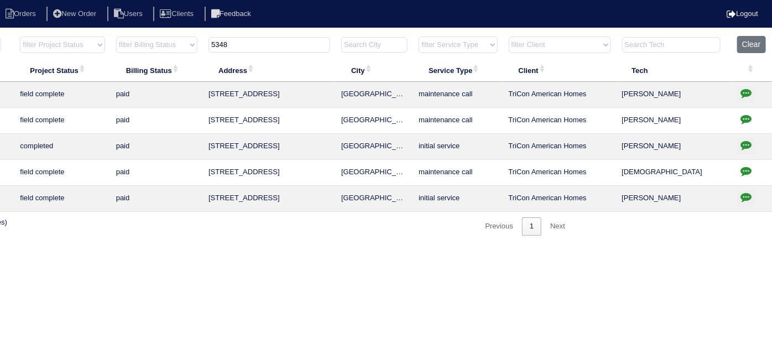
click at [739, 148] on button "button" at bounding box center [746, 146] width 18 height 17
type textarea "[DATE] - Replacement/Add return approved - Sent to [PERSON_NAME], [PERSON_NAME]…"
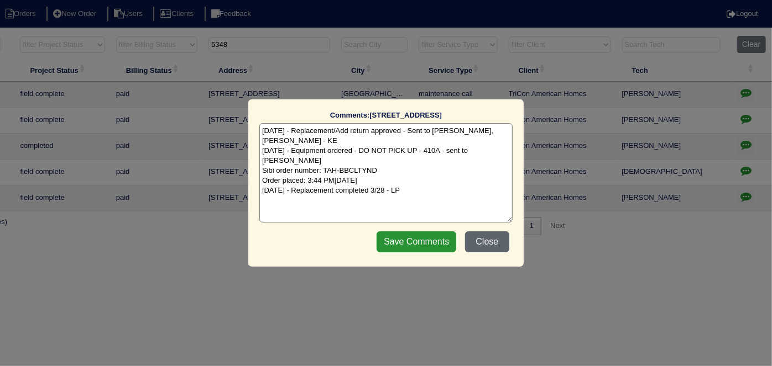
click at [494, 244] on button "Close" at bounding box center [487, 242] width 44 height 21
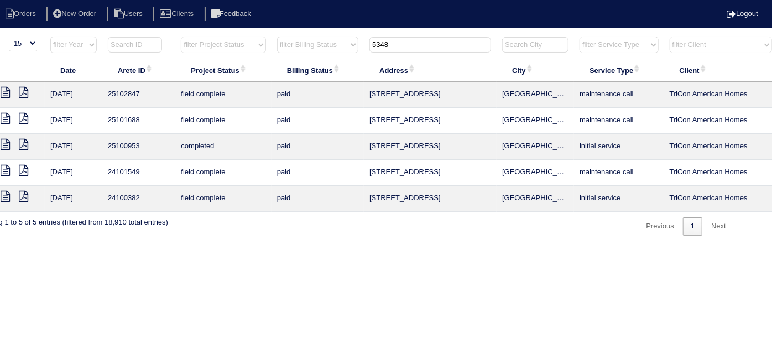
scroll to position [0, 0]
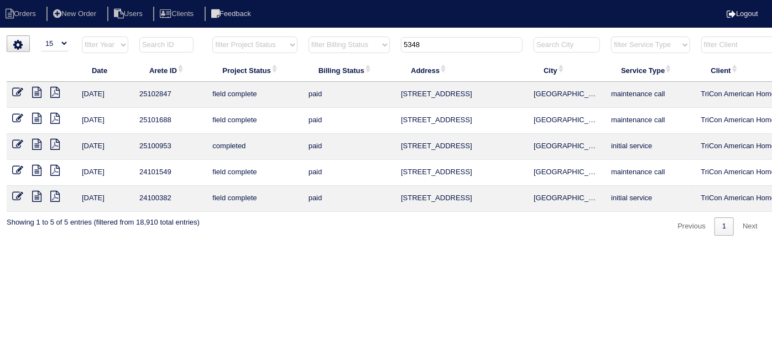
click at [33, 143] on icon at bounding box center [36, 144] width 9 height 11
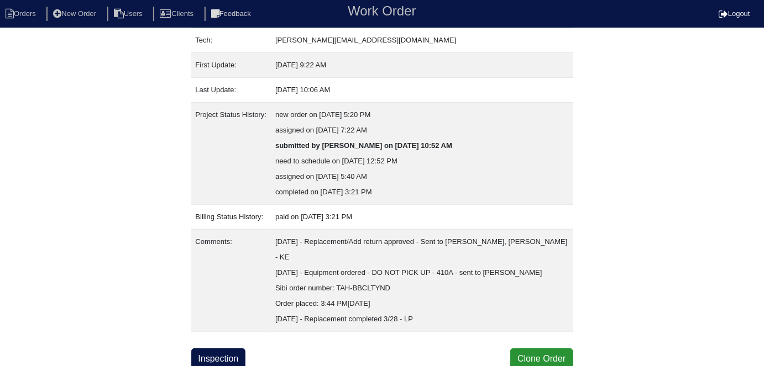
scroll to position [182, 0]
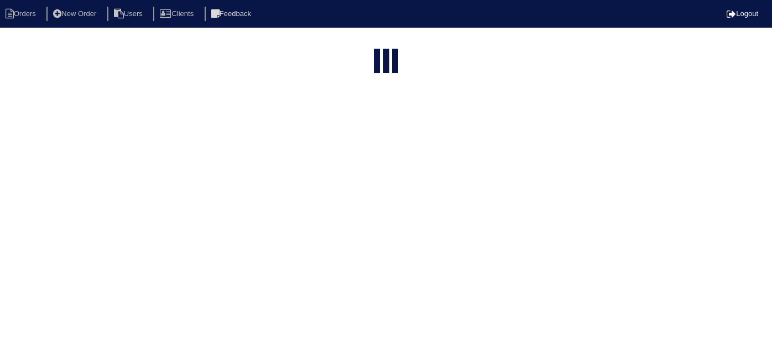
select select "15"
type input "5348"
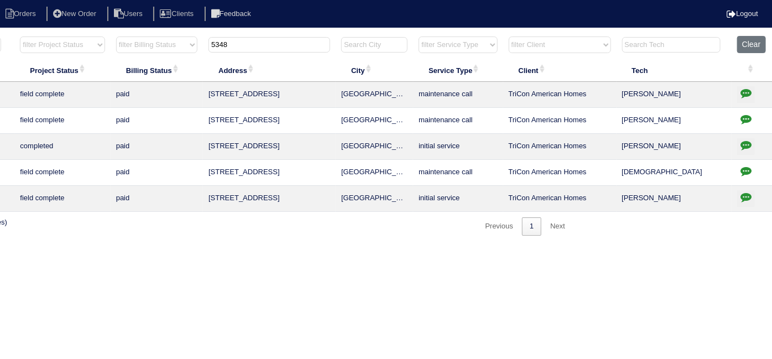
click at [741, 146] on icon "button" at bounding box center [745, 144] width 11 height 11
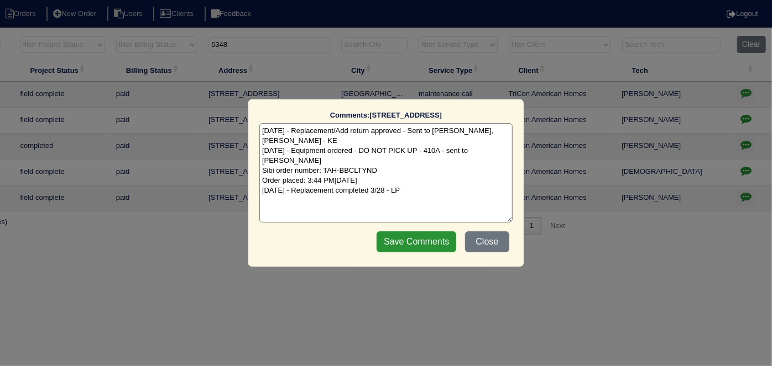
click at [423, 180] on textarea "[DATE] - Replacement/Add return approved - Sent to [PERSON_NAME], [PERSON_NAME]…" at bounding box center [385, 172] width 253 height 99
drag, startPoint x: 494, startPoint y: 239, endPoint x: 478, endPoint y: 229, distance: 19.2
click at [494, 239] on button "Close" at bounding box center [487, 242] width 44 height 21
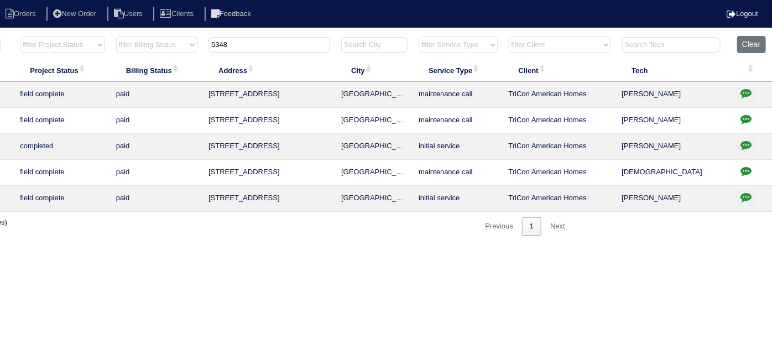
scroll to position [0, 0]
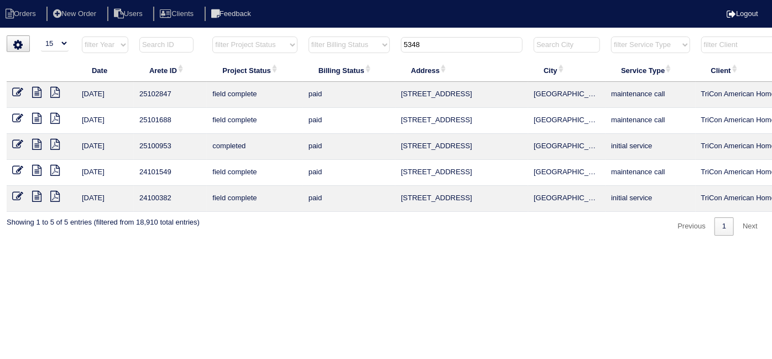
click at [38, 89] on icon at bounding box center [36, 92] width 9 height 11
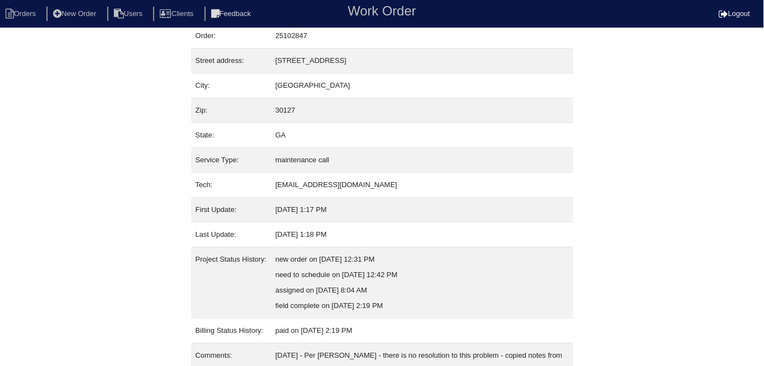
scroll to position [89, 0]
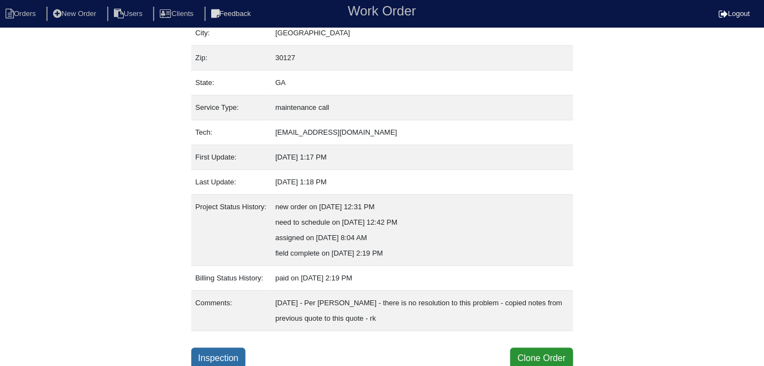
click at [223, 356] on link "Inspection" at bounding box center [218, 358] width 55 height 21
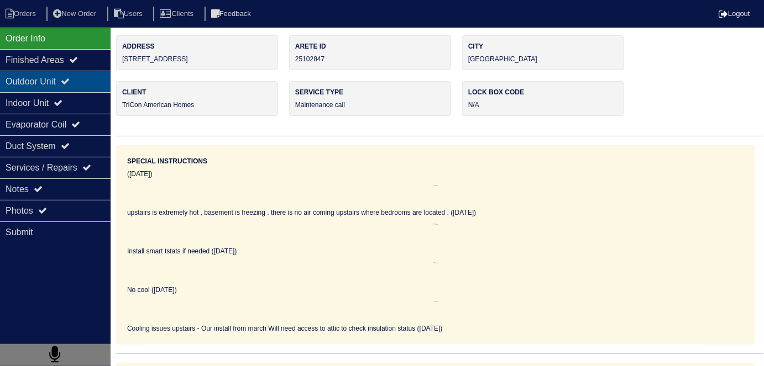
click at [54, 78] on div "Outdoor Unit" at bounding box center [55, 82] width 111 height 22
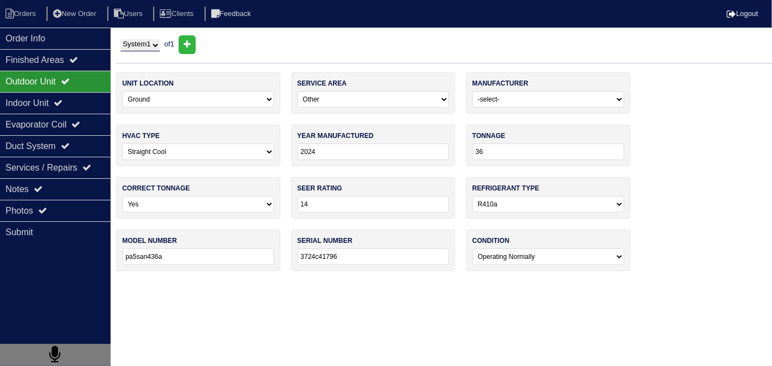
click at [48, 91] on div "Outdoor Unit" at bounding box center [55, 82] width 111 height 22
click at [43, 190] on icon at bounding box center [38, 189] width 9 height 9
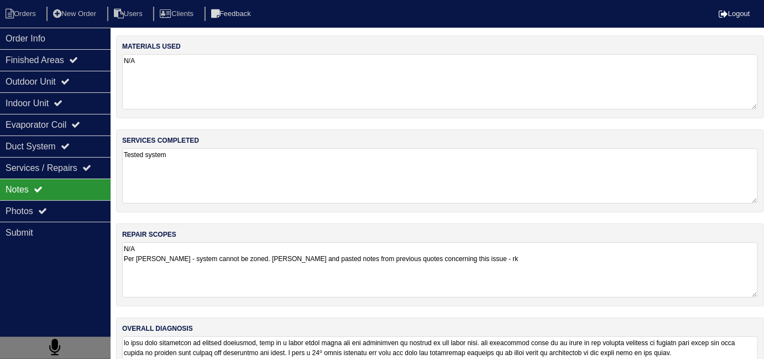
click at [292, 187] on textarea "Tested system" at bounding box center [440, 175] width 636 height 55
click at [560, 263] on textarea "N/A Per Payton - system cannot be zoned. Copy and pasted notes from previous qu…" at bounding box center [440, 269] width 636 height 55
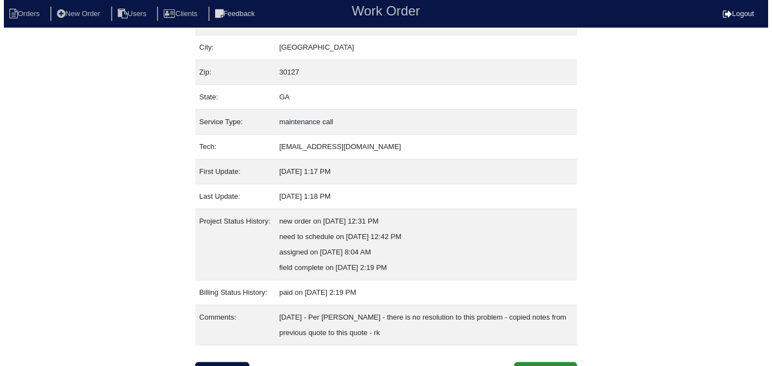
scroll to position [89, 0]
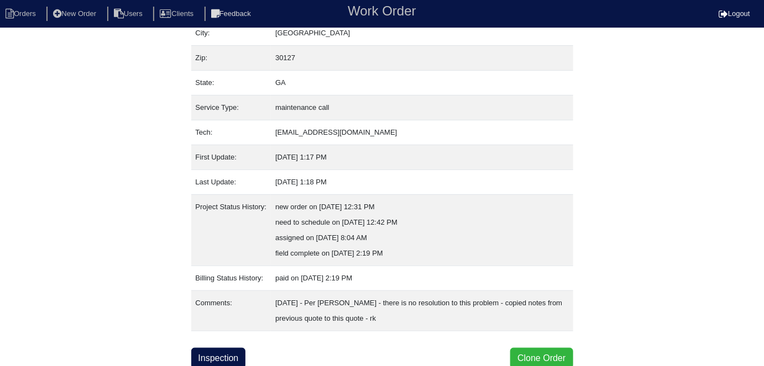
click at [522, 354] on button "Clone Order" at bounding box center [541, 358] width 62 height 21
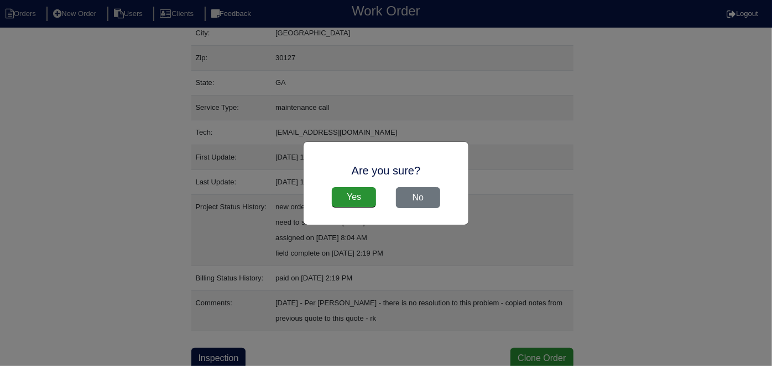
click at [343, 187] on div "Yes No" at bounding box center [385, 198] width 143 height 32
click at [344, 198] on input "Yes" at bounding box center [354, 197] width 44 height 21
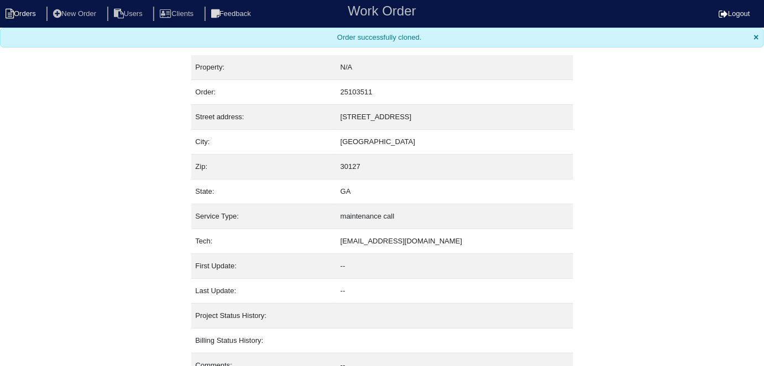
click at [30, 19] on li "Orders" at bounding box center [22, 14] width 45 height 15
select select "15"
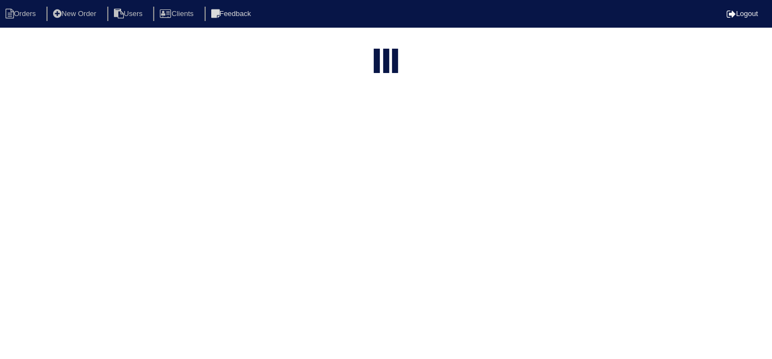
type input "5348"
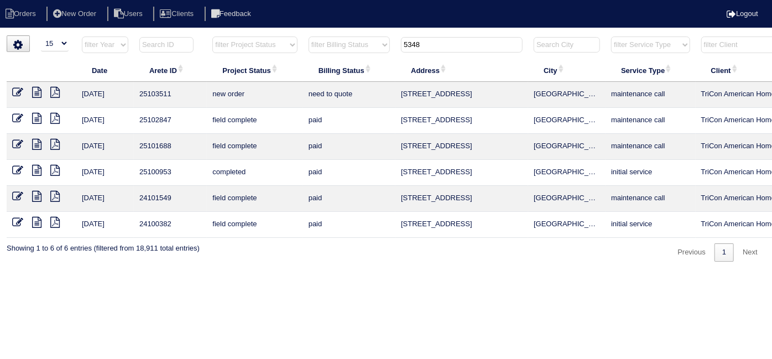
click at [15, 89] on icon at bounding box center [17, 92] width 11 height 11
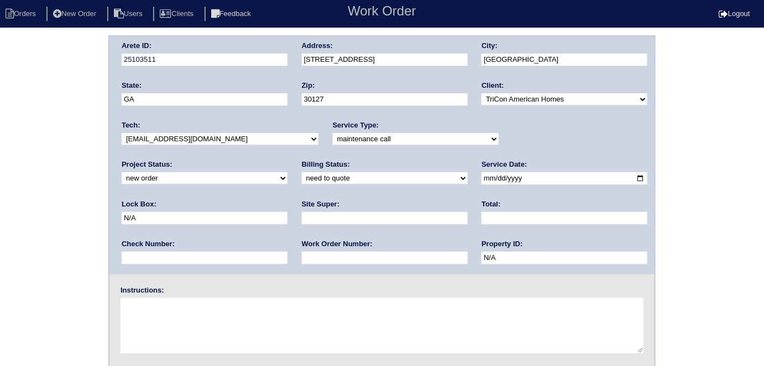
click at [302, 219] on input "text" at bounding box center [385, 218] width 166 height 13
type input "A"
type input "atl market vendor ([PERSON_NAME])"
click at [302, 259] on input "text" at bounding box center [385, 258] width 166 height 13
type input "513065"
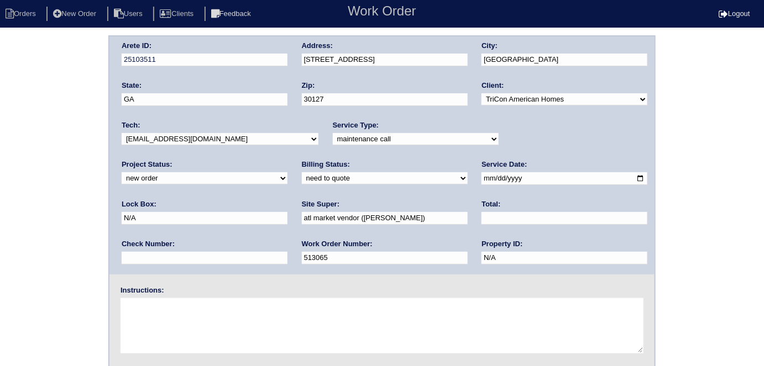
click at [218, 298] on textarea at bounding box center [381, 325] width 523 height 55
click at [208, 312] on textarea at bounding box center [381, 325] width 523 height 55
paste textarea "- Other (add notes) - Third-party vendor needed line set leaking condensation i…"
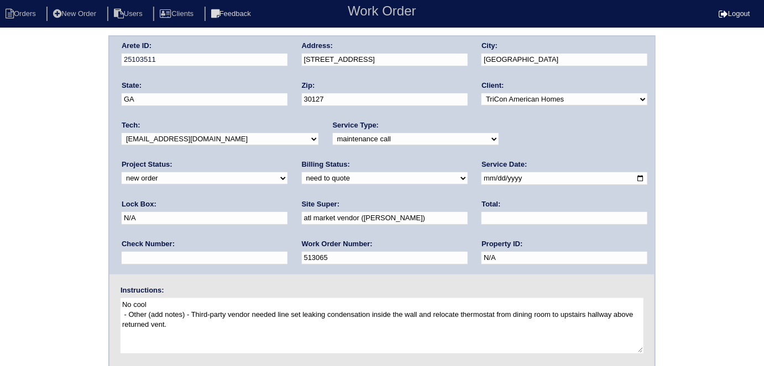
click at [290, 322] on textarea "No cool - Other (add notes) - Third-party vendor needed line set leaking conden…" at bounding box center [381, 325] width 523 height 55
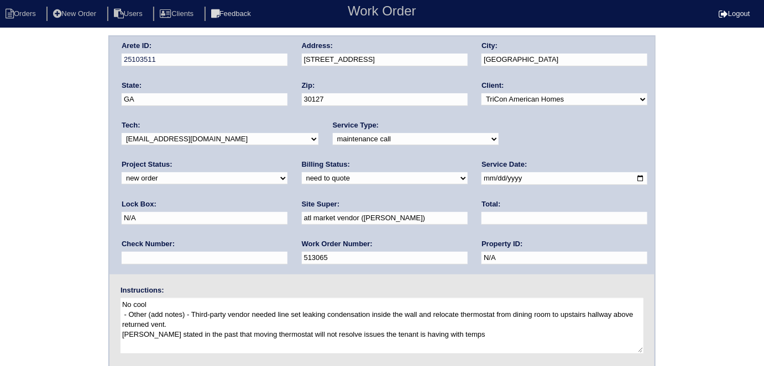
click at [58, 333] on div "Arete ID: 25103511 Address: 5348 Muirwood Pl City: Powder Springs State: GA Zip…" at bounding box center [382, 258] width 764 height 447
drag, startPoint x: 0, startPoint y: 311, endPoint x: 29, endPoint y: 313, distance: 28.8
click at [2, 311] on div "Arete ID: 25103511 Address: 5348 Muirwood Pl City: Powder Springs State: GA Zip…" at bounding box center [382, 258] width 764 height 447
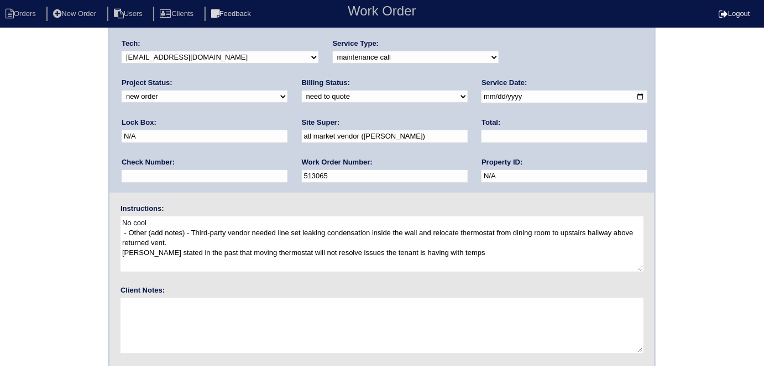
scroll to position [113, 0]
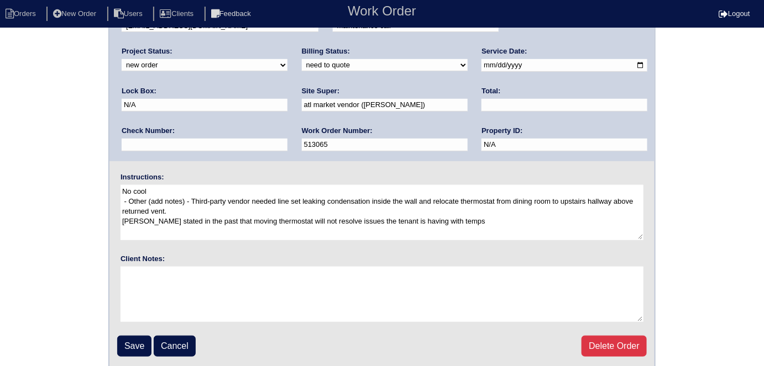
click at [528, 225] on textarea "No cool - Other (add notes) - Third-party vendor needed line set leaking conden…" at bounding box center [381, 212] width 523 height 55
type textarea "No cool - Other (add notes) - Third-party vendor needed line set leaking conden…"
click at [14, 175] on div "Arete ID: 25103511 Address: 5348 Muirwood Pl City: Powder Springs State: GA Zip…" at bounding box center [382, 145] width 764 height 447
drag, startPoint x: 120, startPoint y: 353, endPoint x: 131, endPoint y: 333, distance: 22.3
click at [120, 353] on input "Save" at bounding box center [134, 346] width 34 height 21
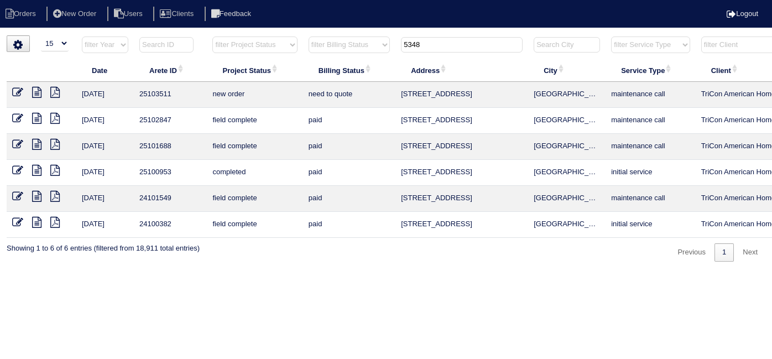
select select "15"
drag, startPoint x: 435, startPoint y: 47, endPoint x: 411, endPoint y: 53, distance: 24.9
click at [429, 46] on input "5348" at bounding box center [462, 44] width 122 height 15
type input "5"
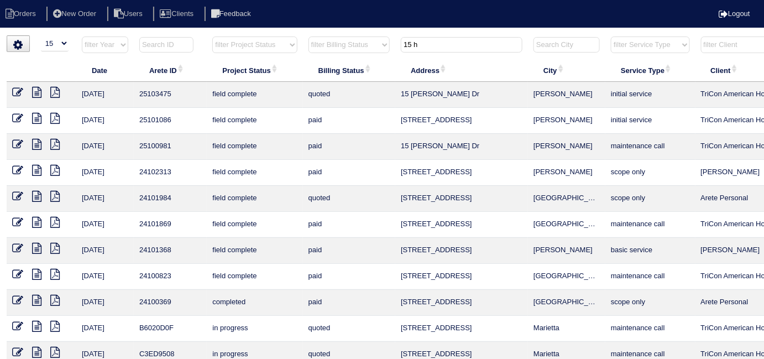
type input "15 h"
click at [19, 95] on icon at bounding box center [17, 92] width 11 height 11
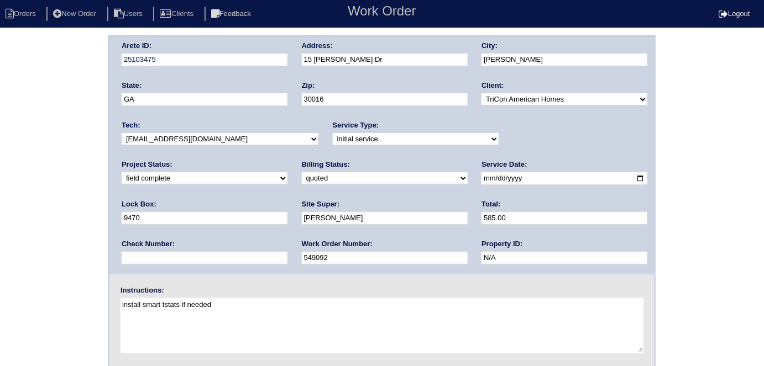
click at [302, 179] on select "need to quote quoted need to invoice invoiced paid warranty purchase order need…" at bounding box center [385, 178] width 166 height 12
select select "need to invoice"
click at [302, 172] on select "need to quote quoted need to invoice invoiced paid warranty purchase order need…" at bounding box center [385, 178] width 166 height 12
drag, startPoint x: 60, startPoint y: 207, endPoint x: 58, endPoint y: 221, distance: 14.0
click at [55, 208] on div "Arete ID: 25103475 Address: 15 Heaton Dr City: Covington State: GA Zip: 30016 C…" at bounding box center [382, 258] width 764 height 447
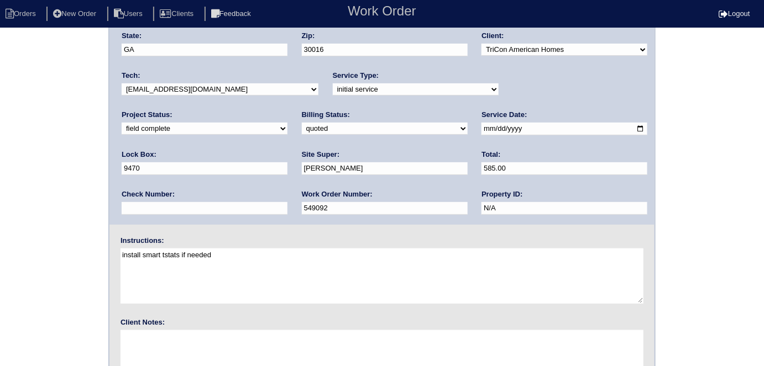
scroll to position [113, 0]
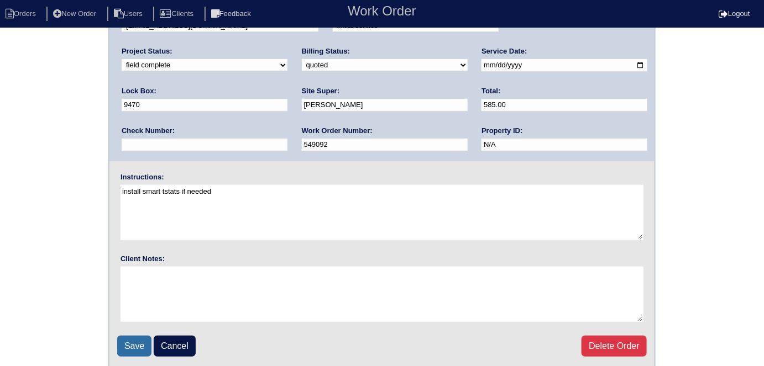
drag, startPoint x: 143, startPoint y: 340, endPoint x: 137, endPoint y: 314, distance: 26.7
click at [141, 340] on input "Save" at bounding box center [134, 346] width 34 height 21
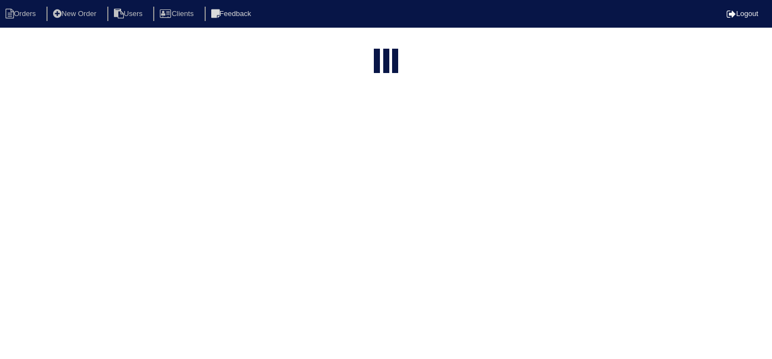
select select "15"
type input "15 h"
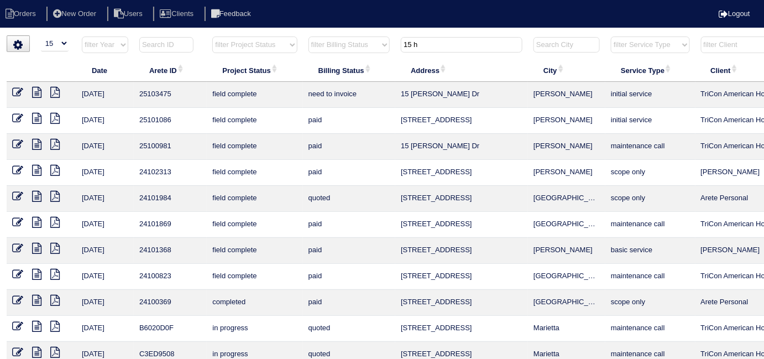
drag, startPoint x: 430, startPoint y: 39, endPoint x: 381, endPoint y: 41, distance: 48.7
click at [381, 41] on tr "filter Year -- Any Year -- 2025 2024 2023 2022 2021 2020 2019 filter Project St…" at bounding box center [486, 47] width 958 height 23
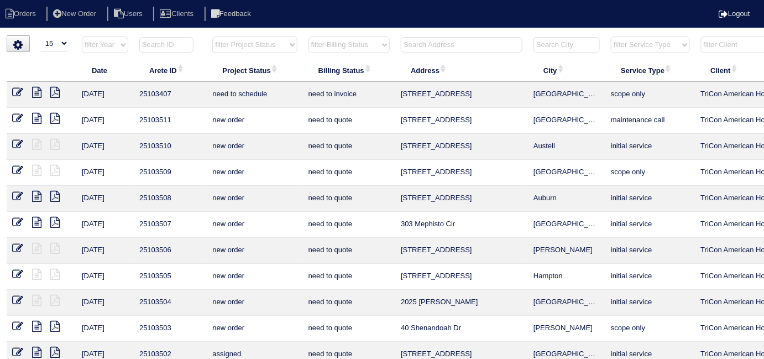
drag, startPoint x: 415, startPoint y: 44, endPoint x: 407, endPoint y: 41, distance: 8.7
click at [413, 43] on input "text" at bounding box center [462, 44] width 122 height 15
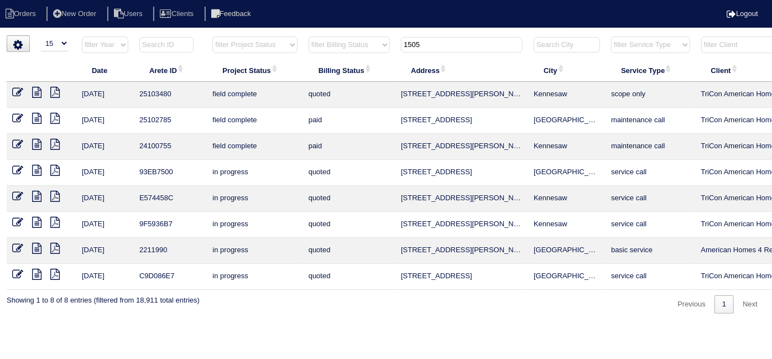
type input "1505"
click at [17, 91] on icon at bounding box center [17, 92] width 11 height 11
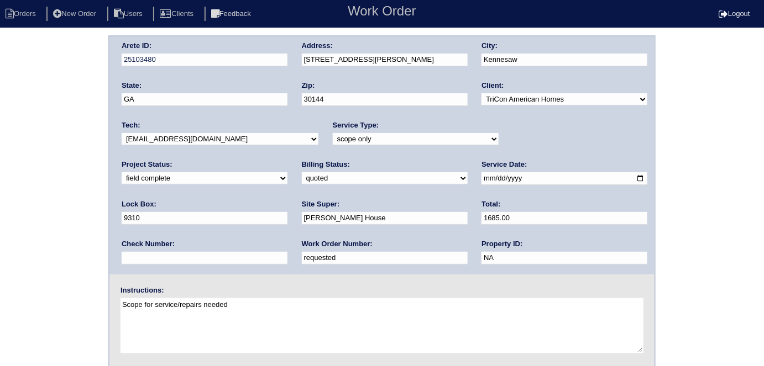
drag, startPoint x: 175, startPoint y: 262, endPoint x: 0, endPoint y: 217, distance: 180.3
click at [0, 216] on div "Arete ID: 25103480 Address: 1505 Dickens Pl NW City: Kennesaw State: GA Zip: 30…" at bounding box center [382, 258] width 764 height 447
type input "550491"
click at [26, 191] on div "Arete ID: 25103480 Address: 1505 Dickens Pl NW City: Kennesaw State: GA Zip: 30…" at bounding box center [382, 258] width 764 height 447
click at [0, 167] on div "Arete ID: 25103480 Address: 1505 Dickens Pl NW City: Kennesaw State: GA Zip: 30…" at bounding box center [382, 258] width 764 height 447
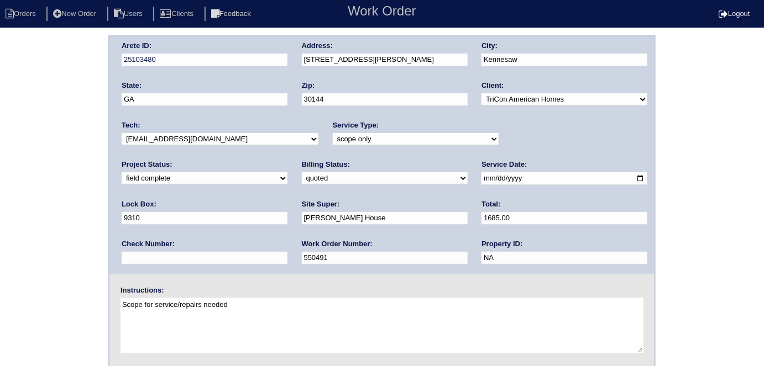
click at [0, 199] on div "Arete ID: 25103480 Address: 1505 Dickens Pl NW City: Kennesaw State: GA Zip: 30…" at bounding box center [382, 258] width 764 height 447
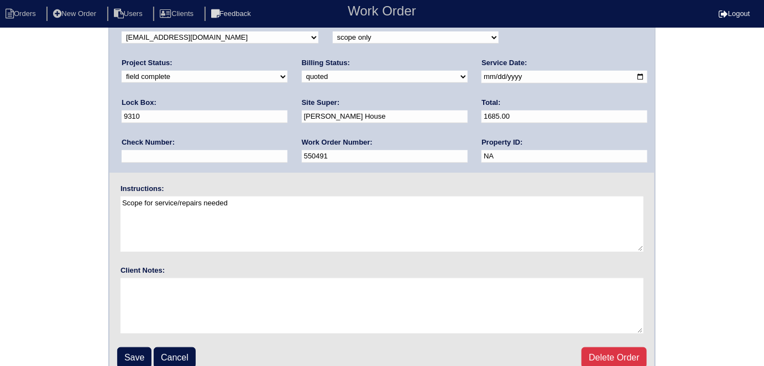
scroll to position [113, 0]
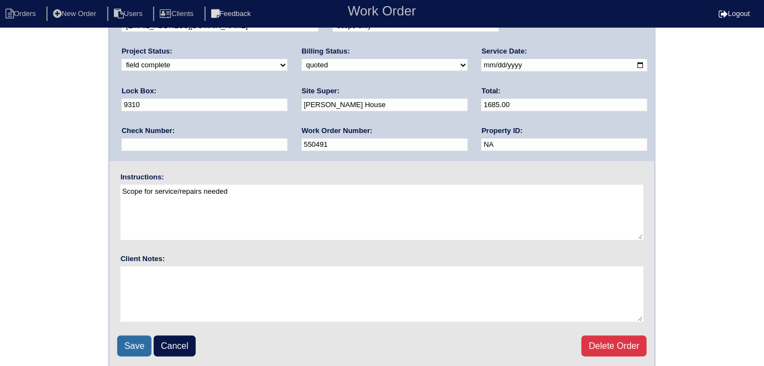
drag, startPoint x: 132, startPoint y: 334, endPoint x: 374, endPoint y: 274, distance: 249.4
click at [132, 333] on fieldset "Arete ID: 25103480 Address: 1505 Dickens Pl NW City: Kennesaw State: GA Zip: 30…" at bounding box center [381, 145] width 545 height 445
click at [128, 344] on input "Save" at bounding box center [134, 346] width 34 height 21
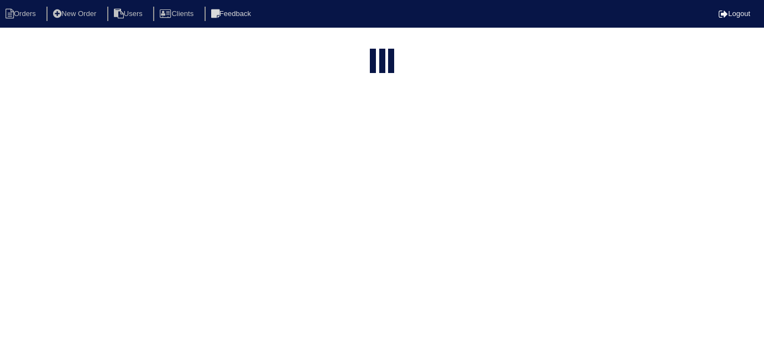
select select "15"
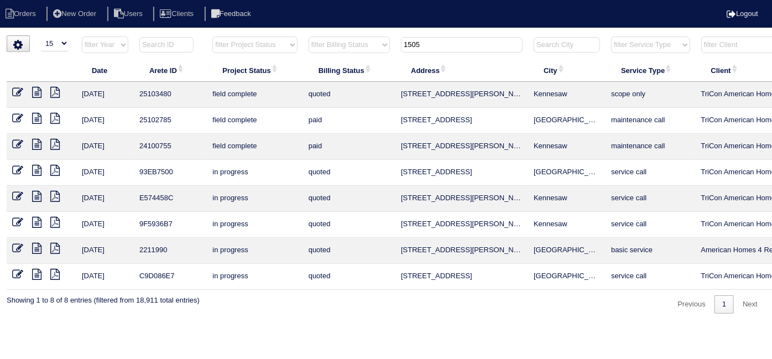
drag, startPoint x: 459, startPoint y: 38, endPoint x: 299, endPoint y: 21, distance: 161.1
click at [305, 33] on html "Orders New Order Users Clients Feedback Logout Orders New Order Users Clients M…" at bounding box center [386, 162] width 772 height 324
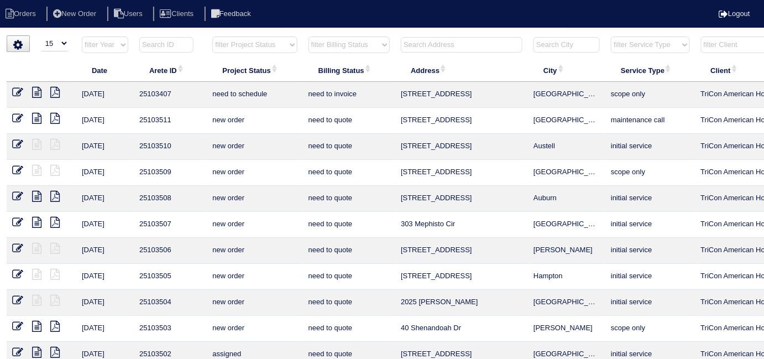
click at [424, 44] on input "text" at bounding box center [462, 44] width 122 height 15
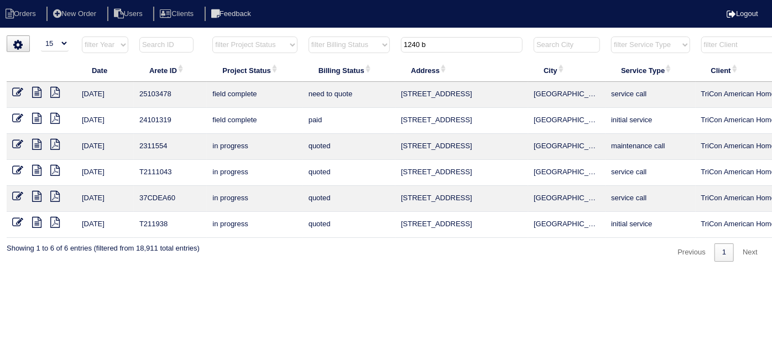
type input "1240 b"
click at [35, 92] on icon at bounding box center [36, 92] width 9 height 11
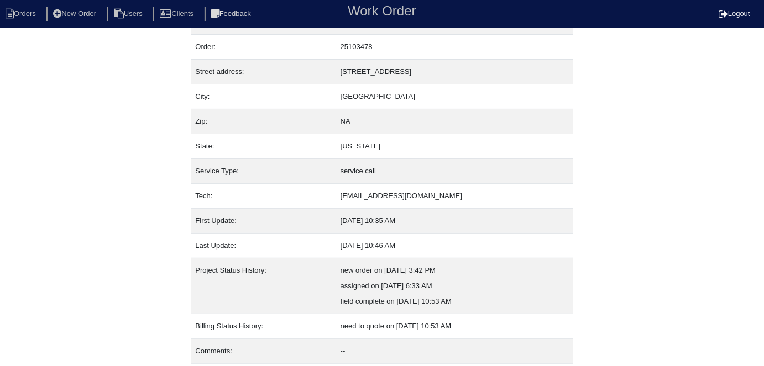
scroll to position [58, 0]
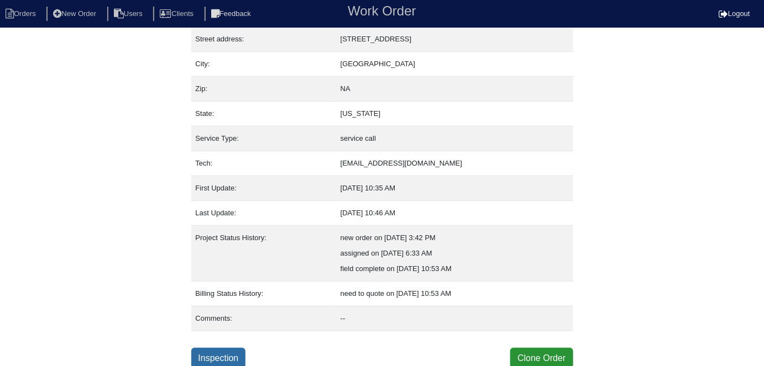
click at [222, 348] on link "Inspection" at bounding box center [218, 358] width 55 height 21
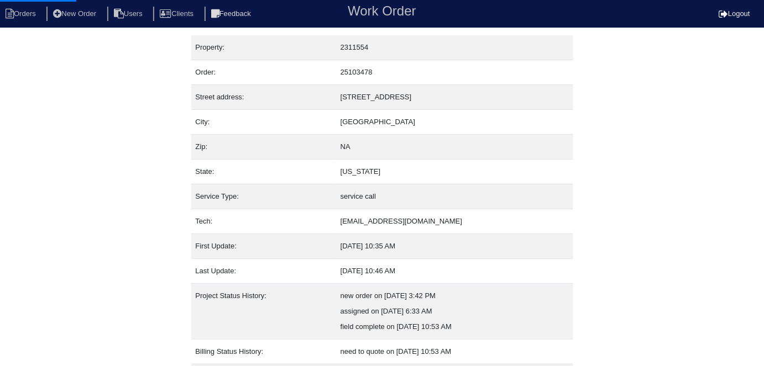
select select "0"
select select "[PERSON_NAME]"
select select "0"
select select "3"
select select "0"
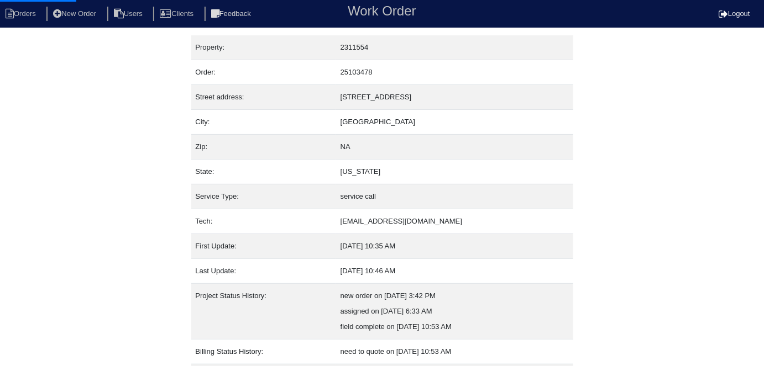
select select "0"
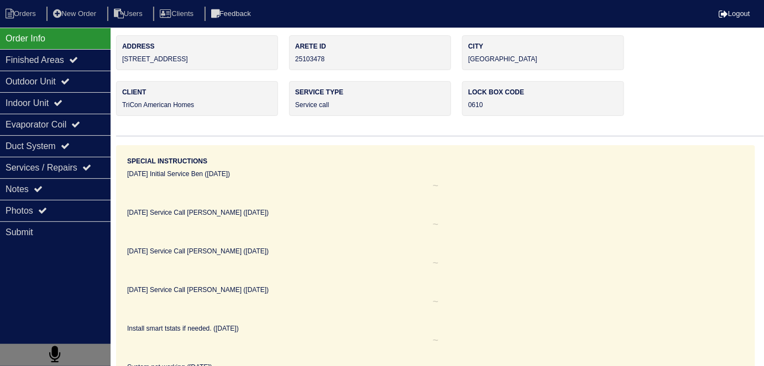
click at [69, 81] on icon at bounding box center [65, 81] width 9 height 9
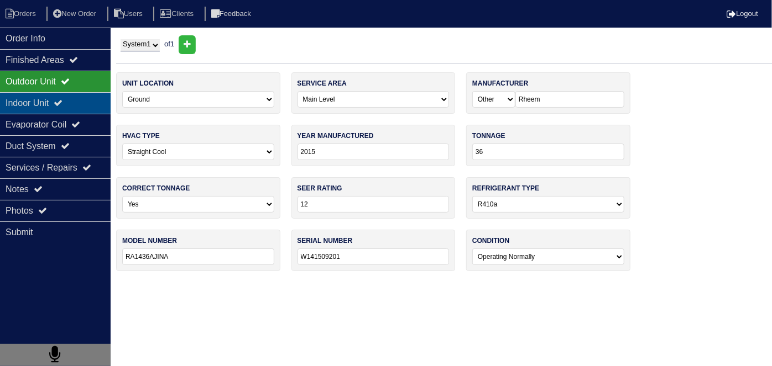
click at [62, 108] on div "Indoor Unit" at bounding box center [55, 103] width 111 height 22
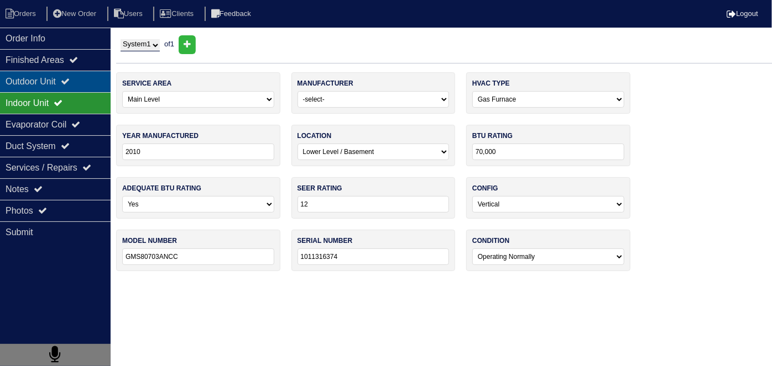
click at [52, 86] on div "Outdoor Unit" at bounding box center [55, 82] width 111 height 22
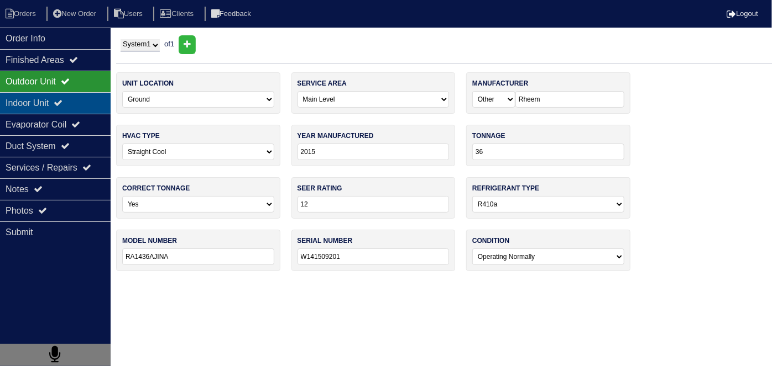
click at [65, 97] on div "Indoor Unit" at bounding box center [55, 103] width 111 height 22
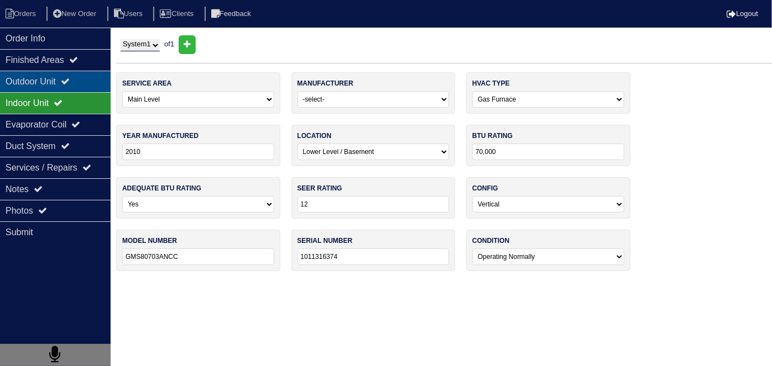
click at [69, 84] on icon at bounding box center [65, 81] width 9 height 9
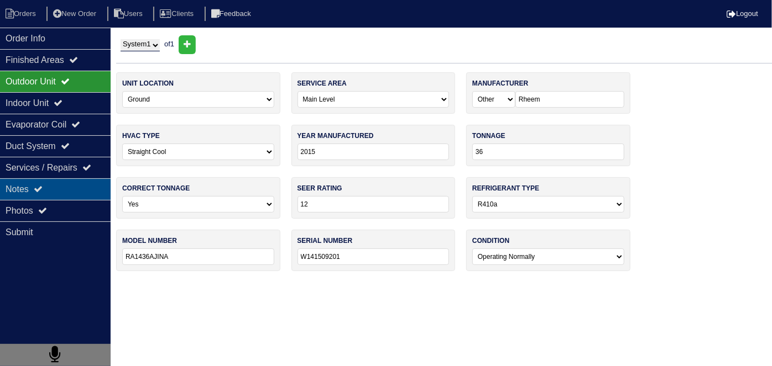
click at [20, 194] on div "Notes" at bounding box center [55, 190] width 111 height 22
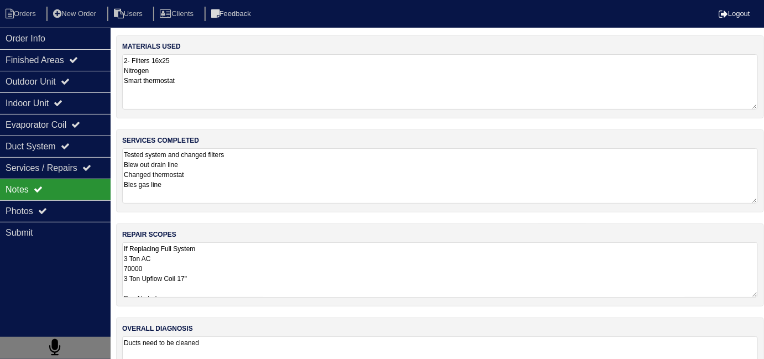
click at [281, 259] on textarea "If Replacing Full System 3 Ton AC 70000 3 Ton Upflow Coil 17" Pan No hole 36x36…" at bounding box center [440, 269] width 636 height 55
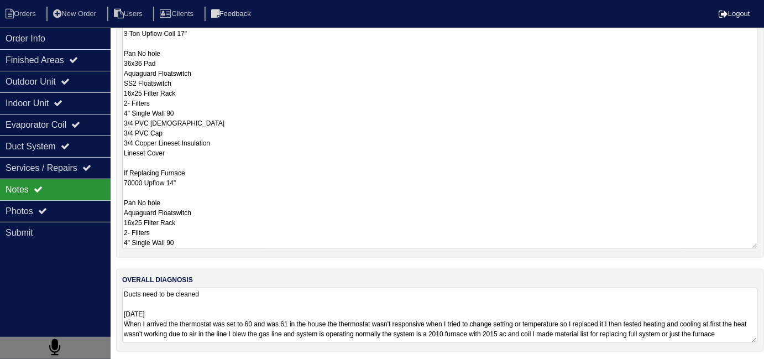
scroll to position [1, 0]
click at [407, 336] on textarea "Ducts need to be cleaned 09-22-25 When I arrived the thermostat was set to 60 a…" at bounding box center [440, 314] width 636 height 55
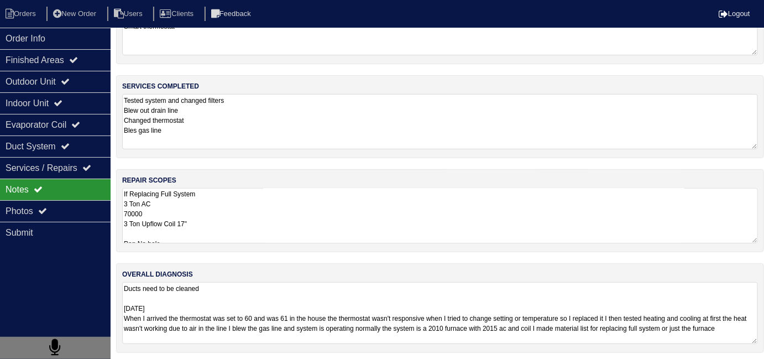
scroll to position [56, 0]
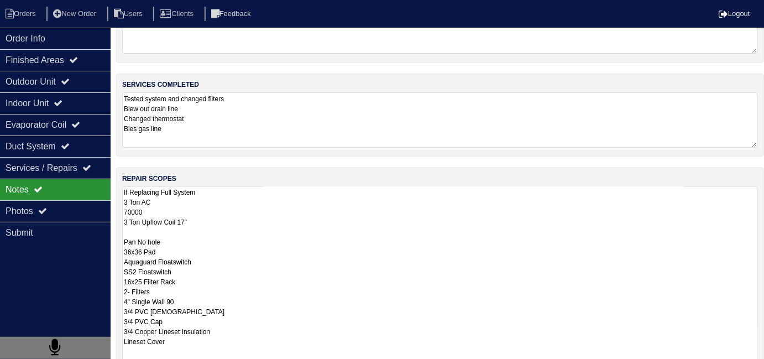
click at [341, 225] on textarea "If Replacing Full System 3 Ton AC 70000 3 Ton Upflow Coil 17" Pan No hole 36x36…" at bounding box center [440, 311] width 636 height 251
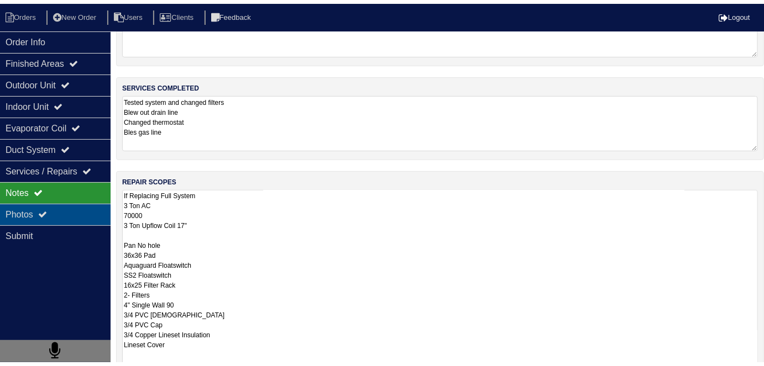
scroll to position [49, 0]
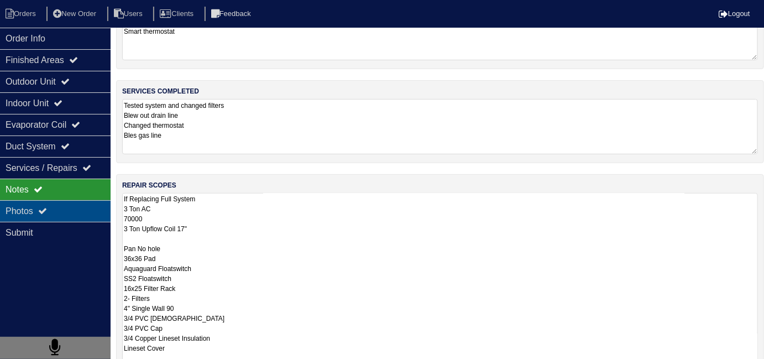
click at [72, 214] on div "Photos" at bounding box center [55, 211] width 111 height 22
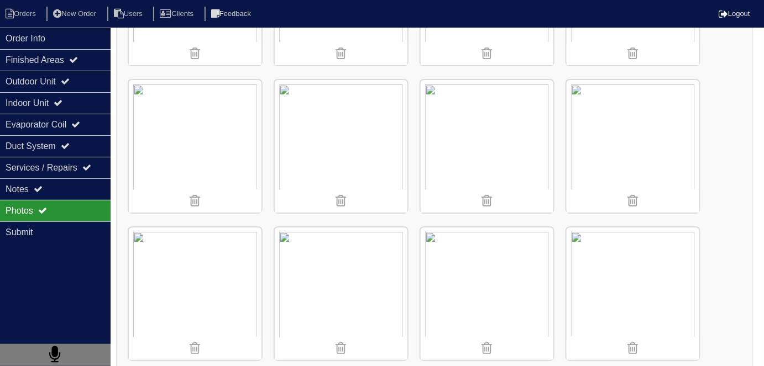
scroll to position [1305, 0]
click at [63, 181] on div "Notes" at bounding box center [55, 190] width 111 height 22
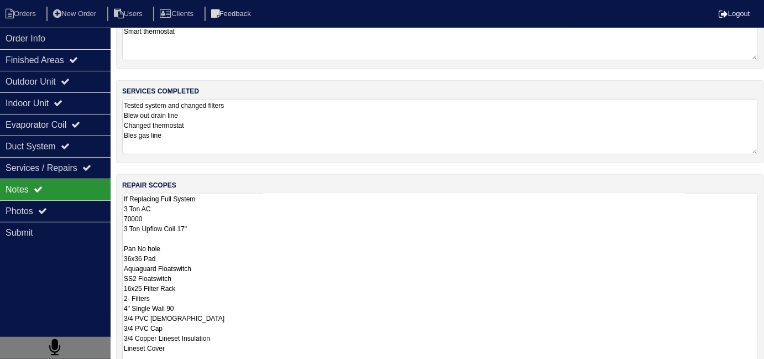
scroll to position [244, 0]
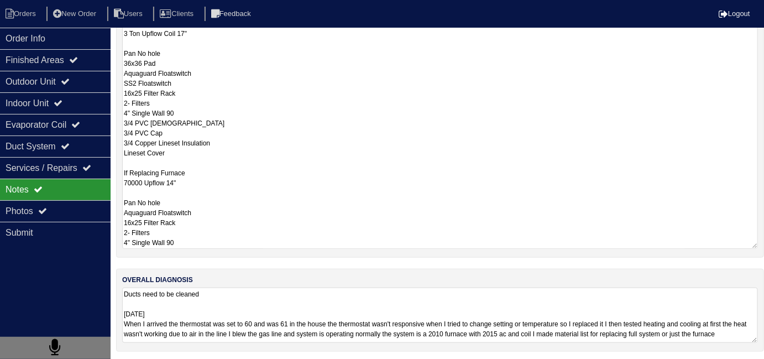
click at [242, 205] on textarea "If Replacing Full System 3 Ton AC 70000 3 Ton Upflow Coil 17" Pan No hole 36x36…" at bounding box center [440, 123] width 636 height 251
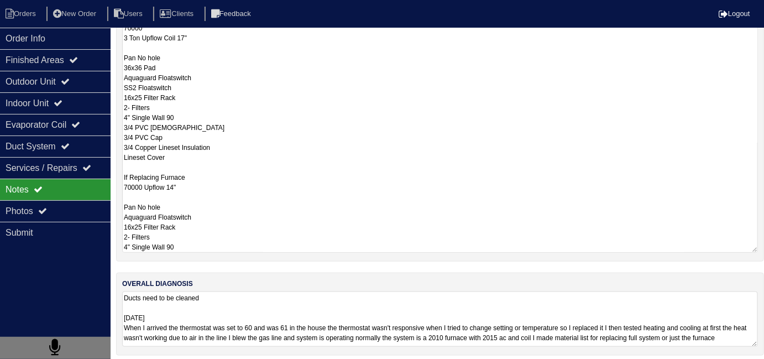
scroll to position [49, 0]
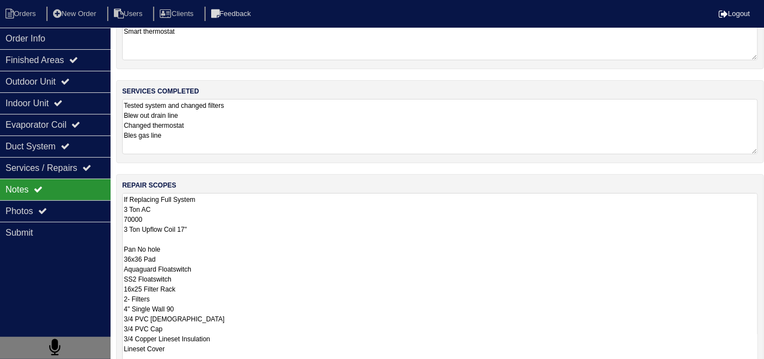
click at [349, 241] on textarea "If Replacing Full System 3 Ton AC 70000 3 Ton Upflow Coil 17" Pan No hole 36x36…" at bounding box center [440, 318] width 636 height 251
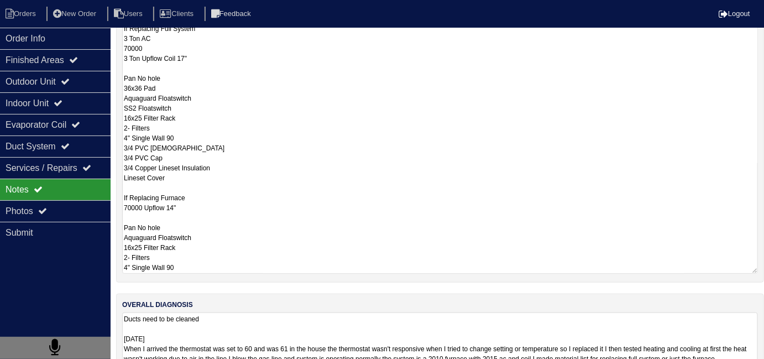
scroll to position [220, 0]
click at [368, 220] on textarea "If Replacing Full System 3 Ton AC 70000 3 Ton Upflow Coil 17" Pan No hole 36x36…" at bounding box center [440, 147] width 636 height 251
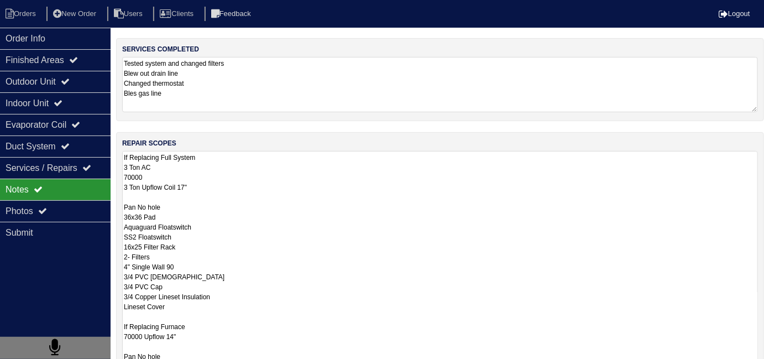
scroll to position [91, 0]
click at [407, 204] on textarea "If Replacing Full System 3 Ton AC 70000 3 Ton Upflow Coil 17" Pan No hole 36x36…" at bounding box center [440, 276] width 636 height 251
click at [330, 104] on textarea "Tested system and changed filters Blew out drain line Changed thermostat Bles g…" at bounding box center [440, 84] width 636 height 55
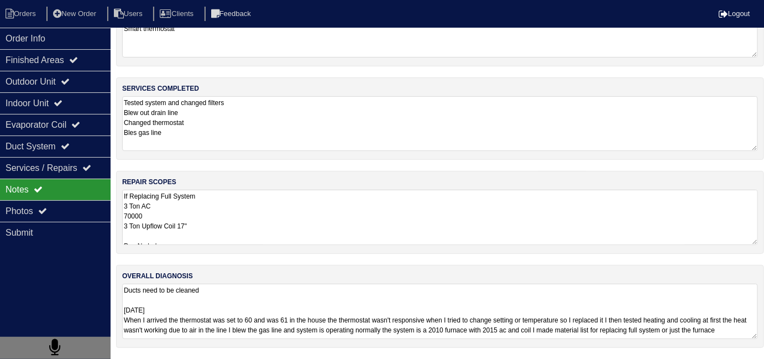
scroll to position [49, 0]
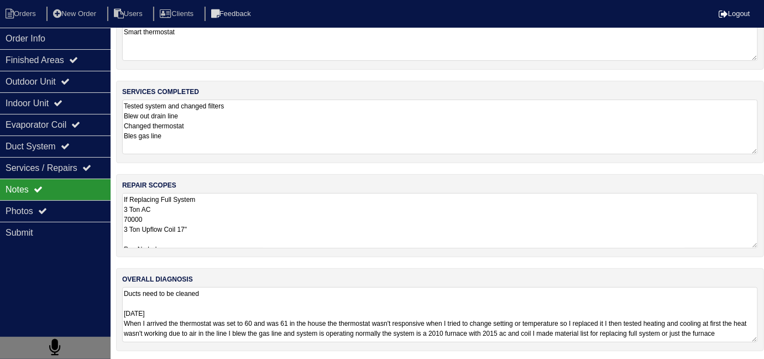
click at [330, 214] on textarea "If Replacing Full System 3 Ton AC 70000 3 Ton Upflow Coil 17" Pan No hole 36x36…" at bounding box center [440, 220] width 636 height 55
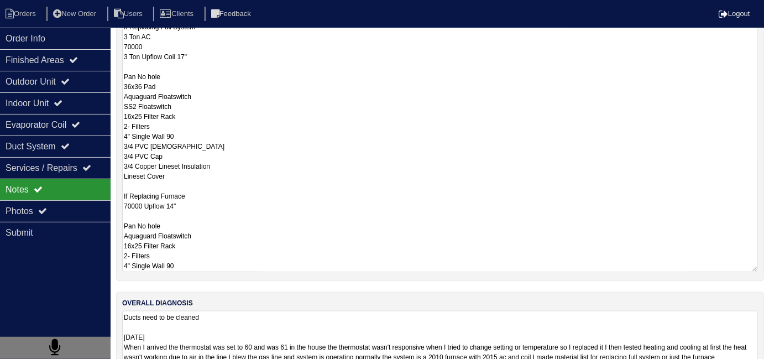
scroll to position [222, 0]
click at [487, 222] on textarea "If Replacing Full System 3 Ton AC 70000 3 Ton Upflow Coil 17" Pan No hole 36x36…" at bounding box center [440, 145] width 636 height 251
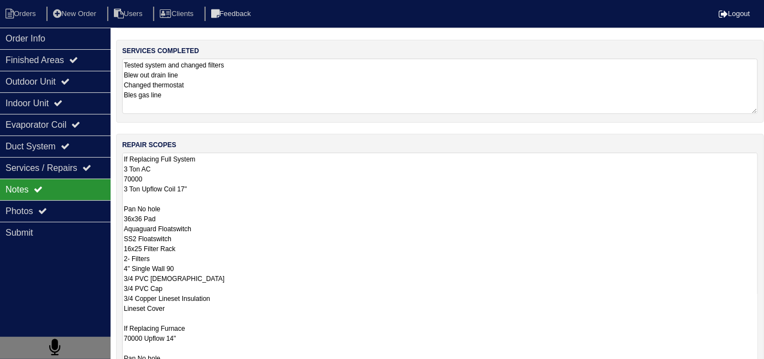
click at [275, 86] on div "services completed Tested system and changed filters Blew out drain line Change…" at bounding box center [440, 81] width 648 height 83
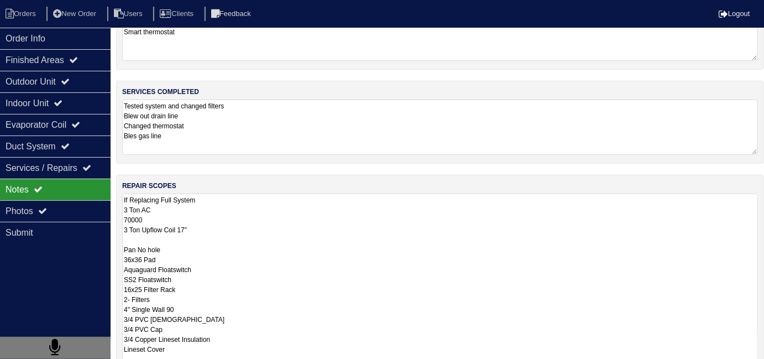
click at [303, 209] on textarea "If Replacing Full System 3 Ton AC 70000 3 Ton Upflow Coil 17" Pan No hole 36x36…" at bounding box center [440, 318] width 636 height 251
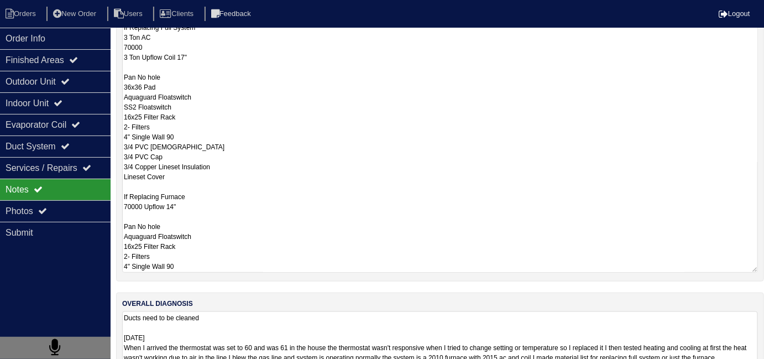
scroll to position [244, 0]
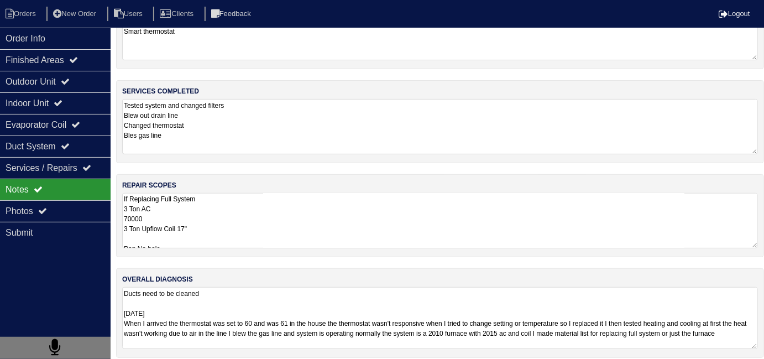
click at [380, 292] on textarea "Ducts need to be cleaned 09-22-25 When I arrived the thermostat was set to 60 a…" at bounding box center [440, 318] width 636 height 62
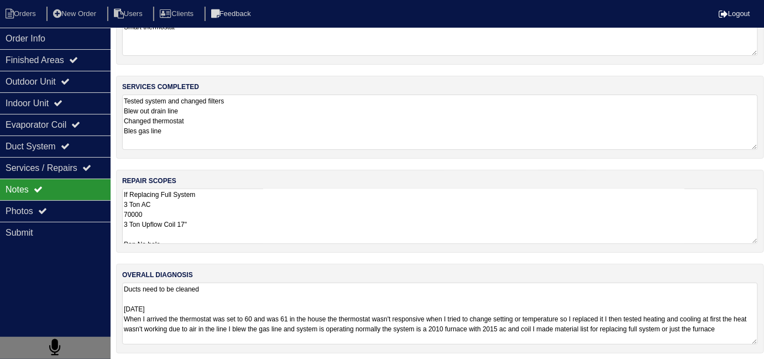
scroll to position [56, 0]
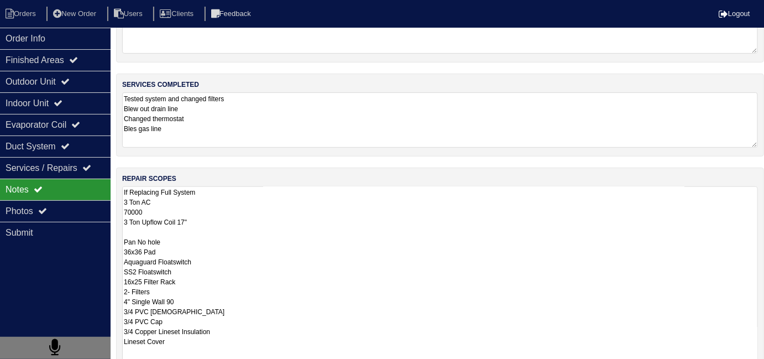
click at [350, 223] on textarea "If Replacing Full System 3 Ton AC 70000 3 Ton Upflow Coil 17" Pan No hole 36x36…" at bounding box center [440, 311] width 636 height 251
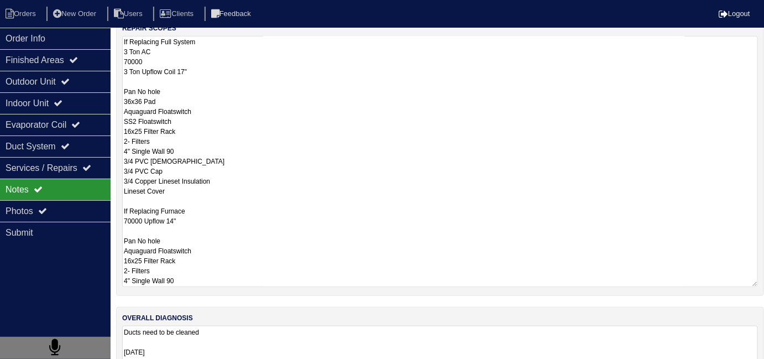
scroll to position [206, 0]
click at [359, 240] on textarea "If Replacing Full System 3 Ton AC 70000 3 Ton Upflow Coil 17" Pan No hole 36x36…" at bounding box center [440, 161] width 636 height 251
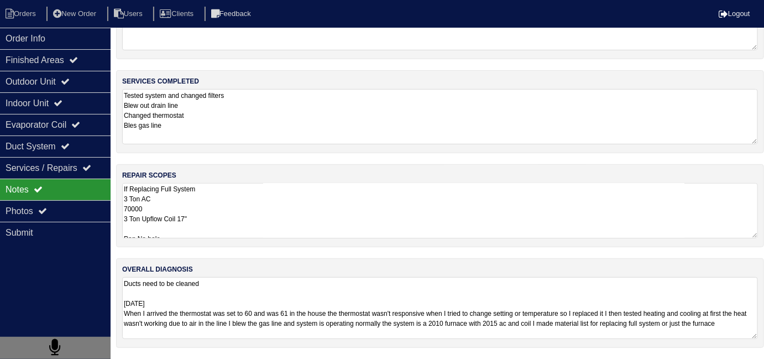
scroll to position [49, 0]
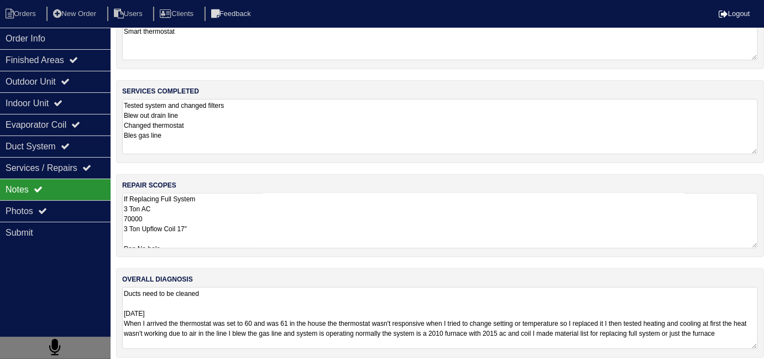
click at [510, 319] on textarea "Ducts need to be cleaned 09-22-25 When I arrived the thermostat was set to 60 a…" at bounding box center [440, 318] width 636 height 62
click at [491, 333] on textarea "Ducts need to be cleaned 09-22-25 When I arrived the thermostat was set to 60 a…" at bounding box center [440, 317] width 636 height 62
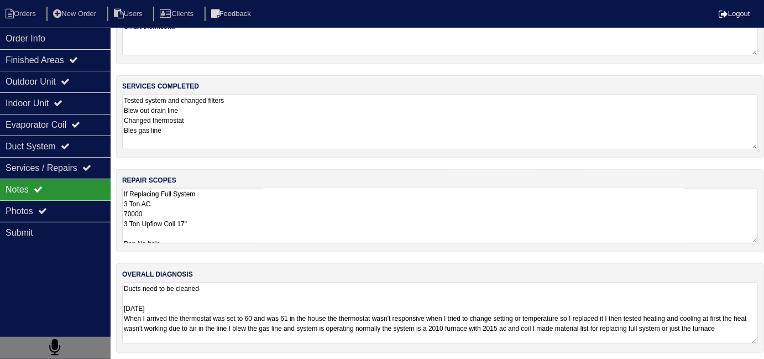
scroll to position [56, 0]
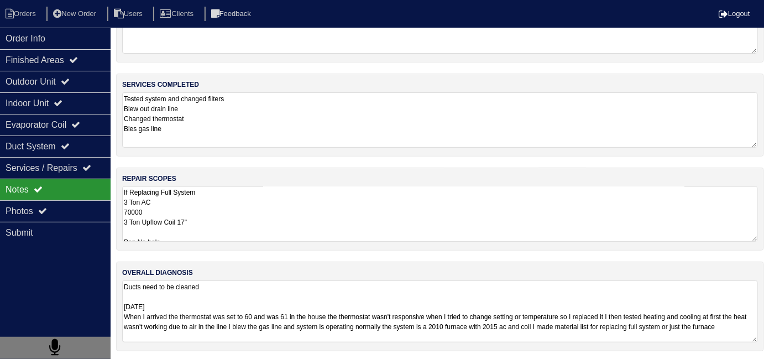
click at [479, 339] on textarea "Ducts need to be cleaned 09-22-25 When I arrived the thermostat was set to 60 a…" at bounding box center [440, 311] width 636 height 62
click at [330, 236] on textarea "If Replacing Full System 3 Ton AC 70000 3 Ton Upflow Coil 17" Pan No hole 36x36…" at bounding box center [440, 213] width 636 height 55
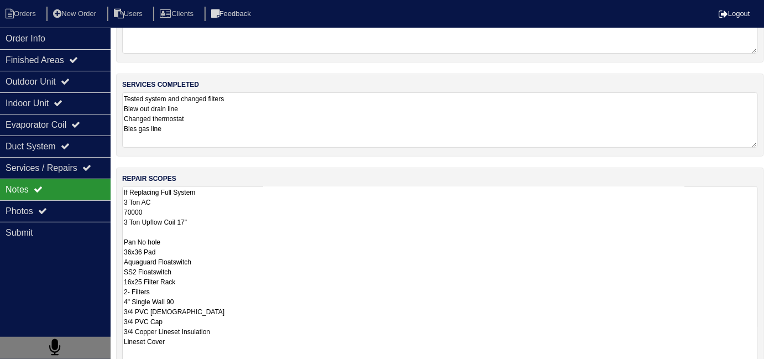
click at [284, 132] on textarea "Tested system and changed filters Blew out drain line Changed thermostat Bles g…" at bounding box center [440, 119] width 636 height 55
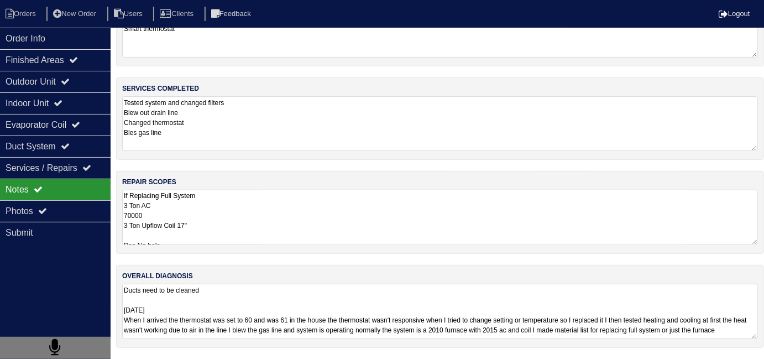
scroll to position [49, 0]
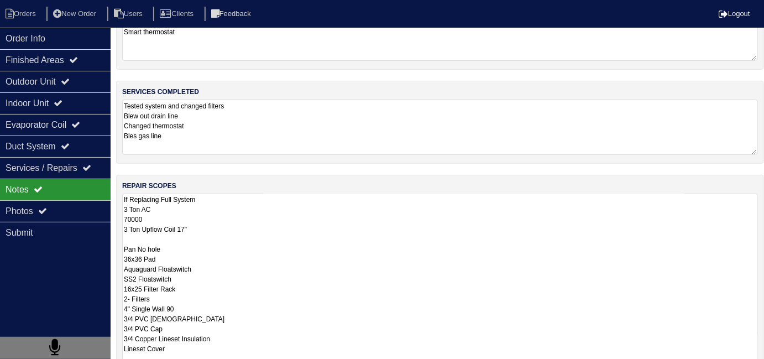
click at [393, 221] on textarea "If Replacing Full System 3 Ton AC 70000 3 Ton Upflow Coil 17" Pan No hole 36x36…" at bounding box center [440, 318] width 636 height 251
click at [36, 154] on div "Duct System" at bounding box center [55, 146] width 111 height 22
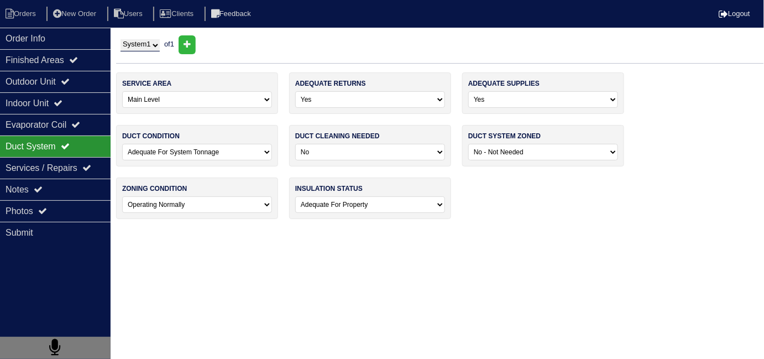
scroll to position [0, 0]
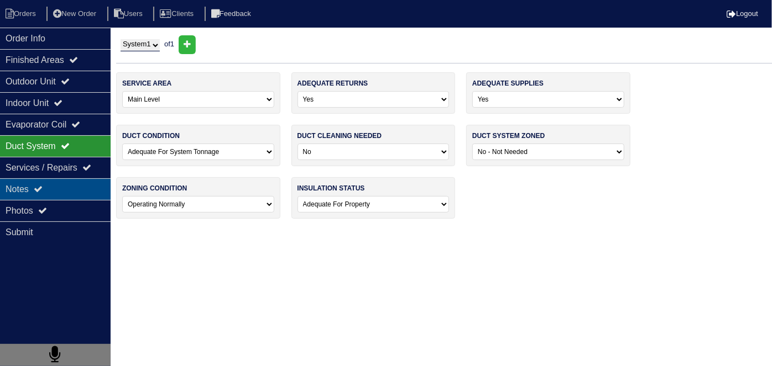
click at [28, 196] on div "Notes" at bounding box center [55, 190] width 111 height 22
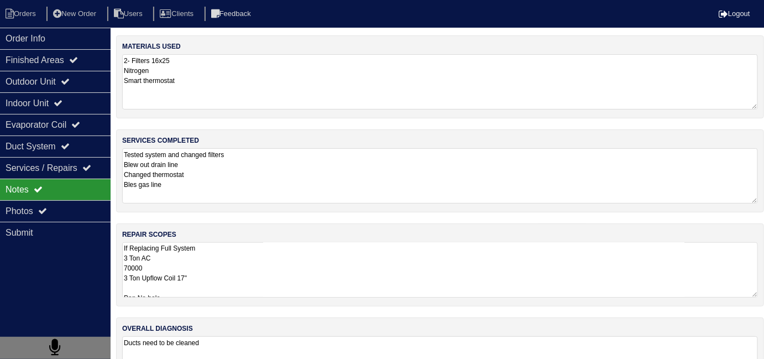
click at [277, 254] on textarea "If Replacing Full System 3 Ton AC 70000 3 Ton Upflow Coil 17" Pan No hole 36x36…" at bounding box center [440, 269] width 636 height 55
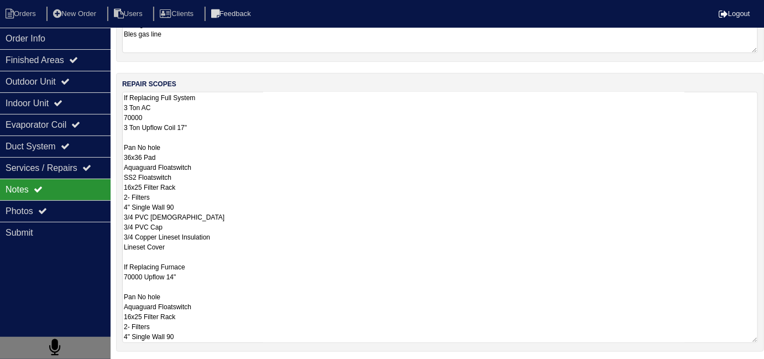
scroll to position [150, 0]
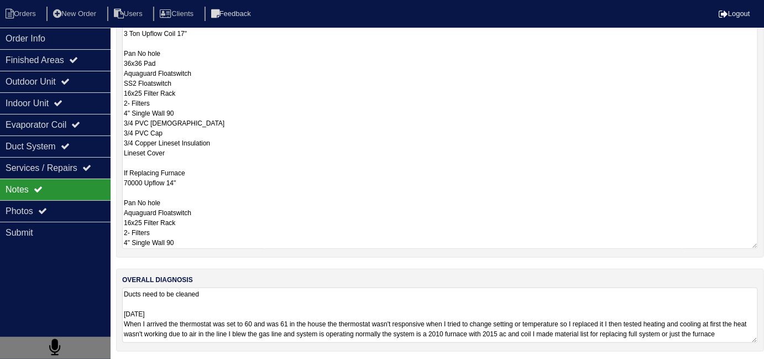
click at [450, 311] on textarea "Ducts need to be cleaned 09-22-25 When I arrived the thermostat was set to 60 a…" at bounding box center [440, 314] width 636 height 55
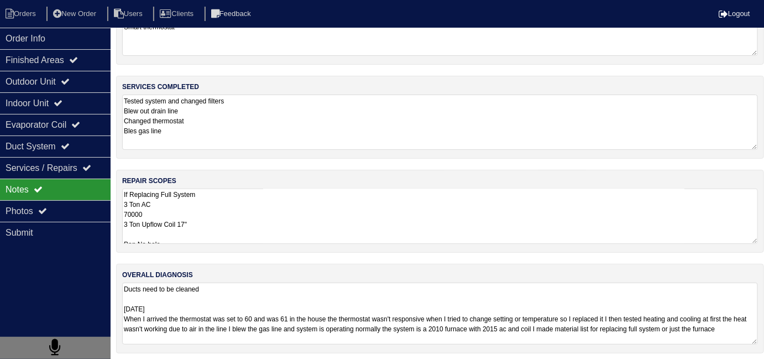
scroll to position [56, 0]
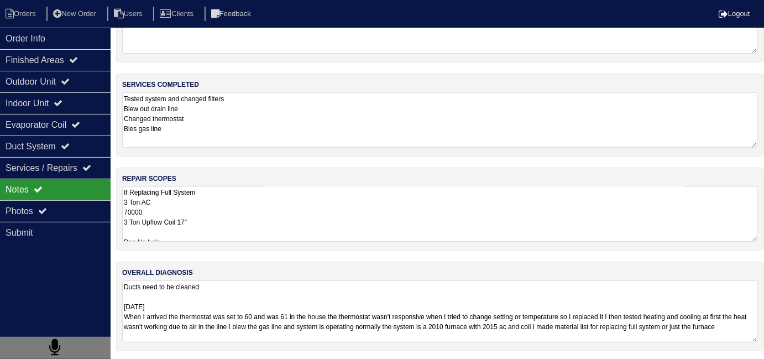
click at [429, 329] on textarea "Ducts need to be cleaned 09-22-25 When I arrived the thermostat was set to 60 a…" at bounding box center [440, 311] width 636 height 62
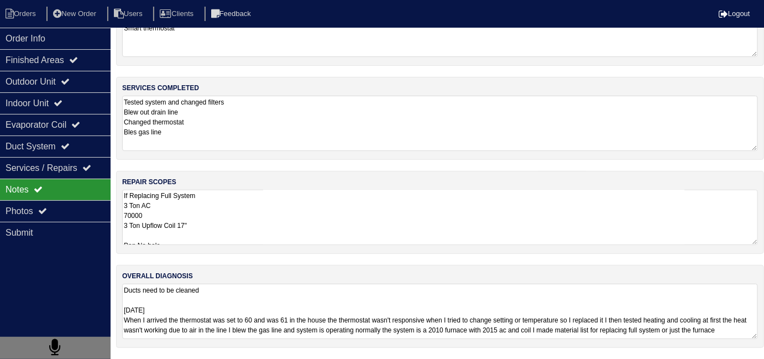
click at [404, 231] on textarea "If Replacing Full System 3 Ton AC 70000 3 Ton Upflow Coil 17" Pan No hole 36x36…" at bounding box center [440, 217] width 636 height 55
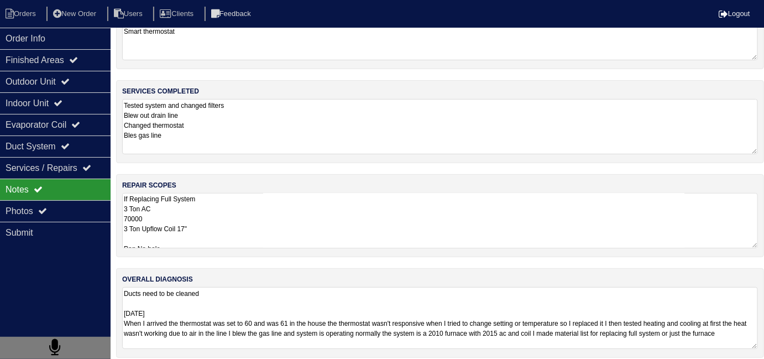
click at [387, 219] on textarea "If Replacing Full System 3 Ton AC 70000 3 Ton Upflow Coil 17" Pan No hole 36x36…" at bounding box center [440, 220] width 636 height 55
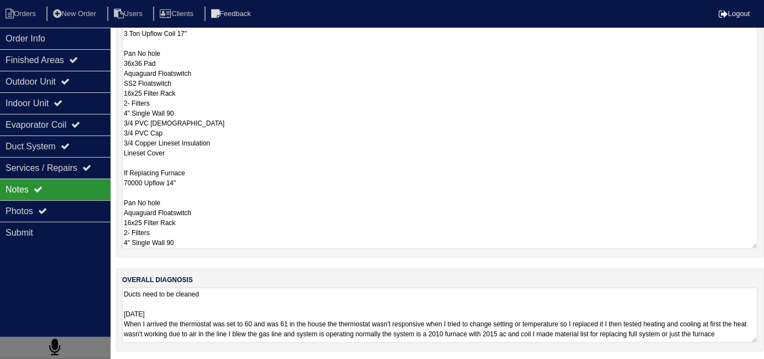
scroll to position [1, 0]
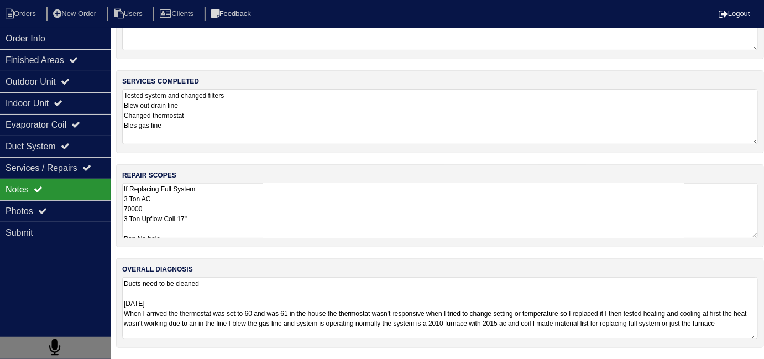
click at [385, 300] on textarea "Ducts need to be cleaned 09-22-25 When I arrived the thermostat was set to 60 a…" at bounding box center [440, 308] width 636 height 62
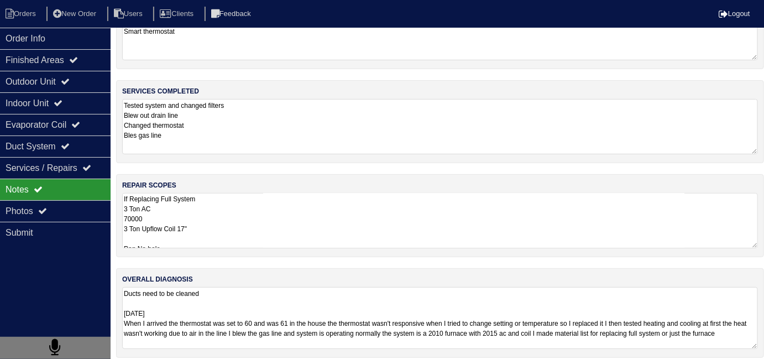
scroll to position [56, 0]
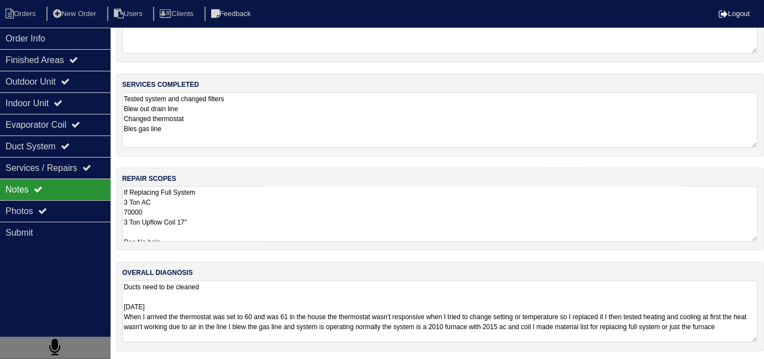
click at [380, 330] on textarea "Ducts need to be cleaned 09-22-25 When I arrived the thermostat was set to 60 a…" at bounding box center [440, 311] width 636 height 62
click at [359, 234] on textarea "If Replacing Full System 3 Ton AC 70000 3 Ton Upflow Coil 17" Pan No hole 36x36…" at bounding box center [440, 213] width 636 height 55
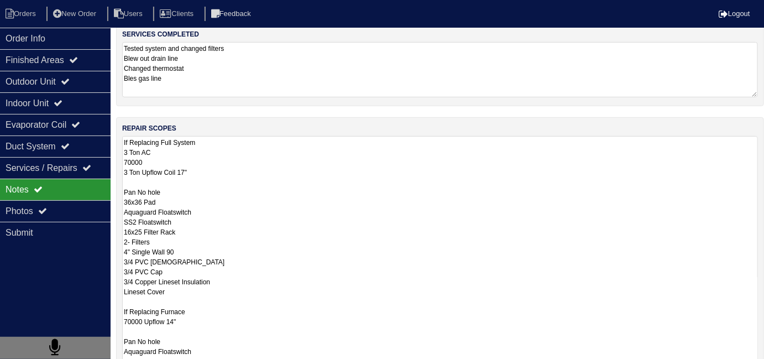
scroll to position [49, 0]
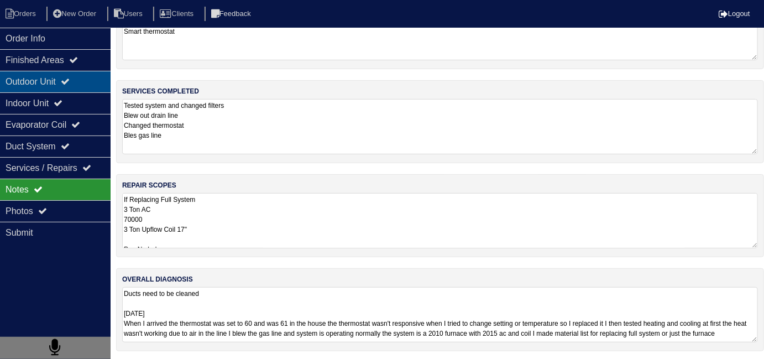
click at [64, 72] on div "Outdoor Unit" at bounding box center [55, 82] width 111 height 22
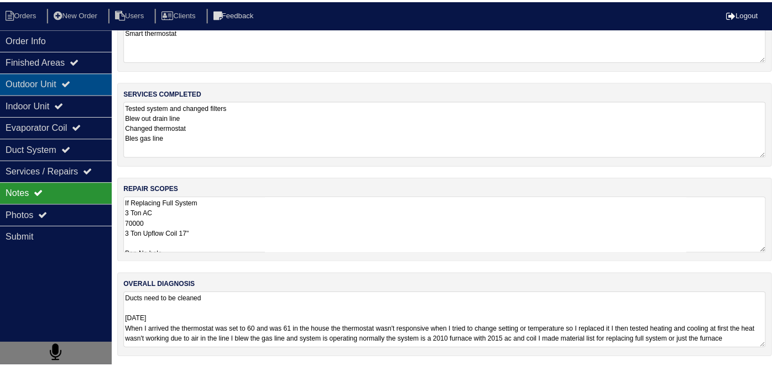
scroll to position [0, 0]
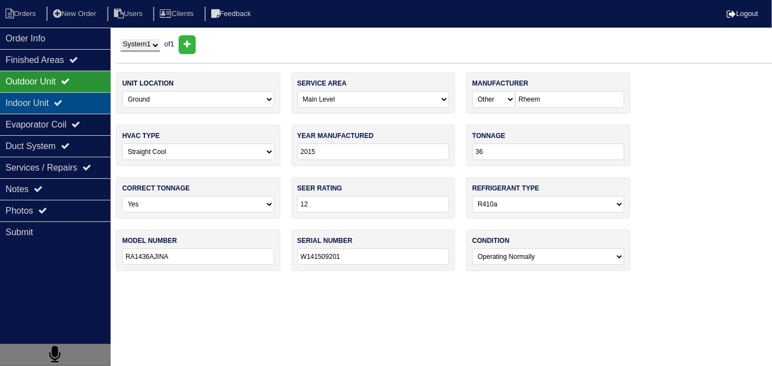
click at [49, 96] on div "Indoor Unit" at bounding box center [55, 103] width 111 height 22
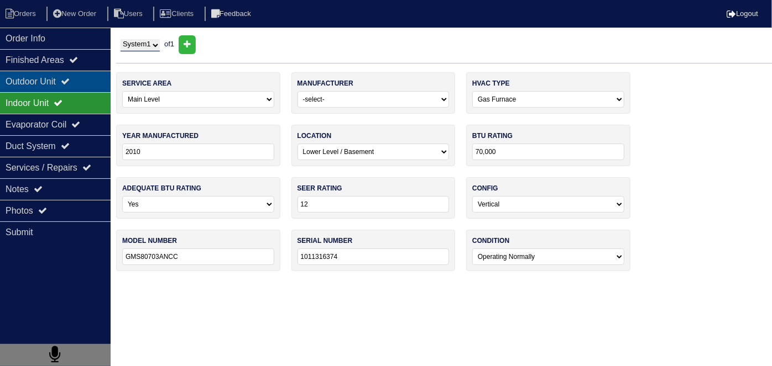
click at [50, 86] on div "Outdoor Unit" at bounding box center [55, 82] width 111 height 22
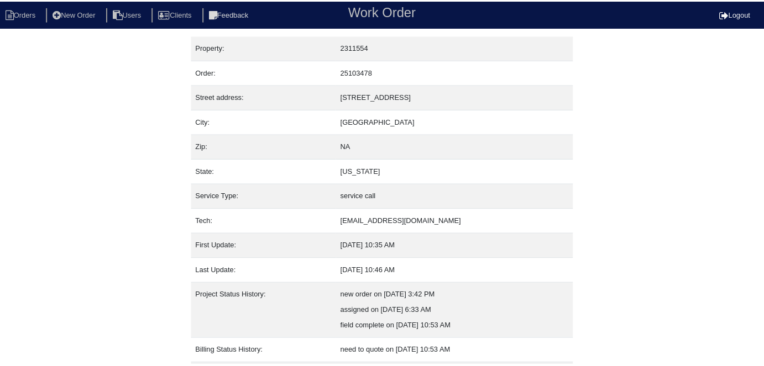
scroll to position [58, 0]
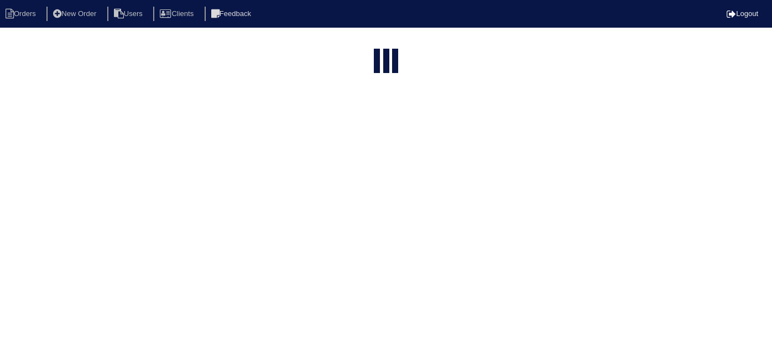
select select "15"
type input "1240 b"
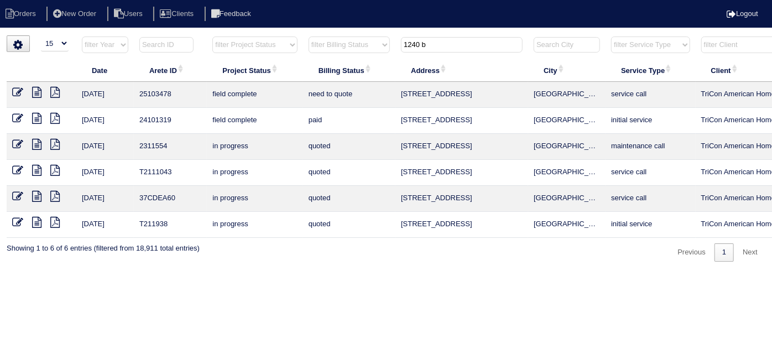
click at [13, 93] on icon at bounding box center [17, 92] width 11 height 11
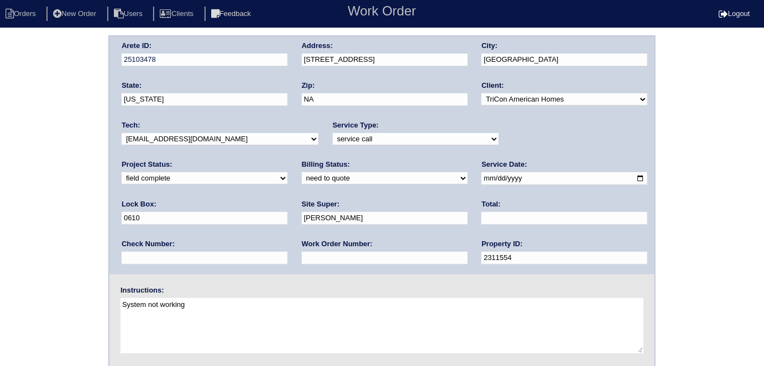
click at [302, 174] on select "need to quote quoted need to invoice invoiced paid warranty purchase order need…" at bounding box center [385, 178] width 166 height 12
select select "quoted"
click at [302, 172] on select "need to quote quoted need to invoice invoiced paid warranty purchase order need…" at bounding box center [385, 178] width 166 height 12
click at [302, 264] on div "Work Order Number:" at bounding box center [385, 254] width 166 height 31
click at [302, 257] on input "text" at bounding box center [385, 258] width 166 height 13
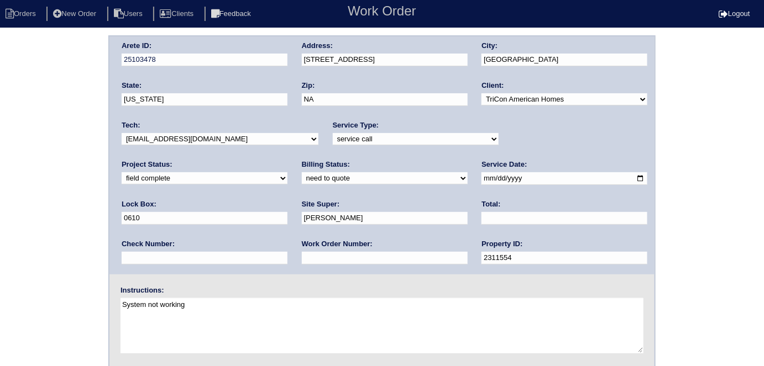
type input "requested"
click at [481, 218] on input "text" at bounding box center [564, 218] width 166 height 13
type input "4775.00"
drag, startPoint x: 0, startPoint y: 201, endPoint x: 9, endPoint y: 209, distance: 12.9
click at [1, 200] on div "Arete ID: 25103478 Address: [STREET_ADDRESS] City: [GEOGRAPHIC_DATA] State: [US…" at bounding box center [382, 258] width 764 height 447
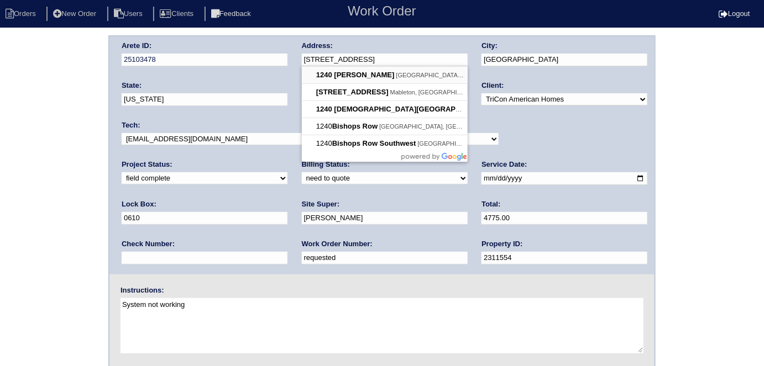
drag, startPoint x: 385, startPoint y: 64, endPoint x: 306, endPoint y: 66, distance: 79.1
click at [306, 66] on body "Orders New Order Users Clients Feedback Work Order Logout Work Order Orders New…" at bounding box center [382, 258] width 764 height 447
click at [27, 186] on div "Arete ID: 25103478 Address: [STREET_ADDRESS] City: [GEOGRAPHIC_DATA] State: [US…" at bounding box center [382, 258] width 764 height 447
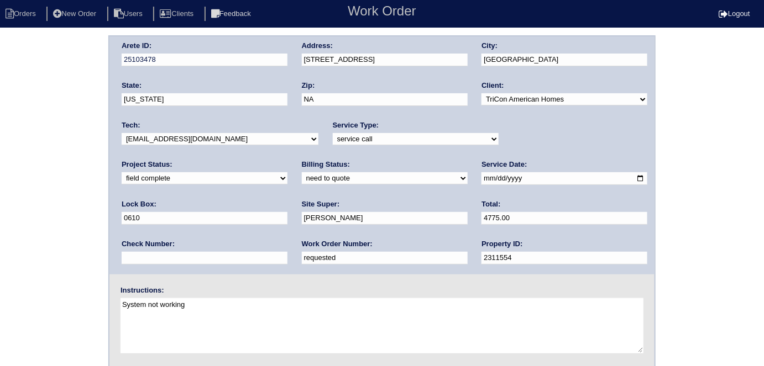
click at [84, 220] on div "Arete ID: 25103478 Address: [STREET_ADDRESS] City: [GEOGRAPHIC_DATA] State: [US…" at bounding box center [382, 258] width 764 height 447
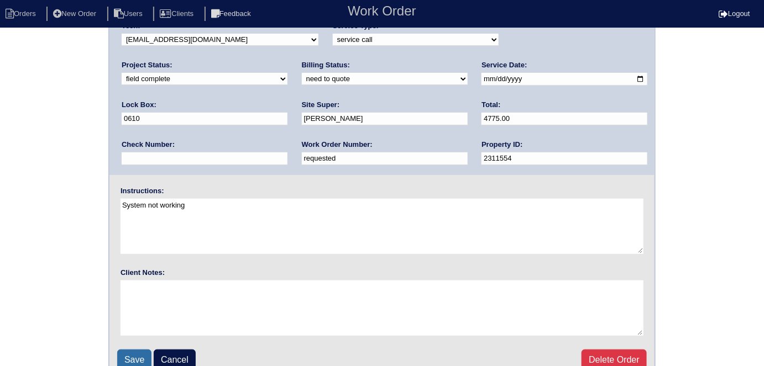
scroll to position [100, 0]
click at [131, 352] on input "Save" at bounding box center [134, 359] width 34 height 21
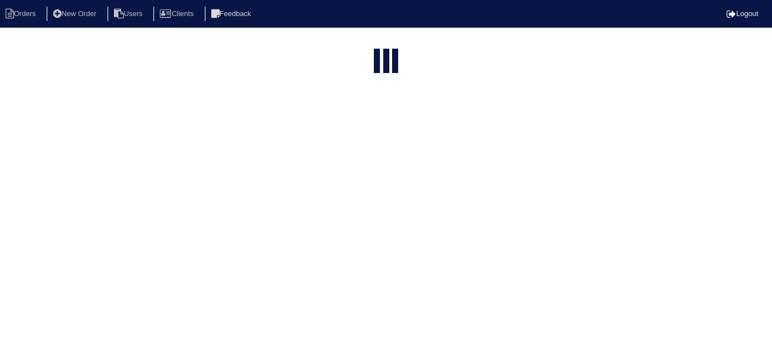
select select "15"
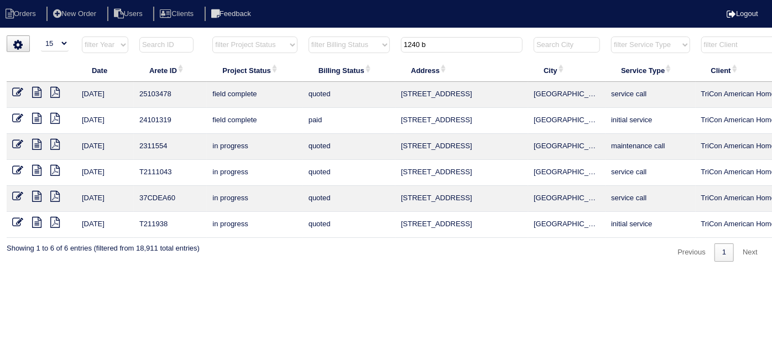
drag, startPoint x: 436, startPoint y: 50, endPoint x: 242, endPoint y: 48, distance: 194.6
click at [246, 44] on tr "filter Year -- Any Year -- 2025 2024 2023 2022 2021 2020 2019 filter Project St…" at bounding box center [486, 47] width 958 height 23
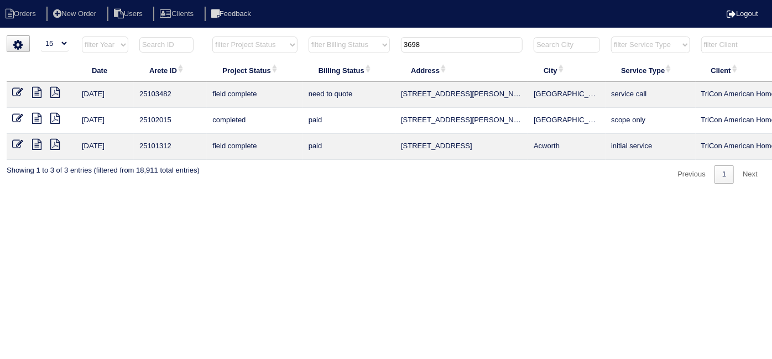
type input "3698"
drag, startPoint x: 41, startPoint y: 93, endPoint x: 38, endPoint y: 87, distance: 6.7
click at [41, 93] on icon at bounding box center [36, 92] width 9 height 11
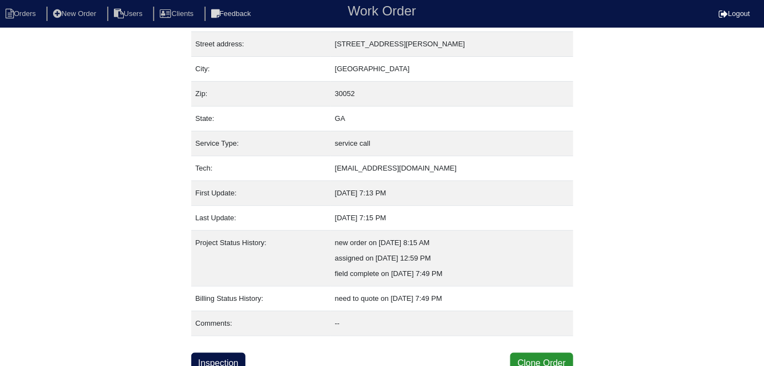
scroll to position [58, 0]
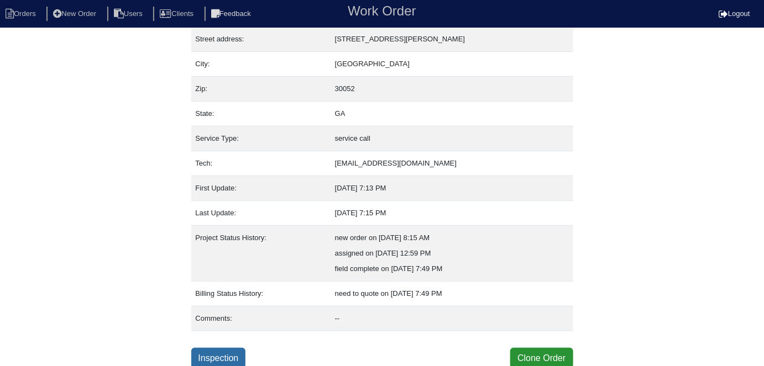
click at [223, 354] on link "Inspection" at bounding box center [218, 358] width 55 height 21
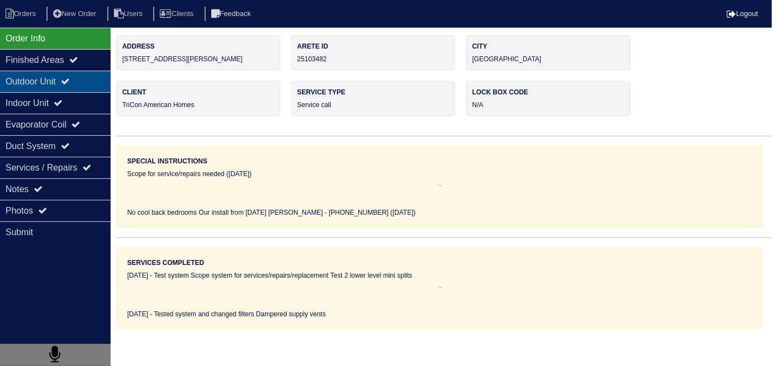
click at [20, 86] on div "Outdoor Unit" at bounding box center [55, 82] width 111 height 22
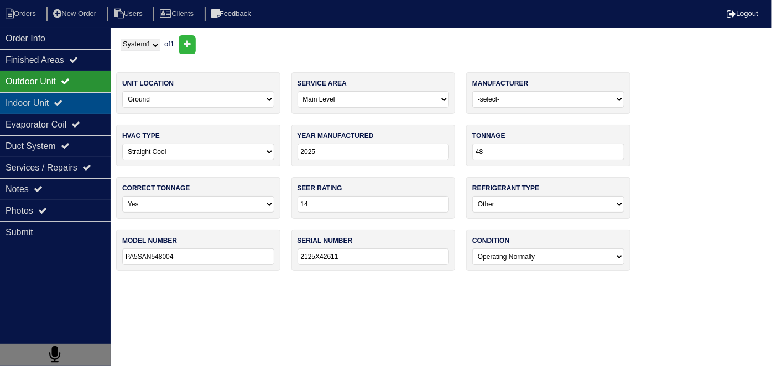
click at [21, 97] on div "Indoor Unit" at bounding box center [55, 103] width 111 height 22
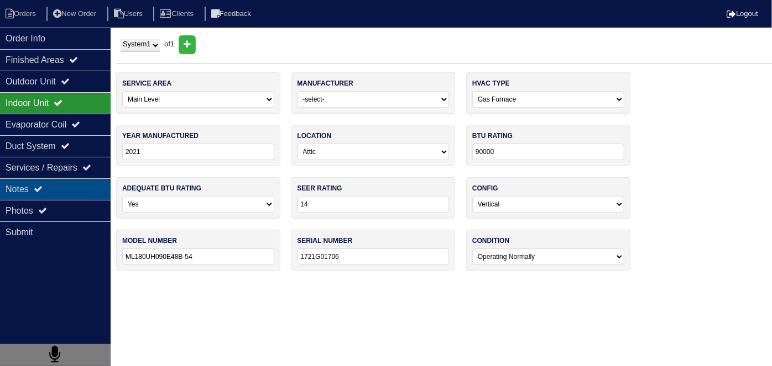
click at [39, 186] on icon at bounding box center [38, 189] width 9 height 9
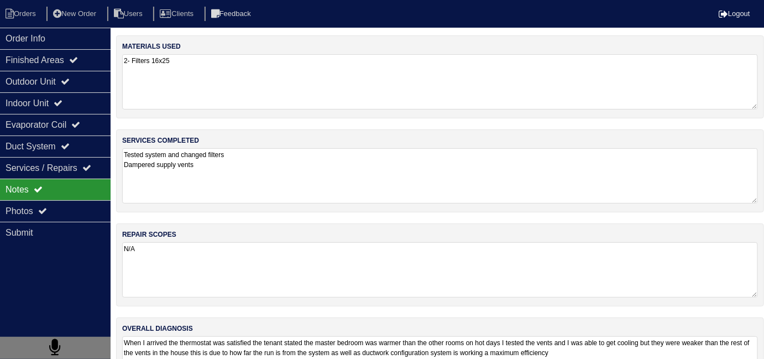
click at [299, 179] on textarea "Tested system and changed filters Dampered supply vents" at bounding box center [440, 175] width 636 height 55
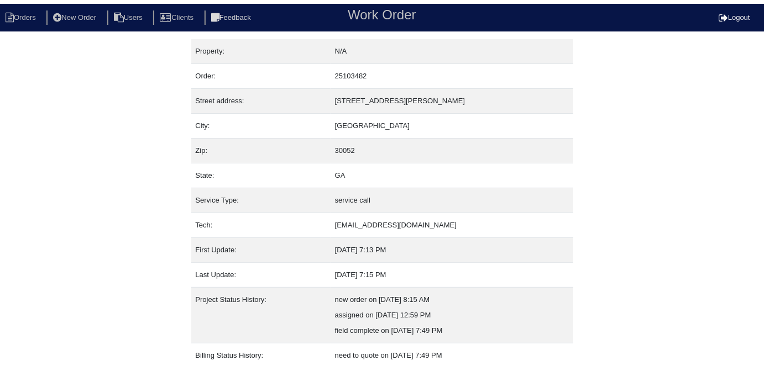
scroll to position [58, 0]
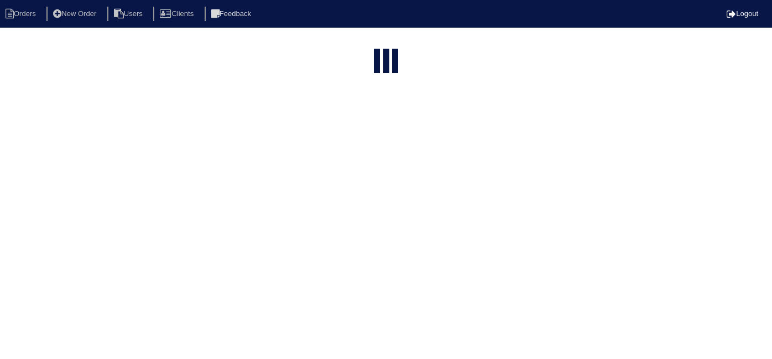
select select "15"
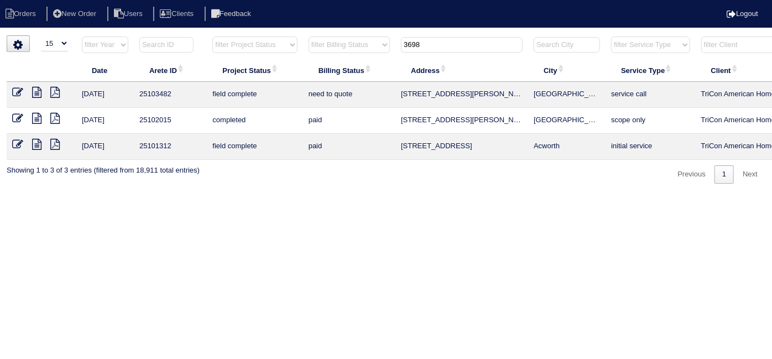
click at [13, 90] on icon at bounding box center [17, 92] width 11 height 11
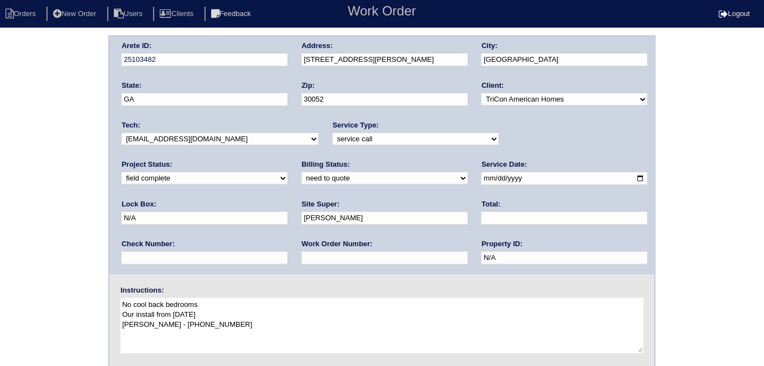
click at [302, 177] on select "need to quote quoted need to invoice invoiced paid warranty purchase order need…" at bounding box center [385, 178] width 166 height 12
select select "quoted"
click at [302, 172] on select "need to quote quoted need to invoice invoiced paid warranty purchase order need…" at bounding box center [385, 178] width 166 height 12
click at [302, 261] on input "text" at bounding box center [385, 258] width 166 height 13
type input "requested"
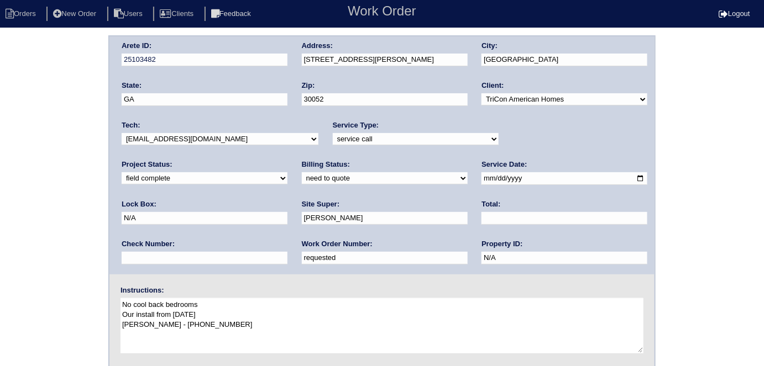
click at [481, 220] on input "text" at bounding box center [564, 218] width 166 height 13
type input "95.00"
drag, startPoint x: 38, startPoint y: 190, endPoint x: 296, endPoint y: 154, distance: 260.6
click at [39, 189] on div "Arete ID: 25103482 Address: 3698 Nina Ct SE City: Loganville State: GA Zip: 300…" at bounding box center [382, 258] width 764 height 447
drag, startPoint x: 386, startPoint y: 59, endPoint x: 242, endPoint y: 50, distance: 145.1
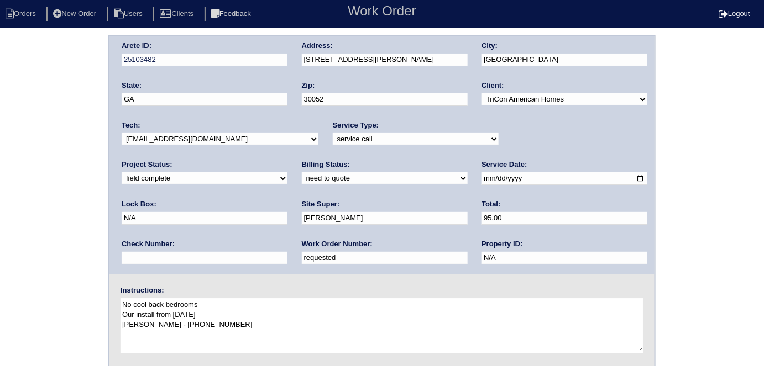
click at [242, 50] on div "Arete ID: 25103482 Address: 3698 Nina Ct SE City: Loganville State: GA Zip: 300…" at bounding box center [381, 155] width 545 height 238
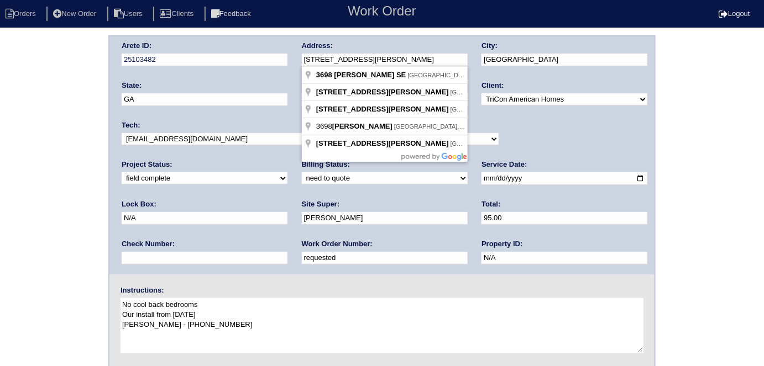
click at [0, 188] on div "Arete ID: 25103482 Address: 3698 Nina Ct SE City: Loganville State: GA Zip: 300…" at bounding box center [382, 258] width 764 height 447
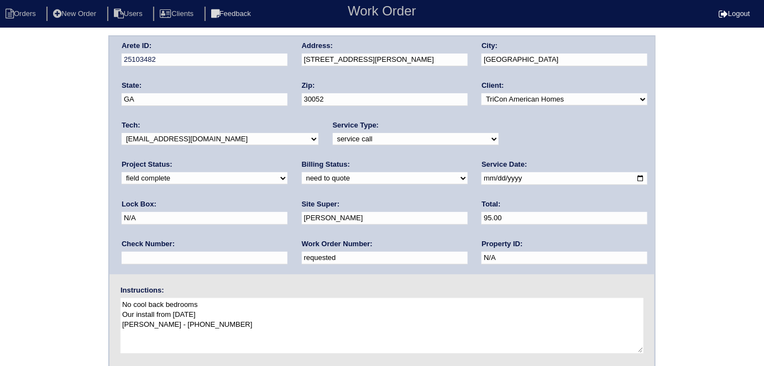
click at [46, 243] on div "Arete ID: 25103482 Address: 3698 Nina Ct SE City: Loganville State: GA Zip: 300…" at bounding box center [382, 258] width 764 height 447
click at [62, 214] on div "Arete ID: 25103482 Address: 3698 Nina Ct SE City: Loganville State: GA Zip: 300…" at bounding box center [382, 258] width 764 height 447
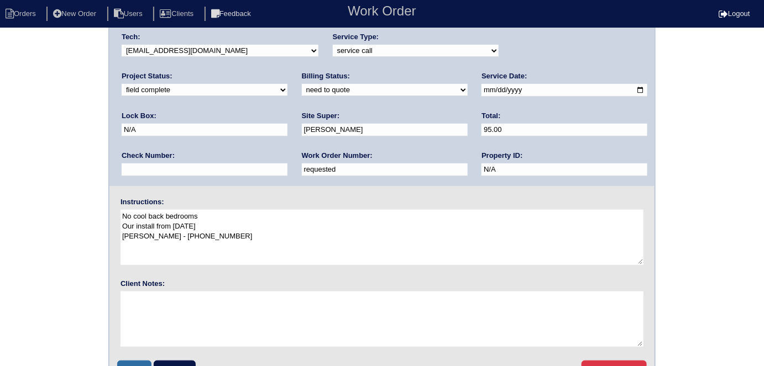
scroll to position [113, 0]
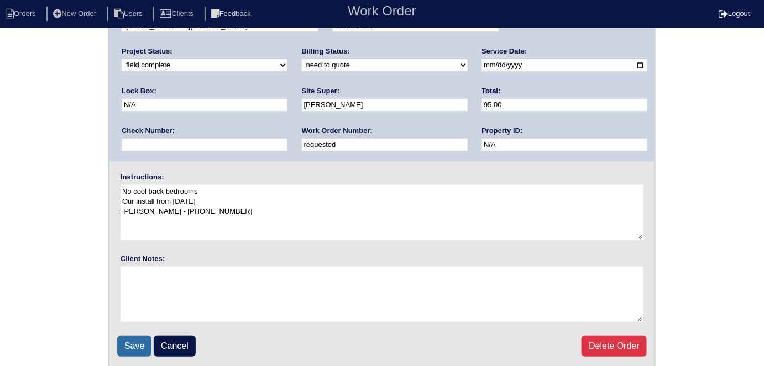
click at [128, 351] on input "Save" at bounding box center [134, 346] width 34 height 21
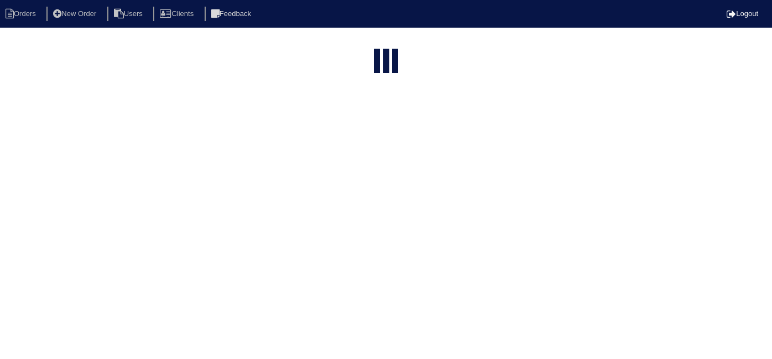
select select "15"
type input "3698"
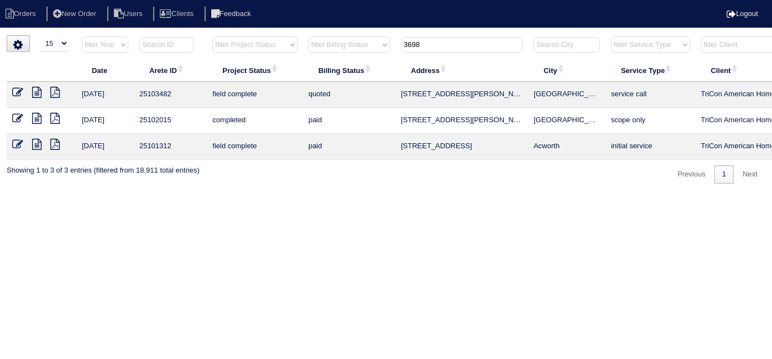
drag, startPoint x: 459, startPoint y: 43, endPoint x: 296, endPoint y: 39, distance: 163.6
click at [298, 40] on tr "filter Year -- Any Year -- 2025 2024 2023 2022 2021 2020 2019 filter Project St…" at bounding box center [486, 47] width 958 height 23
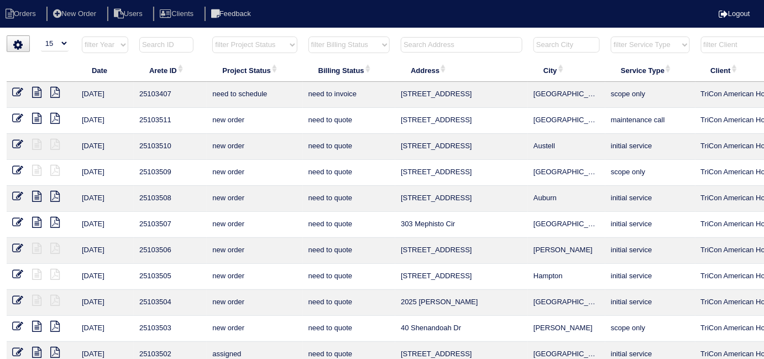
click at [224, 43] on select "filter Project Status -- Any Project Status -- new order assigned in progress f…" at bounding box center [254, 44] width 85 height 17
click at [212, 36] on select "filter Project Status -- Any Project Status -- new order assigned in progress f…" at bounding box center [254, 44] width 85 height 17
select select "field complete"
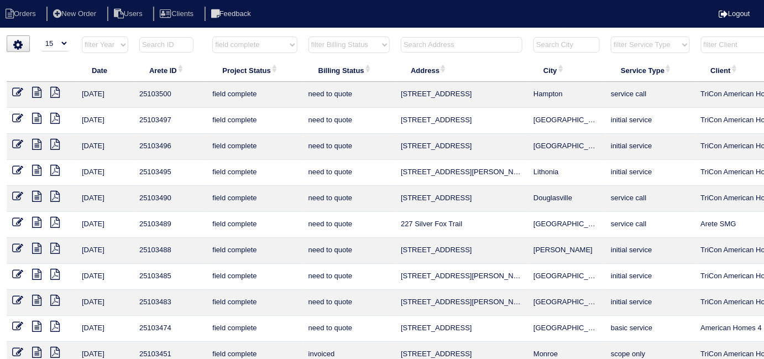
click at [352, 44] on select "filter Billing Status -- Any Billing Status -- need to quote quoted need to inv…" at bounding box center [348, 44] width 81 height 17
select select "need to quote"
click at [308, 36] on select "filter Billing Status -- Any Billing Status -- need to quote quoted need to inv…" at bounding box center [348, 44] width 81 height 17
select select "field complete"
select select "need to quote"
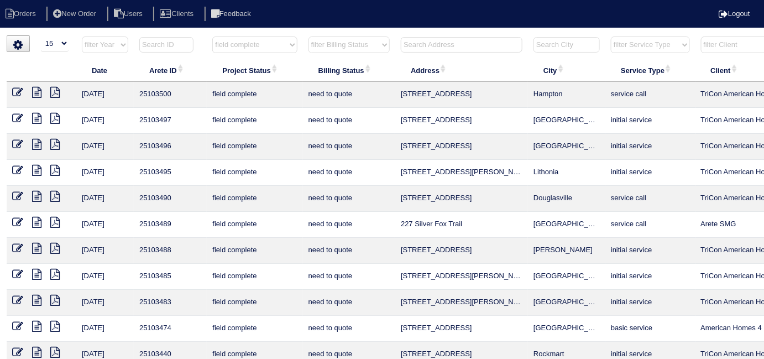
click at [248, 47] on select "filter Project Status -- Any Project Status -- new order assigned in progress f…" at bounding box center [254, 44] width 85 height 17
click at [254, 46] on select "filter Project Status -- Any Project Status -- new order assigned in progress f…" at bounding box center [254, 44] width 85 height 17
click at [250, 48] on select "filter Project Status -- Any Project Status -- new order assigned in progress f…" at bounding box center [254, 44] width 85 height 17
select select
click at [212, 36] on select "filter Project Status -- Any Project Status -- new order assigned in progress f…" at bounding box center [254, 44] width 85 height 17
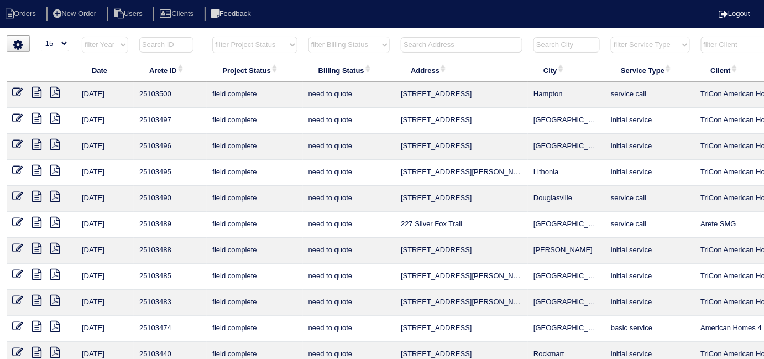
select select "need to quote"
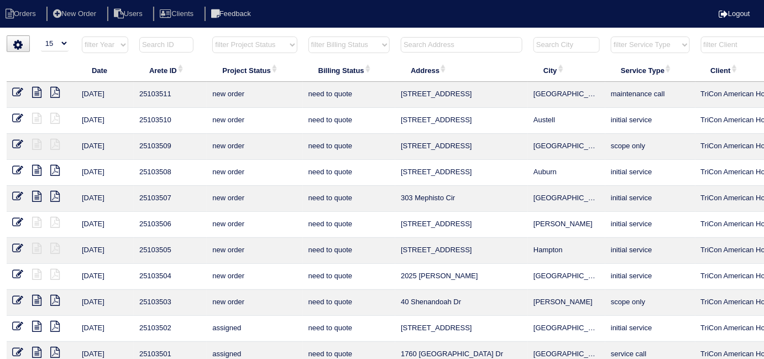
click at [313, 40] on select "filter Billing Status -- Any Billing Status -- need to quote quoted need to inv…" at bounding box center [348, 44] width 81 height 17
select select
click at [308, 36] on select "filter Billing Status -- Any Billing Status -- need to quote quoted need to inv…" at bounding box center [348, 44] width 81 height 17
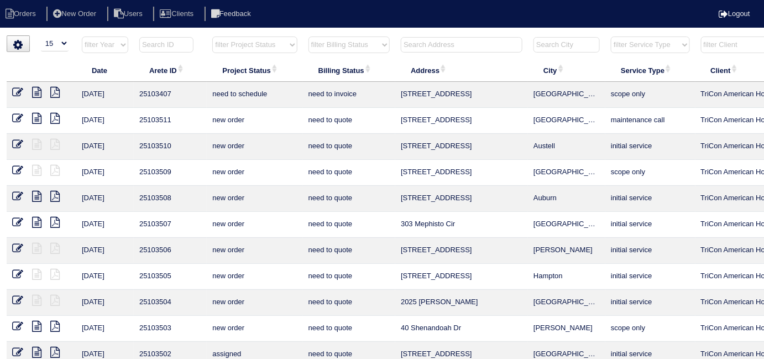
click at [410, 47] on input "text" at bounding box center [462, 44] width 122 height 15
click at [512, 45] on input "1655 t" at bounding box center [462, 44] width 122 height 15
type input "1655 t"
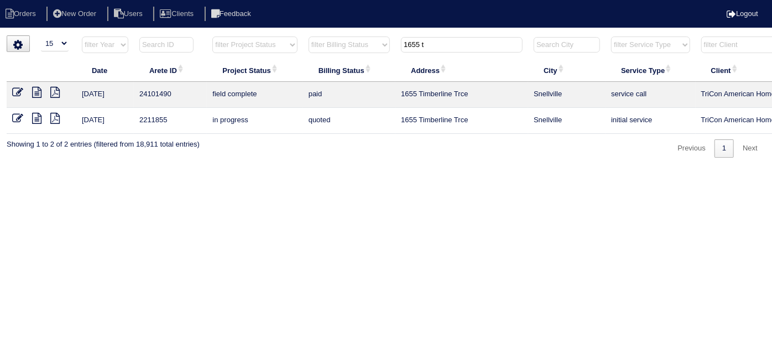
click at [465, 48] on input "1655 t" at bounding box center [462, 44] width 122 height 15
click at [38, 88] on icon at bounding box center [36, 92] width 9 height 11
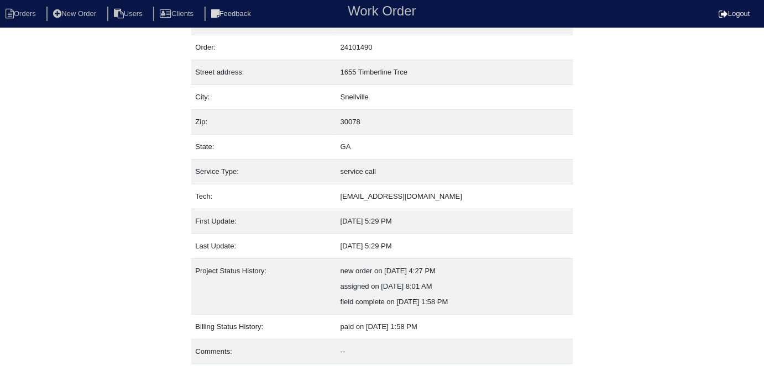
scroll to position [58, 0]
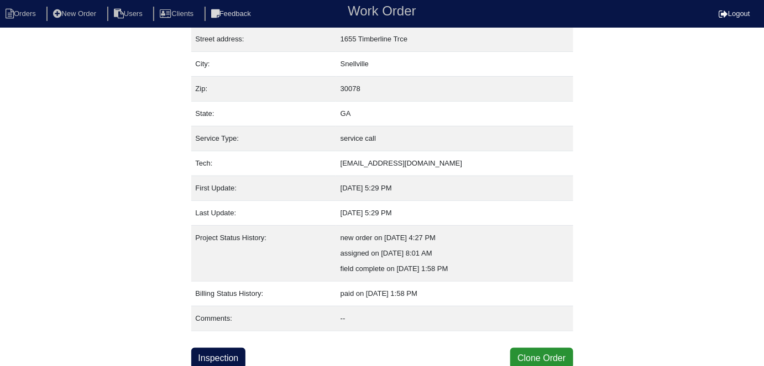
click at [190, 351] on div "Property: NA Order: 24101490 Street address: [GEOGRAPHIC_DATA] City: [GEOGRAPHI…" at bounding box center [382, 173] width 764 height 392
click at [218, 359] on link "Inspection" at bounding box center [218, 358] width 55 height 21
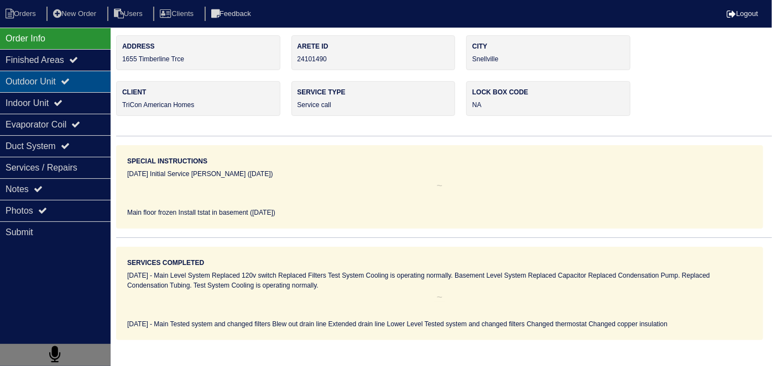
click at [75, 88] on div "Outdoor Unit" at bounding box center [55, 82] width 111 height 22
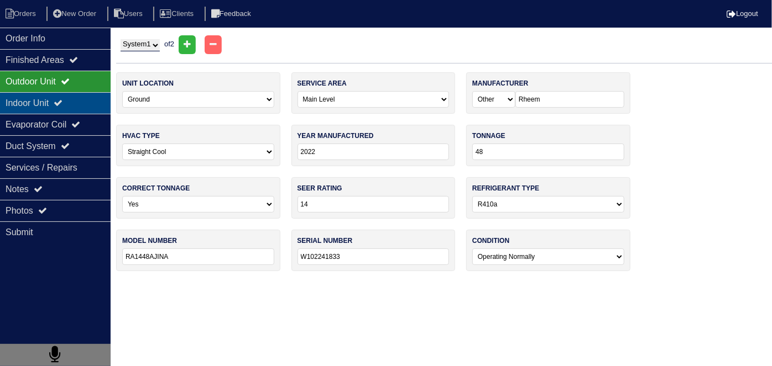
click at [70, 95] on div "Indoor Unit" at bounding box center [55, 103] width 111 height 22
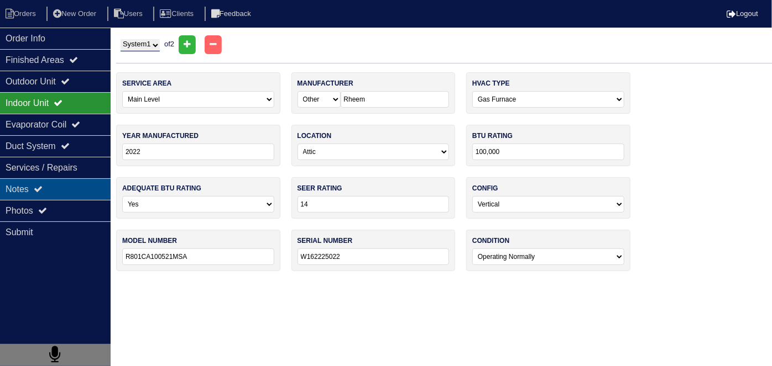
click at [72, 191] on div "Notes" at bounding box center [55, 190] width 111 height 22
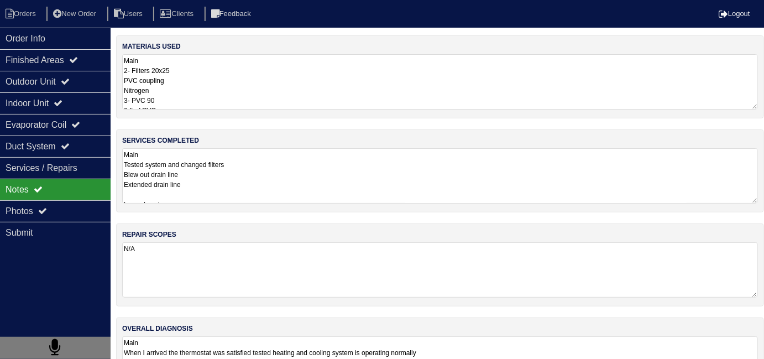
click at [275, 192] on textarea "Main Tested system and changed filters Blew out drain line Extended drain line …" at bounding box center [440, 175] width 636 height 55
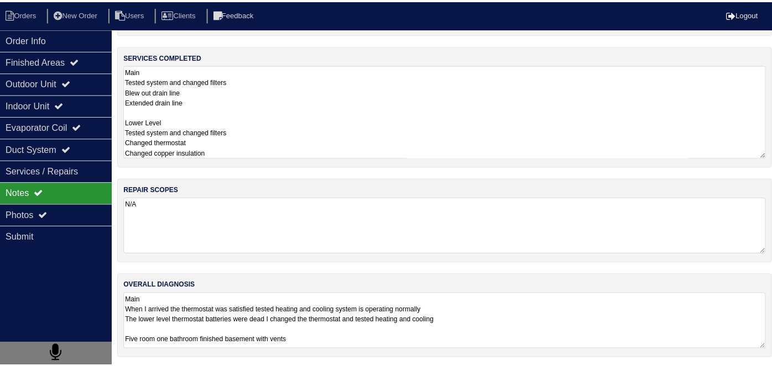
scroll to position [58, 0]
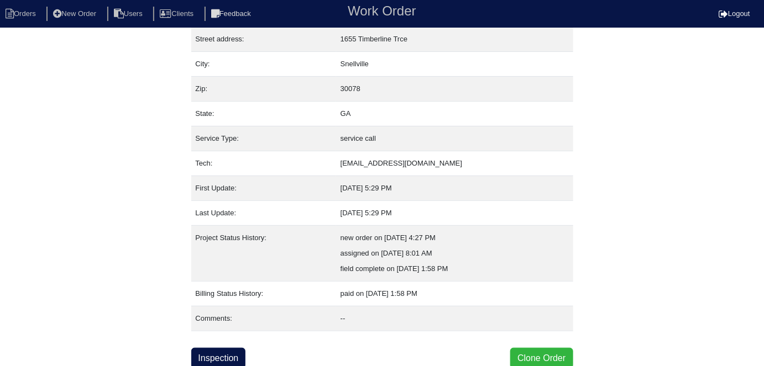
click at [516, 351] on button "Clone Order" at bounding box center [541, 358] width 62 height 21
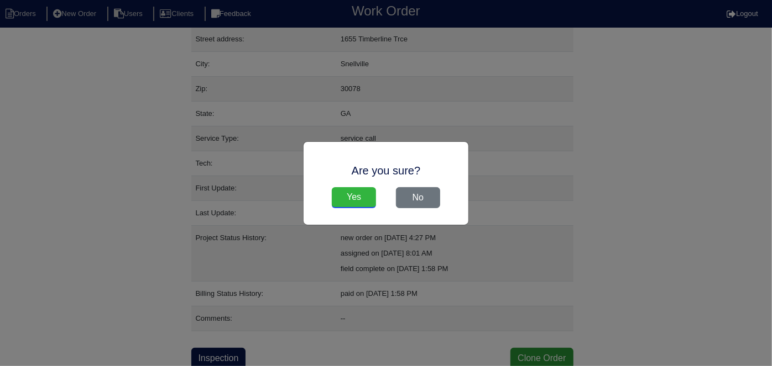
click at [344, 206] on input "Yes" at bounding box center [354, 197] width 44 height 21
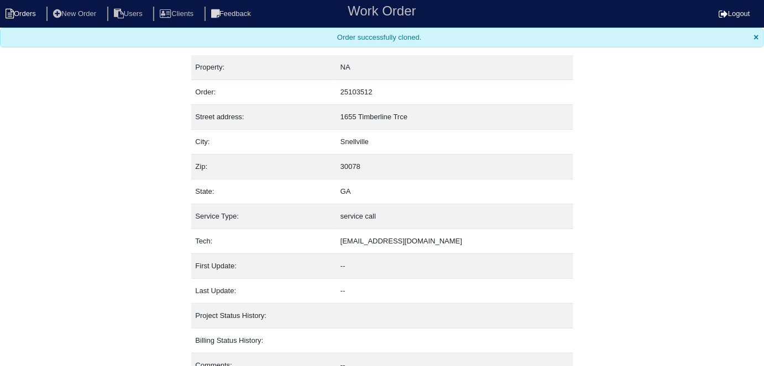
click at [12, 14] on icon at bounding box center [10, 14] width 8 height 10
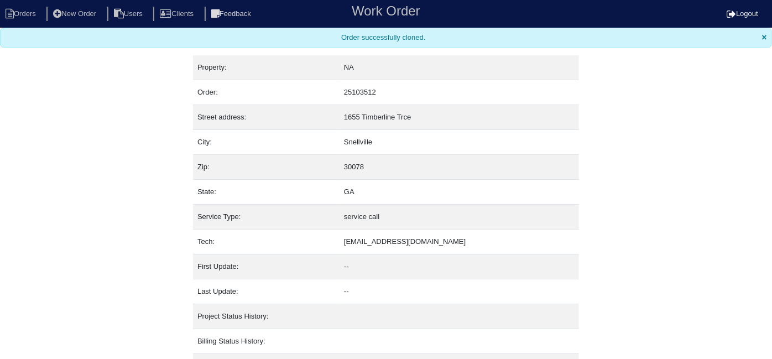
select select "15"
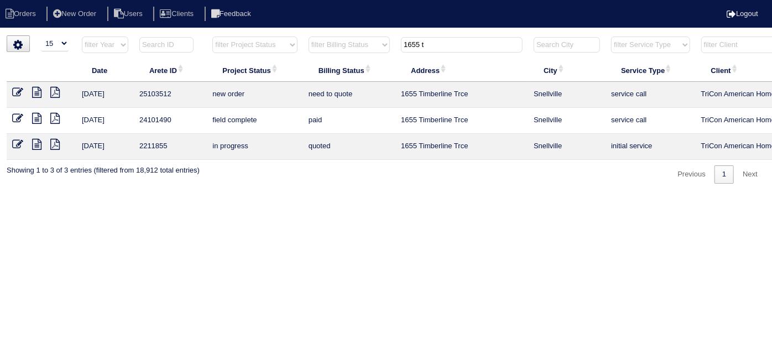
click at [15, 90] on icon at bounding box center [17, 92] width 11 height 11
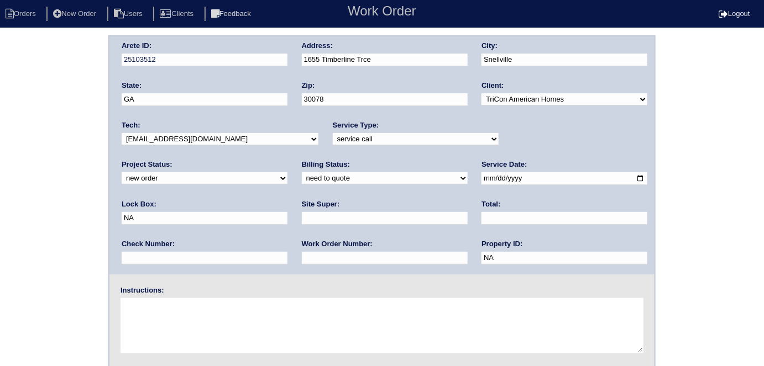
click at [333, 138] on select "-select- initial service basic service maintenance call replacement scope servi…" at bounding box center [416, 139] width 166 height 12
select select "scope only"
click at [333, 133] on select "-select- initial service basic service maintenance call replacement scope servi…" at bounding box center [416, 139] width 166 height 12
drag, startPoint x: 497, startPoint y: 175, endPoint x: 199, endPoint y: 165, distance: 298.6
click at [261, 174] on div "Arete ID: 25103512 Address: 1655 Timberline Trce City: [GEOGRAPHIC_DATA] State:…" at bounding box center [381, 155] width 545 height 238
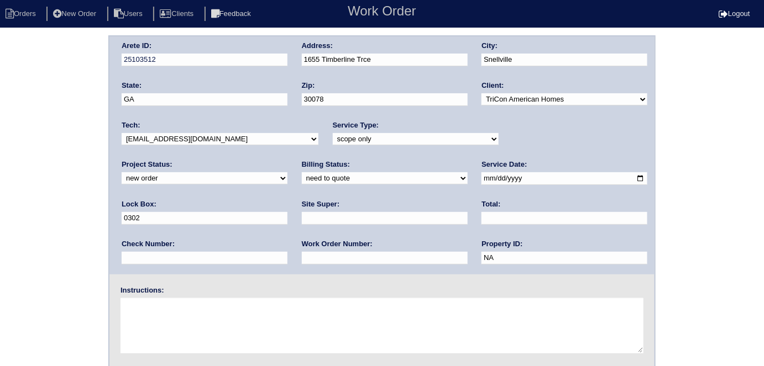
type input "0302 - front door"
click at [302, 222] on input "text" at bounding box center [385, 218] width 166 height 13
type input "[PERSON_NAME]"
click at [193, 311] on textarea at bounding box center [381, 325] width 523 height 55
type textarea "Scope for service/repairs needed"
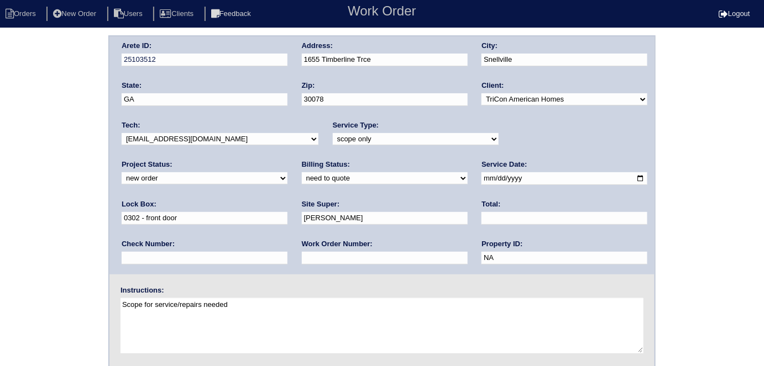
drag, startPoint x: 0, startPoint y: 216, endPoint x: 132, endPoint y: 193, distance: 133.4
click at [0, 216] on div "Arete ID: 25103512 Address: 1655 Timberline Trce City: [GEOGRAPHIC_DATA] State:…" at bounding box center [382, 258] width 764 height 447
click at [0, 87] on div "Arete ID: 25103512 Address: 1655 Timberline Trce City: [GEOGRAPHIC_DATA] State:…" at bounding box center [382, 258] width 764 height 447
click at [87, 286] on div "Arete ID: 25103512 Address: 1655 Timberline Trce City: Snellville State: GA Zip…" at bounding box center [382, 258] width 764 height 447
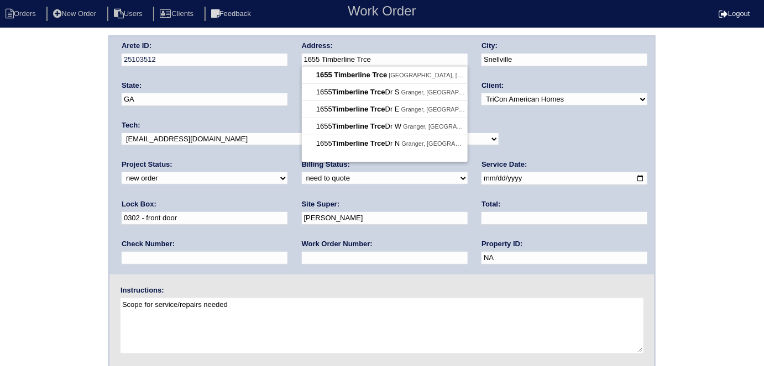
drag, startPoint x: 401, startPoint y: 57, endPoint x: 288, endPoint y: 51, distance: 112.9
click at [288, 51] on div "Arete ID: 25103512 Address: 1655 Timberline Trce City: Snellville State: GA Zip…" at bounding box center [381, 155] width 545 height 238
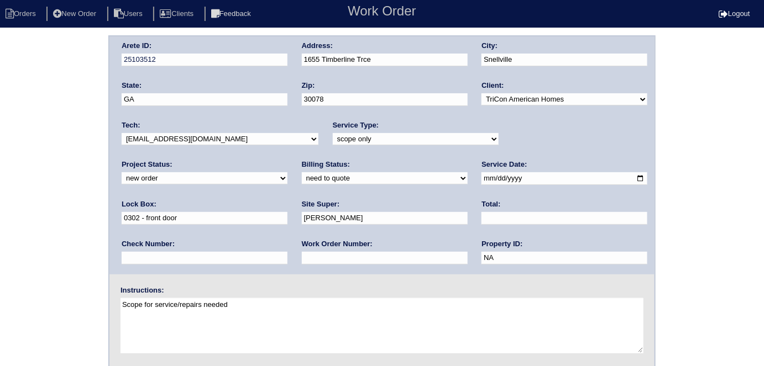
click at [0, 149] on div "Arete ID: 25103512 Address: 1655 Timberline Trce City: Snellville State: GA Zip…" at bounding box center [382, 258] width 764 height 447
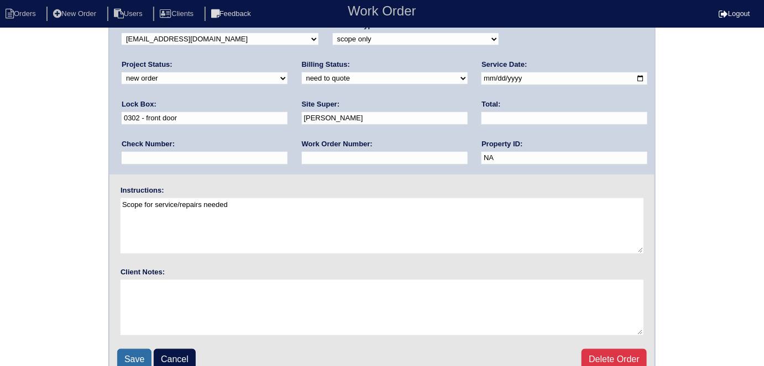
scroll to position [100, 0]
click at [129, 353] on input "Save" at bounding box center [134, 359] width 34 height 21
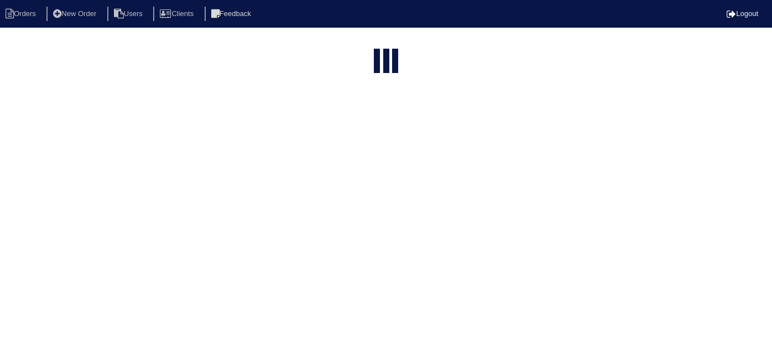
select select "15"
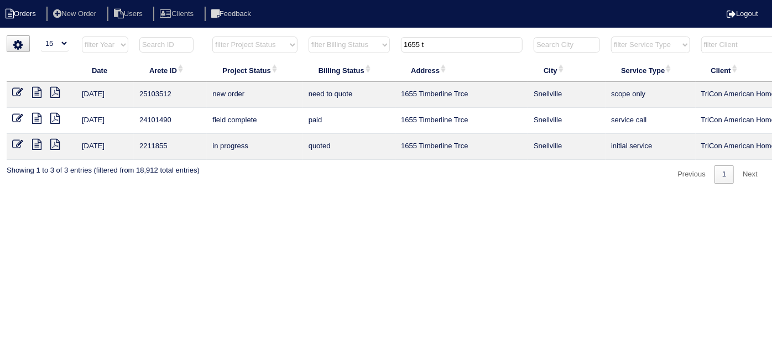
drag, startPoint x: 450, startPoint y: 38, endPoint x: 43, endPoint y: 19, distance: 407.7
click at [167, 35] on body "Orders New Order Users Clients Feedback Logout Orders New Order Users Clients M…" at bounding box center [386, 109] width 772 height 148
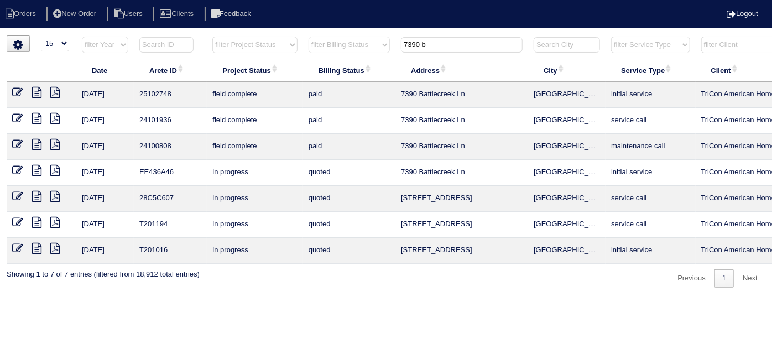
drag, startPoint x: 440, startPoint y: 43, endPoint x: 44, endPoint y: 60, distance: 396.6
click at [145, 33] on html "Orders New Order Users Clients Feedback Logout Orders New Order Users Clients M…" at bounding box center [386, 149] width 772 height 298
type input "3357 b"
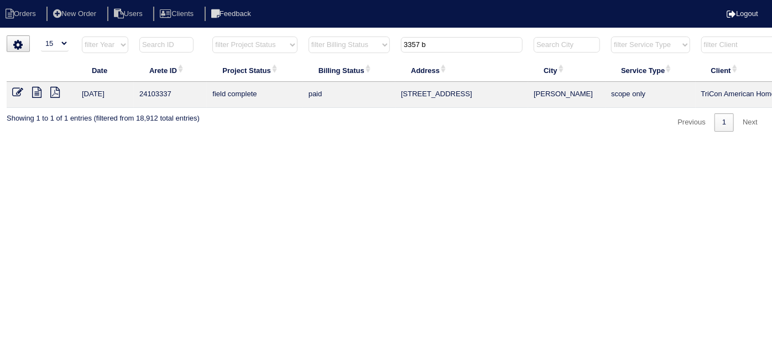
click at [434, 46] on input "3357 b" at bounding box center [462, 44] width 122 height 15
click at [34, 92] on icon at bounding box center [36, 92] width 9 height 11
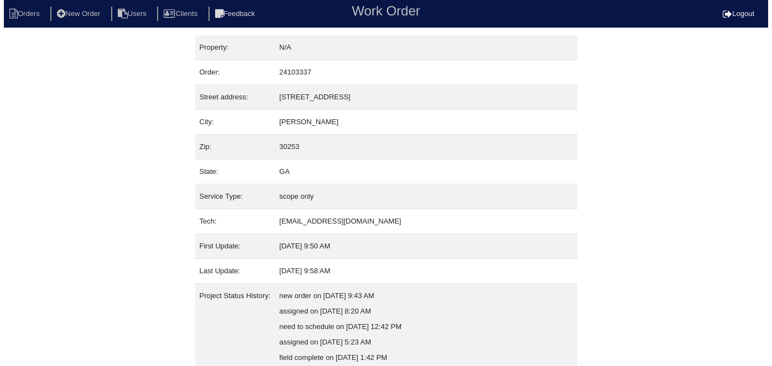
scroll to position [104, 0]
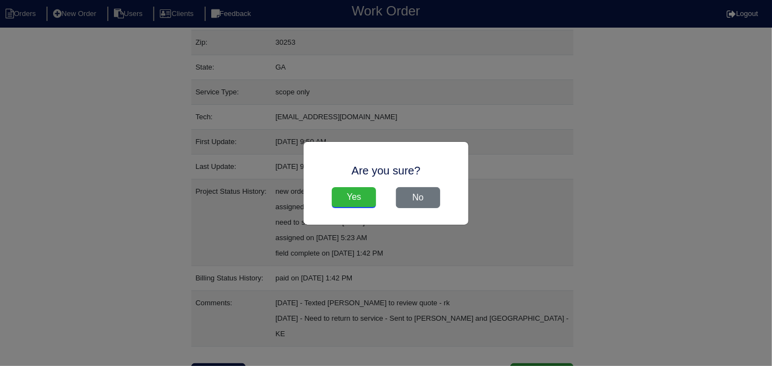
click at [350, 202] on input "Yes" at bounding box center [354, 197] width 44 height 21
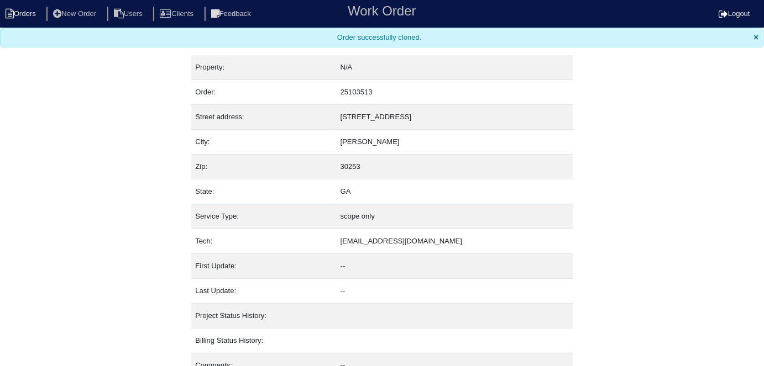
click at [15, 12] on li "Orders" at bounding box center [22, 14] width 45 height 15
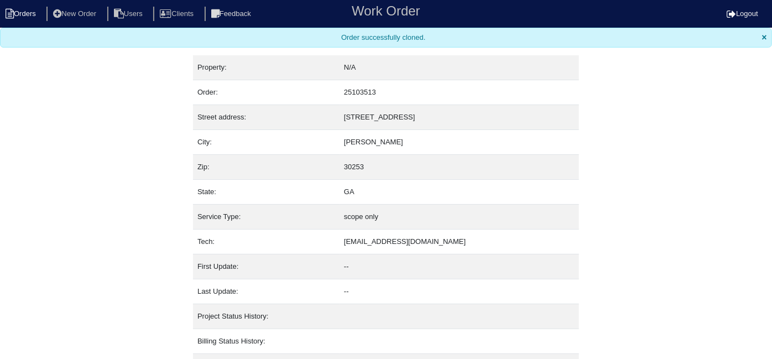
select select "15"
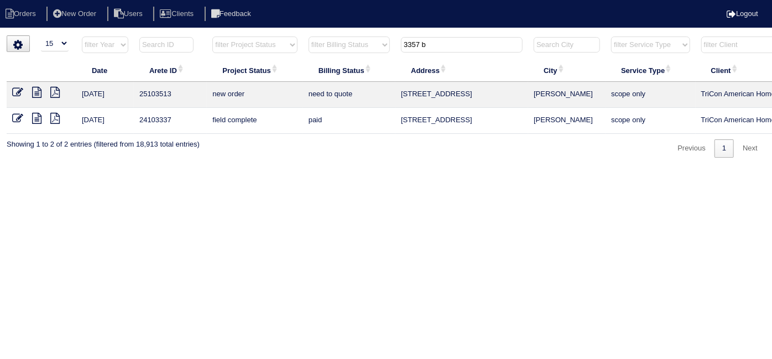
click at [15, 92] on icon at bounding box center [17, 92] width 11 height 11
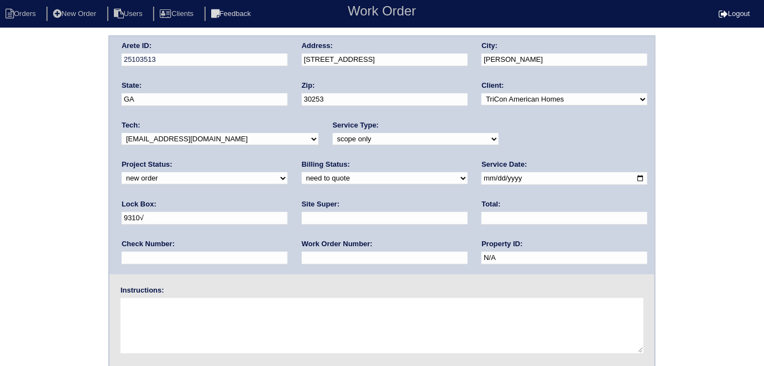
click at [333, 138] on select "-select- initial service basic service maintenance call replacement scope servi…" at bounding box center [416, 139] width 166 height 12
select select "initial service"
click at [333, 133] on select "-select- initial service basic service maintenance call replacement scope servi…" at bounding box center [416, 139] width 166 height 12
click at [302, 216] on input "text" at bounding box center [385, 218] width 166 height 13
type input "Ackeem Cadet"
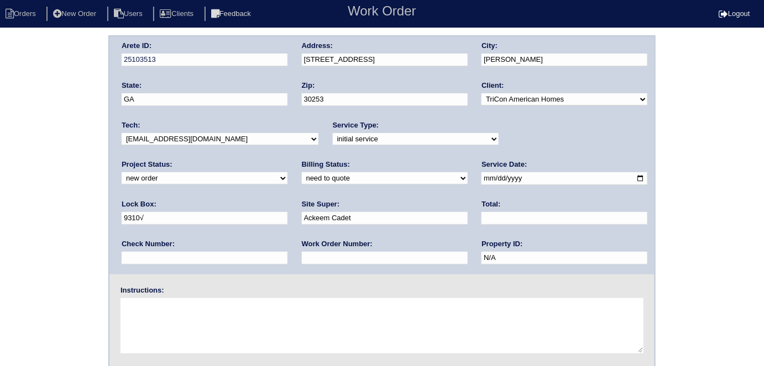
click at [287, 212] on input "9310√" at bounding box center [205, 218] width 166 height 13
click at [287, 212] on input "9310√9" at bounding box center [205, 218] width 166 height 13
drag, startPoint x: 516, startPoint y: 178, endPoint x: 447, endPoint y: 172, distance: 69.3
click at [447, 172] on div "Arete ID: 25103513 Address: 3357 Baylor Cir City: McDonough State: GA Zip: 3025…" at bounding box center [381, 155] width 545 height 238
drag, startPoint x: 541, startPoint y: 183, endPoint x: 411, endPoint y: 173, distance: 130.3
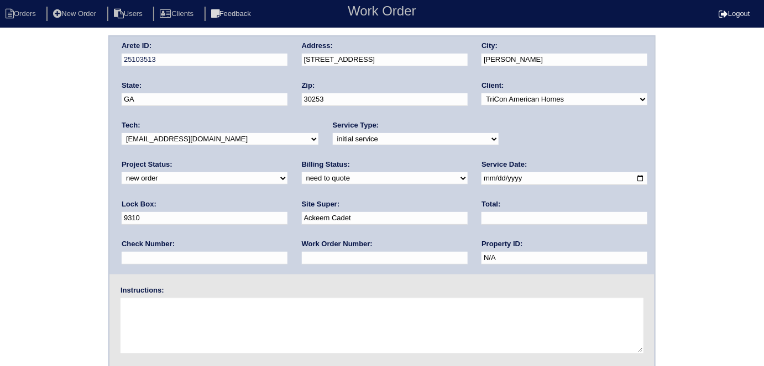
click at [411, 173] on div "Arete ID: 25103513 Address: 3357 Baylor Cir City: McDonough State: GA Zip: 3025…" at bounding box center [381, 155] width 545 height 238
type input "9470"
click at [310, 332] on textarea at bounding box center [381, 325] width 523 height 55
drag, startPoint x: 203, startPoint y: 342, endPoint x: 204, endPoint y: 330, distance: 11.6
click at [203, 340] on textarea at bounding box center [381, 325] width 523 height 55
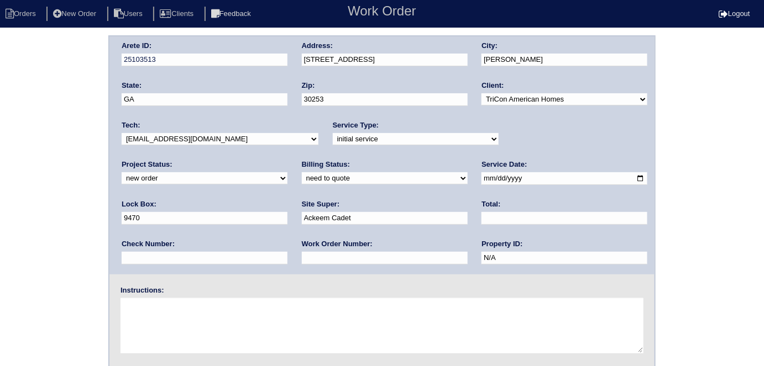
click at [203, 321] on textarea at bounding box center [381, 325] width 523 height 55
type textarea "Install smart tstats if needed"
click at [302, 258] on input "text" at bounding box center [385, 258] width 166 height 13
type input "550504"
click at [265, 59] on div "Arete ID: 25103513 Address: 3357 Baylor Cir City: McDonough State: GA Zip: 3025…" at bounding box center [381, 155] width 545 height 238
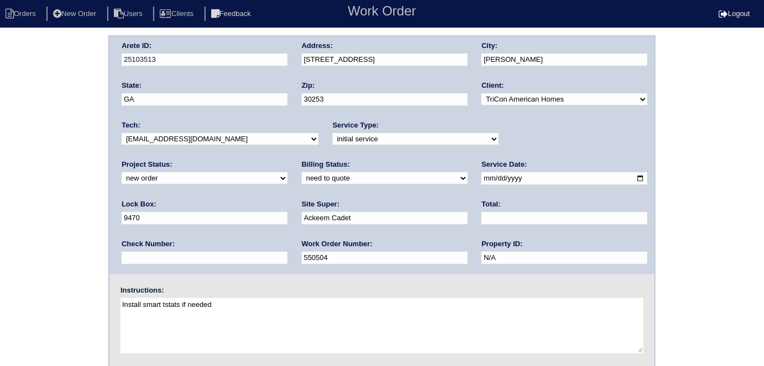
click at [0, 139] on div "Arete ID: 25103513 Address: 3357 Baylor Cir City: McDonough State: GA Zip: 3025…" at bounding box center [382, 258] width 764 height 447
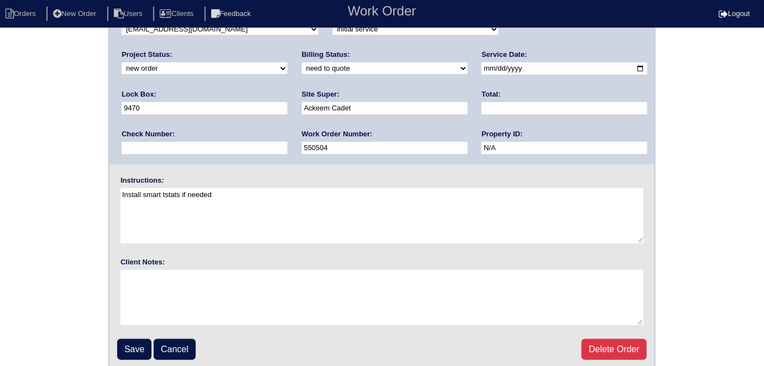
scroll to position [113, 0]
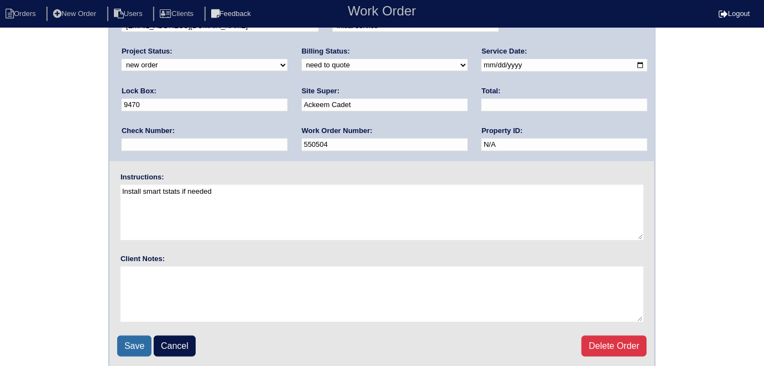
click at [121, 337] on input "Save" at bounding box center [134, 346] width 34 height 21
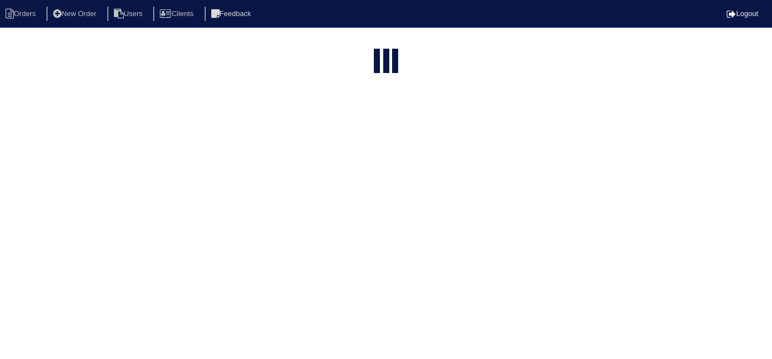
select select "15"
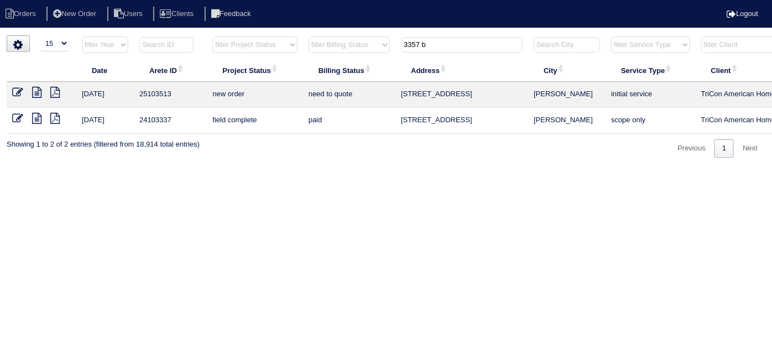
click at [253, 169] on html "Orders New Order Users Clients Feedback Logout Orders New Order Users Clients M…" at bounding box center [386, 84] width 772 height 169
drag, startPoint x: 432, startPoint y: 43, endPoint x: 133, endPoint y: 24, distance: 299.0
click at [225, 35] on body "Orders New Order Users Clients Feedback Logout Orders New Order Users Clients M…" at bounding box center [386, 96] width 772 height 122
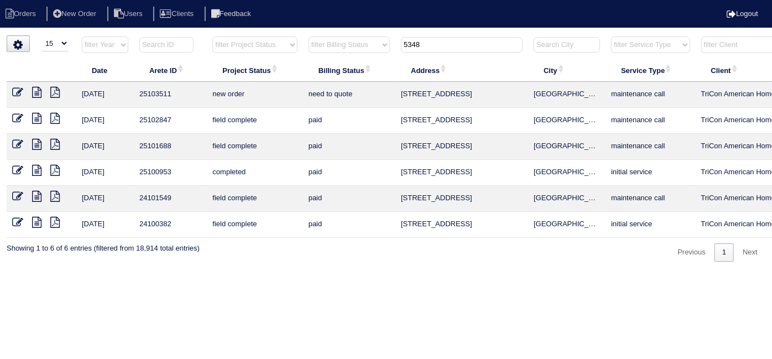
type input "5348"
click at [18, 91] on icon at bounding box center [17, 92] width 11 height 11
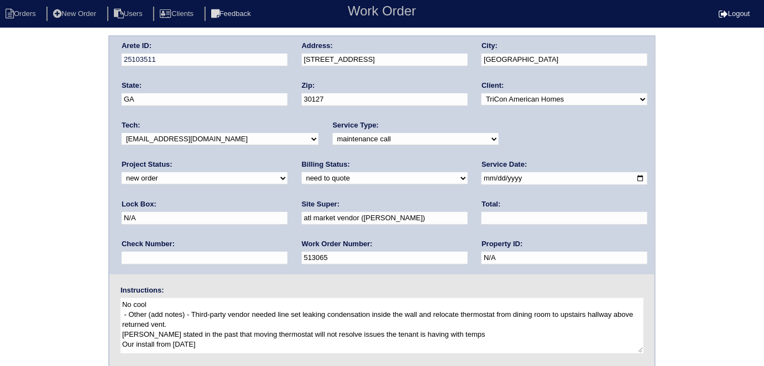
click at [287, 172] on select "new order assigned in progress field complete need to schedule admin review arc…" at bounding box center [205, 178] width 166 height 12
select select "assigned"
click at [287, 172] on select "new order assigned in progress field complete need to schedule admin review arc…" at bounding box center [205, 178] width 166 height 12
drag, startPoint x: 58, startPoint y: 156, endPoint x: 50, endPoint y: 159, distance: 8.7
click at [55, 156] on div "Arete ID: 25103511 Address: [STREET_ADDRESS] City: [GEOGRAPHIC_DATA] State: [GE…" at bounding box center [382, 258] width 764 height 447
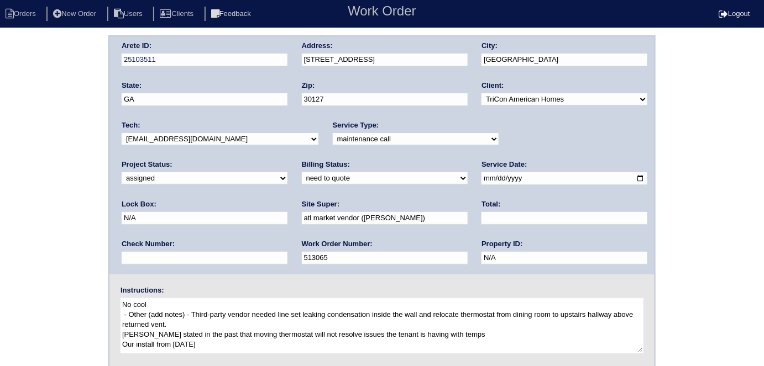
click at [0, 153] on div "Arete ID: 25103511 Address: [STREET_ADDRESS] City: [GEOGRAPHIC_DATA] State: [GE…" at bounding box center [382, 258] width 764 height 447
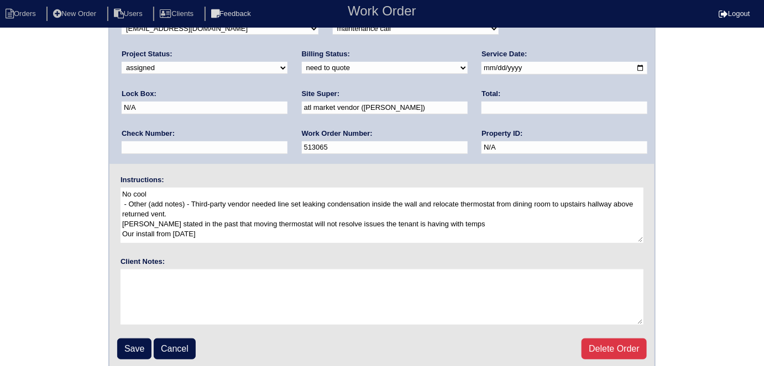
scroll to position [113, 0]
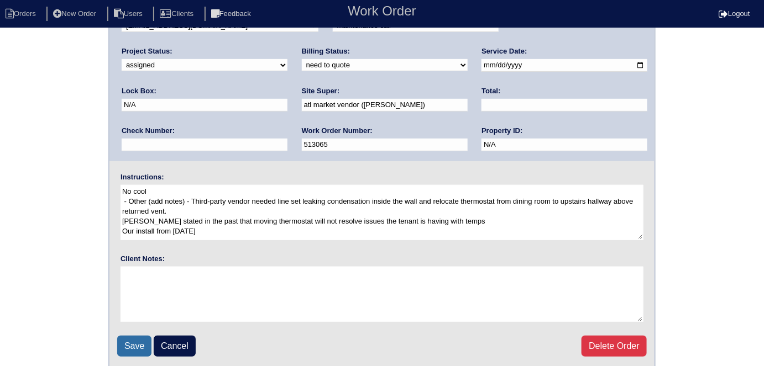
click at [132, 347] on input "Save" at bounding box center [134, 346] width 34 height 21
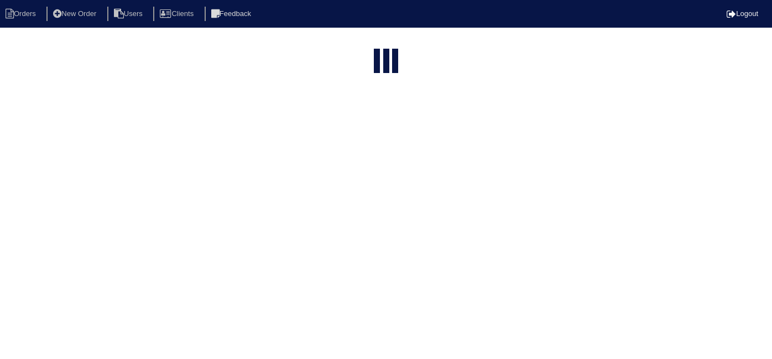
select select "15"
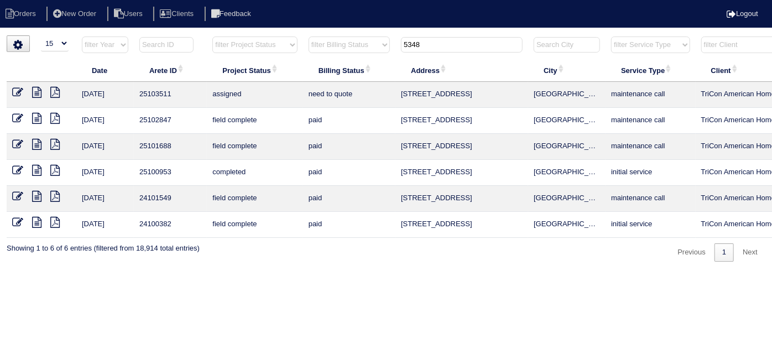
click at [440, 272] on html "Orders New Order Users Clients Feedback Logout Orders New Order Users Clients M…" at bounding box center [386, 136] width 772 height 272
drag, startPoint x: 436, startPoint y: 47, endPoint x: 199, endPoint y: 15, distance: 239.2
click at [235, 35] on body "Orders New Order Users Clients Feedback Logout Orders New Order Users Clients M…" at bounding box center [386, 148] width 772 height 226
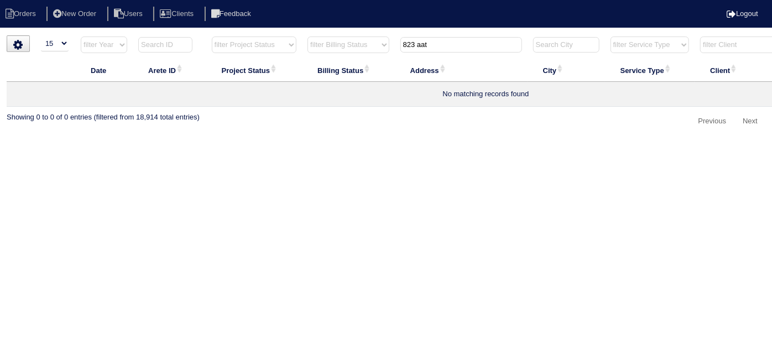
click at [438, 48] on input "823 aat" at bounding box center [461, 44] width 122 height 15
click at [456, 41] on input "823 at" at bounding box center [461, 44] width 122 height 15
drag, startPoint x: 456, startPoint y: 41, endPoint x: 323, endPoint y: 31, distance: 133.6
click at [354, 33] on html "Orders New Order Users Clients Feedback Logout Orders New Order Users Clients M…" at bounding box center [386, 70] width 772 height 141
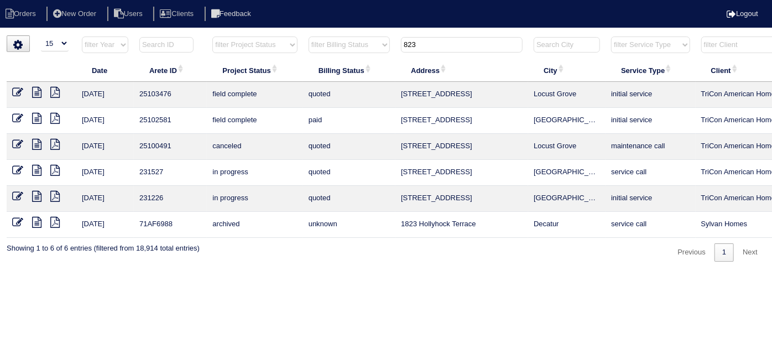
type input "823"
click at [14, 92] on icon at bounding box center [17, 92] width 11 height 11
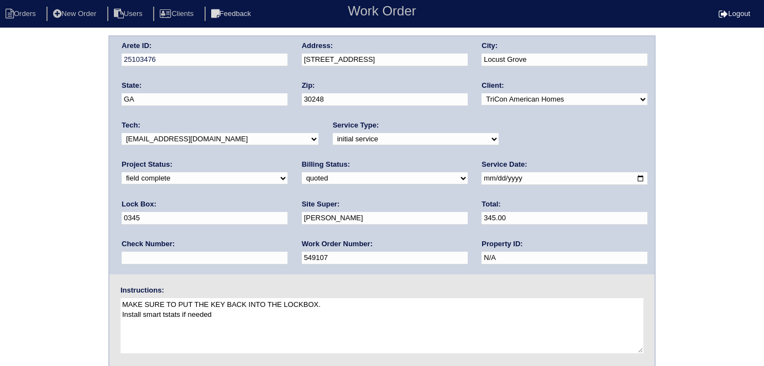
select select "need to invoice"
click at [0, 183] on div "Arete ID: 25103476 Address: [STREET_ADDRESS] City: [GEOGRAPHIC_DATA] State: [GE…" at bounding box center [382, 258] width 764 height 447
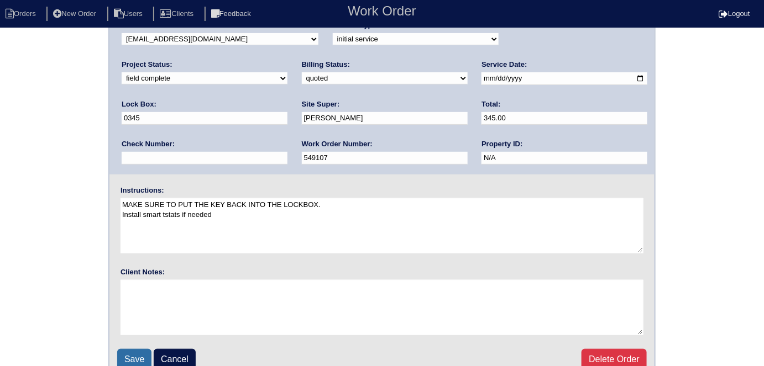
scroll to position [100, 0]
click at [128, 356] on input "Save" at bounding box center [134, 359] width 34 height 21
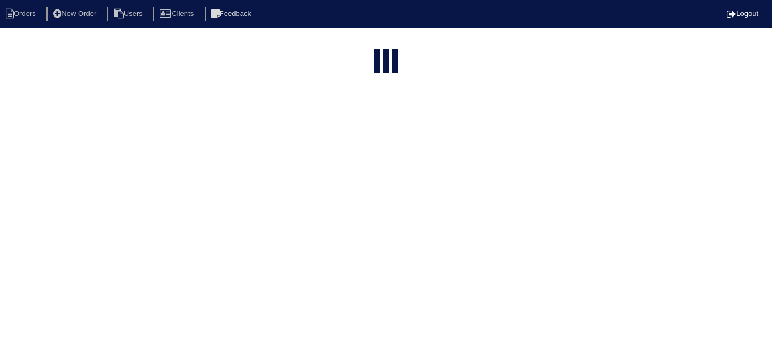
select select "15"
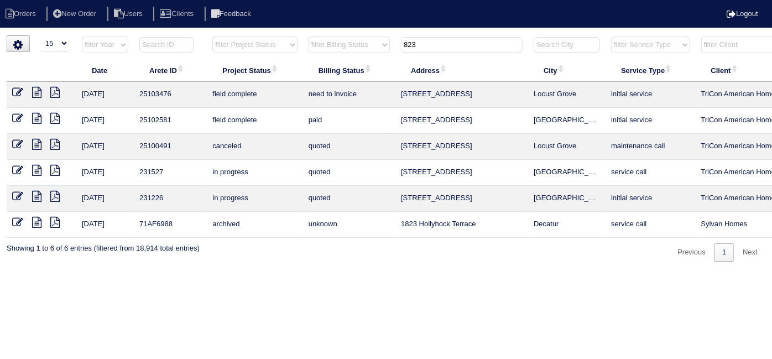
drag, startPoint x: 421, startPoint y: 48, endPoint x: 137, endPoint y: 37, distance: 284.3
click at [167, 32] on html "Orders New Order Users Clients Feedback Logout Orders New Order Users Clients M…" at bounding box center [386, 136] width 772 height 272
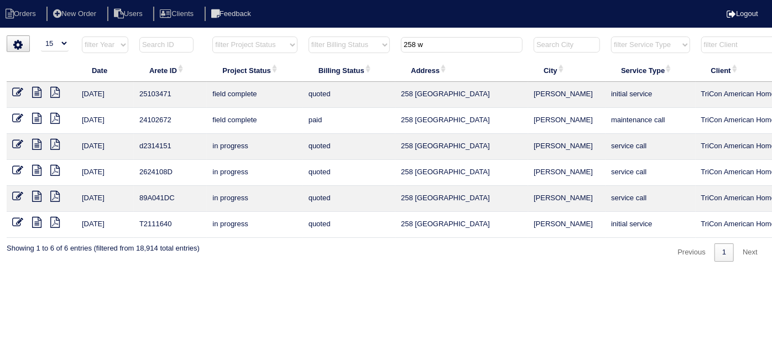
type input "258 w"
click at [16, 93] on icon at bounding box center [17, 92] width 11 height 11
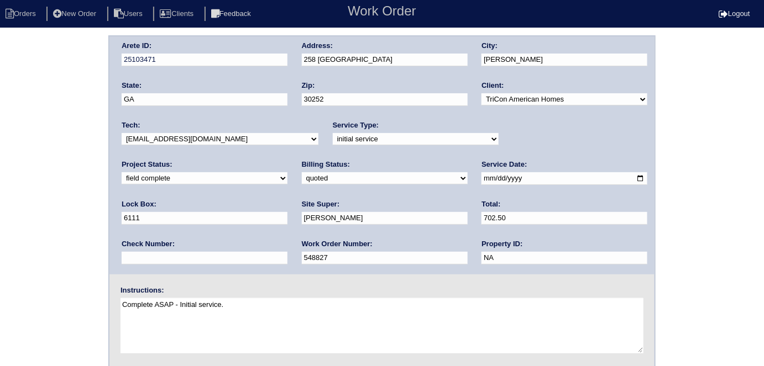
click at [302, 177] on select "need to quote quoted need to invoice invoiced paid warranty purchase order need…" at bounding box center [385, 178] width 166 height 12
select select "need to invoice"
click at [302, 172] on select "need to quote quoted need to invoice invoiced paid warranty purchase order need…" at bounding box center [385, 178] width 166 height 12
click at [12, 181] on div "Arete ID: 25103471 Address: 258 White Mountain Pass City: McDonough State: GA Z…" at bounding box center [382, 258] width 764 height 447
click at [39, 167] on div "Arete ID: 25103471 Address: 258 White Mountain Pass City: McDonough State: GA Z…" at bounding box center [382, 258] width 764 height 447
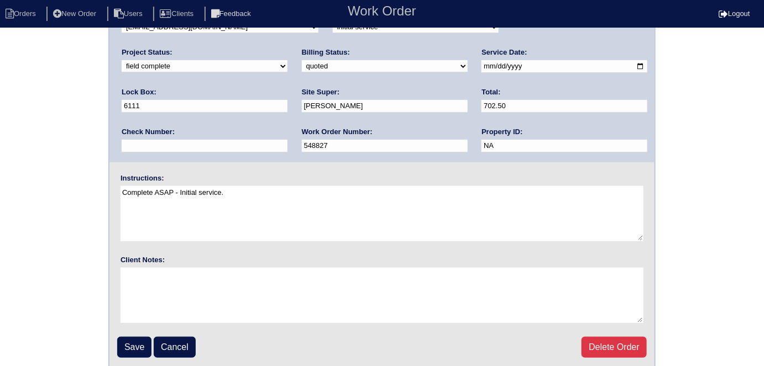
scroll to position [113, 0]
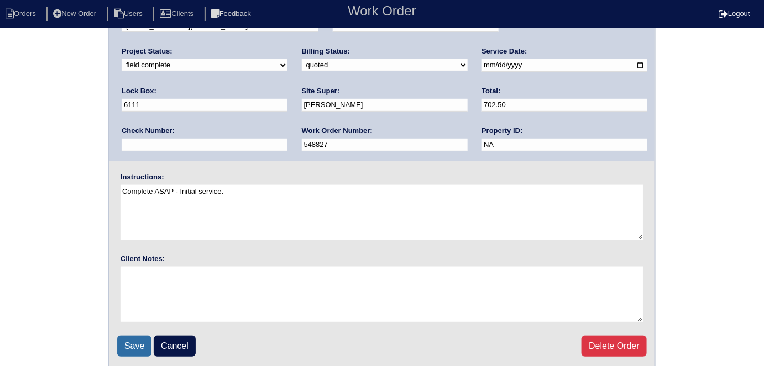
click at [136, 342] on input "Save" at bounding box center [134, 346] width 34 height 21
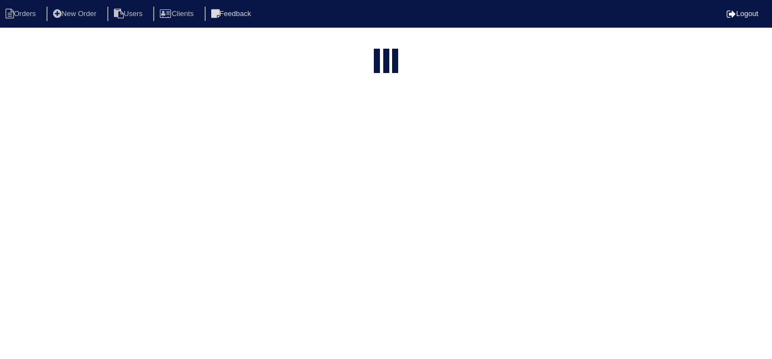
select select "15"
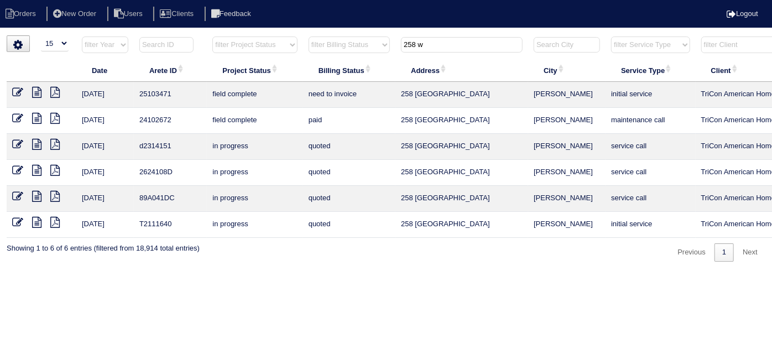
drag, startPoint x: 471, startPoint y: 41, endPoint x: 306, endPoint y: 38, distance: 164.7
click at [306, 38] on tr "filter Year -- Any Year -- 2025 2024 2023 2022 2021 2020 2019 filter Project St…" at bounding box center [486, 47] width 958 height 23
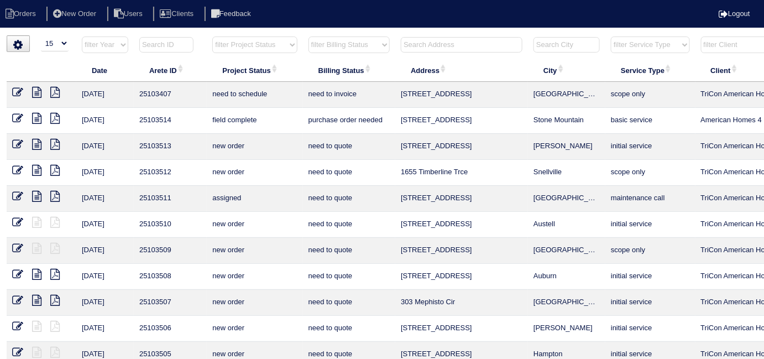
click at [419, 48] on input "text" at bounding box center [462, 44] width 122 height 15
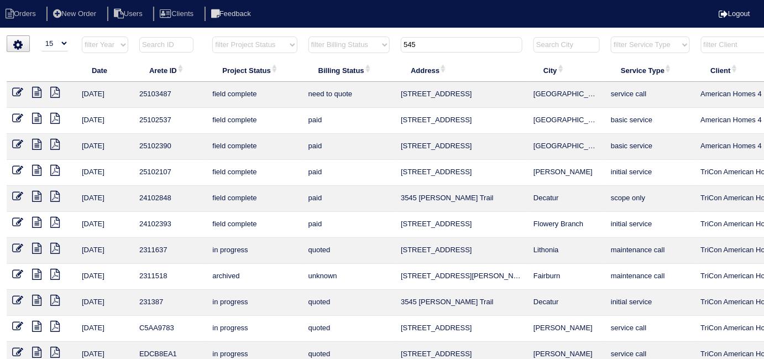
type input "545"
drag, startPoint x: 452, startPoint y: 50, endPoint x: 308, endPoint y: 38, distance: 144.3
click at [327, 44] on tr "filter Year -- Any Year -- 2025 2024 2023 2022 2021 2020 2019 filter Project St…" at bounding box center [486, 47] width 958 height 23
